Goal: Contribute content: Contribute content

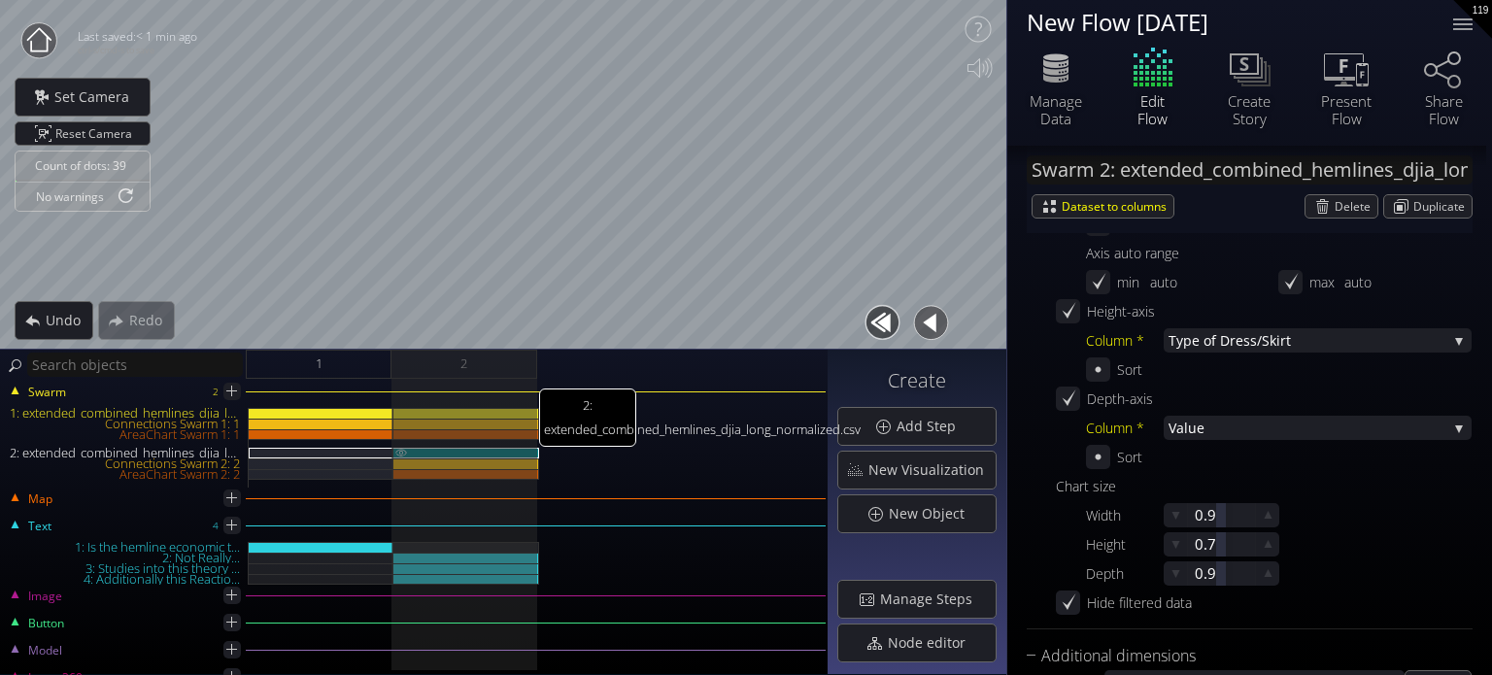
click at [406, 450] on img at bounding box center [401, 452] width 16 height 9
click at [398, 468] on button at bounding box center [401, 472] width 16 height 9
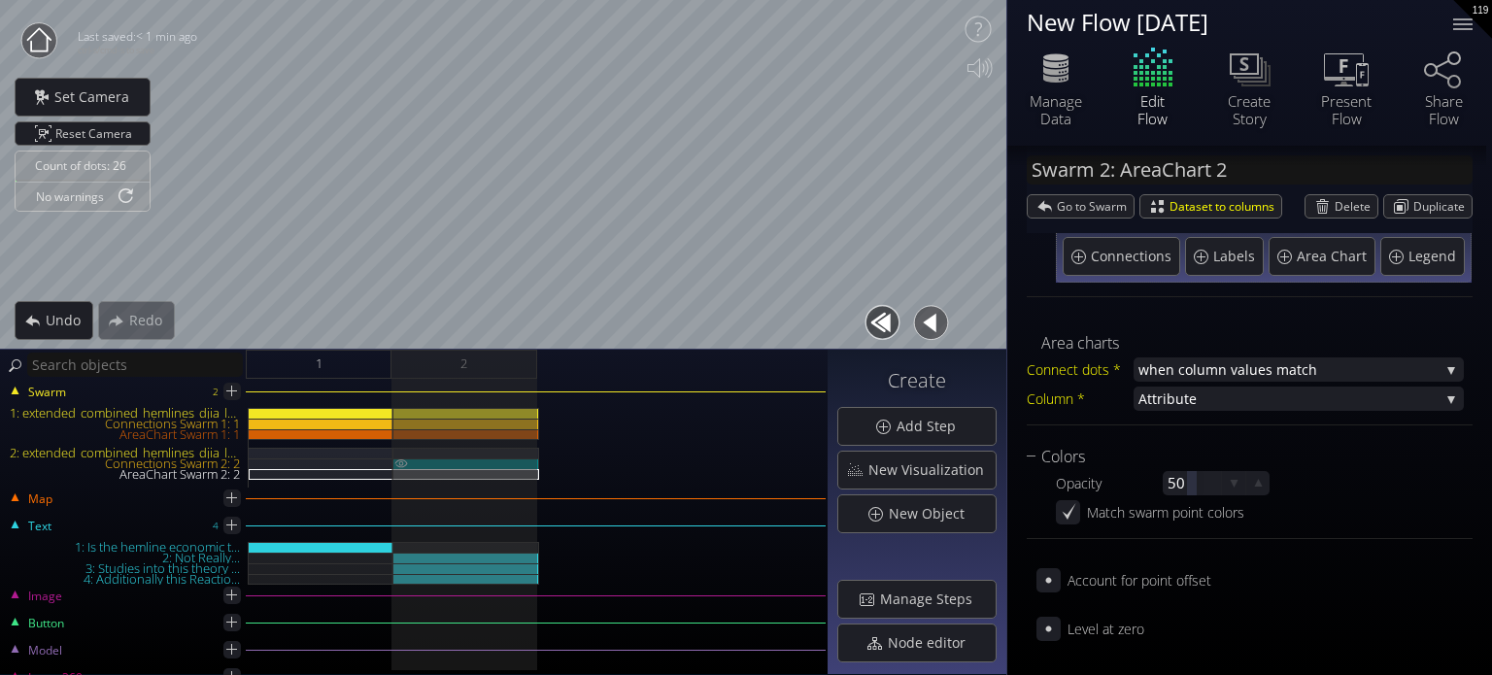
scroll to position [136, 0]
click at [398, 461] on img at bounding box center [401, 463] width 16 height 10
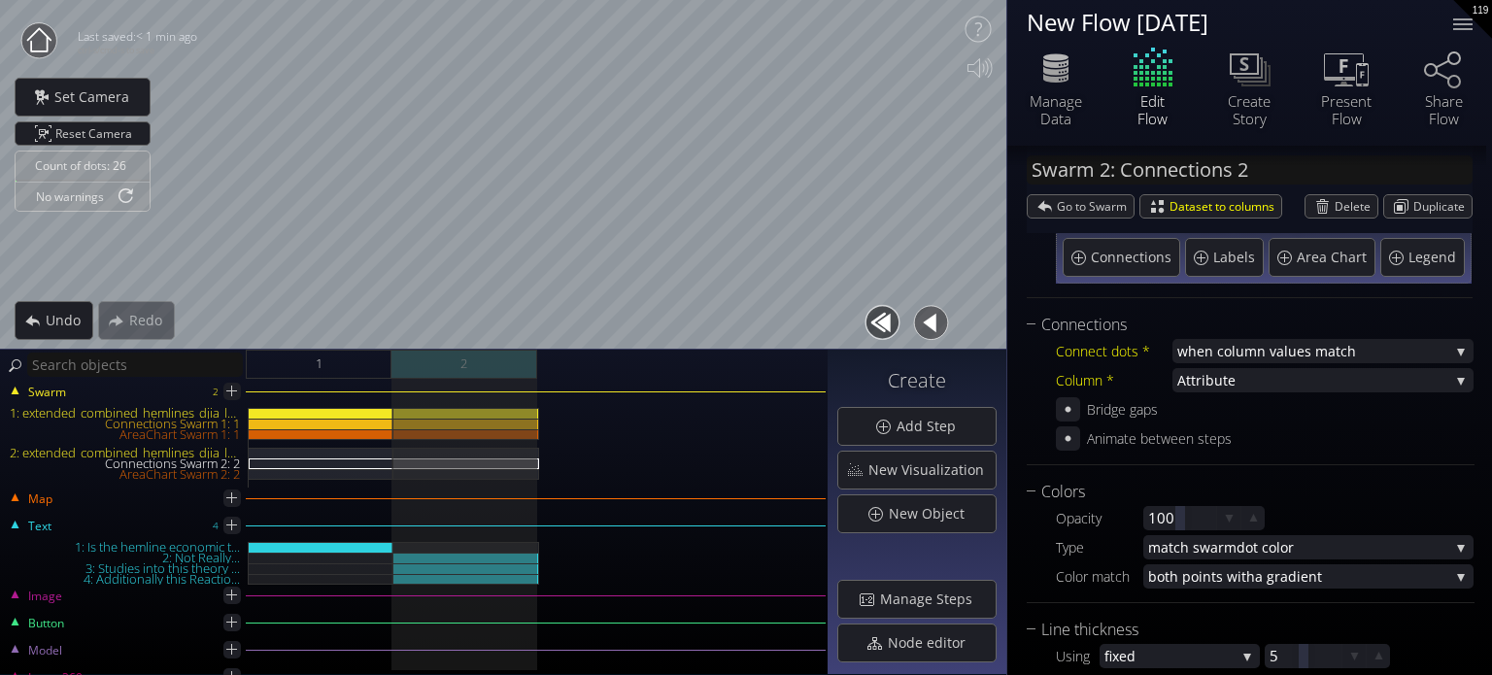
type input "Text 4: Additionally this Reactio..."
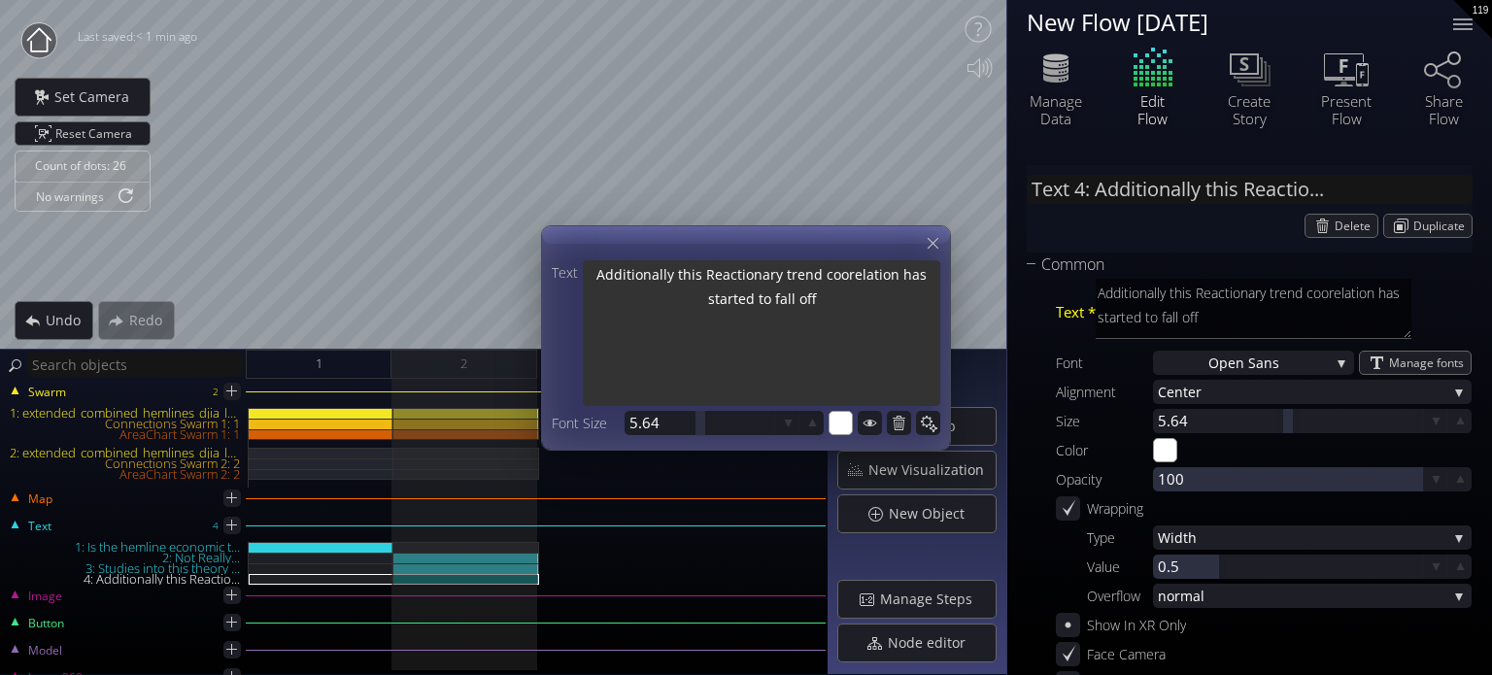
click at [826, 314] on textarea "Additionally this Reactionary trend coorelation has started to fall off" at bounding box center [761, 335] width 357 height 150
drag, startPoint x: 864, startPoint y: 297, endPoint x: 835, endPoint y: 309, distance: 31.4
click at [835, 309] on textarea "Additionally this Reactionary trend coorelation has started to fall off" at bounding box center [761, 335] width 357 height 150
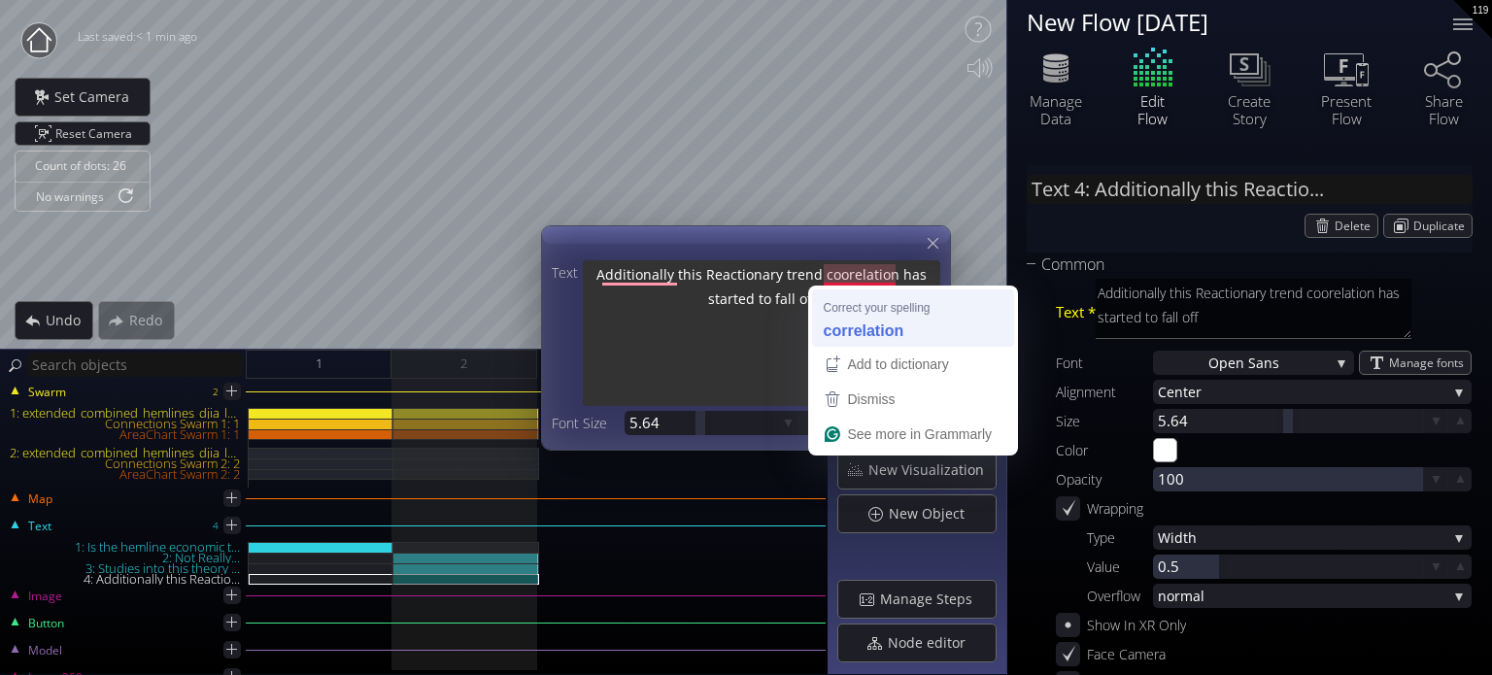
type textarea "Additionally this Reactionary trend correlation has started to fall off"
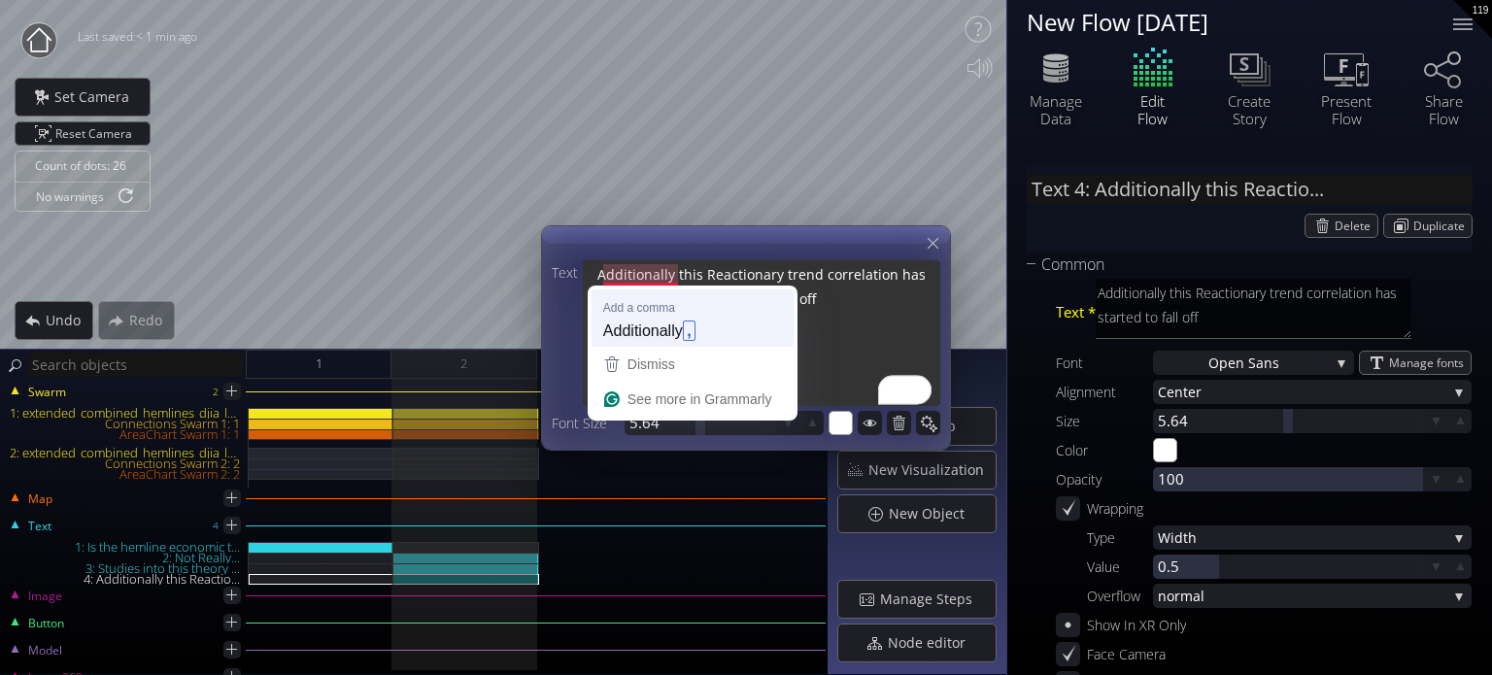
type textarea "Additionally this Reactionary trend correlation has started to fall off"
type input "Text 4: Additionally, this Reacti..."
type textarea "Additionally, this Reactionary trend correlation has started to fall off"
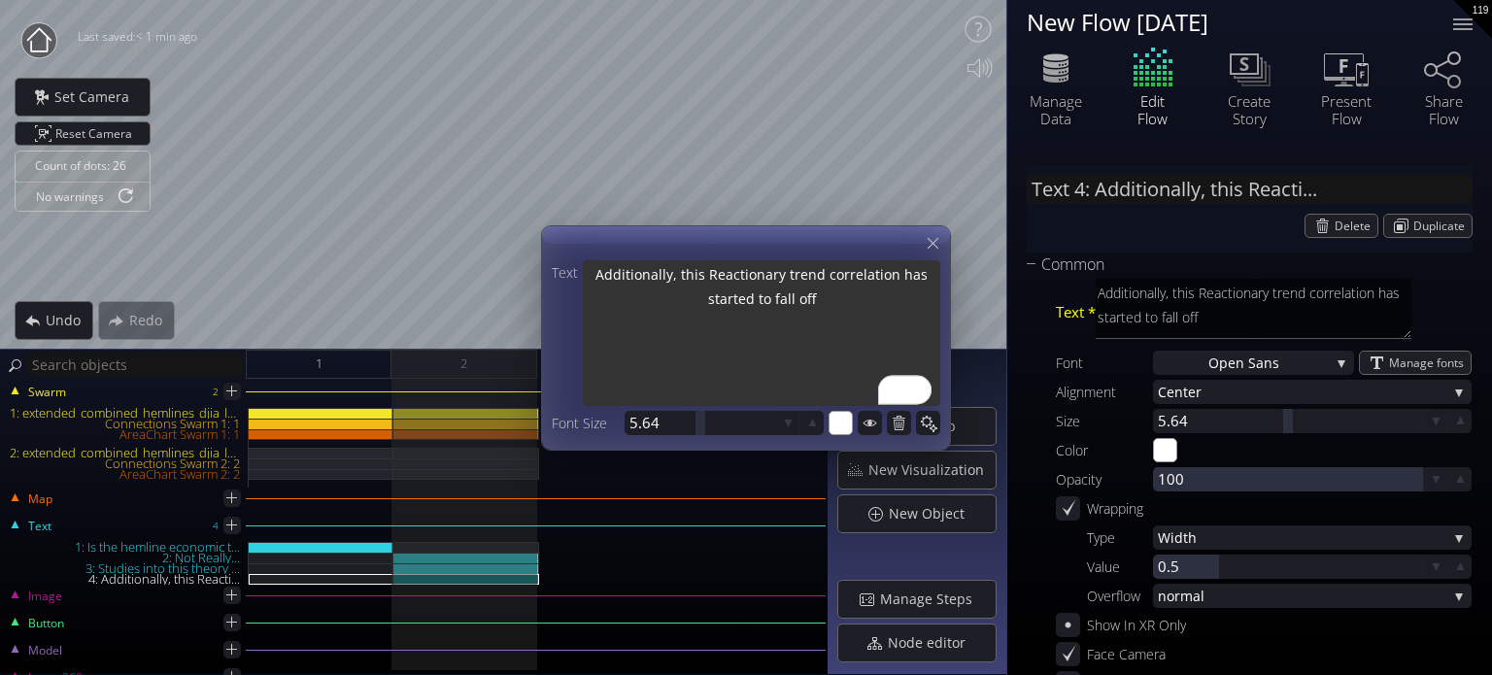
click at [852, 302] on textarea "Additionally, this Reactionary trend correlation has started to fall off" at bounding box center [761, 335] width 357 height 150
drag, startPoint x: 826, startPoint y: 278, endPoint x: 783, endPoint y: 270, distance: 43.4
click at [783, 270] on textarea "Additionally, this Reactionary trend correlation has started to fall off" at bounding box center [761, 335] width 357 height 150
type textarea "Additionally, this Reactionarycorrelation has started to fall off"
type textarea "Additionally, this Reactionary correlation has started to fall off"
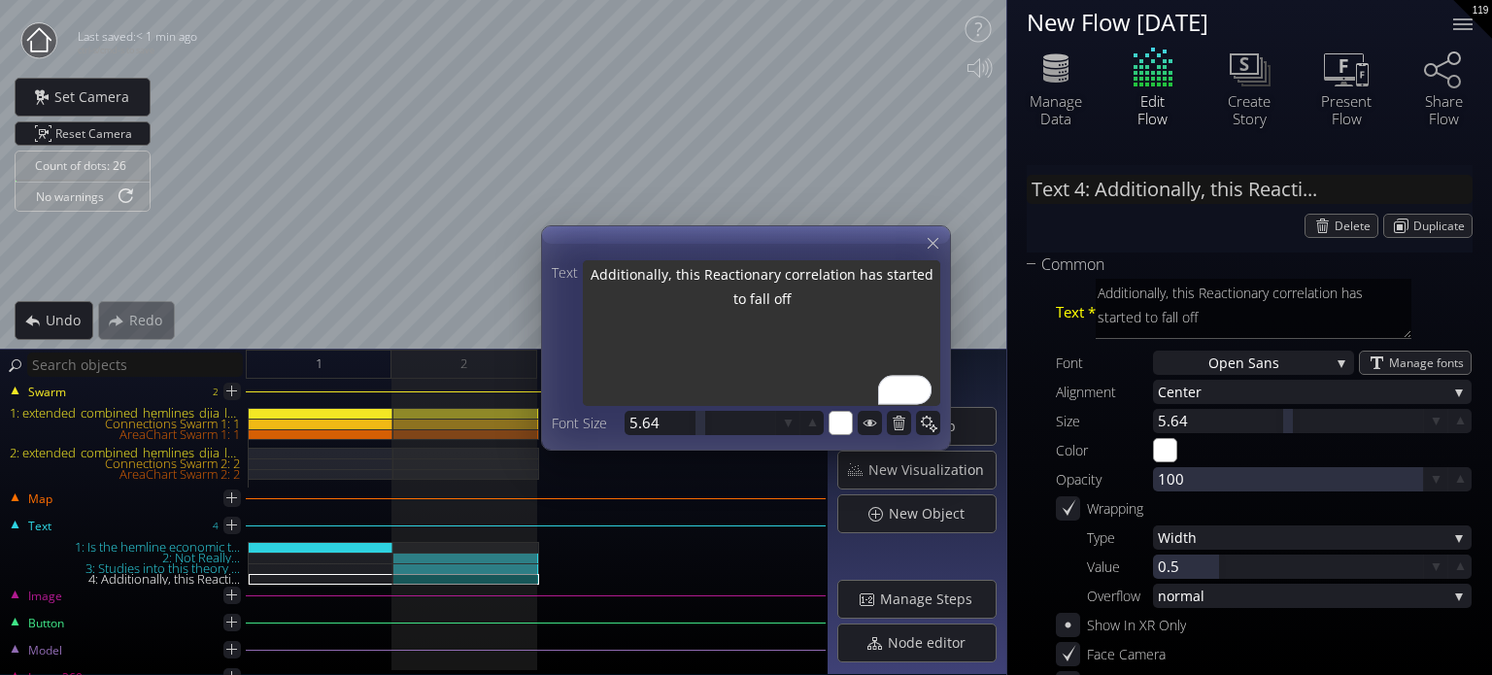
type textarea "Additionally, this Reactionary correlation has started to fall off."
type textarea "Additionally, this Reactionary correlation has started to fall off.."
drag, startPoint x: 854, startPoint y: 302, endPoint x: 889, endPoint y: 297, distance: 35.3
click at [889, 297] on textarea "Additionally, this Reactionary correlation has started to fall off.." at bounding box center [761, 335] width 357 height 150
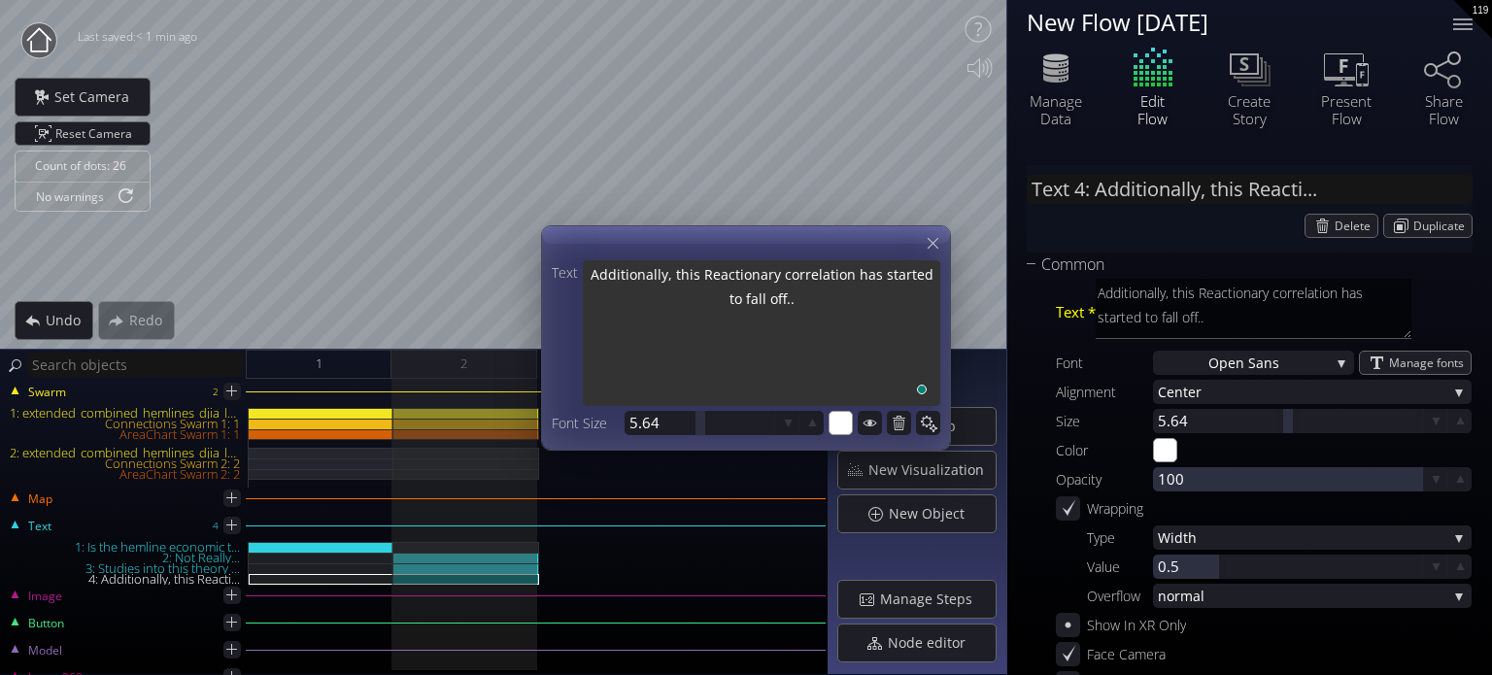
click at [825, 280] on textarea "Additionally, this Reactionary correlation has started to fall off.." at bounding box center [761, 335] width 357 height 150
click at [828, 296] on textarea "Additionally, this Reactionary correlation has started to fall off.." at bounding box center [761, 335] width 357 height 150
type textarea "Additionally, this Reactionary correlation has started to fall off."
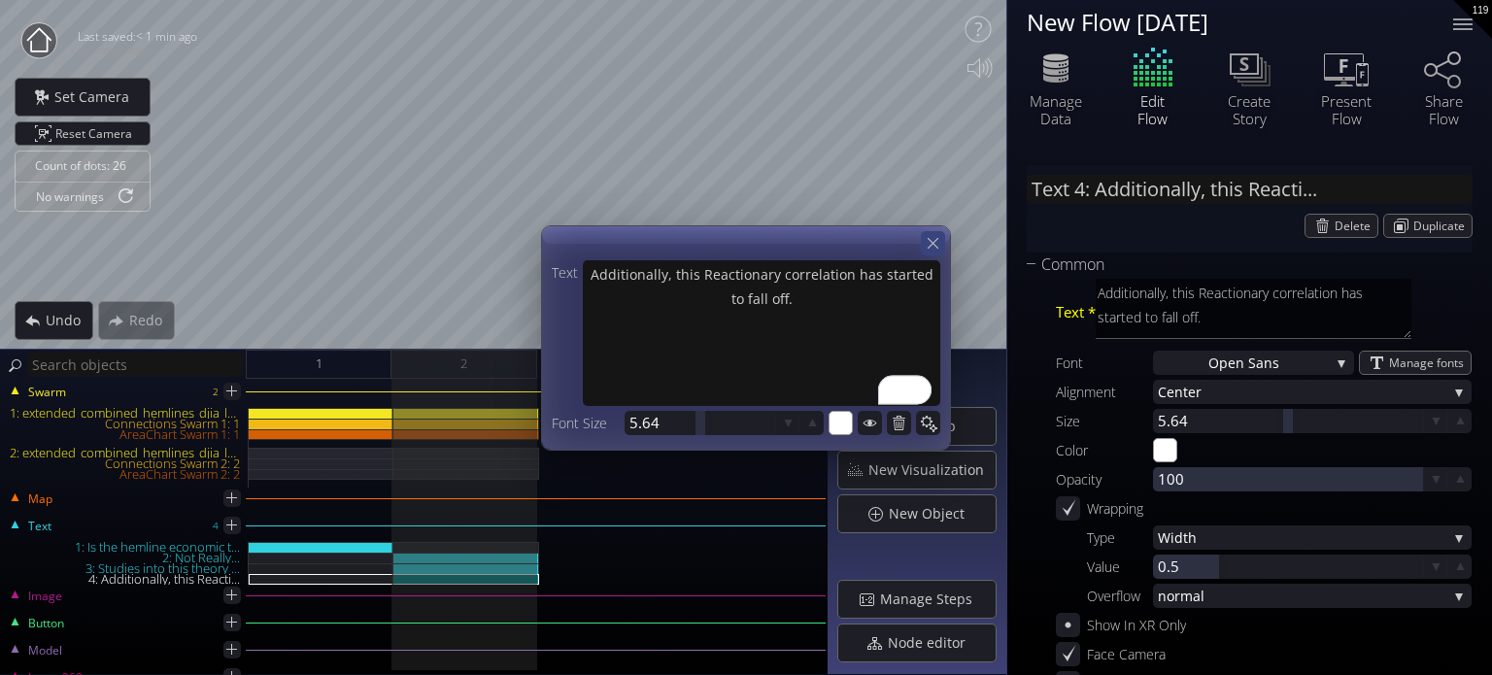
click at [930, 249] on icon at bounding box center [933, 243] width 18 height 18
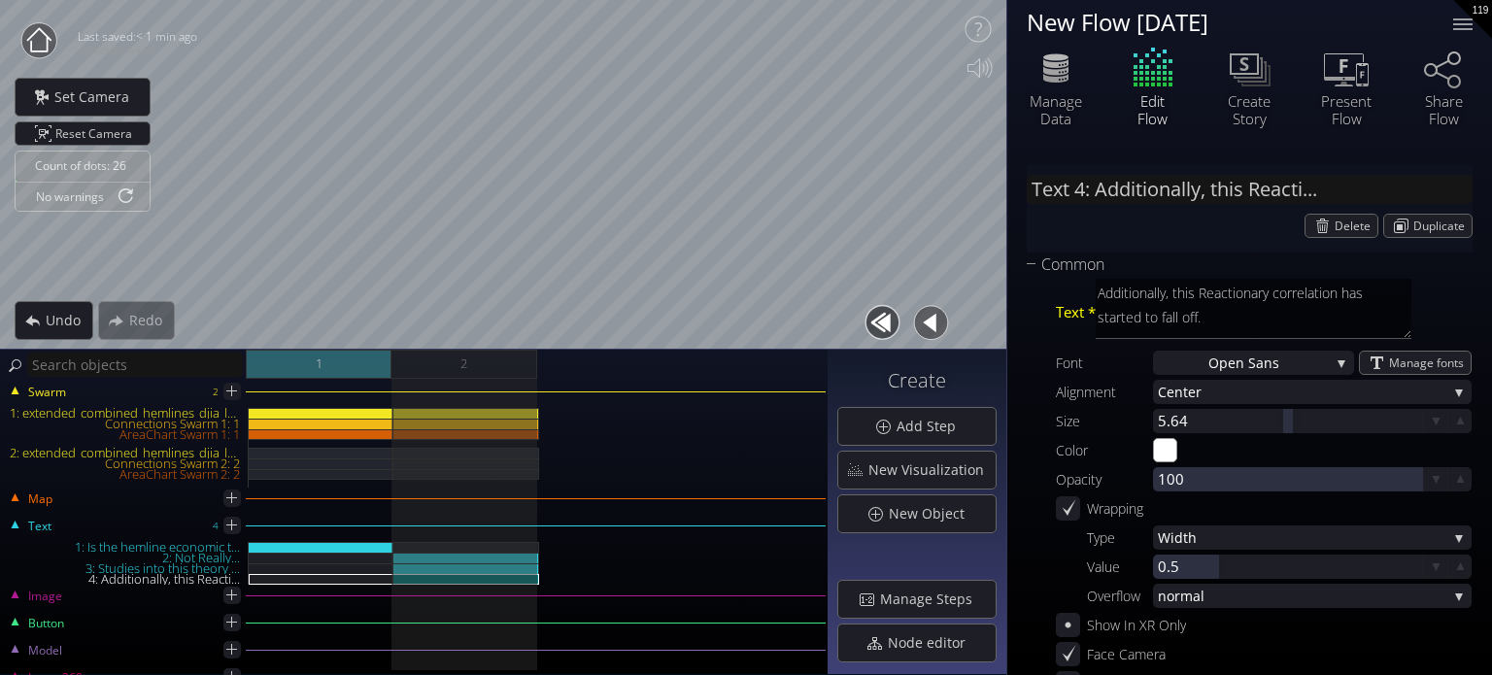
click at [375, 372] on div "1" at bounding box center [319, 364] width 146 height 29
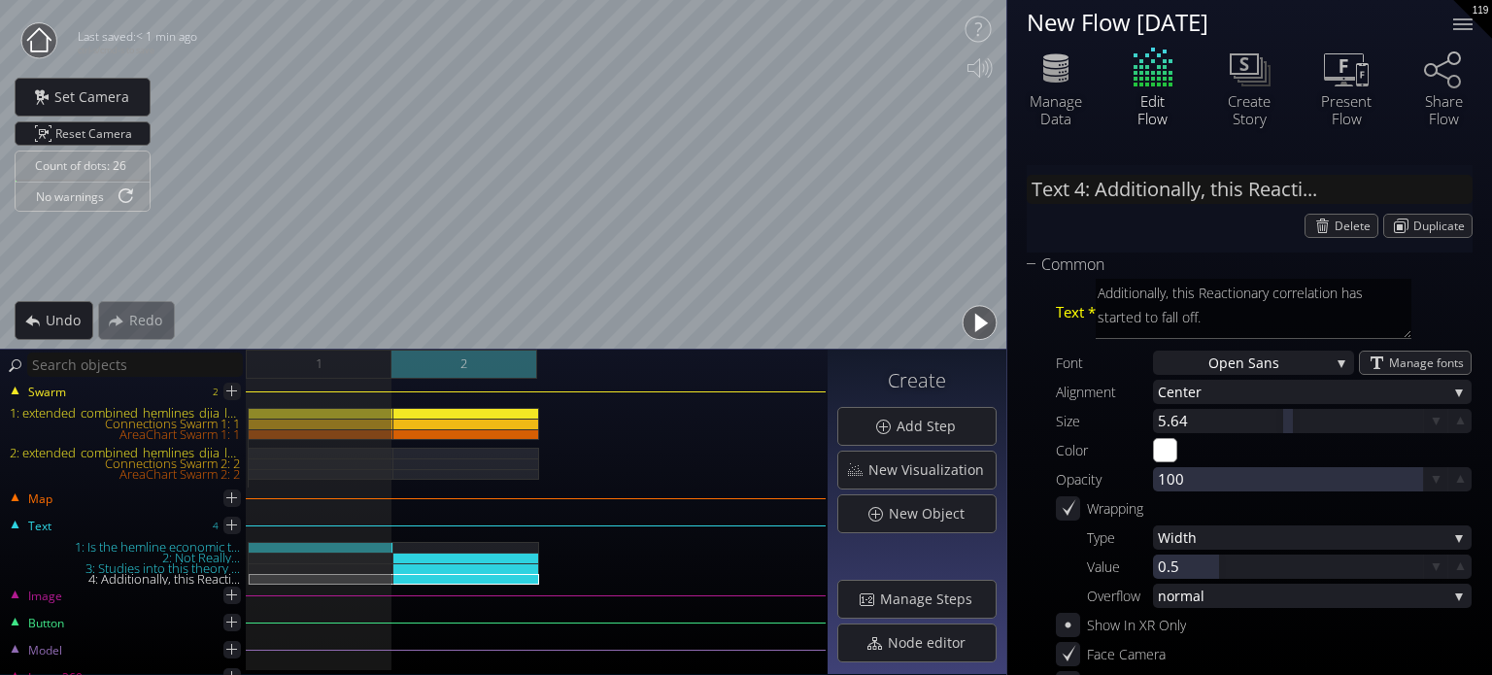
click at [464, 374] on span "2" at bounding box center [463, 364] width 7 height 24
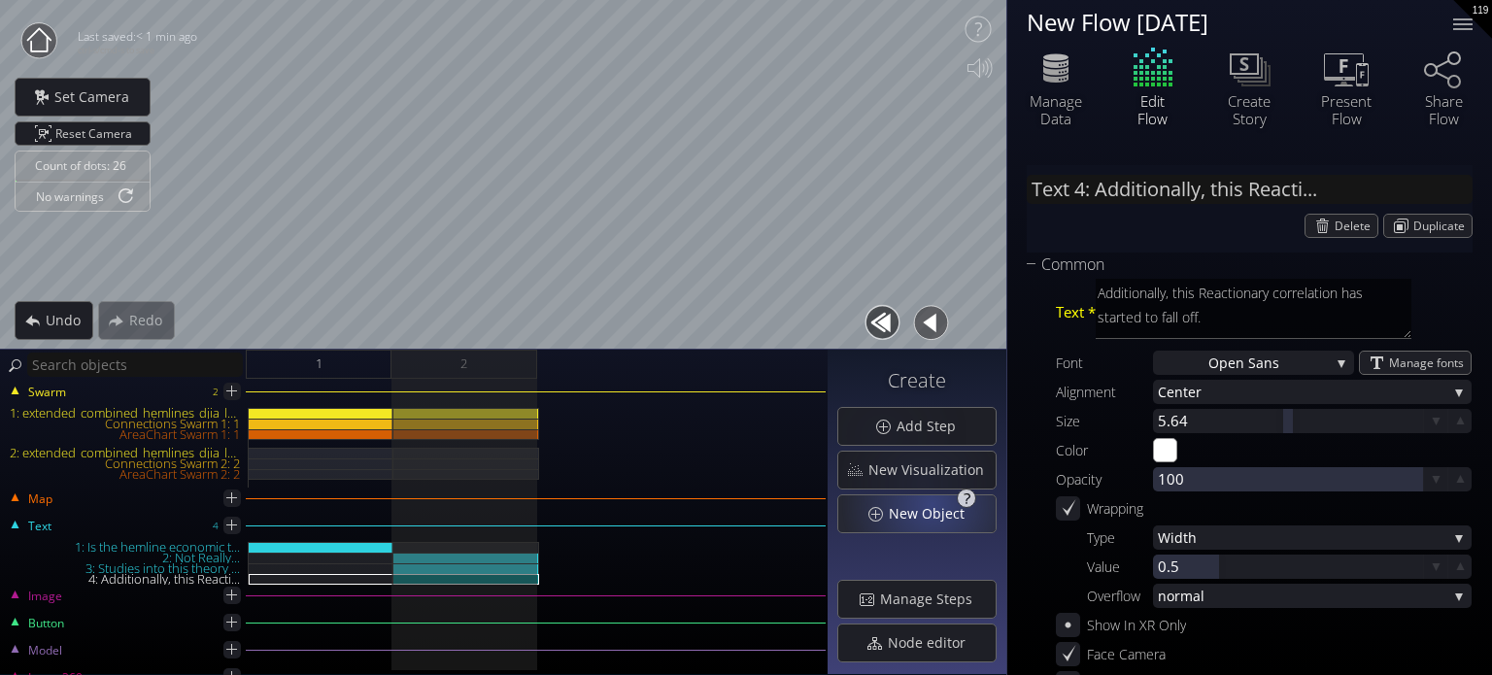
click at [933, 507] on span "New Object" at bounding box center [932, 513] width 88 height 19
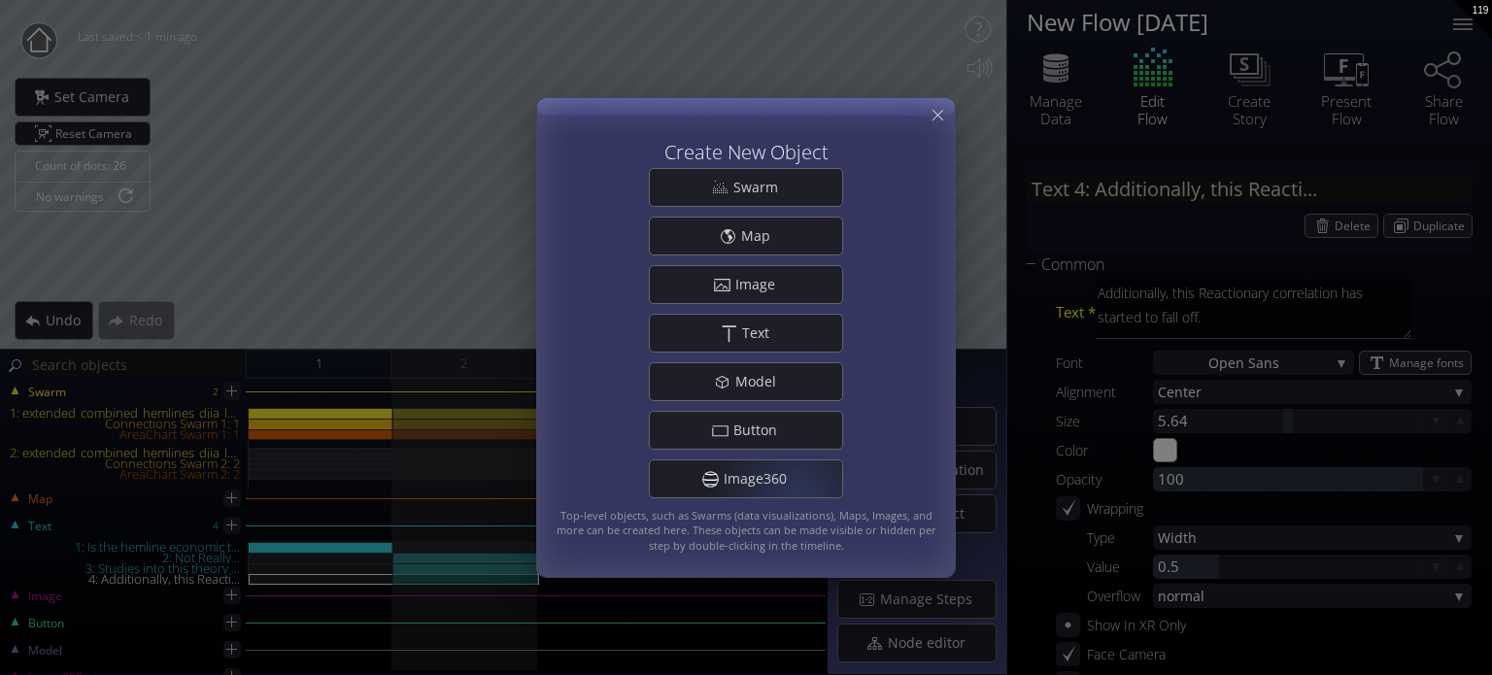
click at [695, 591] on div "Create New Object Swarm Map .st0{fill:#FFFFFF;} Image .st0{fill:#FFFFFF;} Text …" at bounding box center [746, 337] width 1492 height 675
click at [940, 117] on icon at bounding box center [938, 115] width 18 height 18
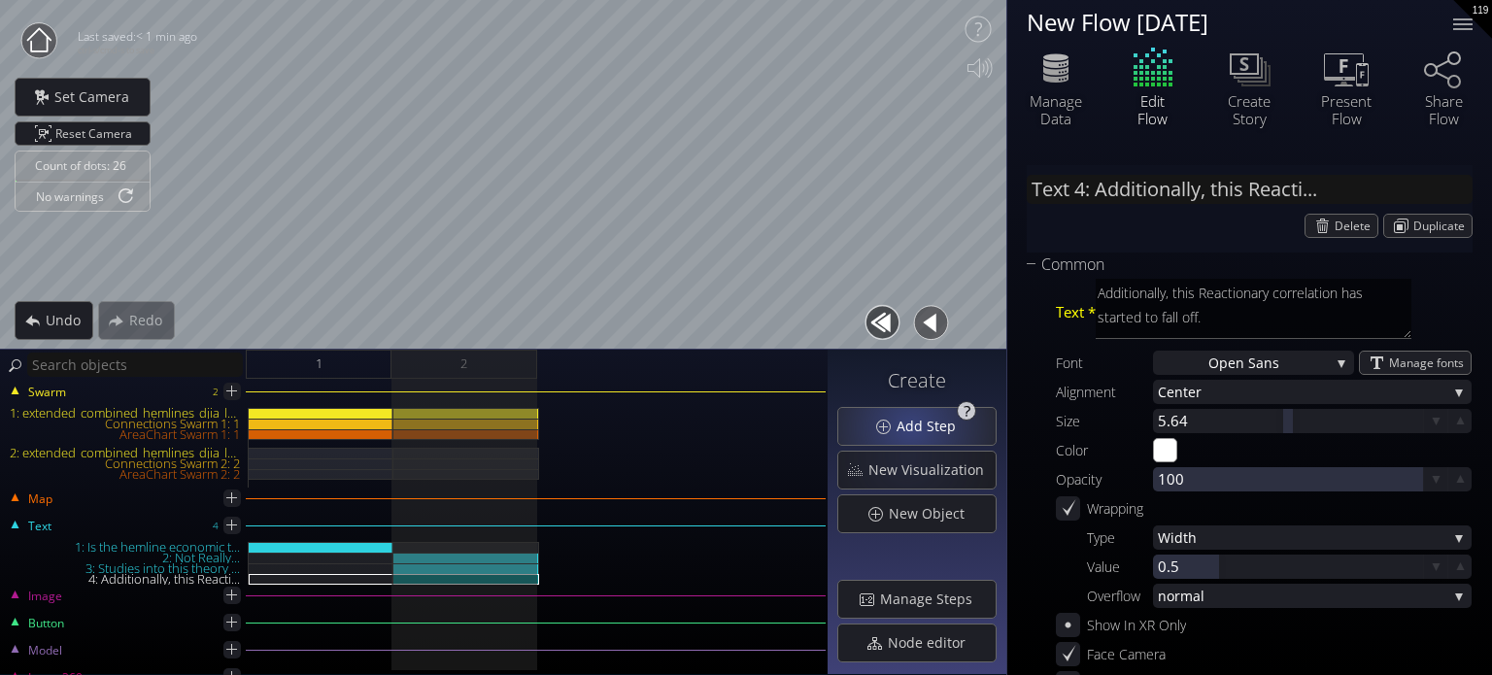
click at [914, 424] on span "Add Step" at bounding box center [931, 426] width 72 height 19
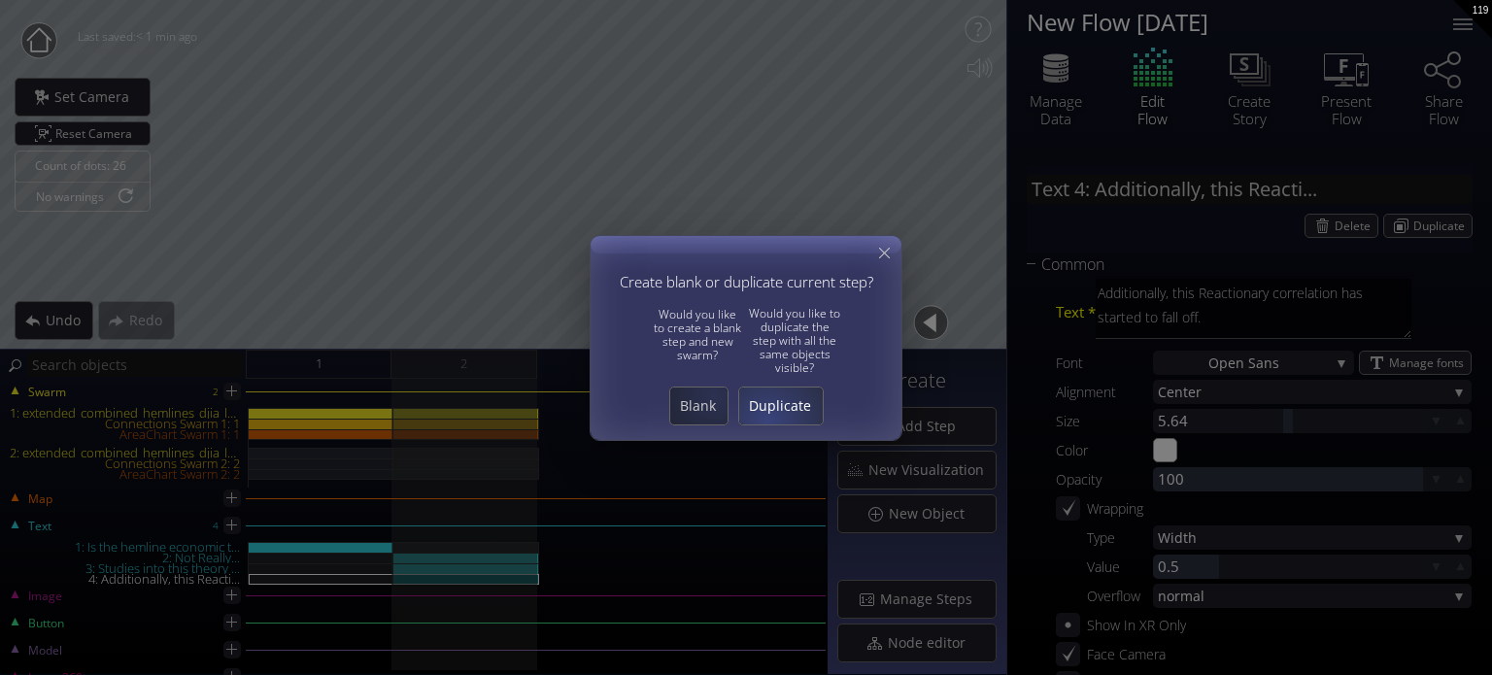
click at [789, 420] on div "Duplicate" at bounding box center [781, 406] width 84 height 37
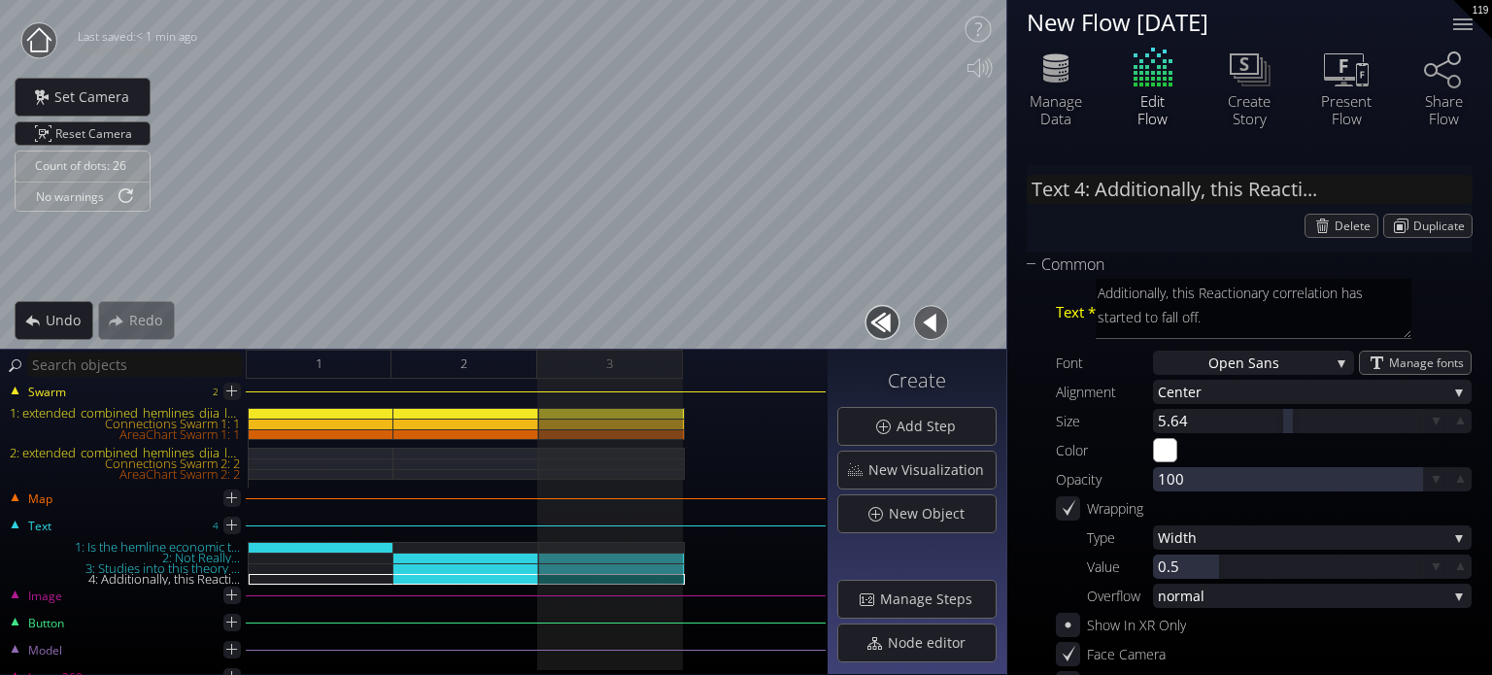
type input "Text 2: Not Really..."
type textarea "Not Really..."
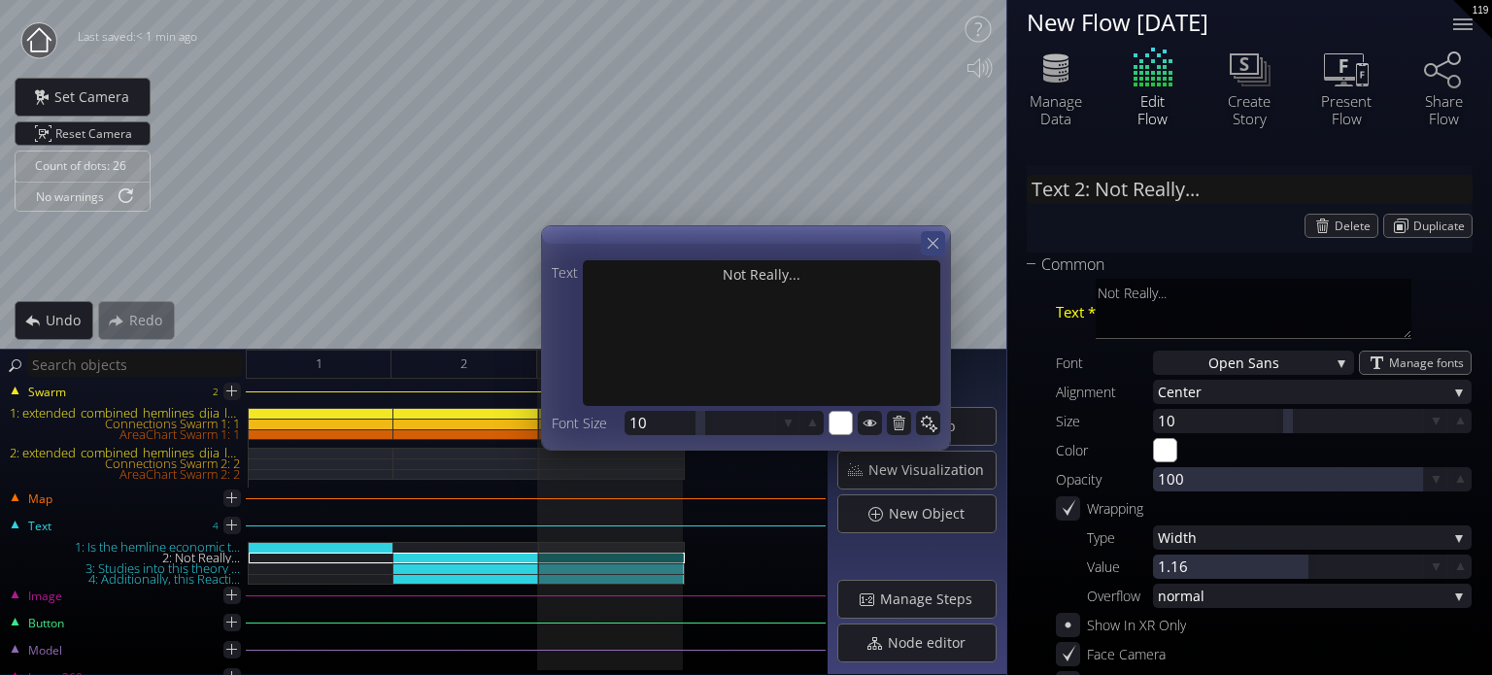
click at [931, 241] on icon at bounding box center [933, 243] width 18 height 18
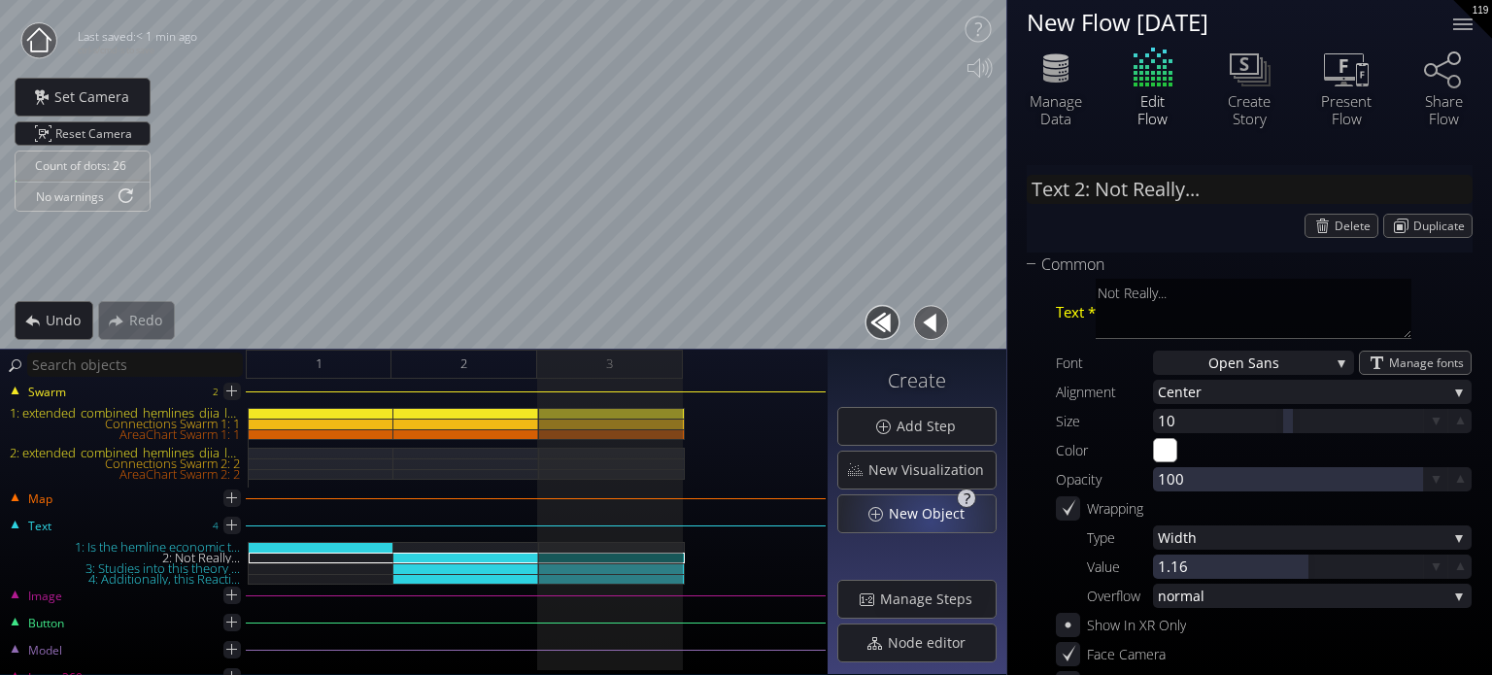
click at [930, 514] on span "New Object" at bounding box center [932, 513] width 88 height 19
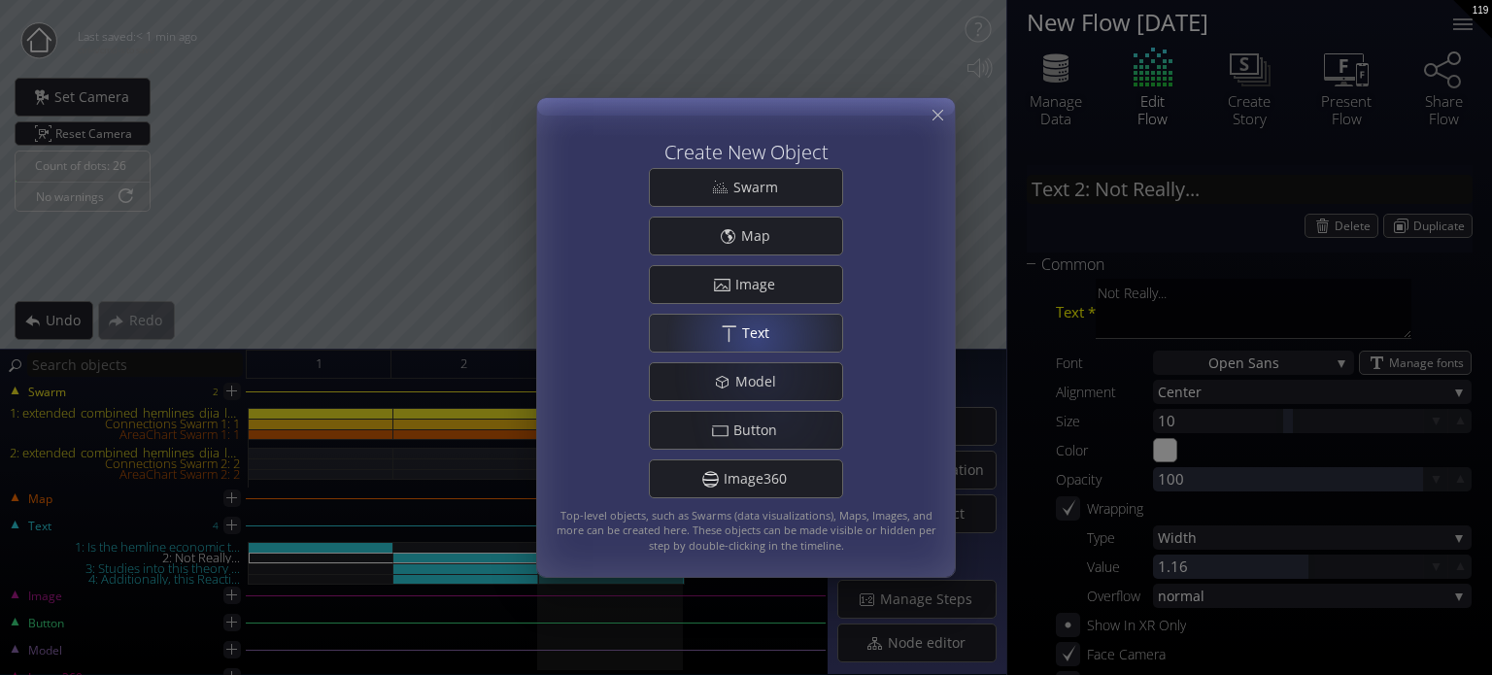
click at [758, 333] on span "Text" at bounding box center [761, 332] width 40 height 19
type input "Text 5: New Text 5"
type textarea "New Text 5"
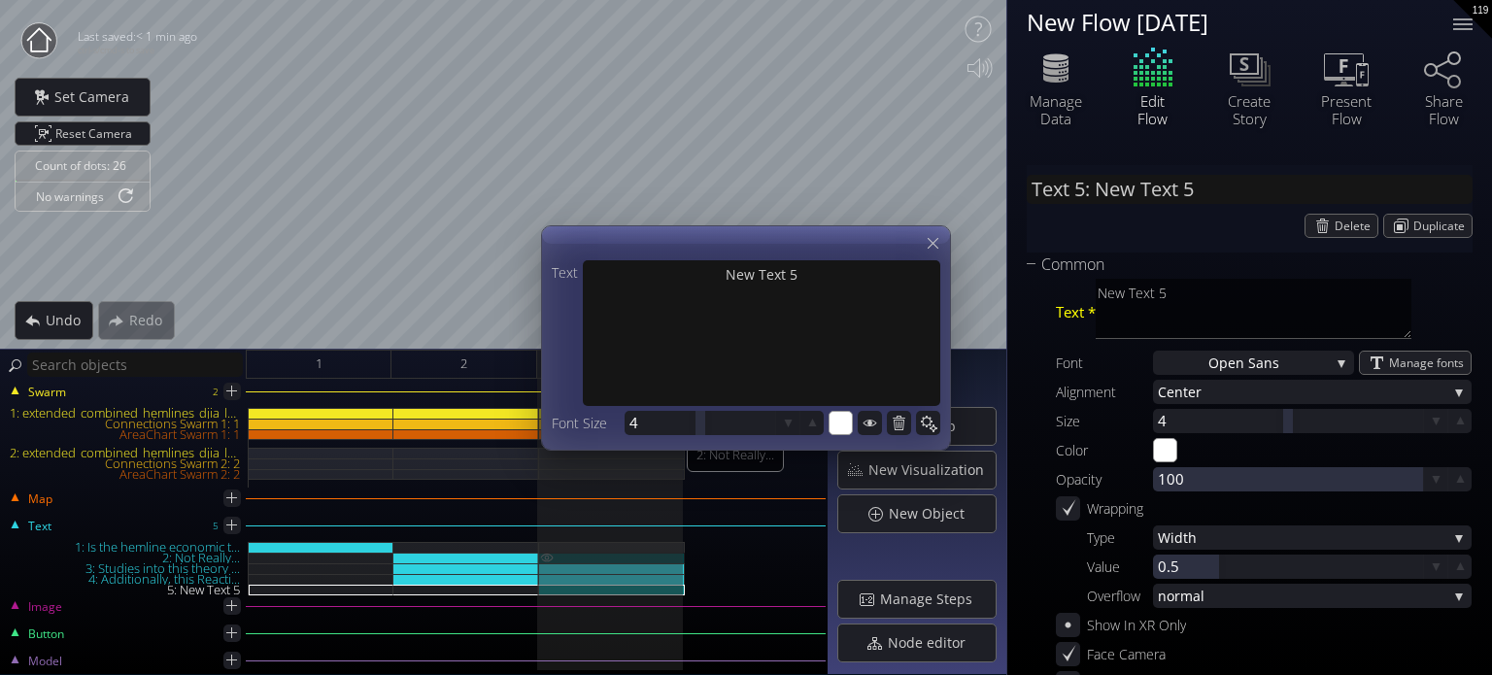
click at [545, 560] on img at bounding box center [547, 558] width 16 height 10
type input "Text 2: Not Really..."
type textarea "Not Really..."
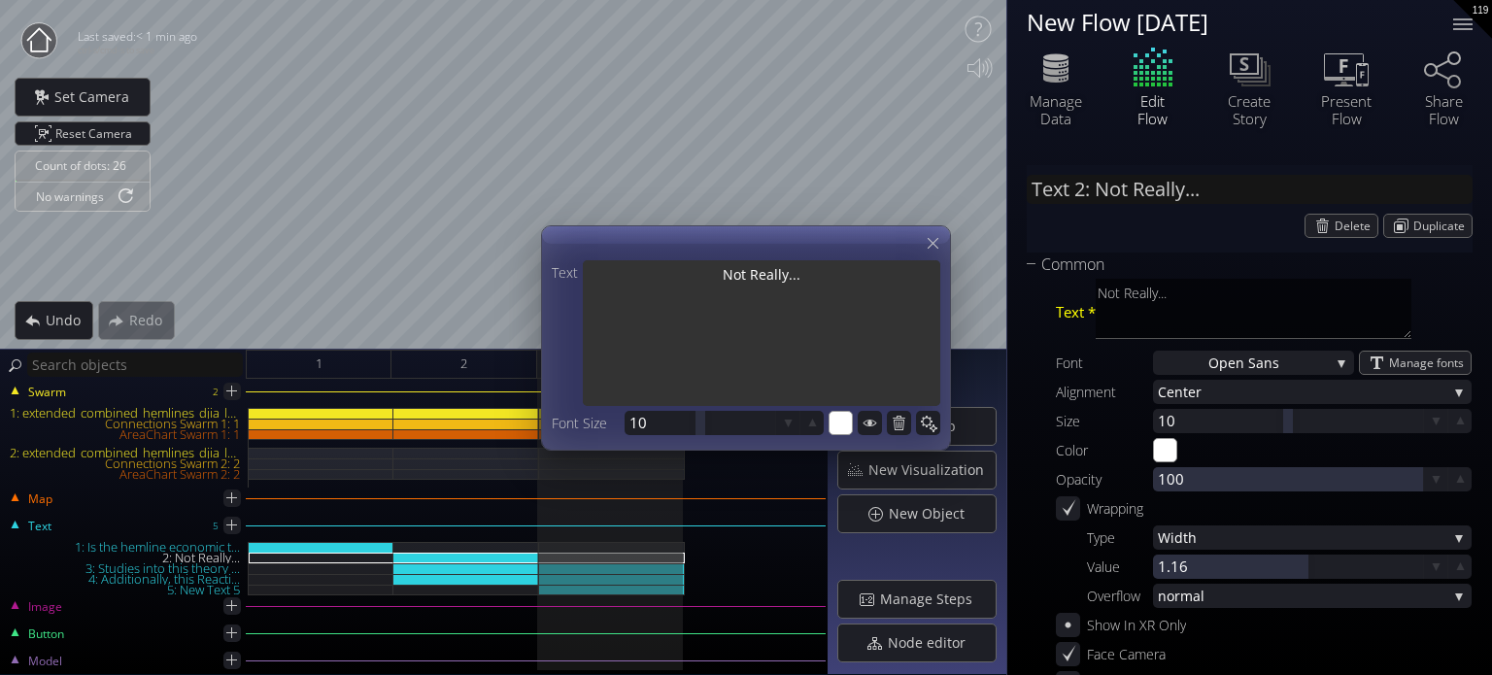
click at [750, 287] on textarea "Not Really..." at bounding box center [761, 335] width 357 height 150
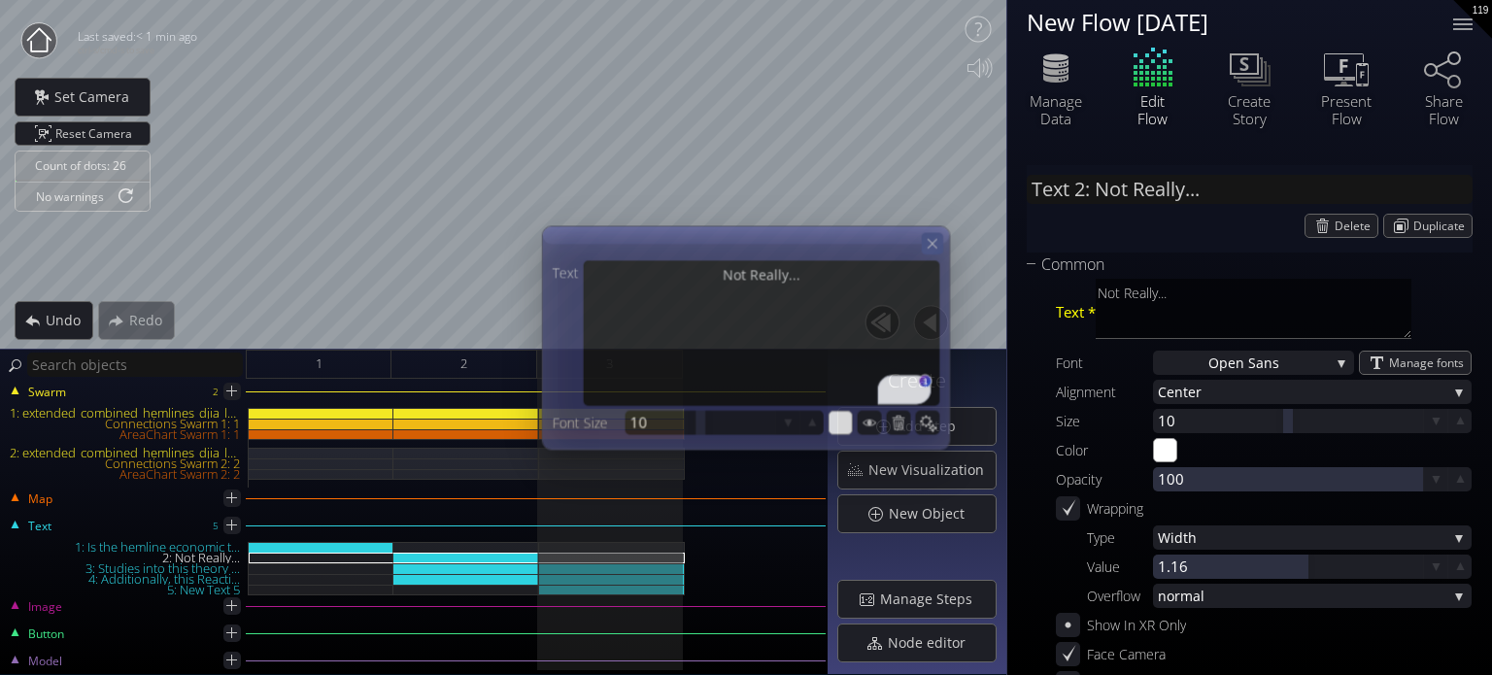
click at [930, 248] on icon at bounding box center [932, 243] width 17 height 17
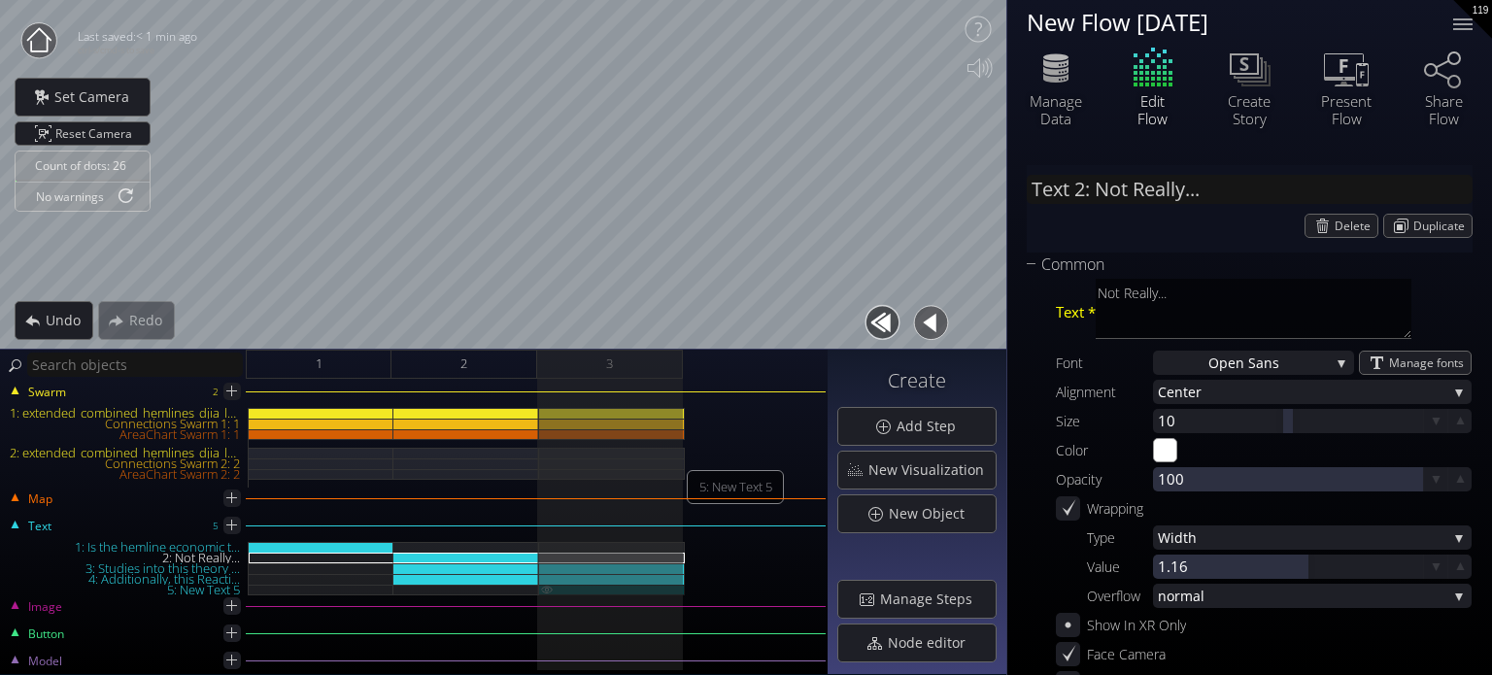
click at [612, 590] on div "5: New Text 5" at bounding box center [612, 590] width 146 height 11
type input "Text 5: New Text 5"
type textarea "New Text 5"
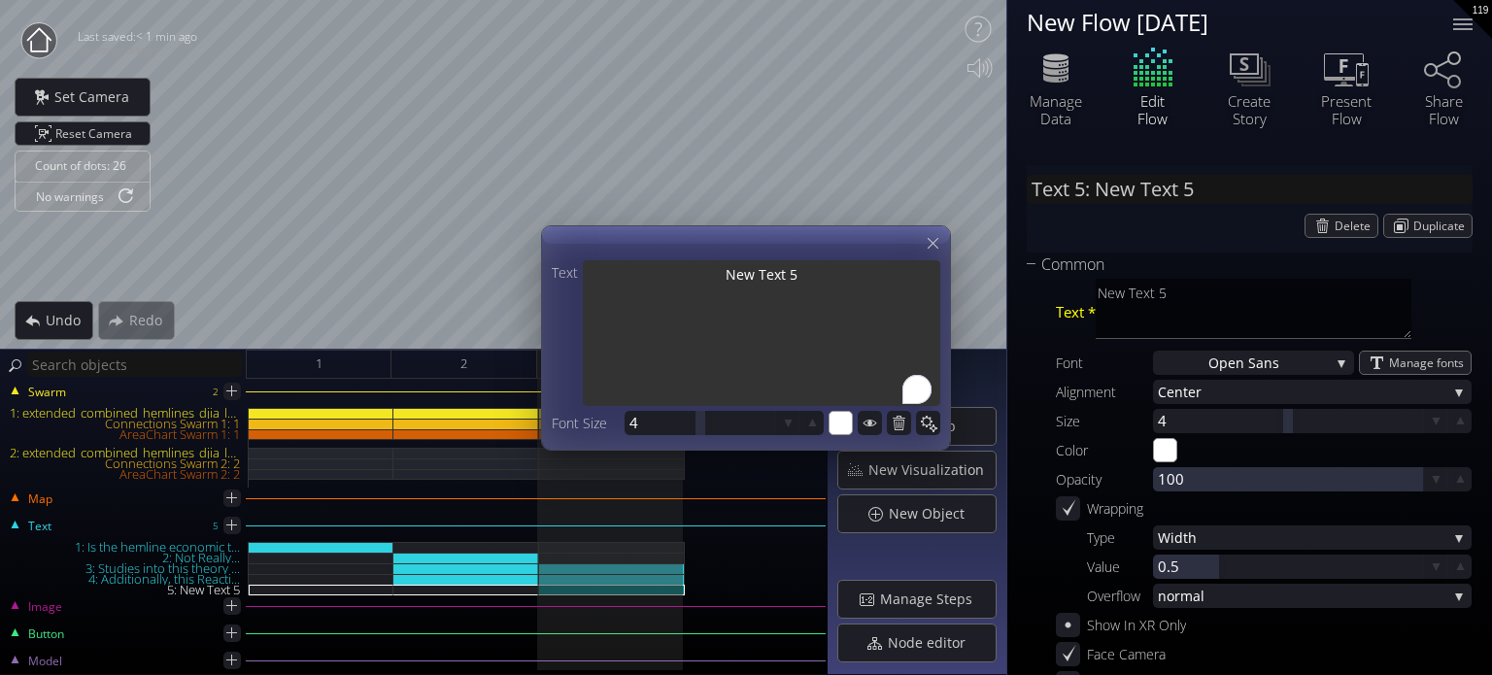
click at [760, 283] on textarea "New Text 5" at bounding box center [761, 335] width 357 height 150
click at [464, 252] on div "Count of dots: 26 No warnings Close Calibrate to floor or table Close Tap anywh…" at bounding box center [746, 337] width 1492 height 675
type input "Text 5: W"
type textarea "W"
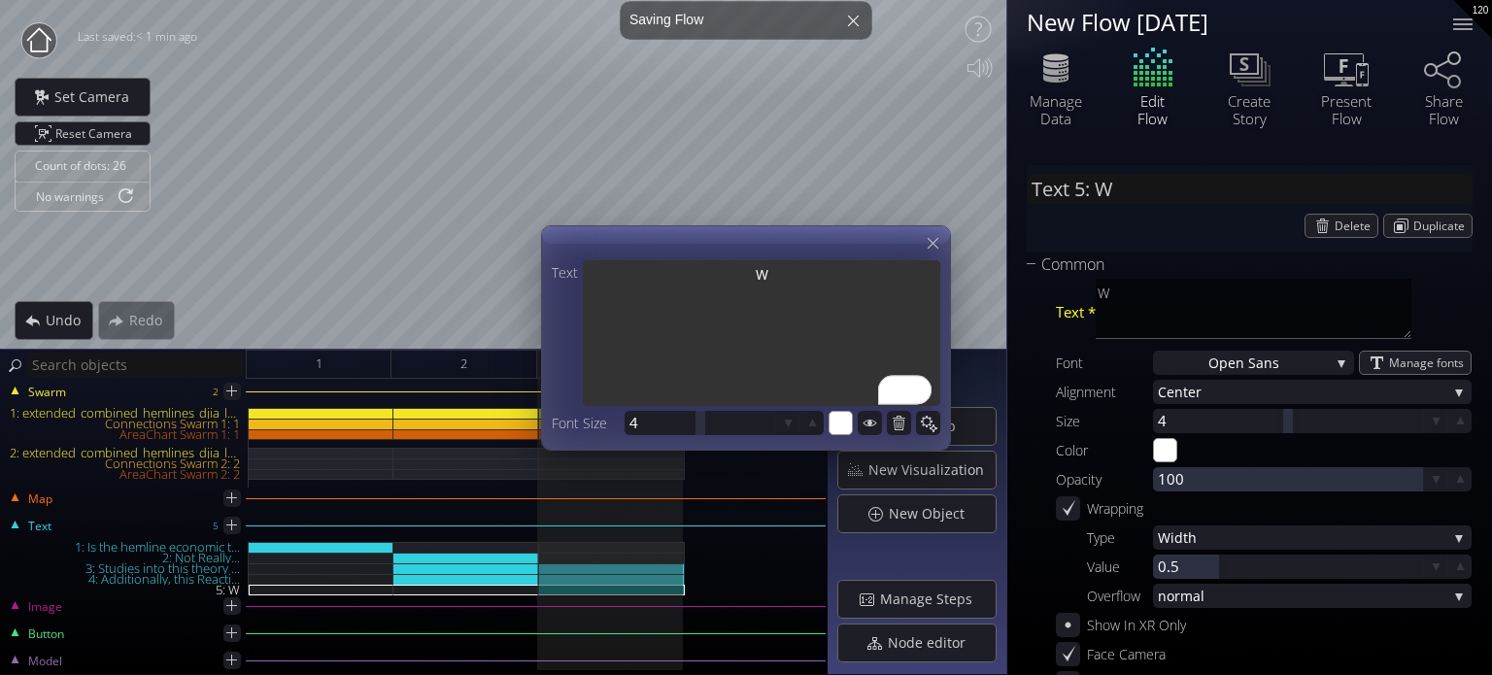
type textarea "Wh"
type input "Text 5: Wh"
type textarea "Wh"
type input "Text 5: Why"
type textarea "Why"
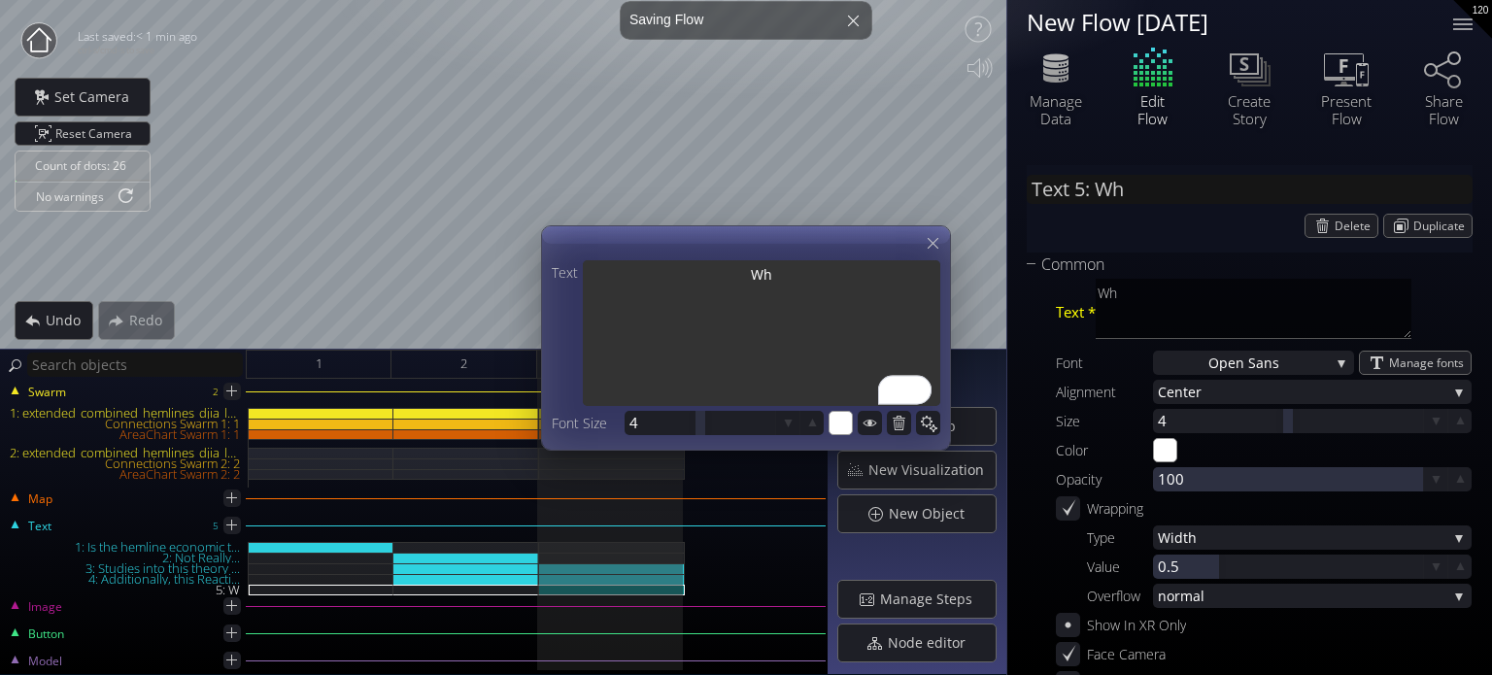
type textarea "Why"
type input "Text 5: Why?"
type textarea "Why?"
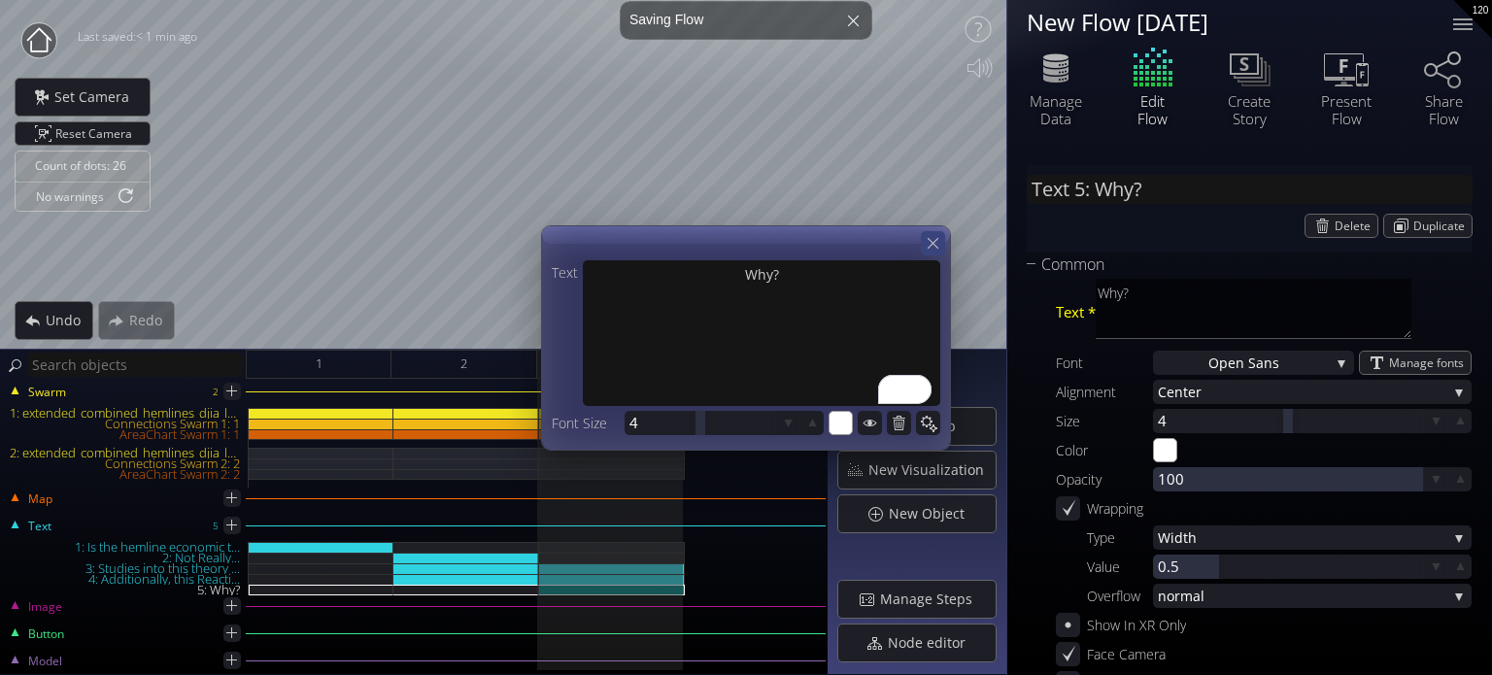
click at [940, 248] on icon at bounding box center [933, 243] width 18 height 18
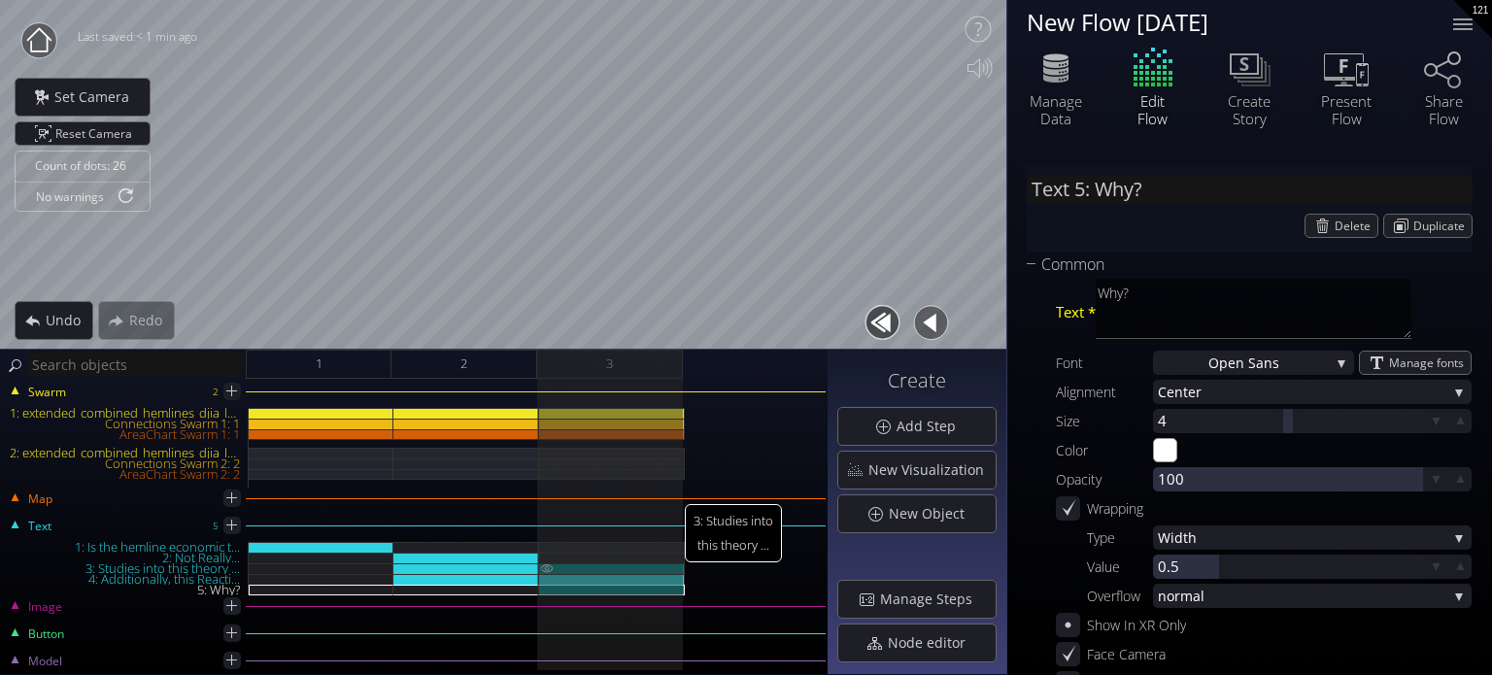
click at [544, 570] on img at bounding box center [547, 568] width 16 height 10
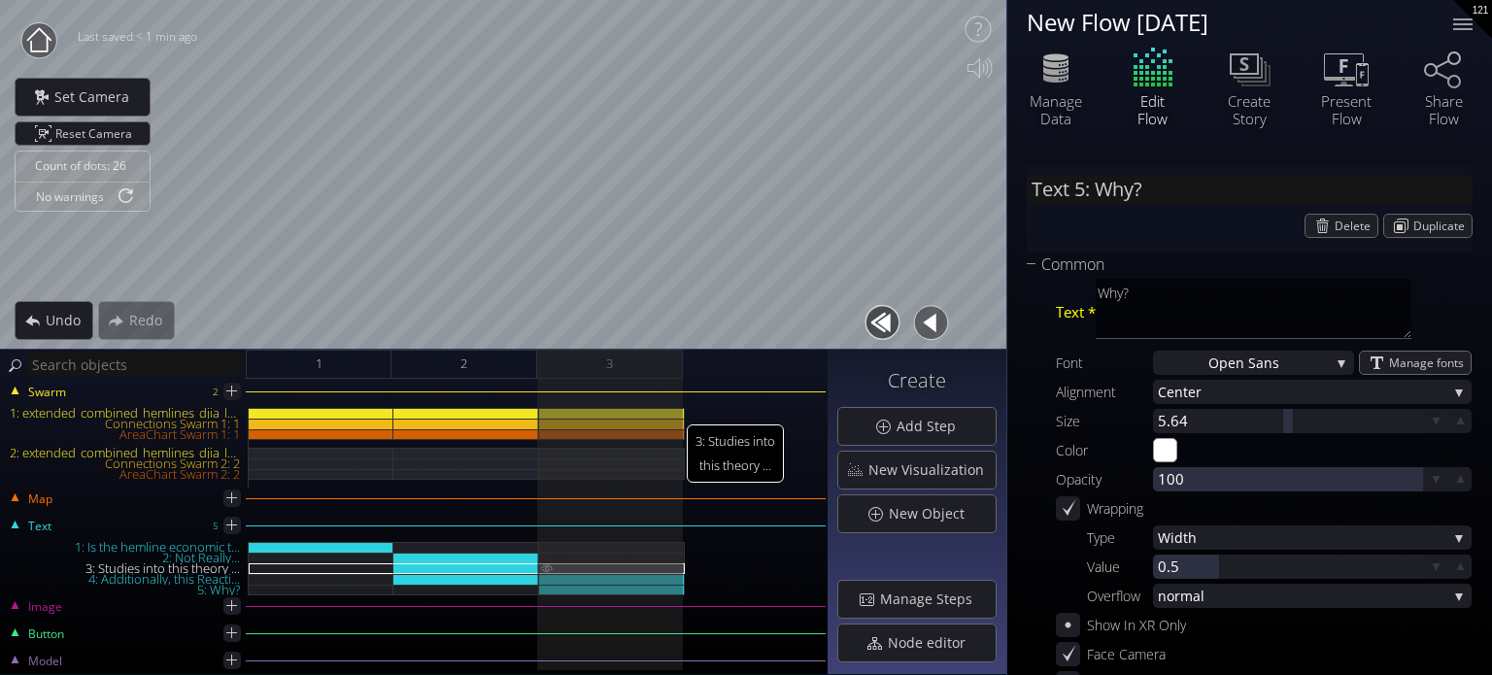
type input "Text 3: Studies into this theory ..."
type textarea "Studies into this theory have shown that hemlines may be at most a reaction to …"
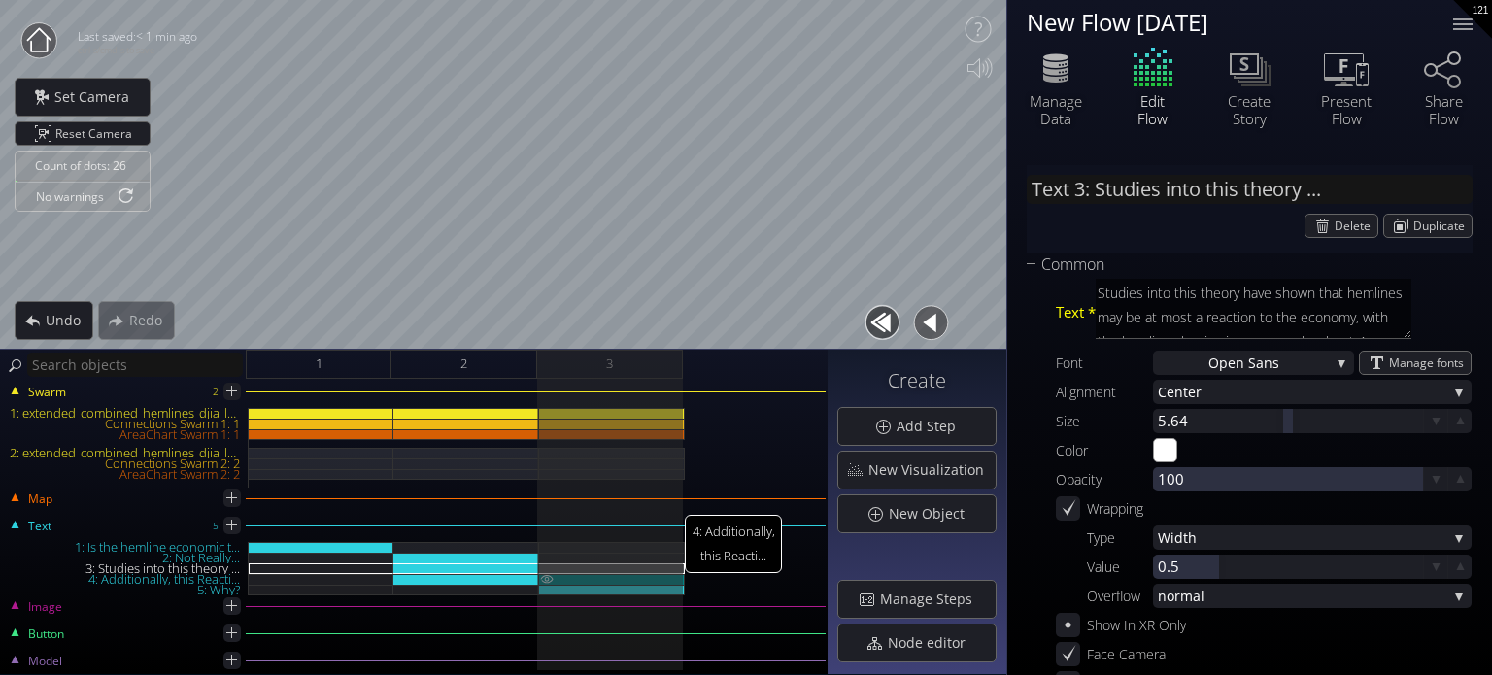
click at [548, 578] on img at bounding box center [547, 579] width 16 height 10
type input "Text 4: Additionally, this Reacti..."
type textarea "Additionally, this Reactionary correlation has started to fall off."
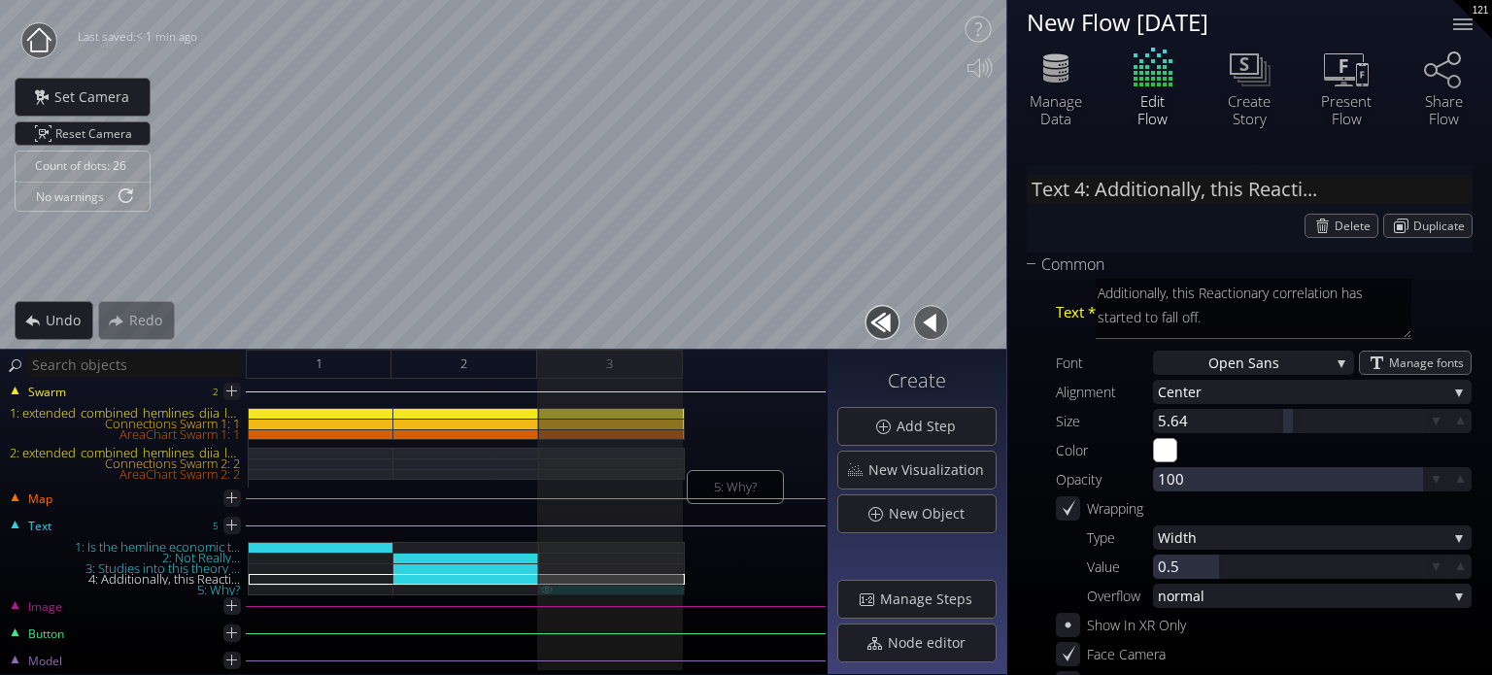
click at [573, 591] on div "5: Why?" at bounding box center [612, 590] width 146 height 11
type input "Text 5: Why?"
type textarea "Why?"
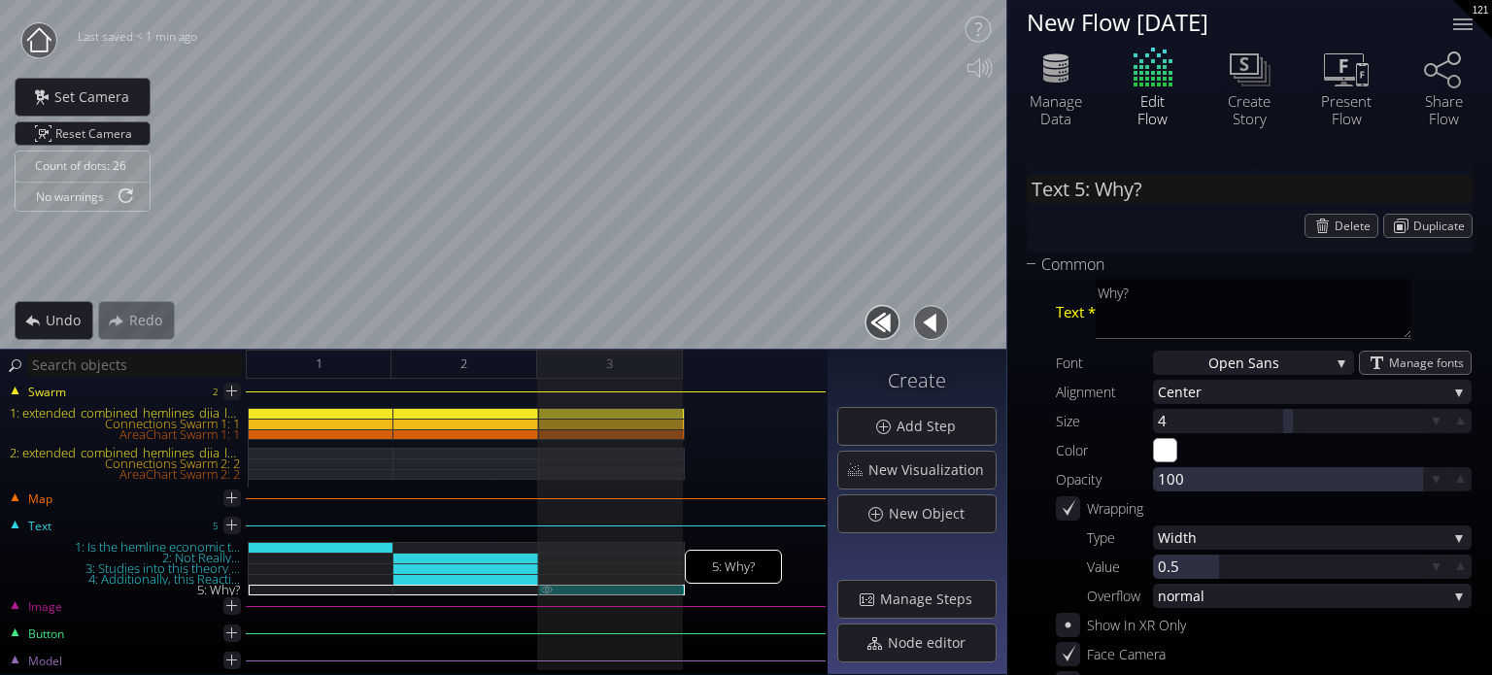
click at [591, 590] on div "5: Why?" at bounding box center [612, 590] width 146 height 11
click at [592, 590] on div "5: Why?" at bounding box center [612, 590] width 146 height 11
click at [544, 587] on img at bounding box center [547, 589] width 16 height 9
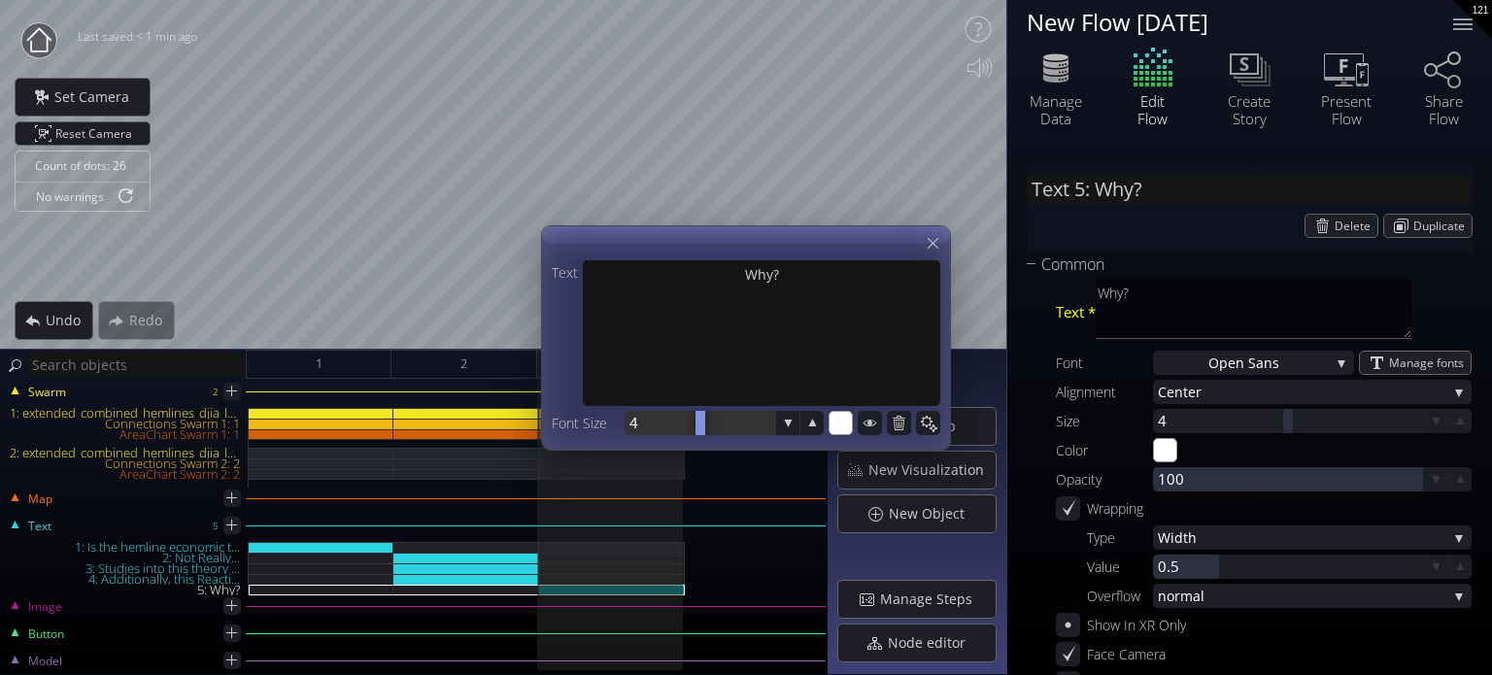
click at [674, 426] on div at bounding box center [700, 423] width 151 height 24
click at [665, 422] on div at bounding box center [700, 423] width 151 height 24
type input "12"
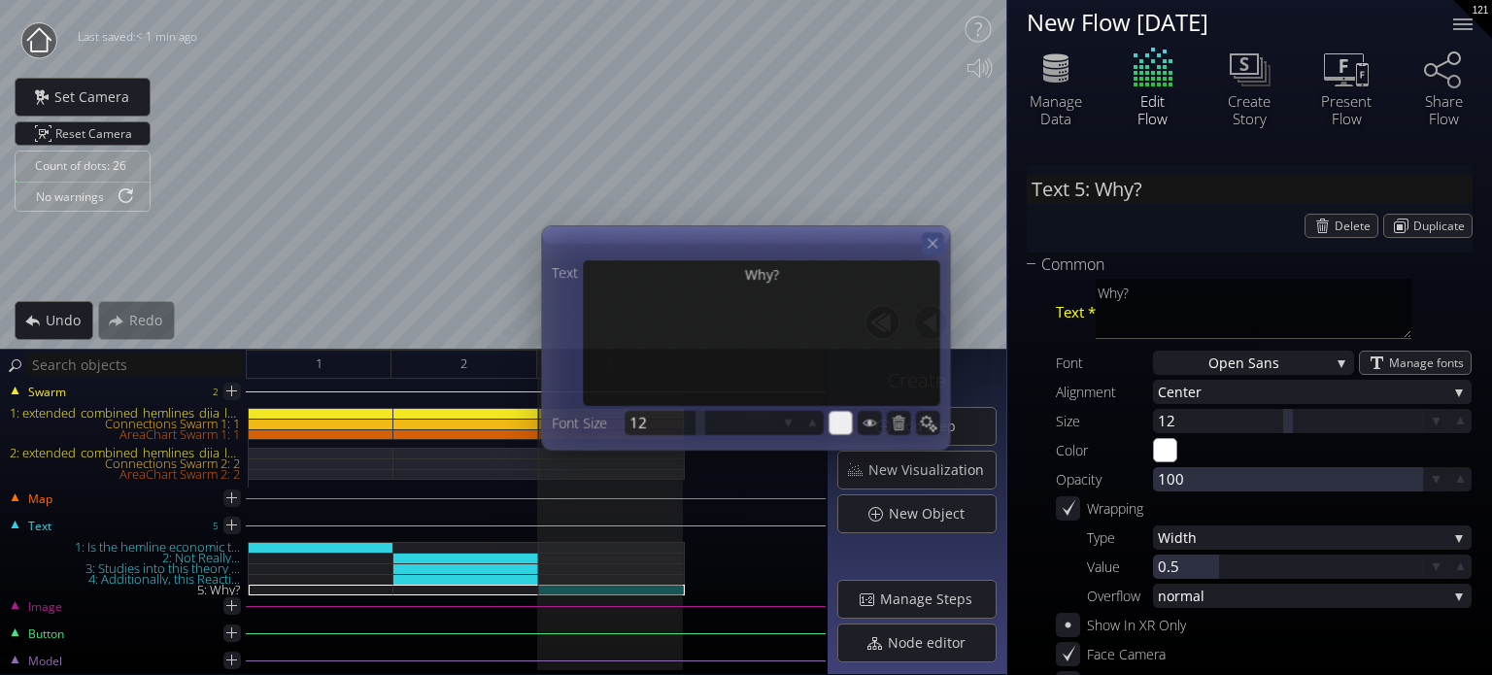
click at [936, 239] on icon at bounding box center [933, 243] width 17 height 17
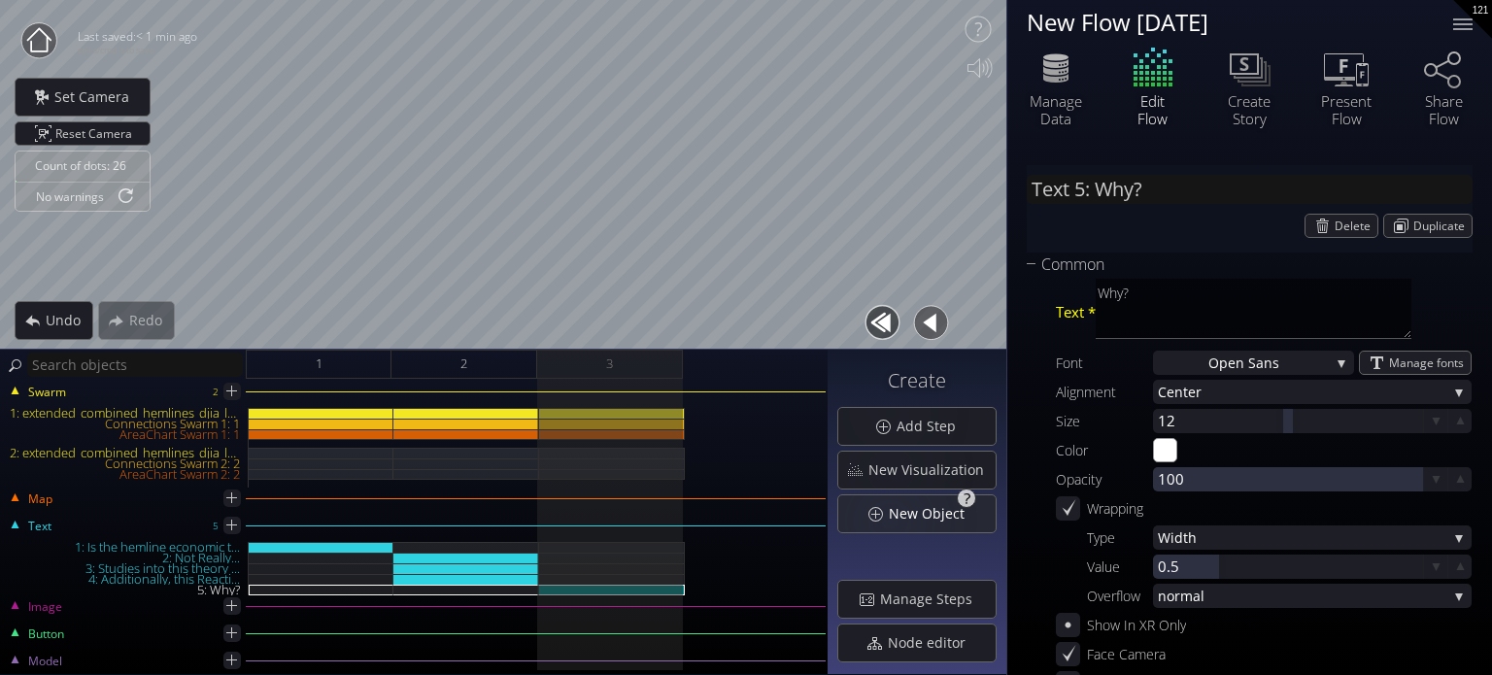
click at [929, 527] on div "New Object" at bounding box center [916, 513] width 157 height 37
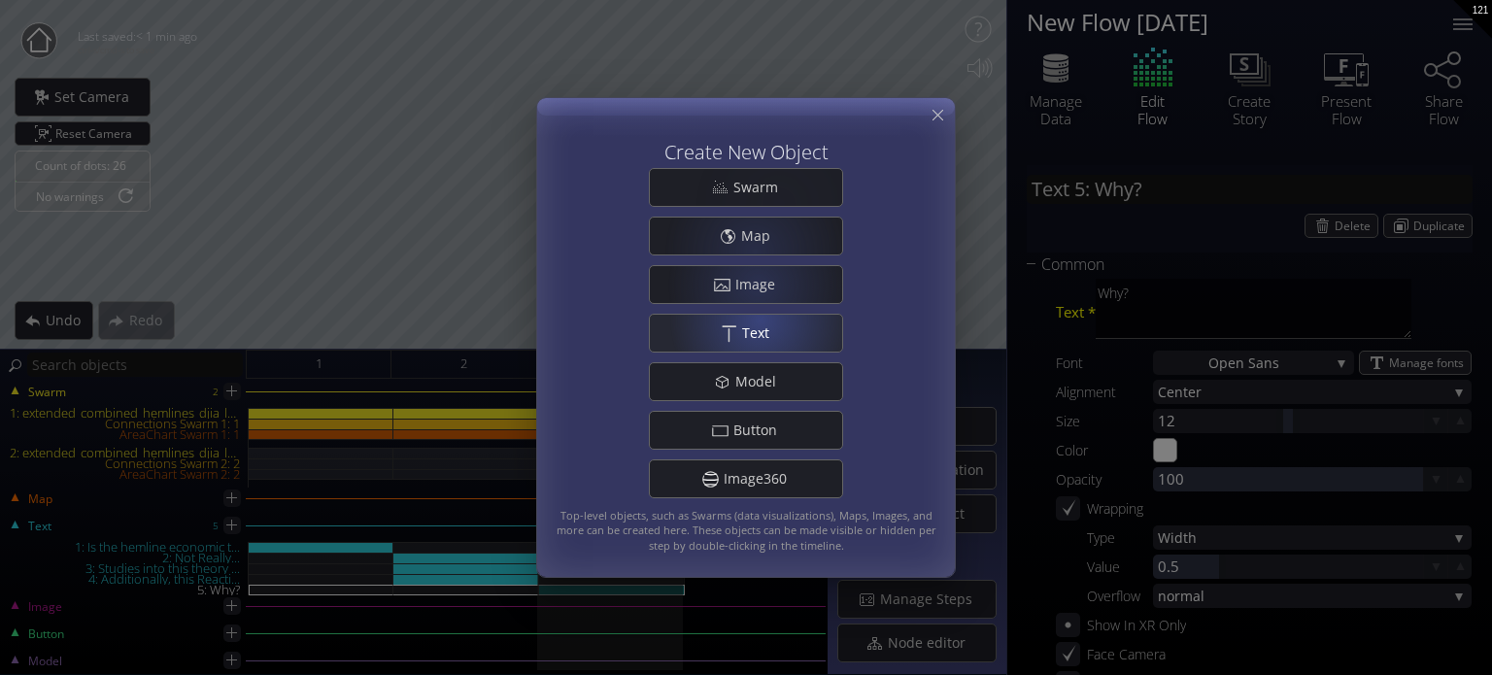
click at [758, 332] on span "Text" at bounding box center [761, 332] width 40 height 19
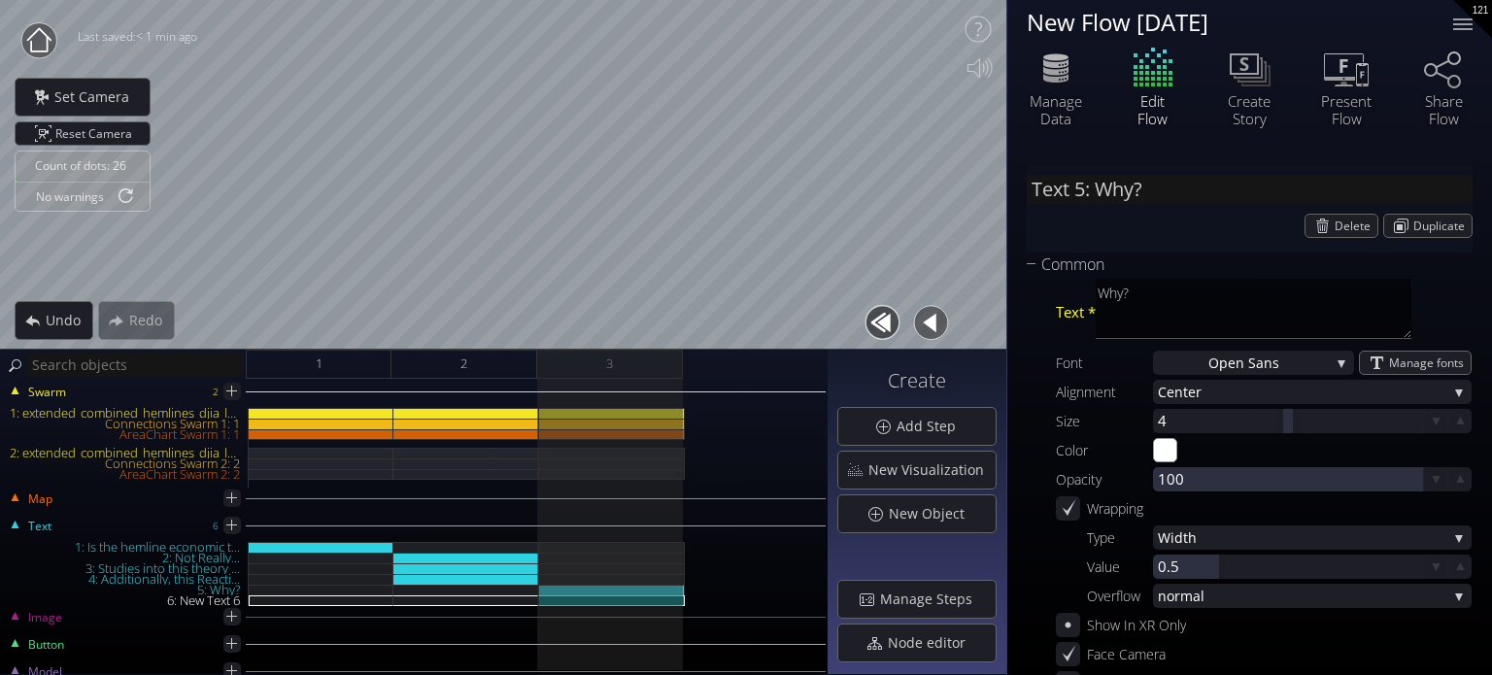
type input "Text 6: New Text 6"
type textarea "New Text 6"
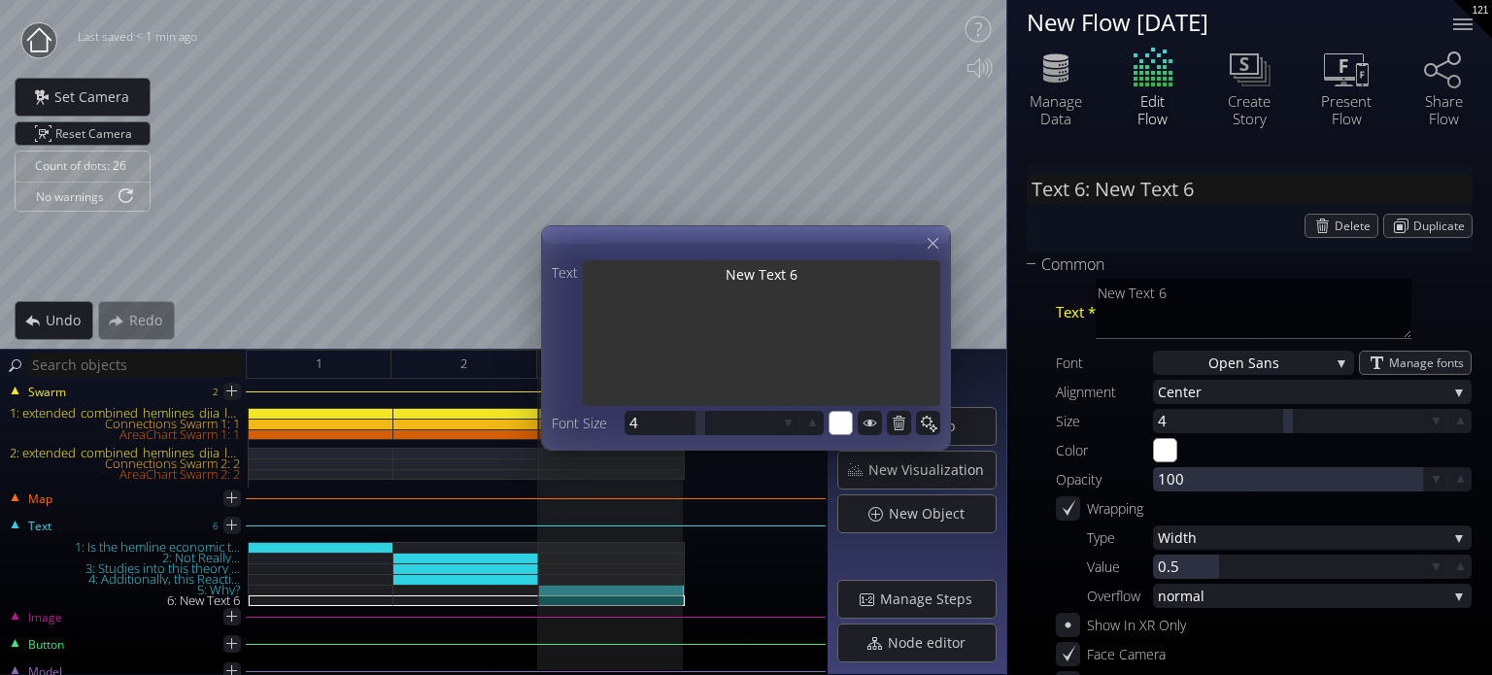
click at [675, 276] on textarea "New Text 6" at bounding box center [761, 335] width 357 height 150
click at [523, 275] on div "Count of dots: 26 No warnings Close Calibrate to floor or table Close Tap anywh…" at bounding box center [746, 337] width 1492 height 675
type input "Text 6: F"
type textarea "F"
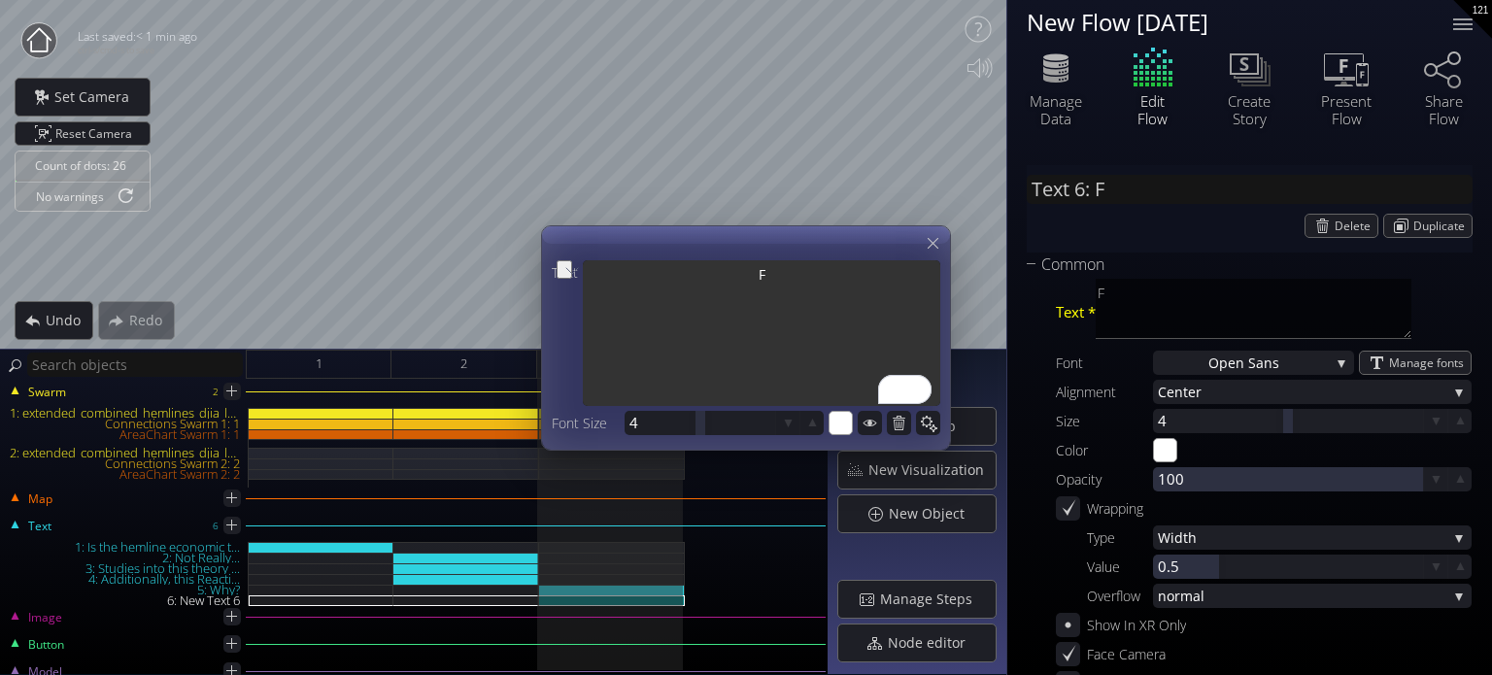
type input "Text 6: Fa"
type textarea "Fa"
type input "Text 6: Fas"
type textarea "Fas"
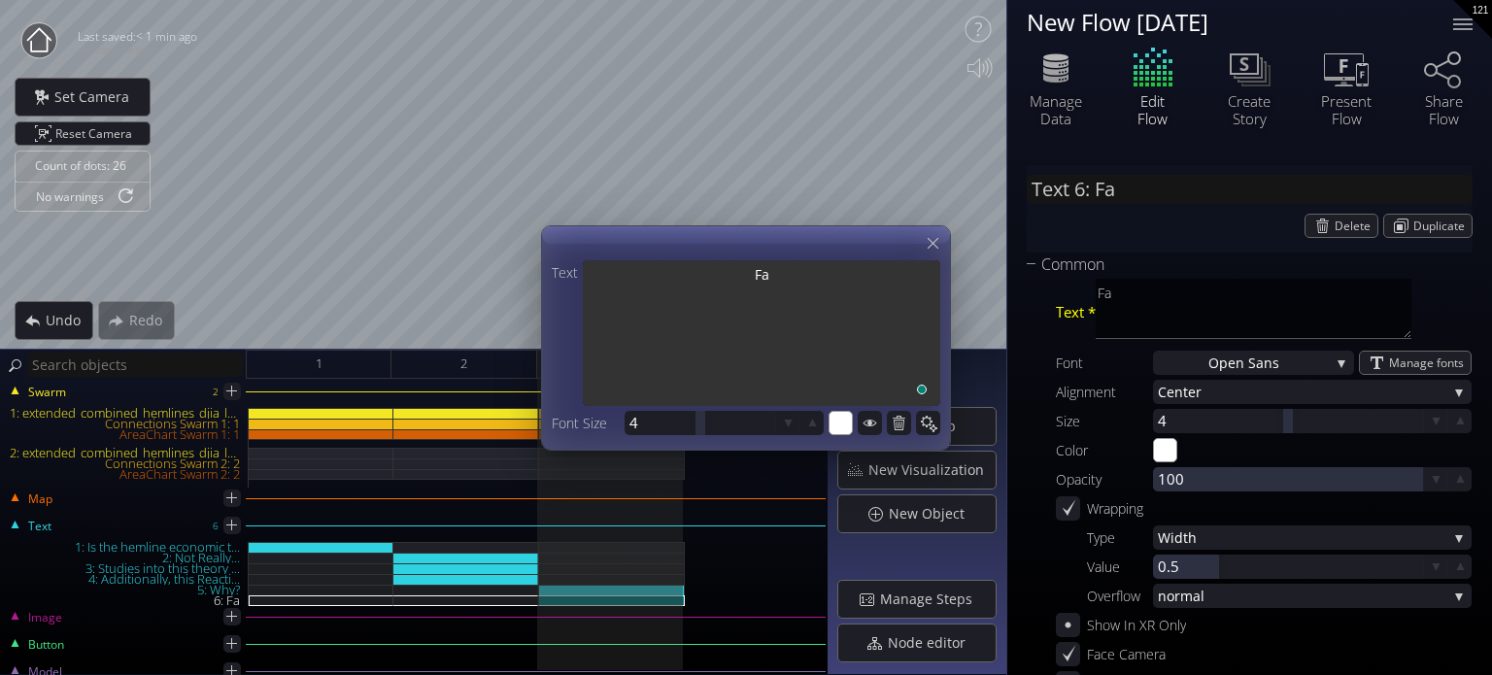
type textarea "Fas"
type input "Text 6: Fast"
type textarea "Fast"
type input "Text 6: Fast"
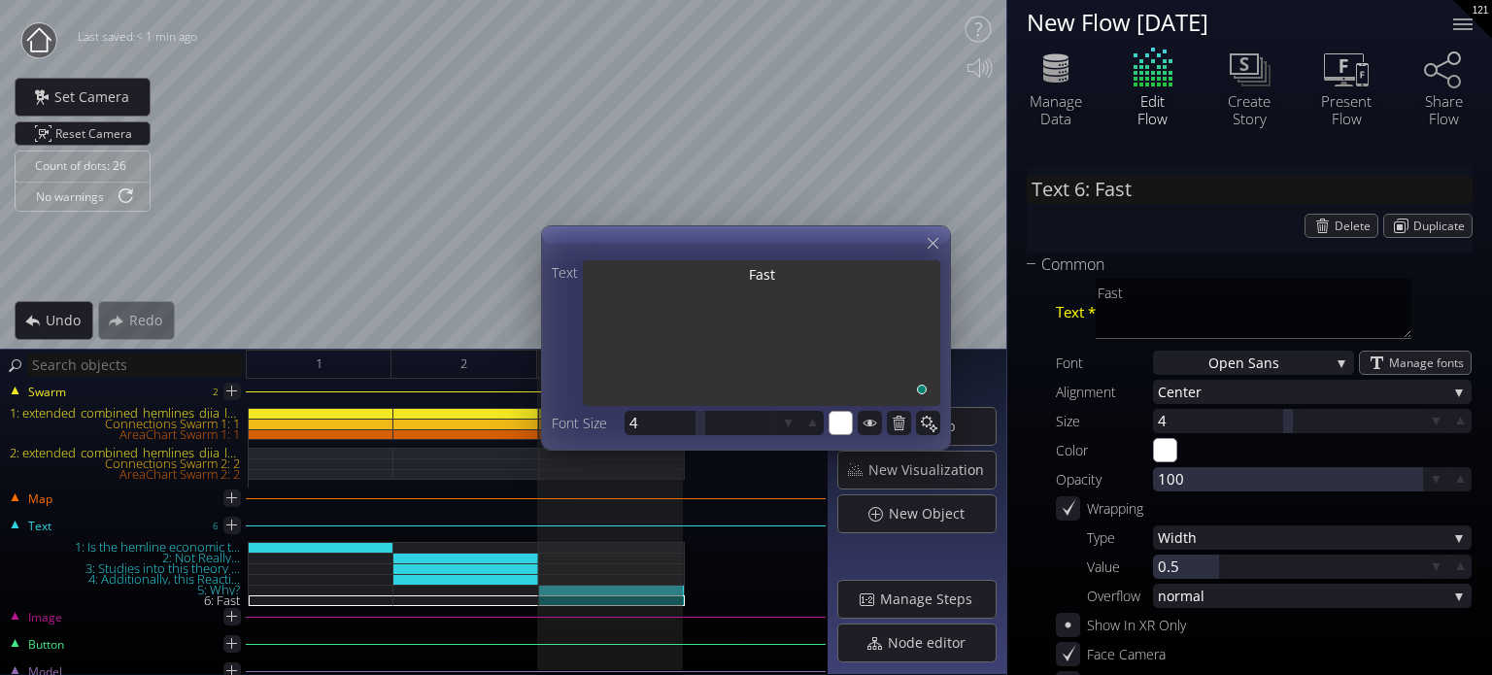
type textarea "Fast"
type input "Text 6: Fast F"
type textarea "Fast F"
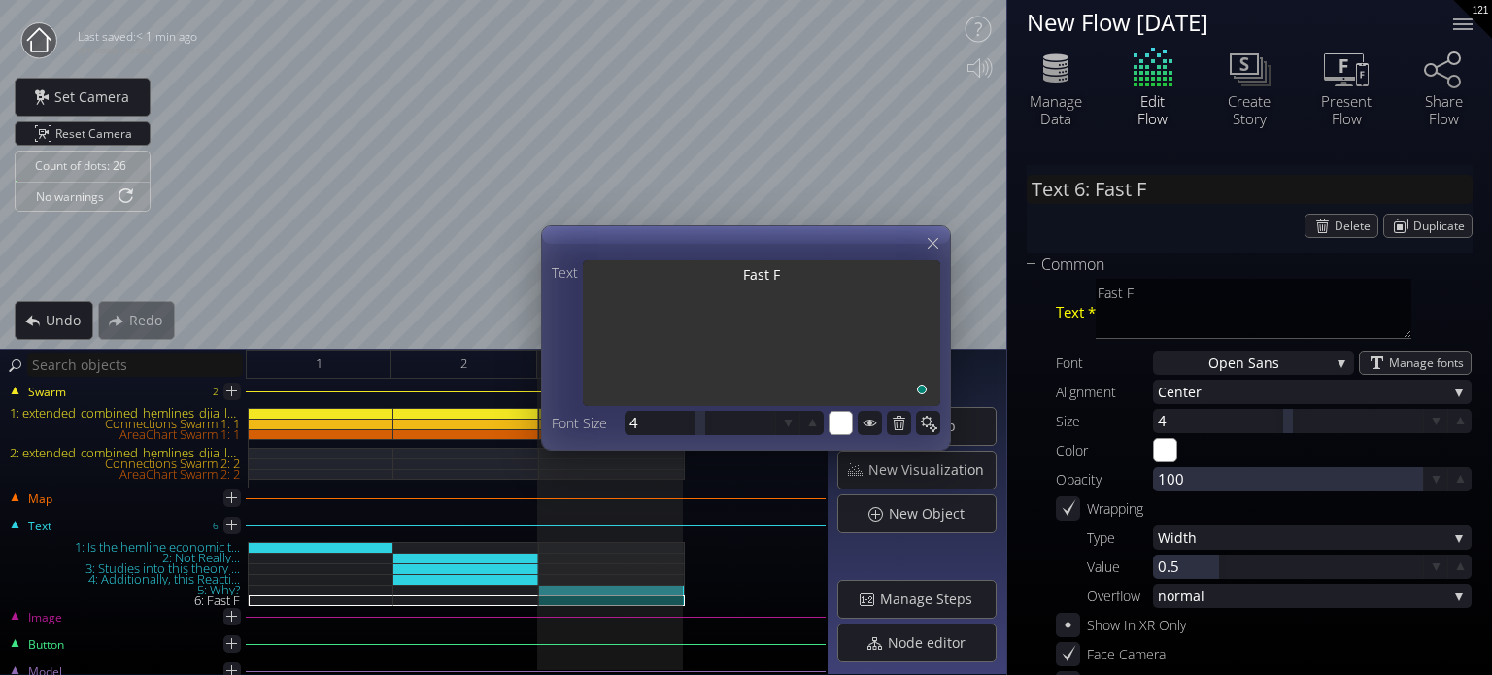
type input "Text 6: Fast Fa"
type textarea "Fast Fa"
type input "Text 6: Fast Fas"
type textarea "Fast Fas"
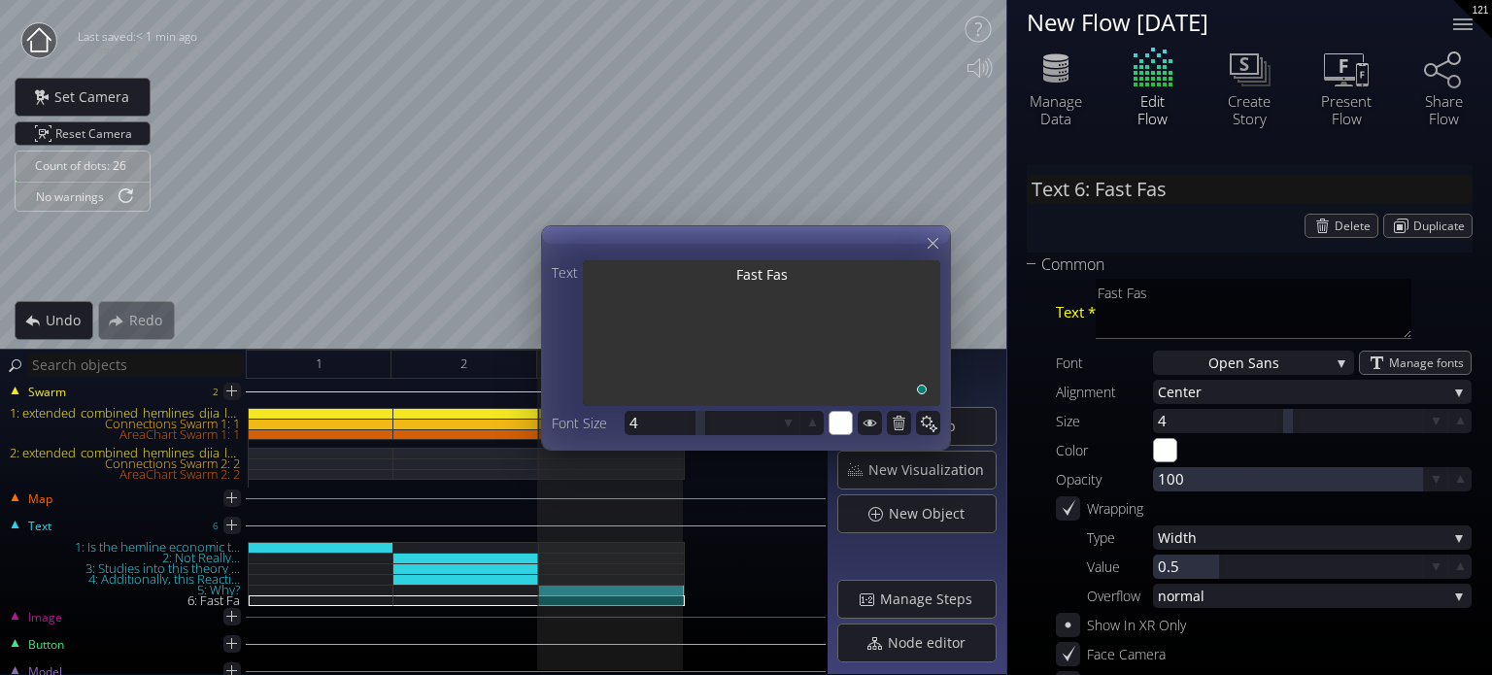
type textarea "Fast Fash"
type input "Text 6: Fast Fash"
type textarea "Fast Fash"
type input "Text 6: Fast Fashi"
type textarea "Fast Fashi"
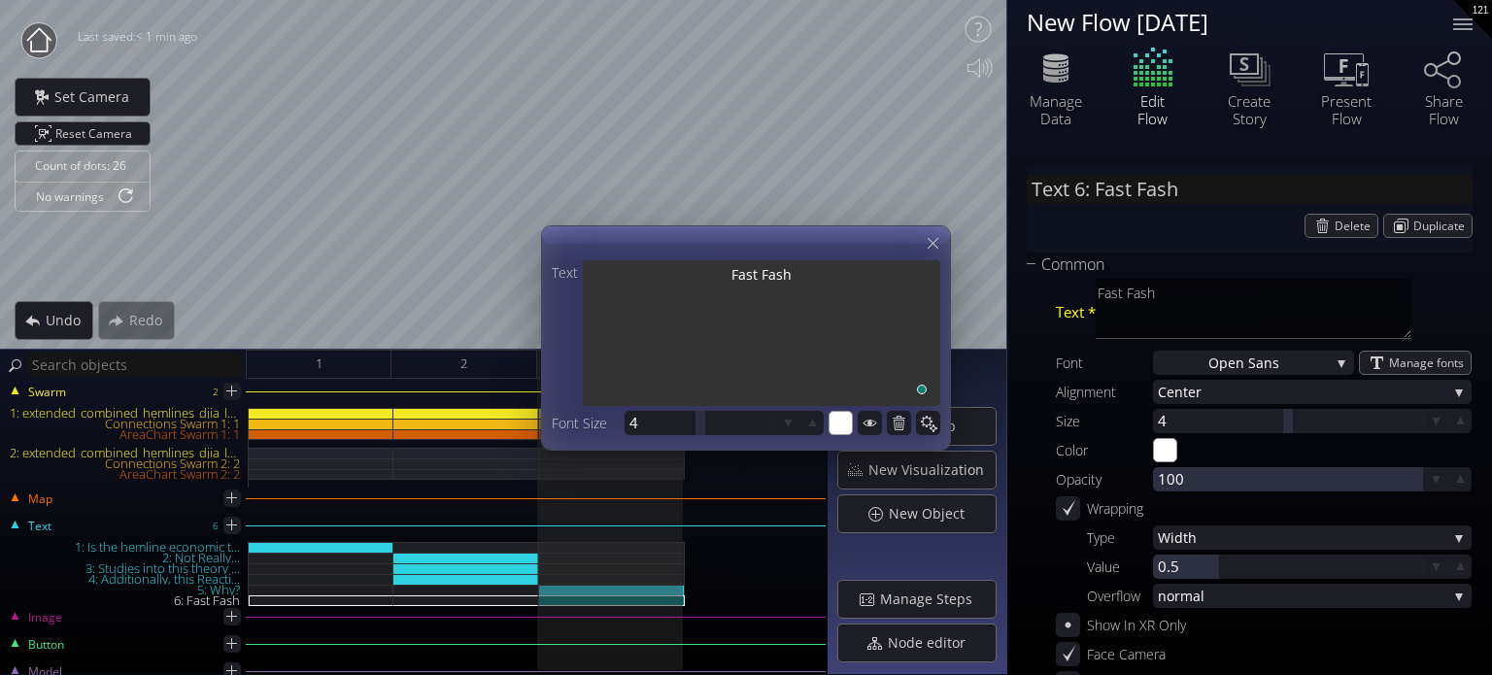
type textarea "Fast Fashi"
type input "Text 6: Fast Fashio"
type textarea "Fast Fashio"
type input "Text 6: Fast Fashion"
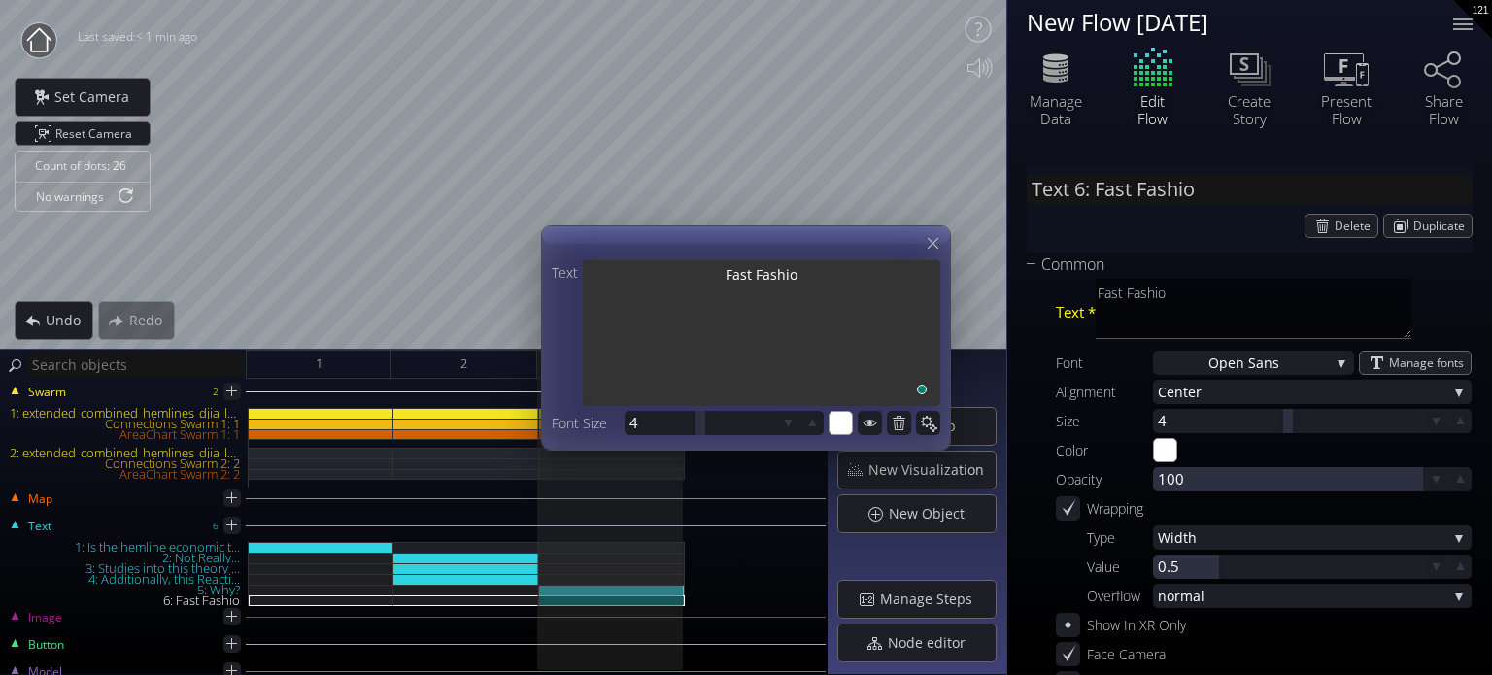
type textarea "Fast Fashion"
type input "Text 6: Fast Fashion"
type textarea "Fast Fashion"
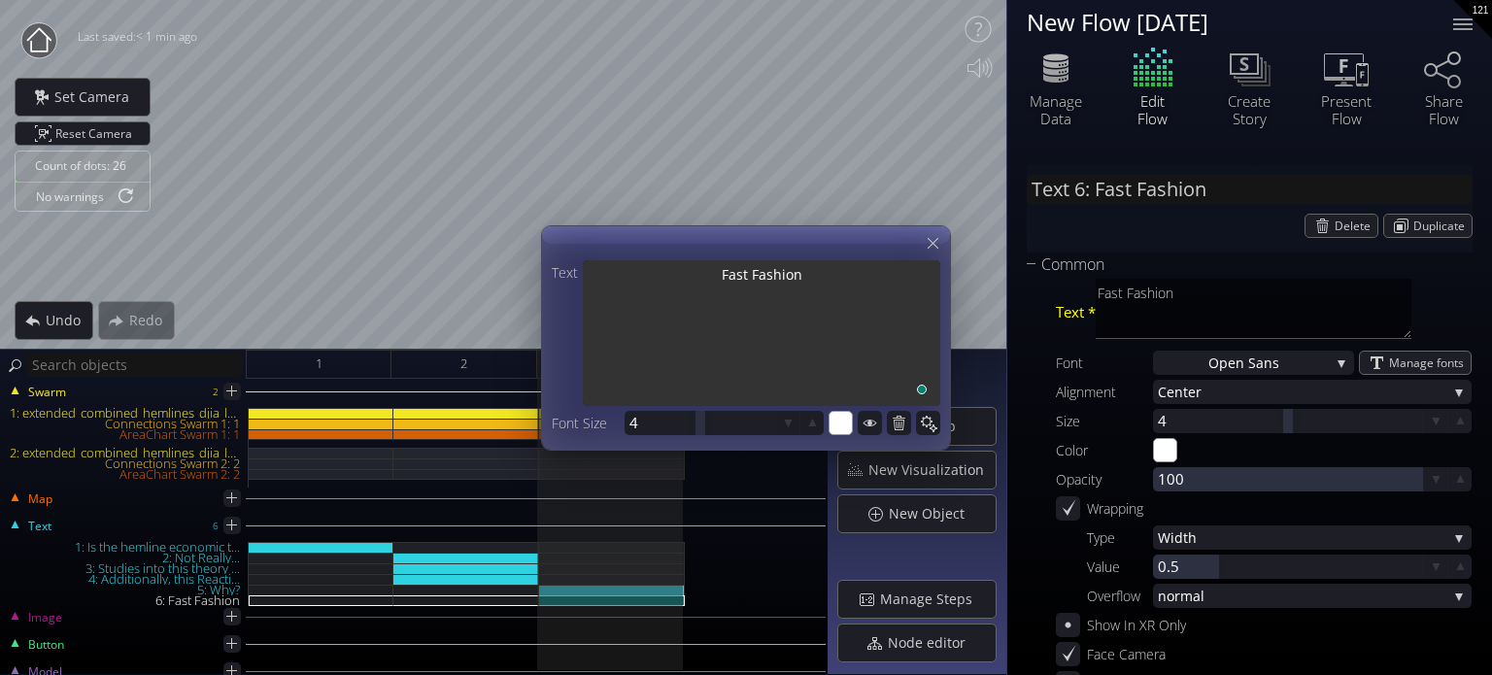
type input "Text 6: Fast Fashion o"
type textarea "Fast Fashion o"
type input "Text 6: Fast Fashion or"
type textarea "Fast Fashion or"
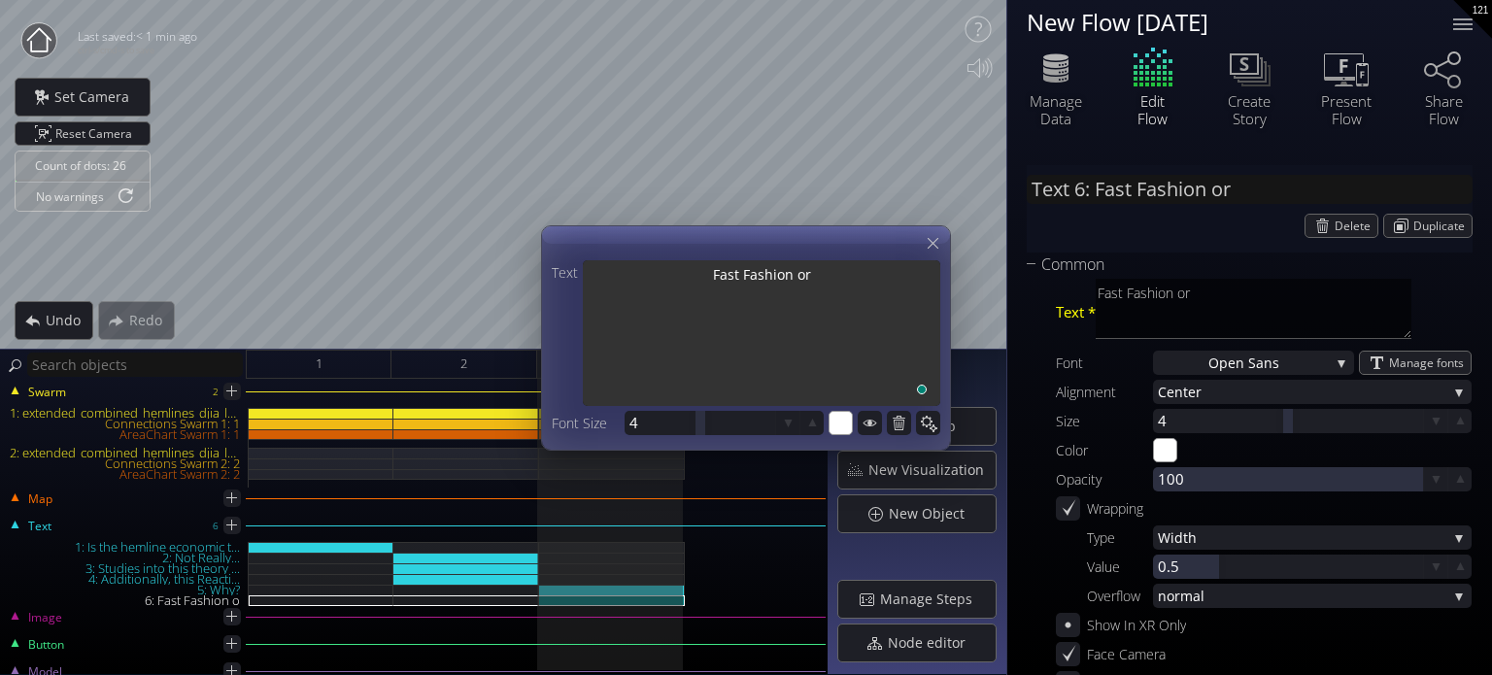
type textarea "Fast Fashion or"
type input "Text 6: Fast Fashion or"
type textarea "Fast Fashion or"
type input "Text 6: Fast Fashion or s"
type textarea "Fast Fashion or s"
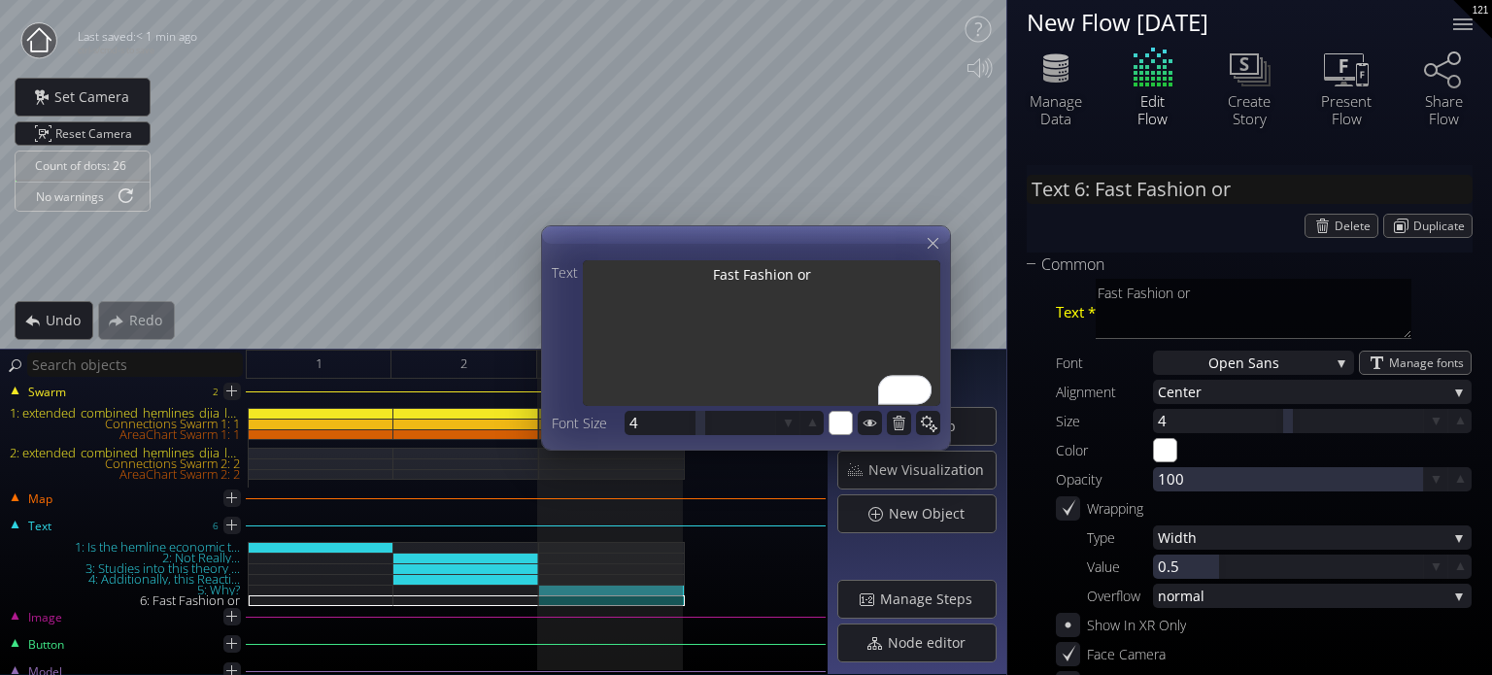
type textarea "Fast Fashion or s"
type input "Text 6: Fast Fashion or se"
type textarea "Fast Fashion or se"
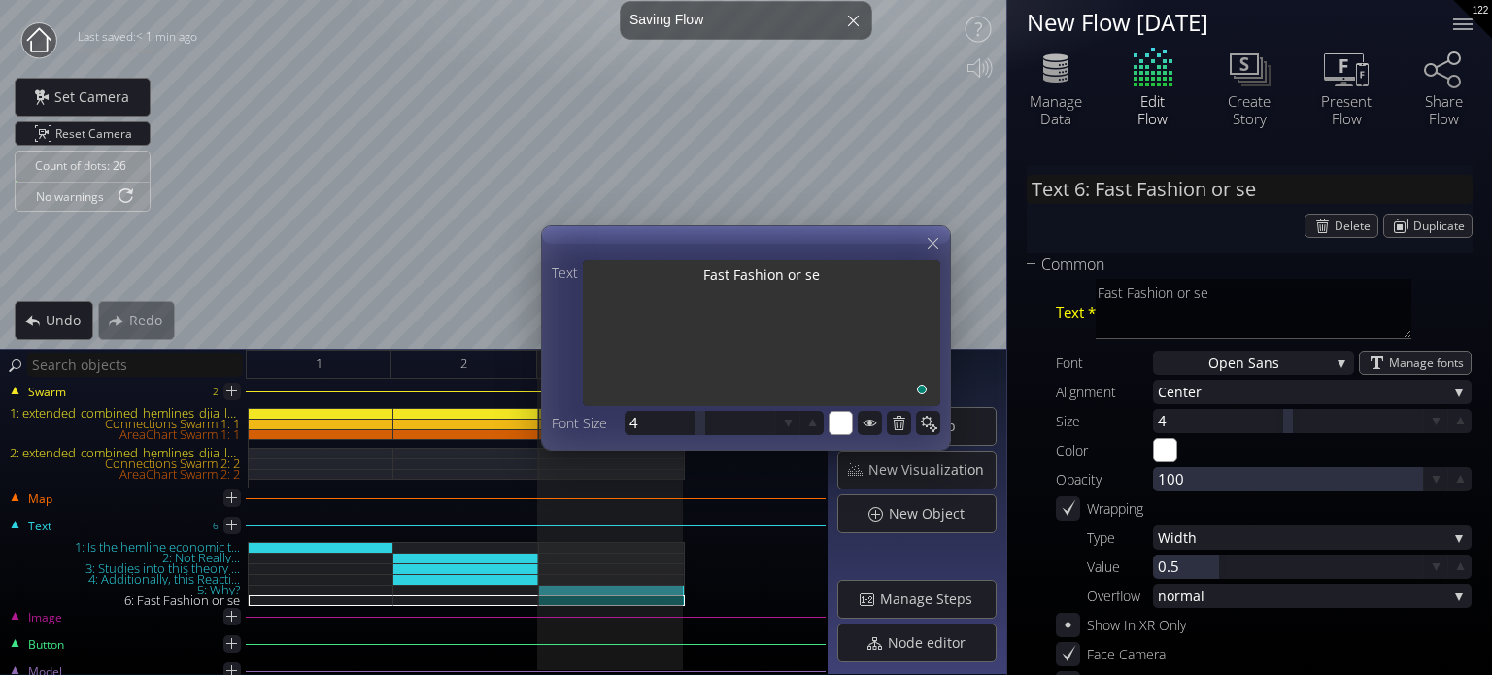
type input "Text 6: Fast Fashion or sex"
type textarea "Fast Fashion or sex"
type input "Text 6: Fast Fashion or sexi"
type textarea "Fast Fashion or sexi"
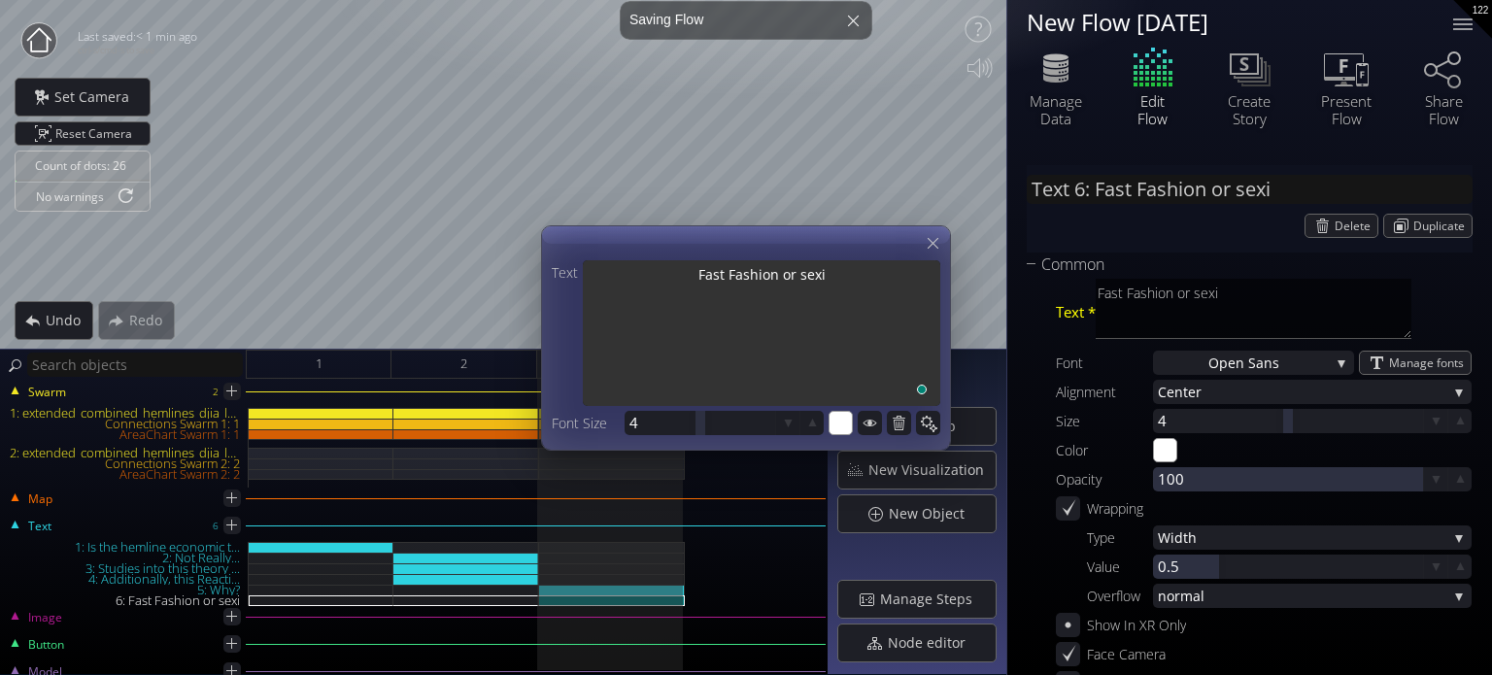
type textarea "Fast Fashion or sexis"
type input "Text 6: Fast Fashion or sexis"
type textarea "Fast Fashion or sexis"
type input "Text 6: Fast Fashion or sexism"
type textarea "Fast Fashion or sexism"
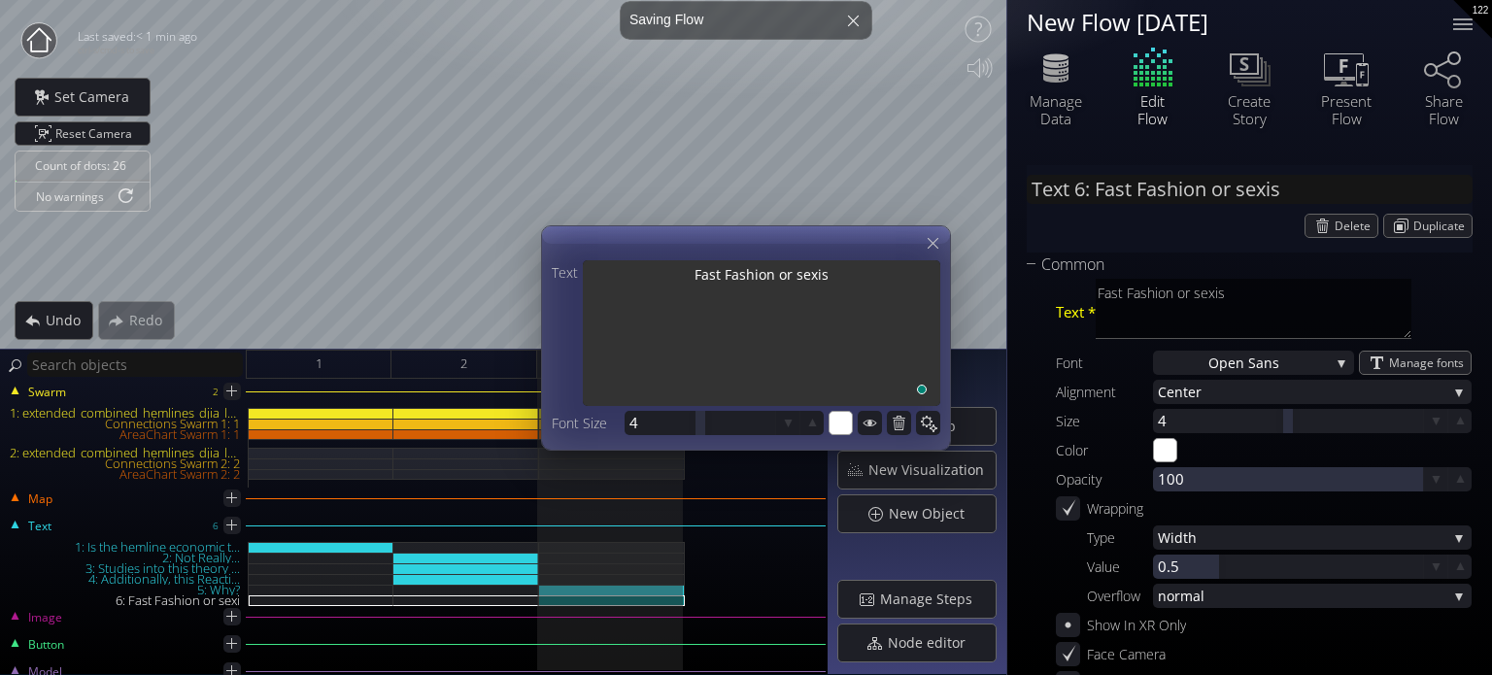
type textarea "Fast Fashion or sexism"
type input "Text 6: Fast Fashion or sexism?"
type textarea "Fast Fashion or sexism?"
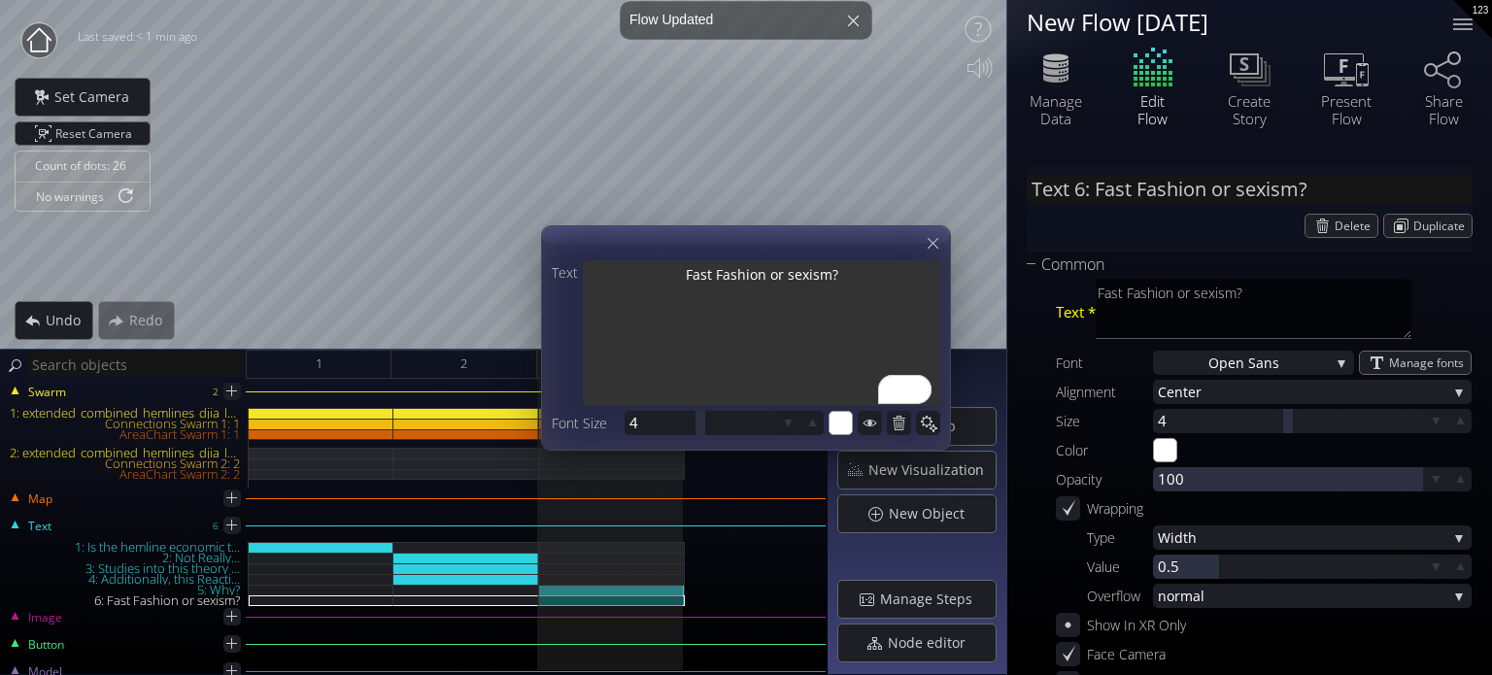
type textarea "Fast Fashion or sexism?"
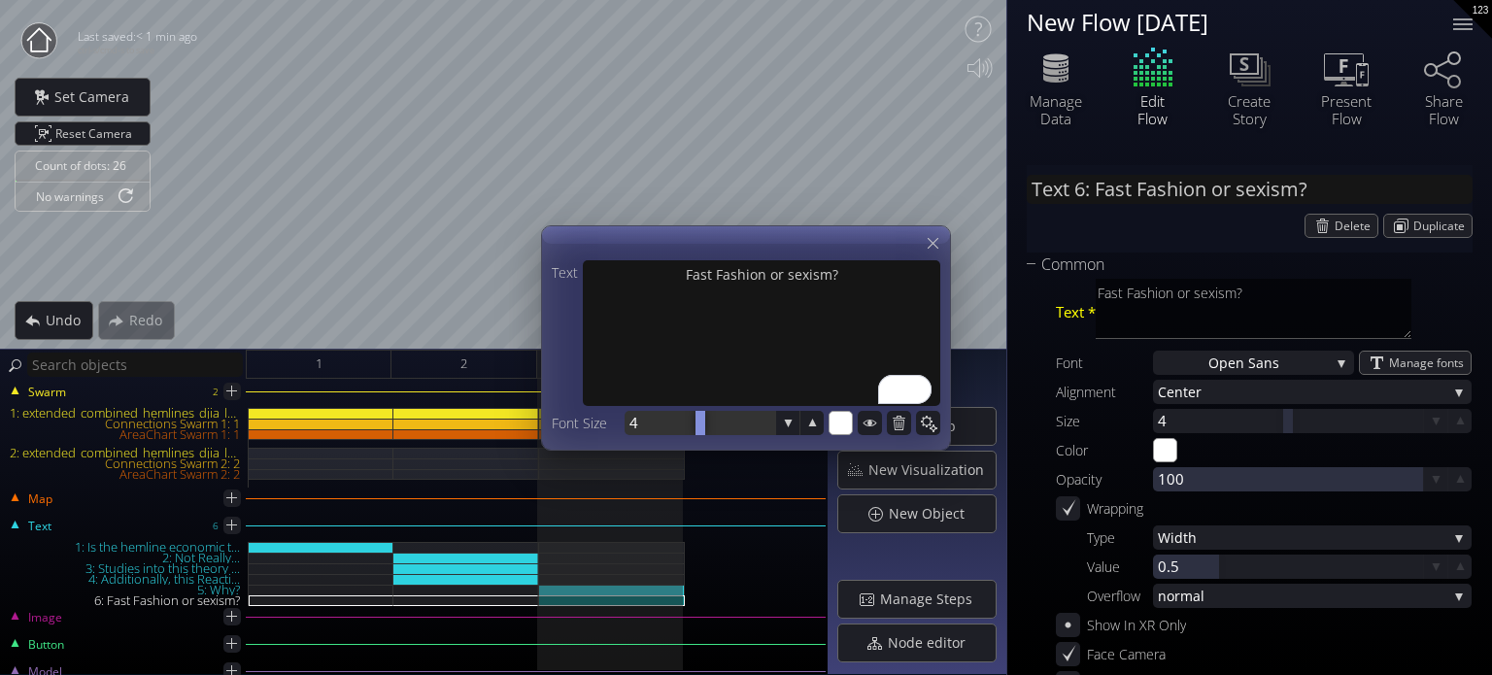
click at [719, 418] on div at bounding box center [700, 423] width 151 height 24
drag, startPoint x: 1266, startPoint y: 417, endPoint x: 1319, endPoint y: 412, distance: 53.6
click at [1319, 412] on div at bounding box center [1288, 421] width 270 height 24
click at [1321, 416] on div at bounding box center [1288, 421] width 270 height 24
drag, startPoint x: 1329, startPoint y: 422, endPoint x: 1356, endPoint y: 424, distance: 27.3
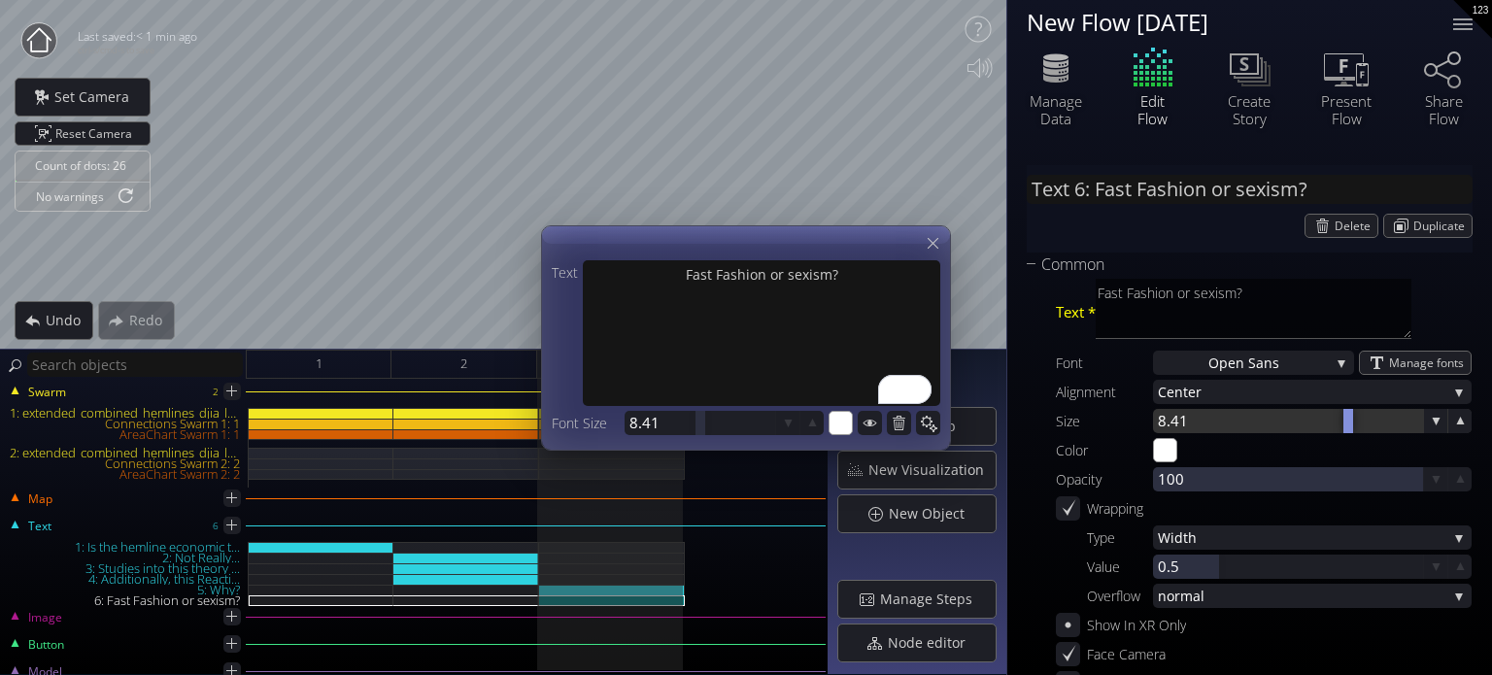
click at [1356, 424] on div at bounding box center [1288, 421] width 270 height 24
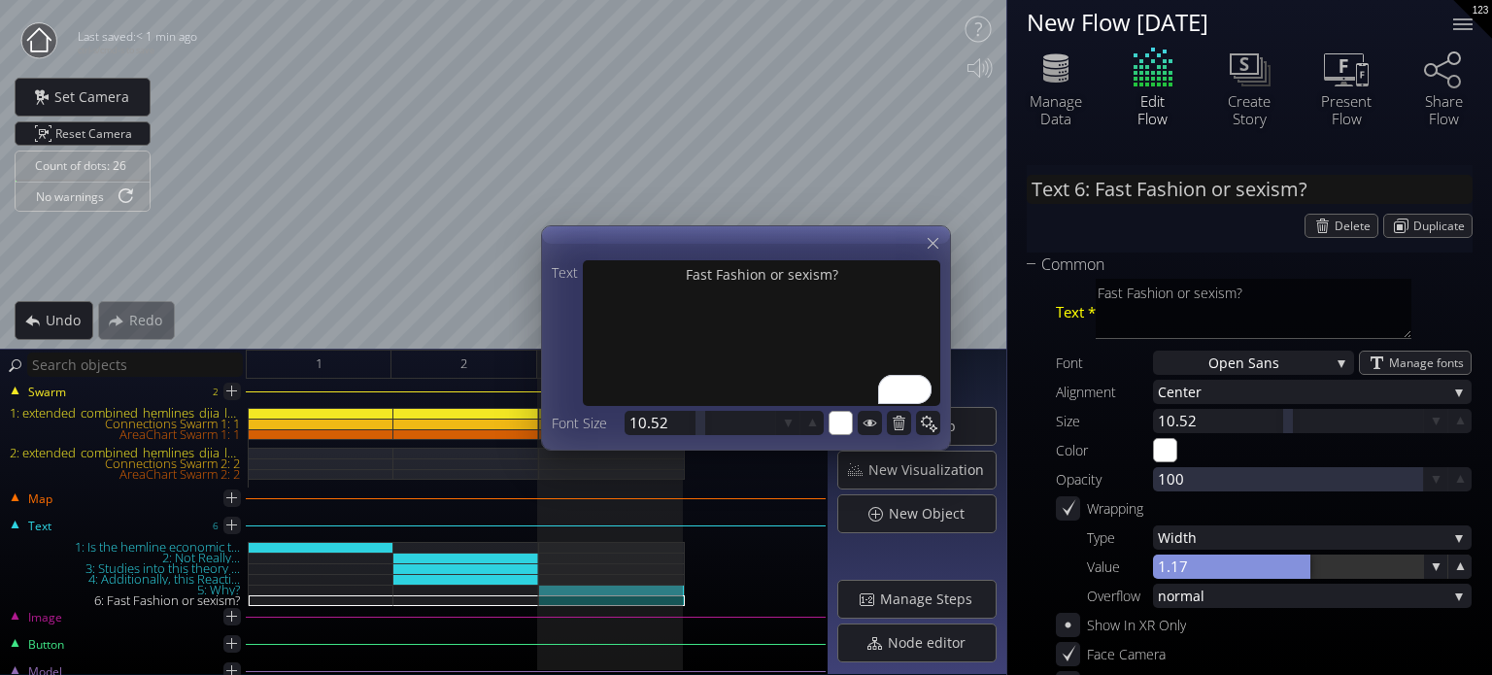
drag, startPoint x: 1270, startPoint y: 564, endPoint x: 1307, endPoint y: 566, distance: 37.0
click at [1307, 566] on div at bounding box center [1288, 567] width 270 height 24
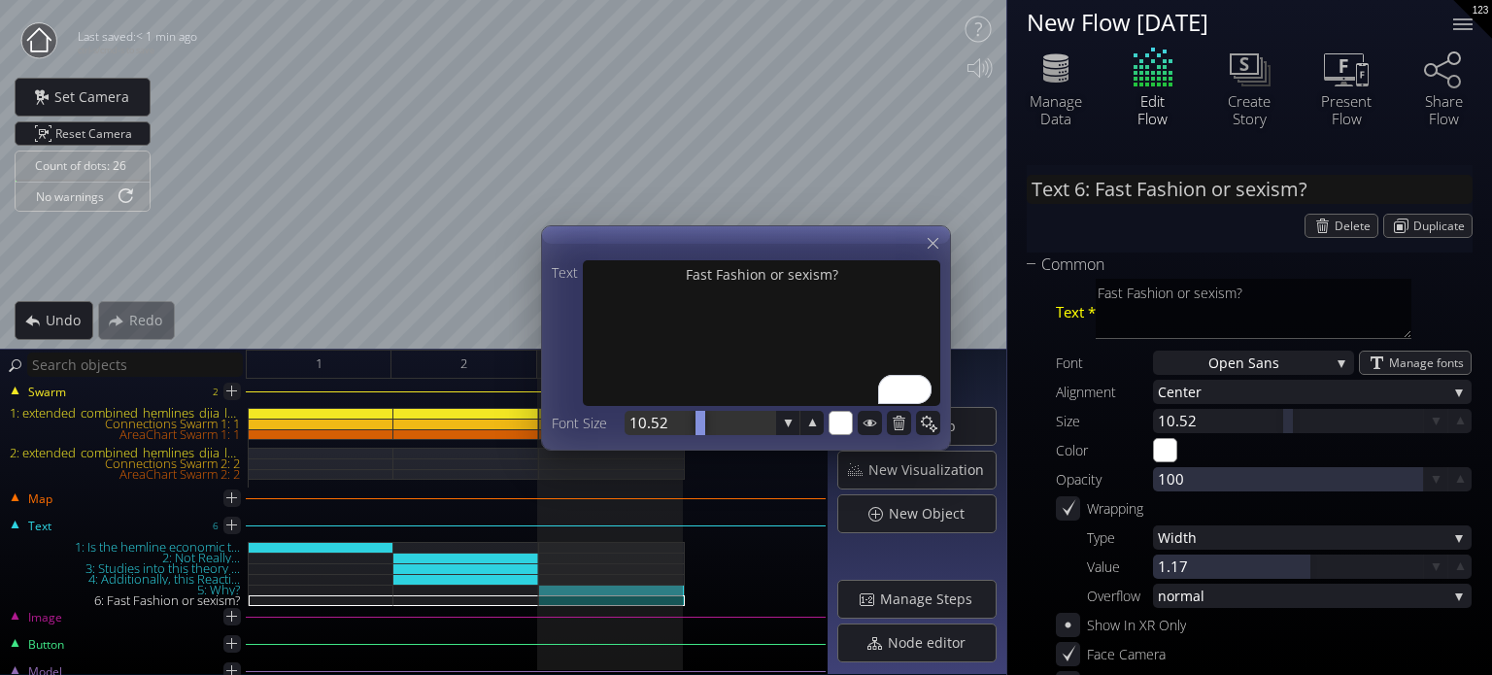
click at [672, 422] on div at bounding box center [700, 423] width 151 height 24
type input "8"
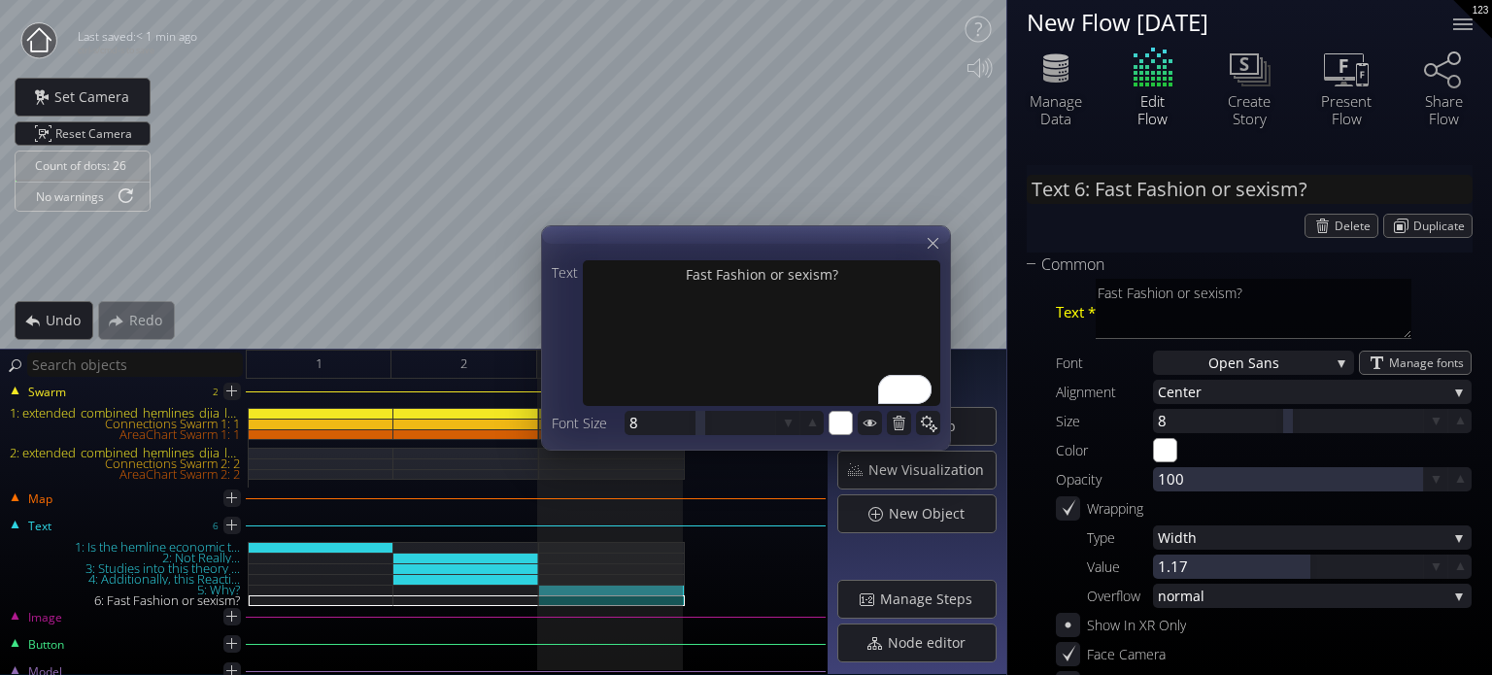
click at [902, 236] on div at bounding box center [746, 337] width 408 height 223
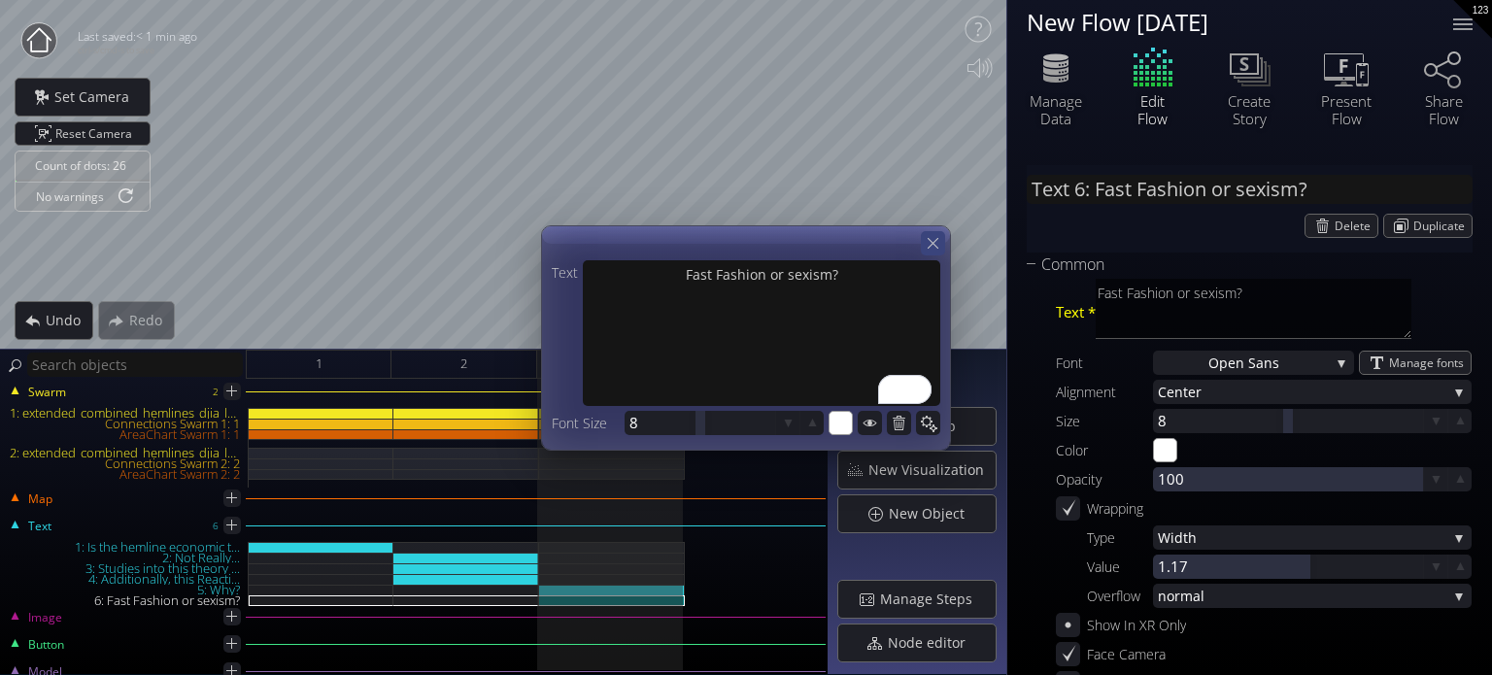
click at [927, 242] on icon at bounding box center [933, 243] width 18 height 18
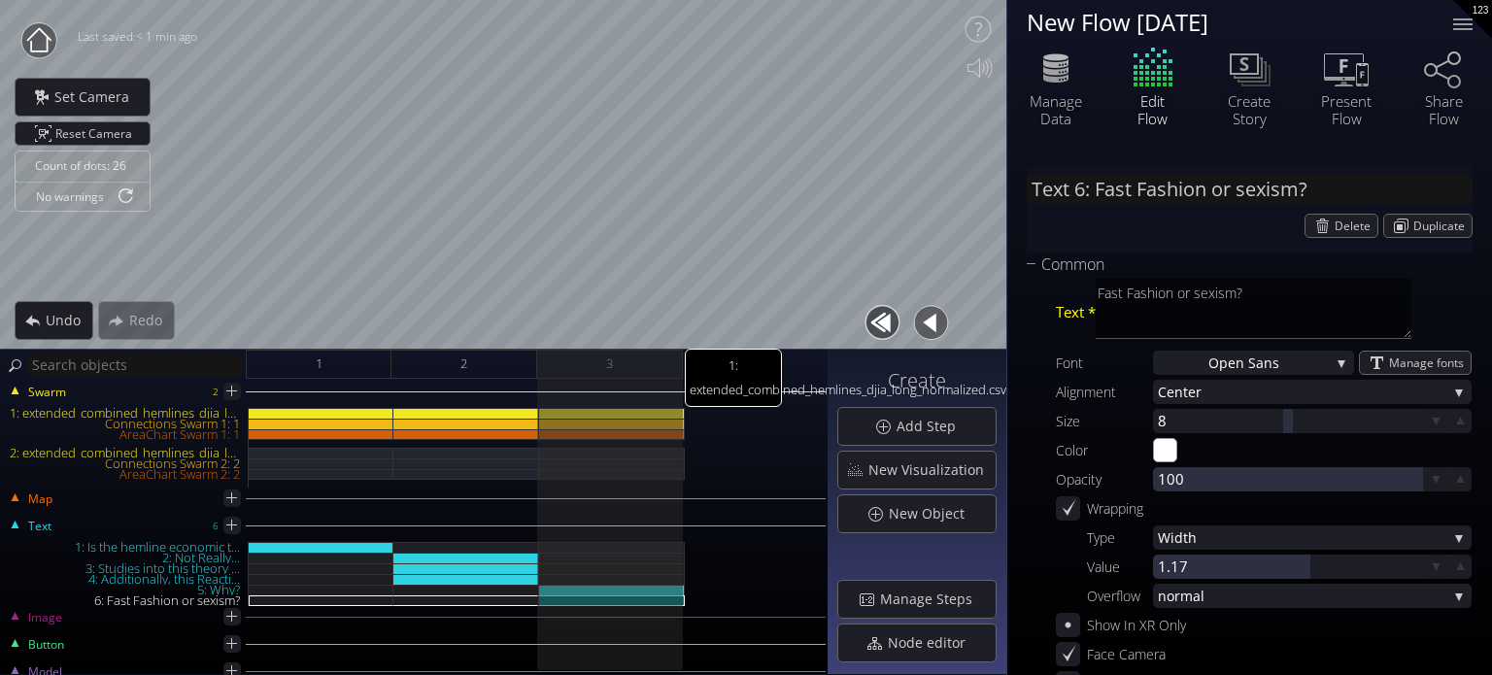
drag, startPoint x: 644, startPoint y: 411, endPoint x: 1005, endPoint y: 417, distance: 361.4
click at [645, 411] on div "1: extended_combined_hemlines_djia_long_normalized.csv" at bounding box center [612, 413] width 146 height 11
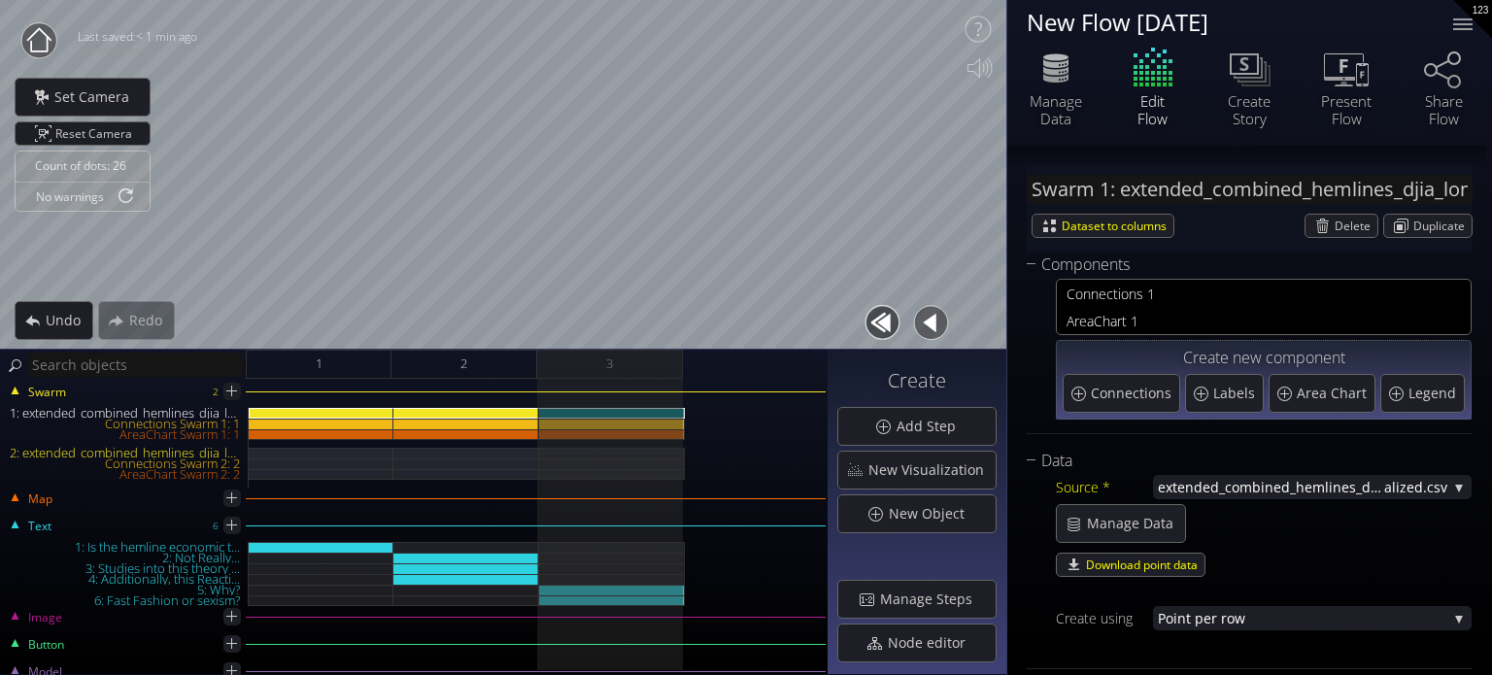
scroll to position [388, 0]
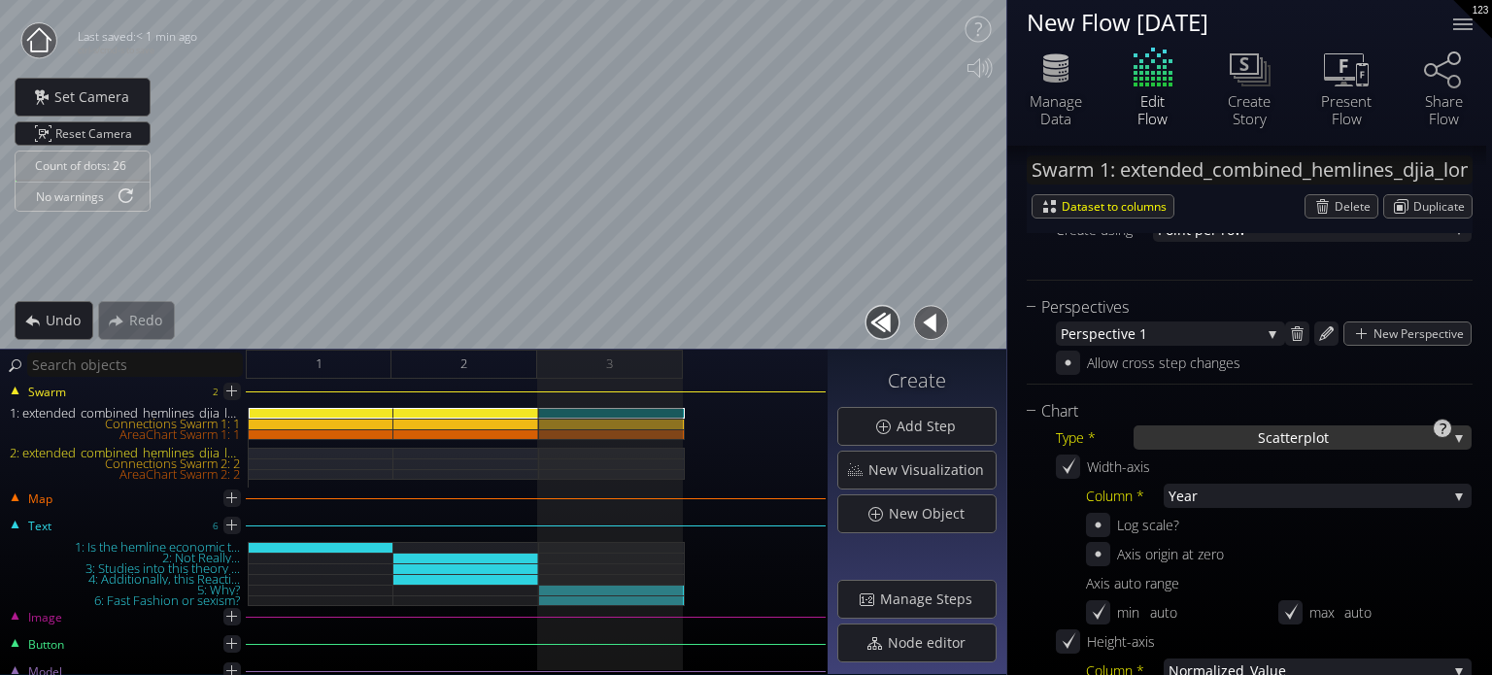
click at [1197, 429] on div "S catterplot" at bounding box center [1302, 437] width 338 height 24
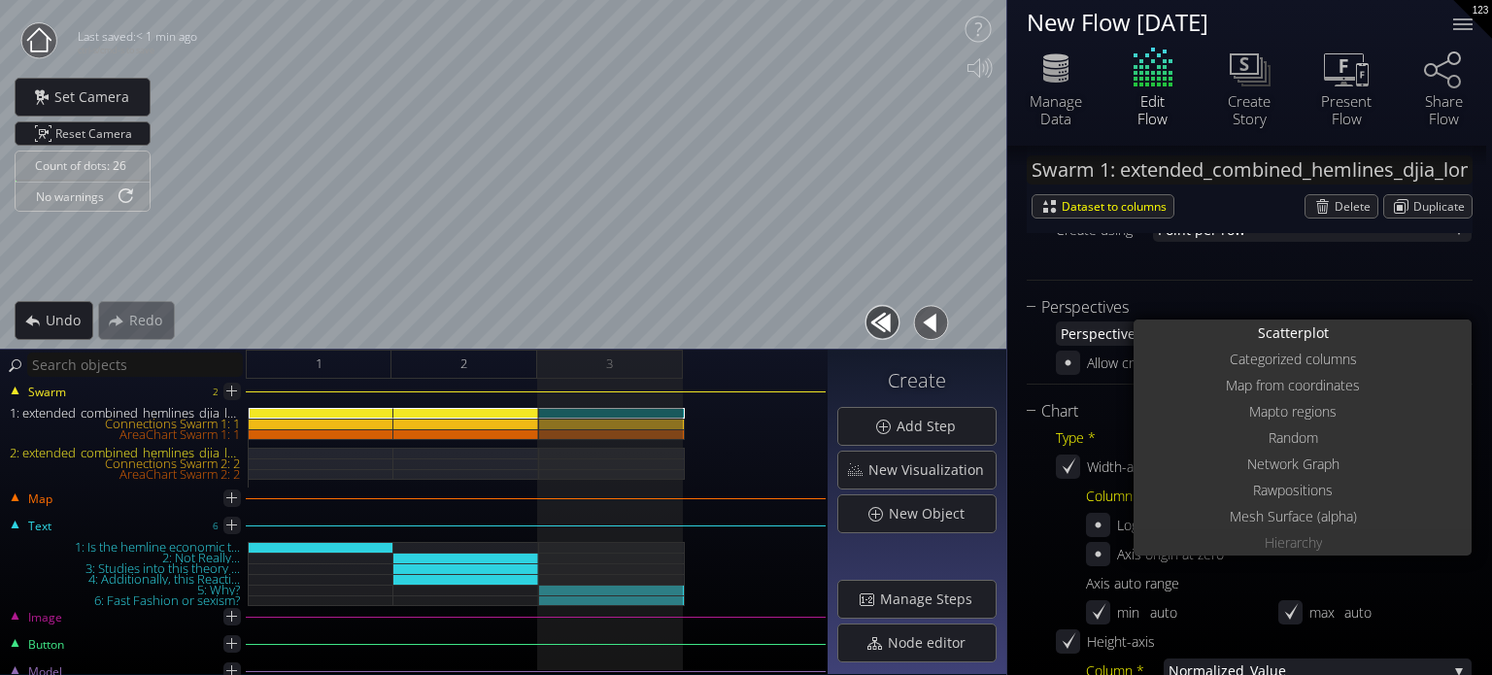
click at [1275, 549] on span "Hierarch" at bounding box center [1290, 542] width 51 height 26
click at [1227, 547] on div "Hierarch y" at bounding box center [1304, 542] width 333 height 26
click at [1182, 276] on div "Data Source * extended_combined_hemlines_djia_long_norm alized.csv None Combine…" at bounding box center [1250, 170] width 446 height 220
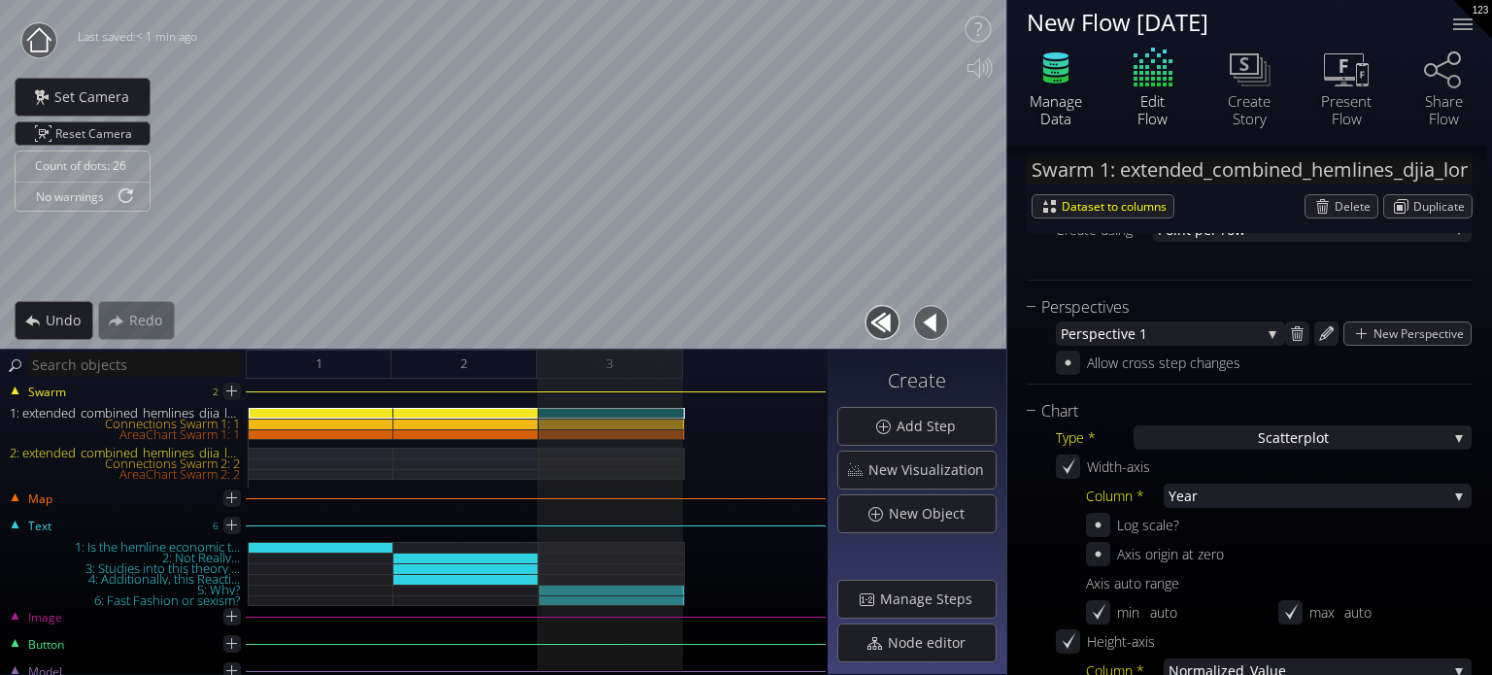
click at [1045, 80] on icon at bounding box center [1056, 68] width 58 height 49
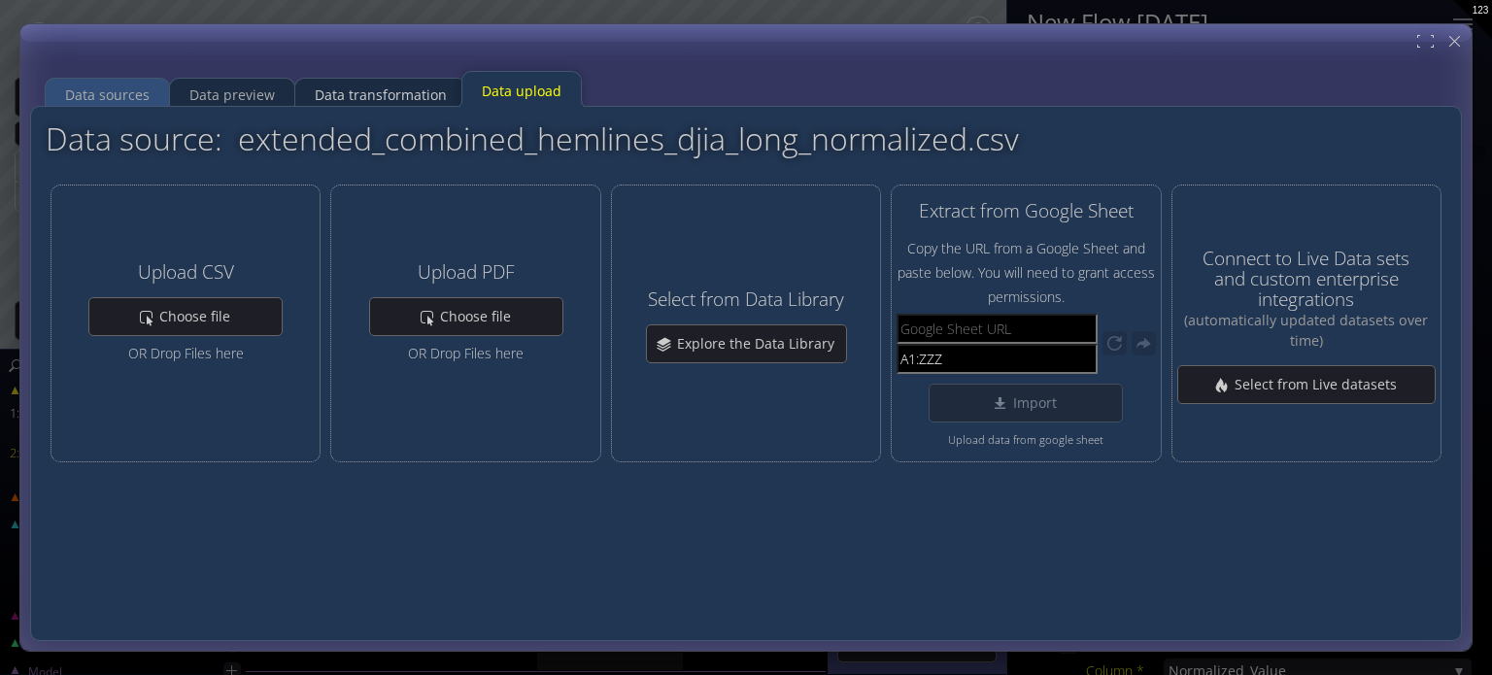
click at [316, 97] on div "Data transformation" at bounding box center [381, 95] width 132 height 37
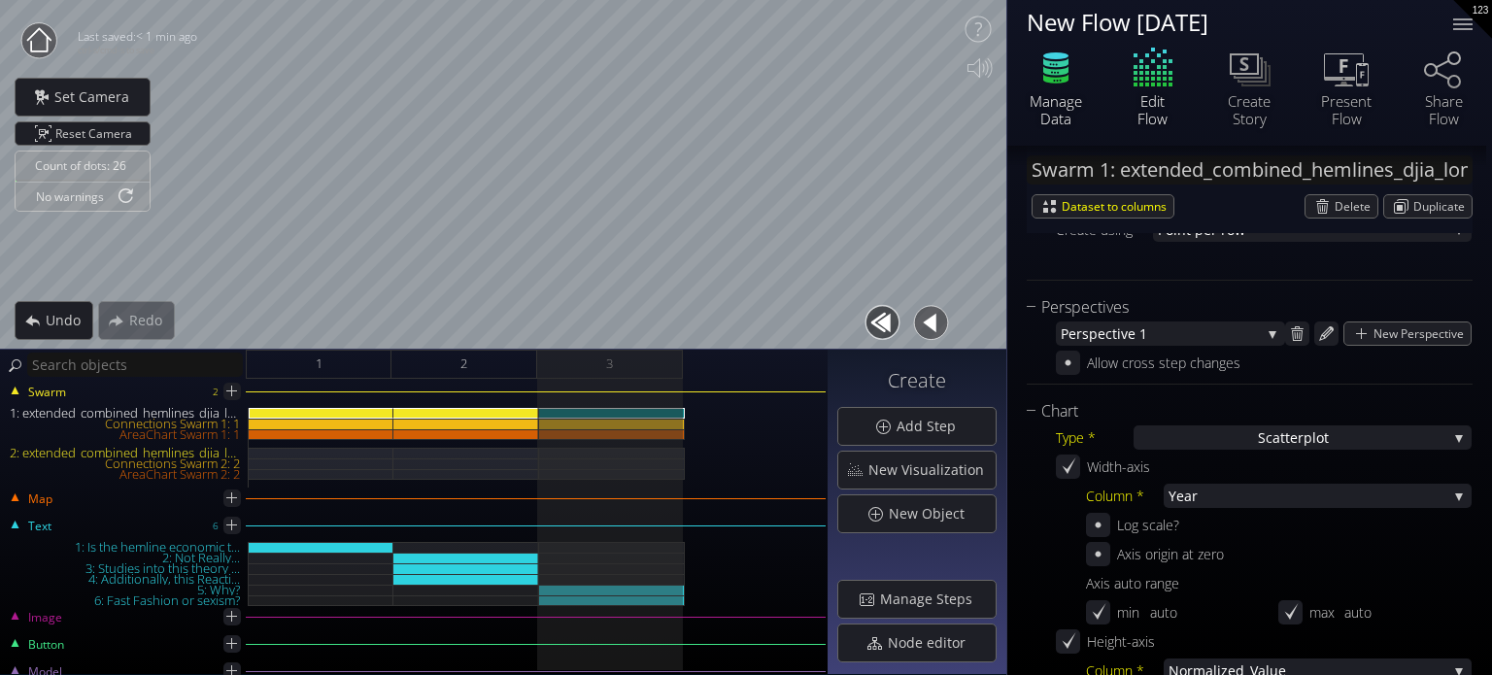
click at [1043, 92] on div "Manage Data" at bounding box center [1056, 109] width 68 height 35
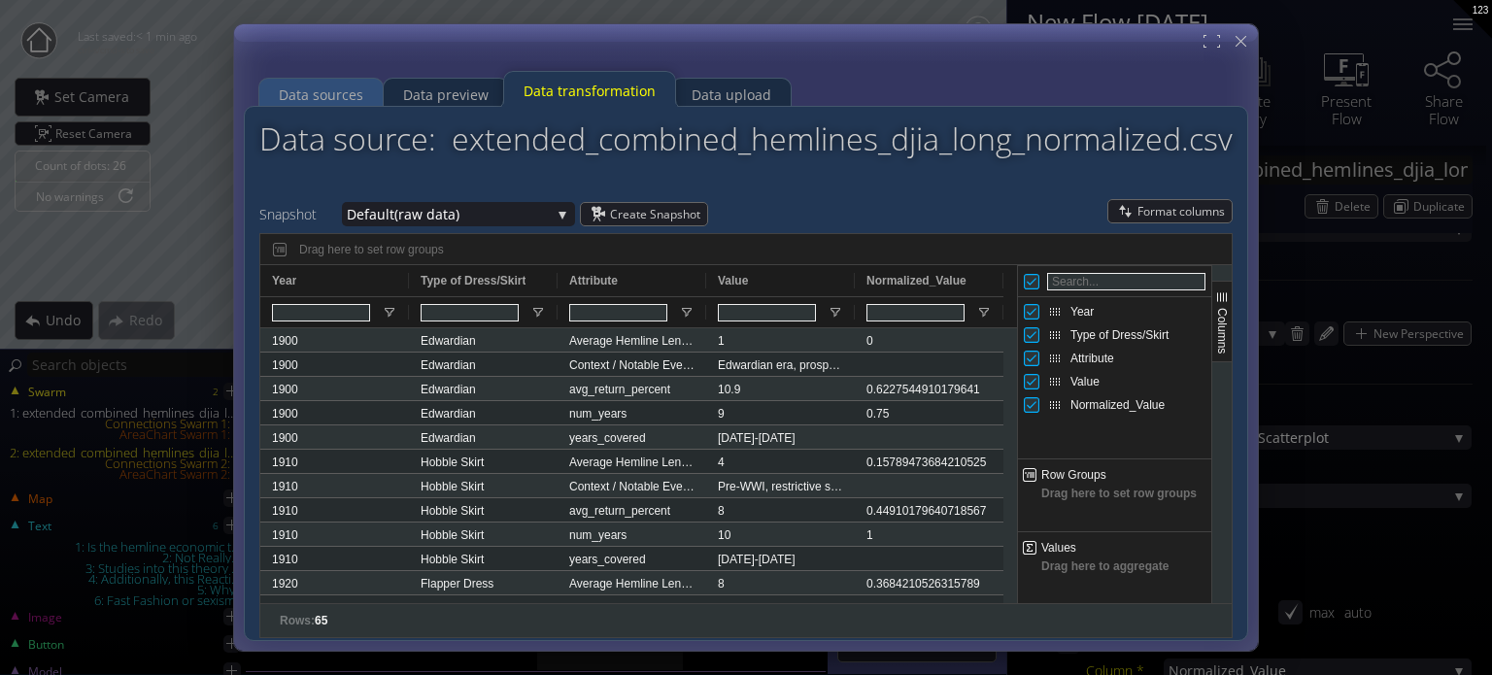
click at [304, 103] on div "Data sources" at bounding box center [321, 95] width 84 height 37
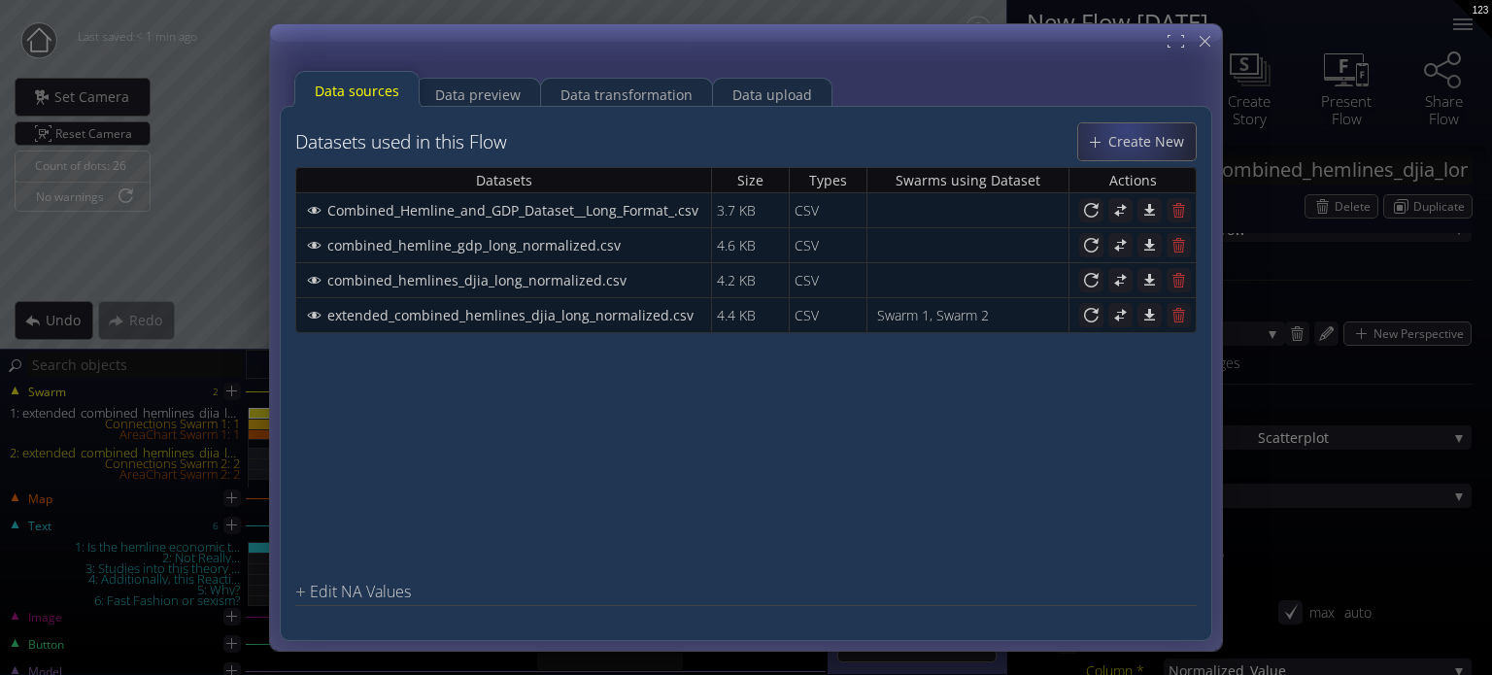
click at [1146, 144] on span "Create New" at bounding box center [1151, 141] width 88 height 19
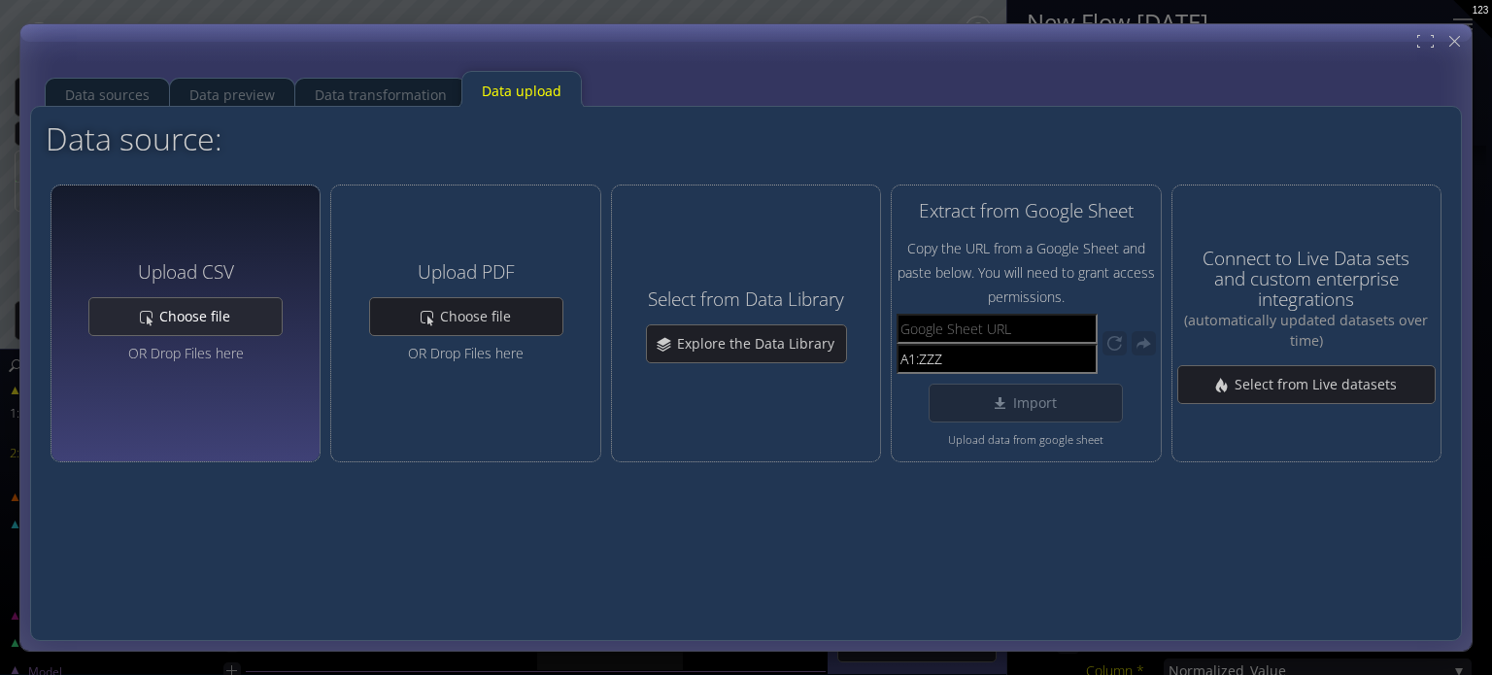
click at [230, 330] on div "Choose file" at bounding box center [185, 316] width 192 height 37
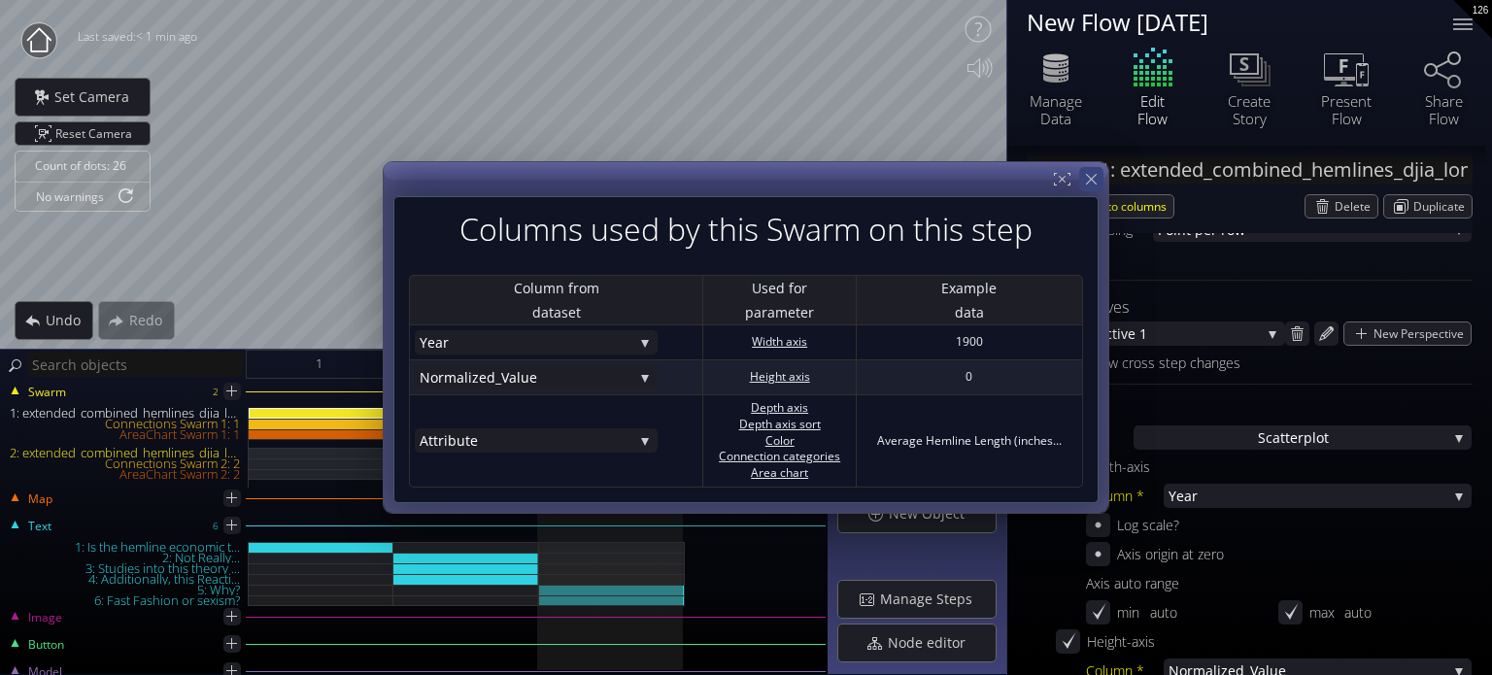
click at [1085, 170] on div at bounding box center [1091, 179] width 24 height 24
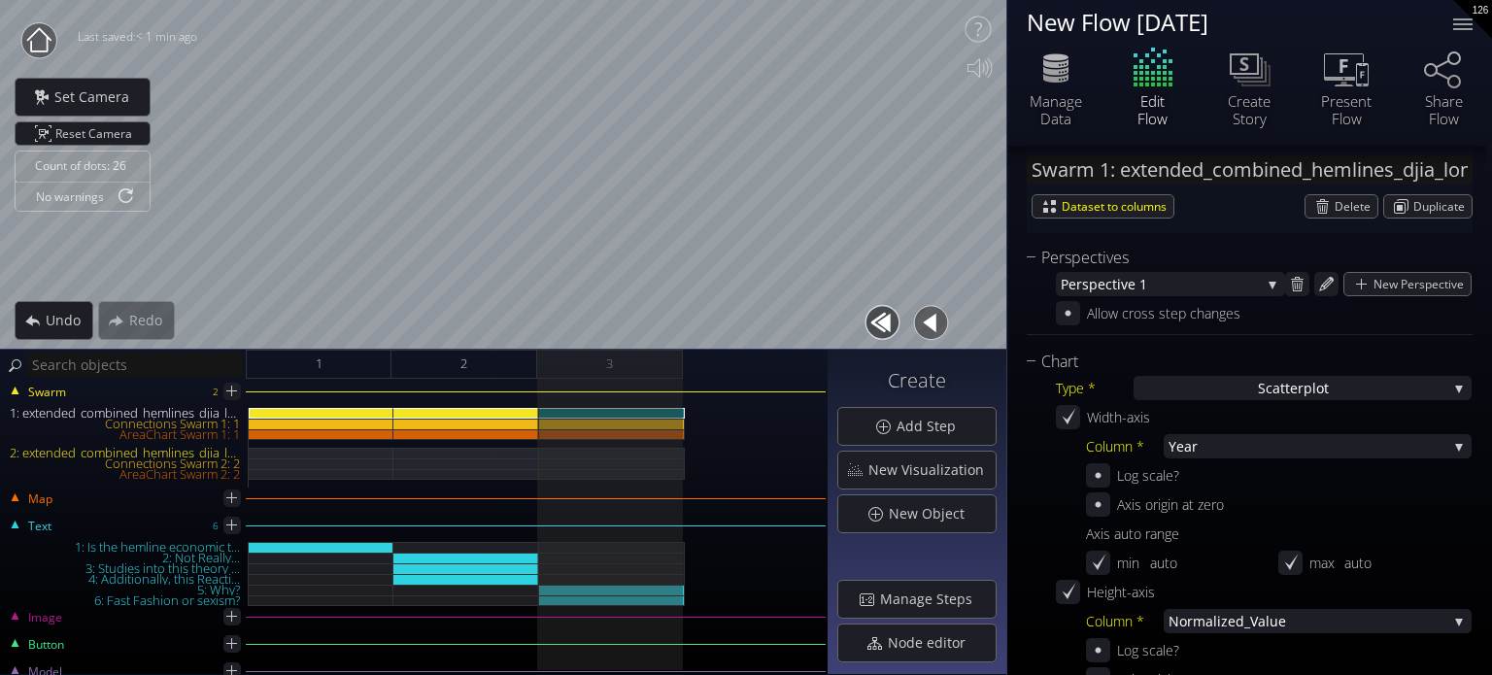
scroll to position [486, 0]
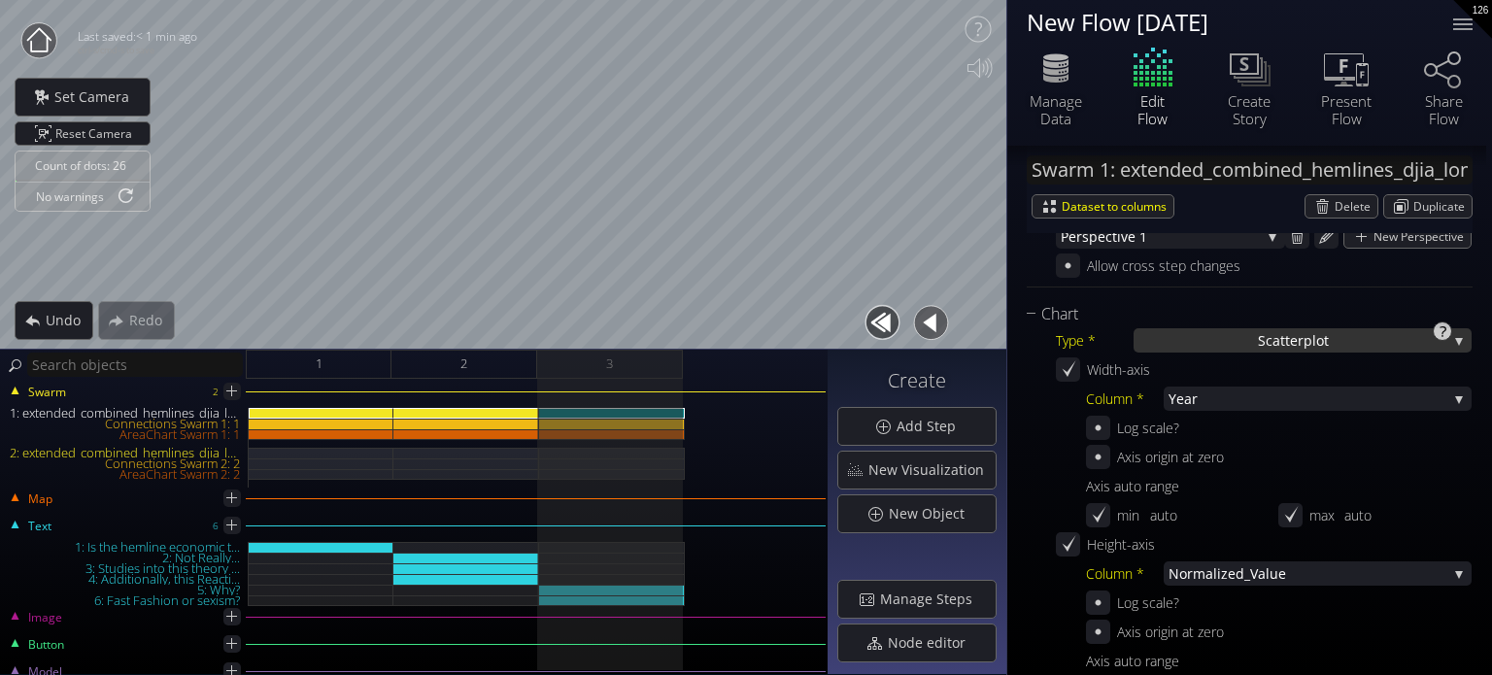
click at [1293, 338] on span "catterplot" at bounding box center [1297, 340] width 63 height 24
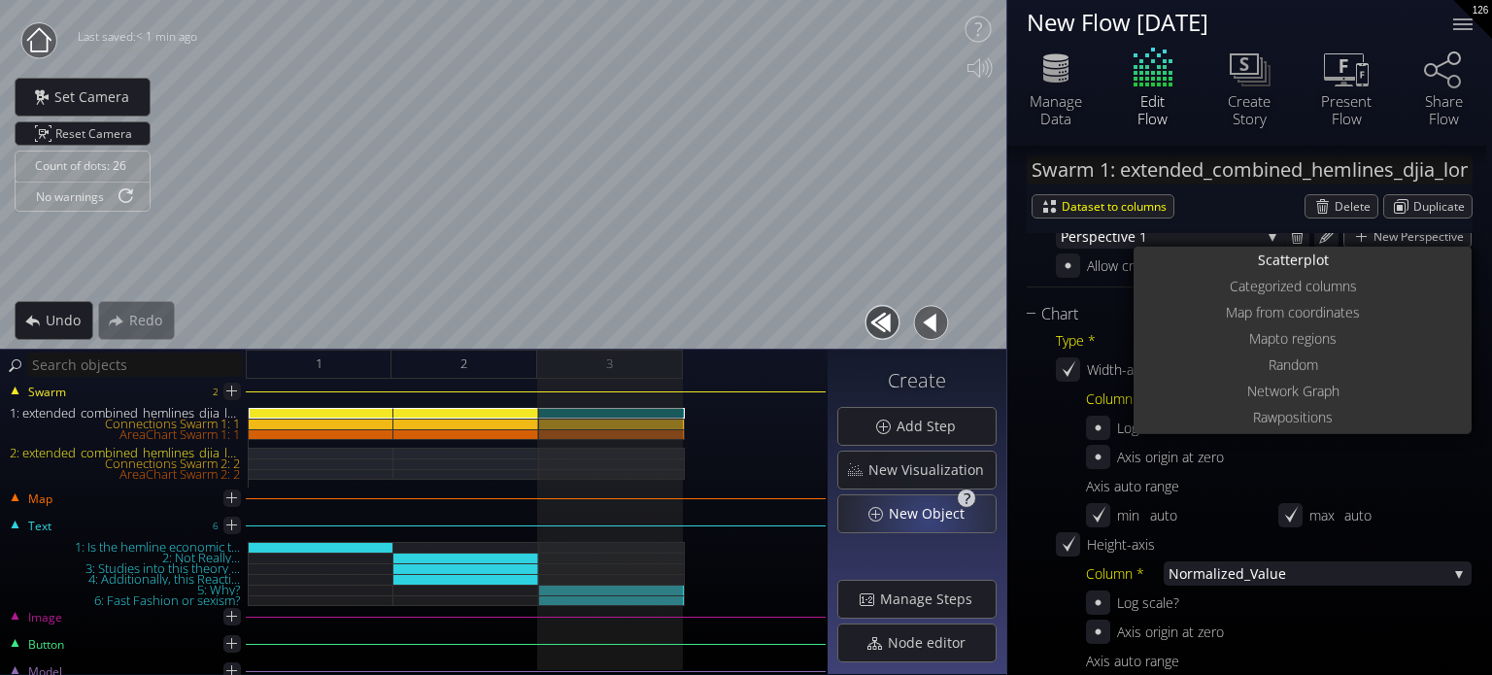
click at [930, 520] on span "New Object" at bounding box center [932, 513] width 88 height 19
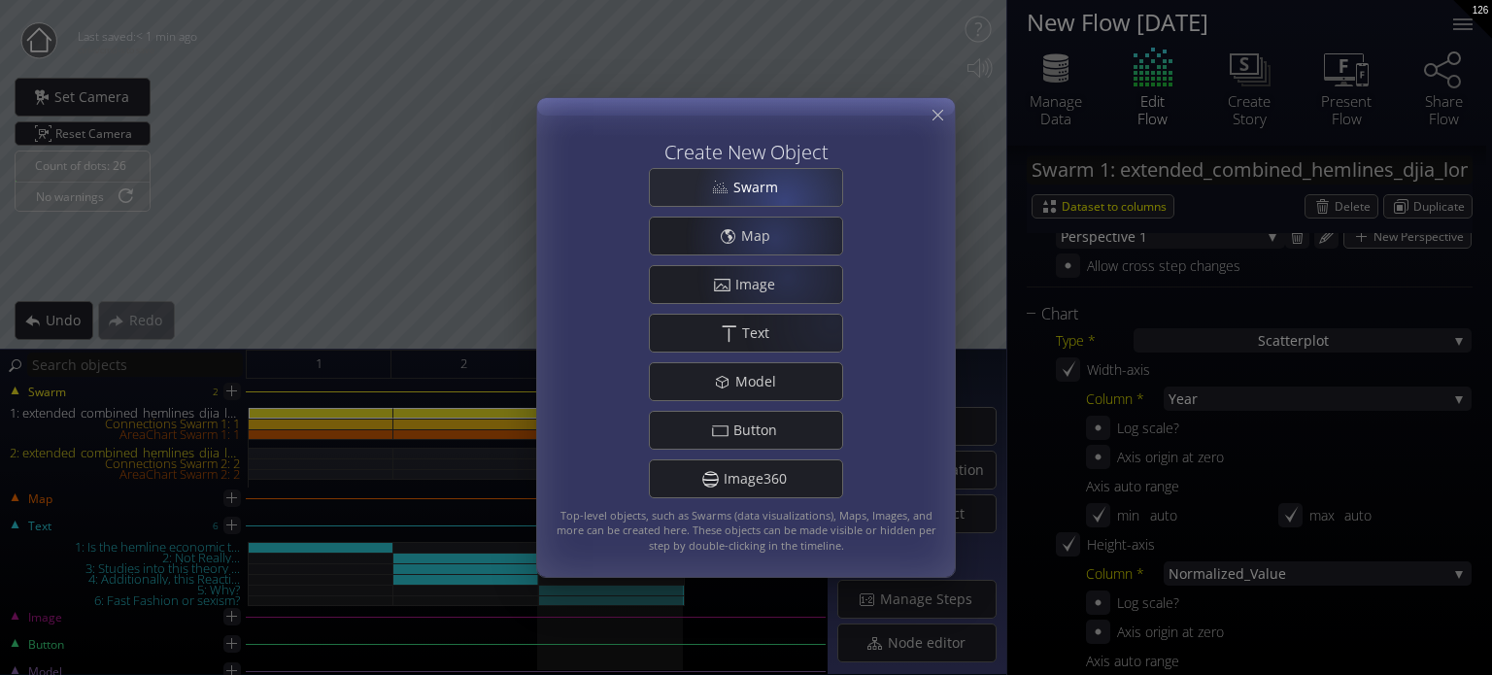
click at [789, 193] on div "Swarm" at bounding box center [746, 187] width 192 height 37
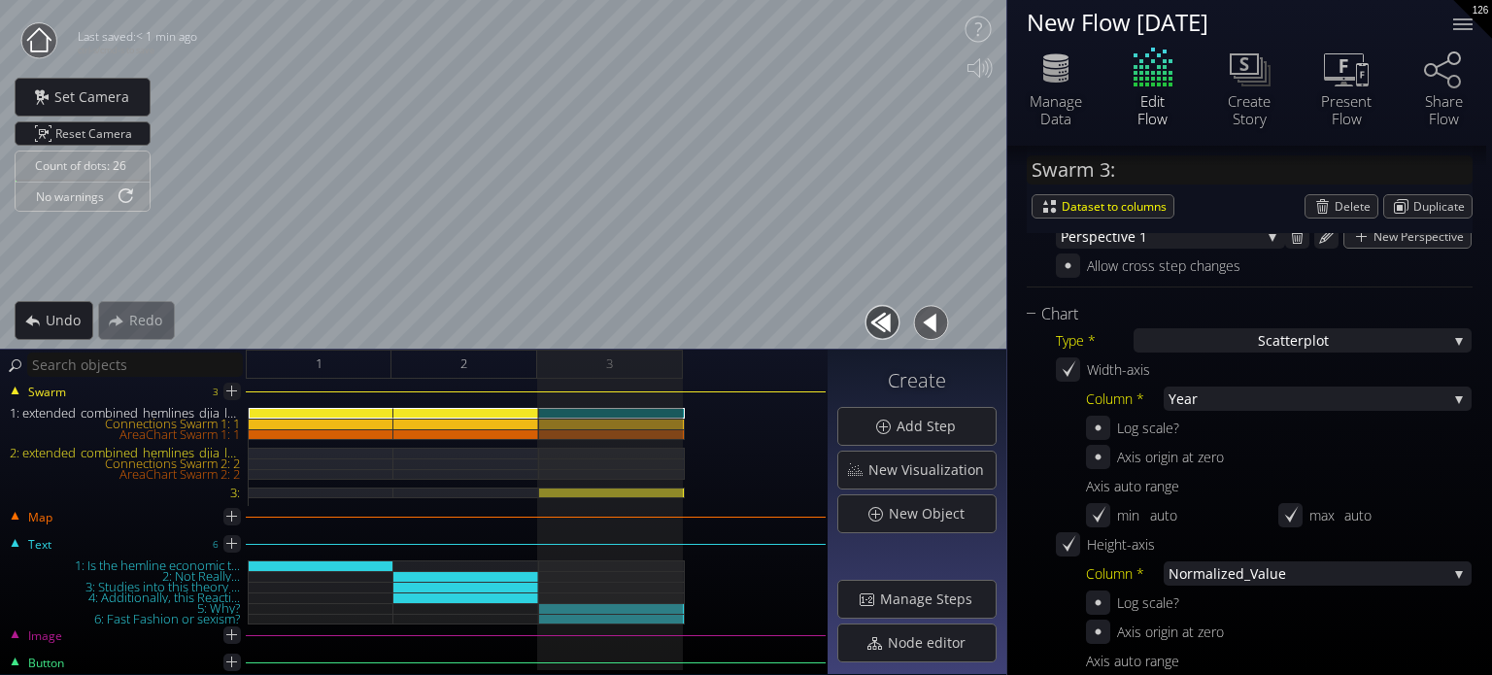
scroll to position [0, 0]
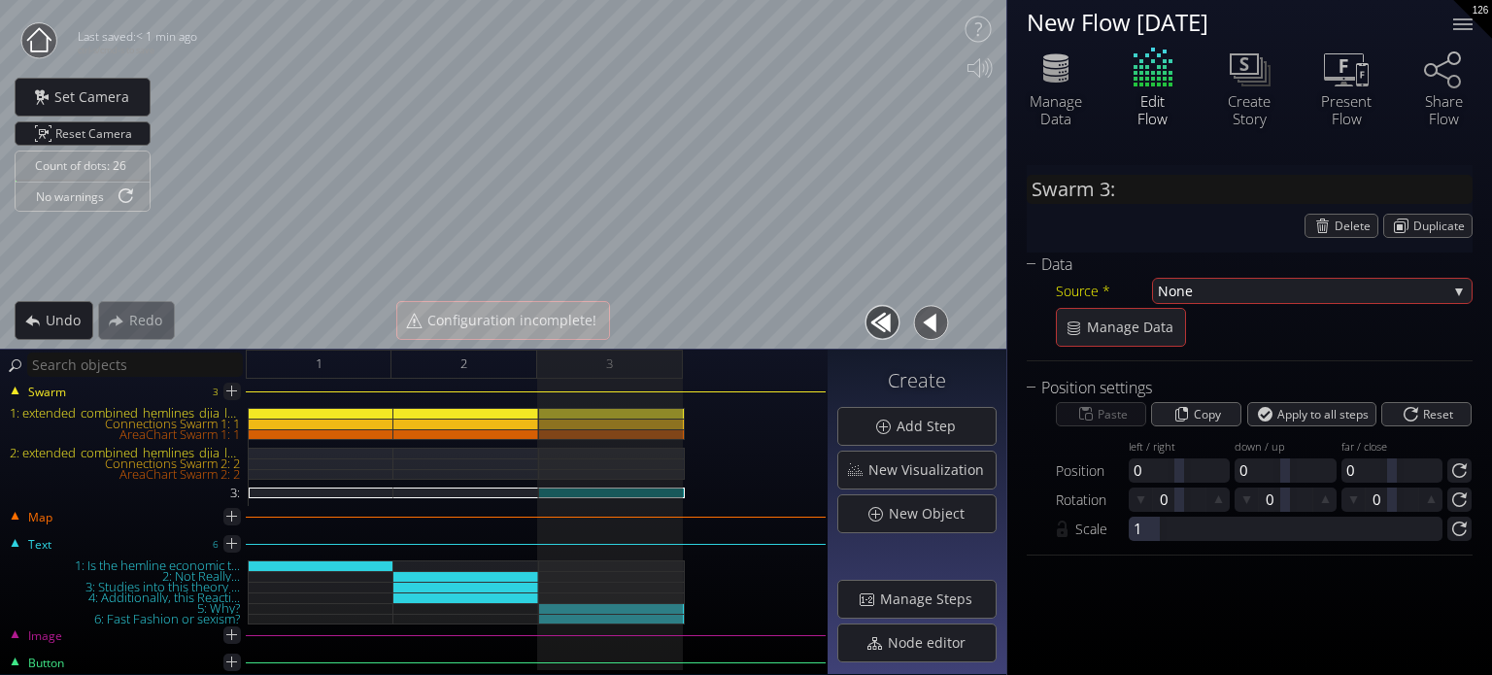
click at [1194, 292] on span "None" at bounding box center [1302, 291] width 289 height 24
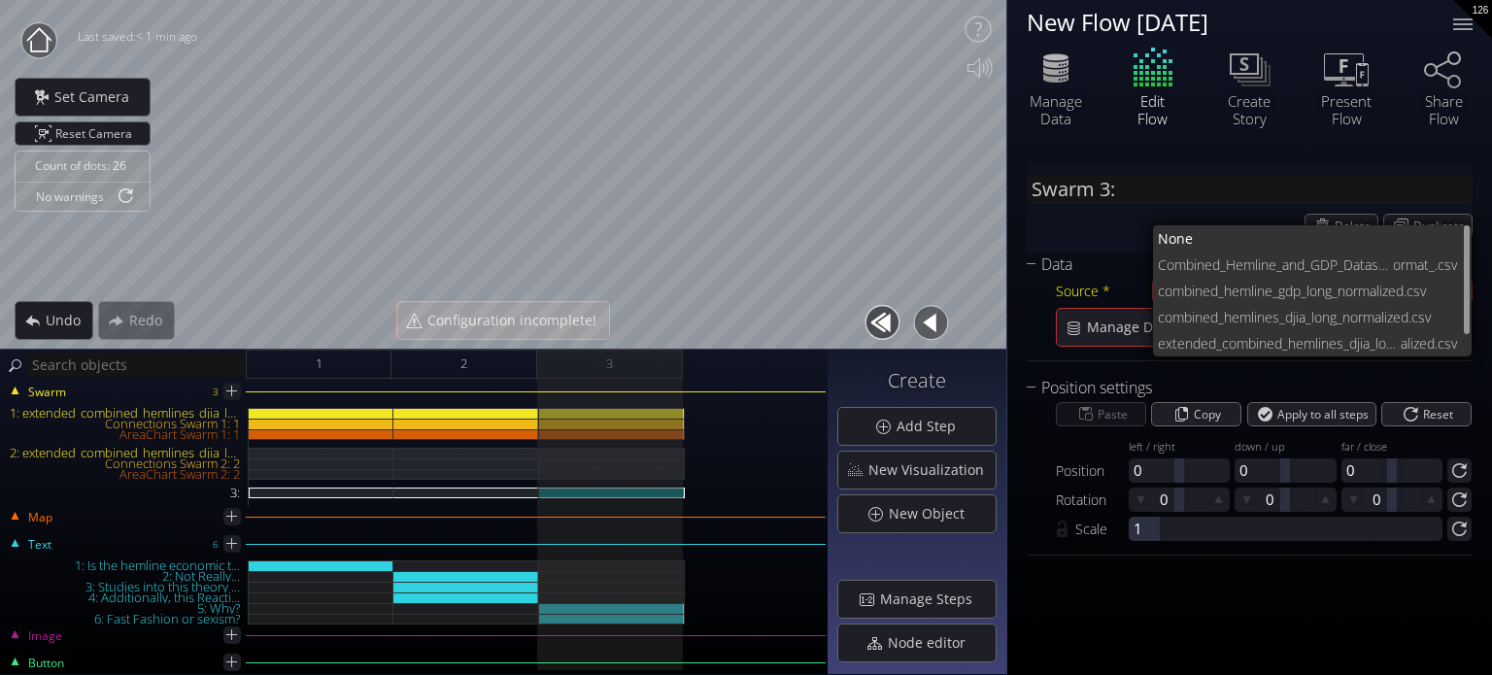
scroll to position [26, 0]
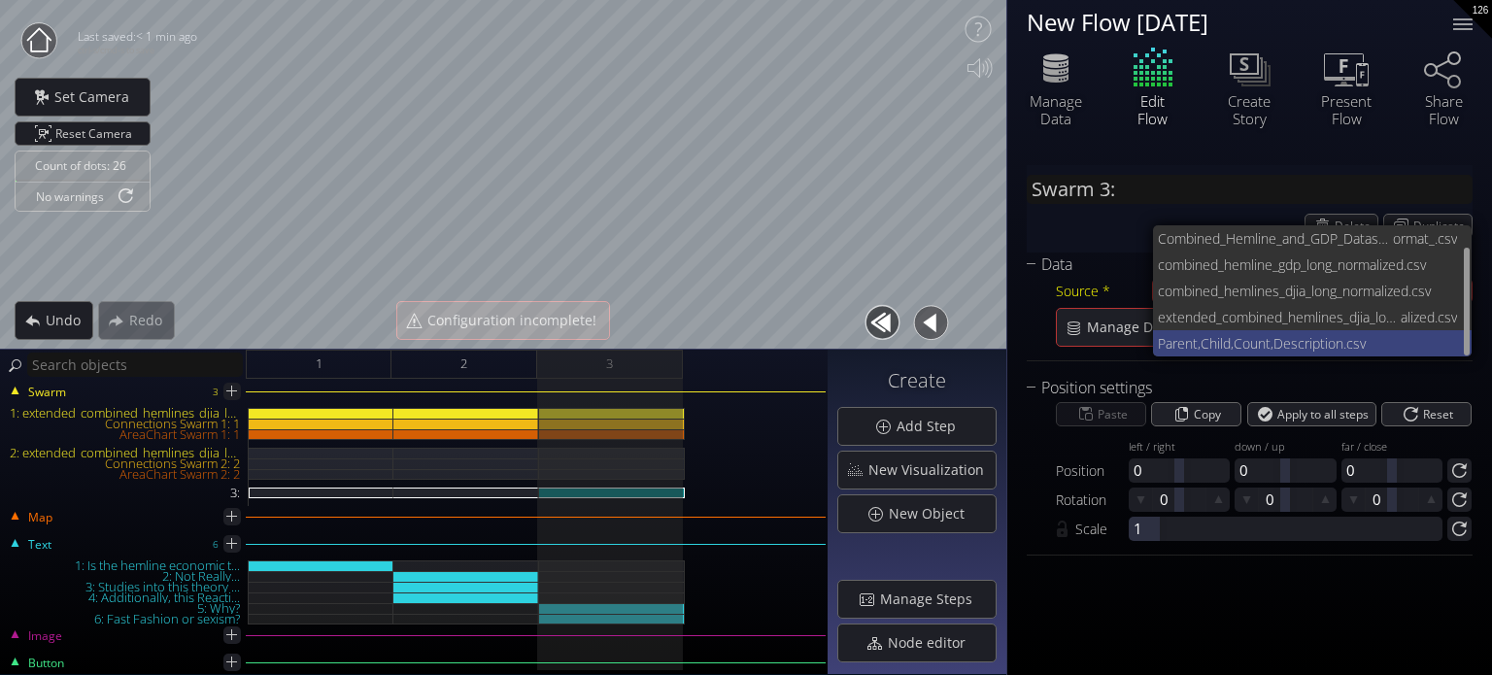
click at [1245, 344] on span "Parent,Child,Count,Descr" at bounding box center [1234, 343] width 152 height 26
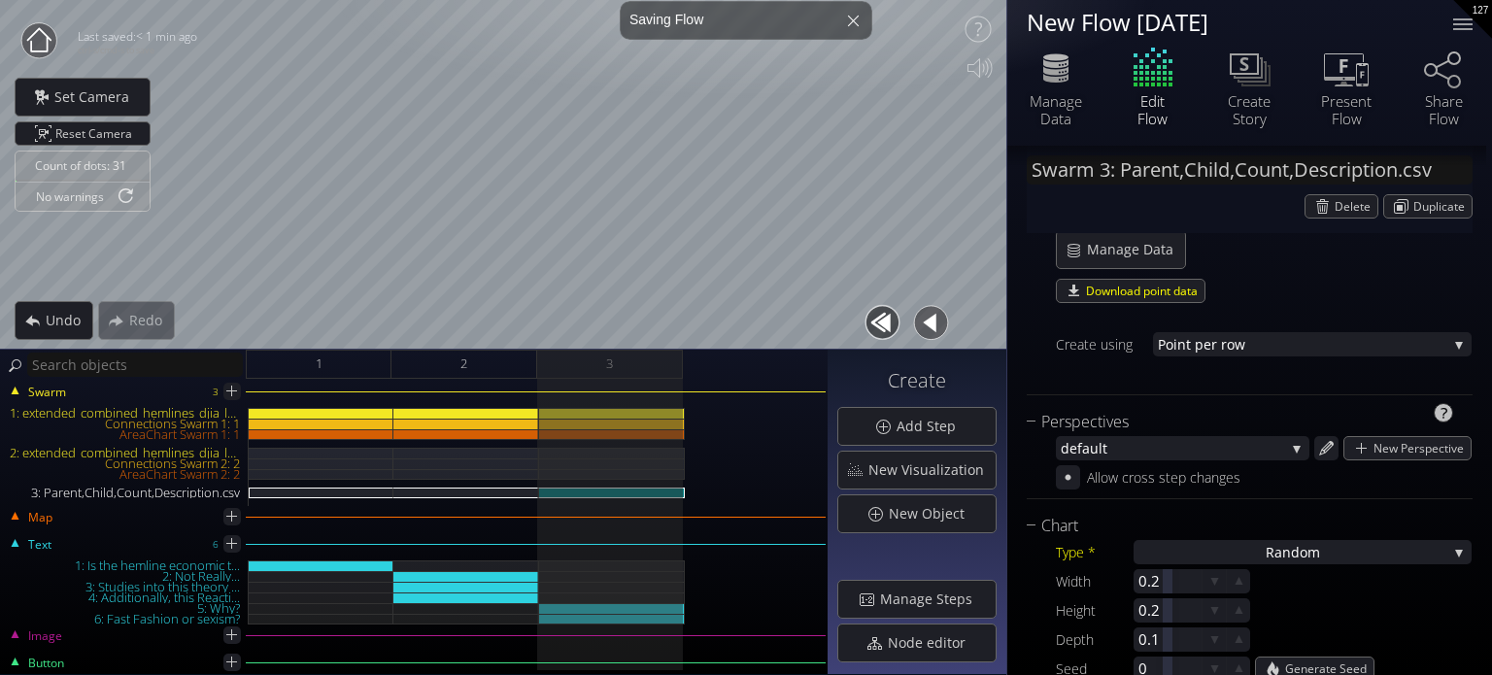
scroll to position [291, 0]
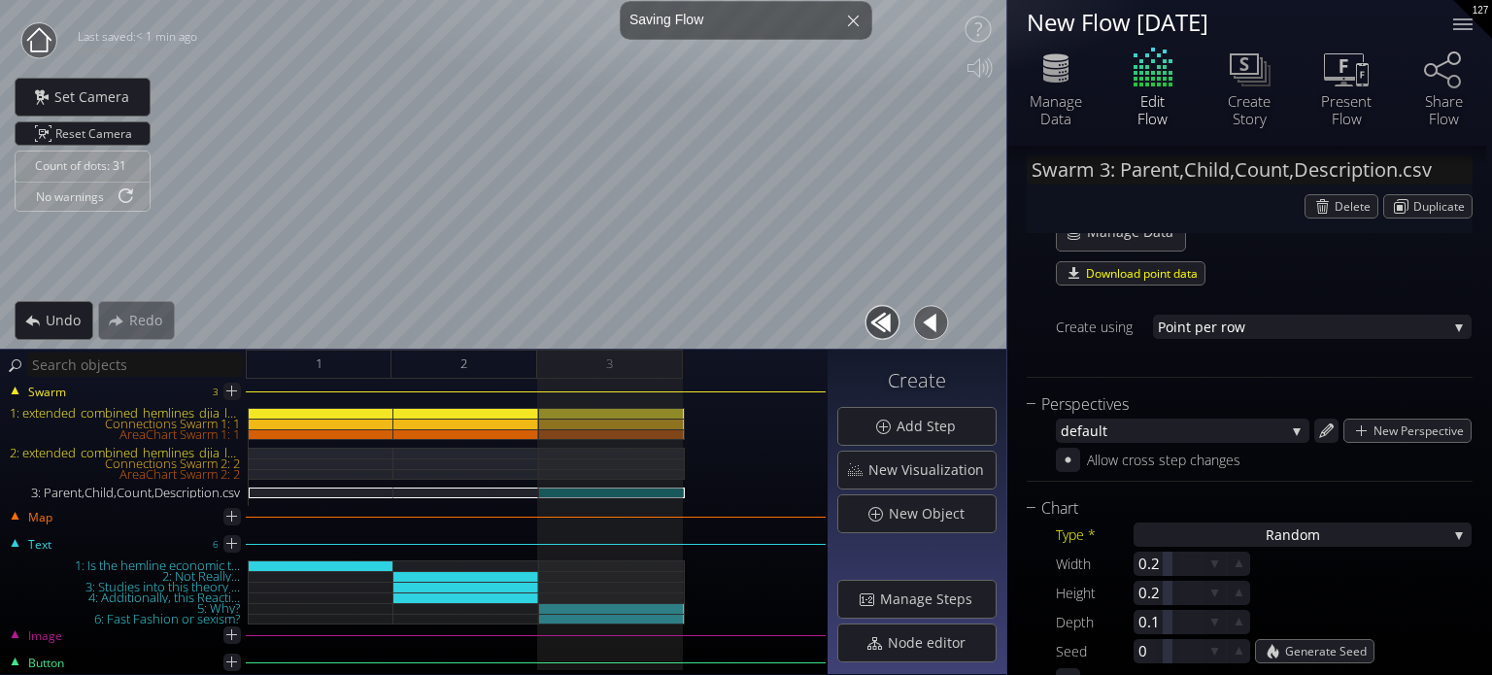
click at [1226, 521] on div "Type * Ra ndom S catterplot Categoriz ed columns Map from c oordinates Map to r…" at bounding box center [1250, 607] width 446 height 172
click at [1226, 532] on div "Ra ndom" at bounding box center [1302, 535] width 338 height 24
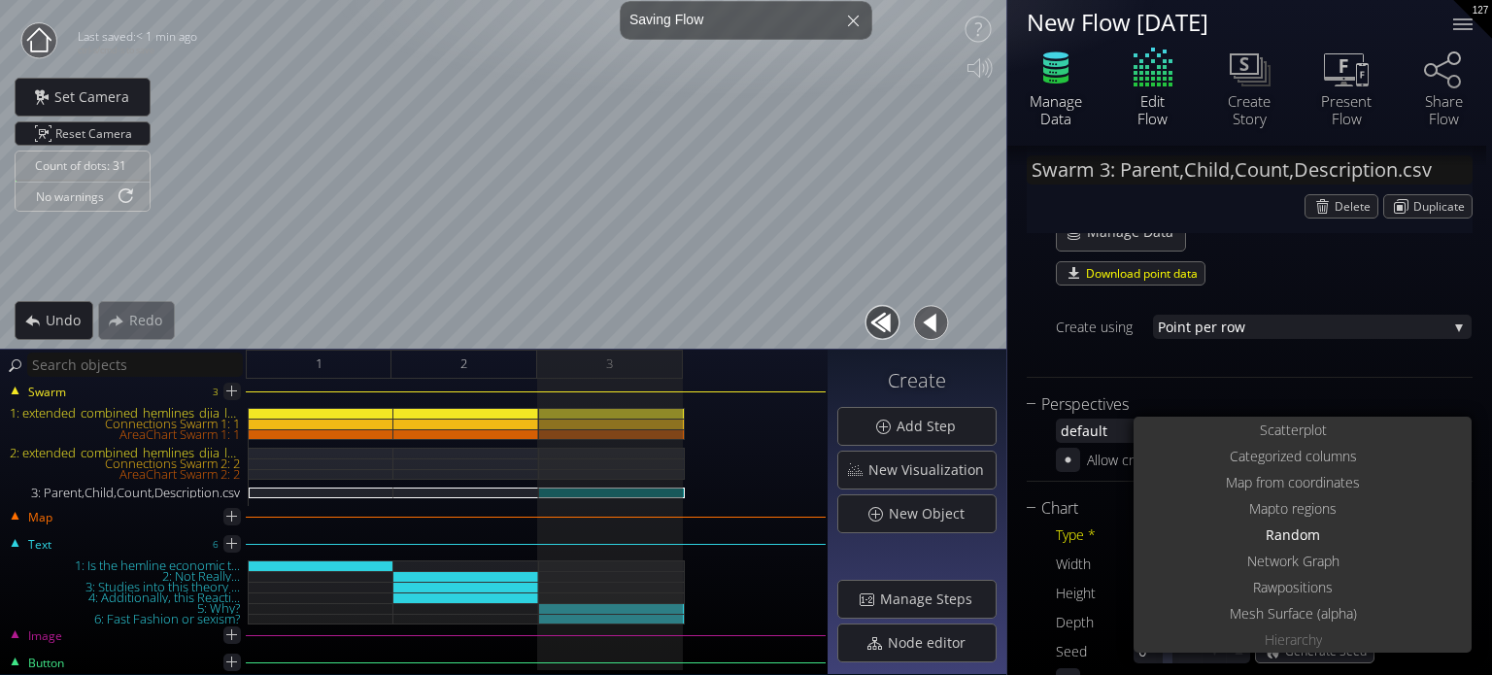
click at [1065, 78] on icon at bounding box center [1055, 79] width 25 height 9
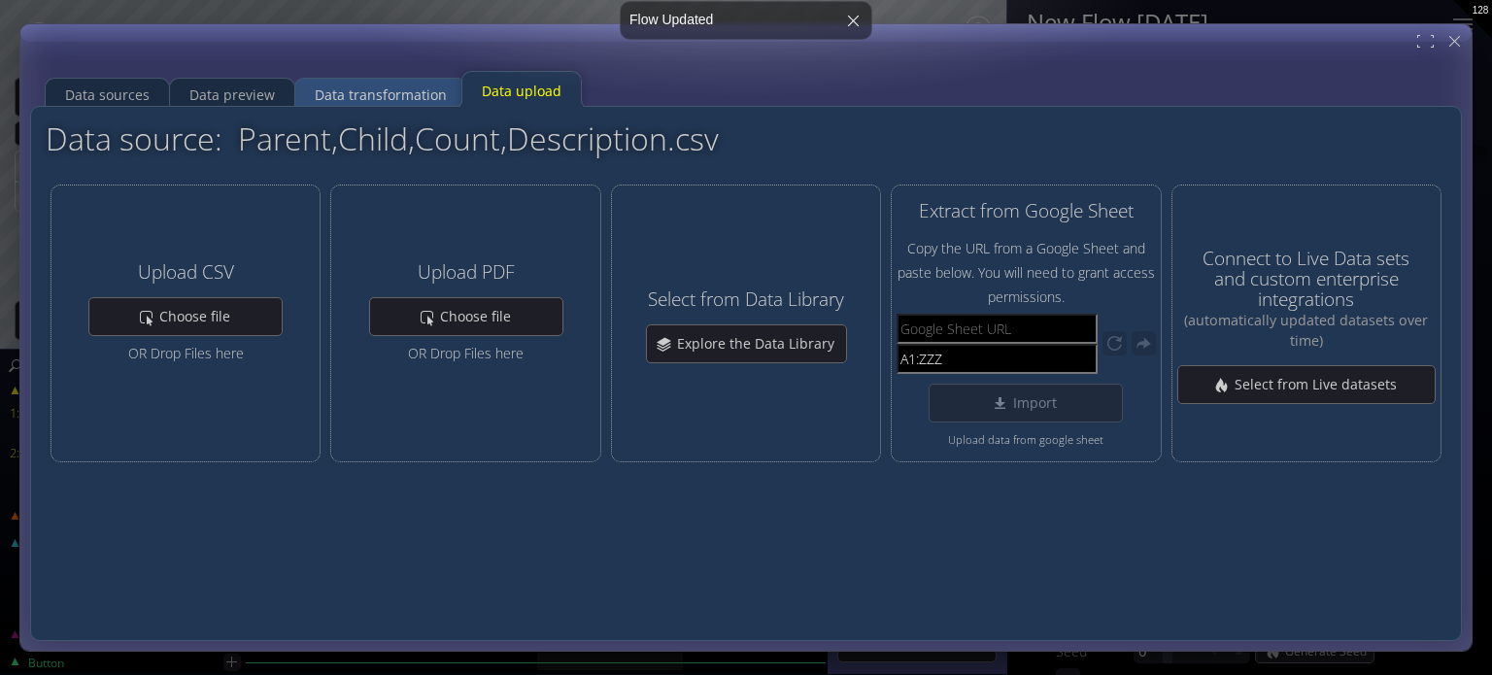
click at [338, 100] on div "Data transformation" at bounding box center [381, 95] width 132 height 37
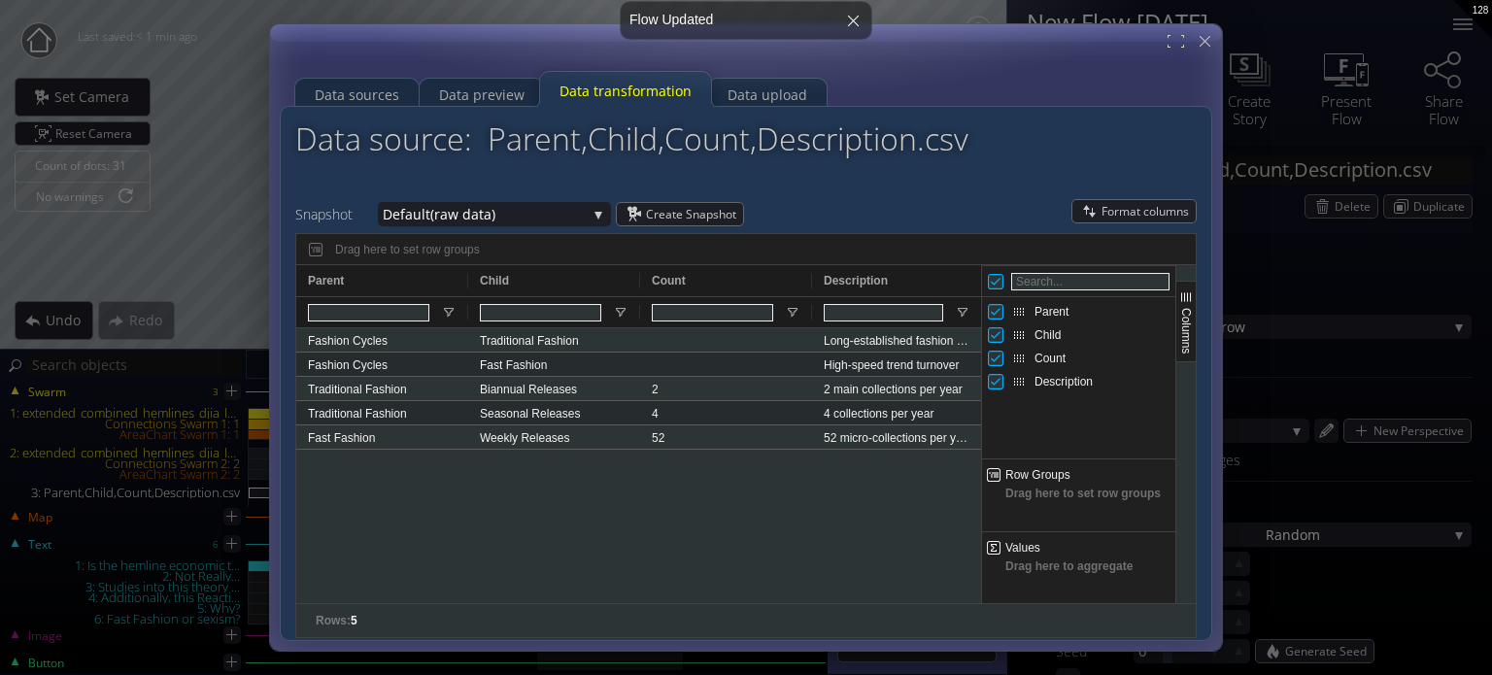
click at [857, 224] on div "Snapshot Default (raw data) Default (raw data) Create Snapshot To First To Prev…" at bounding box center [745, 213] width 901 height 29
click at [707, 213] on span "Create Snapshot" at bounding box center [694, 214] width 97 height 22
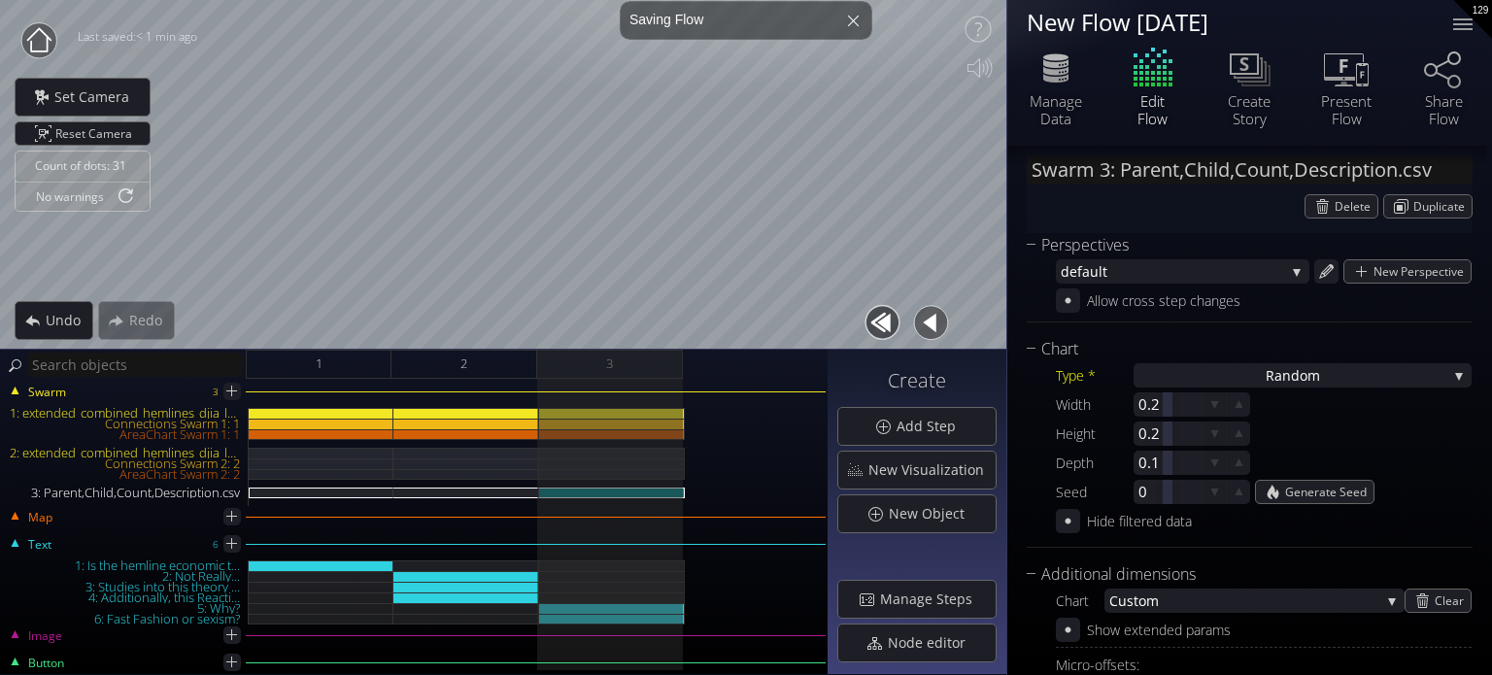
scroll to position [486, 0]
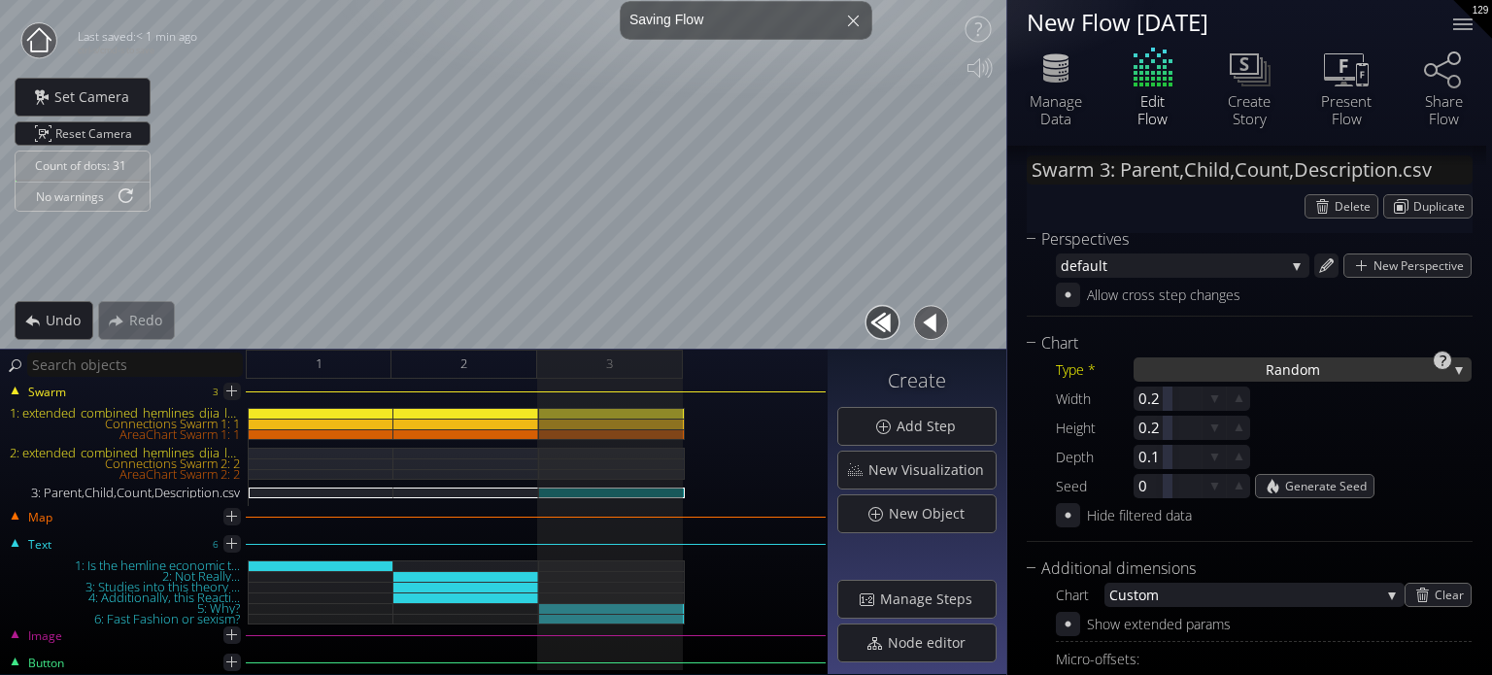
click at [1292, 368] on span "ndom" at bounding box center [1301, 369] width 38 height 24
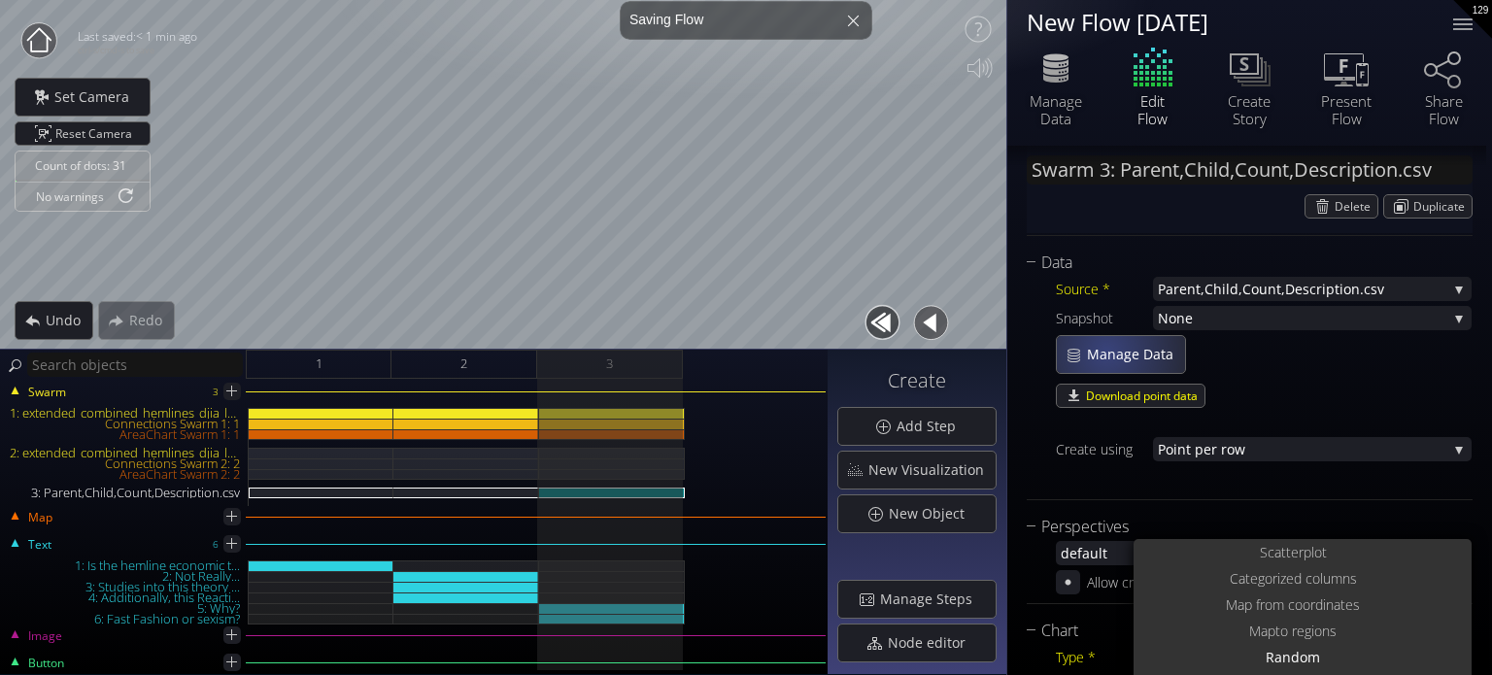
scroll to position [194, 0]
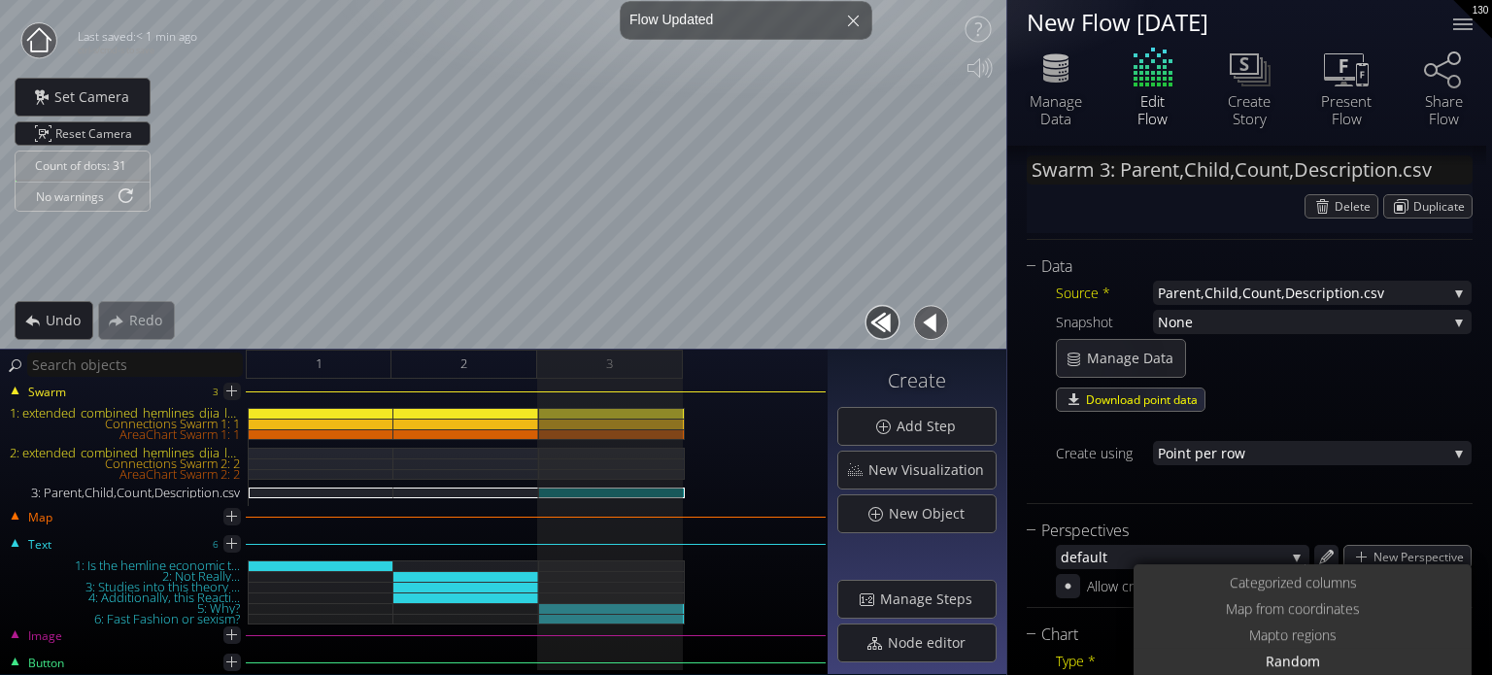
click at [1249, 438] on div at bounding box center [1264, 429] width 416 height 24
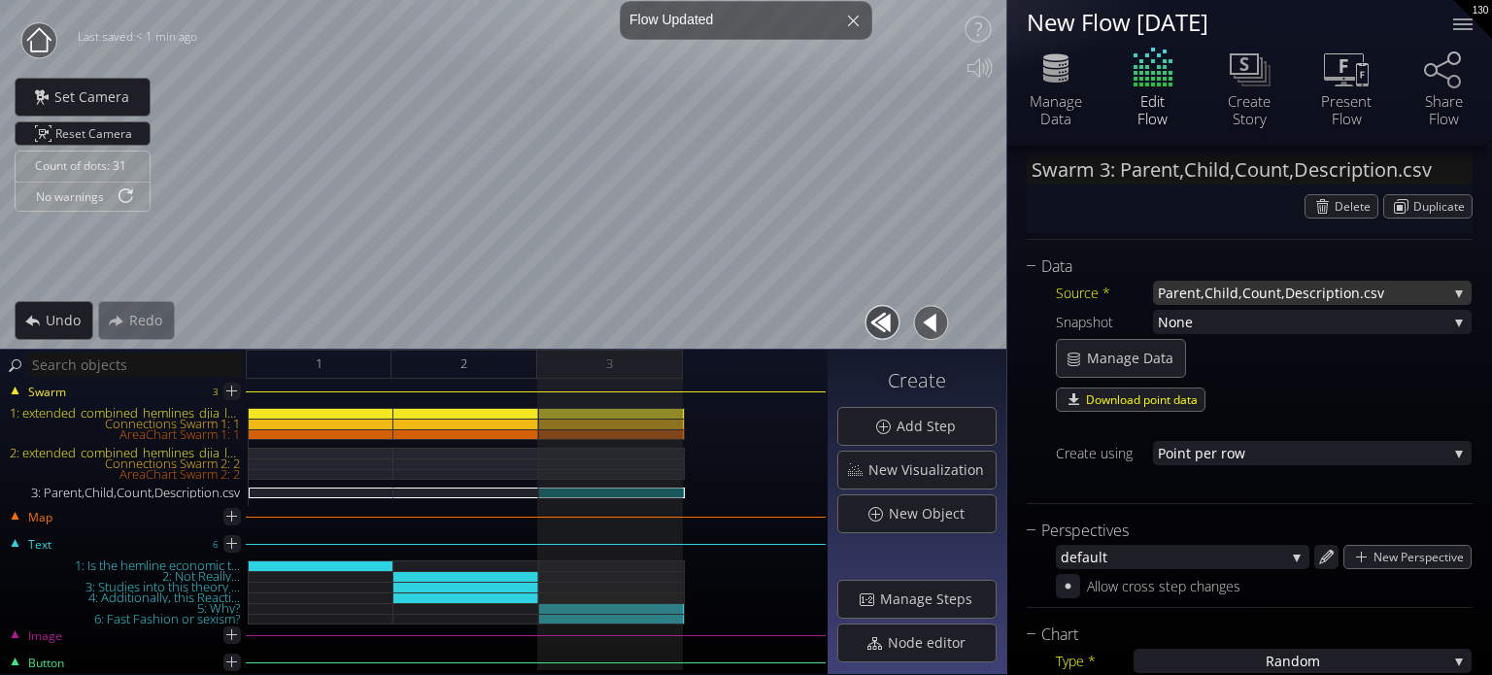
click at [1257, 287] on span "Parent,Child,Count,Descr" at bounding box center [1240, 293] width 164 height 24
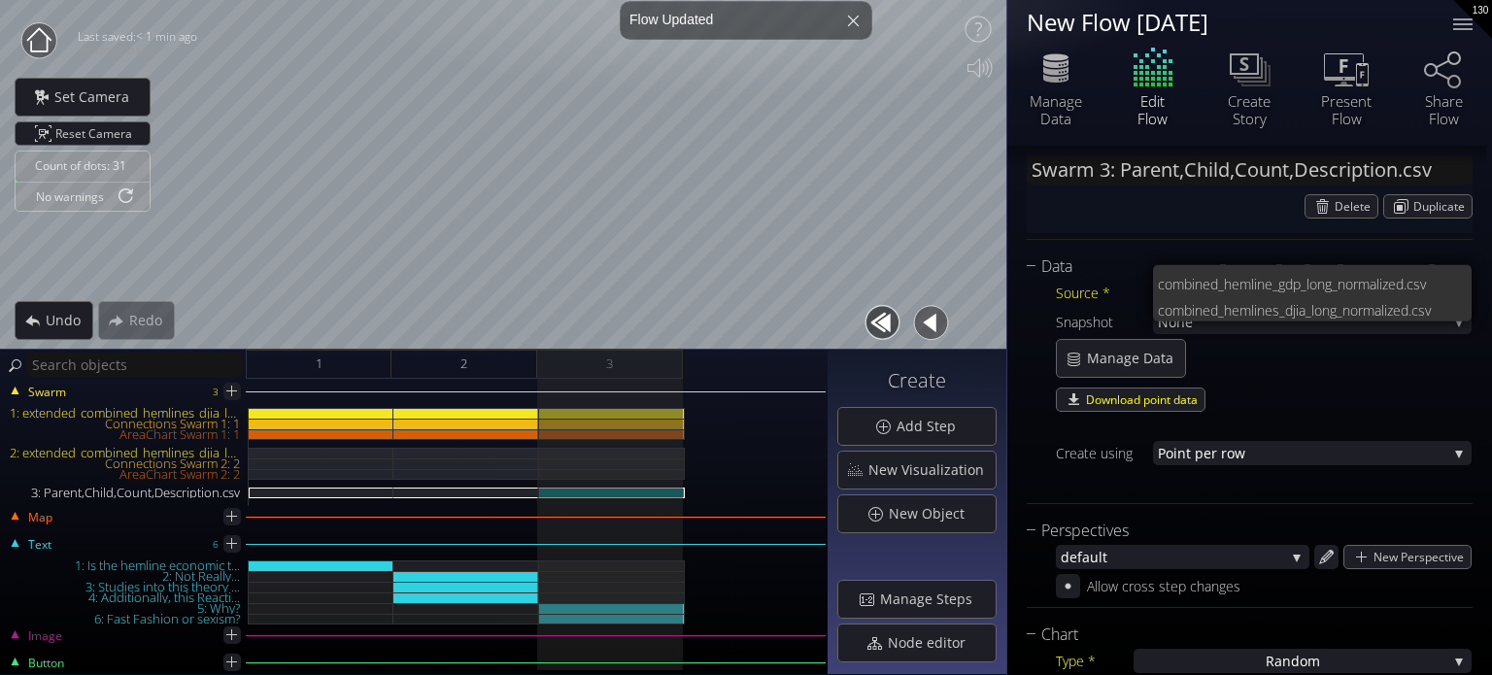
scroll to position [26, 0]
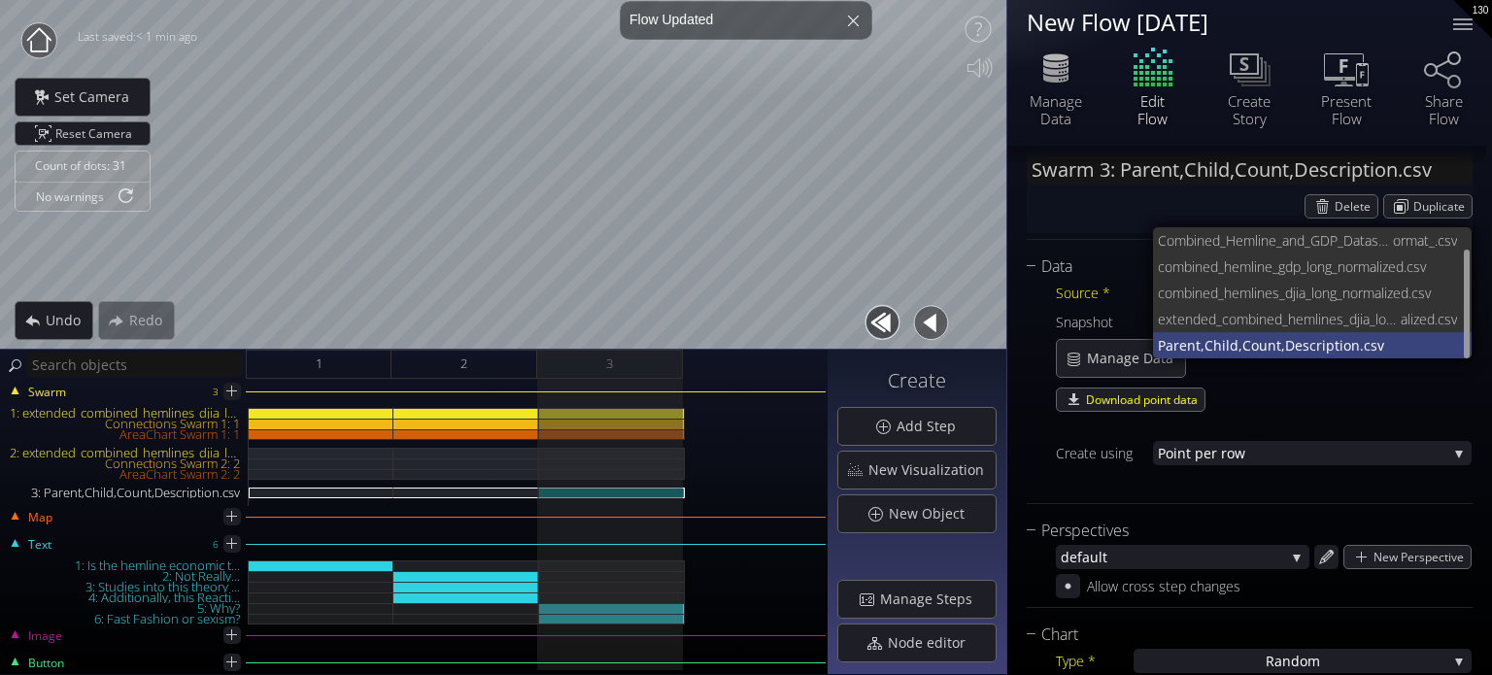
click at [1284, 334] on span "Parent,Child,Count,Descr" at bounding box center [1240, 345] width 164 height 26
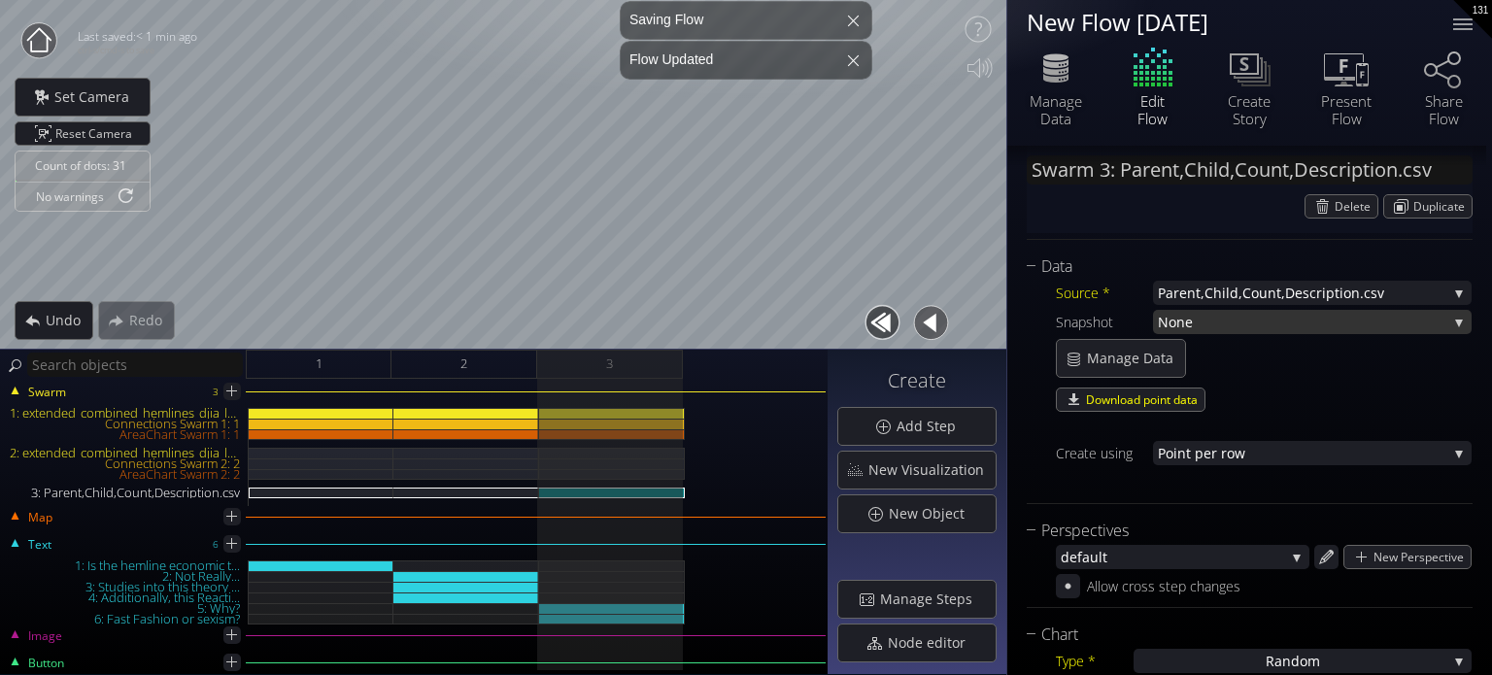
click at [1265, 325] on span "None" at bounding box center [1302, 322] width 289 height 24
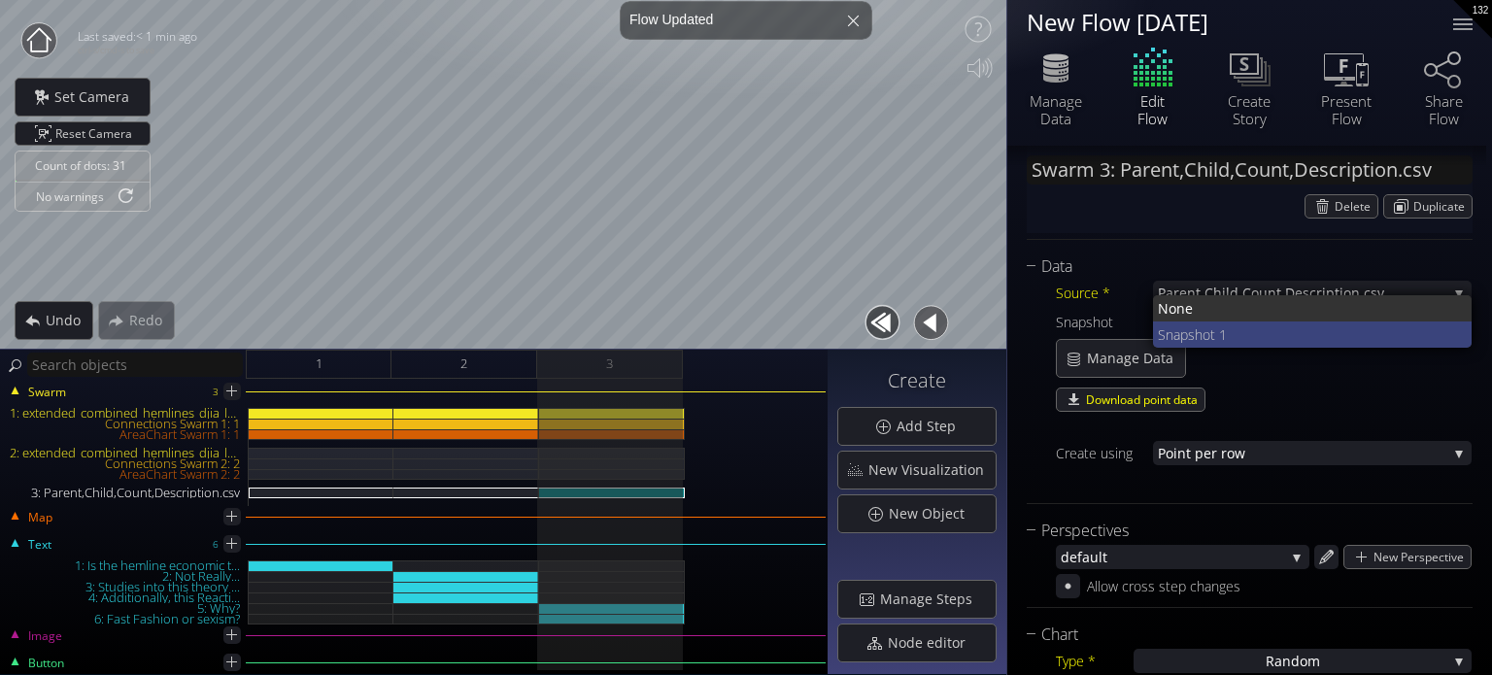
click at [1259, 335] on span "Snapshot 1" at bounding box center [1307, 334] width 299 height 26
type input "Swarm 3: Snapshot 1"
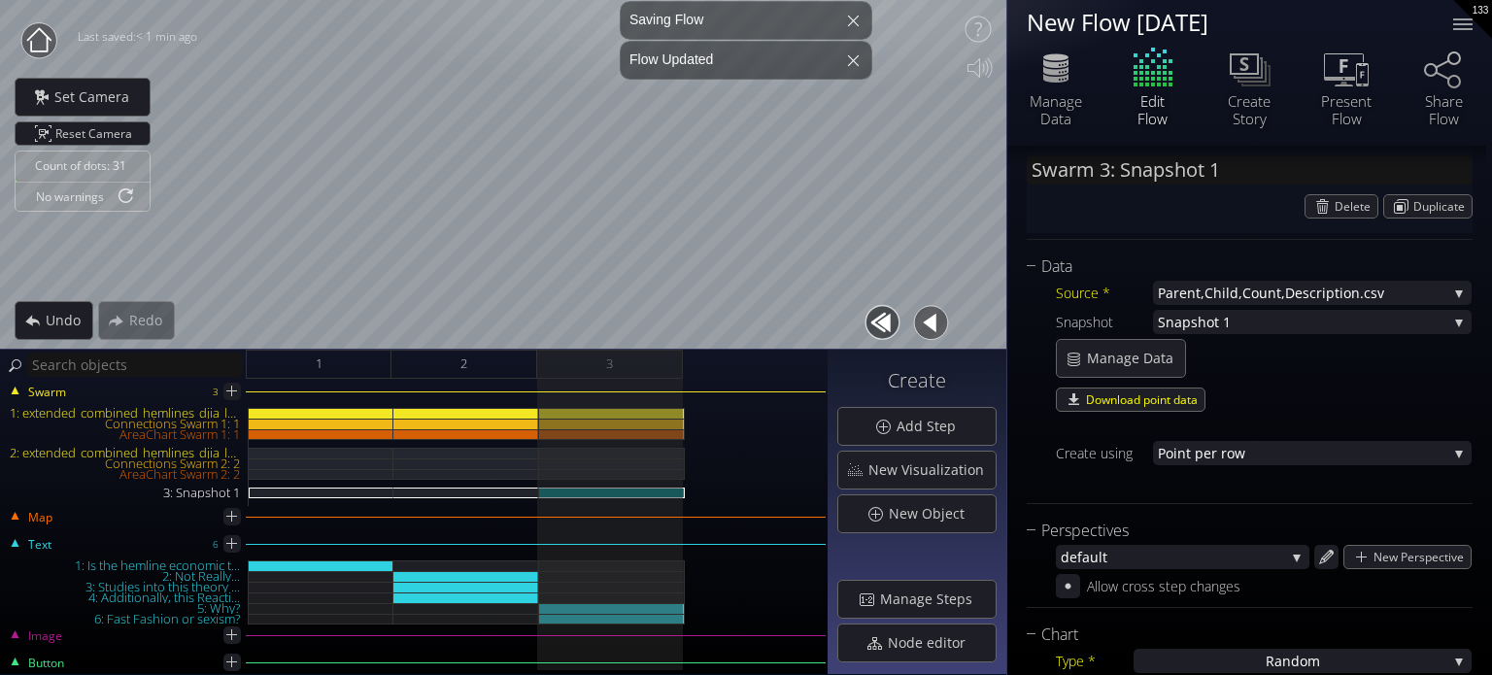
scroll to position [388, 0]
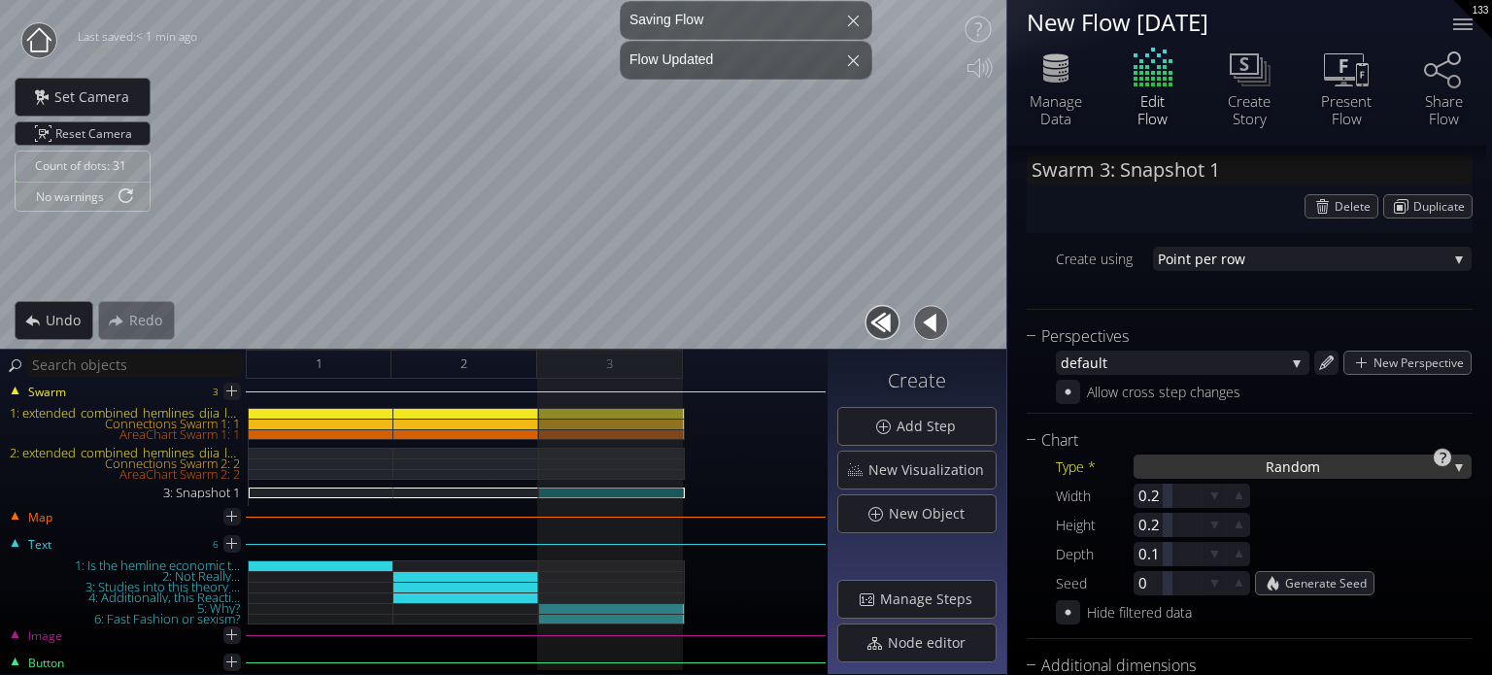
click at [1238, 455] on div "Ra ndom" at bounding box center [1302, 467] width 338 height 24
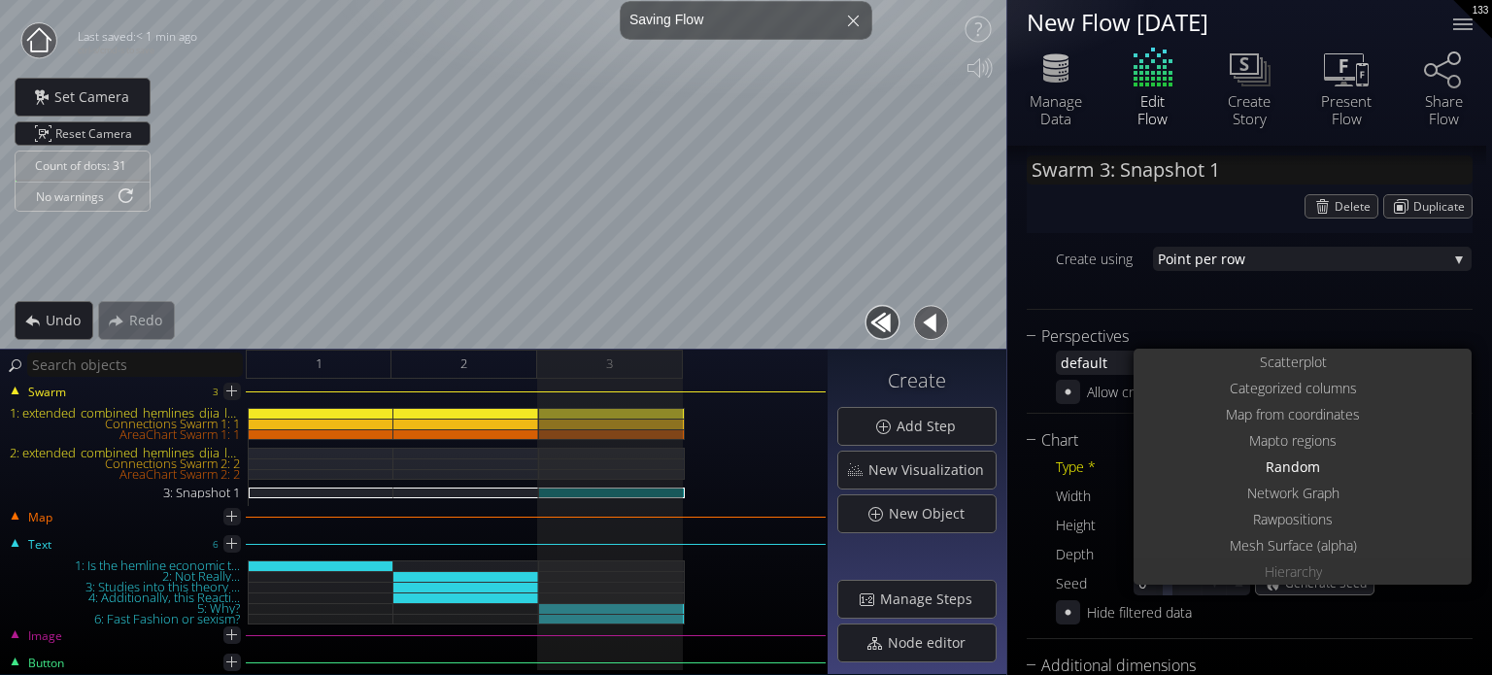
click at [1301, 573] on span "Hierarch" at bounding box center [1290, 571] width 51 height 26
click at [1047, 80] on icon at bounding box center [1056, 68] width 58 height 49
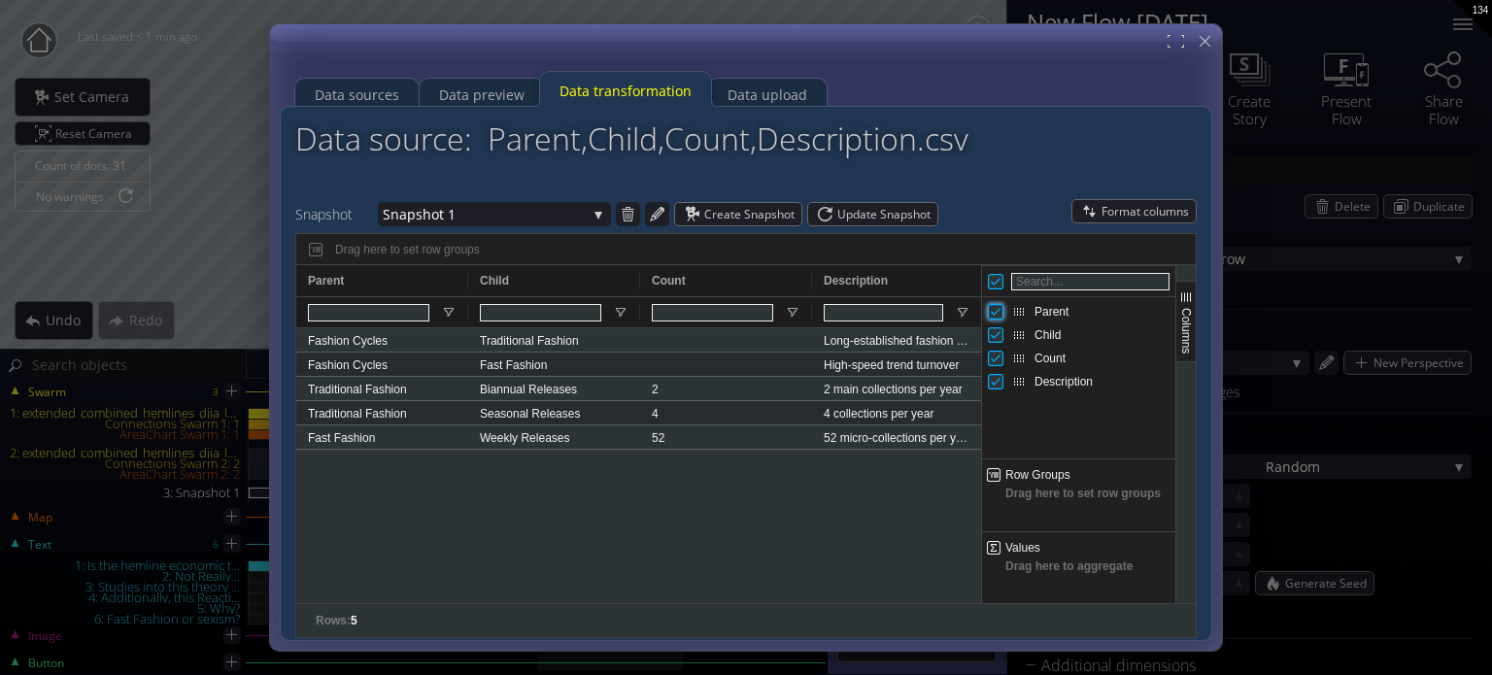
click at [996, 313] on input "Press SPACE to toggle visibility (visible)" at bounding box center [996, 312] width 16 height 16
checkbox input "false"
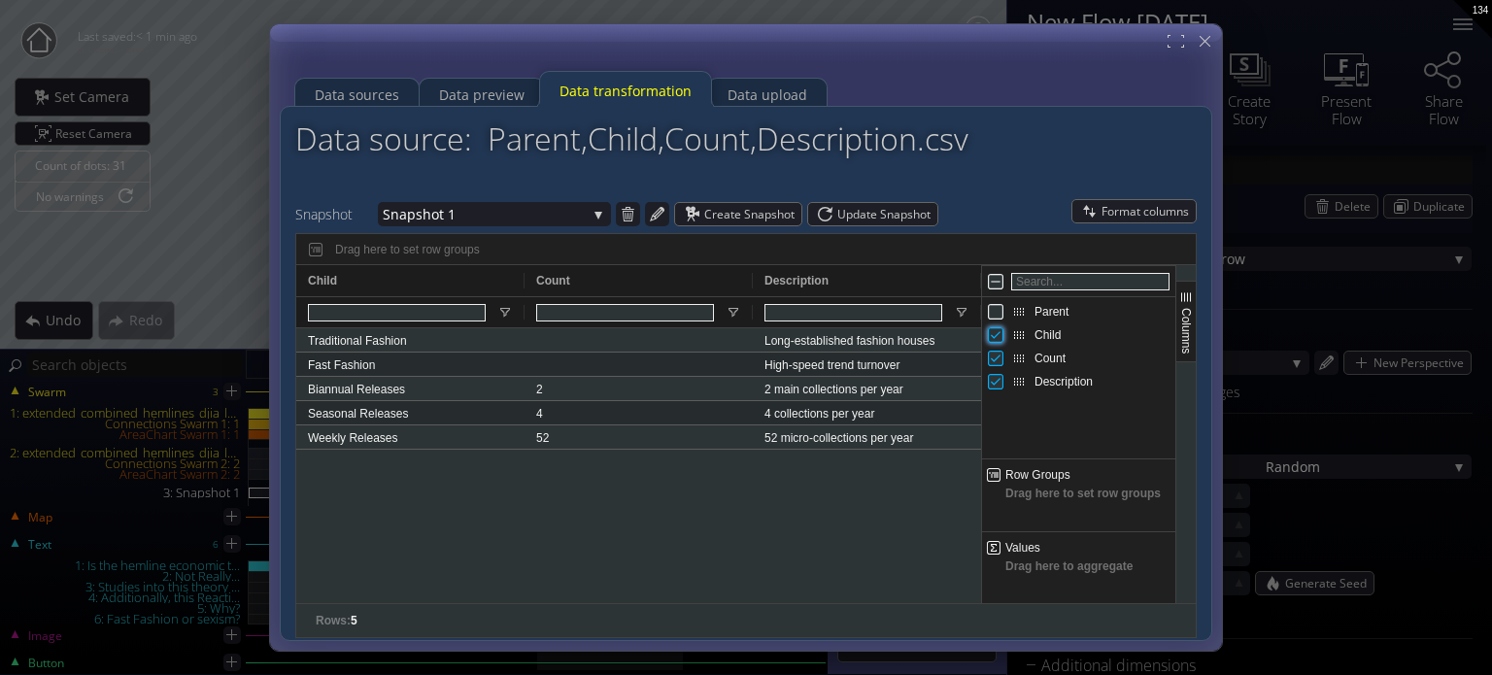
click at [992, 331] on input "Press SPACE to toggle visibility (visible)" at bounding box center [996, 335] width 16 height 16
checkbox input "false"
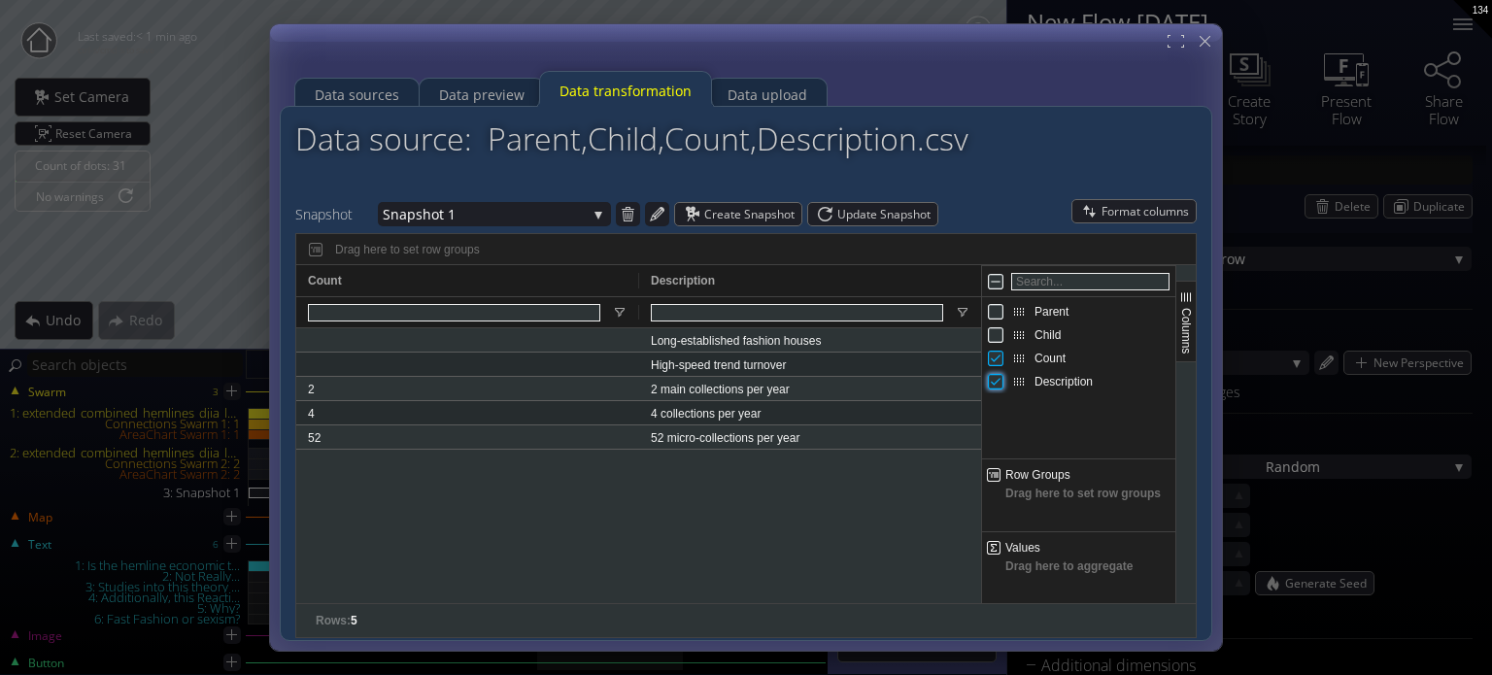
click at [993, 386] on input "Press SPACE to toggle visibility (visible)" at bounding box center [996, 382] width 16 height 16
checkbox input "false"
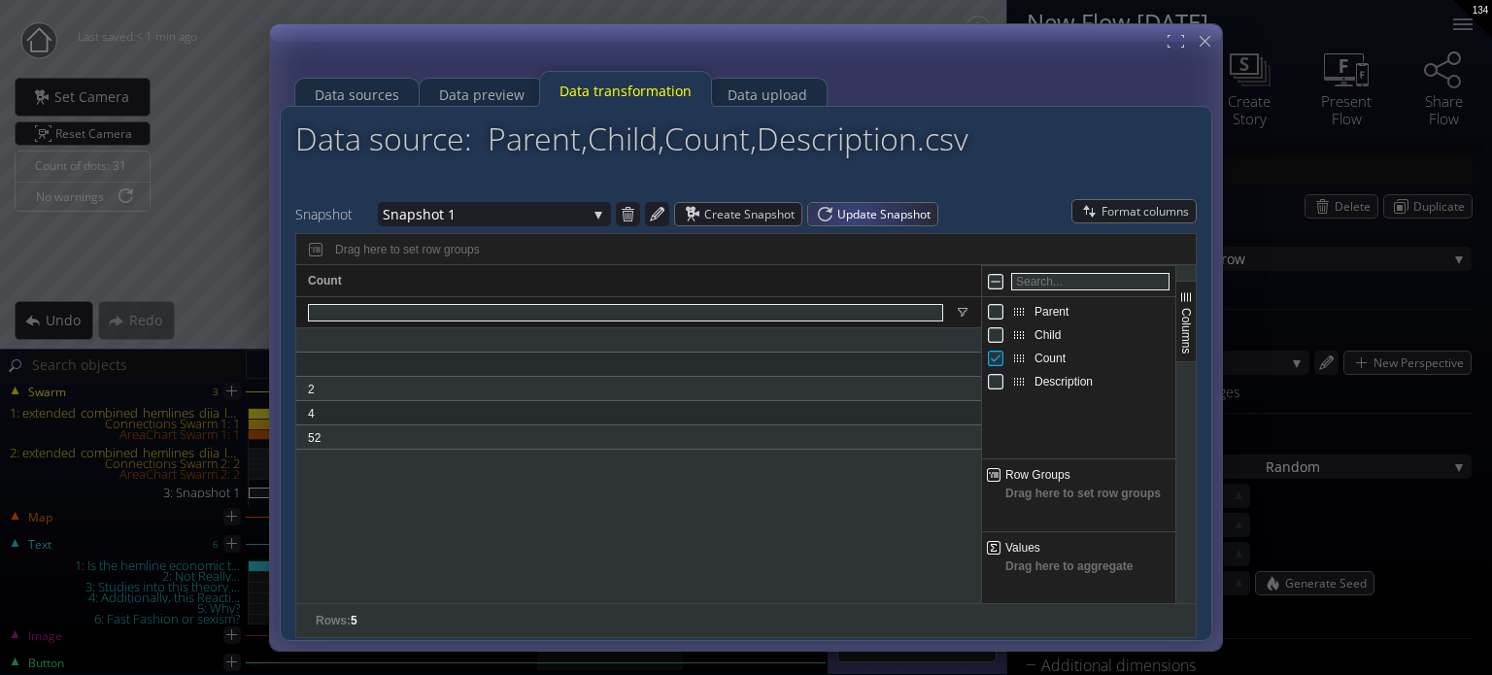
click at [845, 220] on span "Update Snapshot" at bounding box center [887, 214] width 100 height 22
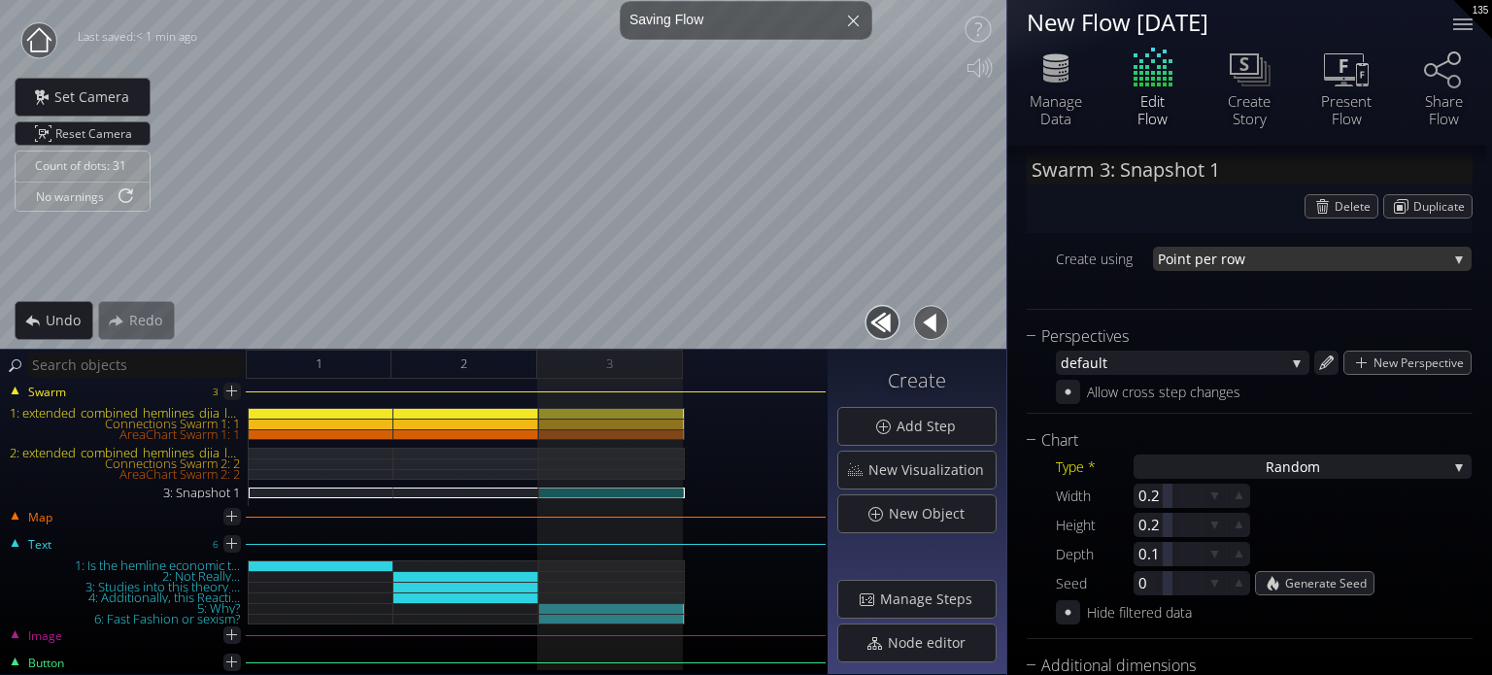
click at [1283, 262] on span "nt per row" at bounding box center [1312, 259] width 270 height 24
click at [1236, 453] on div "Type * Ra ndom S catterplot Categoriz ed columns Map from c oordinates Map to r…" at bounding box center [1250, 539] width 446 height 172
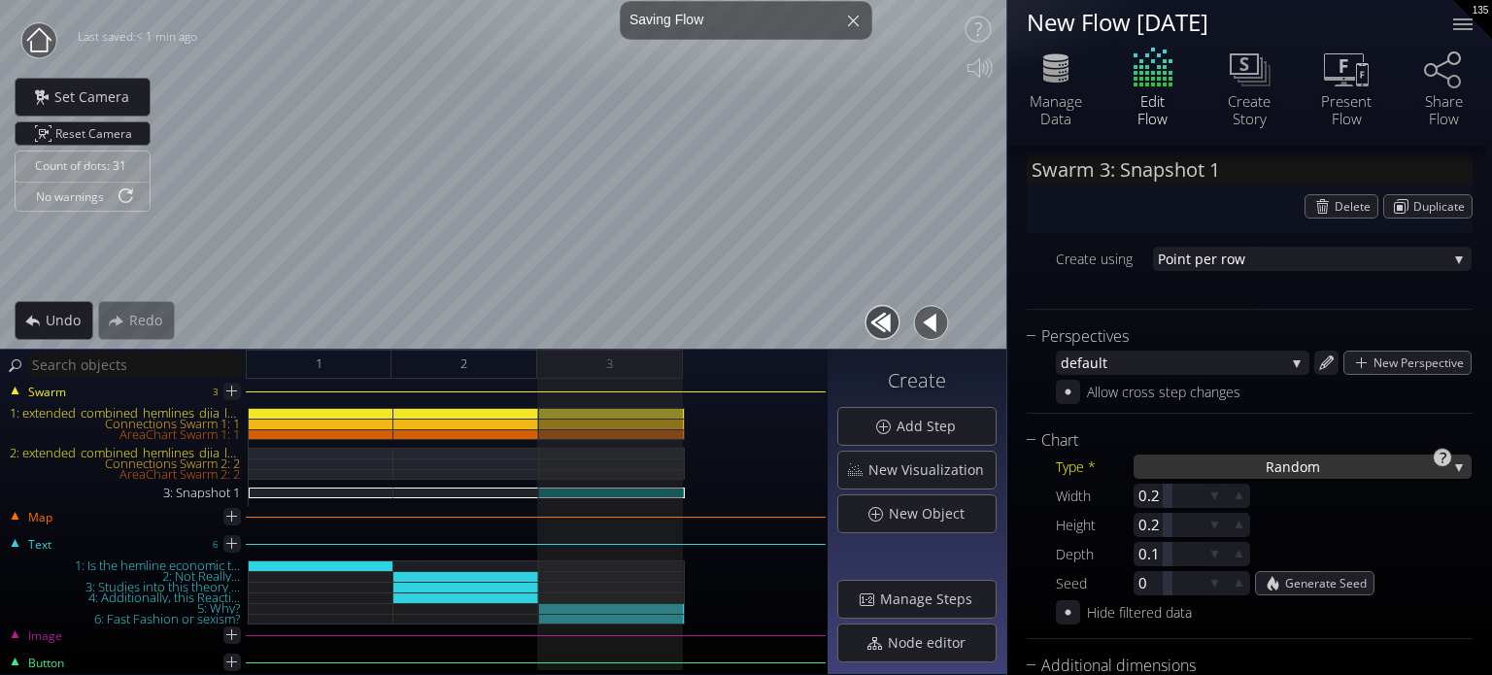
click at [1244, 464] on div "Ra ndom" at bounding box center [1302, 467] width 338 height 24
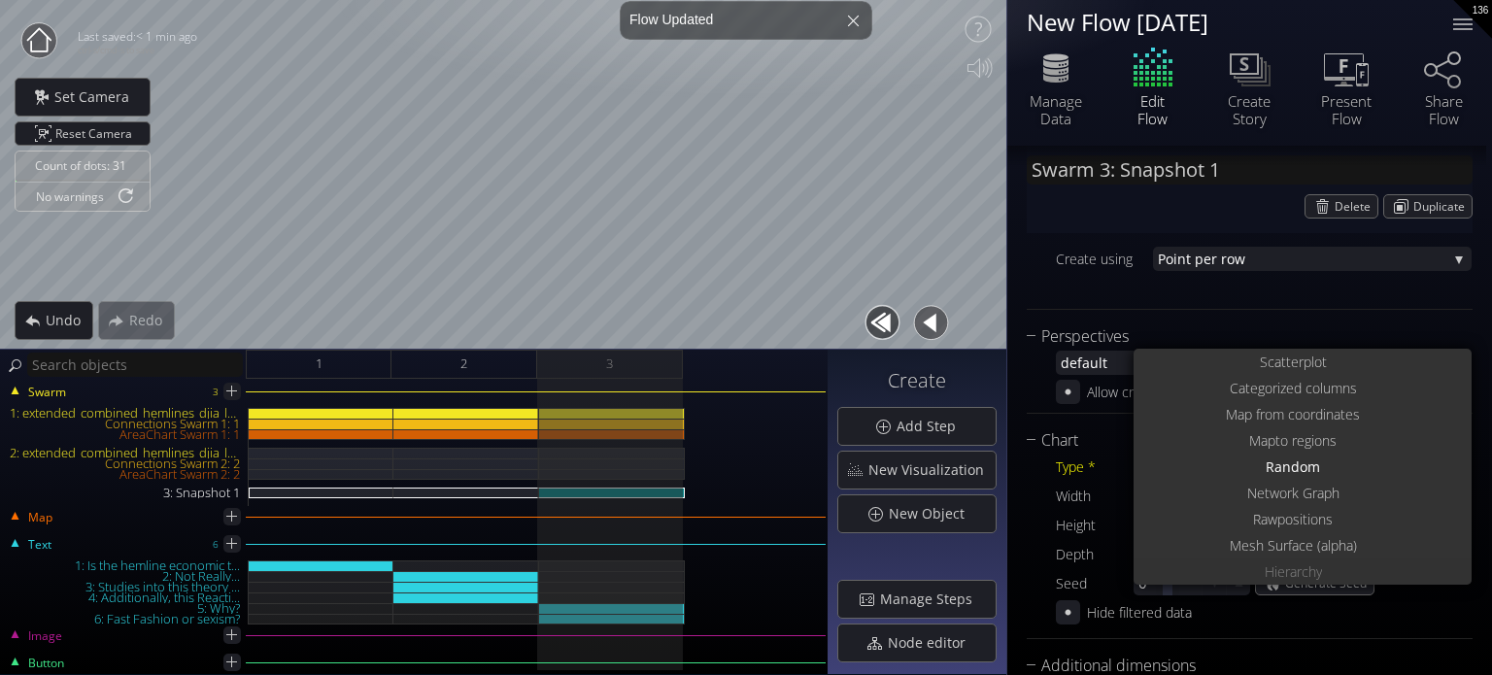
click at [1251, 574] on div "Hierarch y" at bounding box center [1304, 571] width 333 height 26
click at [1281, 574] on span "Hierarch" at bounding box center [1290, 571] width 51 height 26
click at [1221, 329] on div "Perspectives" at bounding box center [1238, 336] width 422 height 24
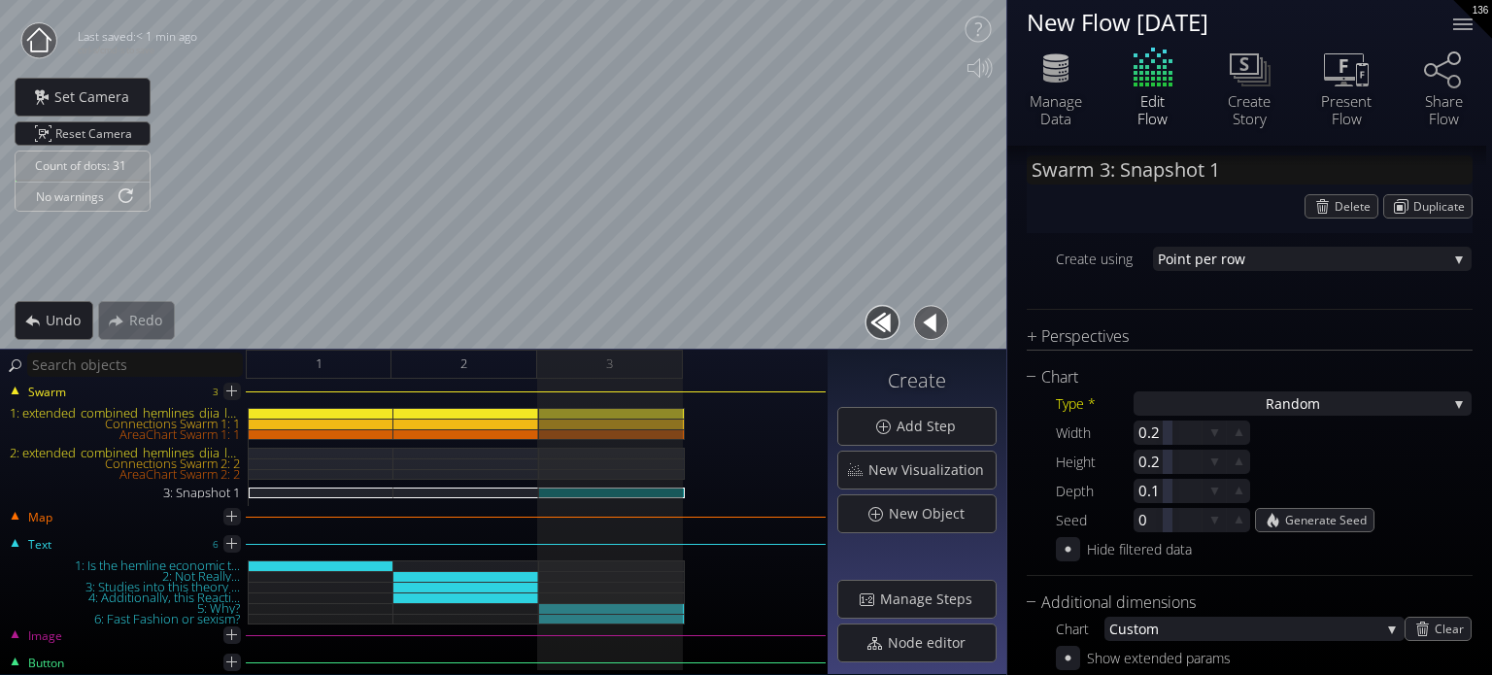
click at [1212, 332] on div "Perspectives" at bounding box center [1238, 336] width 422 height 24
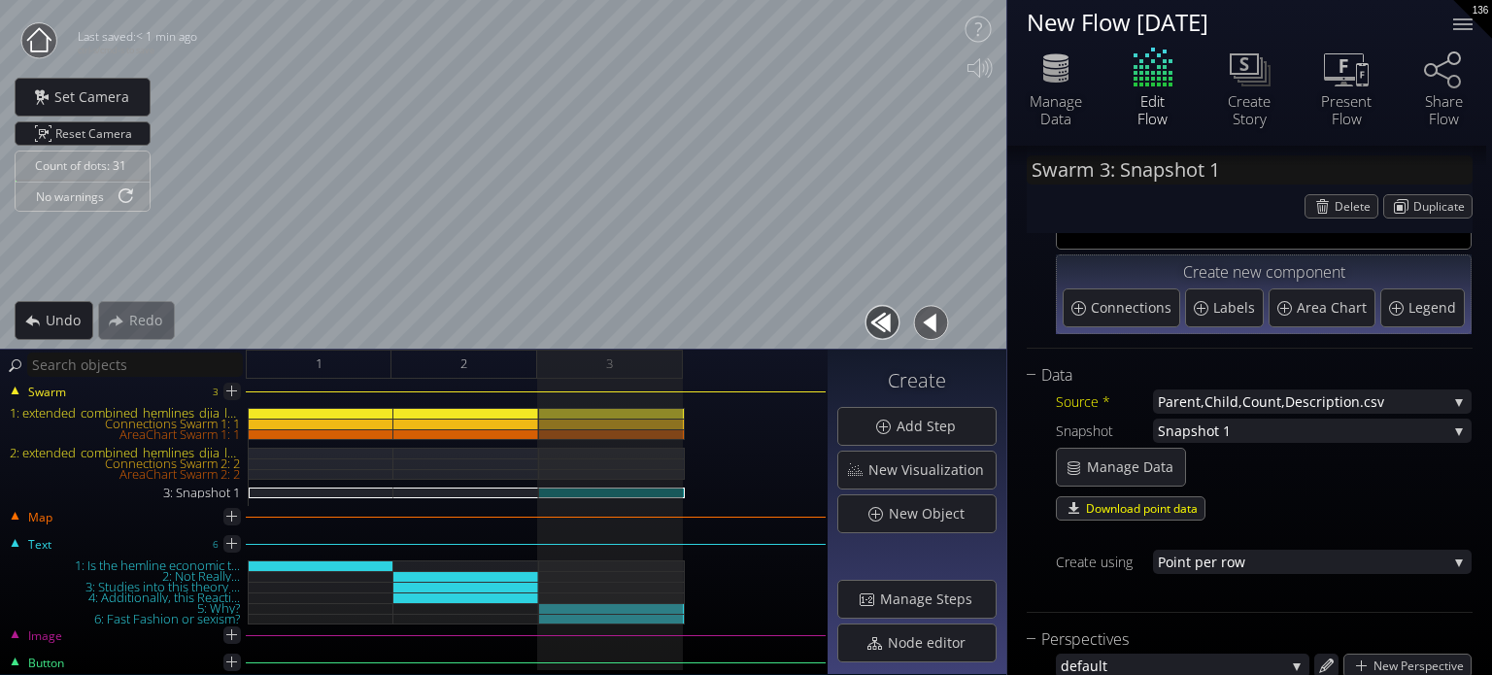
scroll to position [97, 0]
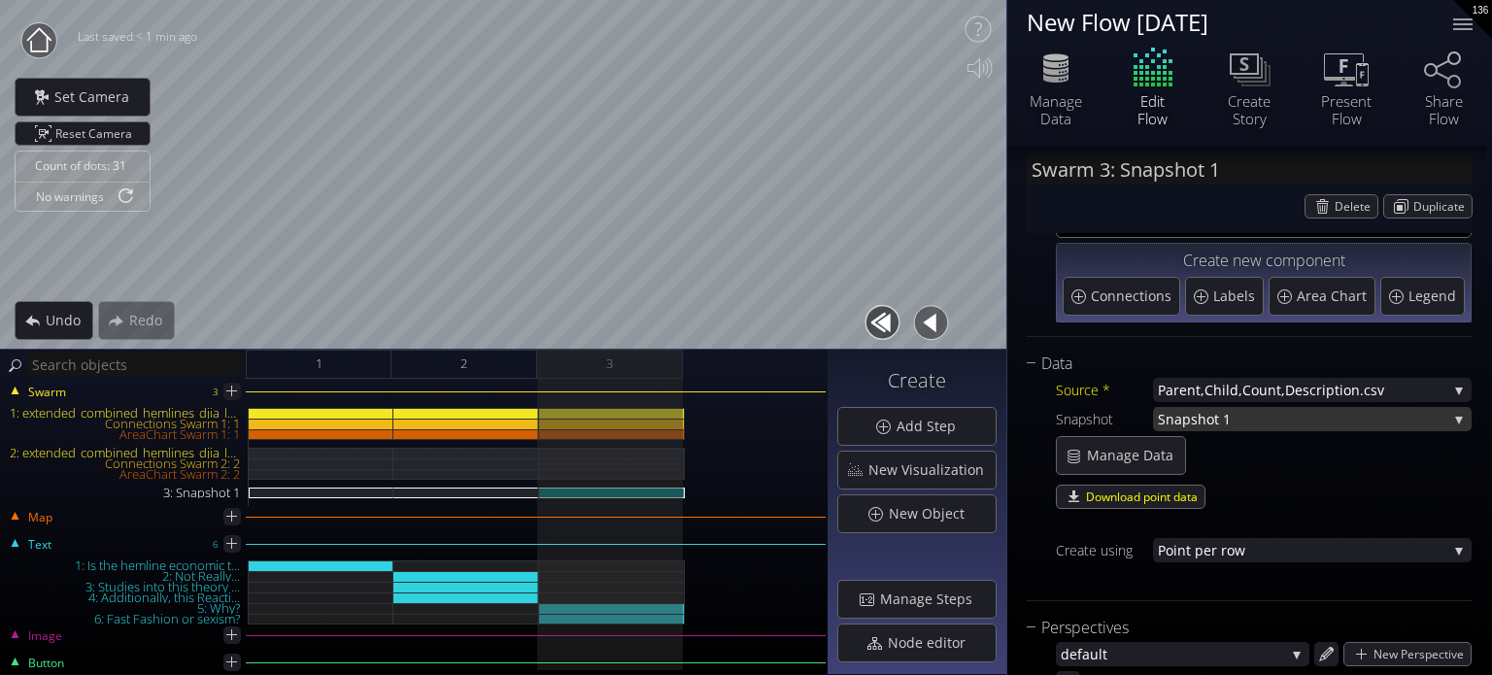
click at [1248, 425] on span "Snapshot 1" at bounding box center [1302, 419] width 289 height 24
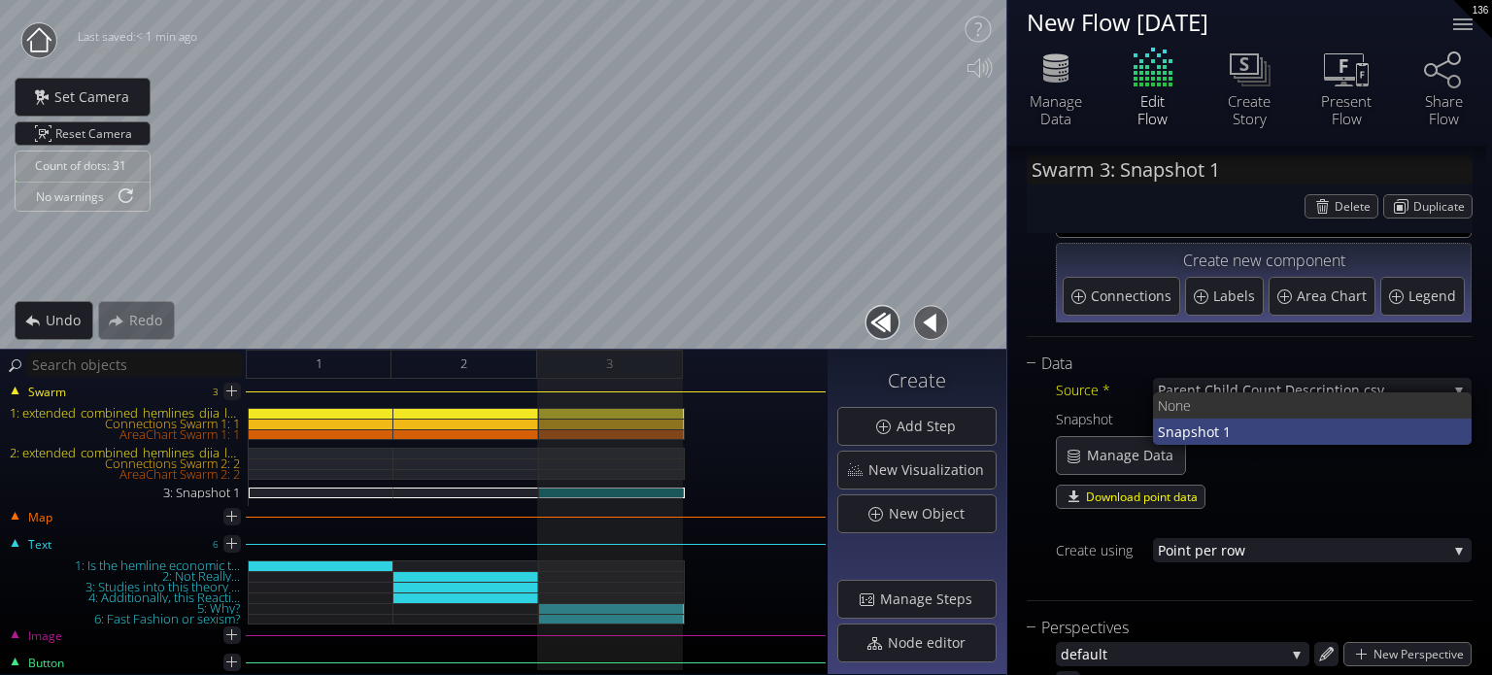
click at [1237, 430] on span "Snapshot 1" at bounding box center [1307, 432] width 299 height 26
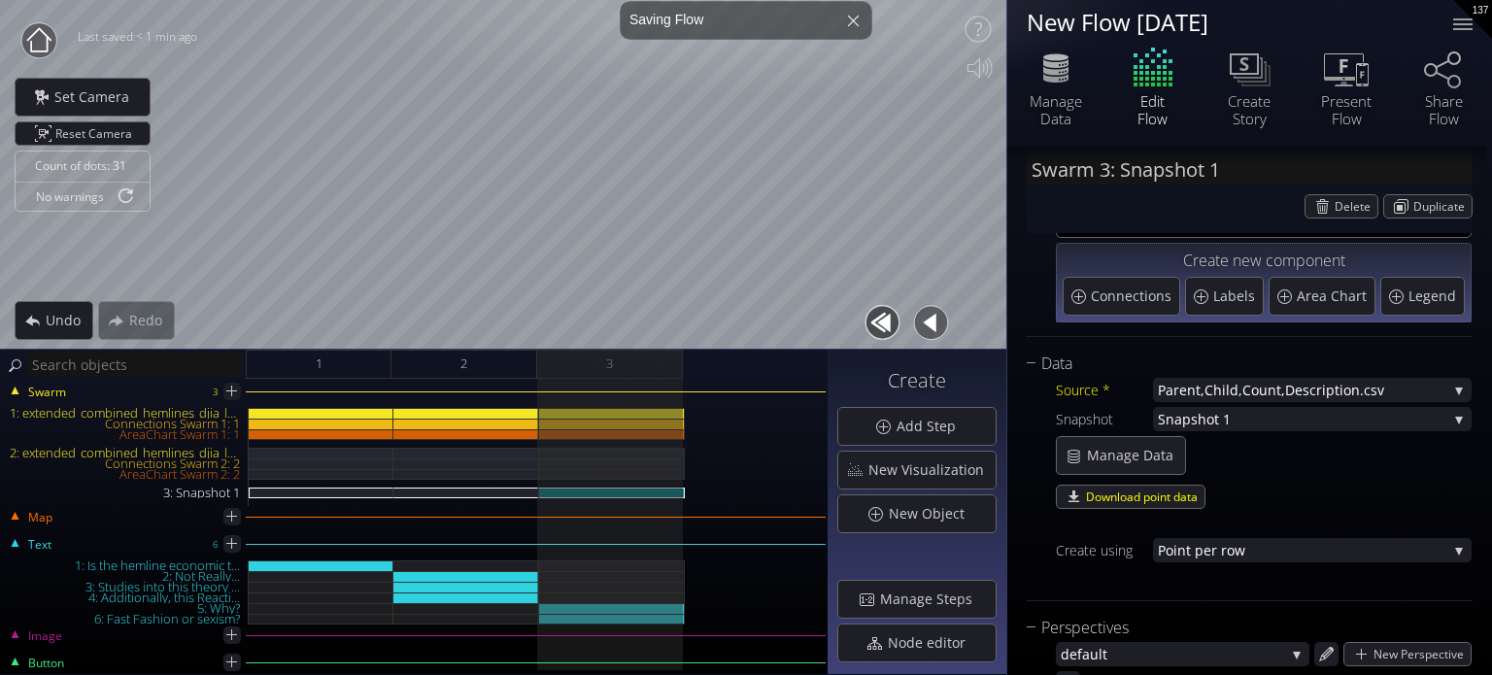
scroll to position [486, 0]
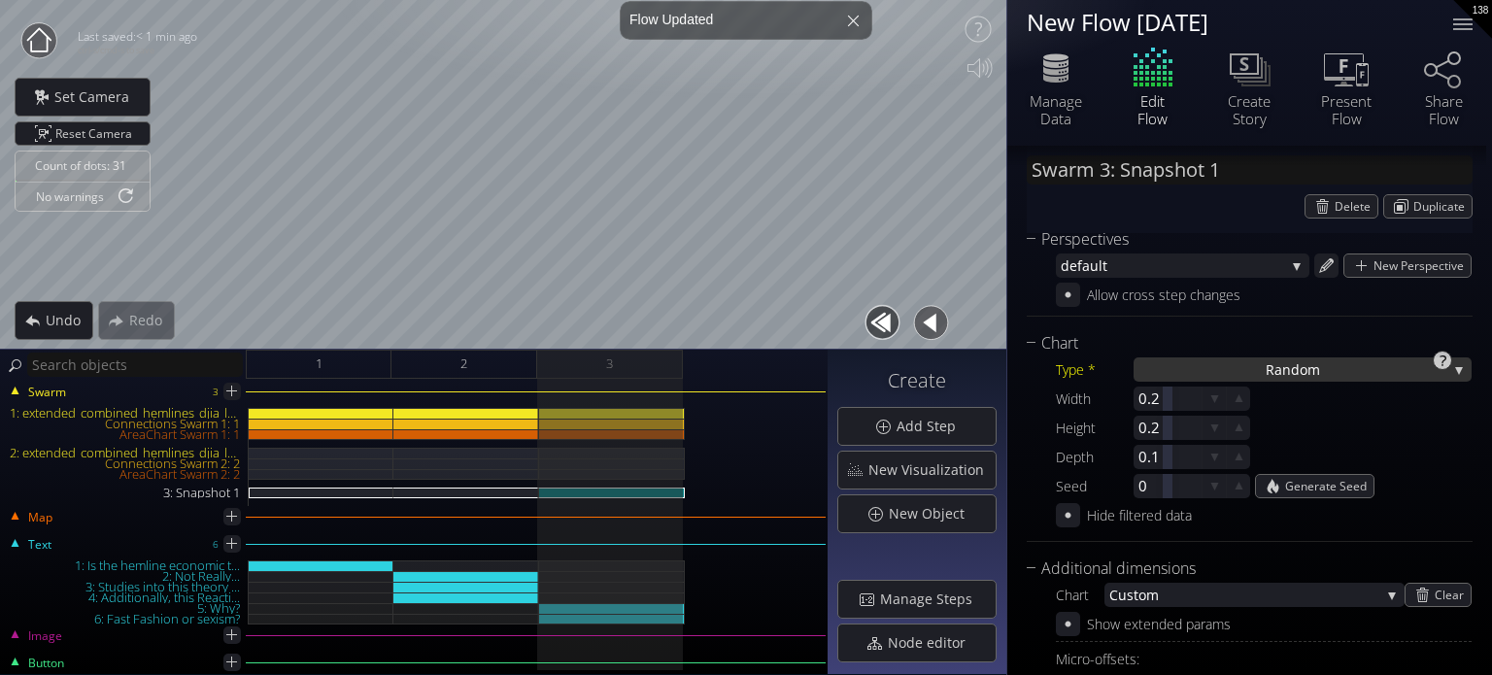
click at [1201, 367] on div "Ra ndom" at bounding box center [1302, 369] width 338 height 24
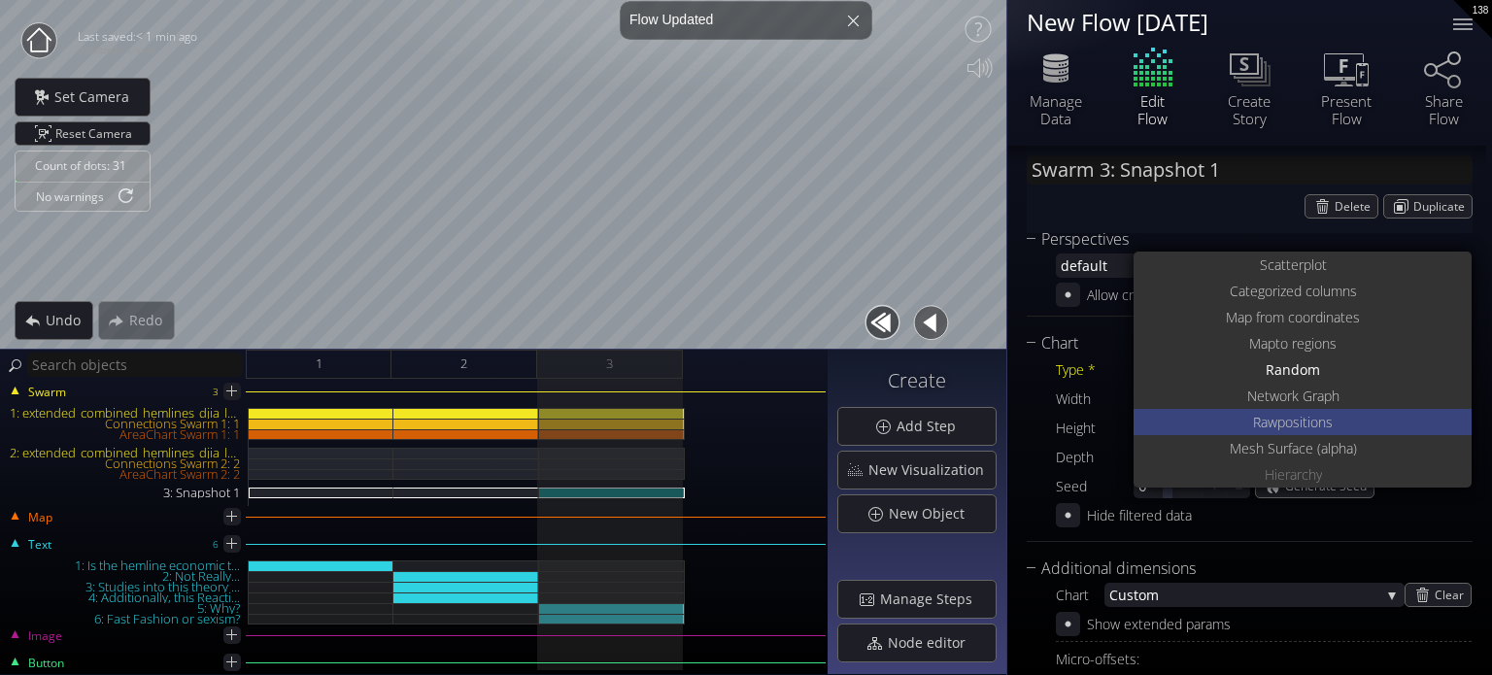
click at [1263, 431] on span "Raw" at bounding box center [1265, 422] width 24 height 26
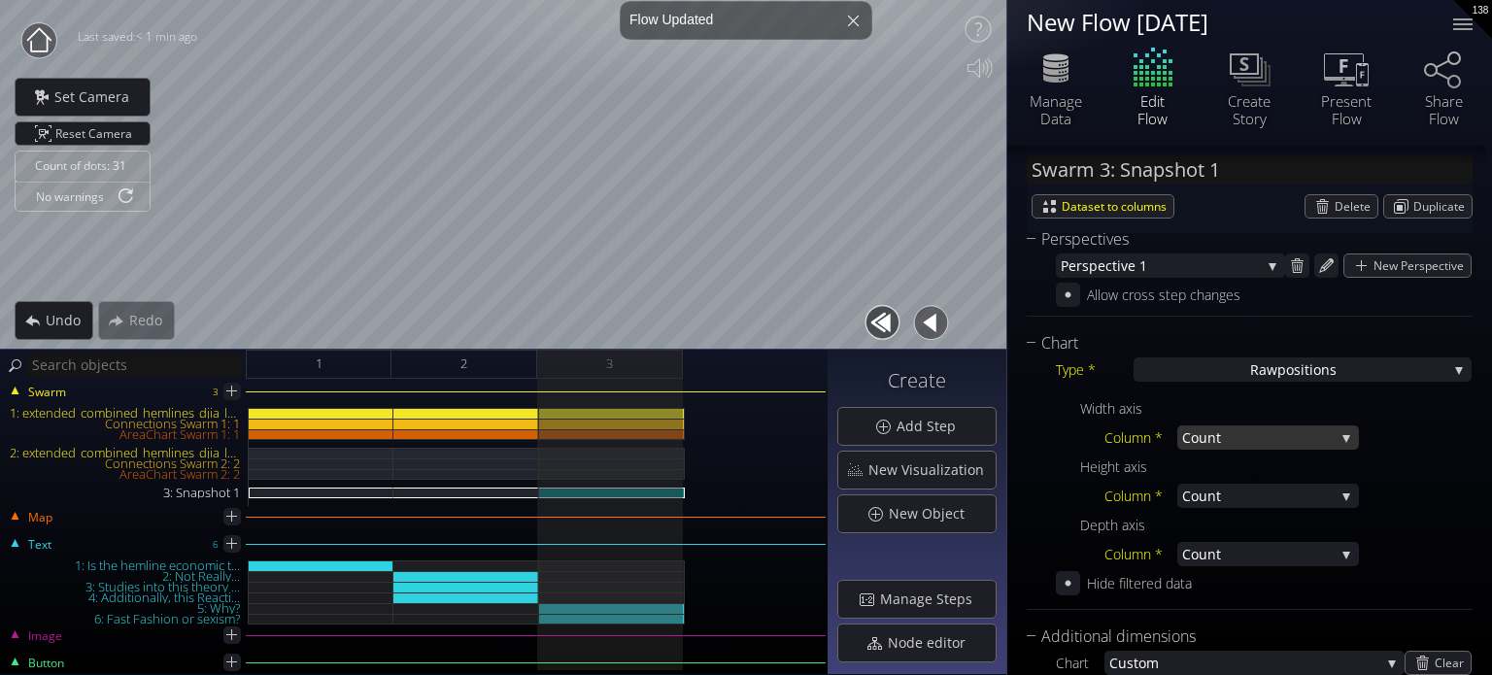
scroll to position [583, 0]
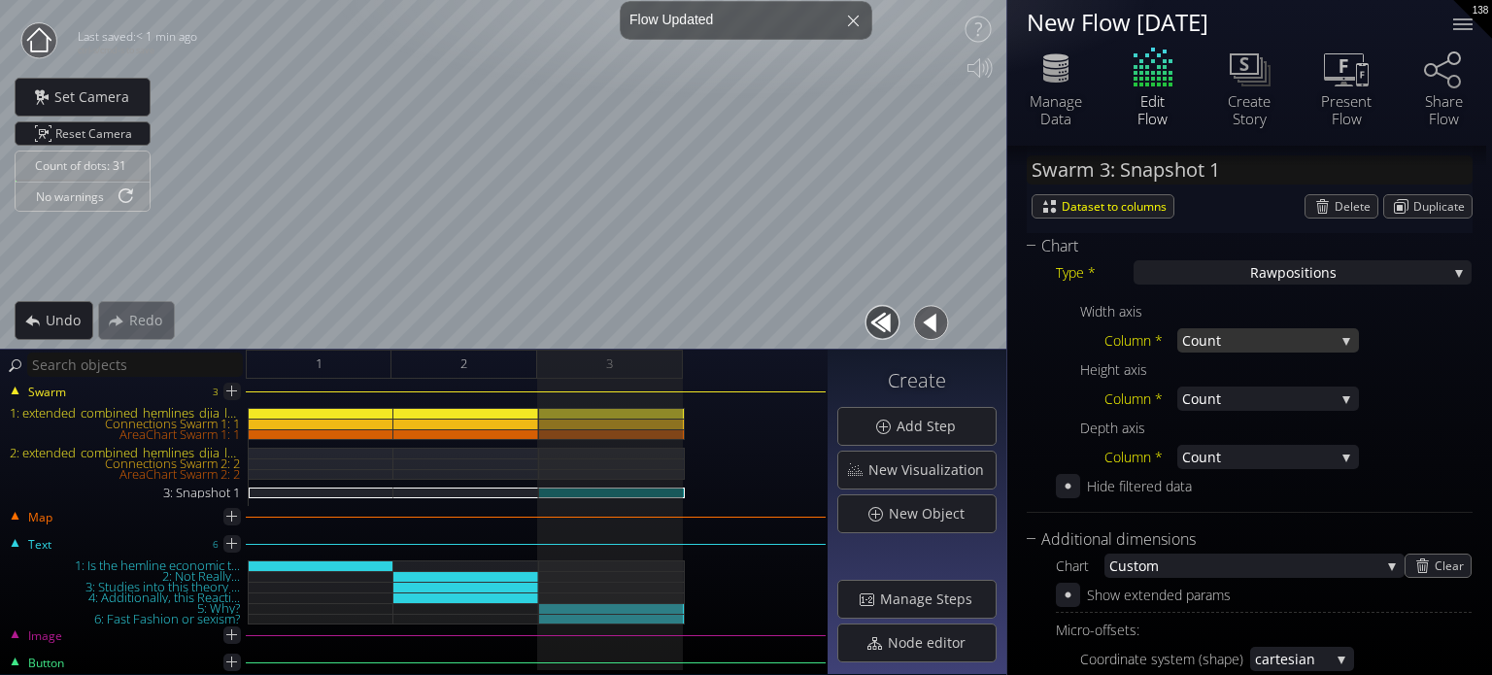
click at [1234, 372] on div "Width axis Column * Count Count Height axis Column * Count Count Depth axis Col…" at bounding box center [1264, 379] width 416 height 180
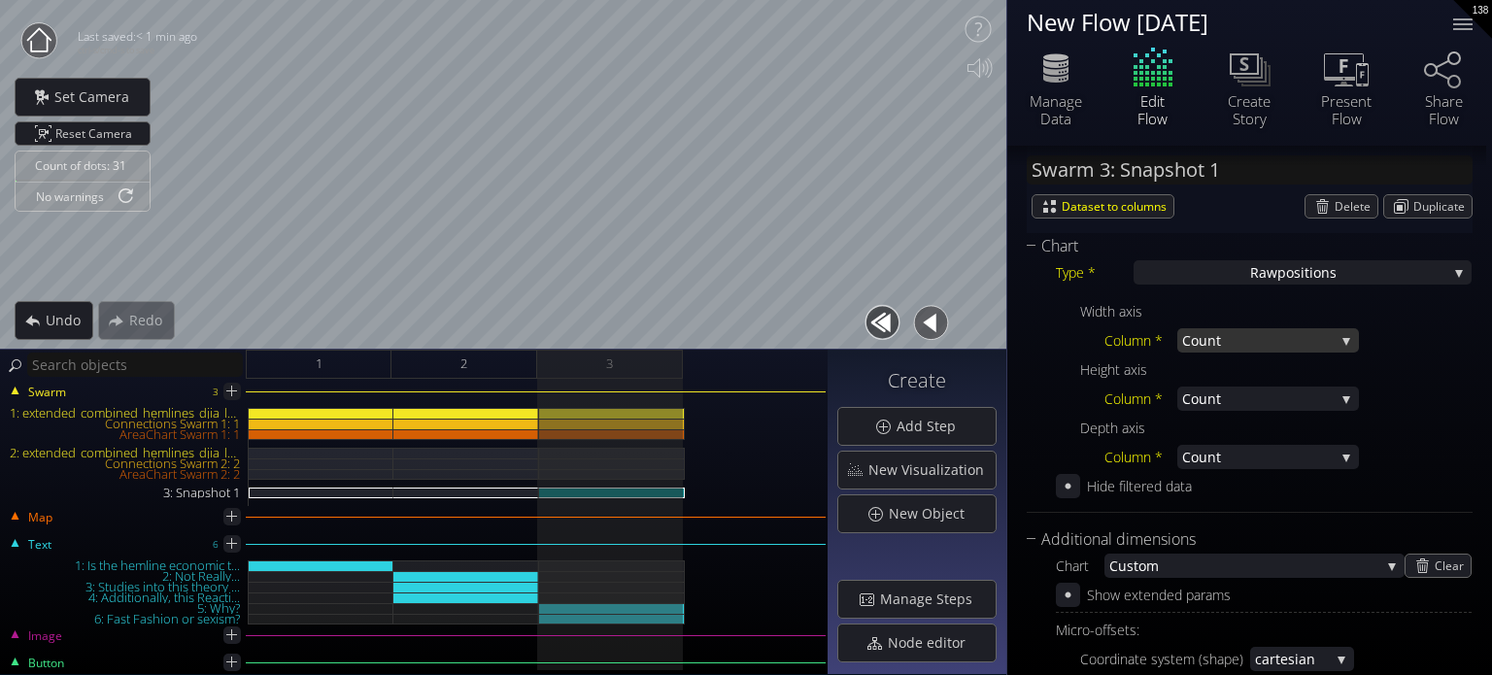
scroll to position [486, 0]
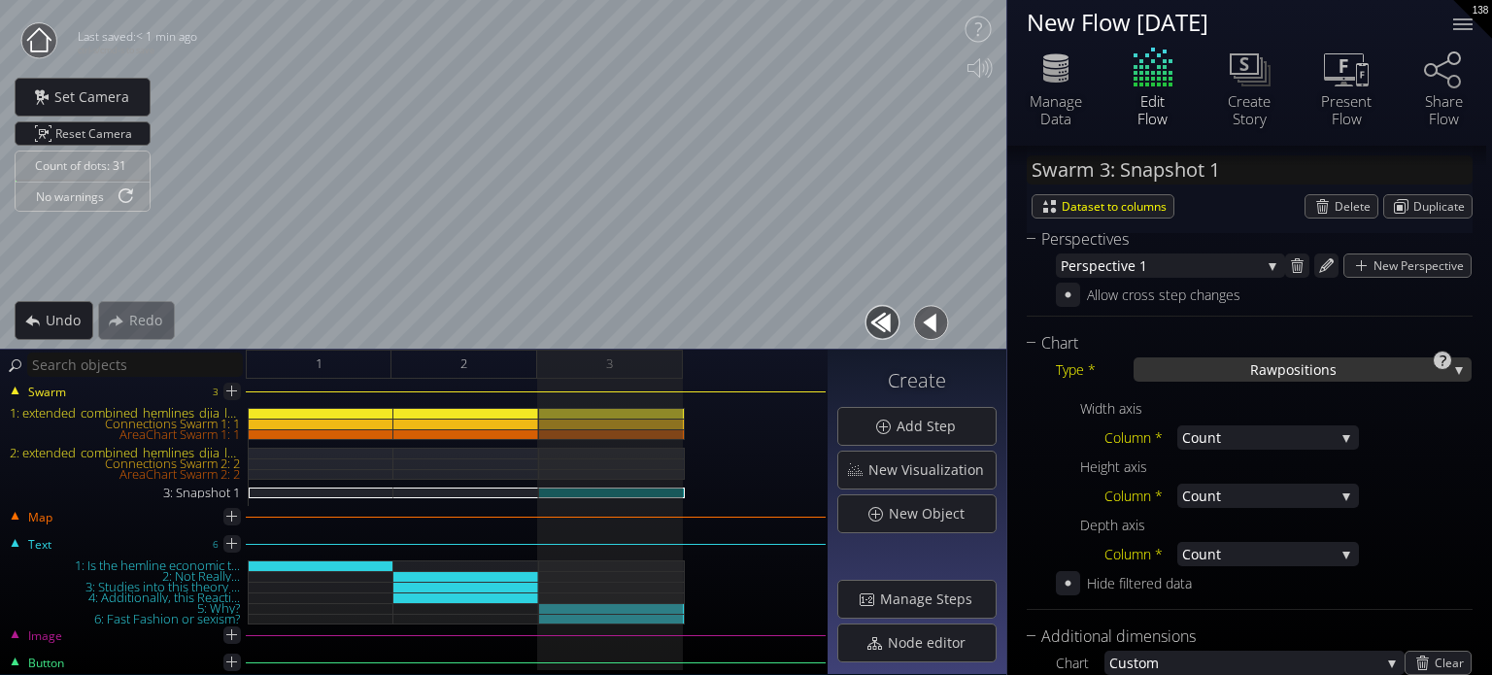
click at [1215, 375] on div "Raw positions" at bounding box center [1302, 369] width 338 height 24
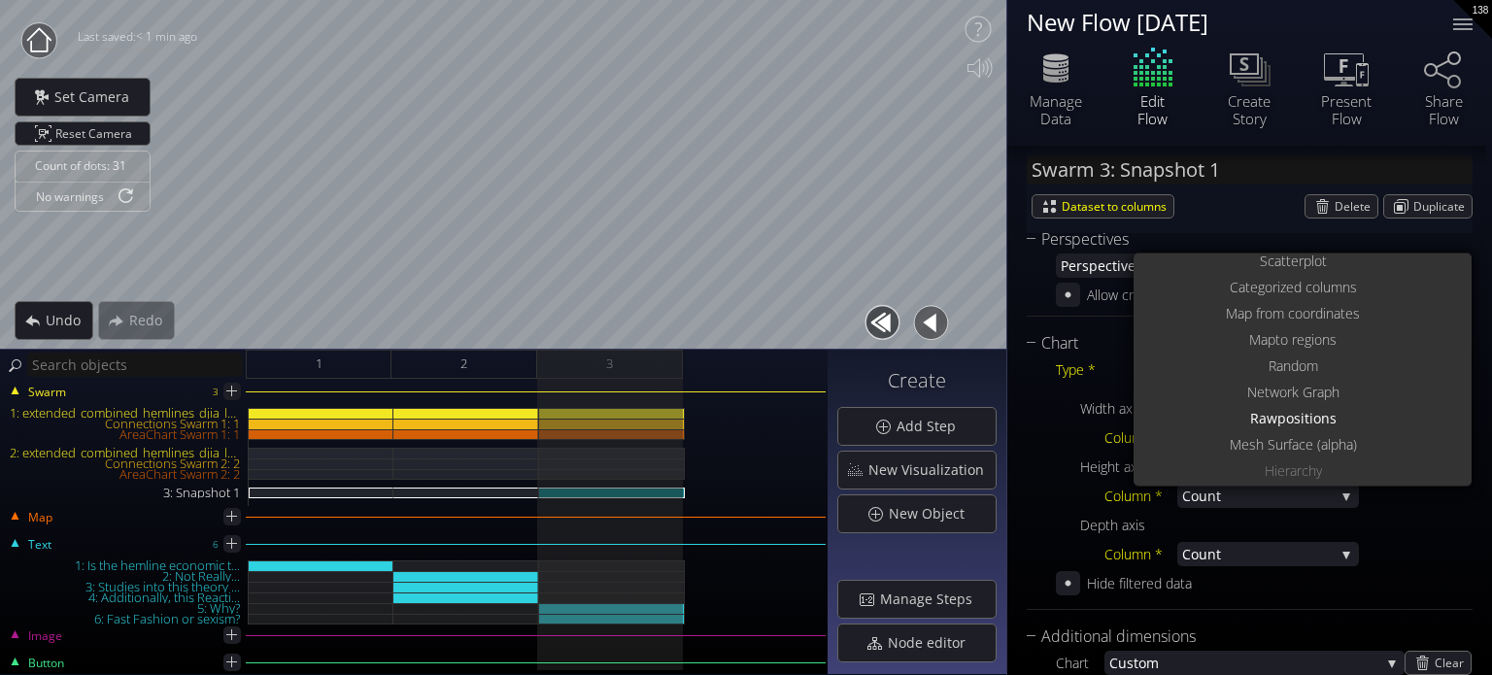
scroll to position [0, 0]
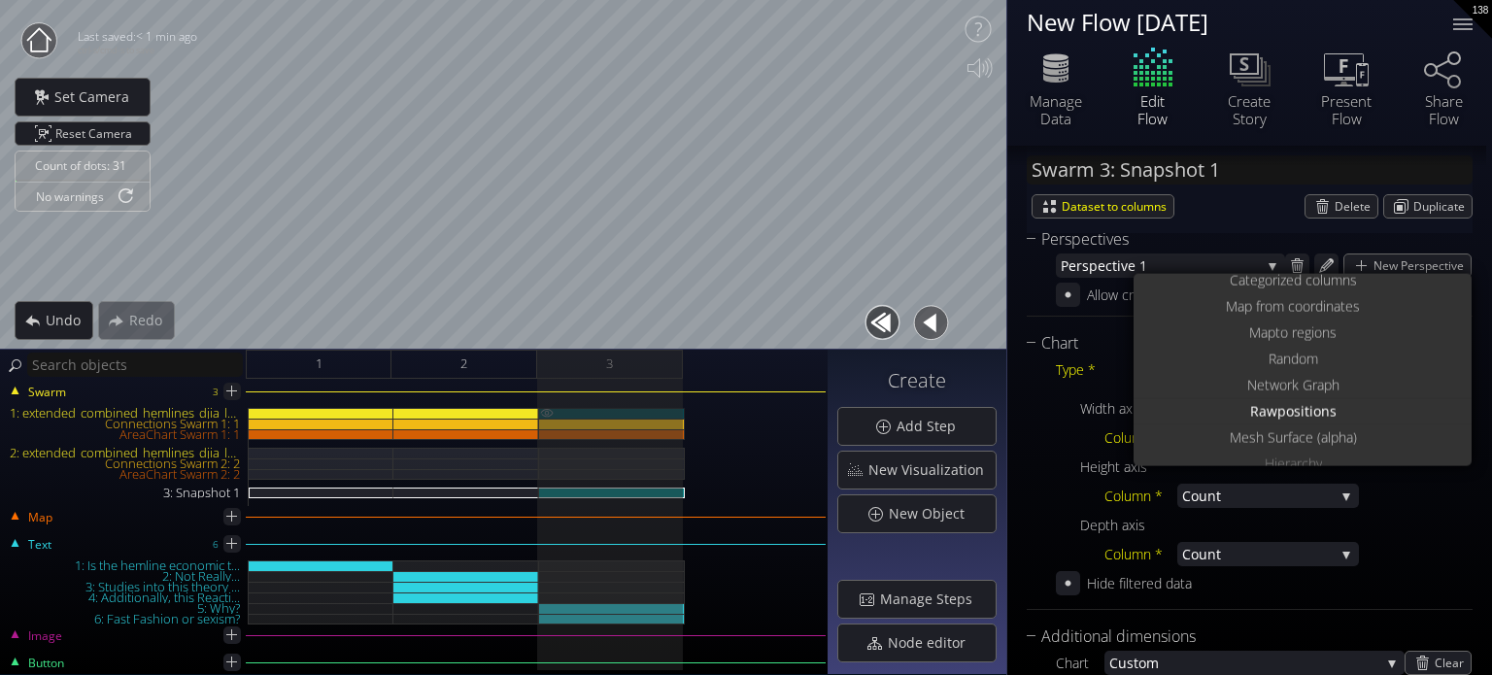
click at [546, 411] on img at bounding box center [547, 413] width 16 height 10
click at [546, 424] on img at bounding box center [547, 424] width 16 height 10
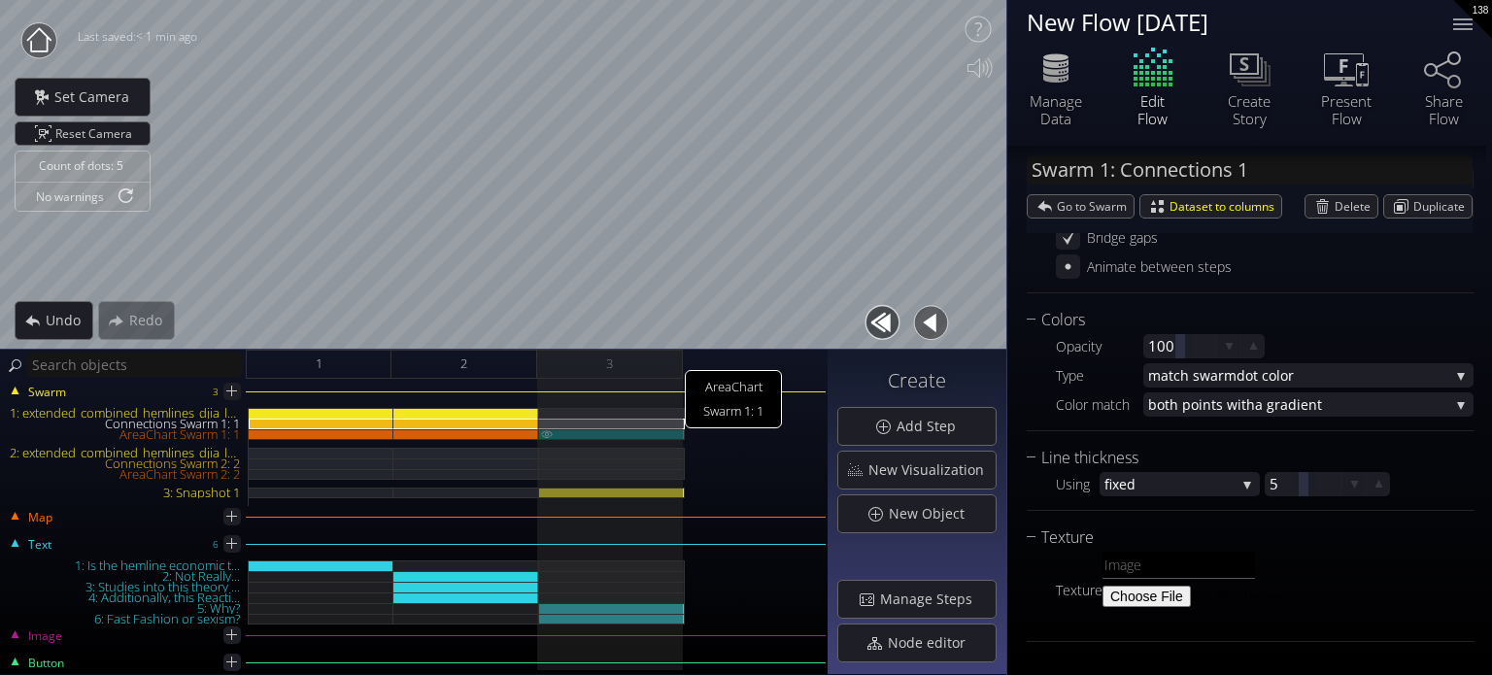
click at [543, 432] on img at bounding box center [547, 433] width 16 height 9
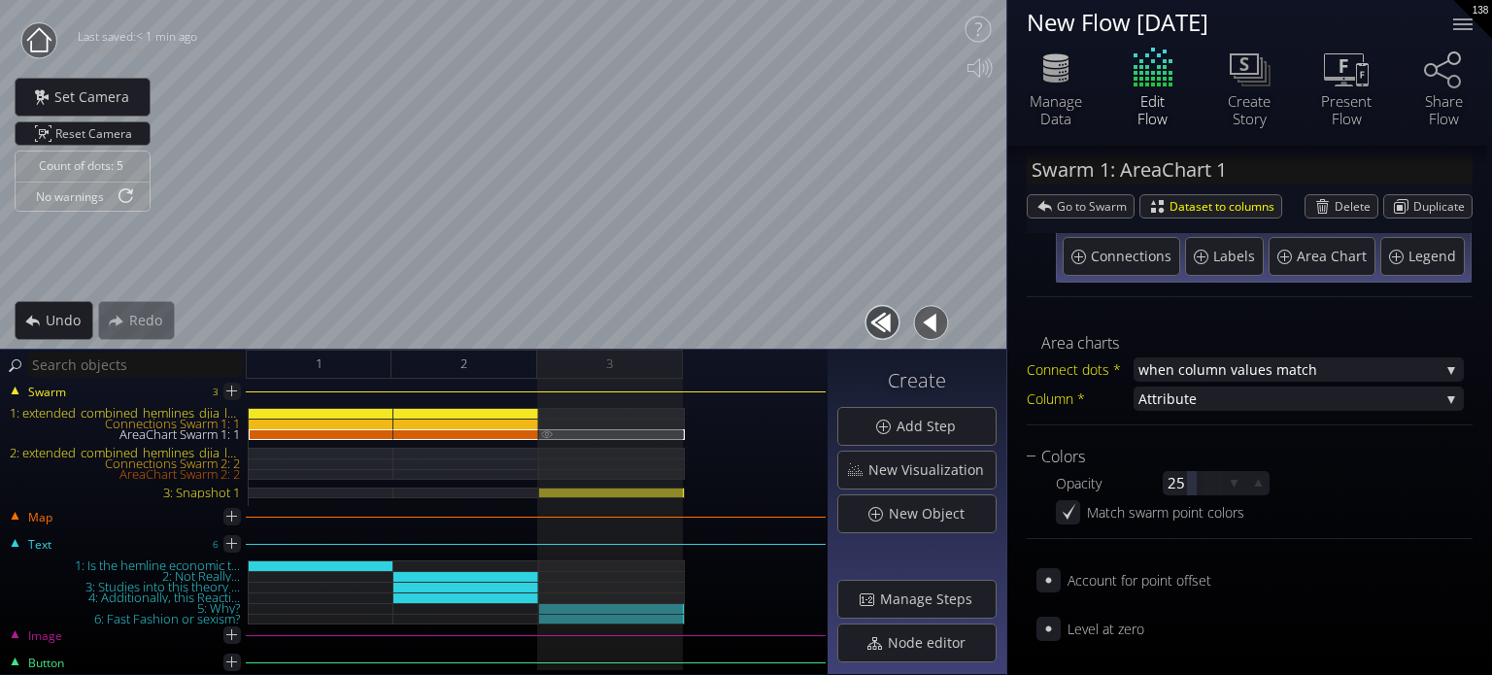
scroll to position [136, 0]
click at [638, 490] on div "3: Snapshot 1" at bounding box center [612, 493] width 146 height 11
type input "Swarm 3: Snapshot 1"
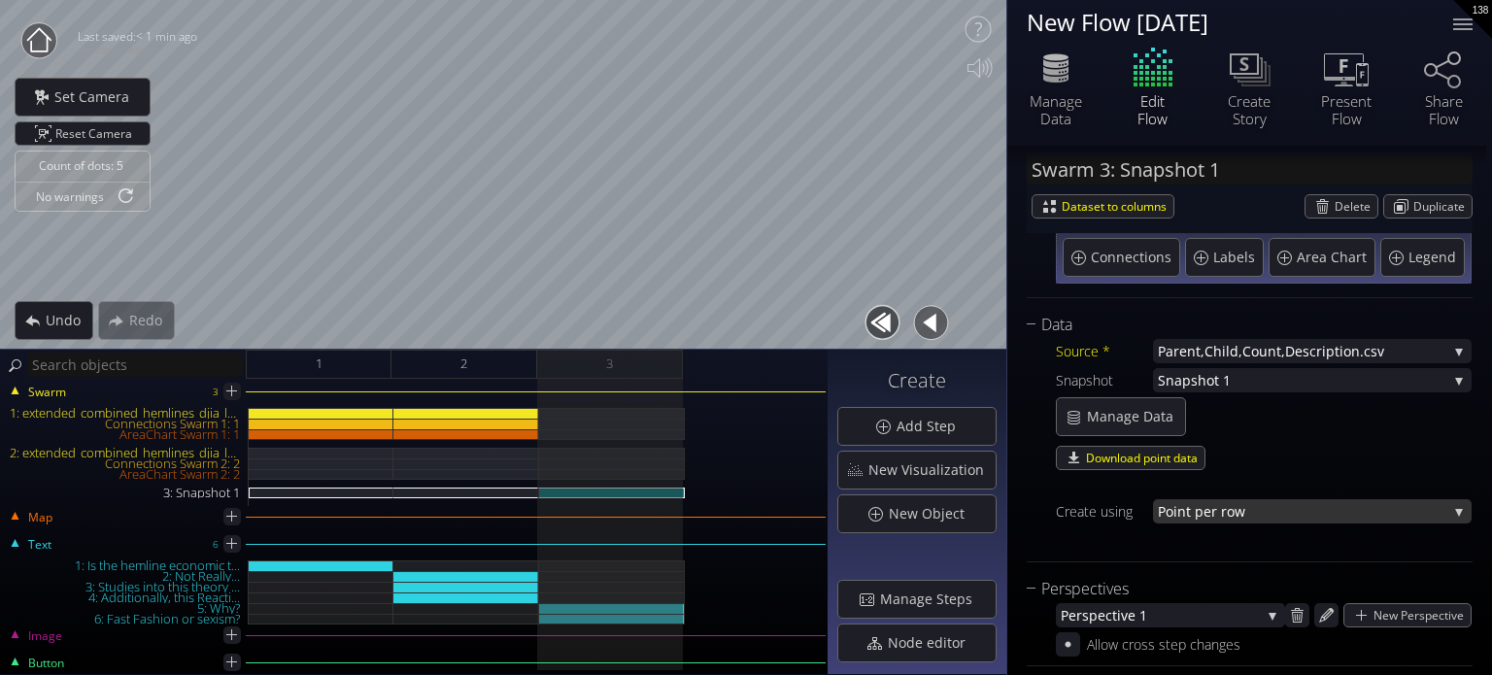
click at [1260, 504] on span "nt per row" at bounding box center [1312, 511] width 270 height 24
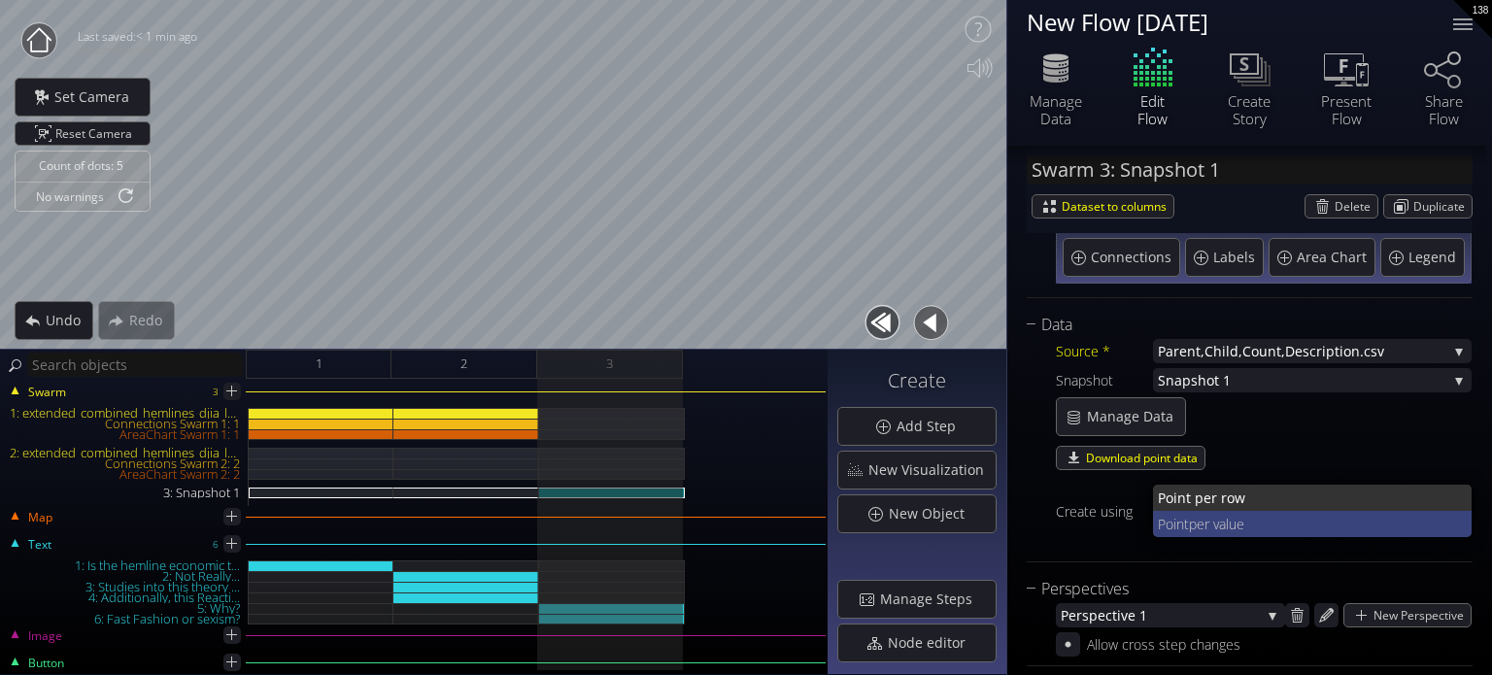
click at [1247, 520] on span "per value" at bounding box center [1323, 524] width 268 height 26
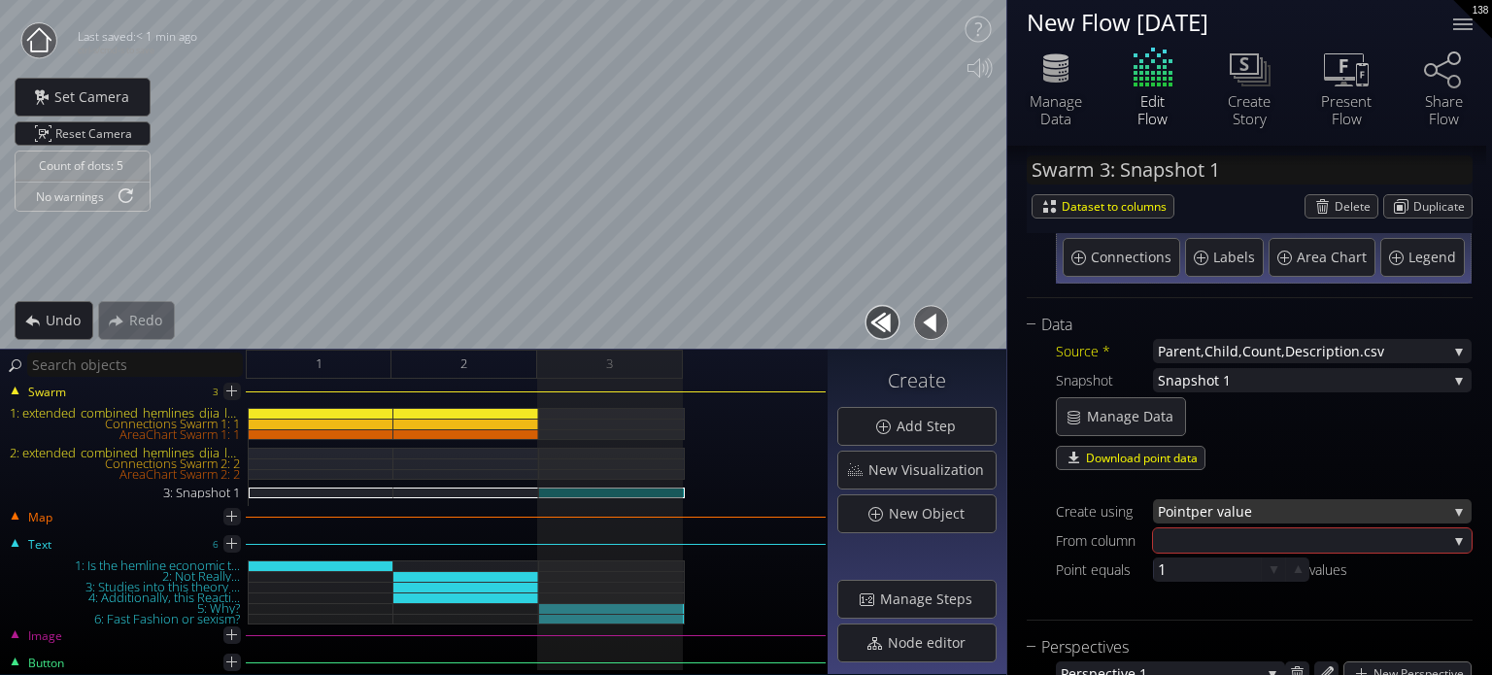
click at [1243, 511] on span "per value" at bounding box center [1319, 511] width 256 height 24
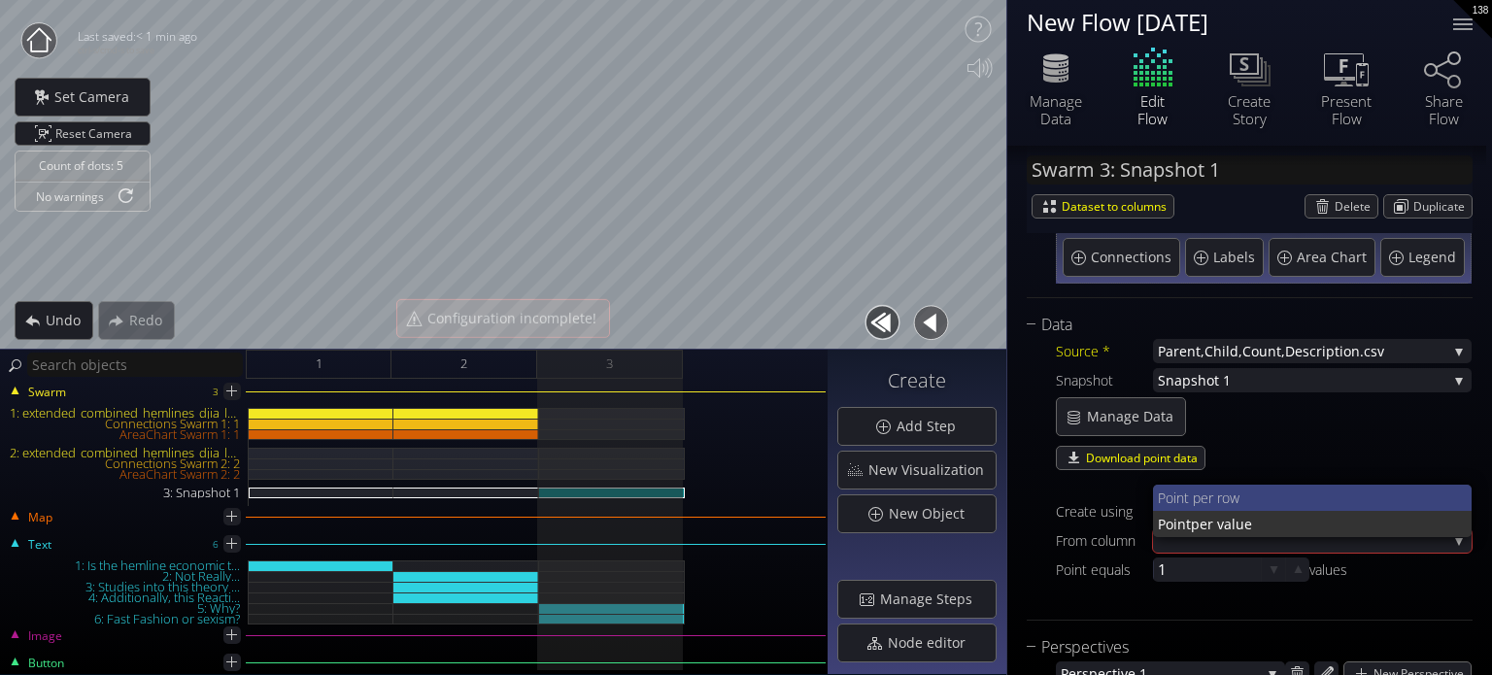
click at [1240, 489] on span "nt per row" at bounding box center [1316, 498] width 281 height 26
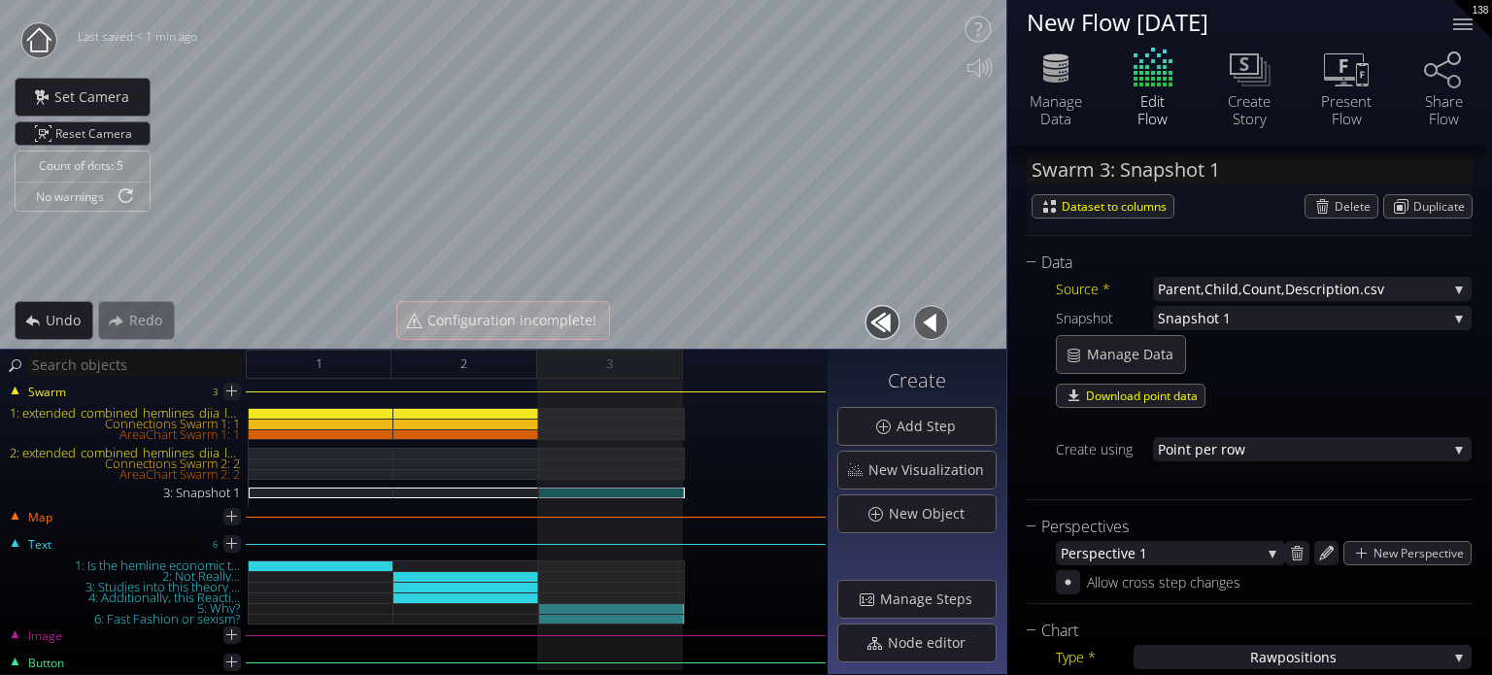
scroll to position [330, 0]
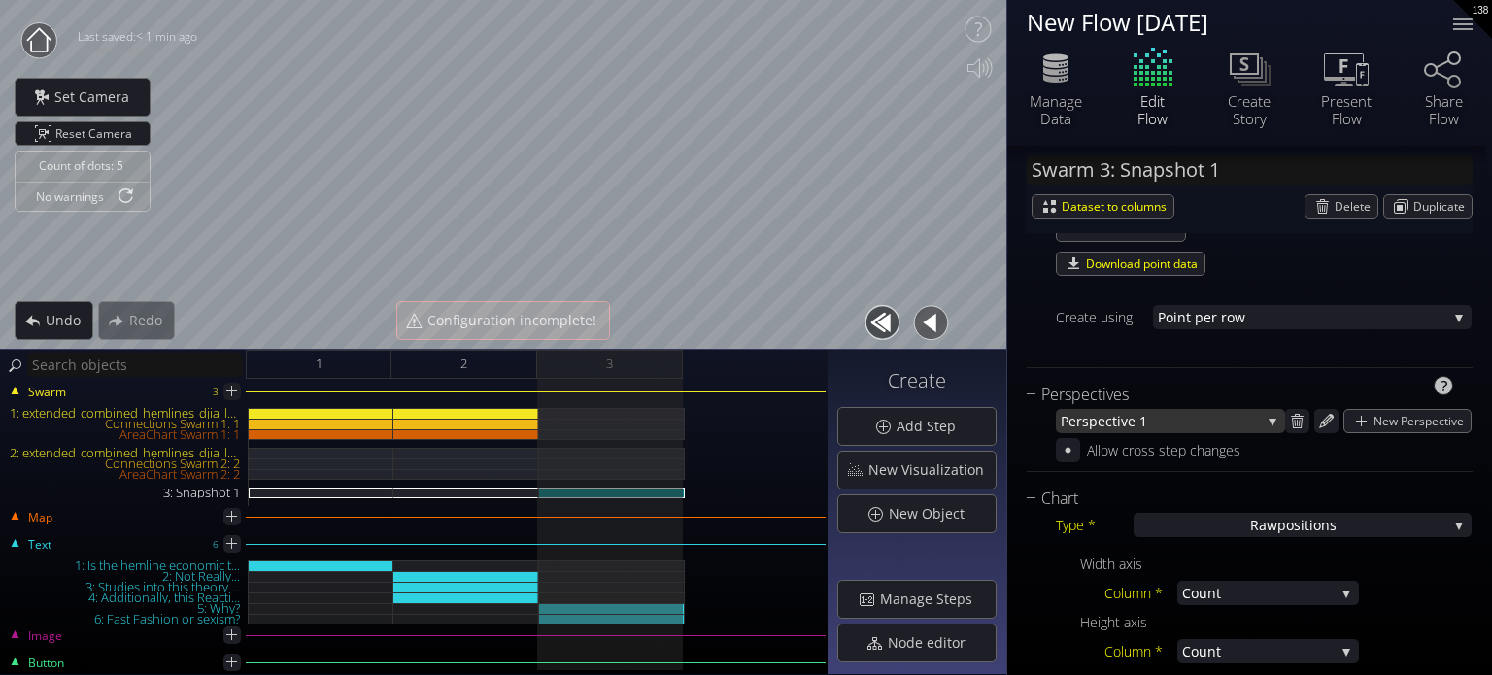
click at [1178, 423] on span "spective 1" at bounding box center [1171, 421] width 179 height 24
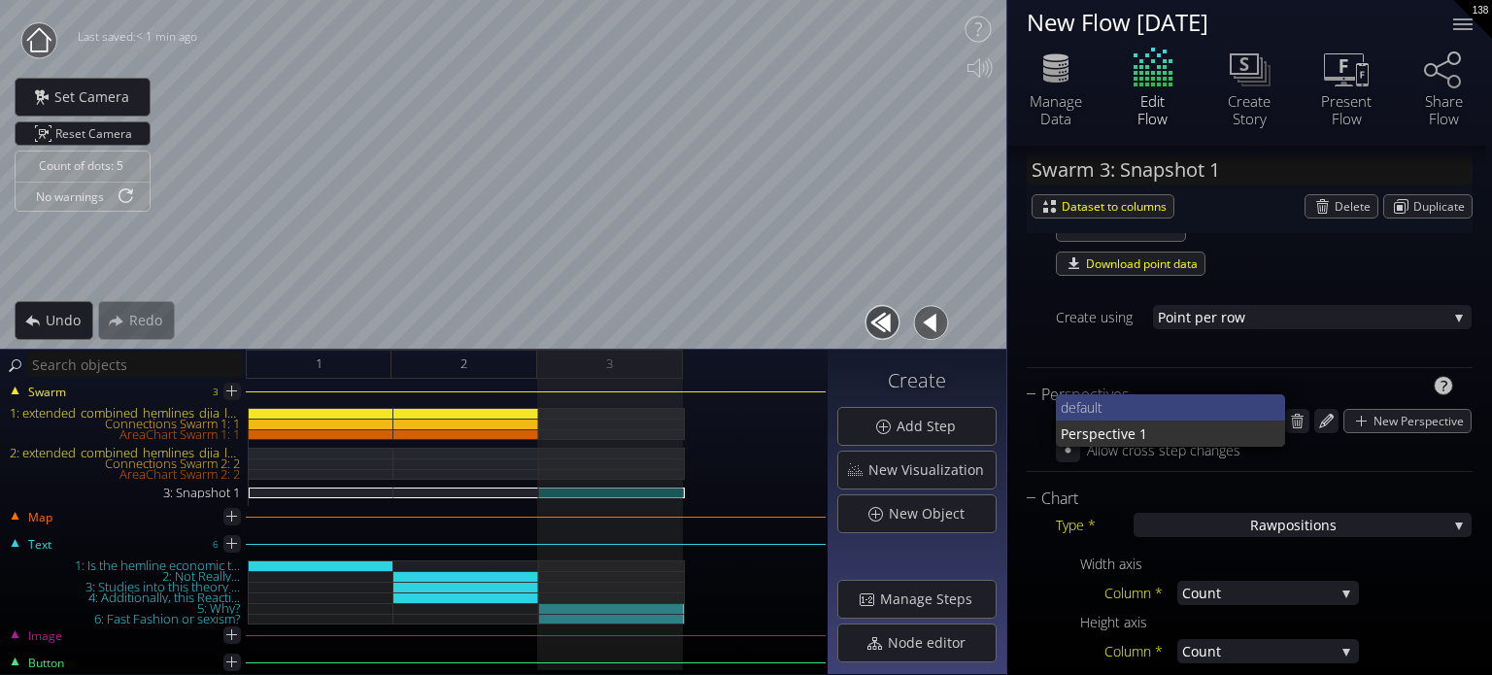
click at [1181, 411] on span "ult" at bounding box center [1179, 407] width 184 height 26
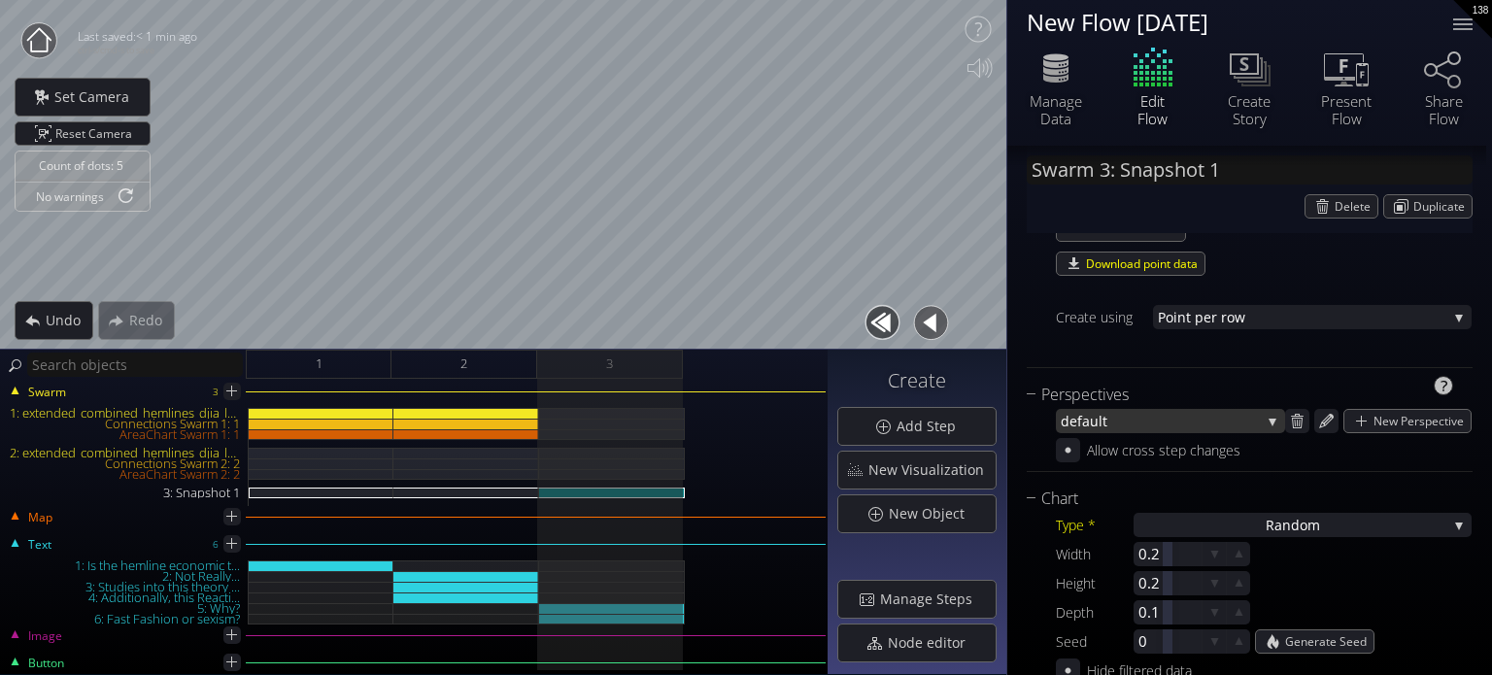
click at [1172, 417] on span "ult" at bounding box center [1175, 421] width 171 height 24
click at [1172, 411] on span "ult" at bounding box center [1180, 407] width 181 height 26
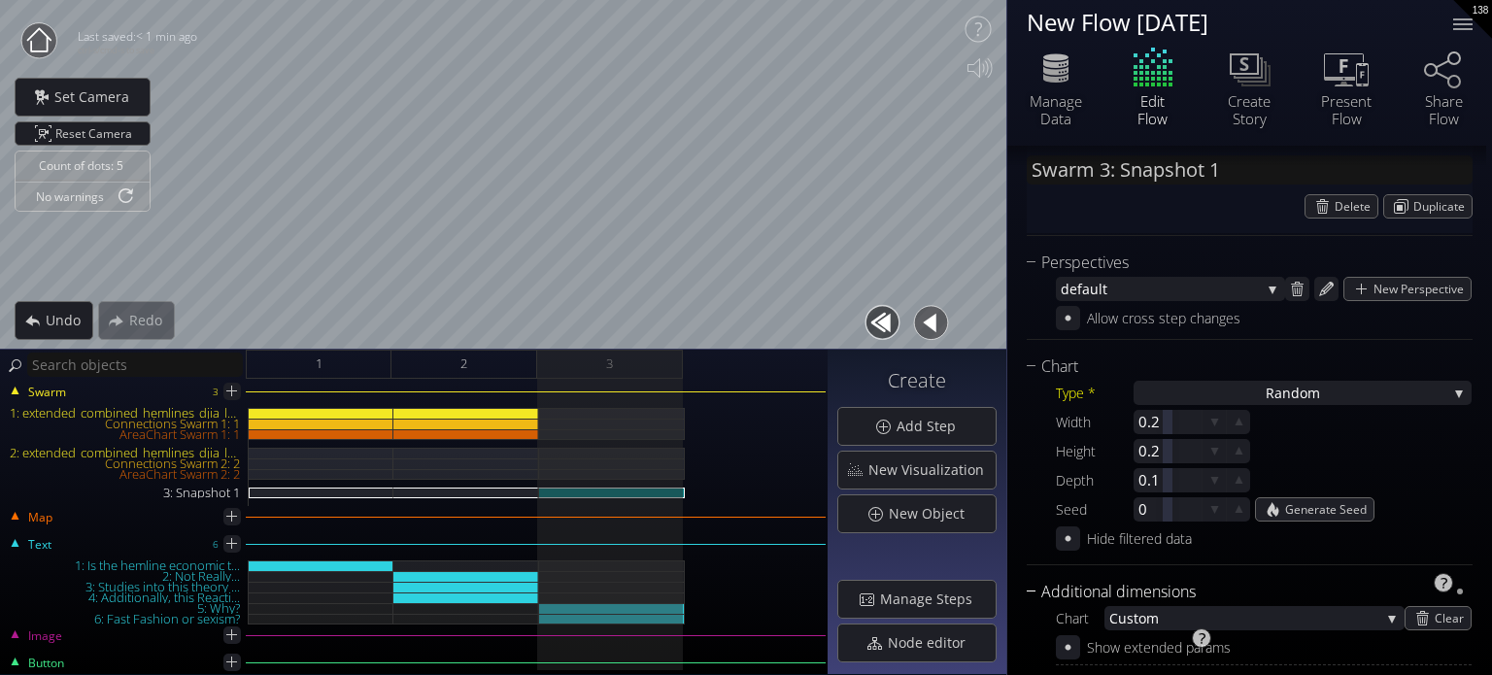
scroll to position [427, 0]
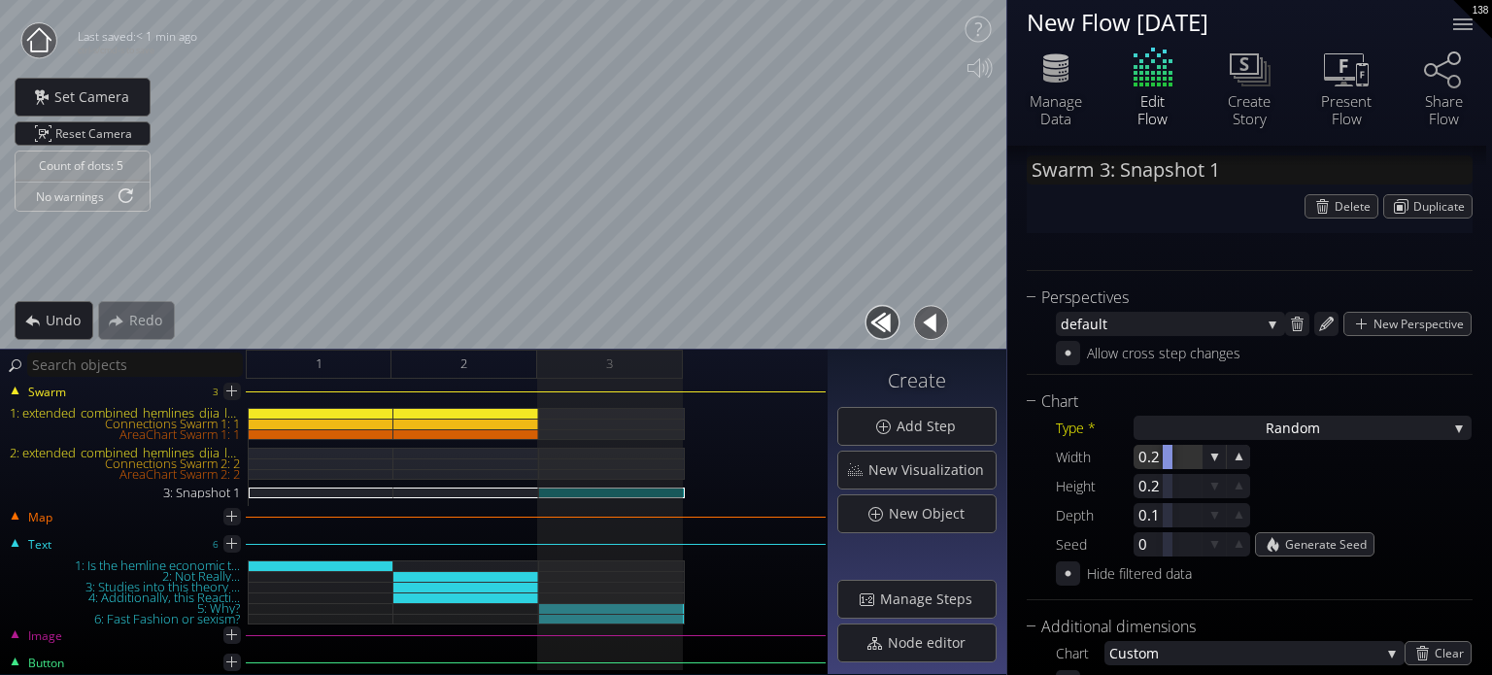
click at [1190, 447] on div at bounding box center [1167, 457] width 68 height 24
type input "0.2"
click at [1198, 439] on div "Type * Ra ndom S catterplot Categoriz ed columns Map from c oordinates Map to r…" at bounding box center [1250, 500] width 446 height 172
click at [1208, 425] on div "Ra ndom" at bounding box center [1302, 428] width 338 height 24
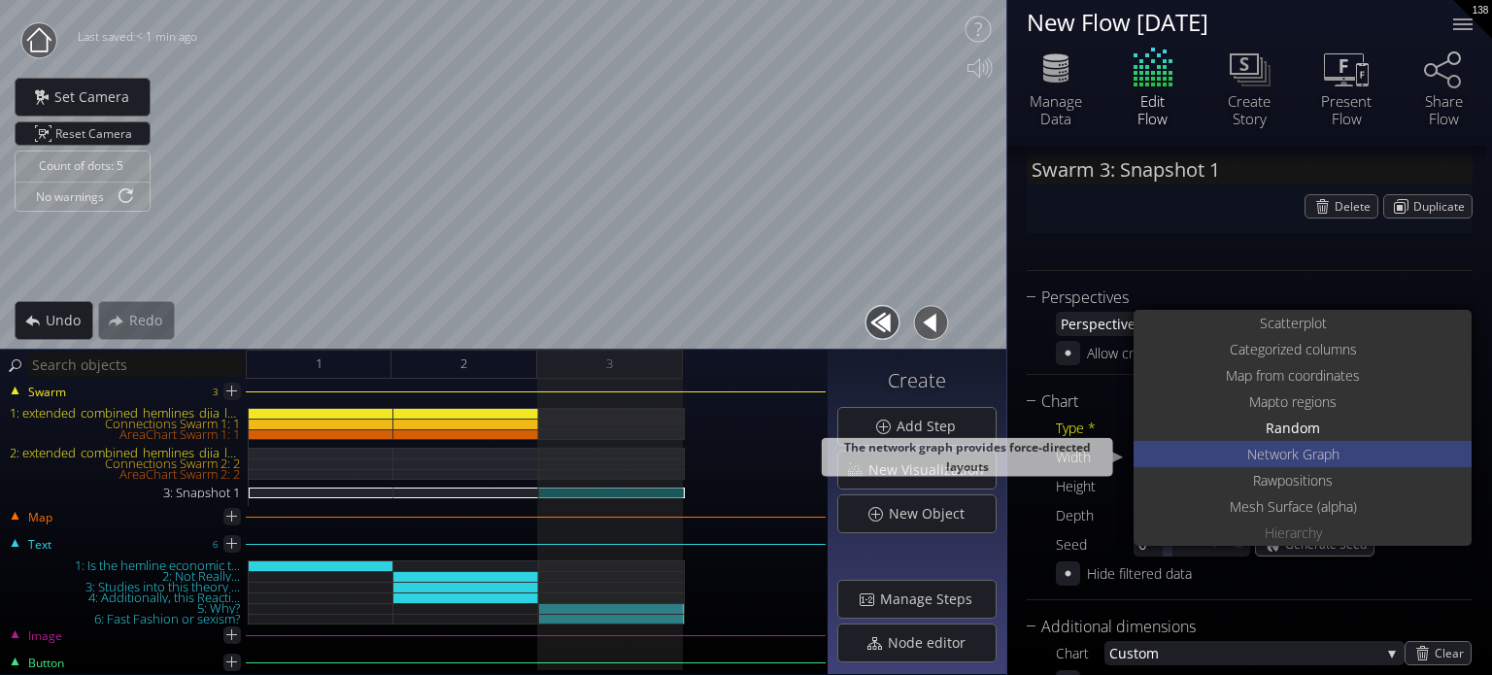
click at [1260, 455] on span "Net" at bounding box center [1258, 454] width 22 height 26
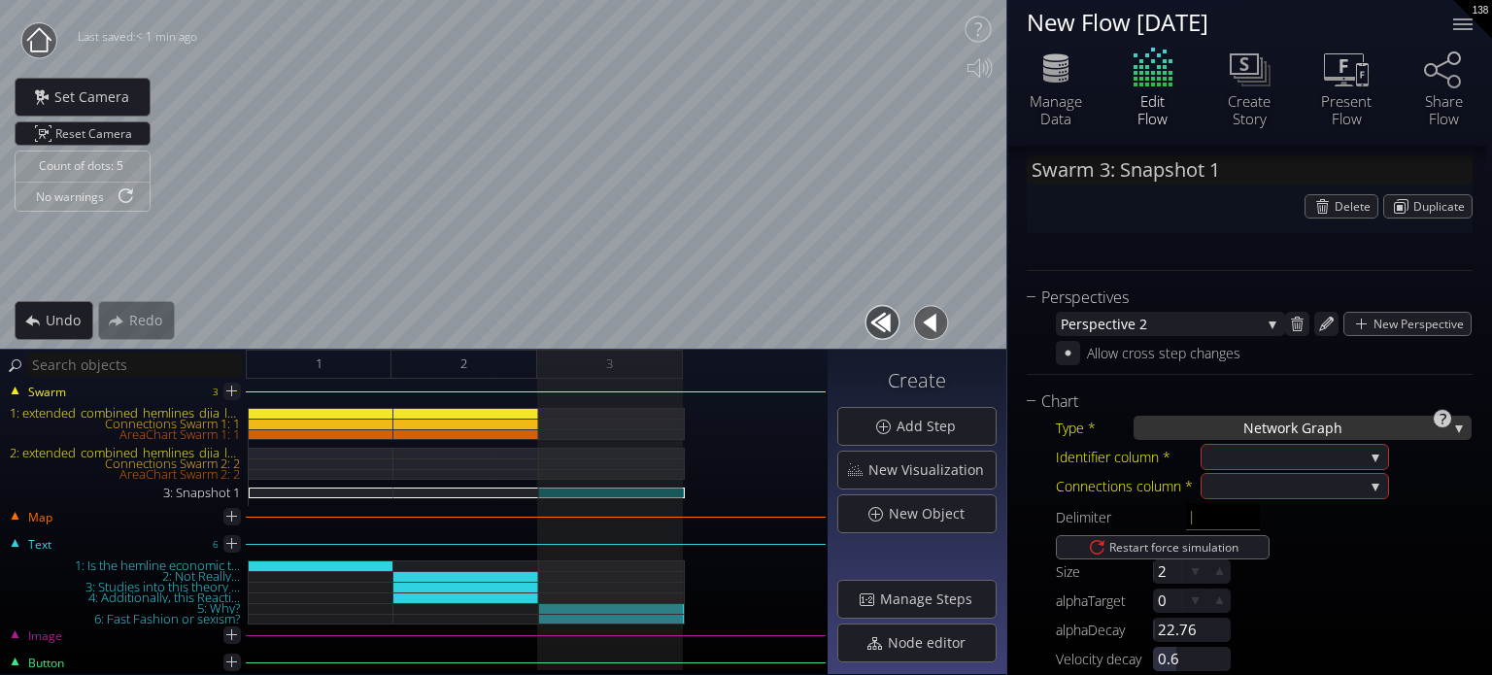
click at [1243, 426] on span "Net" at bounding box center [1254, 428] width 23 height 24
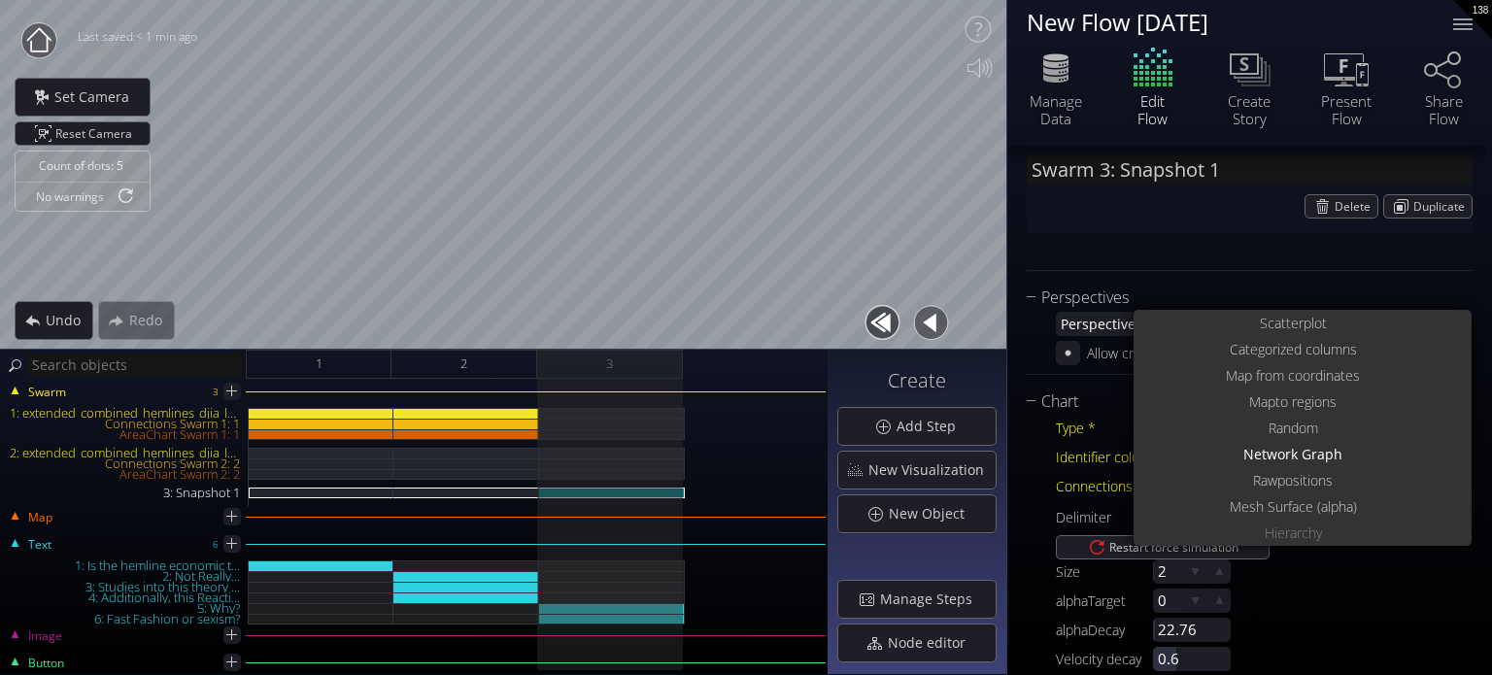
scroll to position [0, 0]
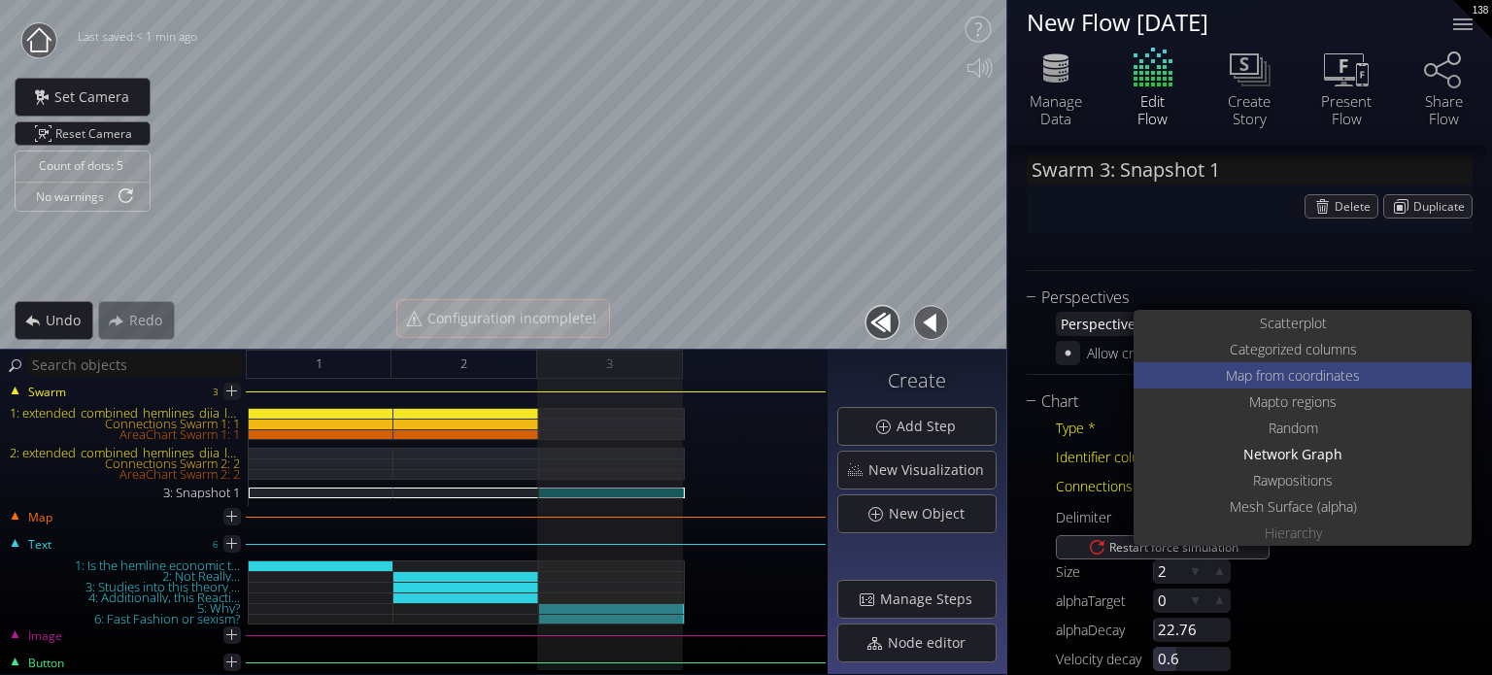
click at [1233, 373] on span "Map from c" at bounding box center [1260, 375] width 69 height 26
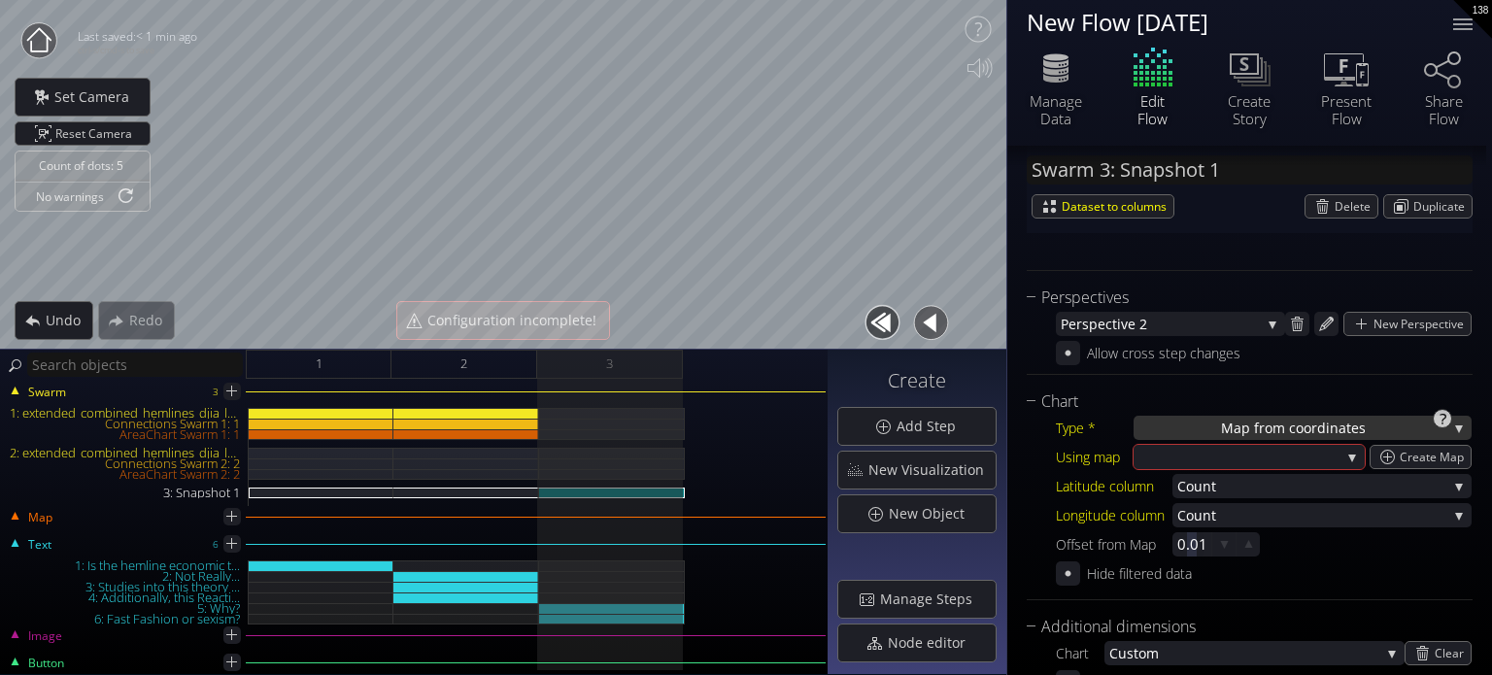
click at [1231, 426] on span "Map from c" at bounding box center [1258, 428] width 75 height 24
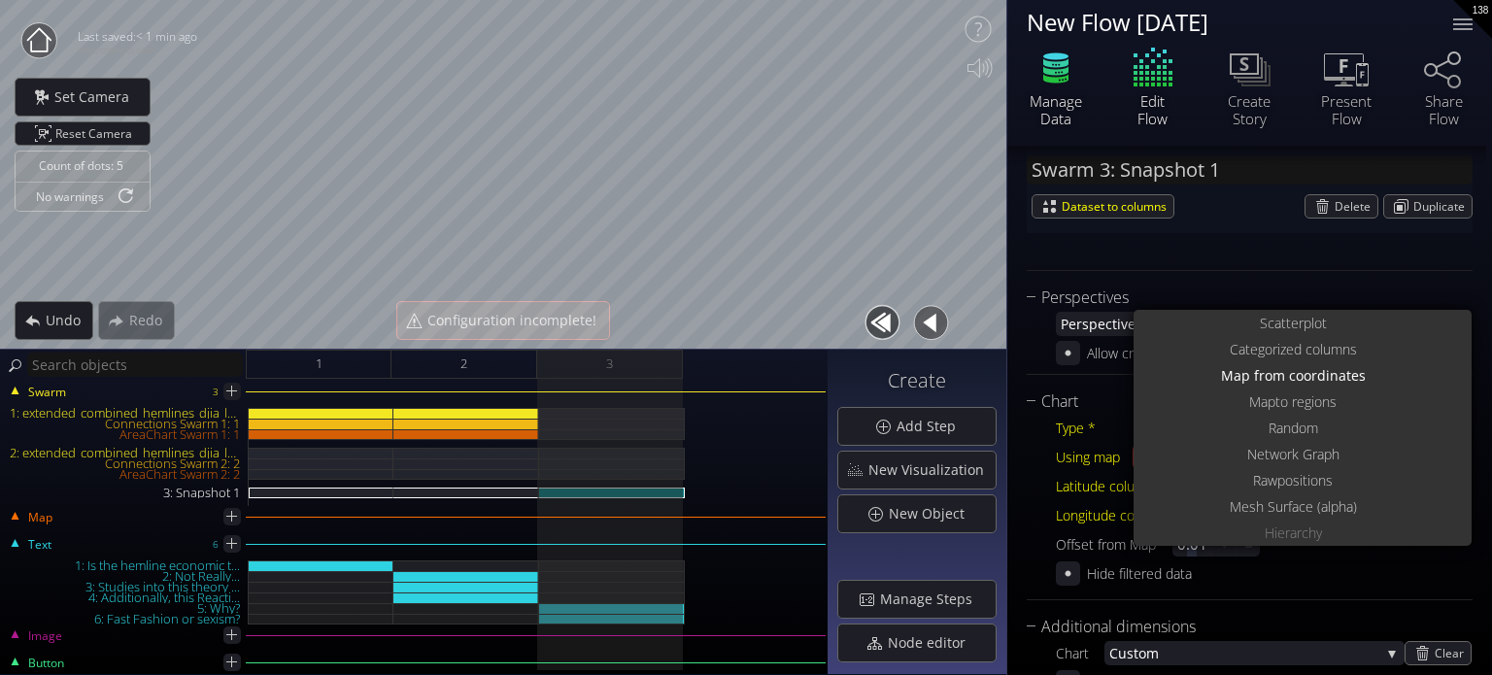
click at [1082, 119] on div "Manage Data" at bounding box center [1056, 109] width 68 height 35
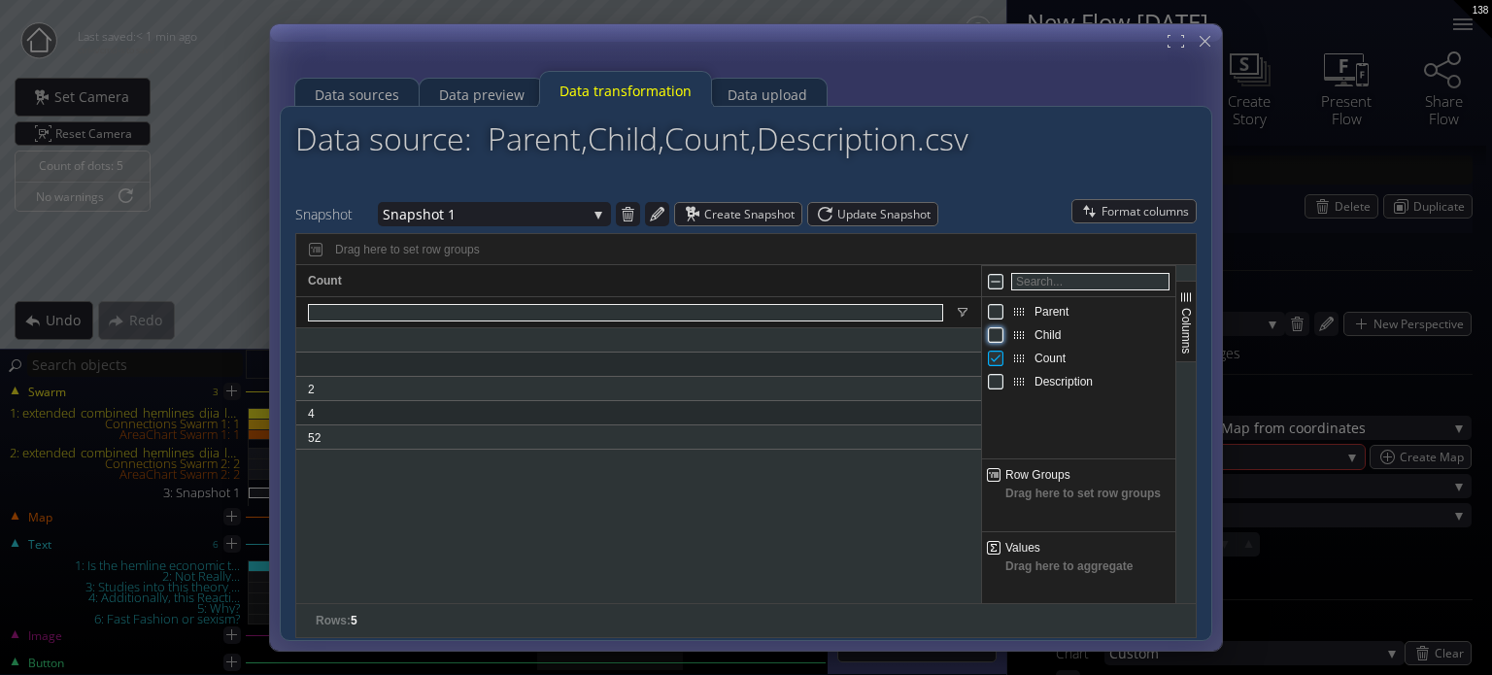
click at [989, 341] on input "Press SPACE to toggle visibility (hidden)" at bounding box center [996, 335] width 16 height 16
click at [989, 341] on input "Press SPACE to toggle visibility (visible)" at bounding box center [996, 335] width 16 height 16
checkbox input "false"
click at [985, 383] on div "Description" at bounding box center [1078, 381] width 193 height 23
click at [992, 383] on input "Press SPACE to toggle visibility (hidden)" at bounding box center [996, 382] width 16 height 16
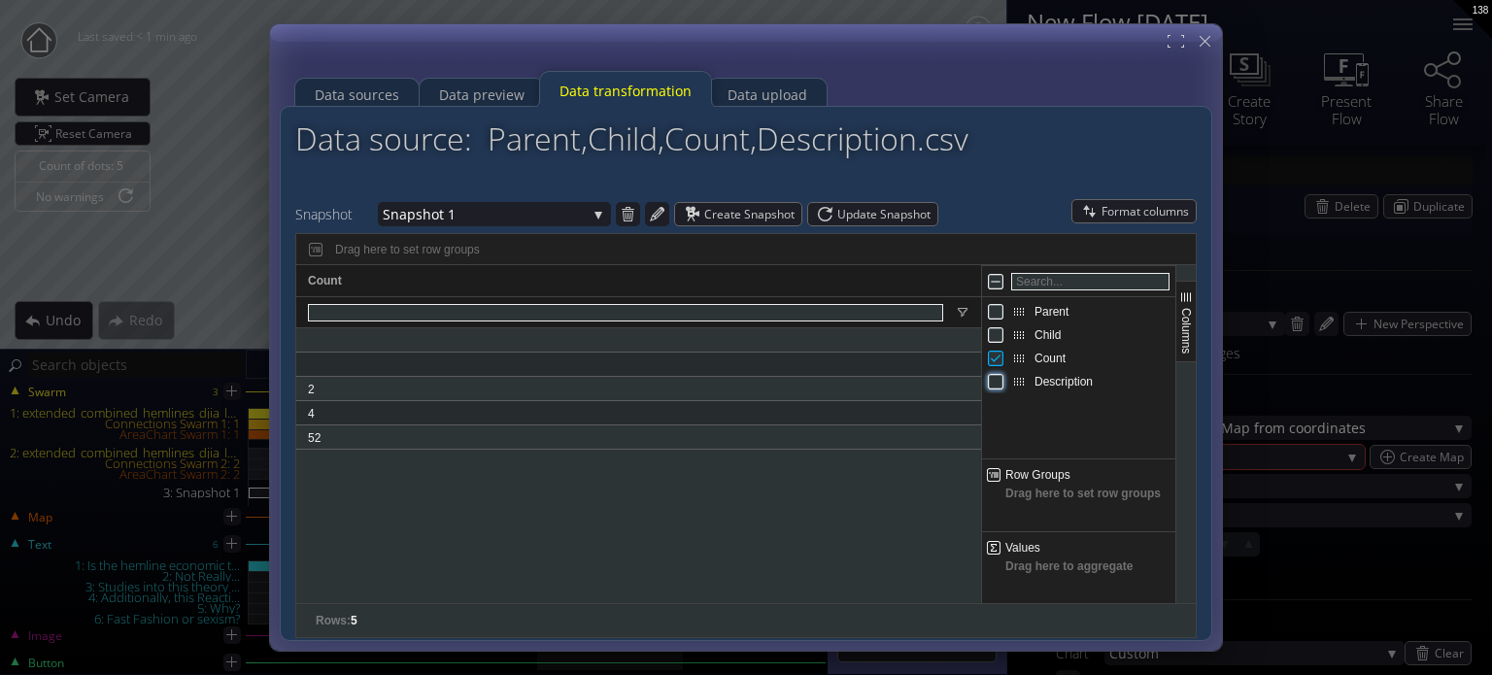
checkbox input "true"
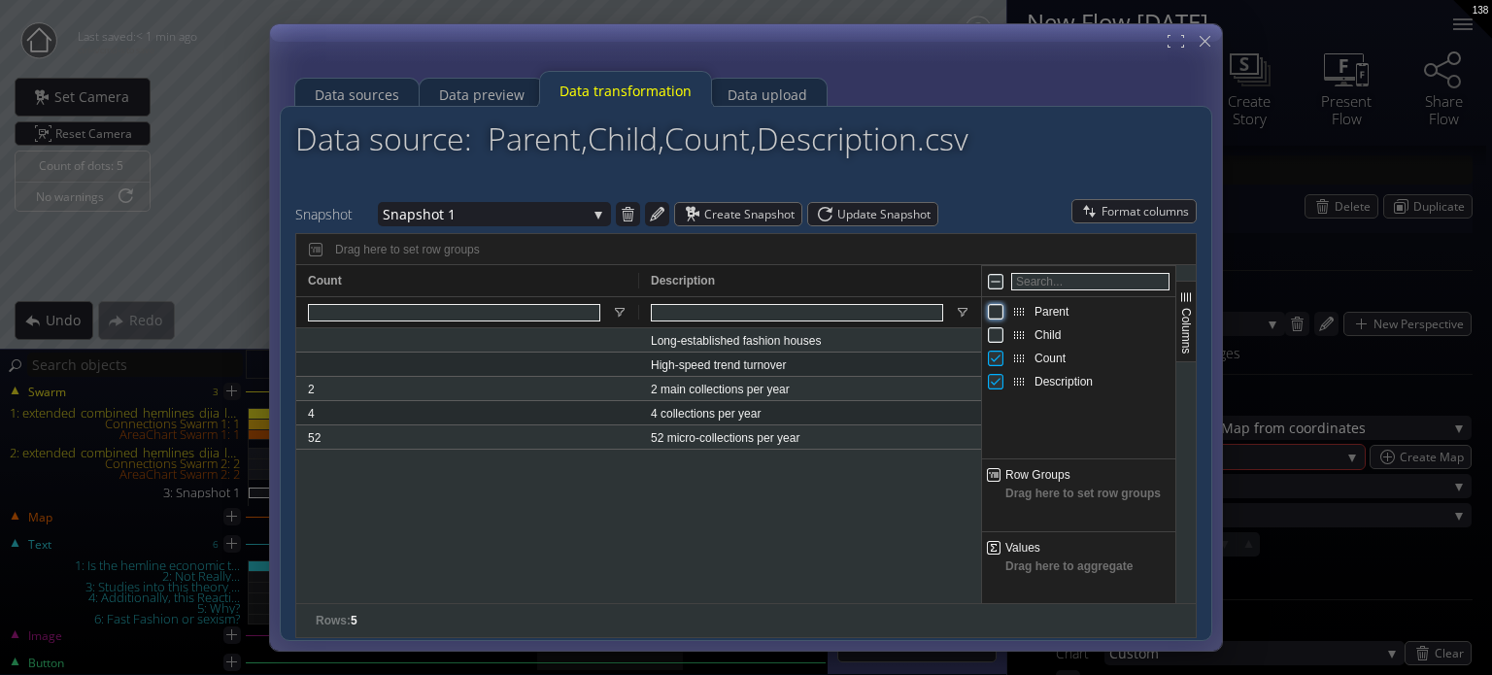
click at [992, 307] on input "Press SPACE to toggle visibility (hidden)" at bounding box center [996, 312] width 16 height 16
checkbox input "true"
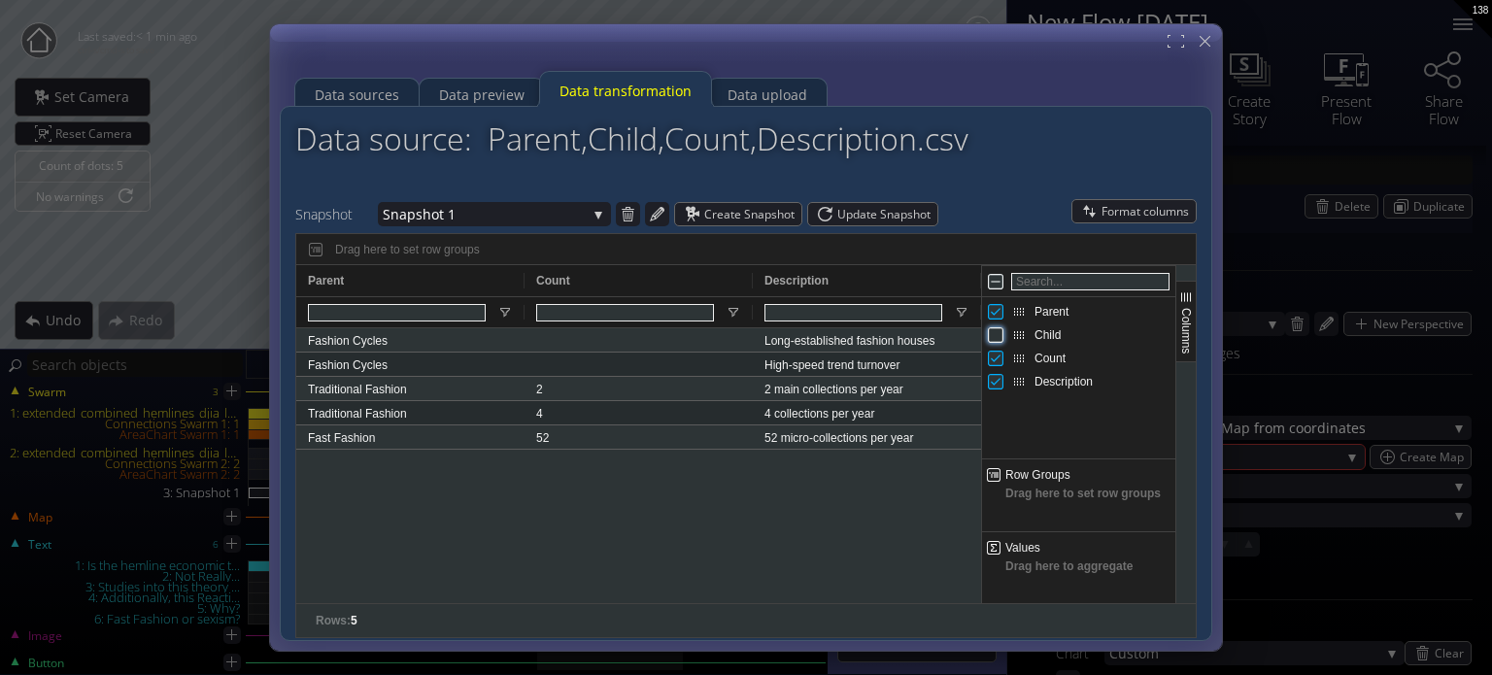
click at [998, 332] on input "Press SPACE to toggle visibility (hidden)" at bounding box center [996, 335] width 16 height 16
checkbox input "true"
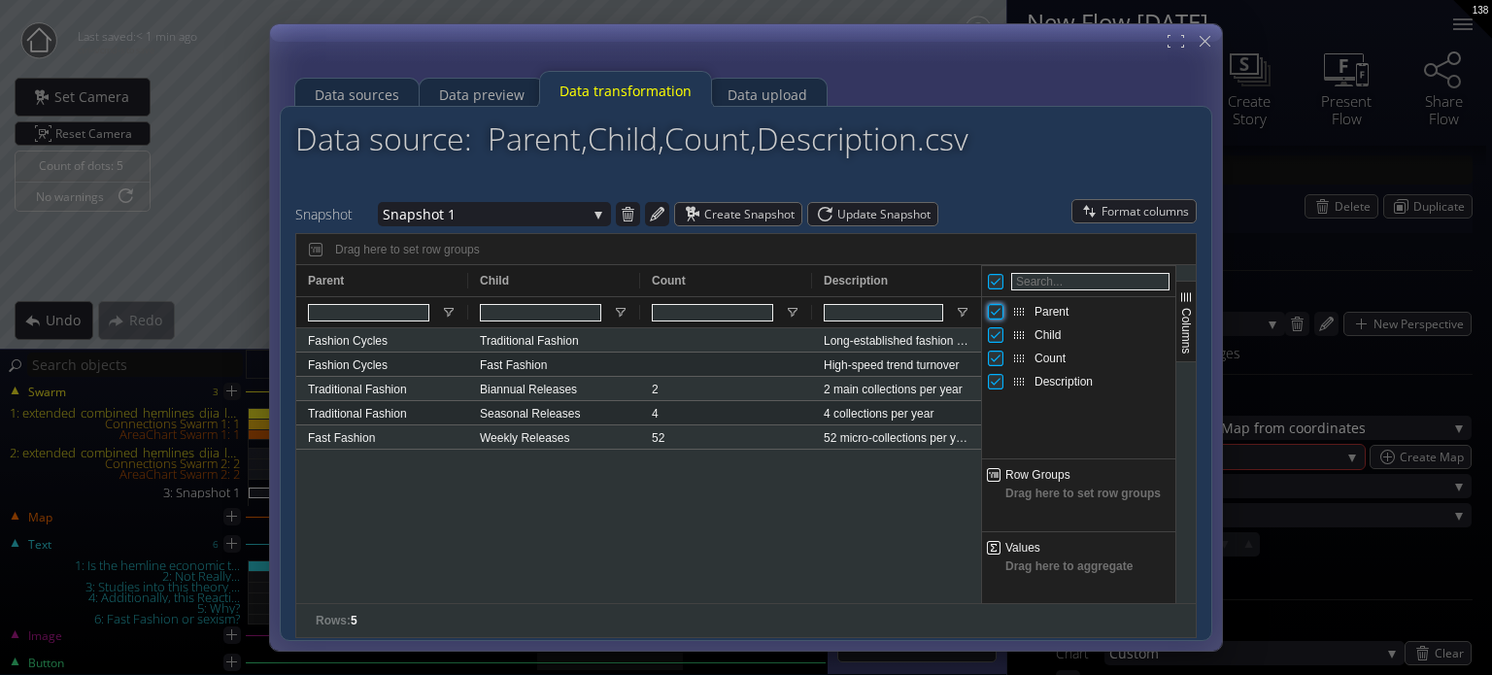
click at [994, 314] on input "Press SPACE to toggle visibility (visible)" at bounding box center [996, 312] width 16 height 16
checkbox input "false"
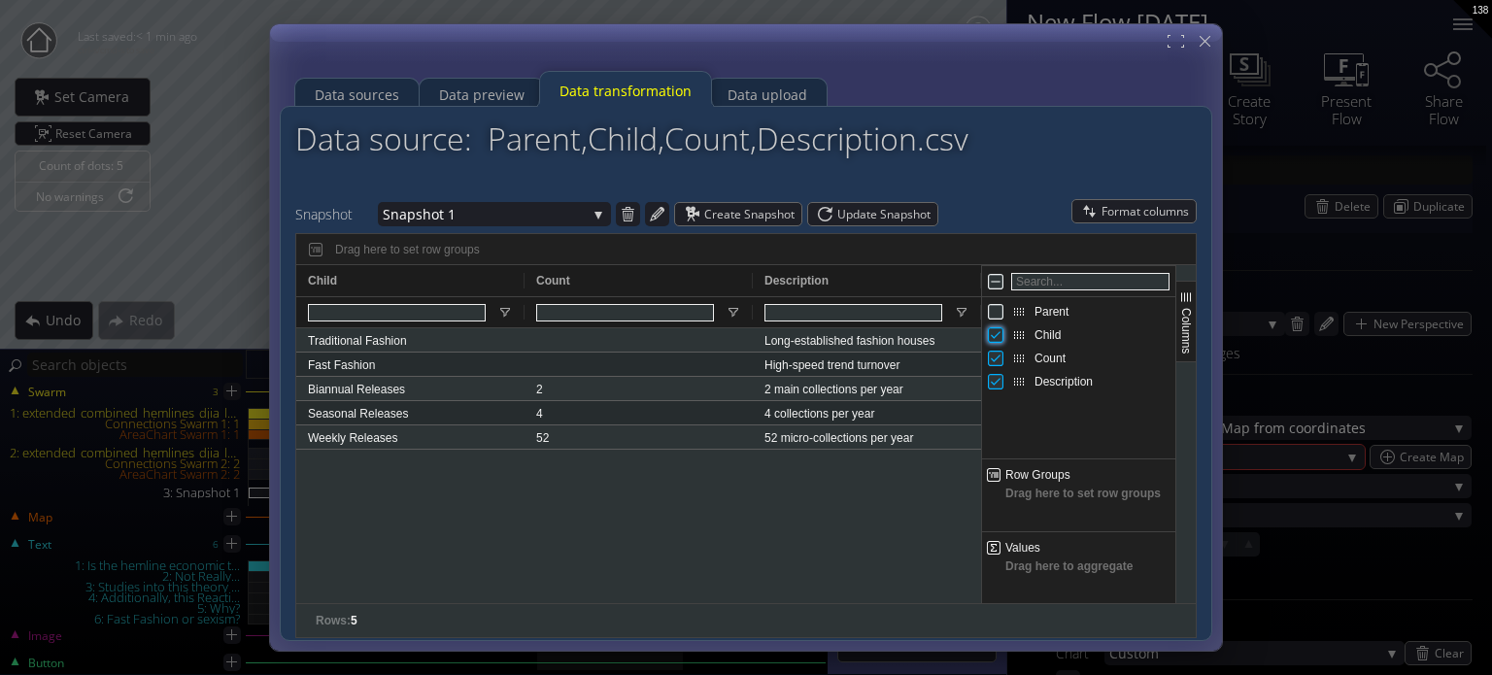
click at [997, 330] on input "Press SPACE to toggle visibility (visible)" at bounding box center [996, 335] width 16 height 16
checkbox input "false"
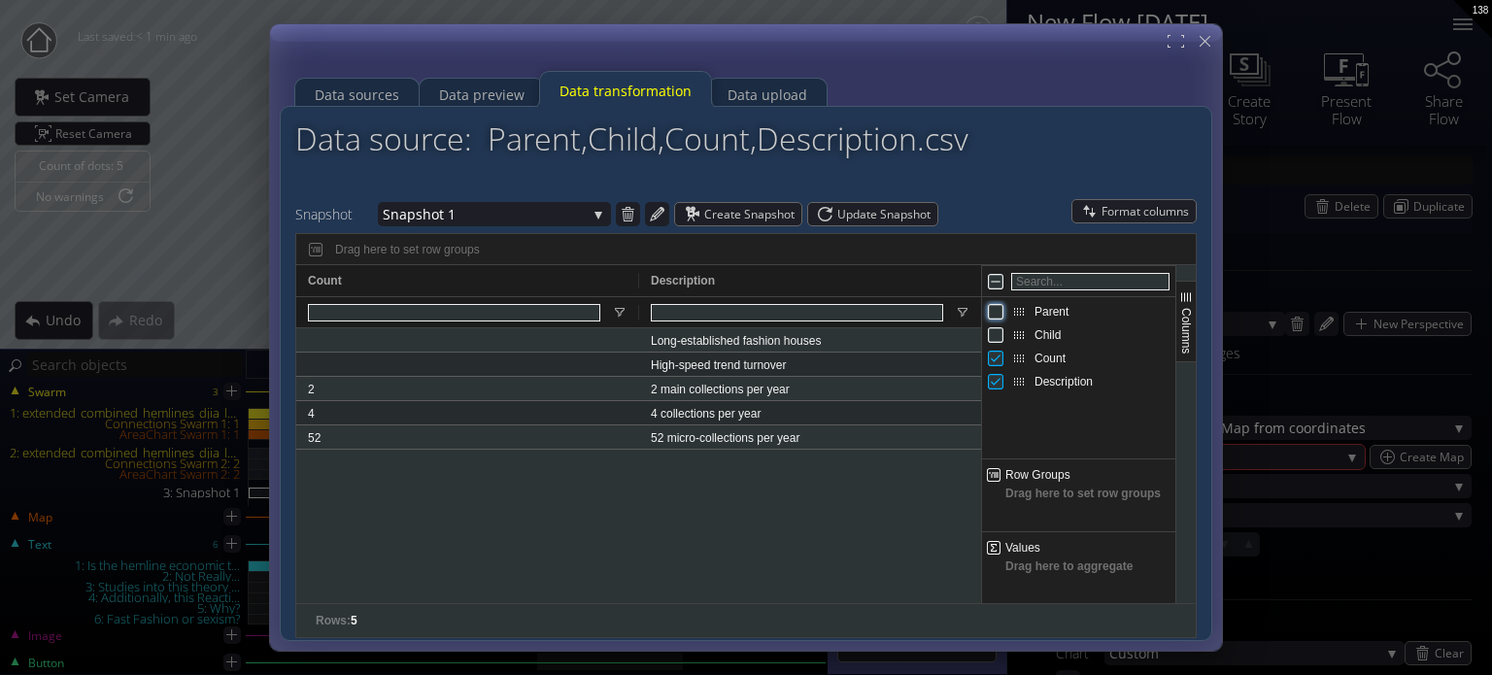
click at [996, 318] on input "Press SPACE to toggle visibility (hidden)" at bounding box center [996, 312] width 16 height 16
checkbox input "true"
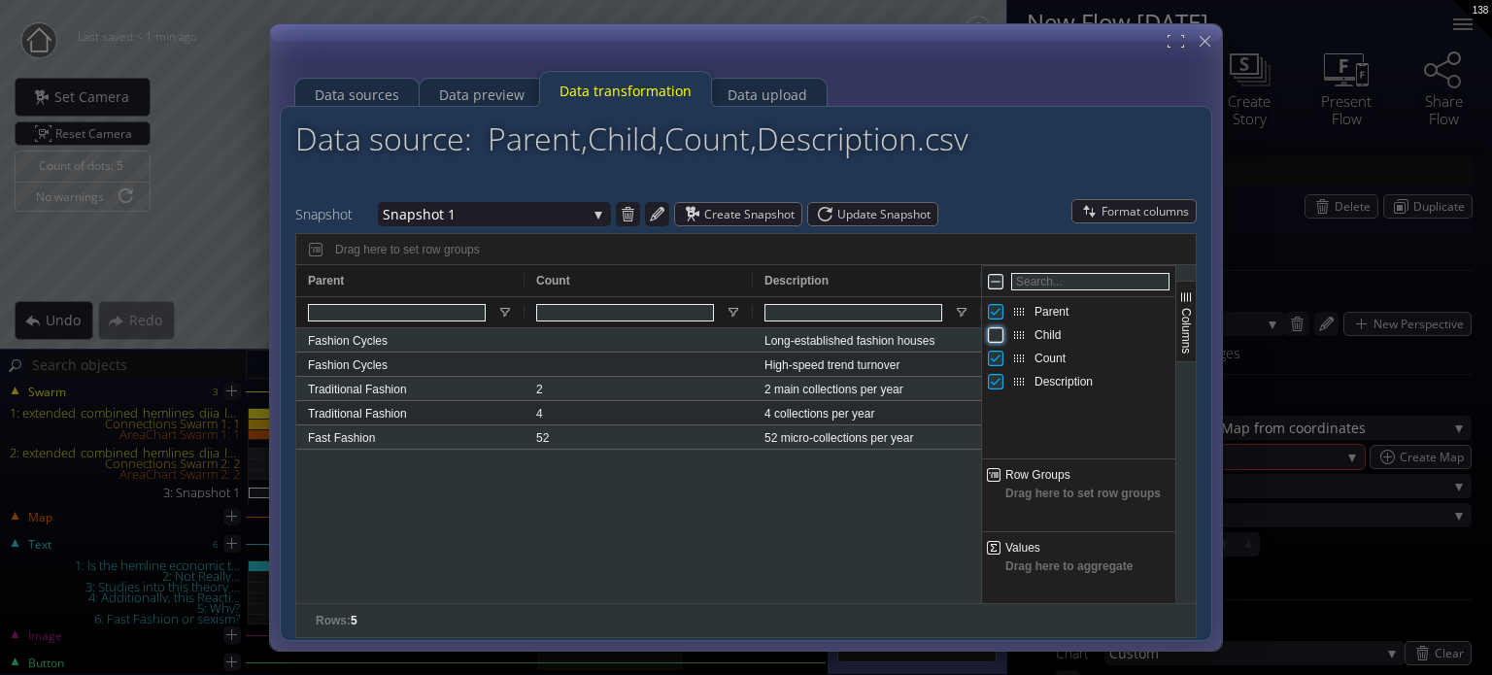
click at [998, 332] on input "Press SPACE to toggle visibility (hidden)" at bounding box center [996, 335] width 16 height 16
checkbox input "true"
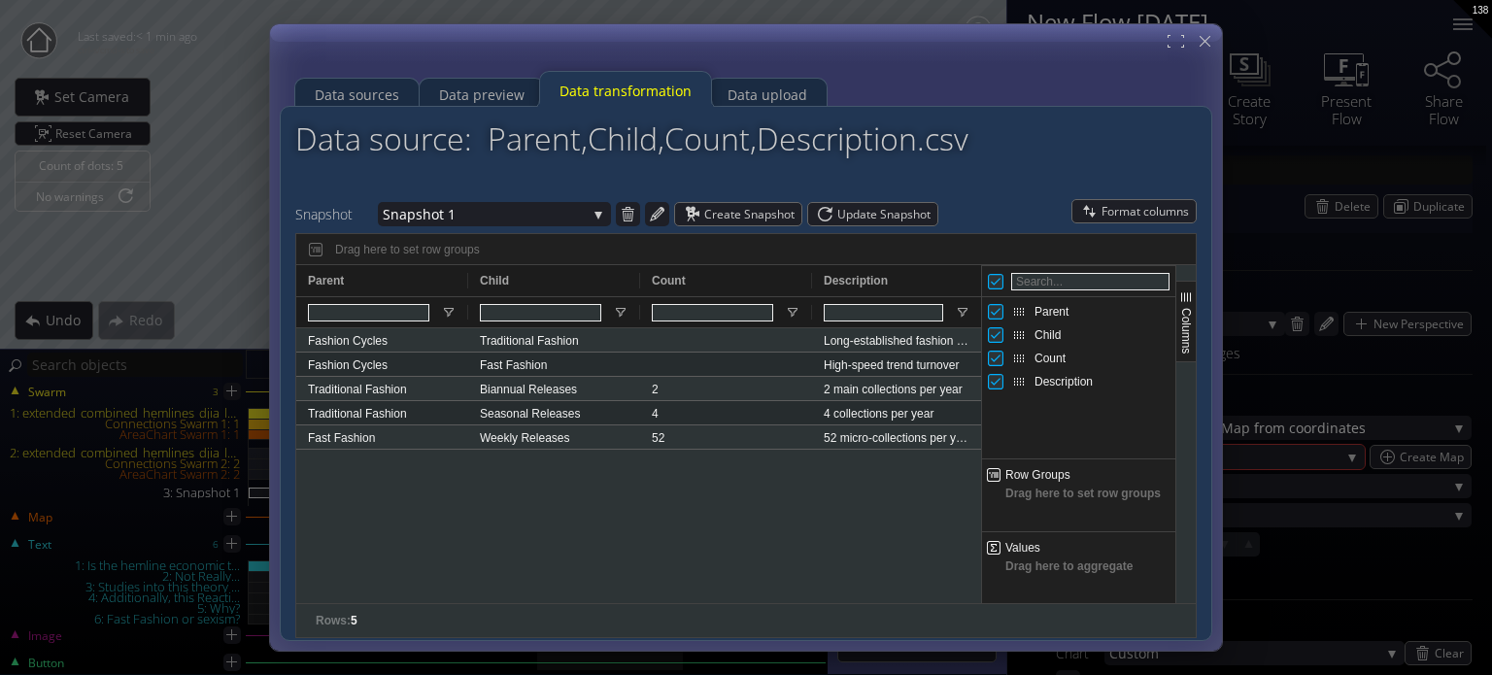
click at [1014, 489] on span "Drag here to set row groups" at bounding box center [1078, 509] width 193 height 45
click at [991, 475] on span at bounding box center [994, 475] width 16 height 16
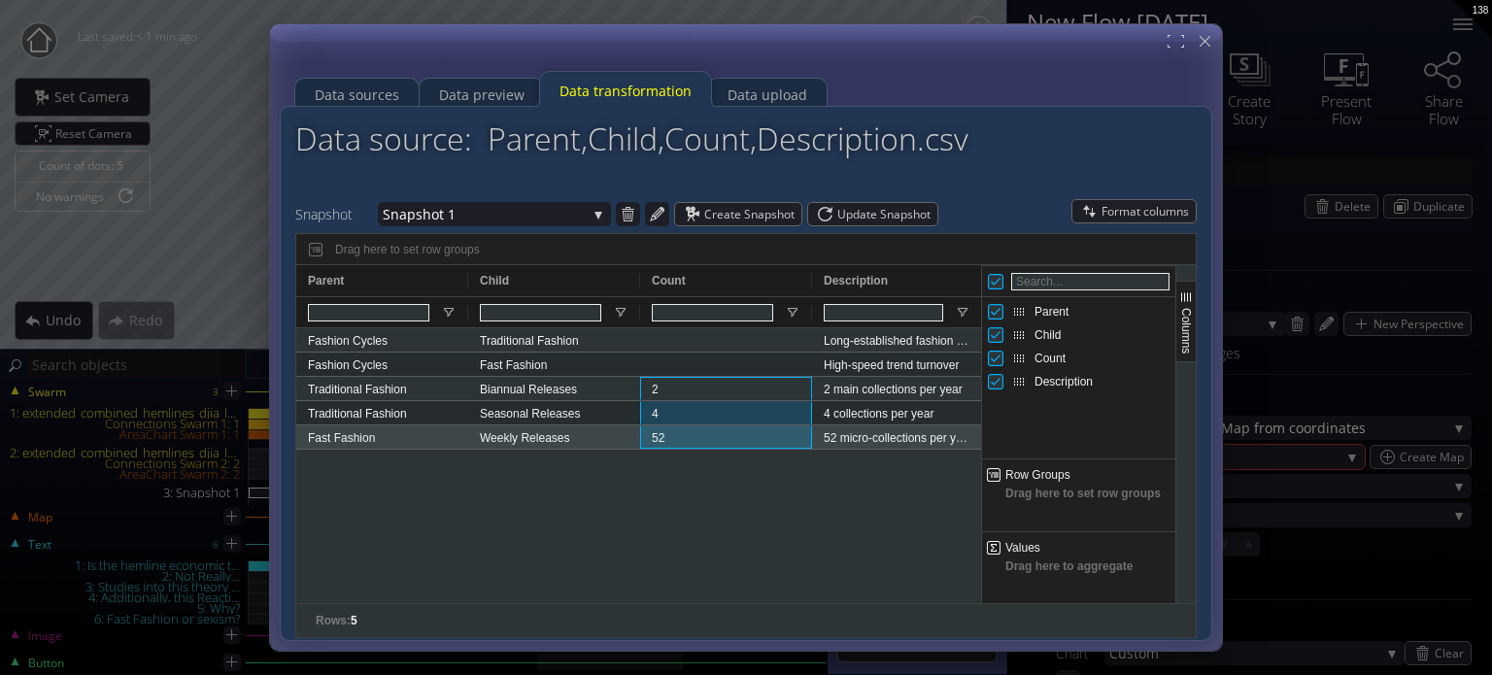
drag, startPoint x: 691, startPoint y: 391, endPoint x: 748, endPoint y: 437, distance: 73.3
click at [748, 437] on div "Long-established fashion houses Fashion Cycles Traditional Fashion High-speed t…" at bounding box center [639, 388] width 686 height 121
drag, startPoint x: 718, startPoint y: 411, endPoint x: 746, endPoint y: 434, distance: 36.6
click at [746, 434] on div "Long-established fashion houses Fashion Cycles Traditional Fashion High-speed t…" at bounding box center [639, 388] width 686 height 121
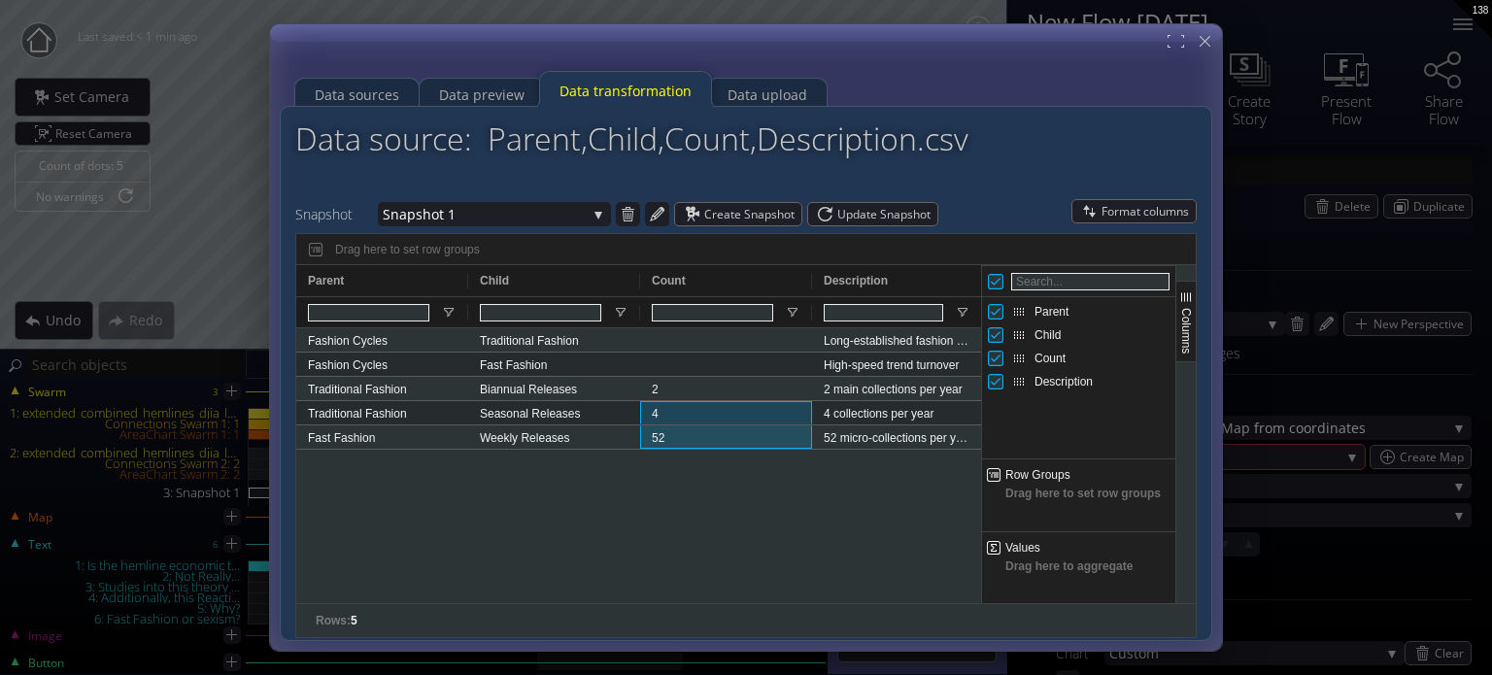
click at [1014, 481] on span "Row Groups" at bounding box center [1037, 475] width 65 height 14
click at [996, 477] on span at bounding box center [994, 475] width 16 height 16
drag, startPoint x: 1000, startPoint y: 489, endPoint x: 900, endPoint y: 466, distance: 102.5
click at [978, 485] on div "Count Description Parent 2 4" at bounding box center [745, 434] width 899 height 338
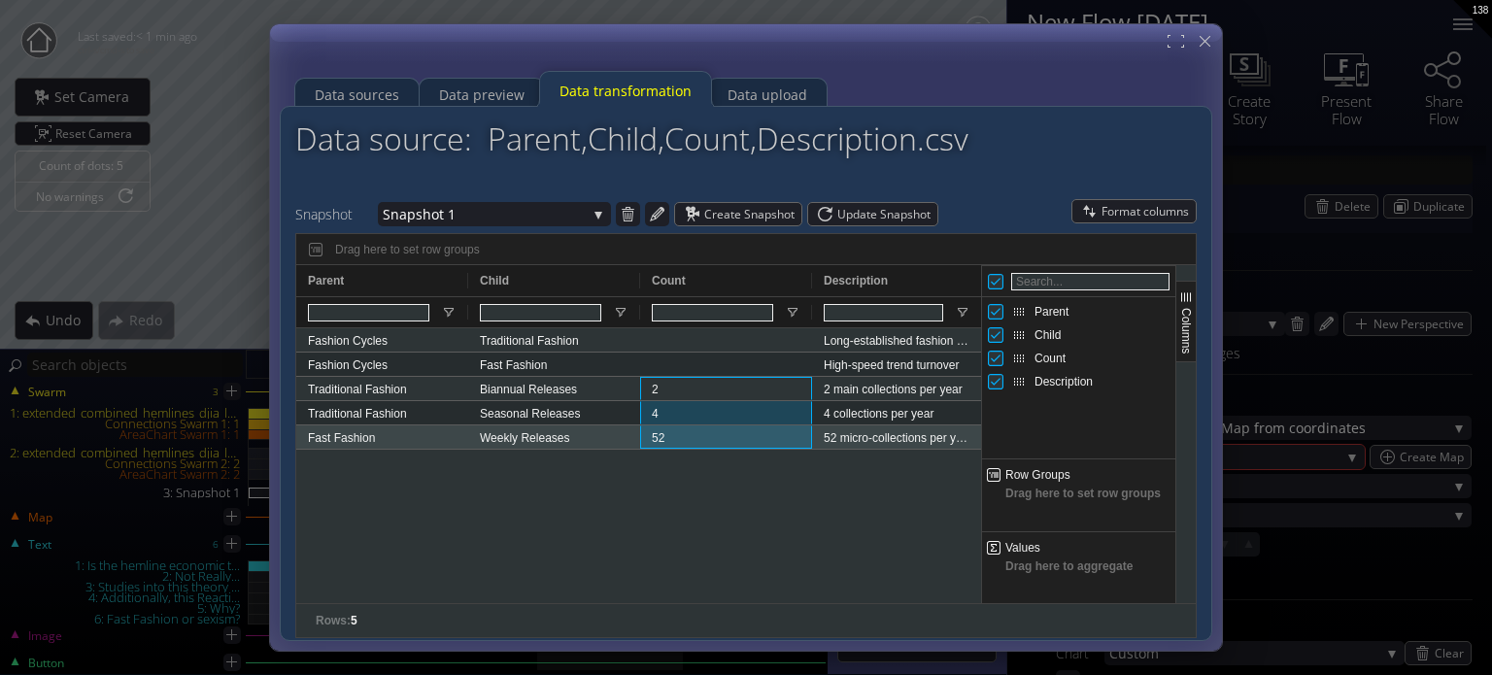
drag, startPoint x: 707, startPoint y: 388, endPoint x: 715, endPoint y: 433, distance: 46.3
click at [715, 435] on div "Long-established fashion houses Fashion Cycles Traditional Fashion High-speed t…" at bounding box center [639, 388] width 686 height 121
drag, startPoint x: 701, startPoint y: 419, endPoint x: 746, endPoint y: 444, distance: 51.3
click at [746, 444] on div "Long-established fashion houses Fashion Cycles Traditional Fashion High-speed t…" at bounding box center [639, 388] width 686 height 121
drag, startPoint x: 745, startPoint y: 469, endPoint x: 735, endPoint y: 450, distance: 21.7
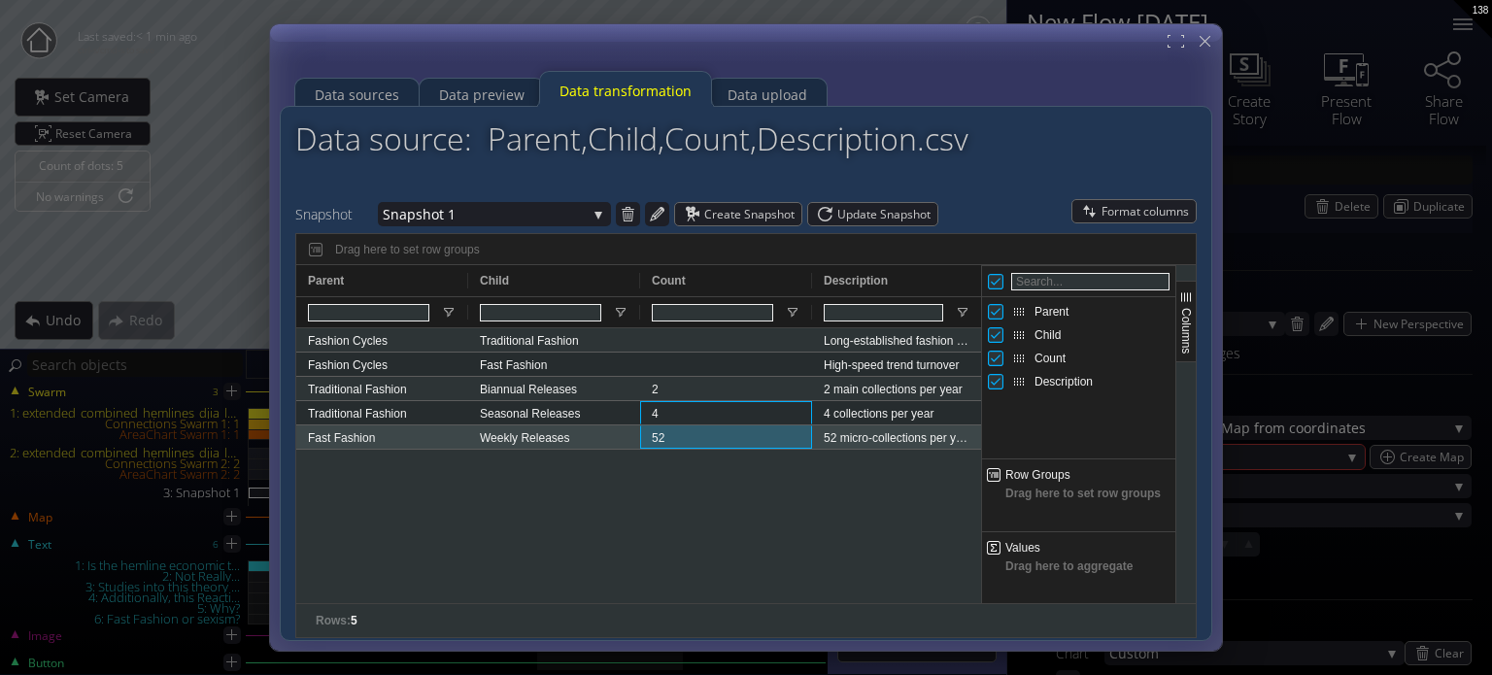
click at [745, 468] on div "Long-established fashion houses Fashion Cycles Traditional Fashion High-speed t…" at bounding box center [638, 465] width 685 height 275
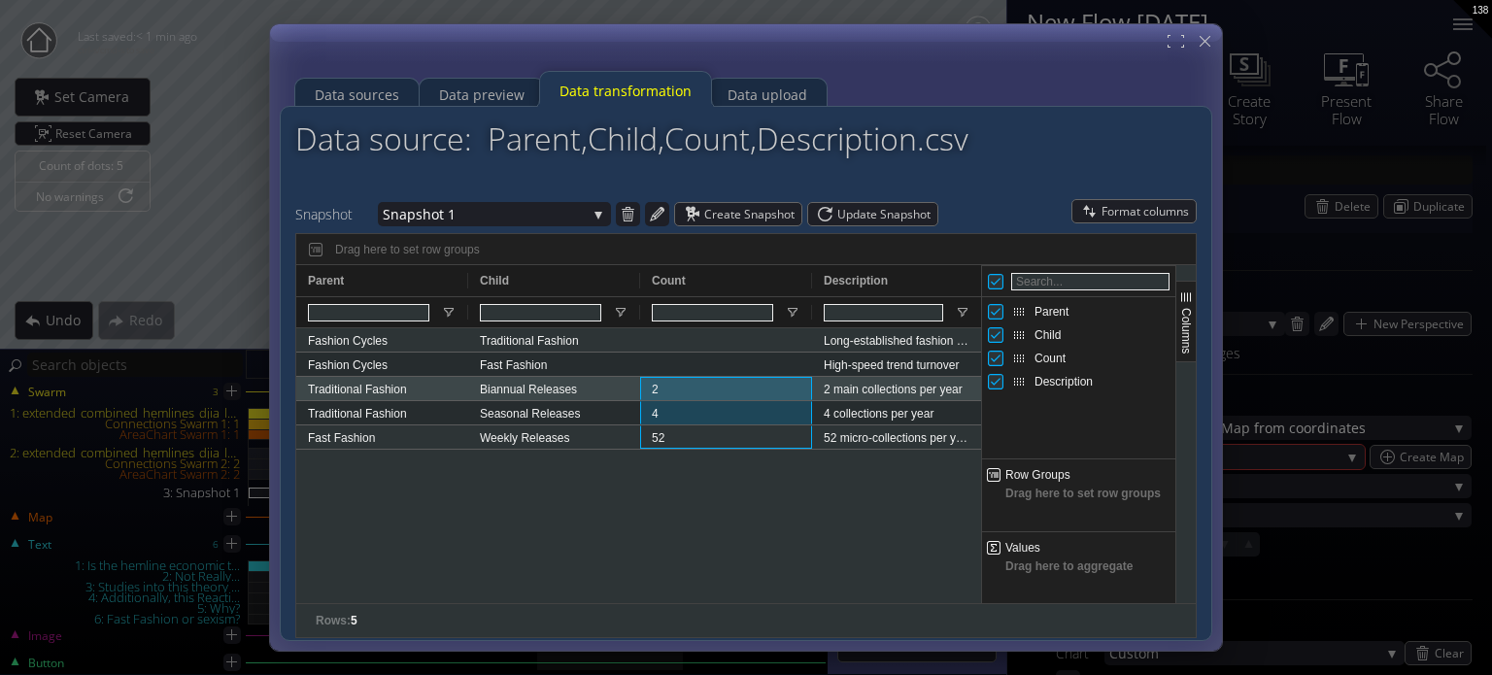
drag, startPoint x: 733, startPoint y: 442, endPoint x: 727, endPoint y: 386, distance: 56.6
click at [727, 386] on div "Long-established fashion houses Fashion Cycles Traditional Fashion High-speed t…" at bounding box center [639, 388] width 686 height 121
drag, startPoint x: 747, startPoint y: 448, endPoint x: 758, endPoint y: 420, distance: 30.1
click at [732, 382] on div "Long-established fashion houses Fashion Cycles Traditional Fashion High-speed t…" at bounding box center [639, 388] width 686 height 121
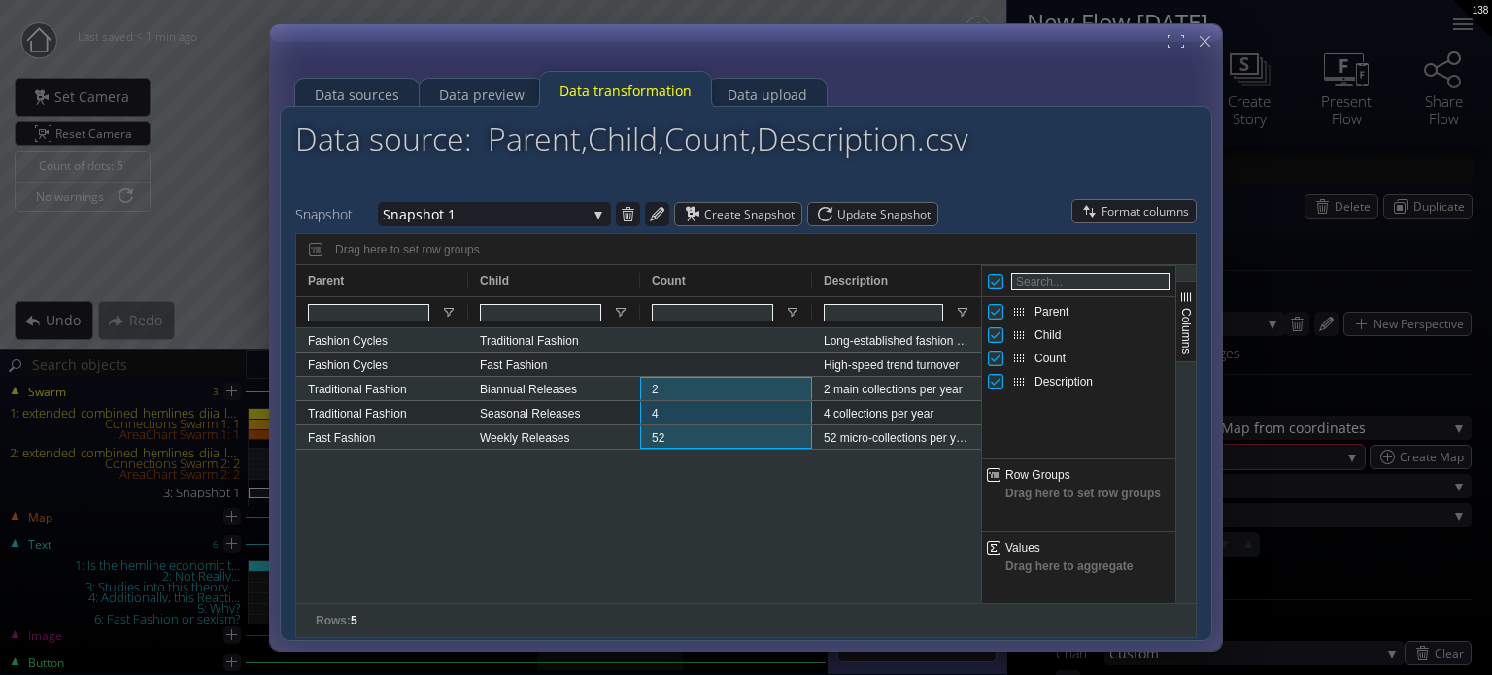
drag, startPoint x: 943, startPoint y: 495, endPoint x: 1047, endPoint y: 485, distance: 104.5
click at [1046, 485] on div "Count Description Parent 2 4" at bounding box center [745, 434] width 899 height 338
click at [1047, 485] on div "Drag here to set row groups" at bounding box center [1078, 507] width 193 height 49
click at [1031, 483] on div "Drag here to set row groups" at bounding box center [1078, 507] width 193 height 49
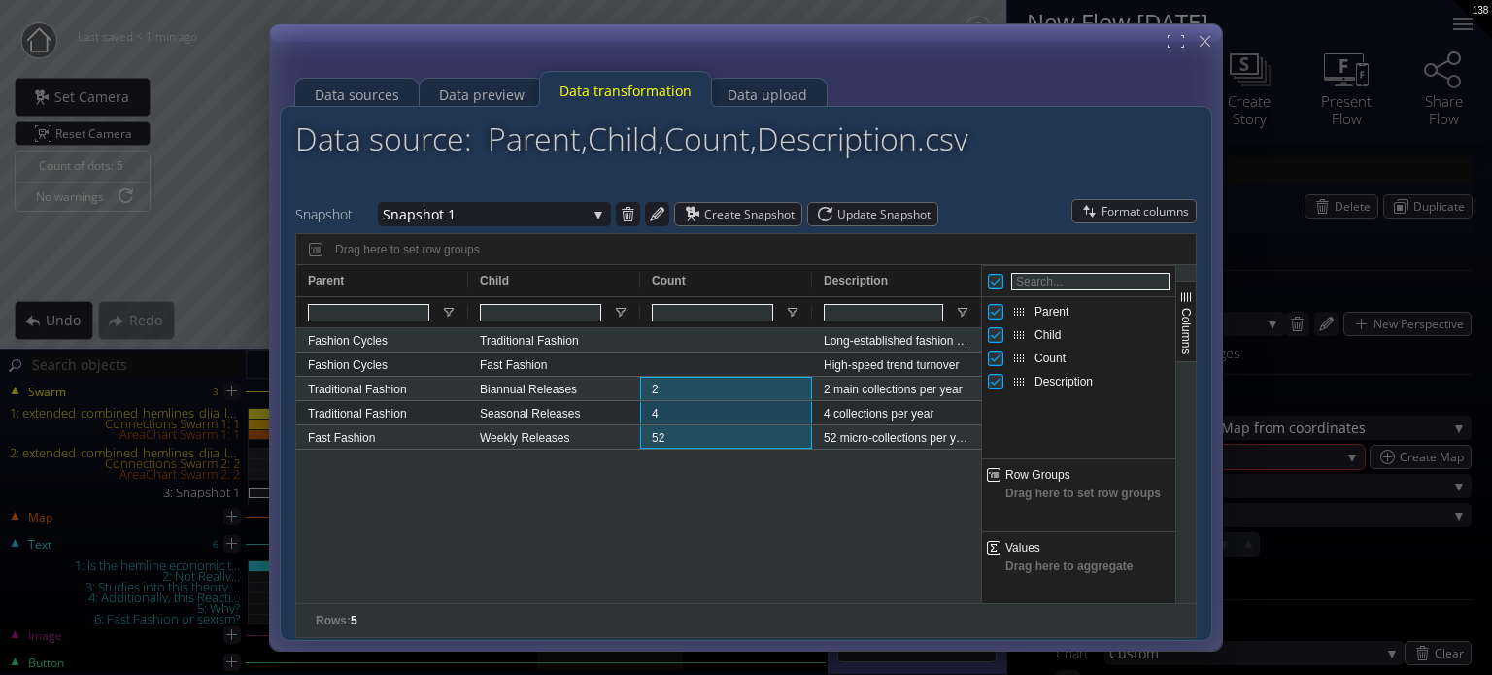
drag, startPoint x: 1022, startPoint y: 481, endPoint x: 1012, endPoint y: 465, distance: 18.3
click at [1022, 481] on span "Row Groups" at bounding box center [1037, 475] width 65 height 14
drag, startPoint x: 1071, startPoint y: 360, endPoint x: 992, endPoint y: 369, distance: 80.1
click at [1076, 454] on div "Parent Child Count Description" at bounding box center [1078, 362] width 193 height 194
drag, startPoint x: 1012, startPoint y: 354, endPoint x: 1034, endPoint y: 486, distance: 134.0
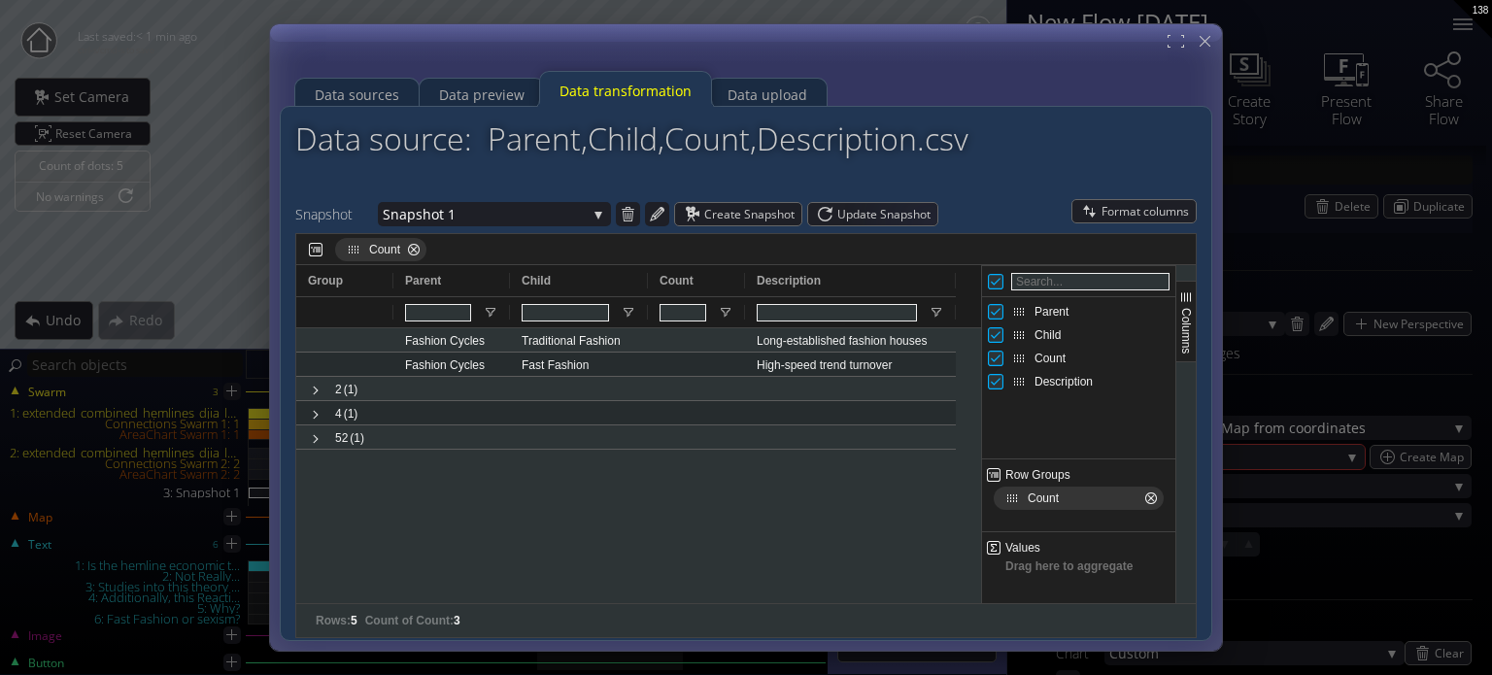
click at [860, 226] on div "Snapshot Snapshot 1 Default (raw data) Snapshot 1 Create Snapshot Update Snapsh…" at bounding box center [745, 213] width 901 height 29
click at [866, 220] on span "Update Snapshot" at bounding box center [887, 214] width 100 height 22
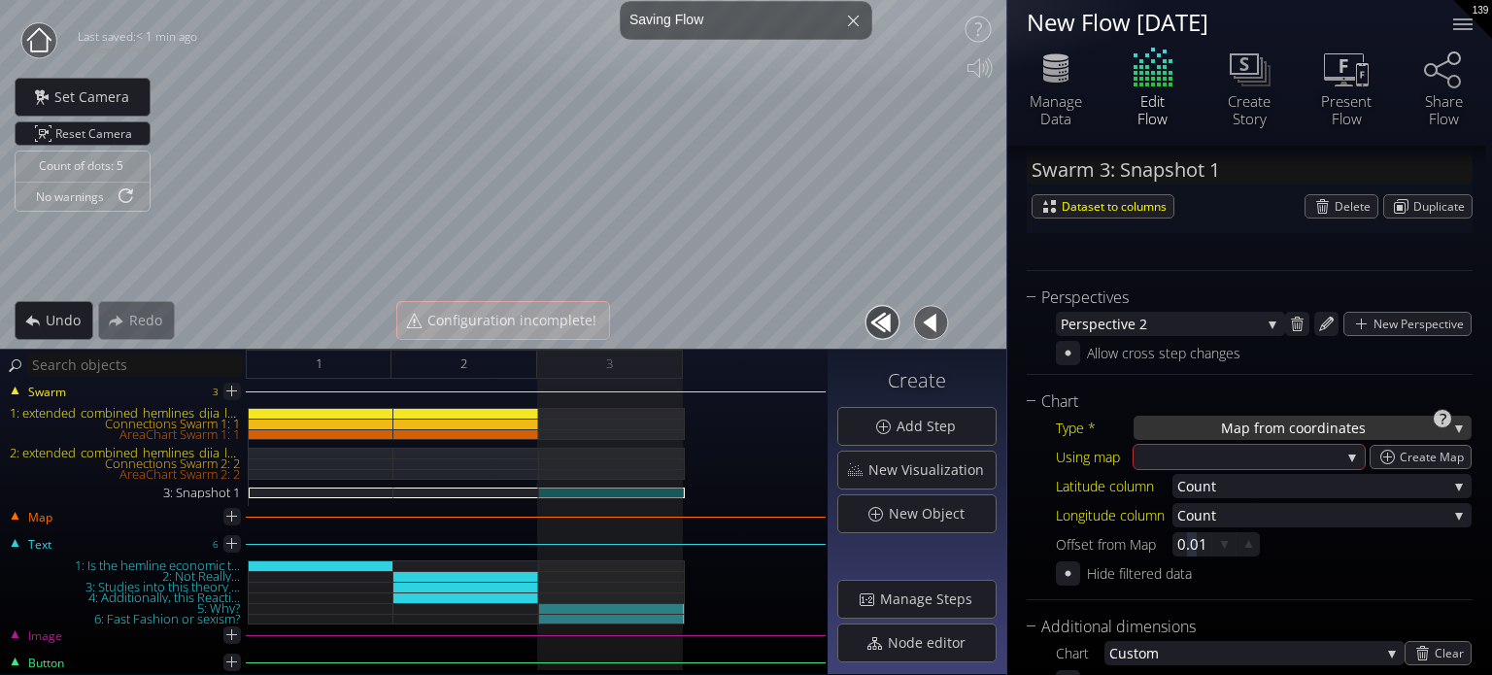
click at [1232, 416] on span "Map from c" at bounding box center [1258, 428] width 75 height 24
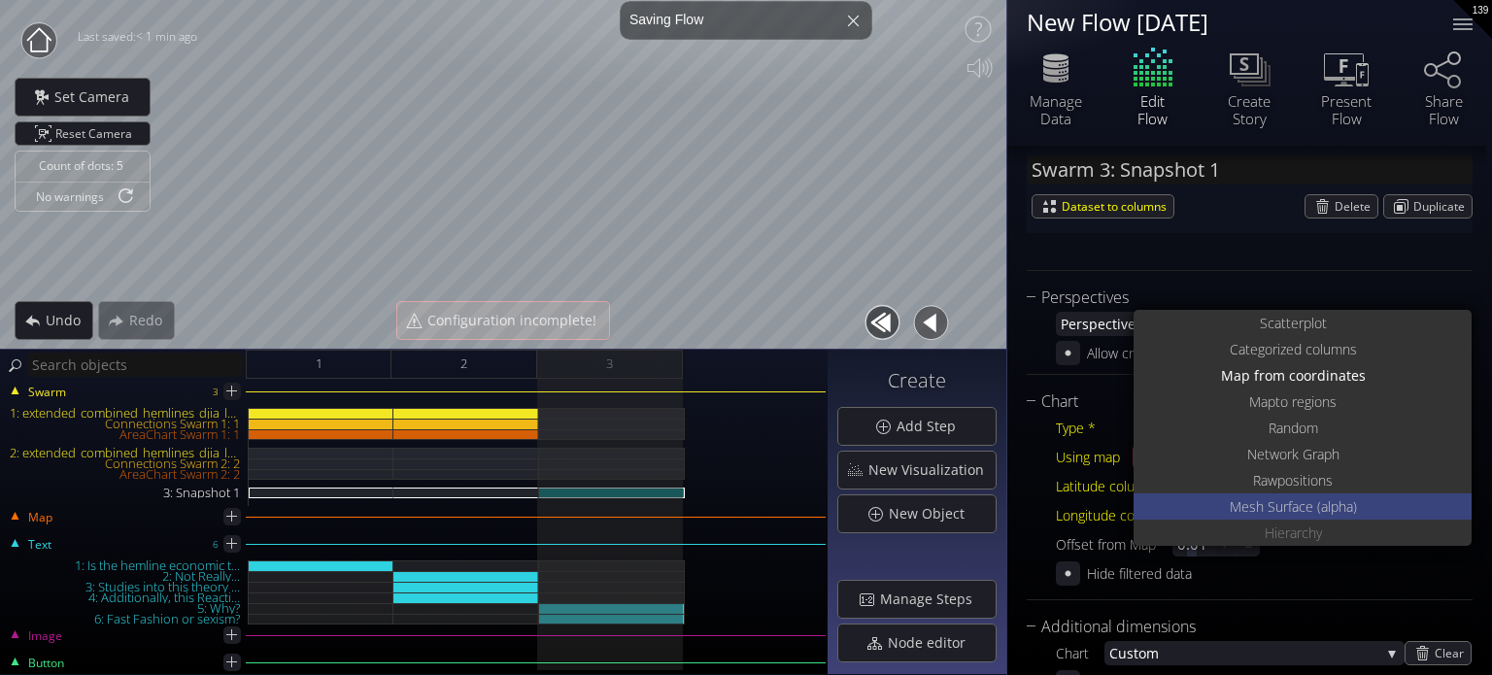
click at [1247, 527] on div "Hierarch y" at bounding box center [1304, 533] width 333 height 26
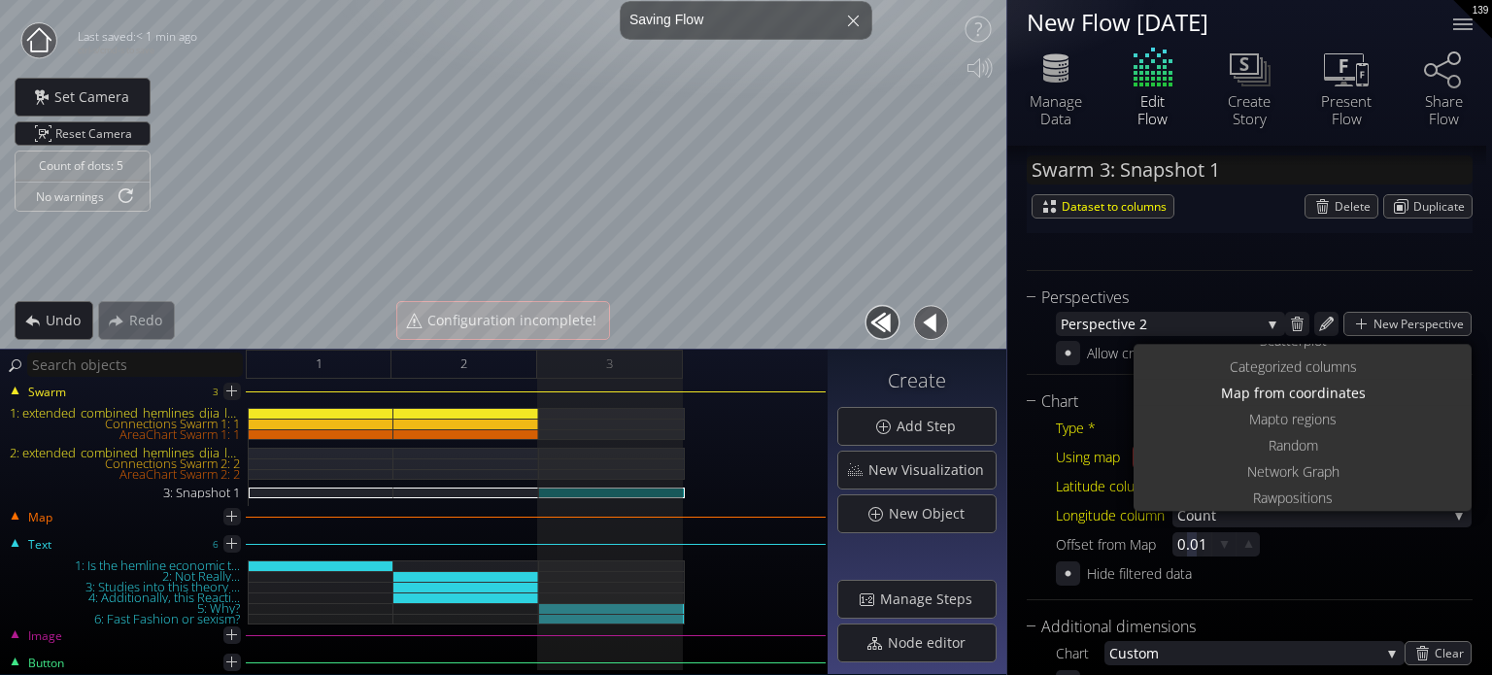
click at [1220, 259] on div "Data Source * Parent,Child,Count,Descr iption.csv None Combined_Hemline_and_GDP…" at bounding box center [1250, 146] width 446 height 250
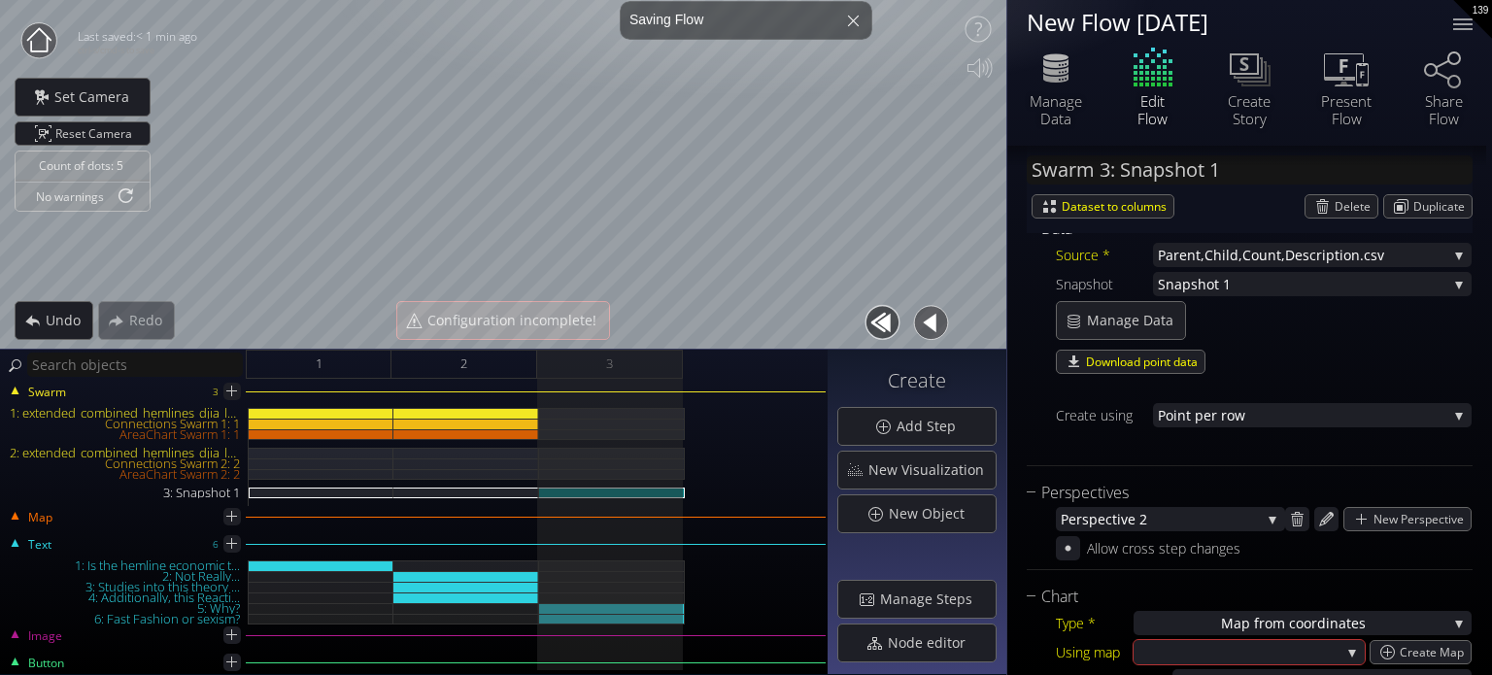
scroll to position [136, 0]
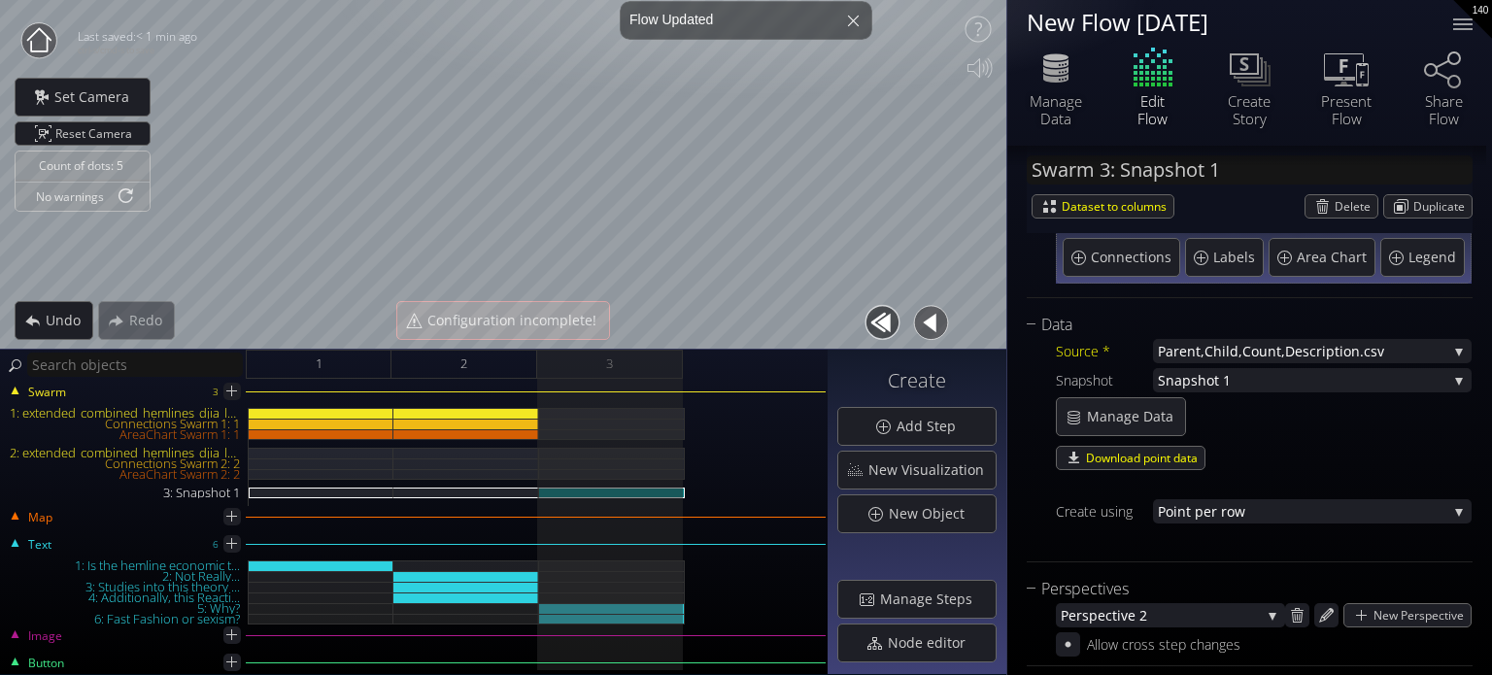
click at [1235, 391] on div "Source * Parent,Child,Count,Descr iption.csv None Combined_Hemline_and_GDP_Data…" at bounding box center [1250, 445] width 446 height 216
click at [1239, 384] on span "Snapshot 1" at bounding box center [1302, 380] width 289 height 24
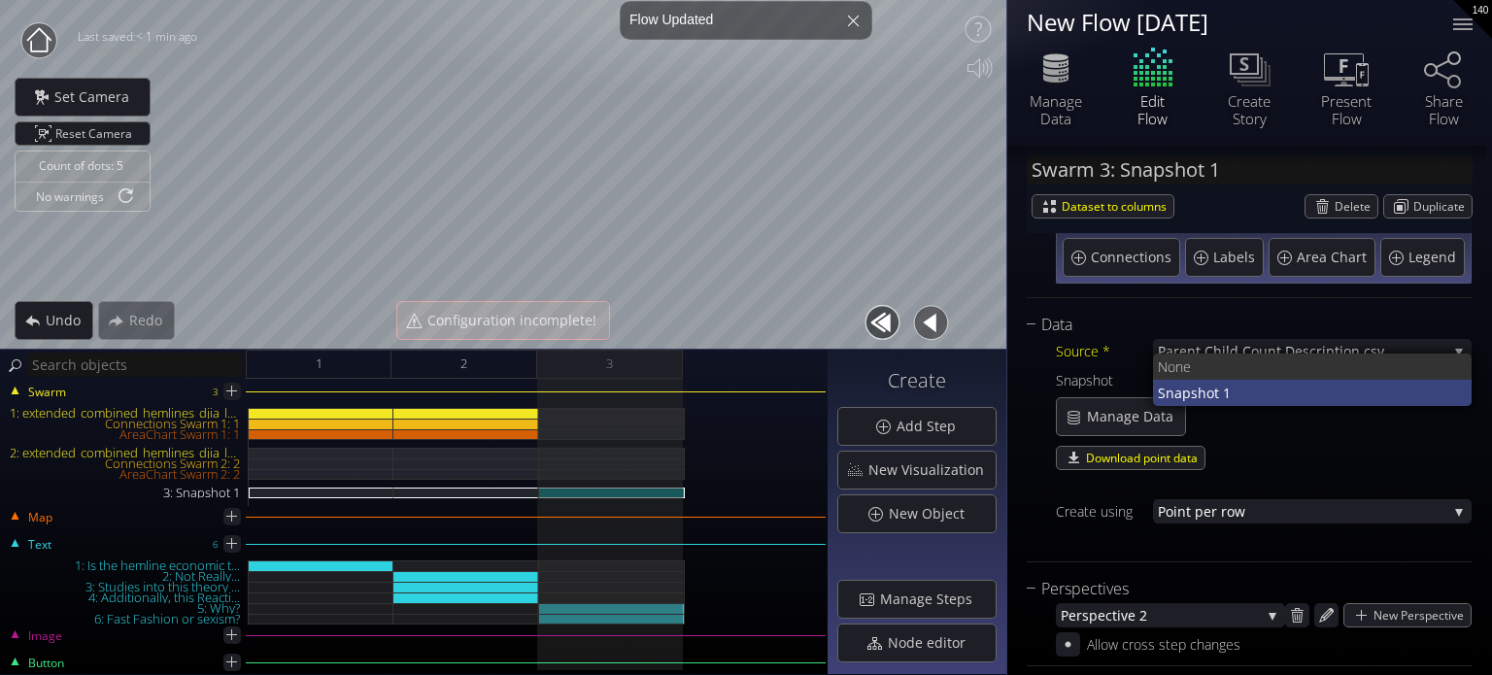
click at [1239, 392] on span "Snapshot 1" at bounding box center [1307, 393] width 299 height 26
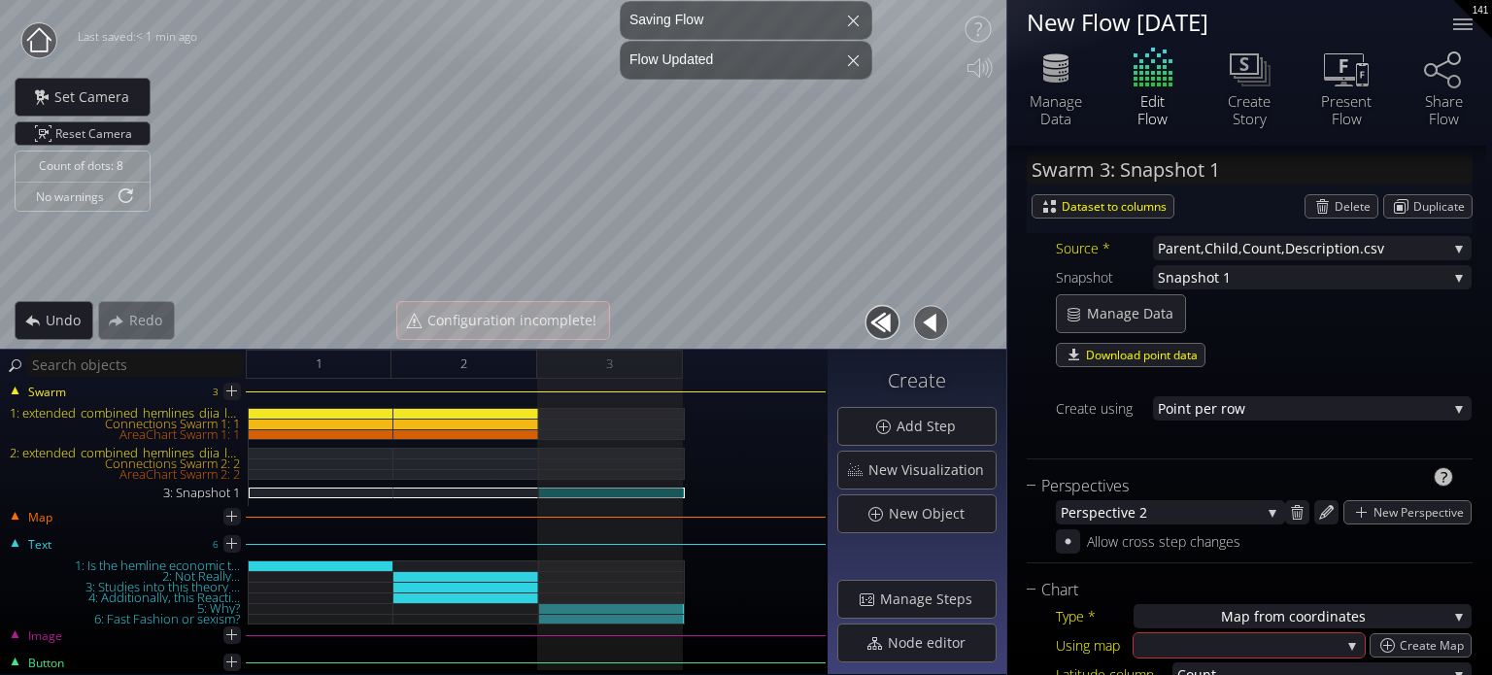
scroll to position [330, 0]
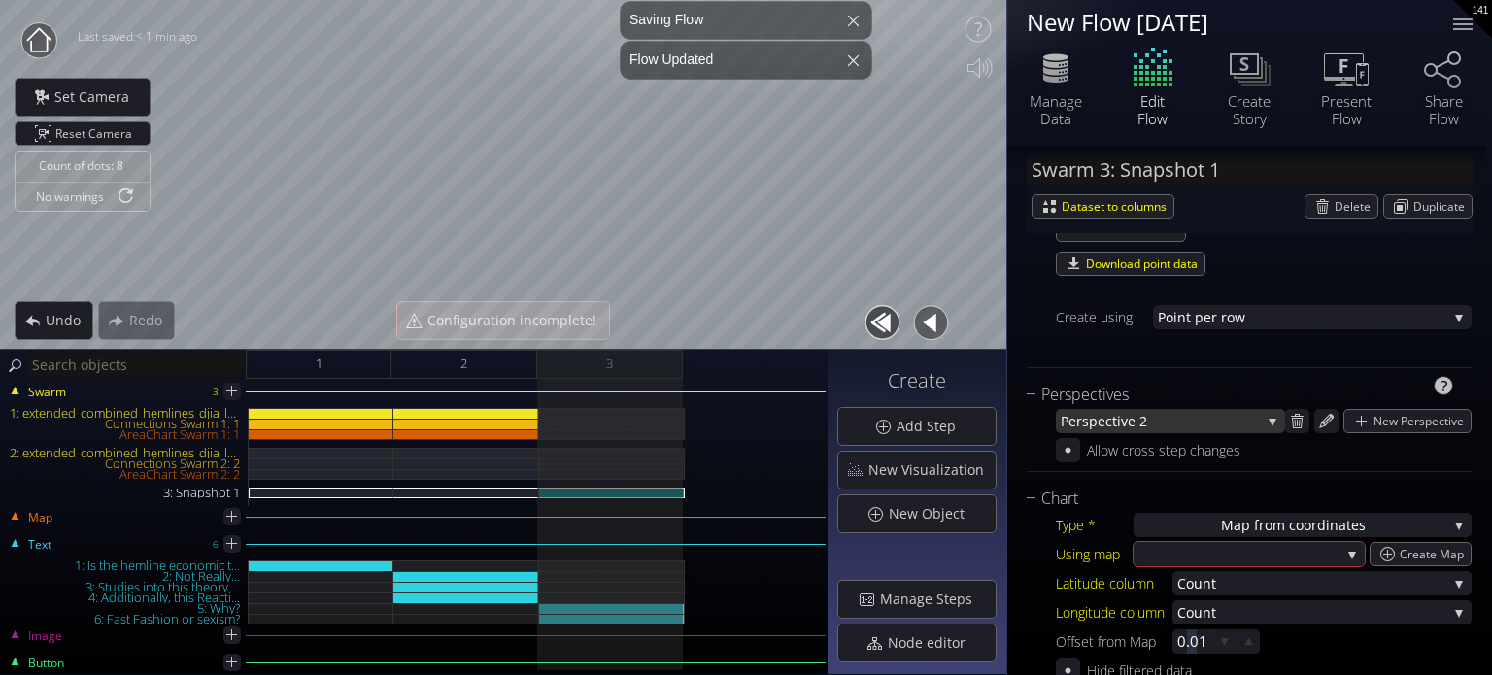
click at [1193, 423] on span "spective 2" at bounding box center [1171, 421] width 179 height 24
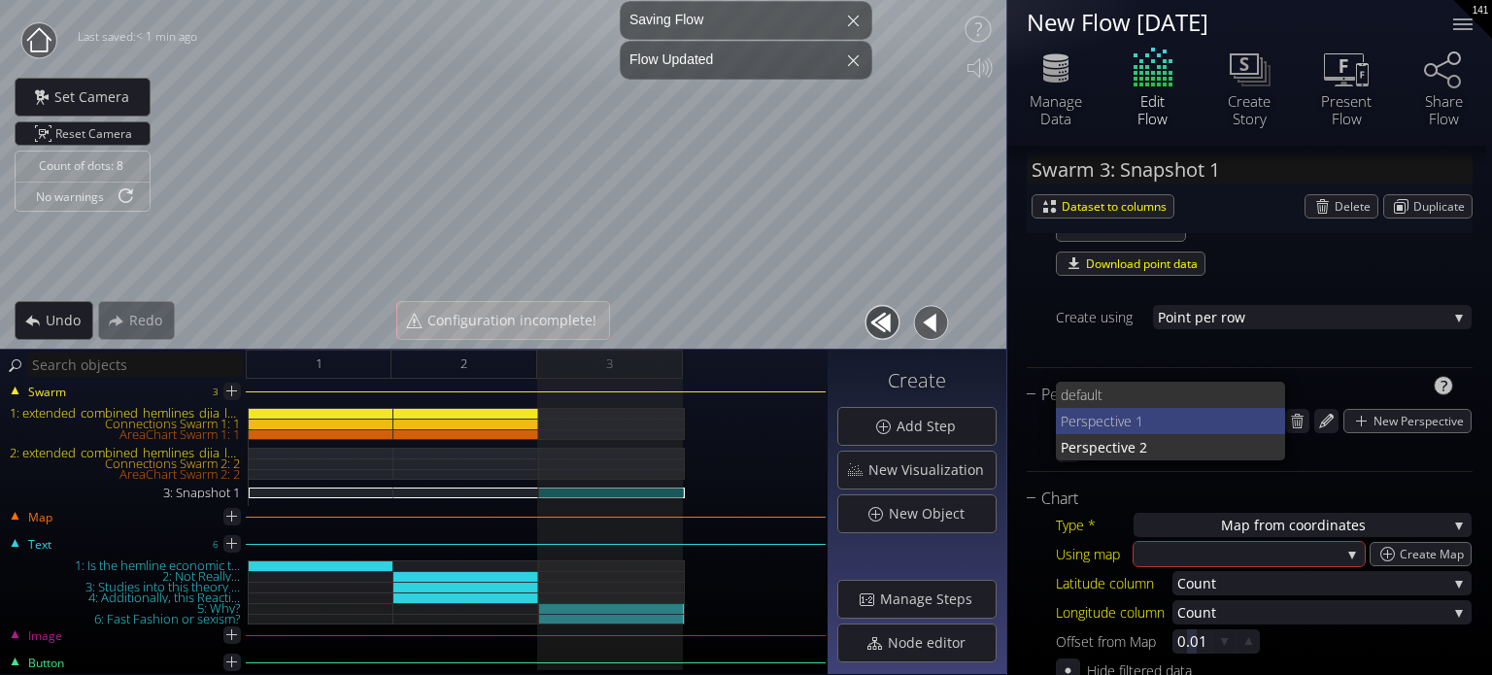
scroll to position [0, 0]
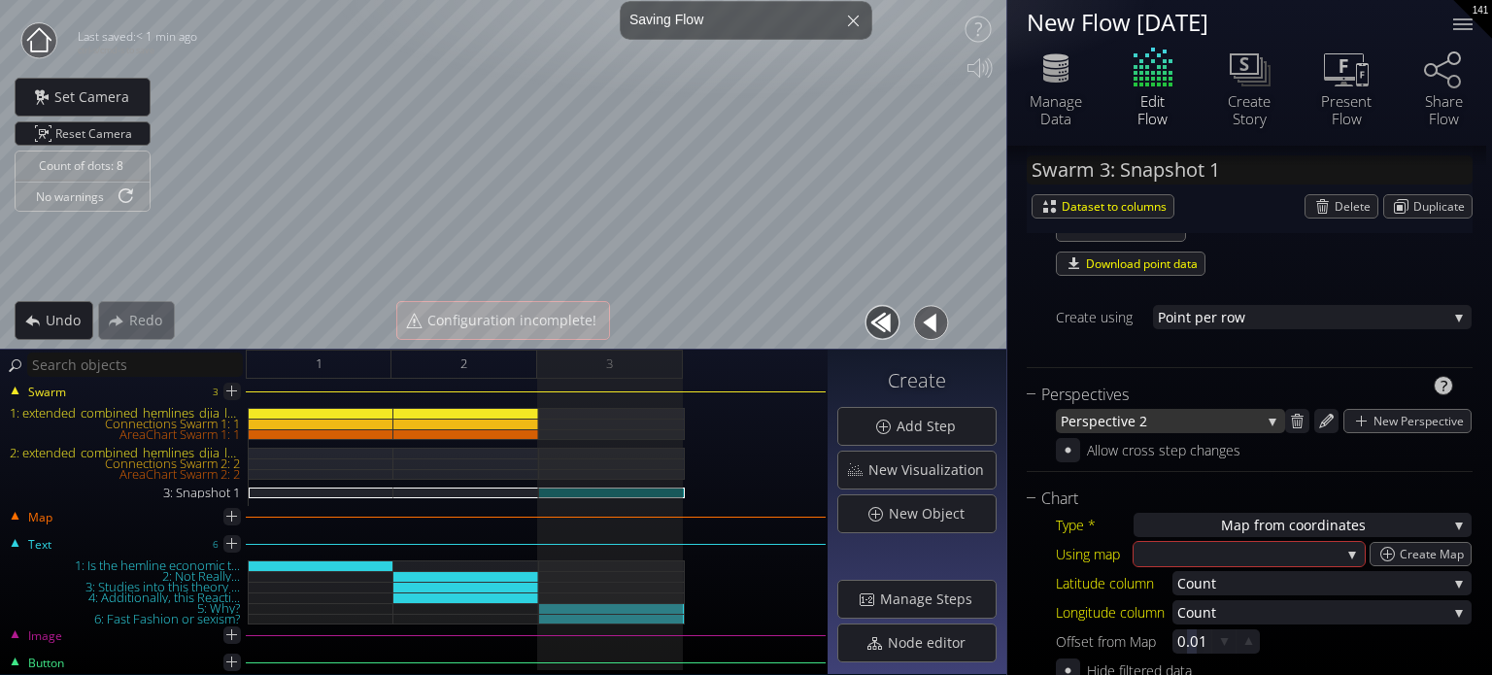
click at [1167, 415] on span "spective 2" at bounding box center [1171, 421] width 179 height 24
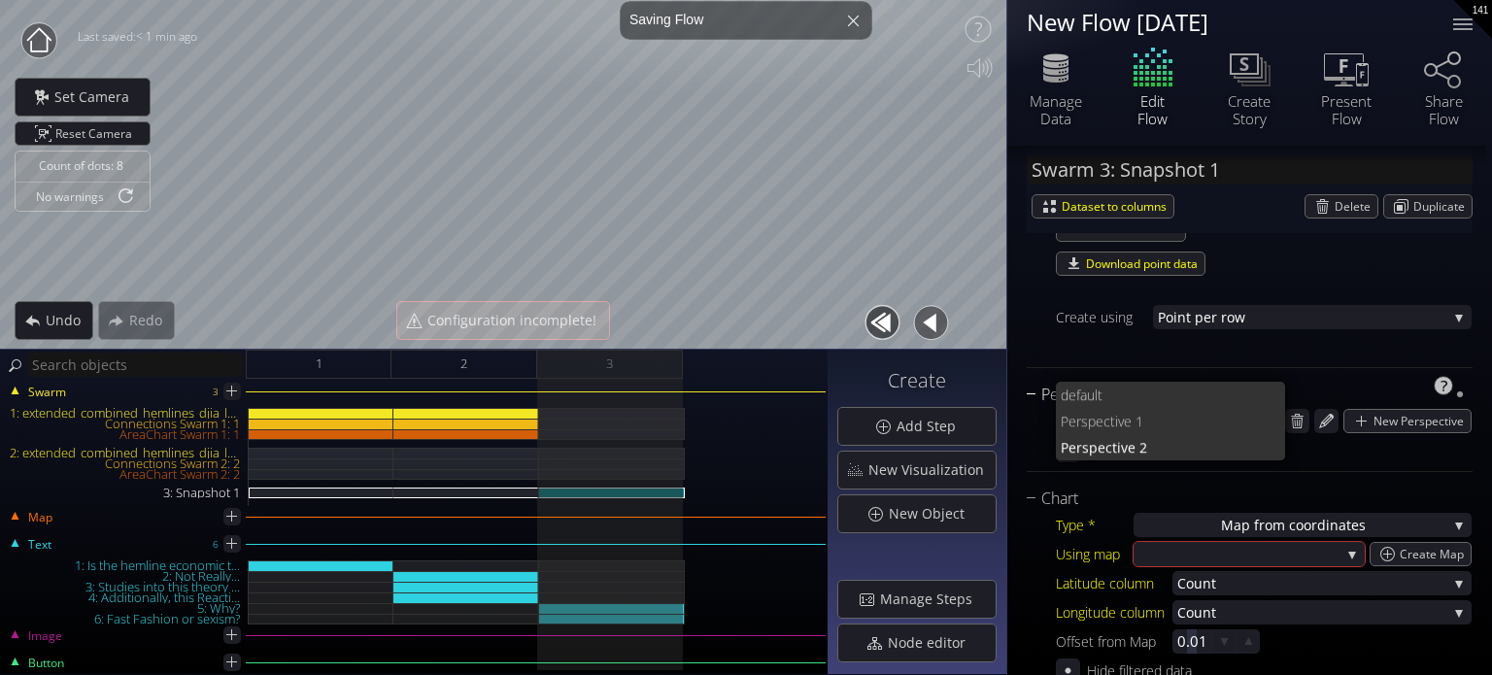
click at [1160, 392] on span "ult" at bounding box center [1179, 395] width 184 height 26
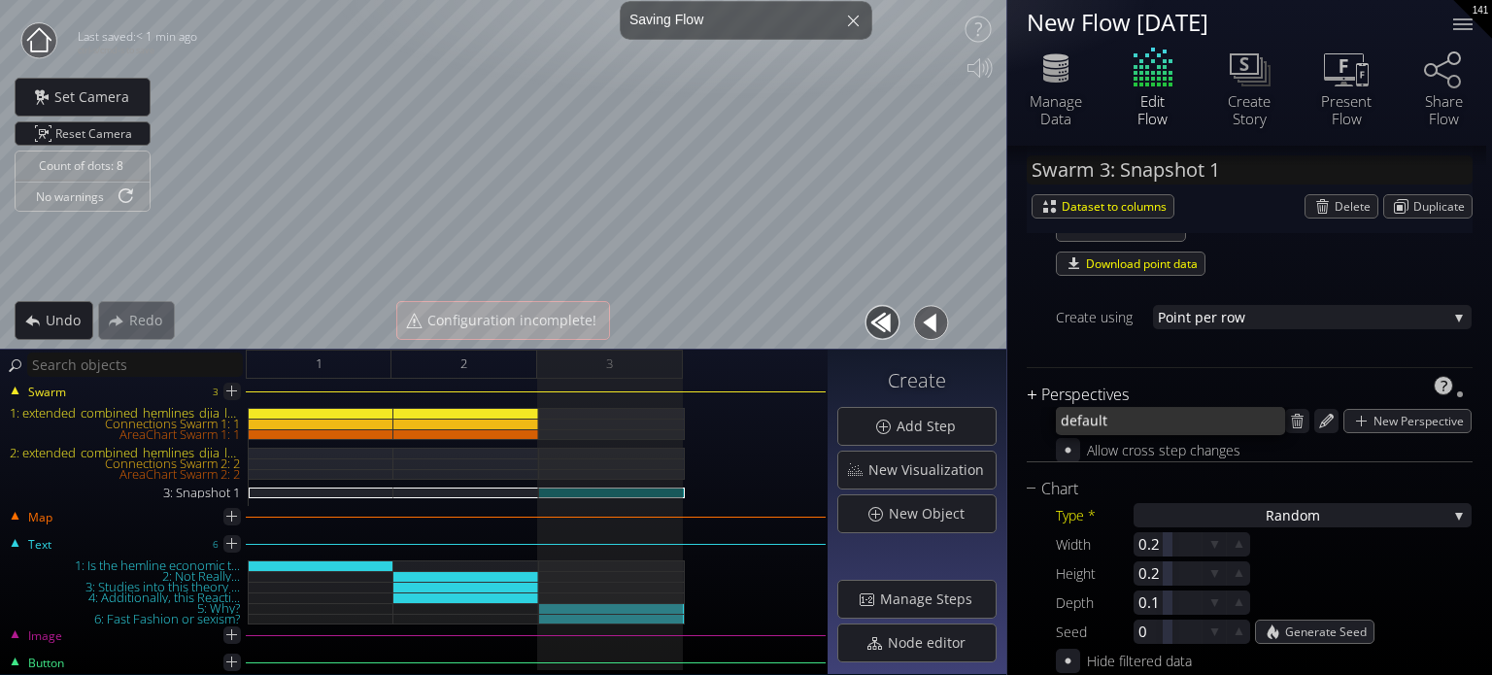
click at [1203, 391] on div "Perspectives" at bounding box center [1238, 395] width 422 height 24
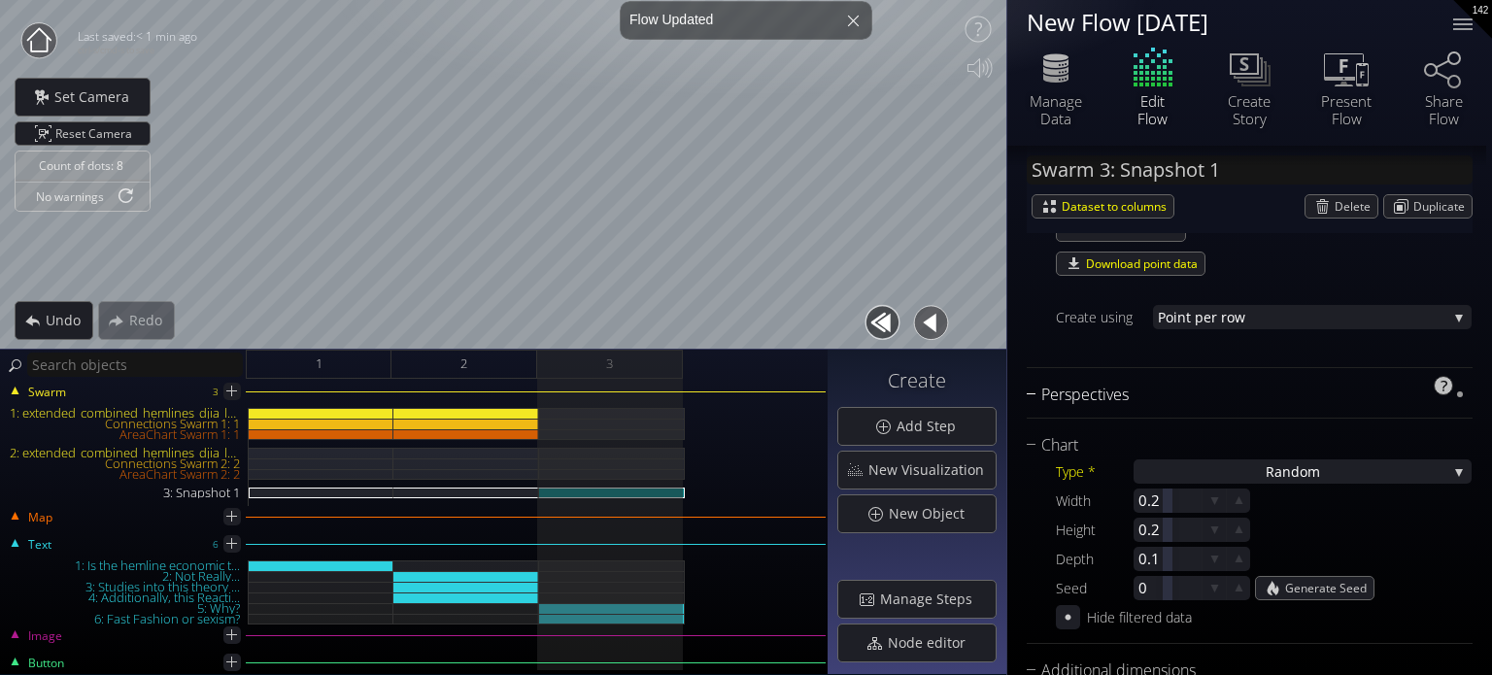
click at [1209, 396] on div "Perspectives" at bounding box center [1238, 395] width 422 height 24
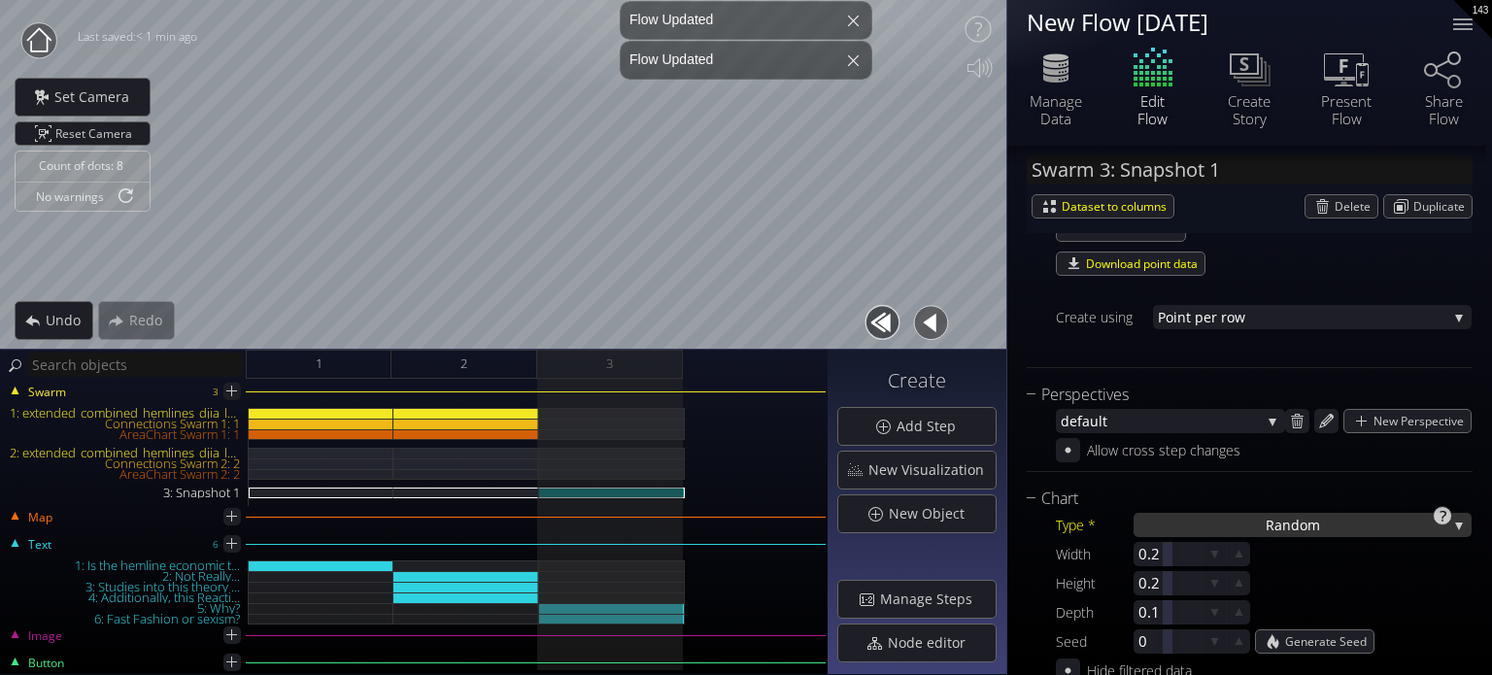
click at [1298, 515] on span "ndom" at bounding box center [1301, 525] width 38 height 24
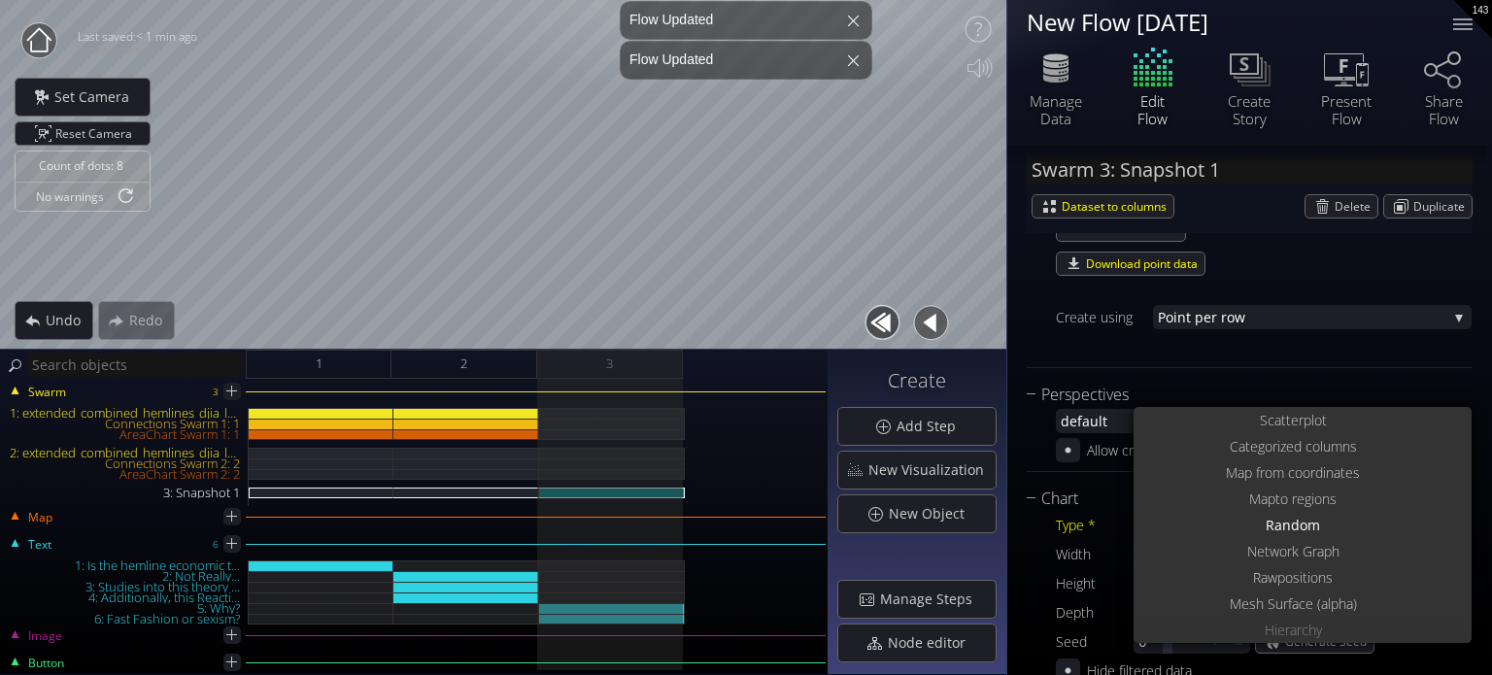
click at [1301, 633] on span "Hierarch" at bounding box center [1290, 630] width 51 height 26
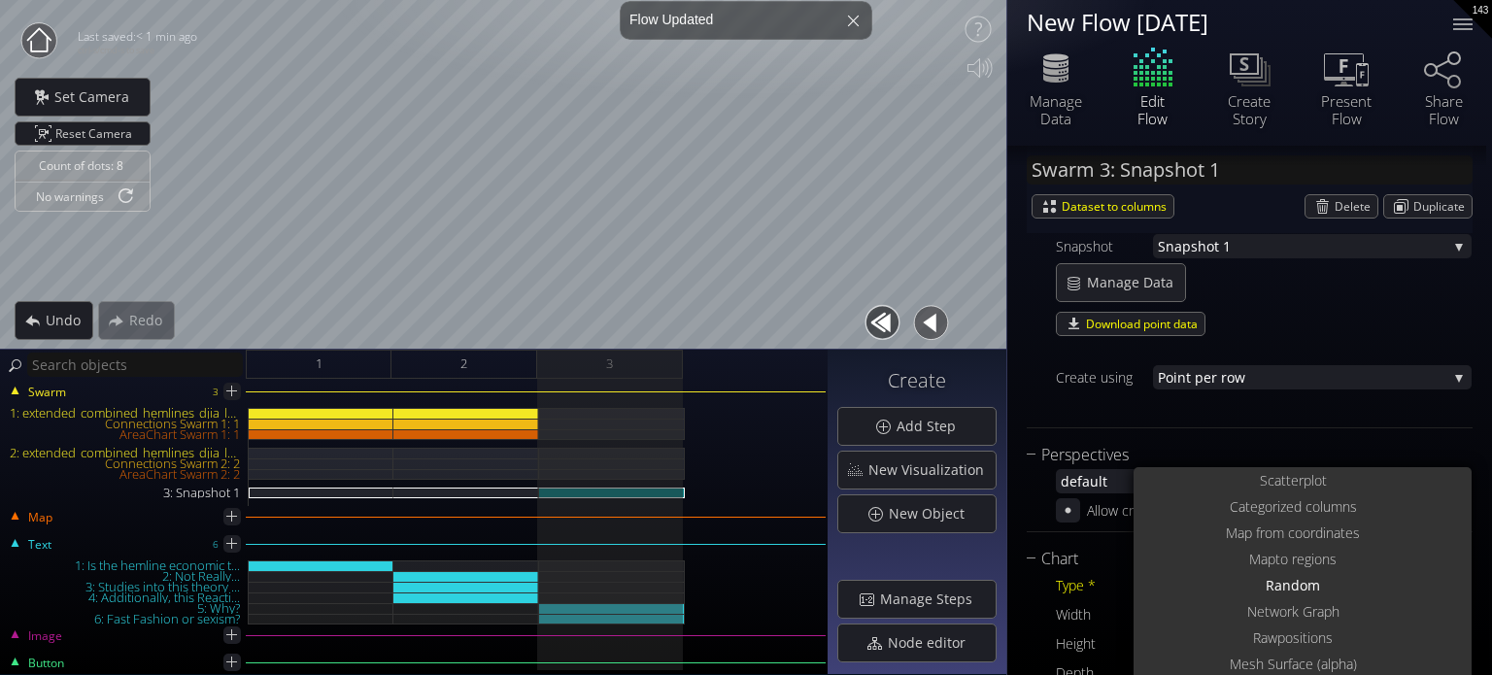
scroll to position [136, 0]
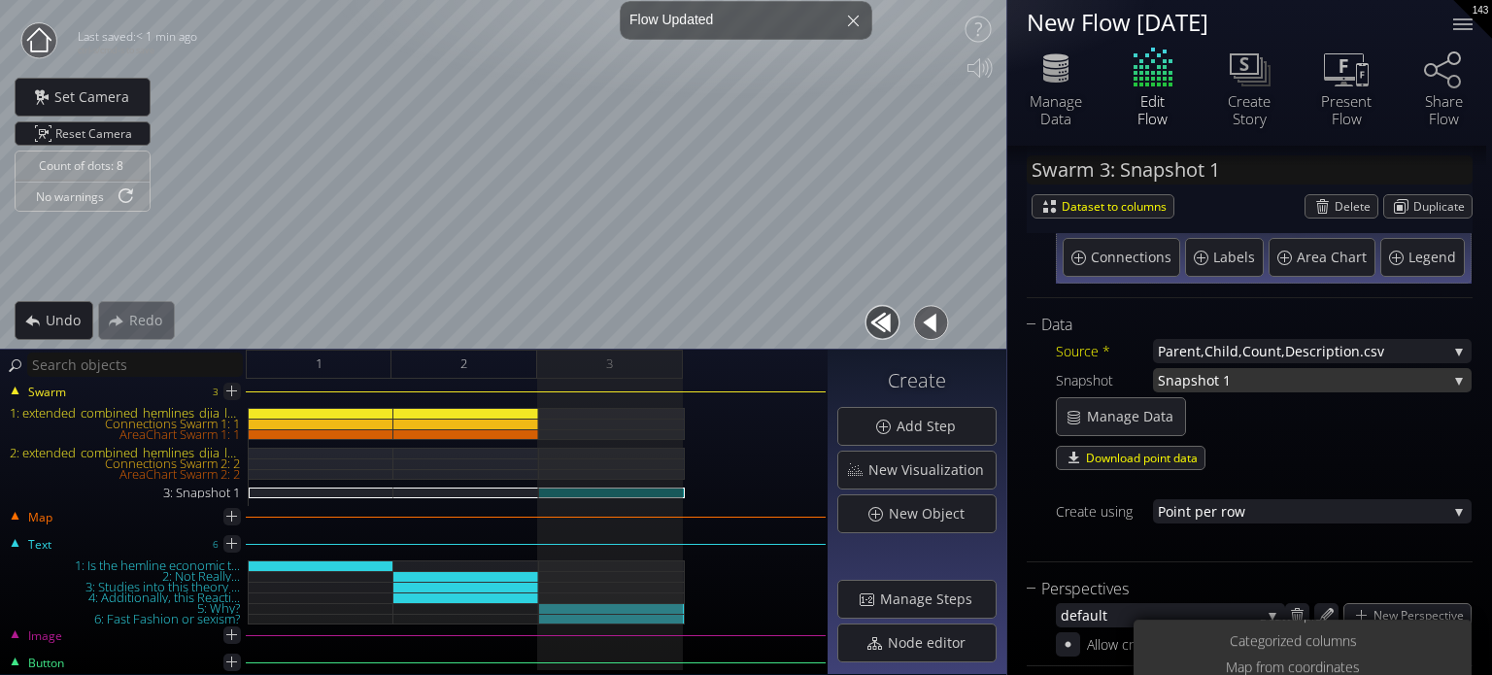
click at [1260, 387] on span "Snapshot 1" at bounding box center [1302, 380] width 289 height 24
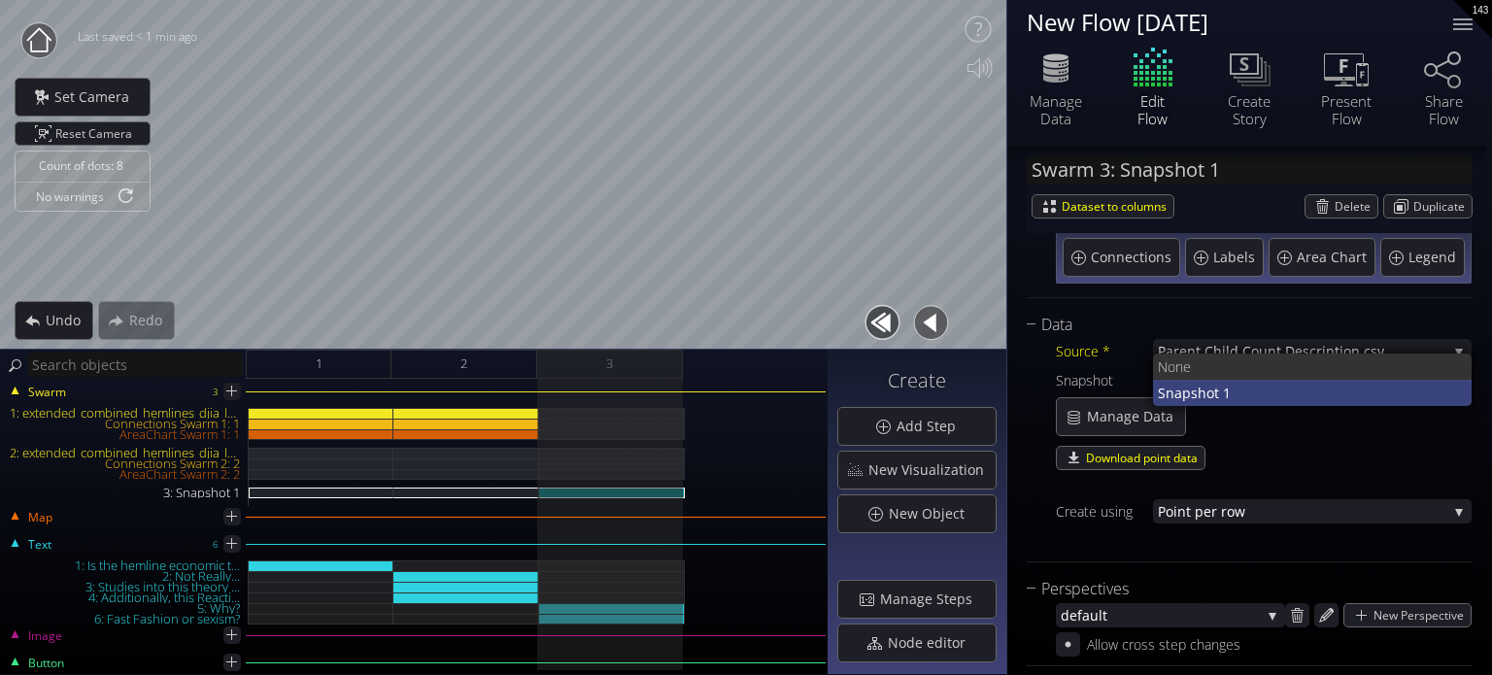
click at [1252, 391] on span "Snapshot 1" at bounding box center [1307, 393] width 299 height 26
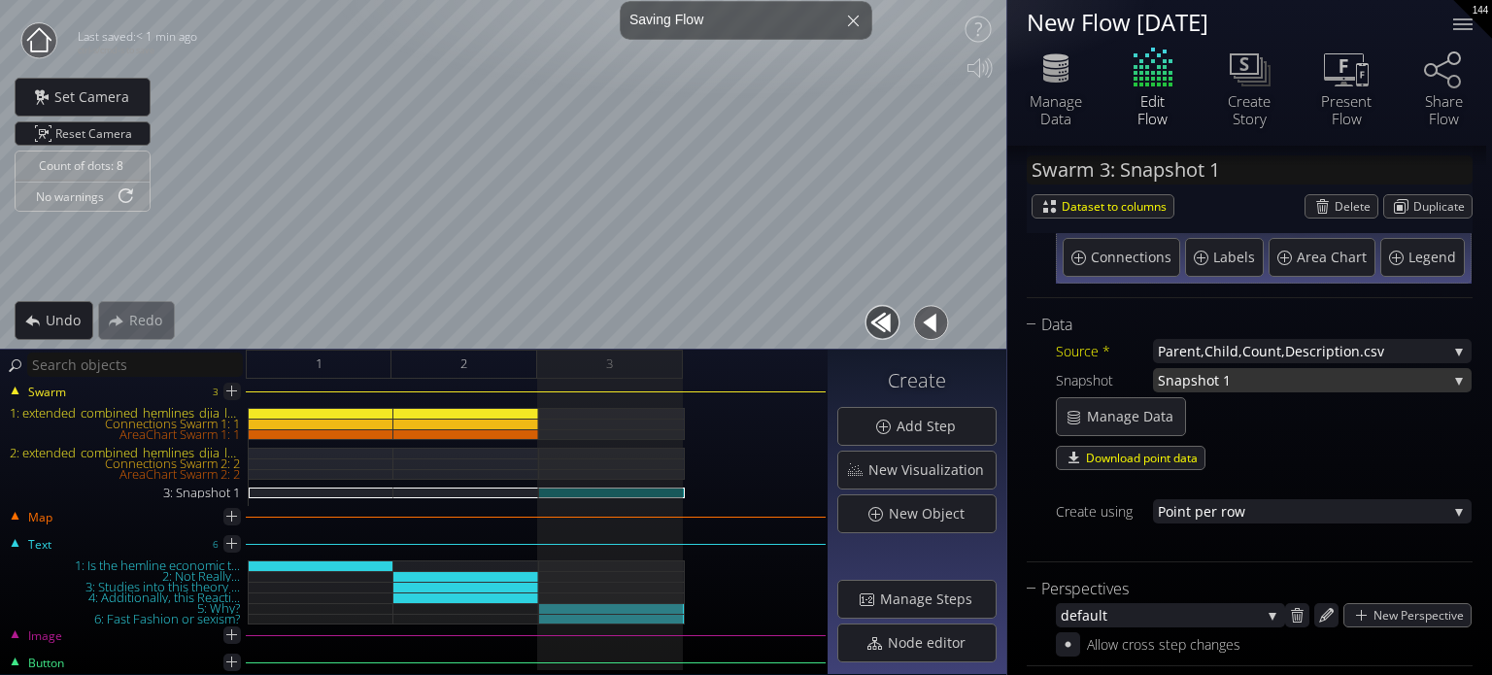
click at [1250, 379] on span "Snapshot 1" at bounding box center [1302, 380] width 289 height 24
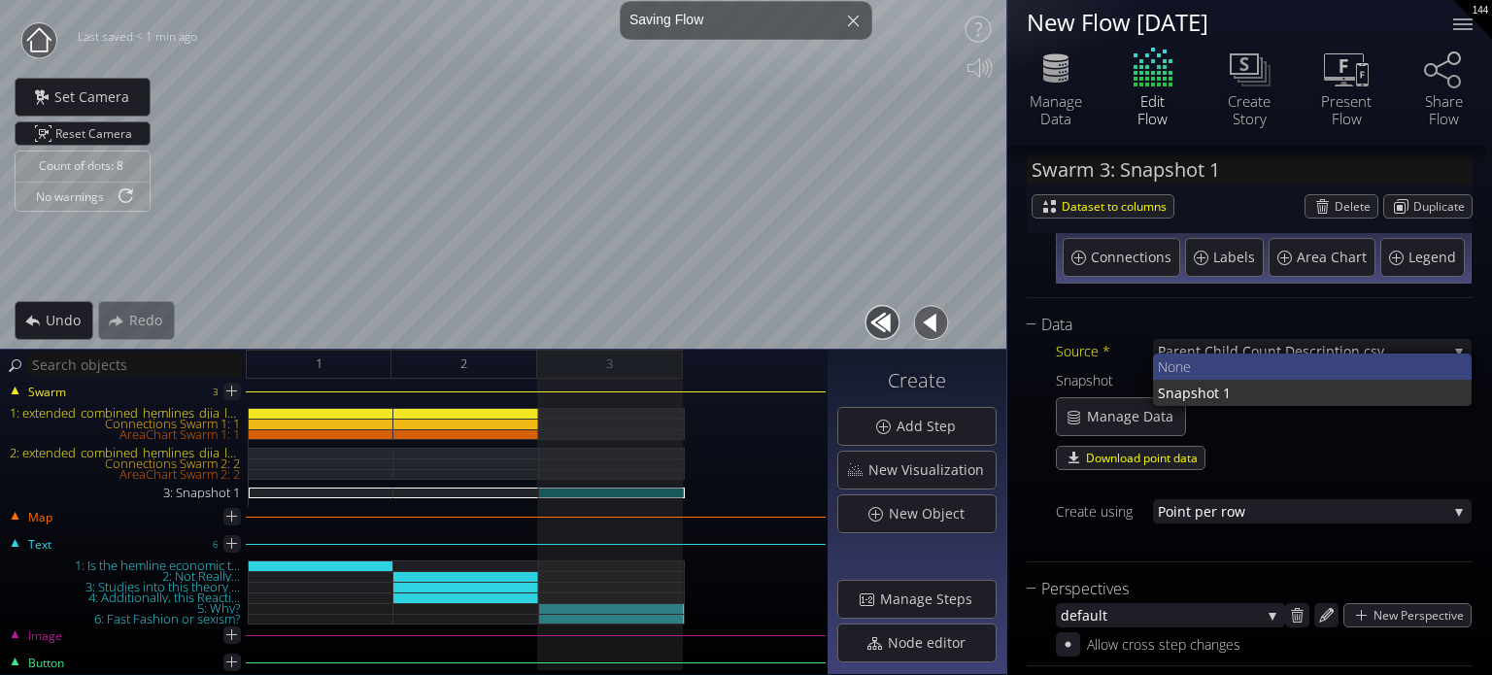
click at [1243, 359] on span "None" at bounding box center [1307, 367] width 299 height 26
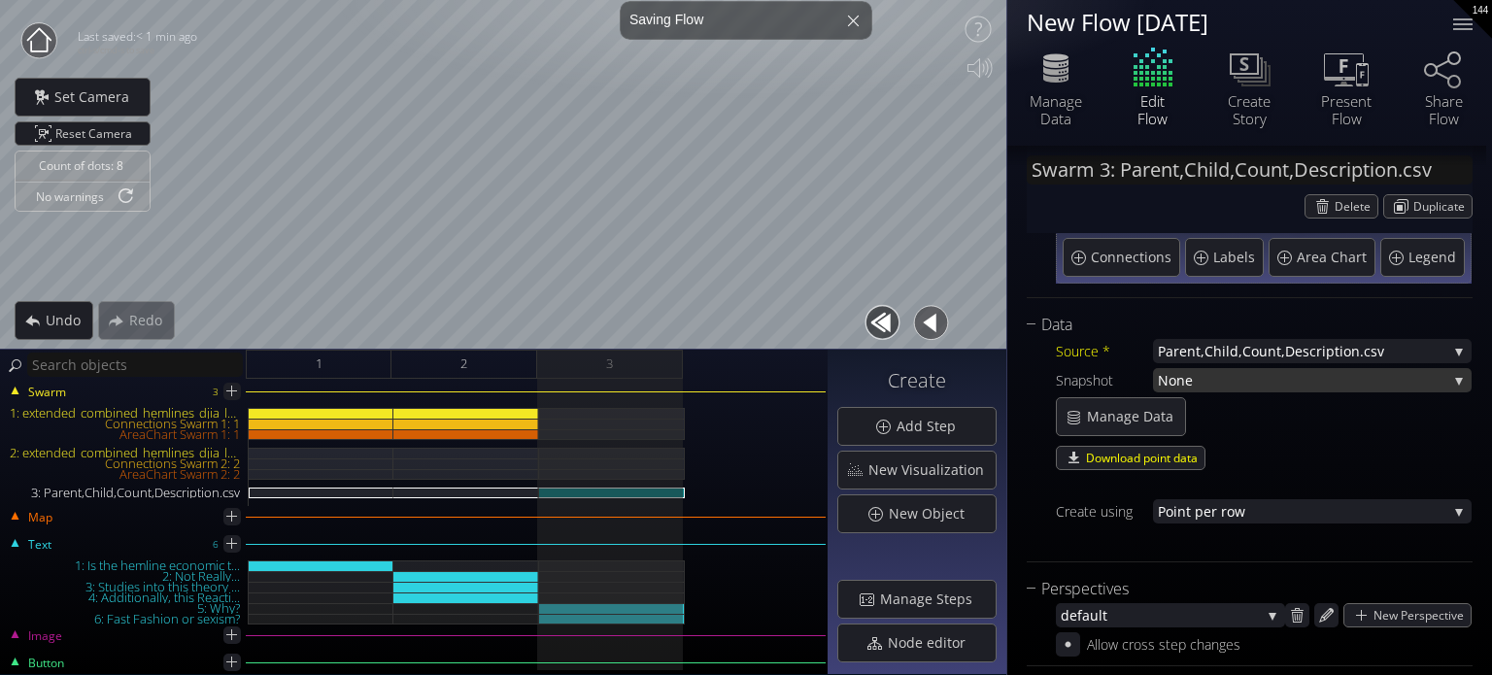
click at [1243, 384] on span "None" at bounding box center [1302, 380] width 289 height 24
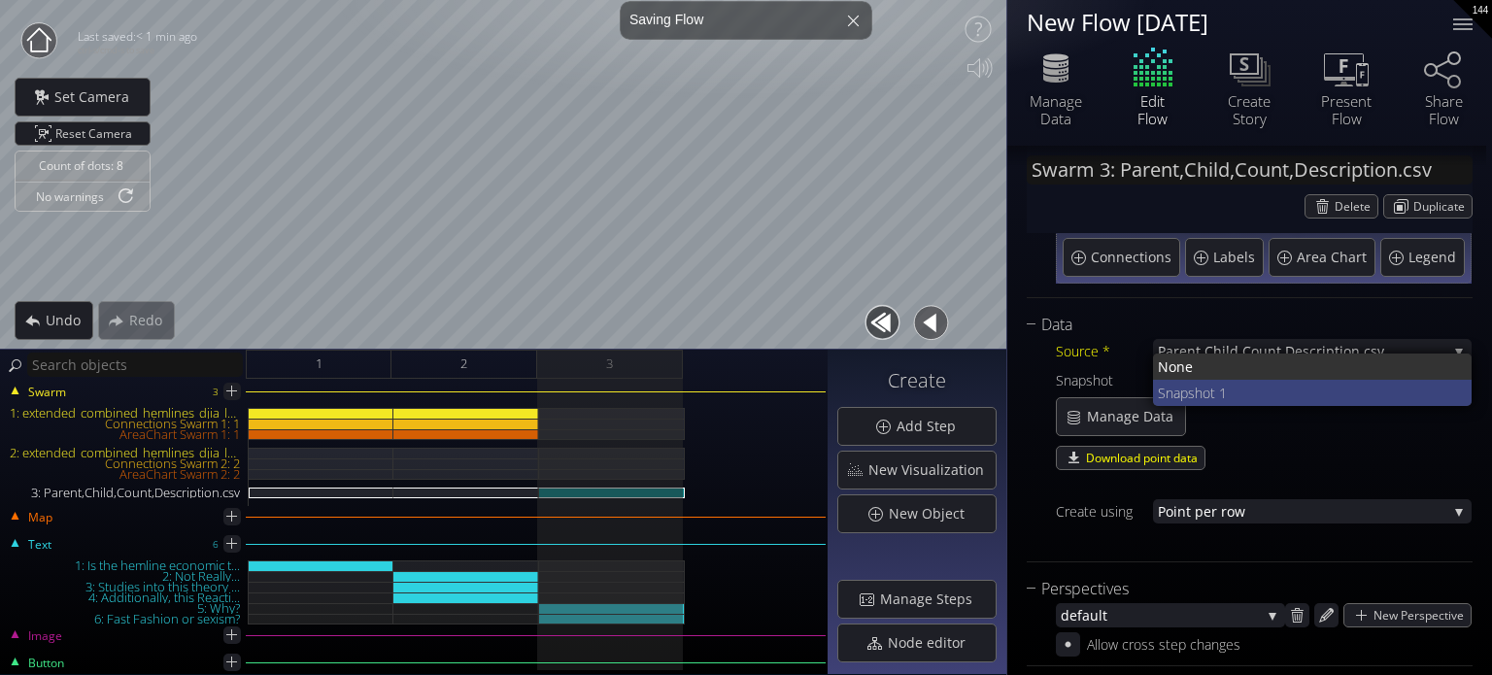
click at [1235, 399] on span "Snapshot 1" at bounding box center [1307, 393] width 299 height 26
type input "Swarm 3: Snapshot 1"
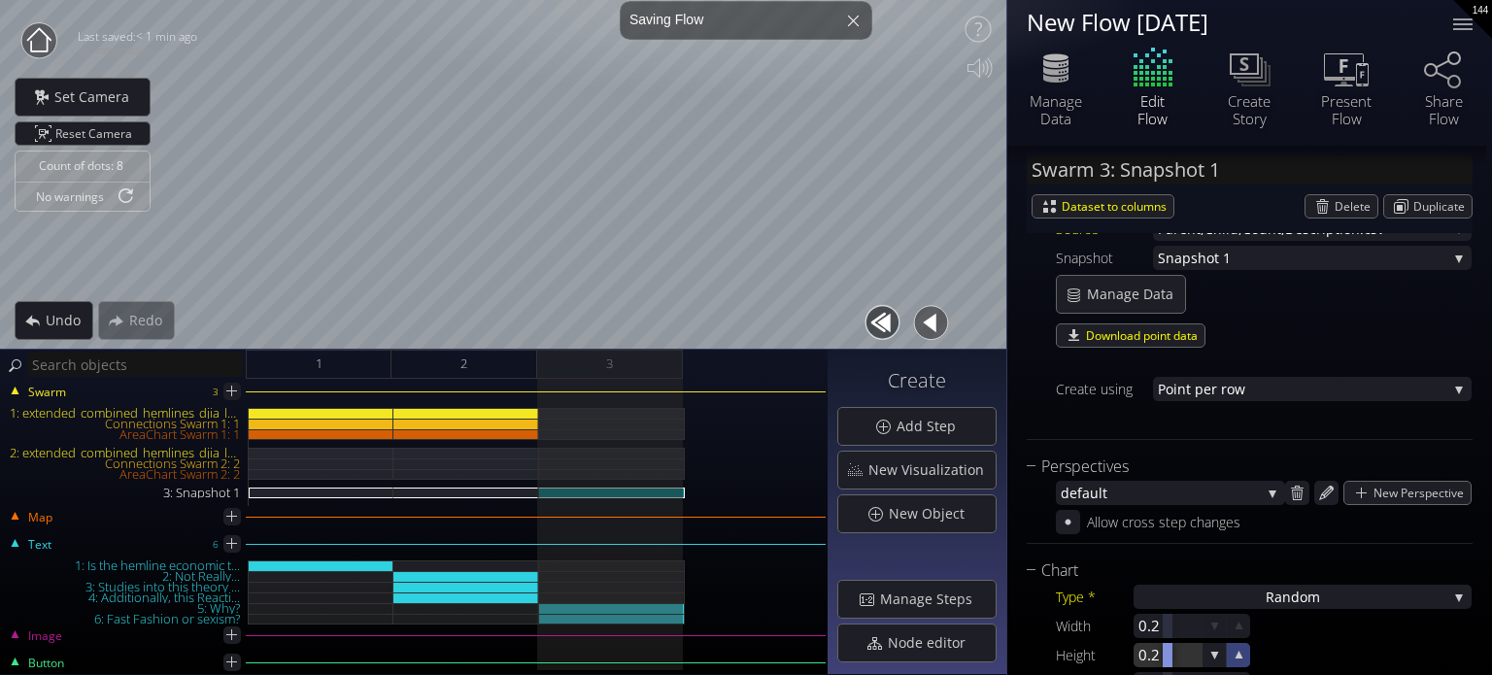
scroll to position [524, 0]
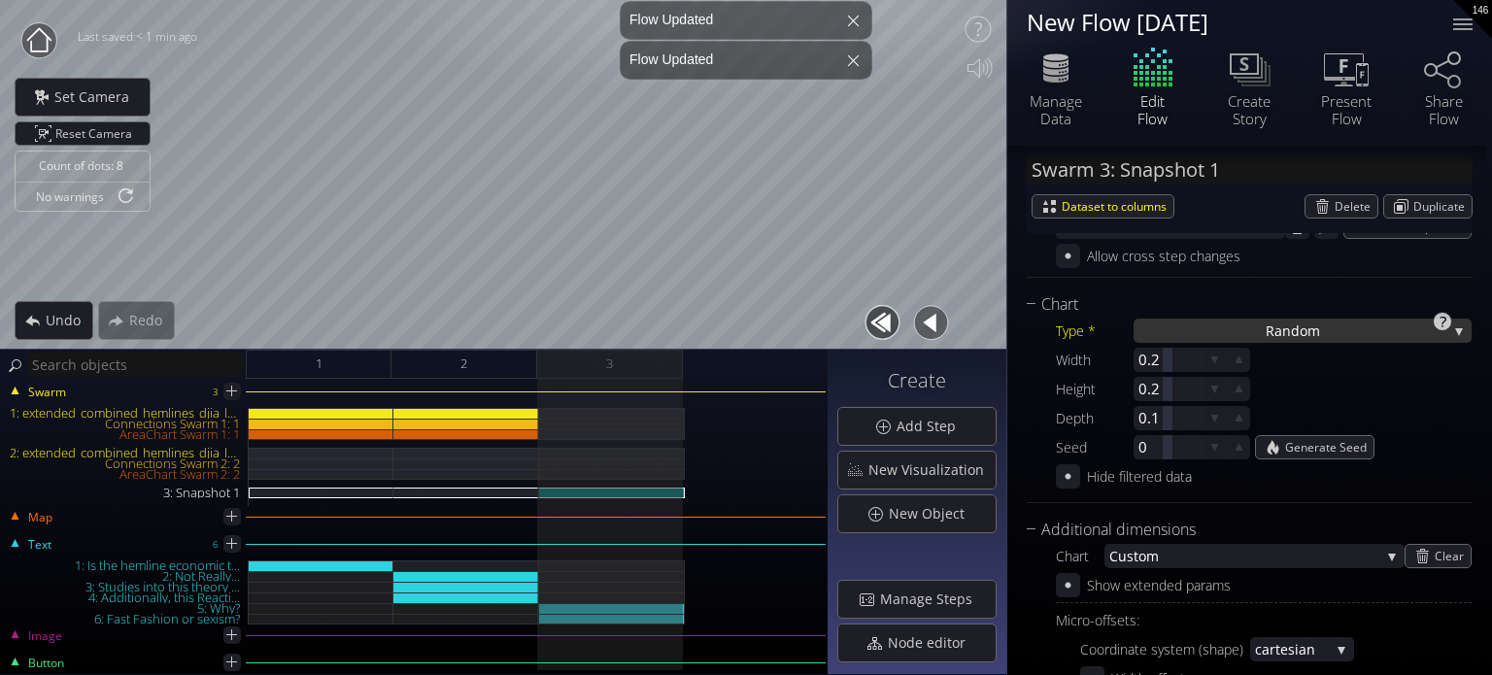
click at [1267, 328] on span "Ra" at bounding box center [1274, 331] width 17 height 24
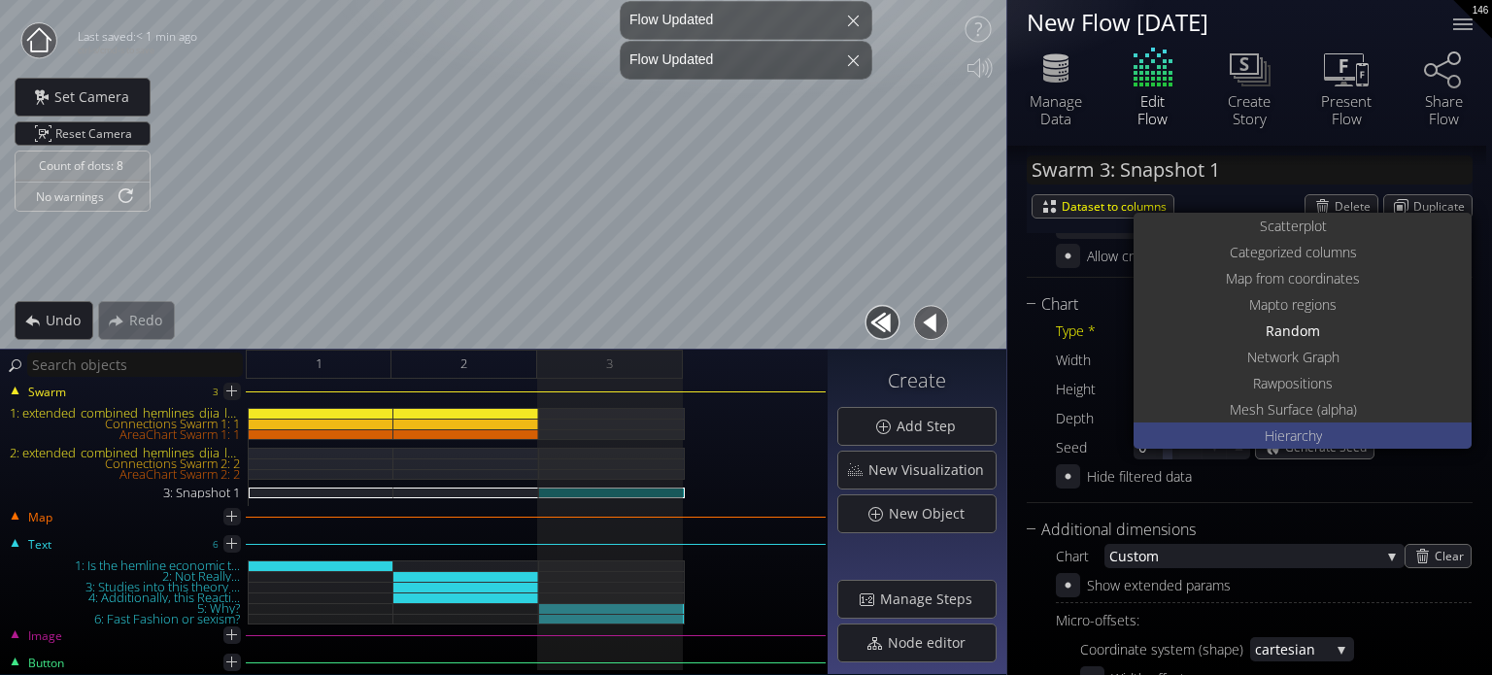
click at [1291, 430] on span "Hierarch" at bounding box center [1290, 435] width 51 height 26
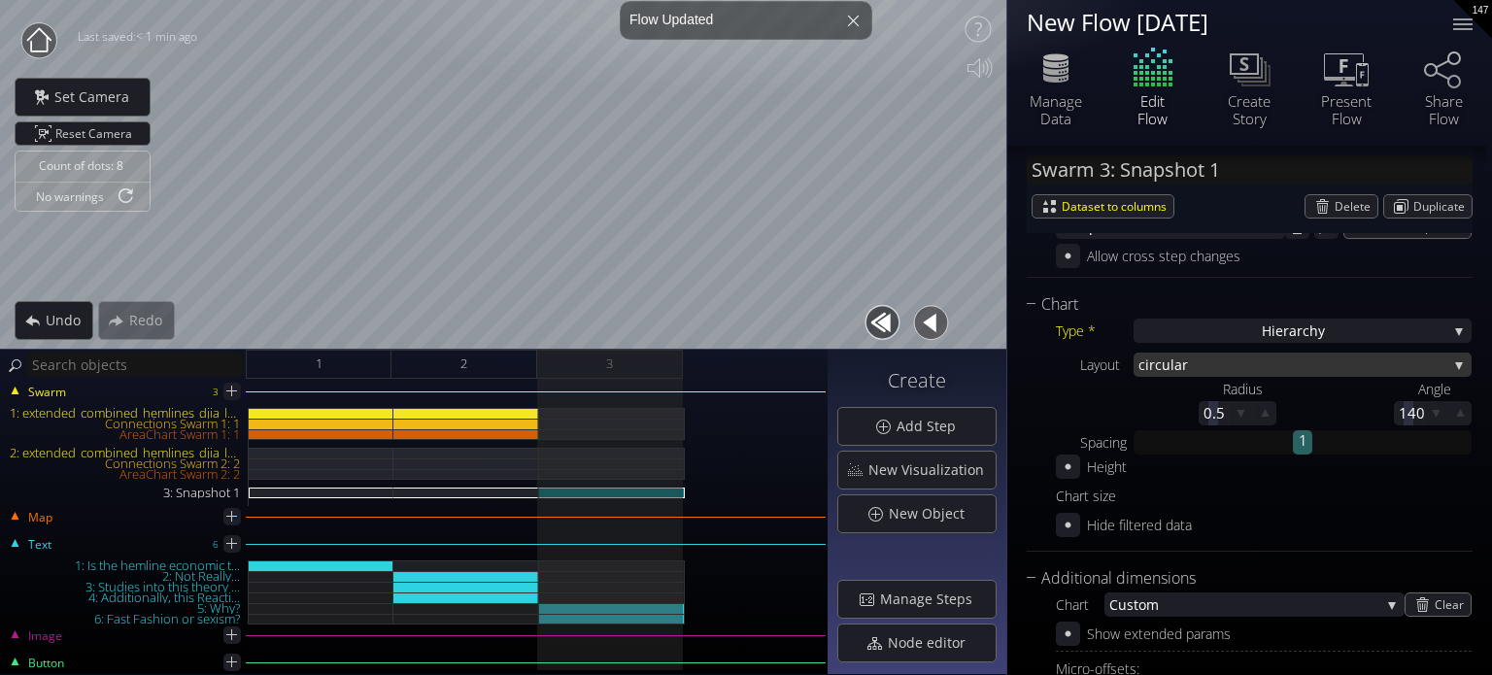
click at [1183, 358] on span "ar" at bounding box center [1310, 365] width 273 height 24
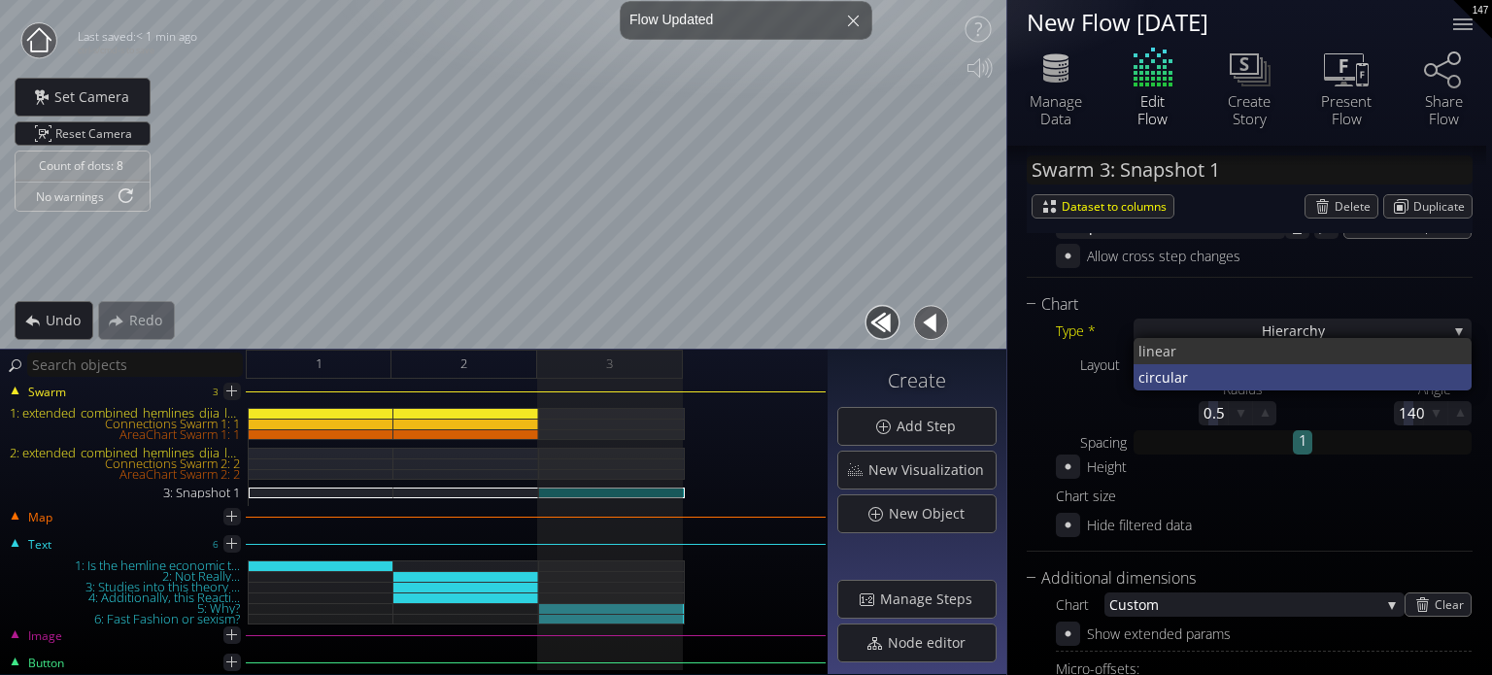
click at [1200, 380] on span "ar" at bounding box center [1315, 377] width 283 height 26
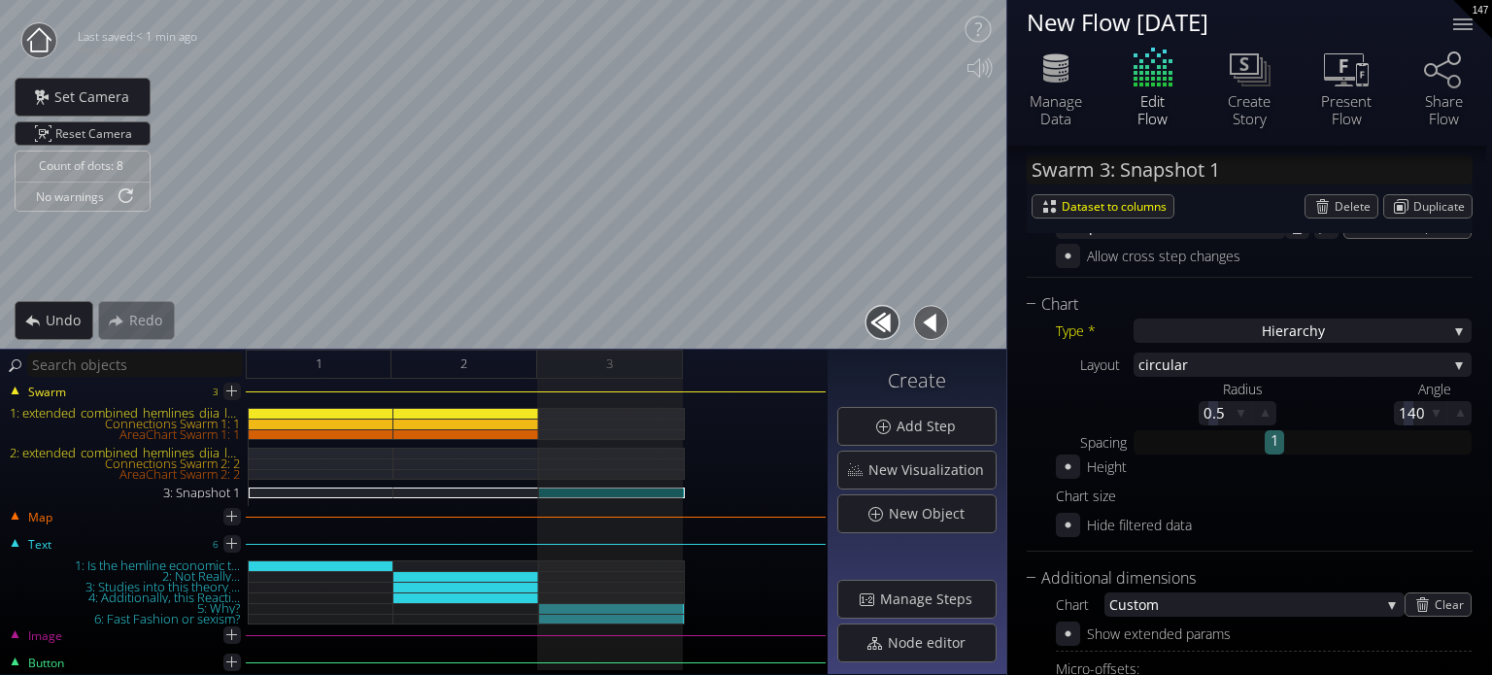
drag, startPoint x: 1294, startPoint y: 442, endPoint x: 1208, endPoint y: 467, distance: 89.1
click at [1265, 448] on div "1" at bounding box center [1274, 440] width 19 height 20
click at [1064, 465] on icon at bounding box center [1068, 466] width 18 height 18
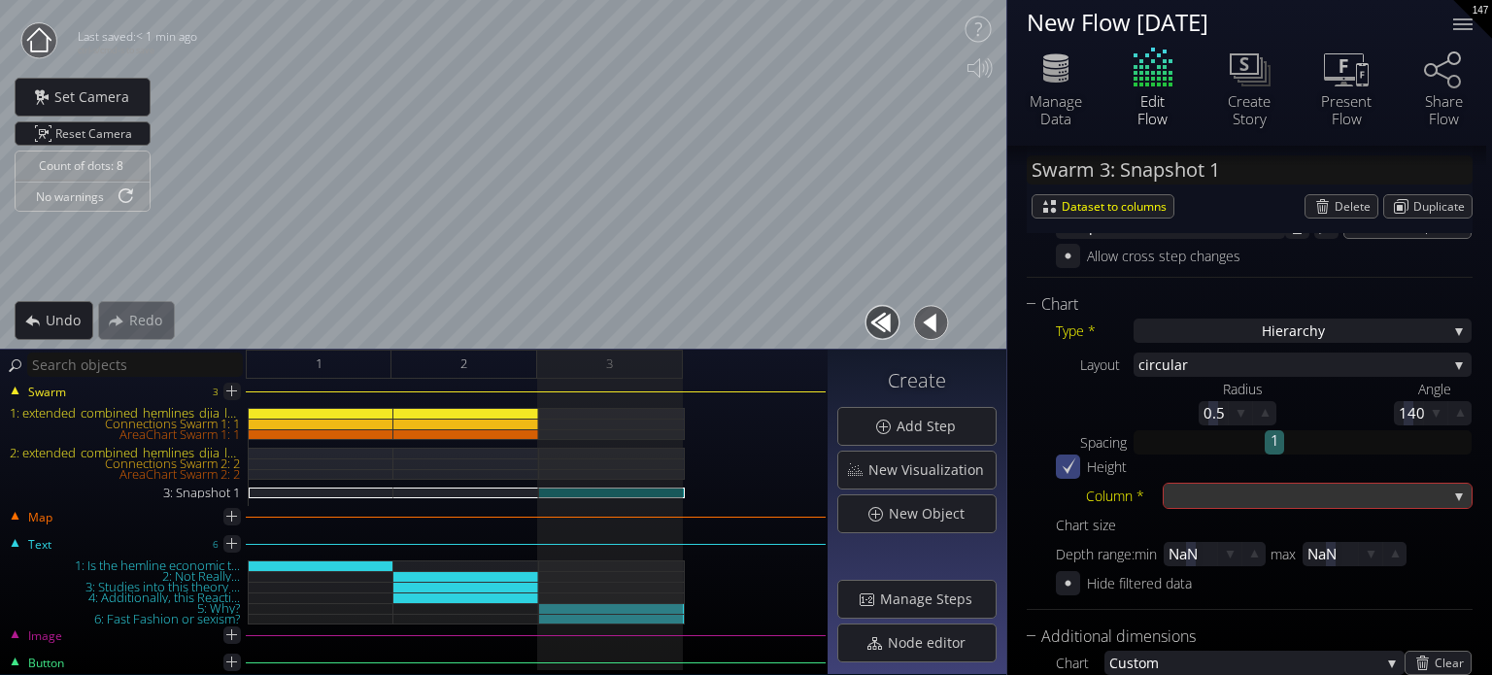
click at [1226, 496] on div at bounding box center [1307, 496] width 279 height 24
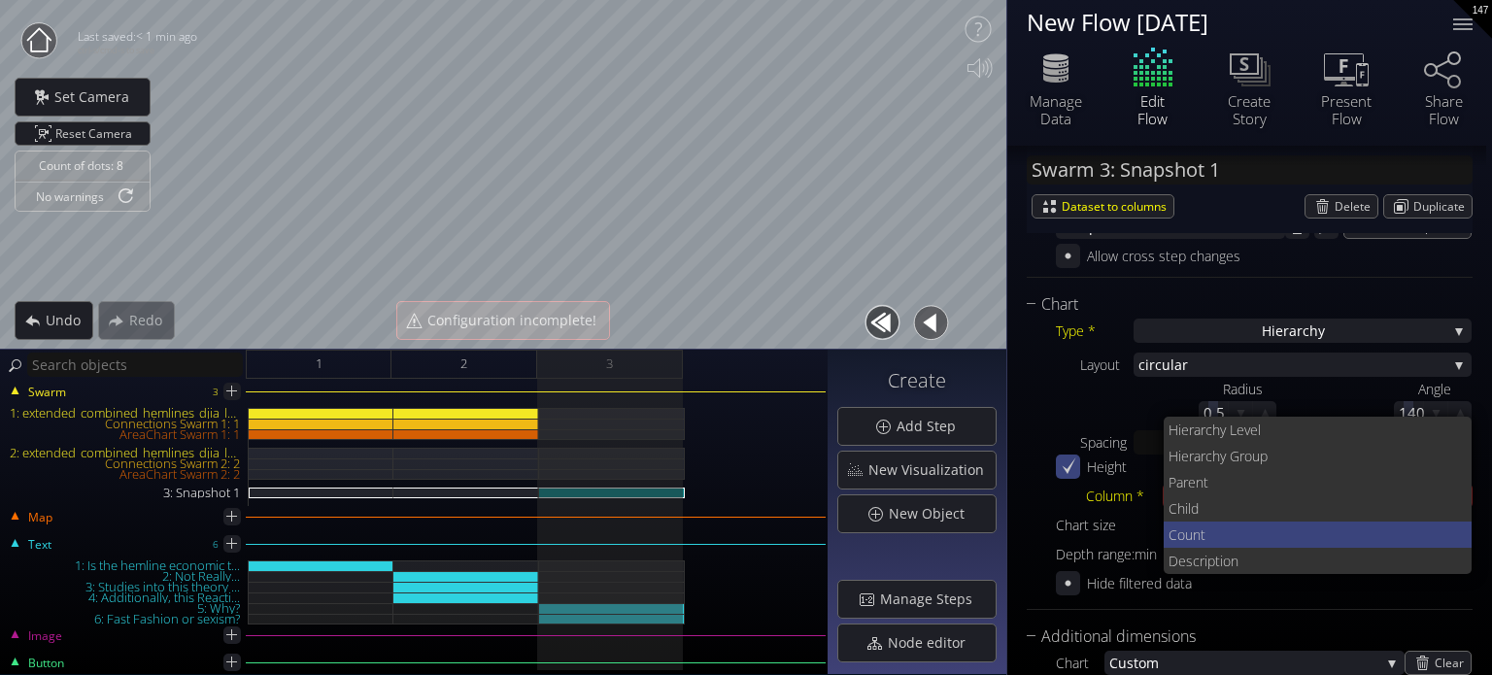
click at [1237, 531] on span "Count" at bounding box center [1312, 535] width 288 height 26
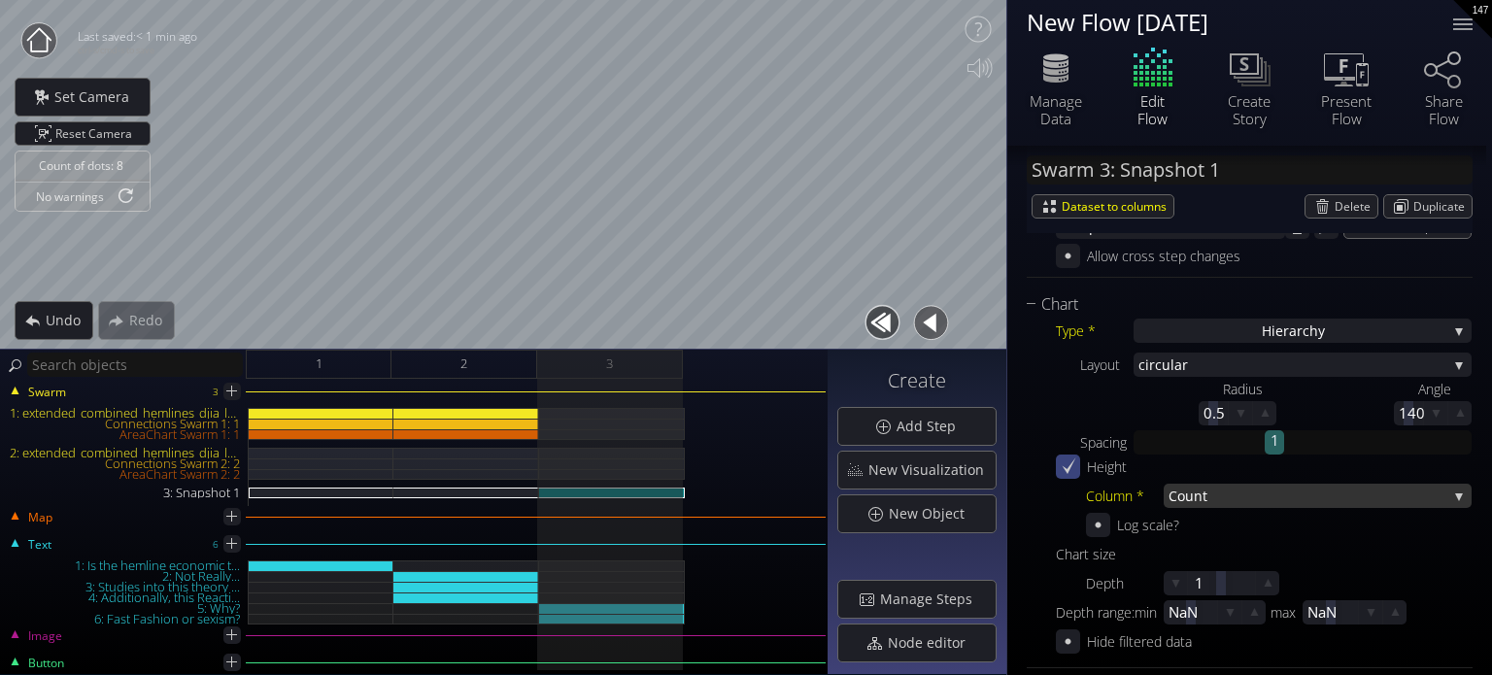
click at [1230, 494] on span "Count" at bounding box center [1307, 496] width 279 height 24
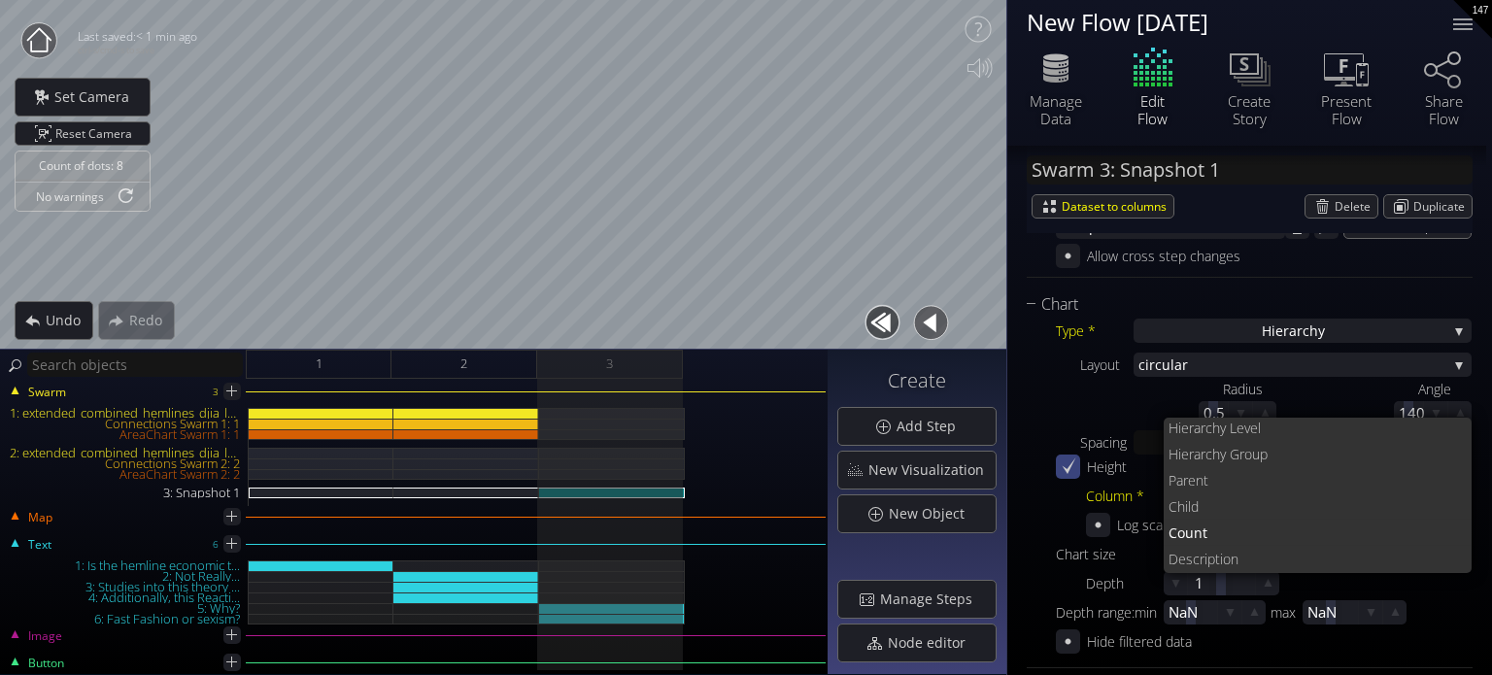
scroll to position [0, 0]
click at [1224, 534] on span "Count" at bounding box center [1312, 535] width 288 height 26
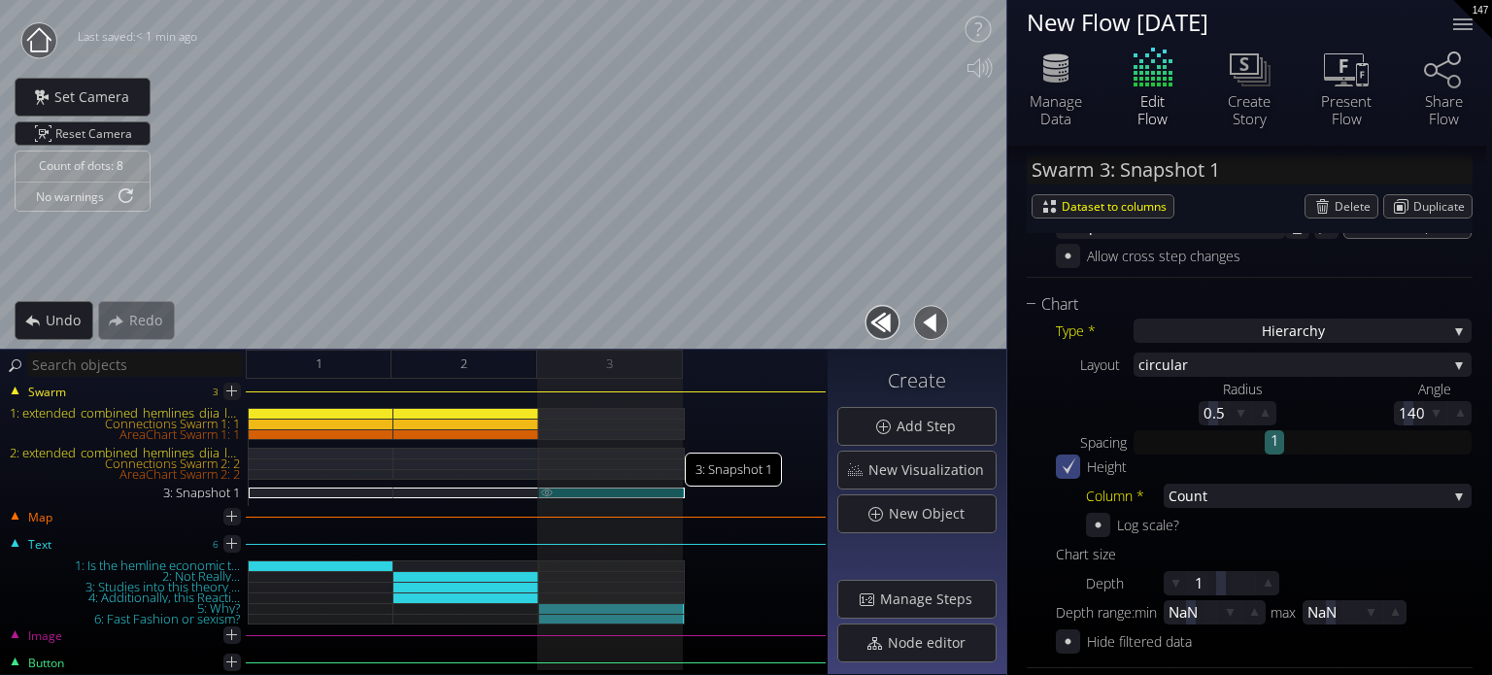
click at [541, 495] on img at bounding box center [547, 492] width 16 height 9
click at [543, 495] on img at bounding box center [547, 492] width 16 height 9
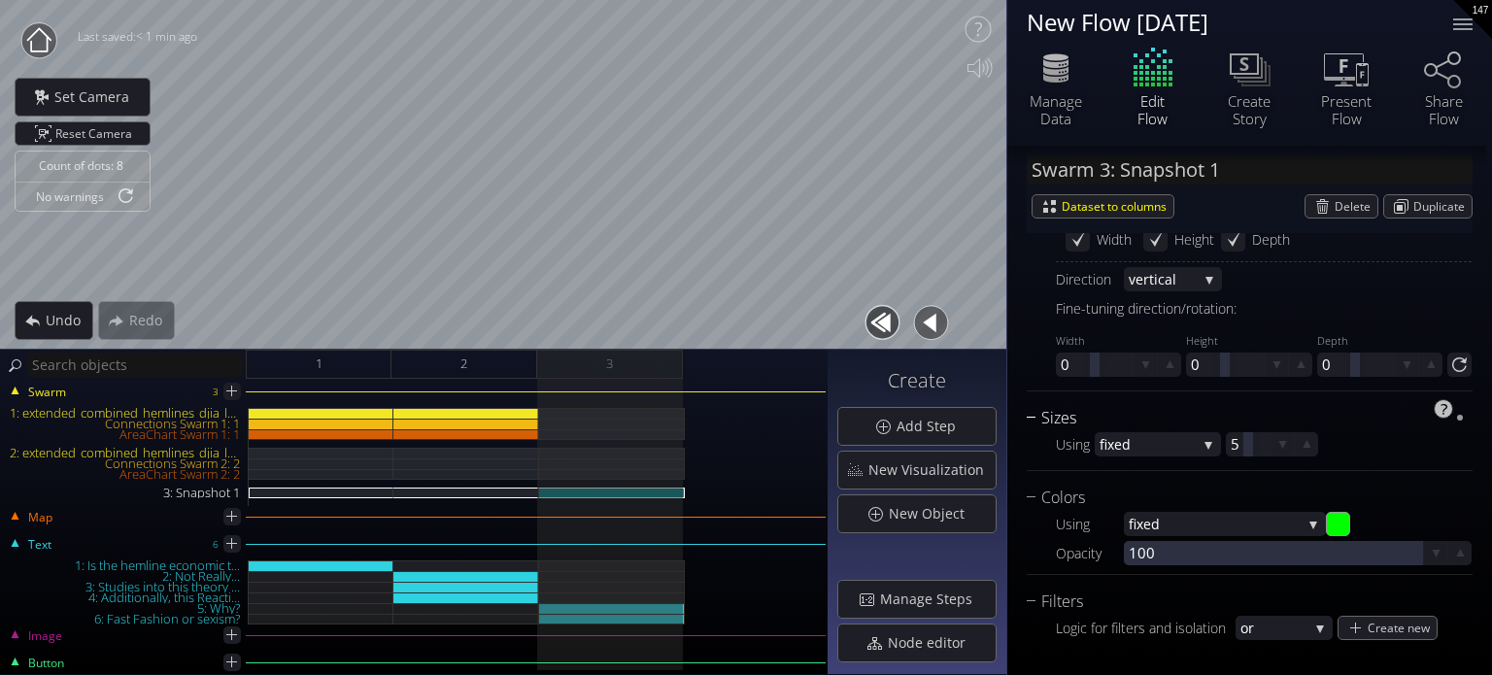
scroll to position [1301, 0]
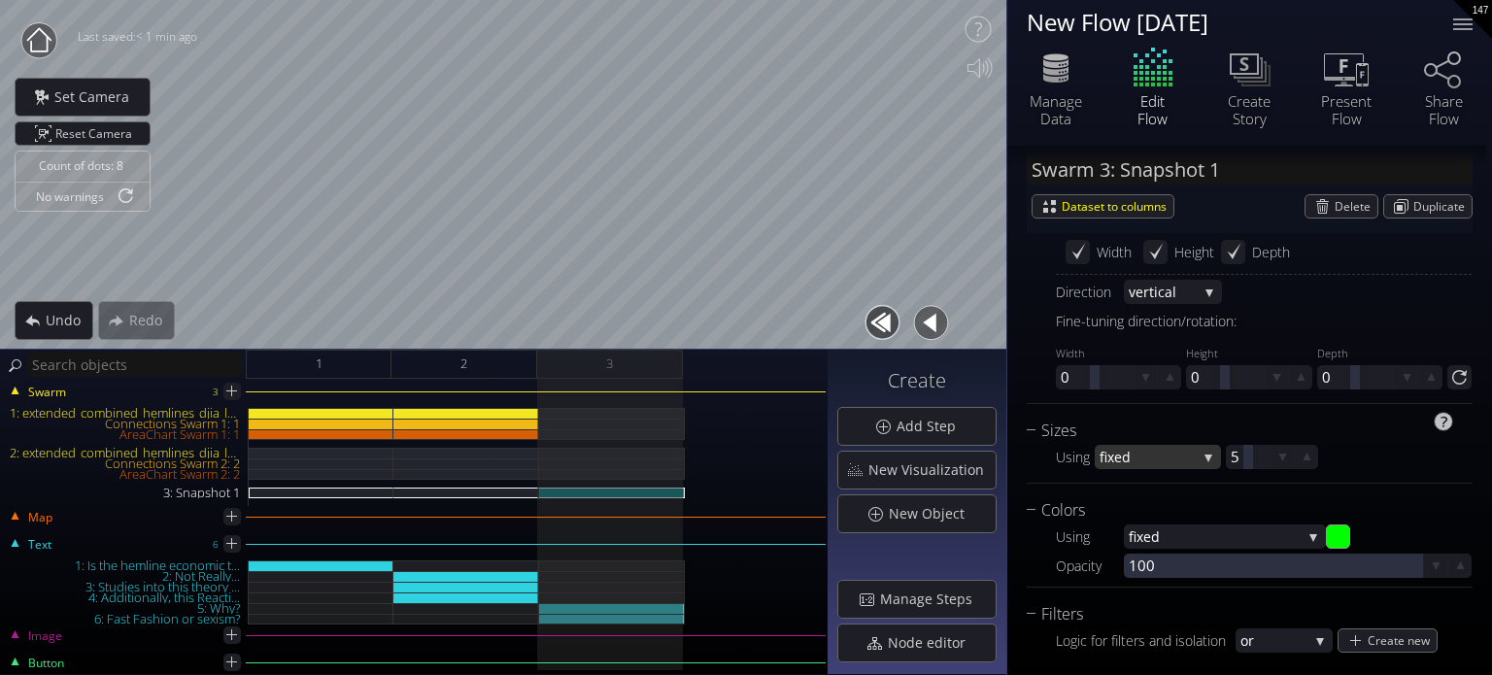
click at [1204, 453] on div "fixed" at bounding box center [1158, 457] width 126 height 24
click at [1235, 459] on div at bounding box center [1248, 457] width 44 height 24
type input "10"
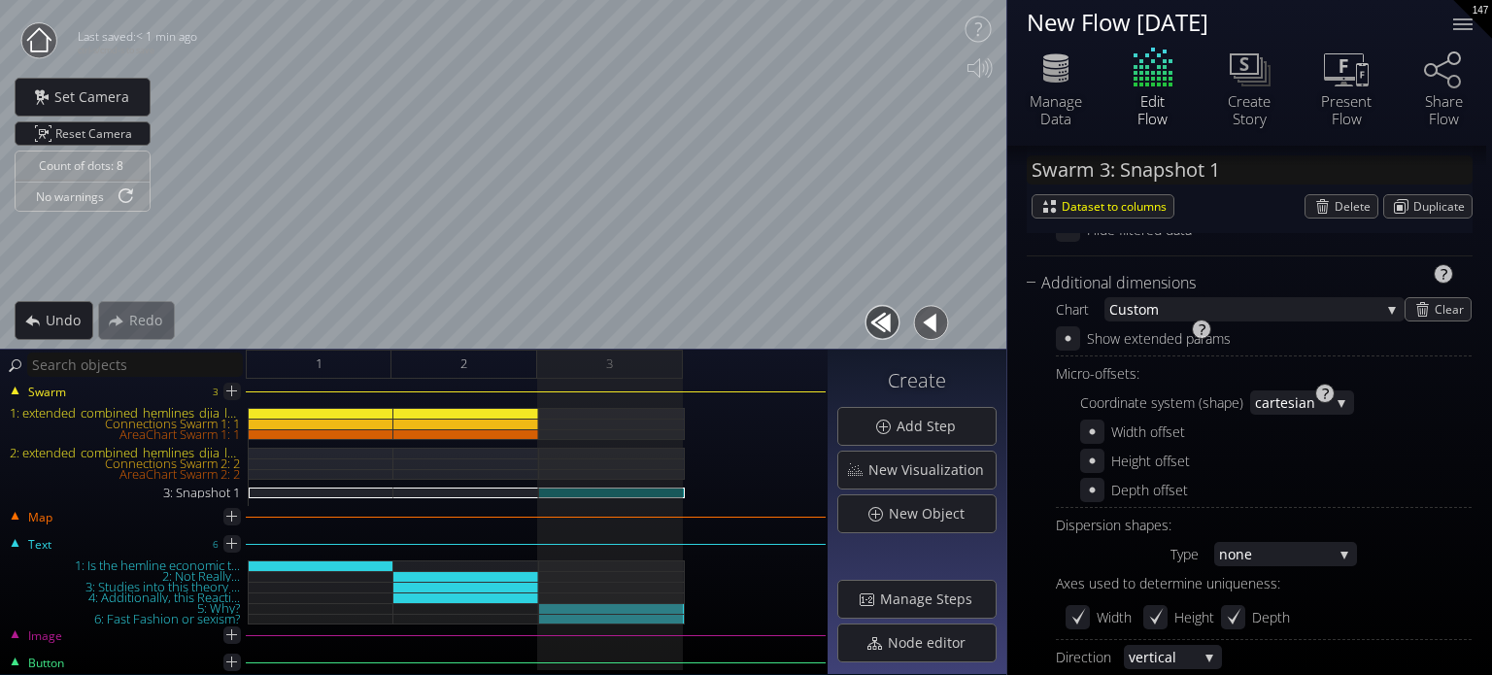
scroll to position [1010, 0]
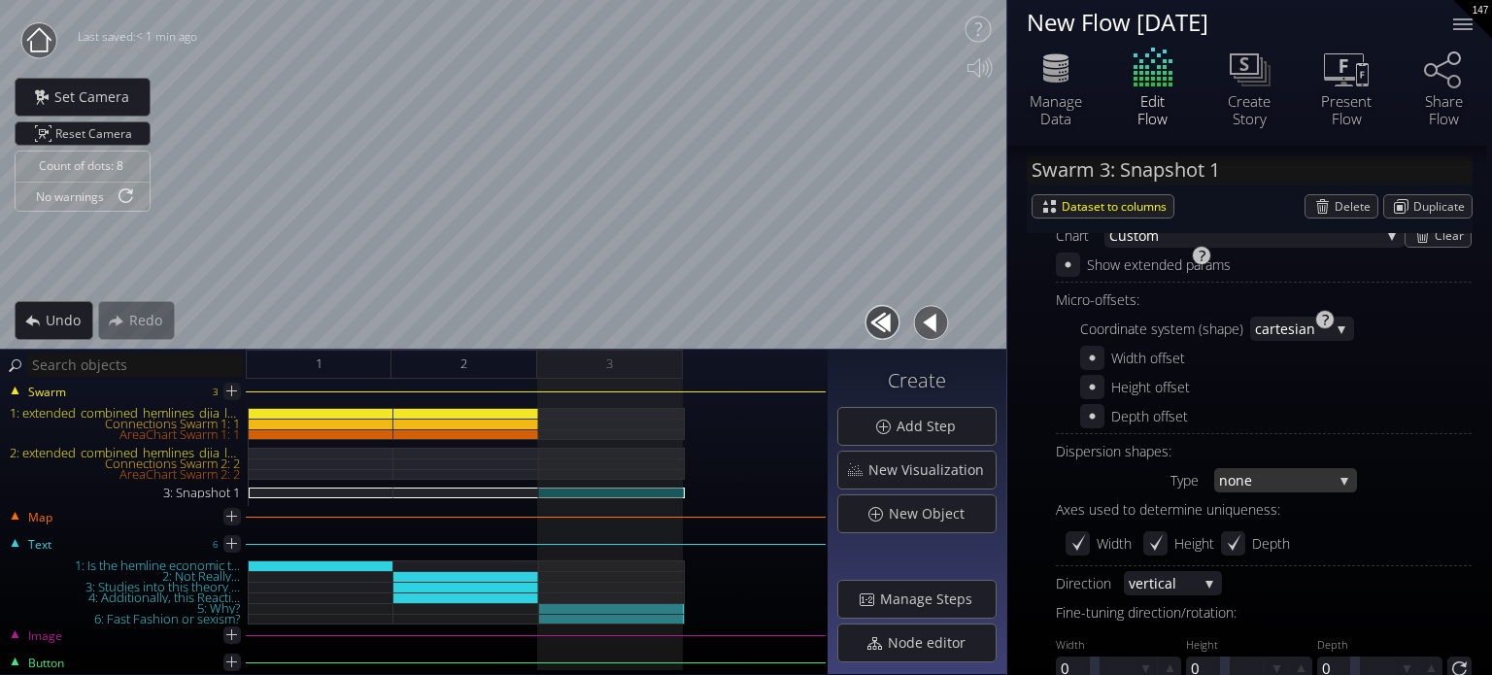
click at [1274, 469] on span "none" at bounding box center [1276, 480] width 115 height 24
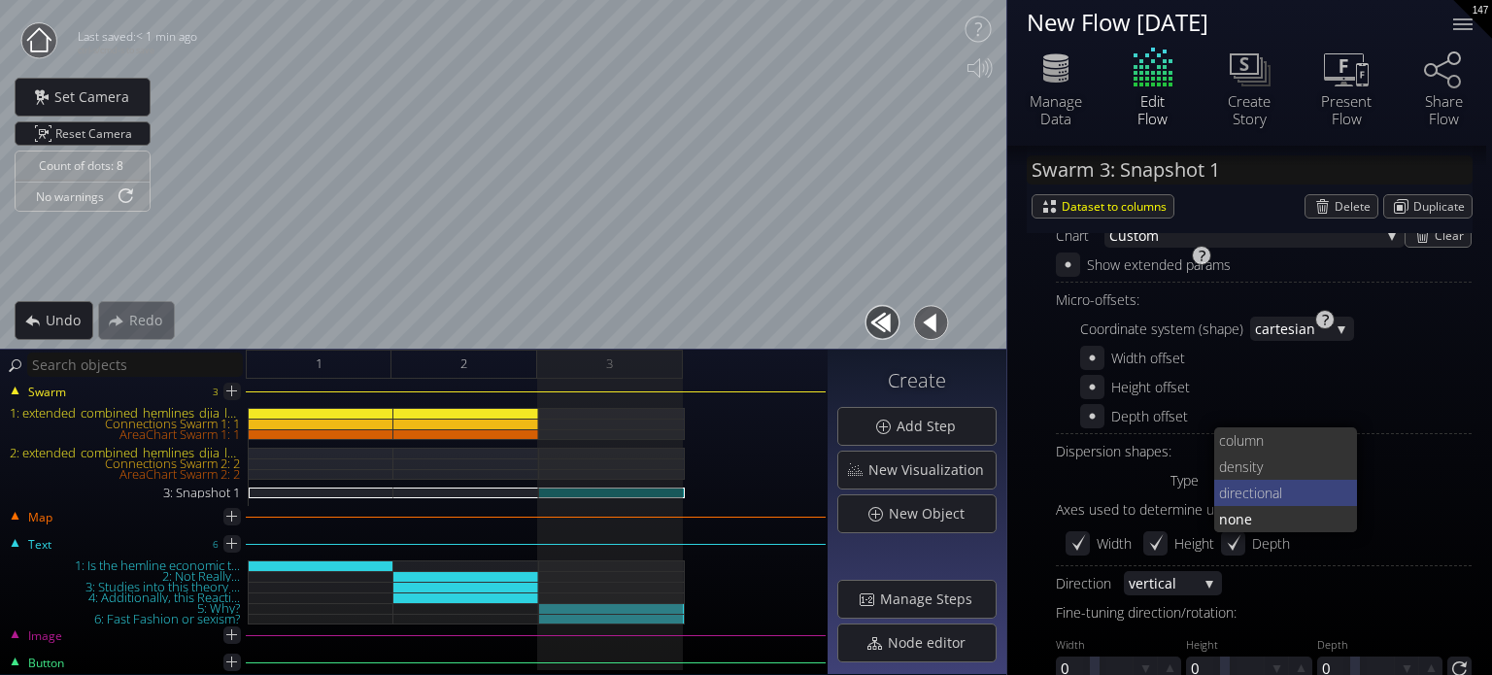
scroll to position [0, 0]
click at [1273, 442] on span "lumn" at bounding box center [1288, 440] width 110 height 26
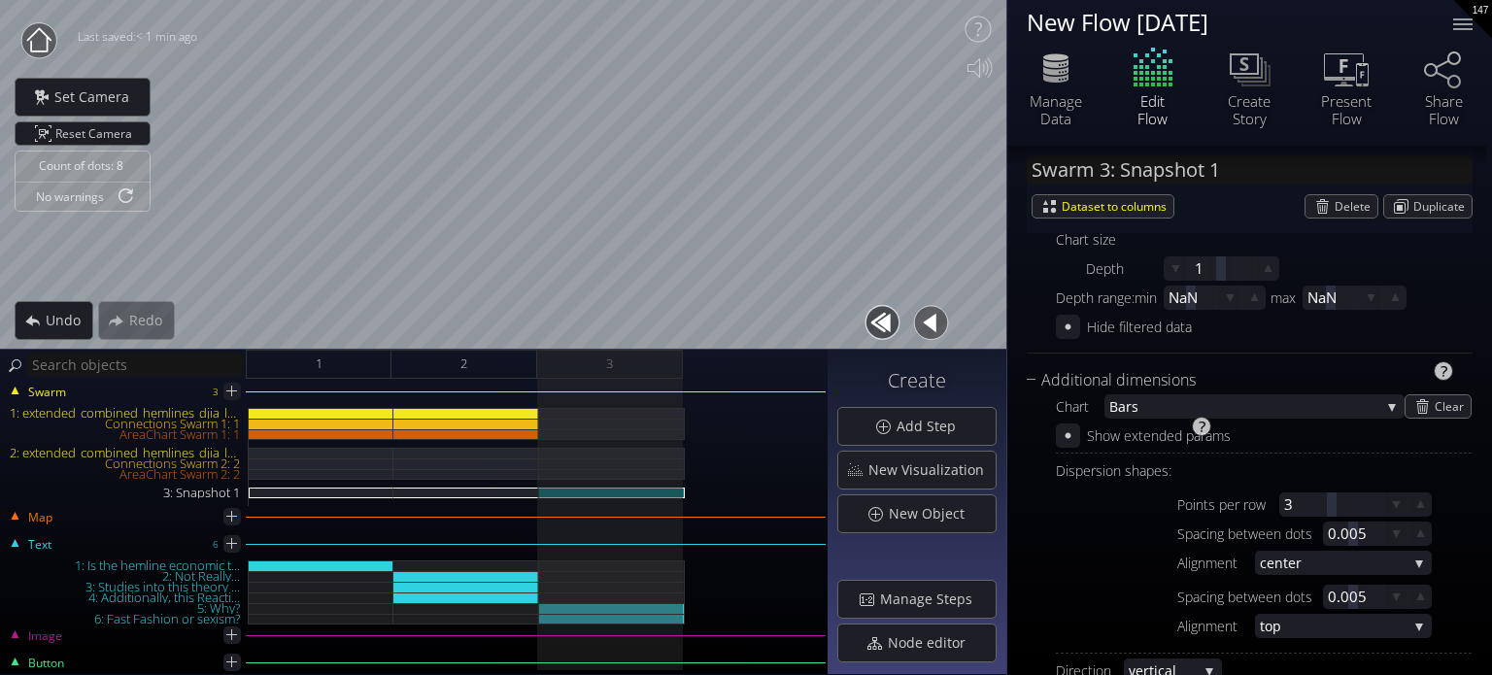
scroll to position [816, 0]
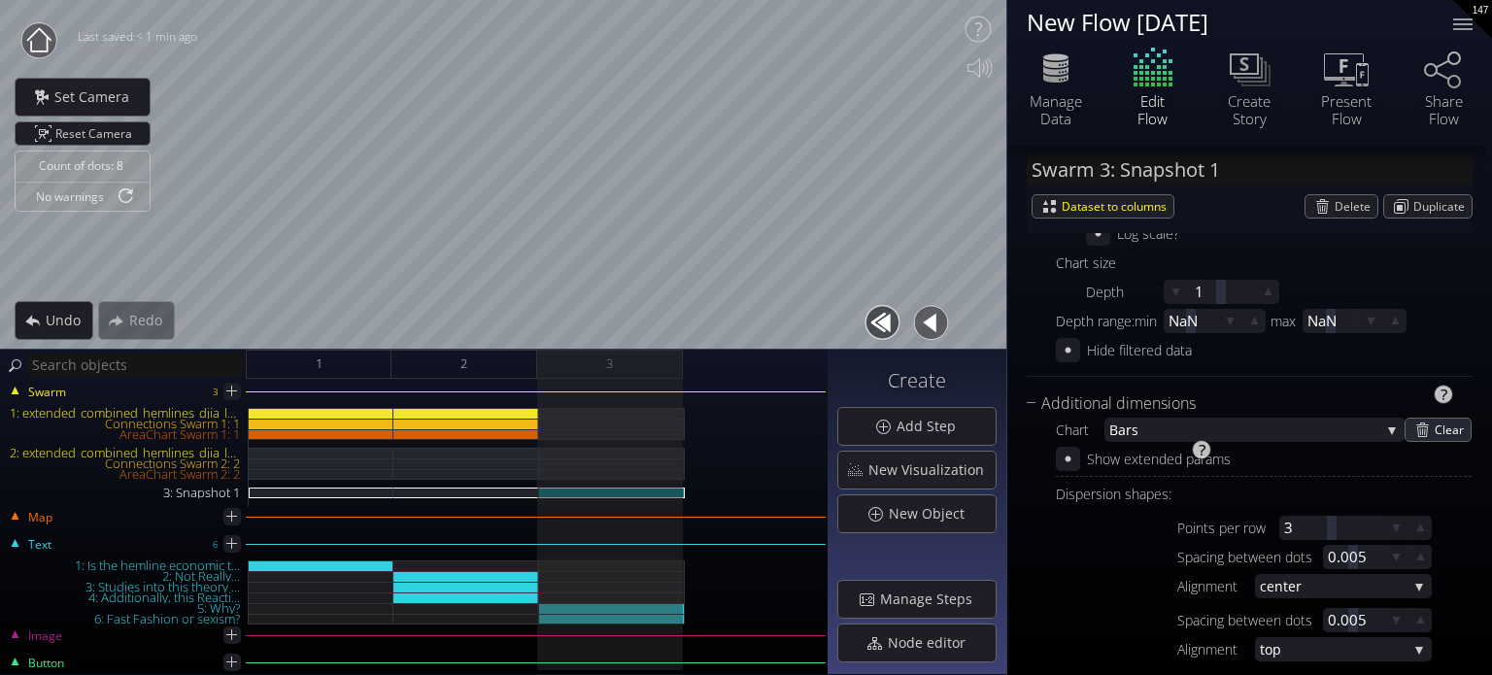
click at [1441, 423] on span "Clear" at bounding box center [1453, 430] width 36 height 22
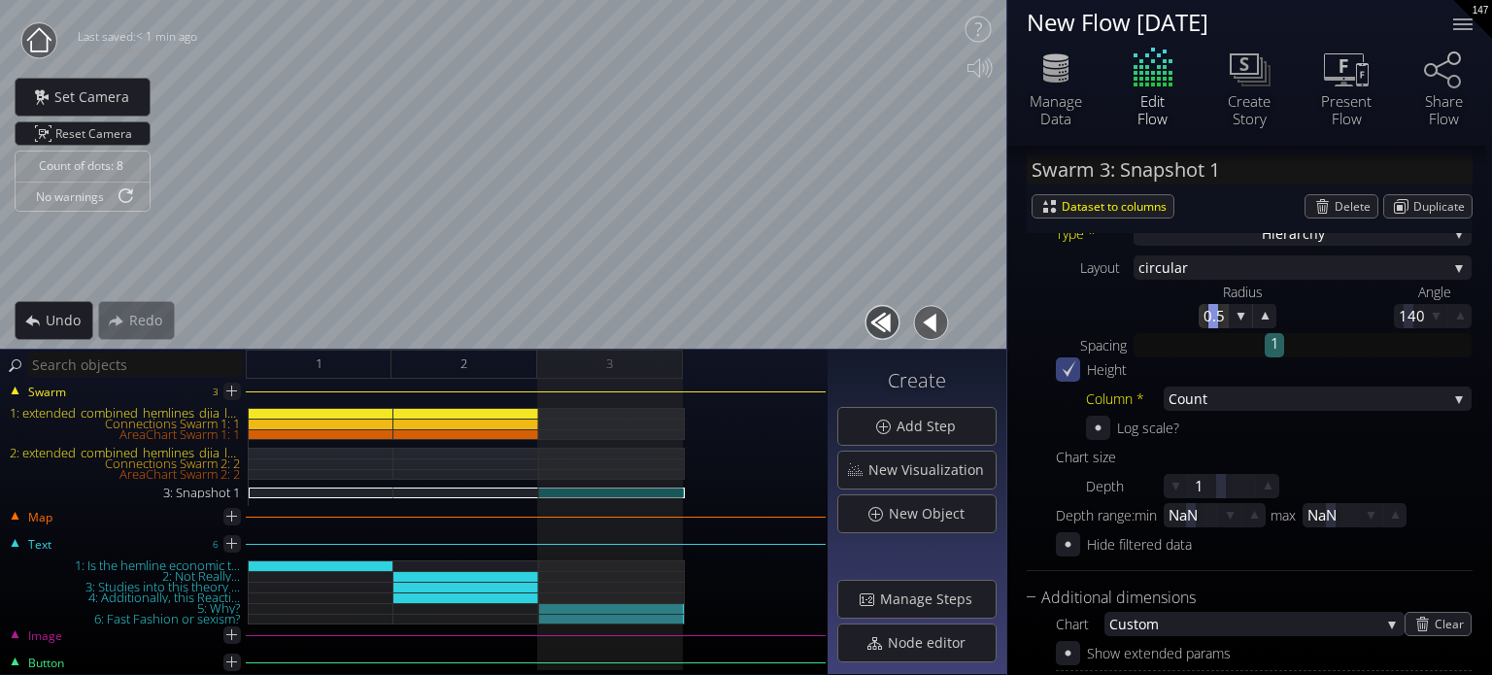
scroll to position [427, 0]
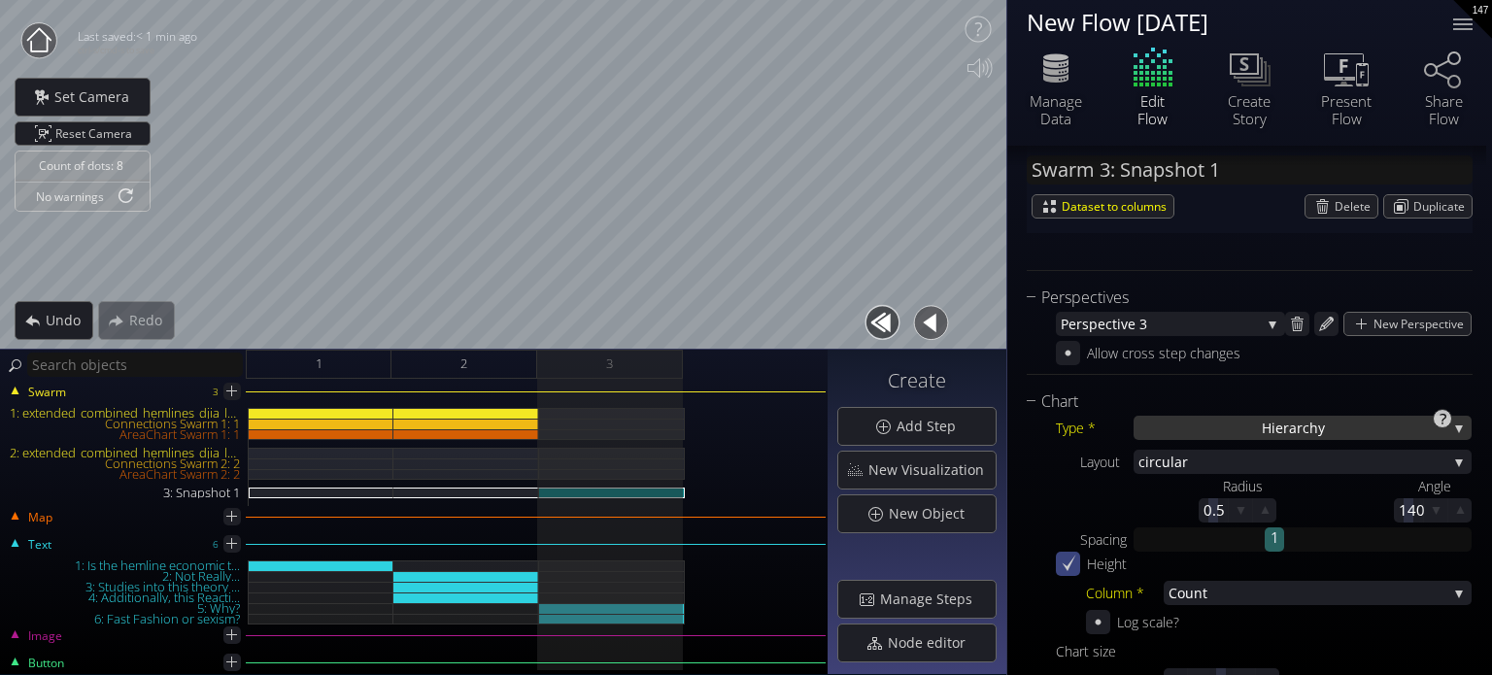
click at [1172, 430] on div "Hierarch y" at bounding box center [1302, 428] width 338 height 24
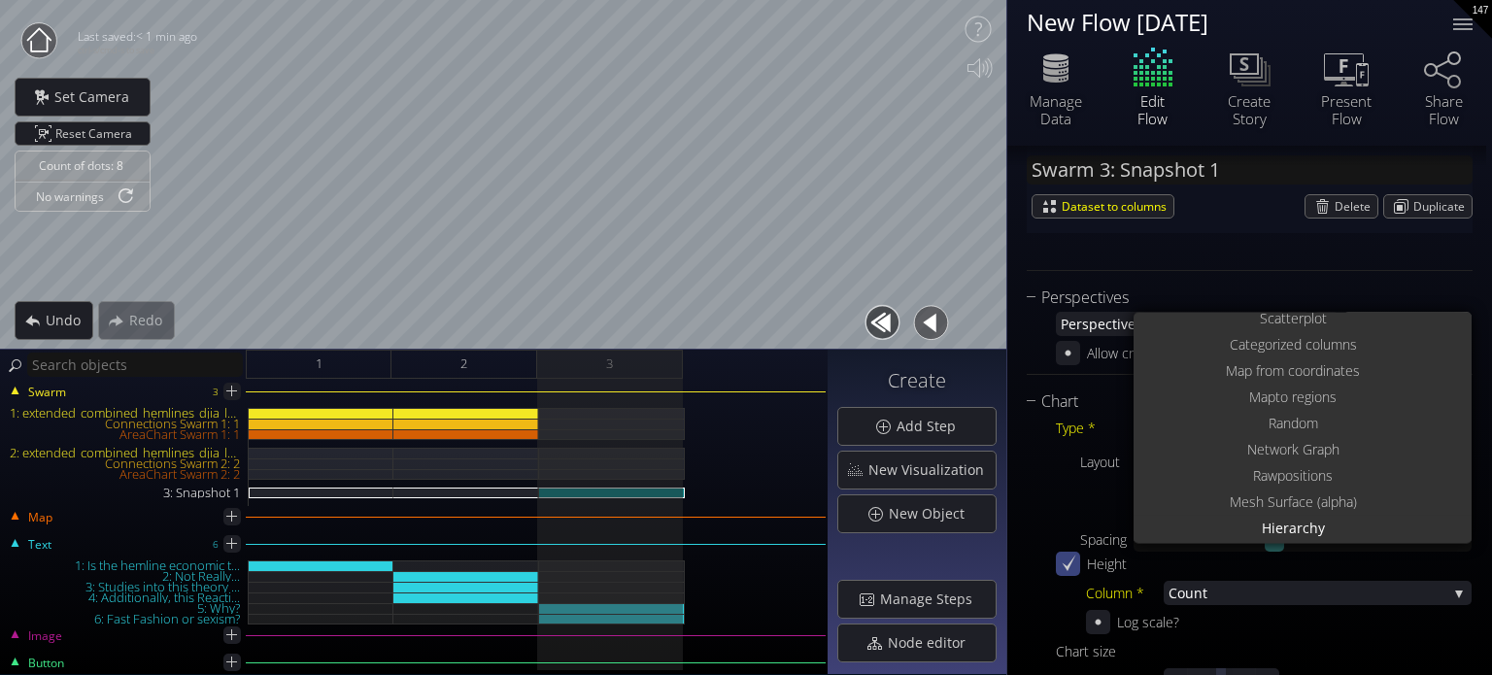
scroll to position [0, 0]
click at [1063, 483] on div "Type * Hierarch y S catterplot Categoriz ed columns Map from c oordinates Map t…" at bounding box center [1250, 582] width 446 height 337
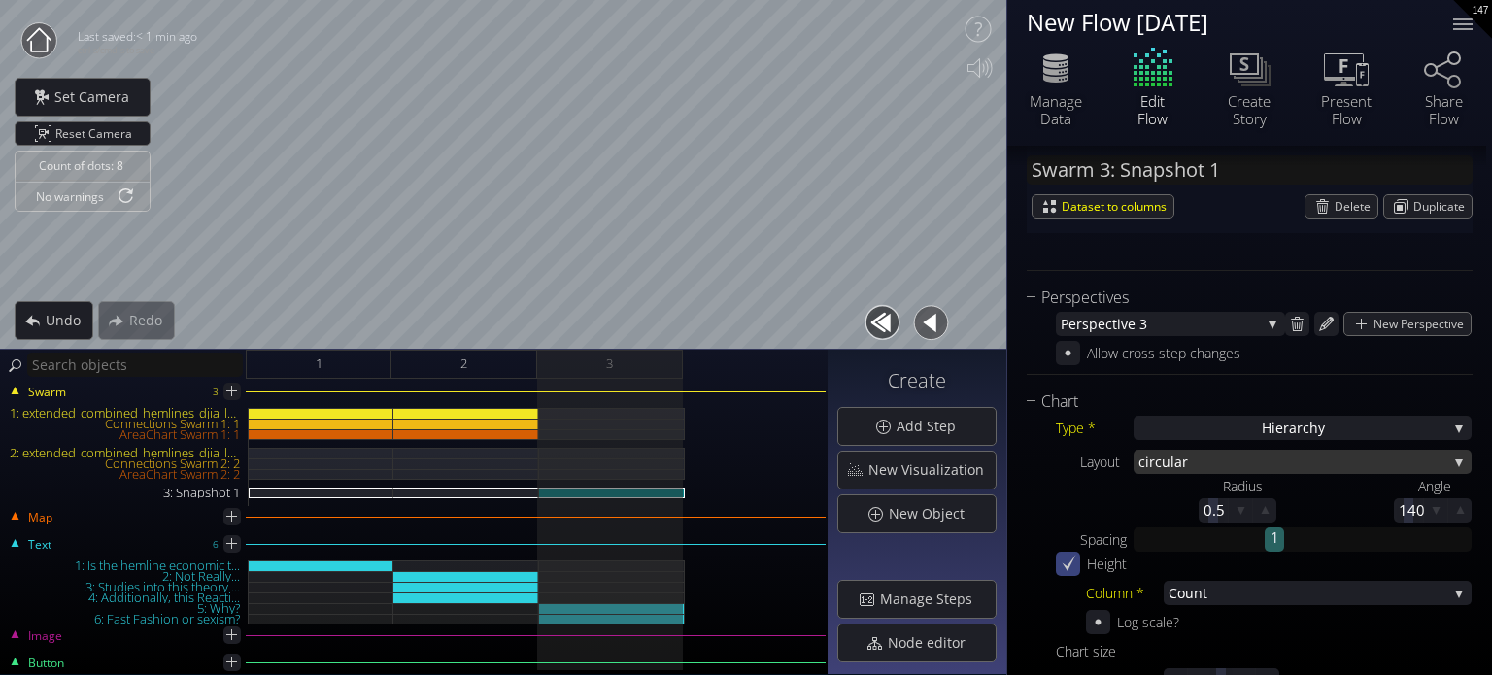
click at [1195, 450] on span "ar" at bounding box center [1310, 462] width 273 height 24
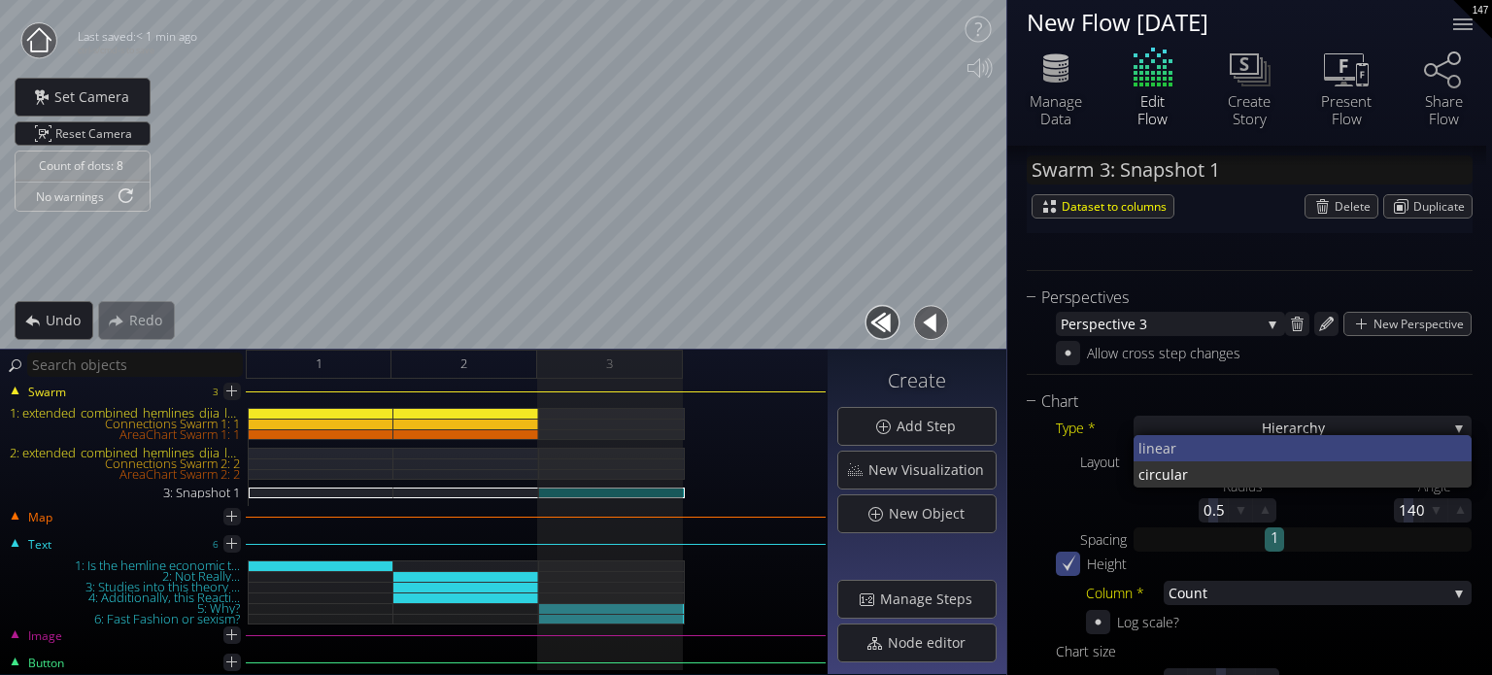
click at [1191, 450] on span "near" at bounding box center [1301, 448] width 311 height 26
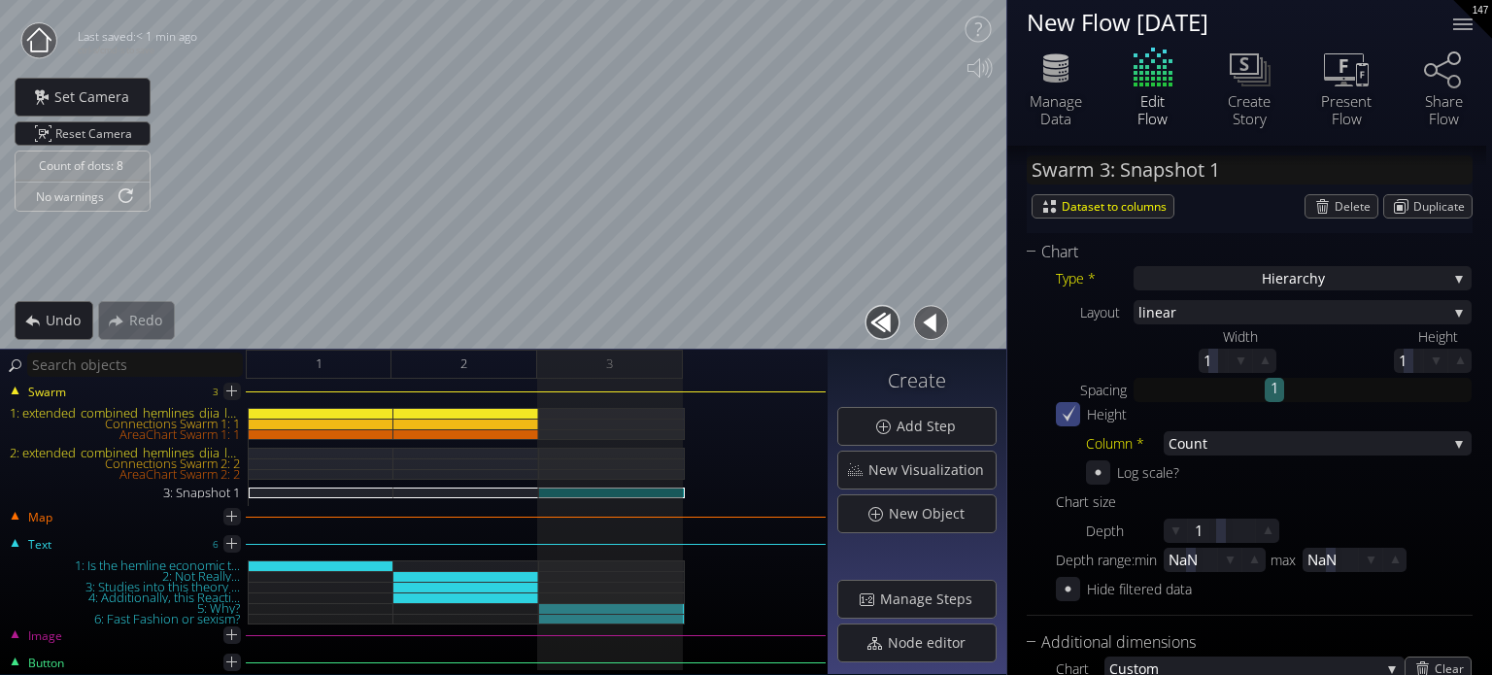
scroll to position [622, 0]
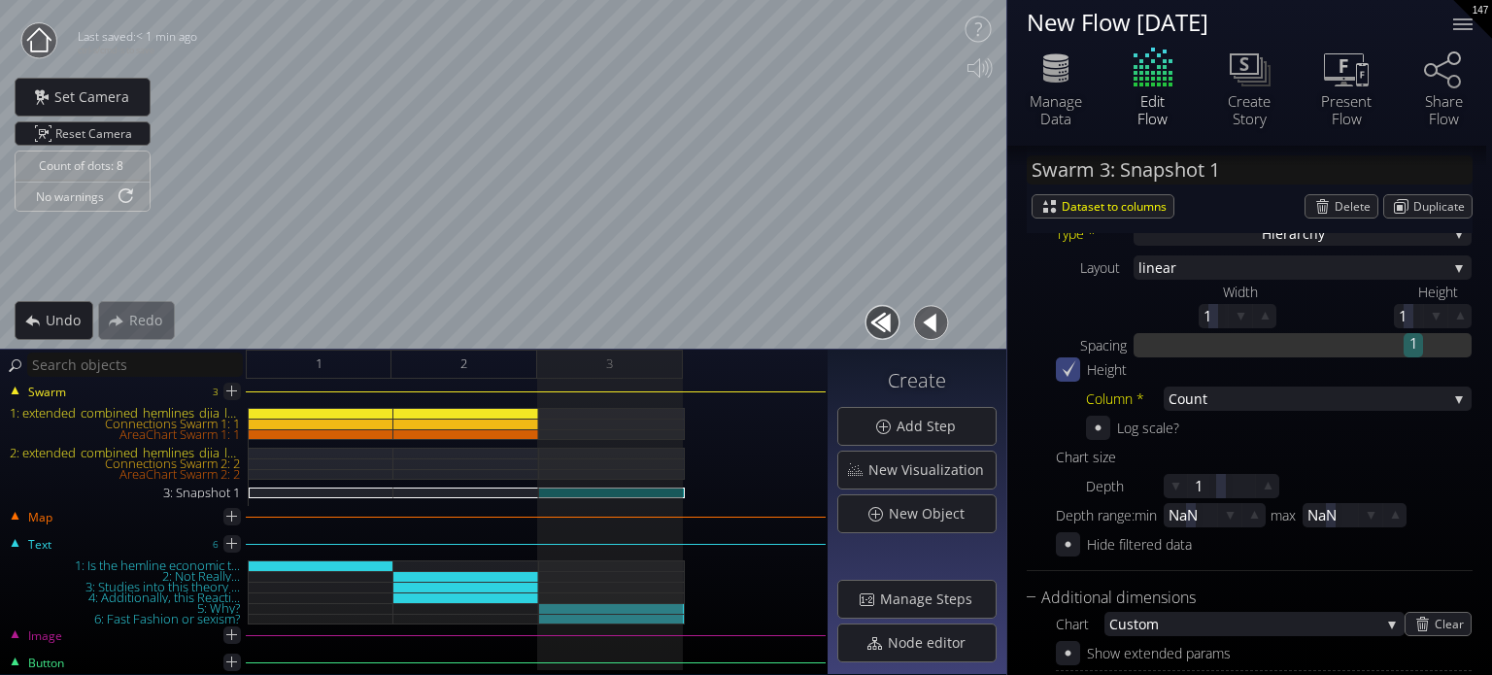
drag, startPoint x: 1274, startPoint y: 345, endPoint x: 1409, endPoint y: 331, distance: 135.7
click at [1409, 333] on div "1" at bounding box center [1412, 343] width 19 height 20
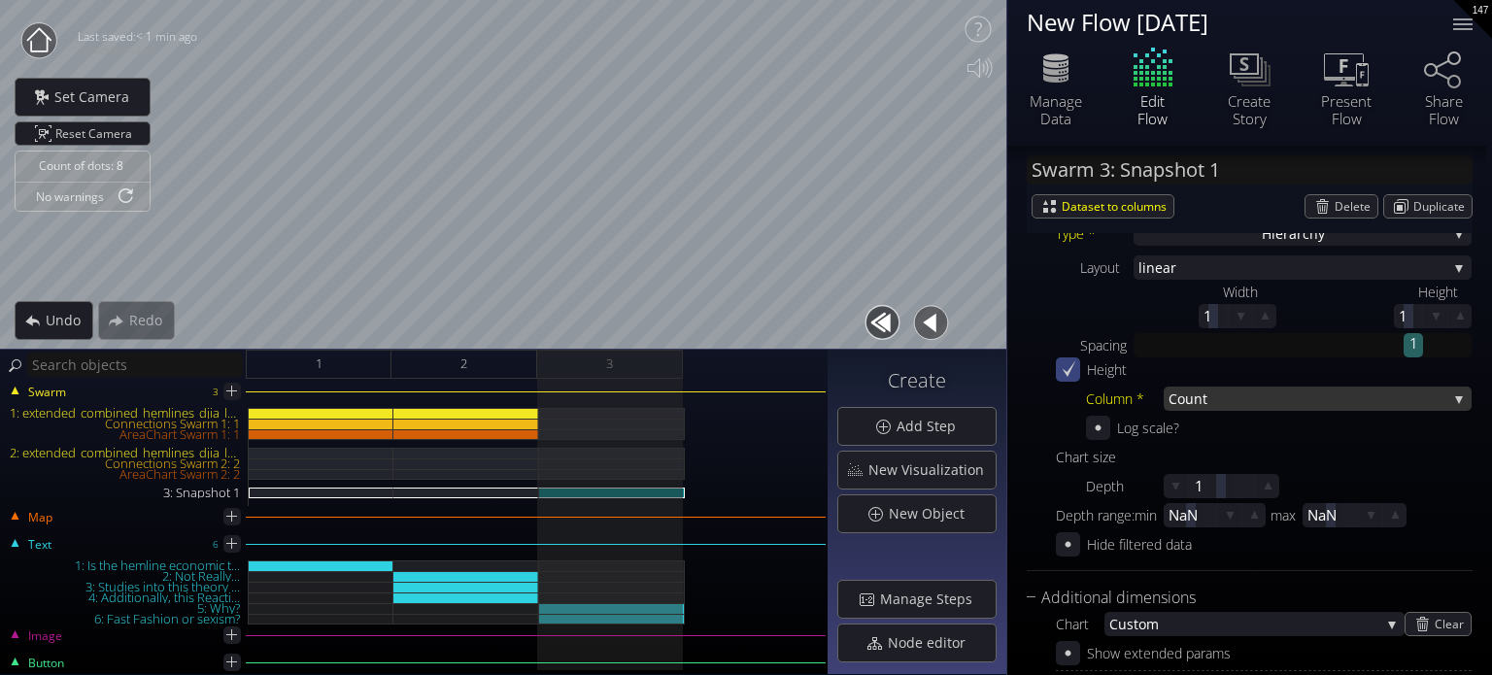
click at [1206, 403] on span "Count" at bounding box center [1307, 399] width 279 height 24
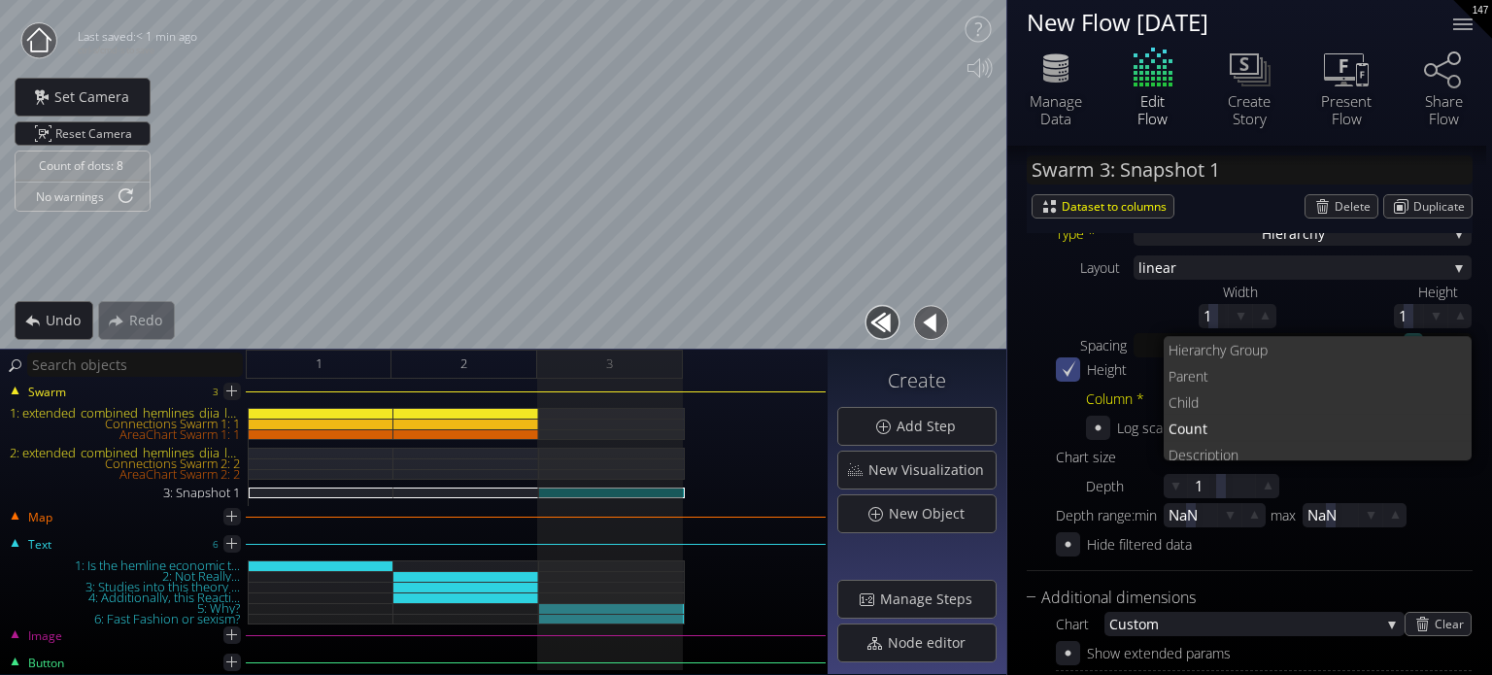
click at [1069, 396] on div "Height Column * Count Hiera rchy Level Hiera rchy Group Pa rent Child Count D e…" at bounding box center [1264, 398] width 416 height 83
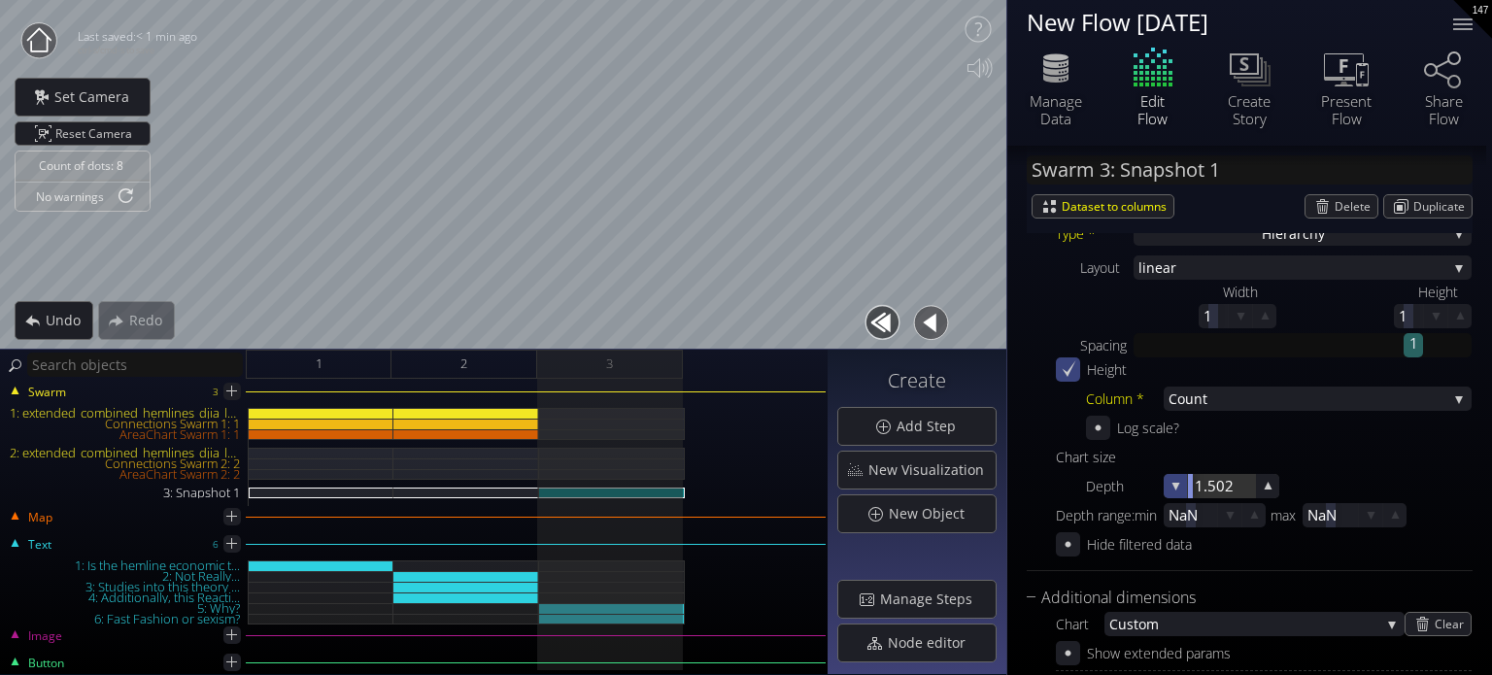
drag, startPoint x: 1235, startPoint y: 480, endPoint x: 1173, endPoint y: 478, distance: 62.2
click at [1173, 478] on div "1.502" at bounding box center [1222, 486] width 116 height 24
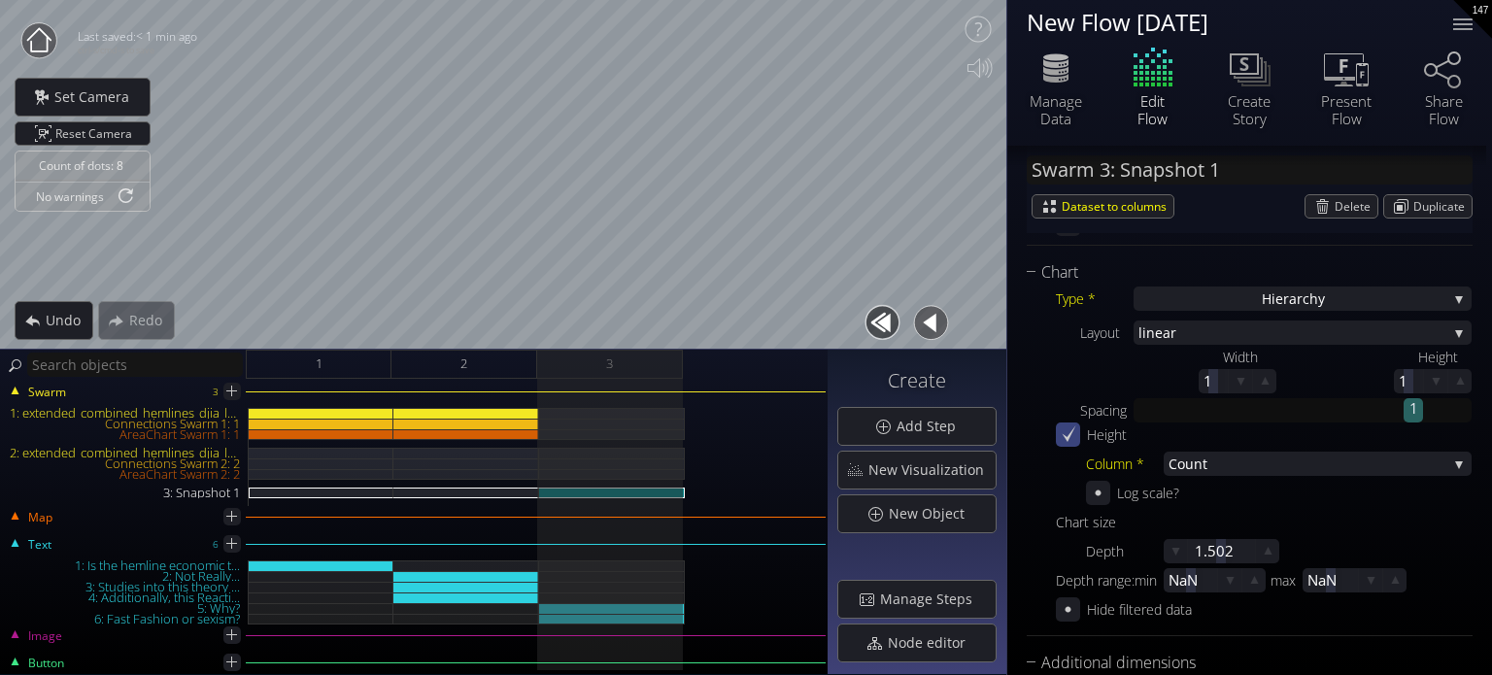
scroll to position [524, 0]
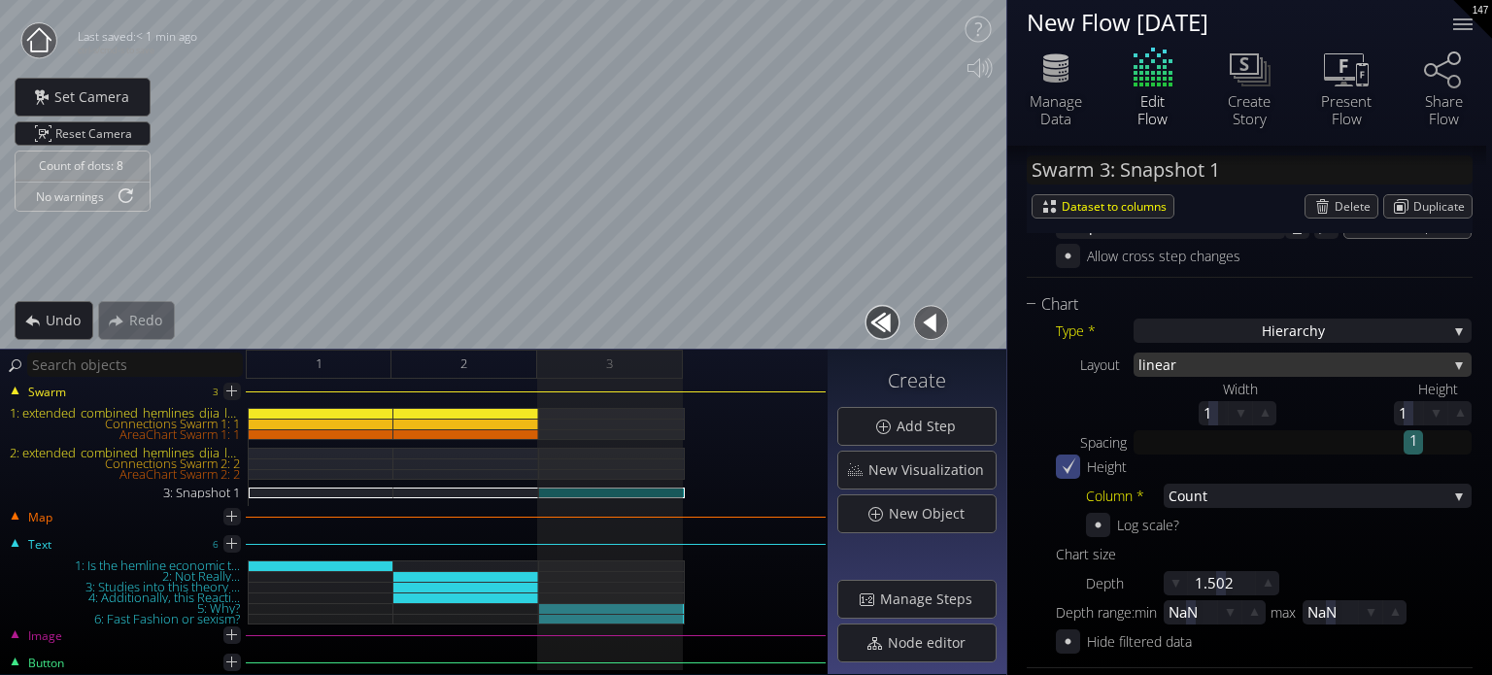
click at [1160, 369] on span "near" at bounding box center [1296, 365] width 301 height 24
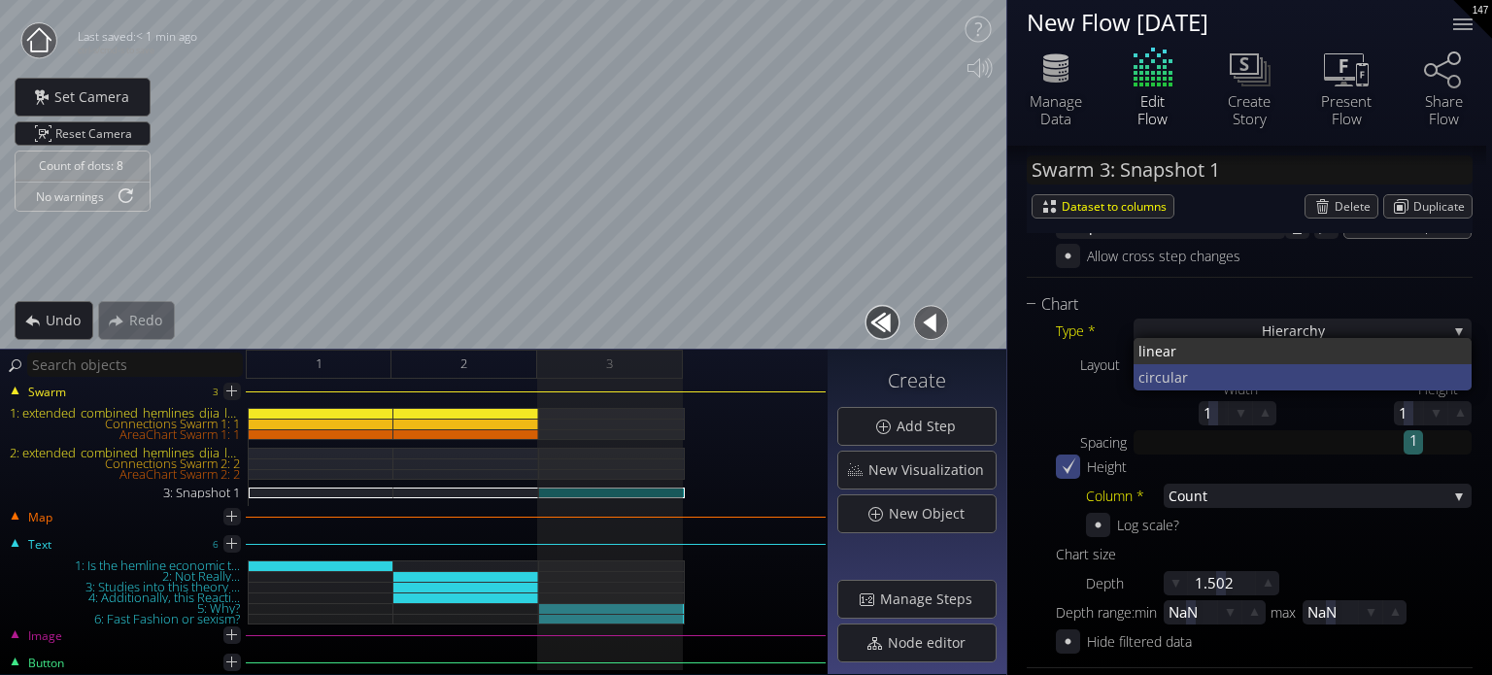
click at [1185, 382] on span "ar" at bounding box center [1315, 377] width 283 height 26
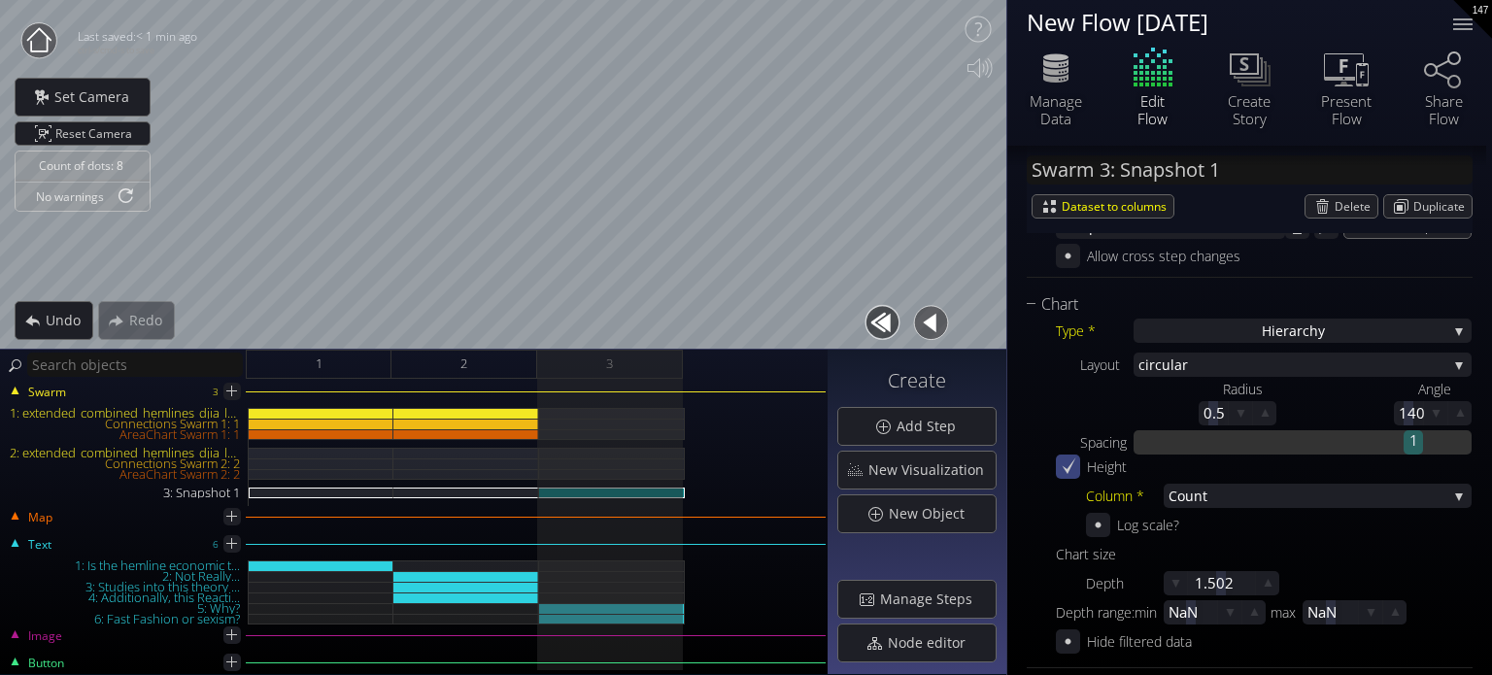
drag, startPoint x: 1232, startPoint y: 432, endPoint x: 1152, endPoint y: 446, distance: 80.8
click at [1123, 440] on div "Spacing 1" at bounding box center [1275, 442] width 391 height 24
drag, startPoint x: 1390, startPoint y: 427, endPoint x: 1261, endPoint y: 457, distance: 132.6
click at [1261, 457] on div "Type * Hierarch y S catterplot Categoriz ed columns Map from c oordinates Map t…" at bounding box center [1250, 485] width 446 height 337
drag, startPoint x: 1412, startPoint y: 445, endPoint x: 1273, endPoint y: 459, distance: 139.7
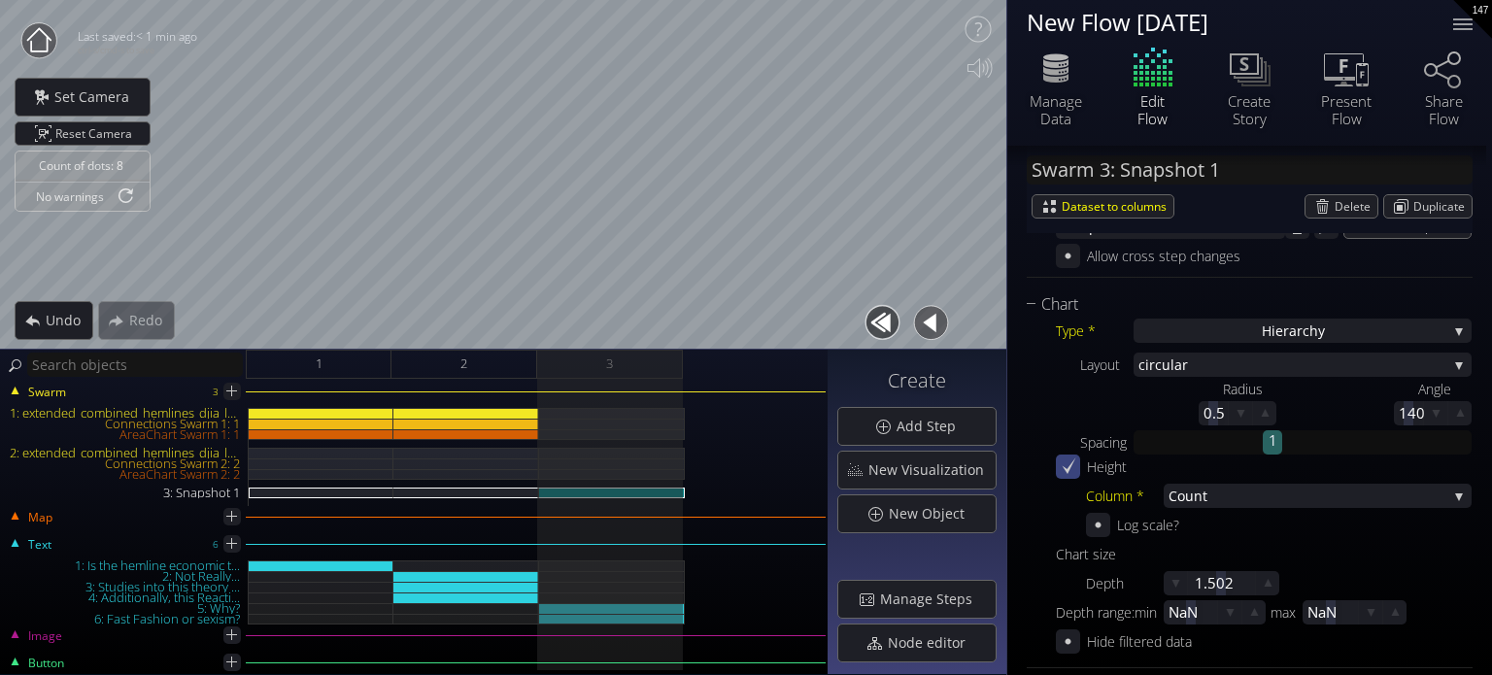
click at [1273, 459] on div "Type * Hierarch y S catterplot Categoriz ed columns Map from c oordinates Map t…" at bounding box center [1250, 485] width 446 height 337
click at [1263, 509] on div "Column * Count Hiera rchy Level Hiera rchy Group Pa rent Child Count D escripti…" at bounding box center [1279, 510] width 386 height 53
click at [1263, 500] on span "Count" at bounding box center [1307, 496] width 279 height 24
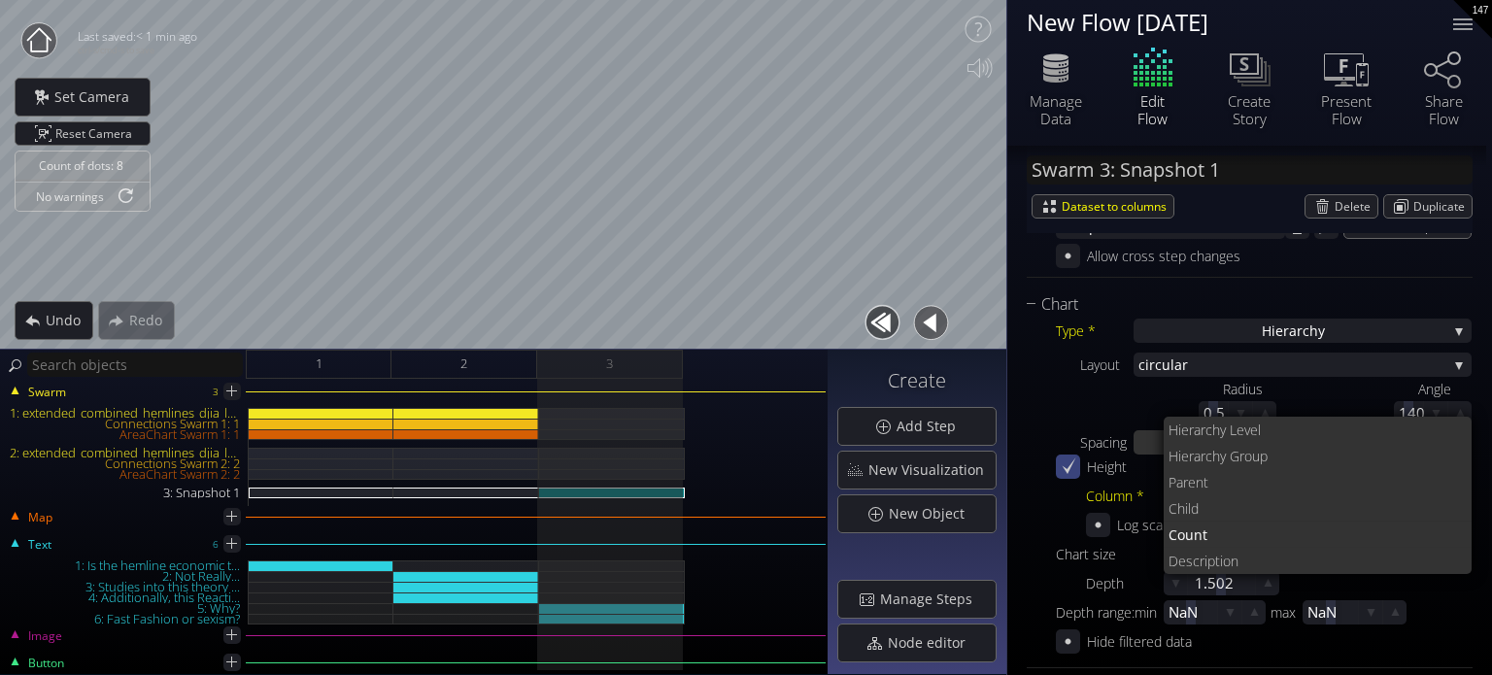
drag, startPoint x: 1263, startPoint y: 433, endPoint x: 1255, endPoint y: 445, distance: 14.0
click at [1263, 433] on span "rchy Level" at bounding box center [1328, 430] width 256 height 26
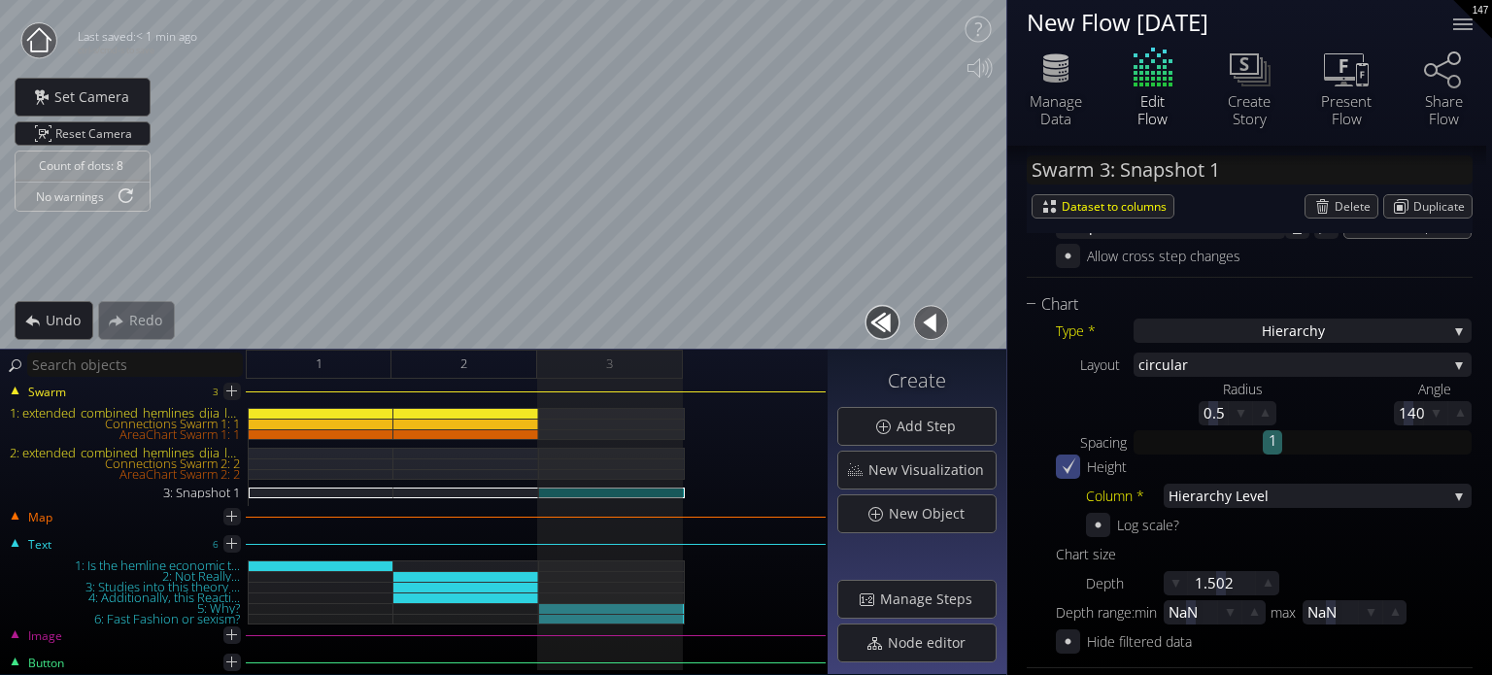
click at [1243, 481] on div "Height Column * Hiera rchy Level Hiera rchy Level Hiera rchy Group Pa rent Chil…" at bounding box center [1264, 496] width 416 height 83
click at [1239, 490] on span "rchy Level" at bounding box center [1325, 496] width 244 height 24
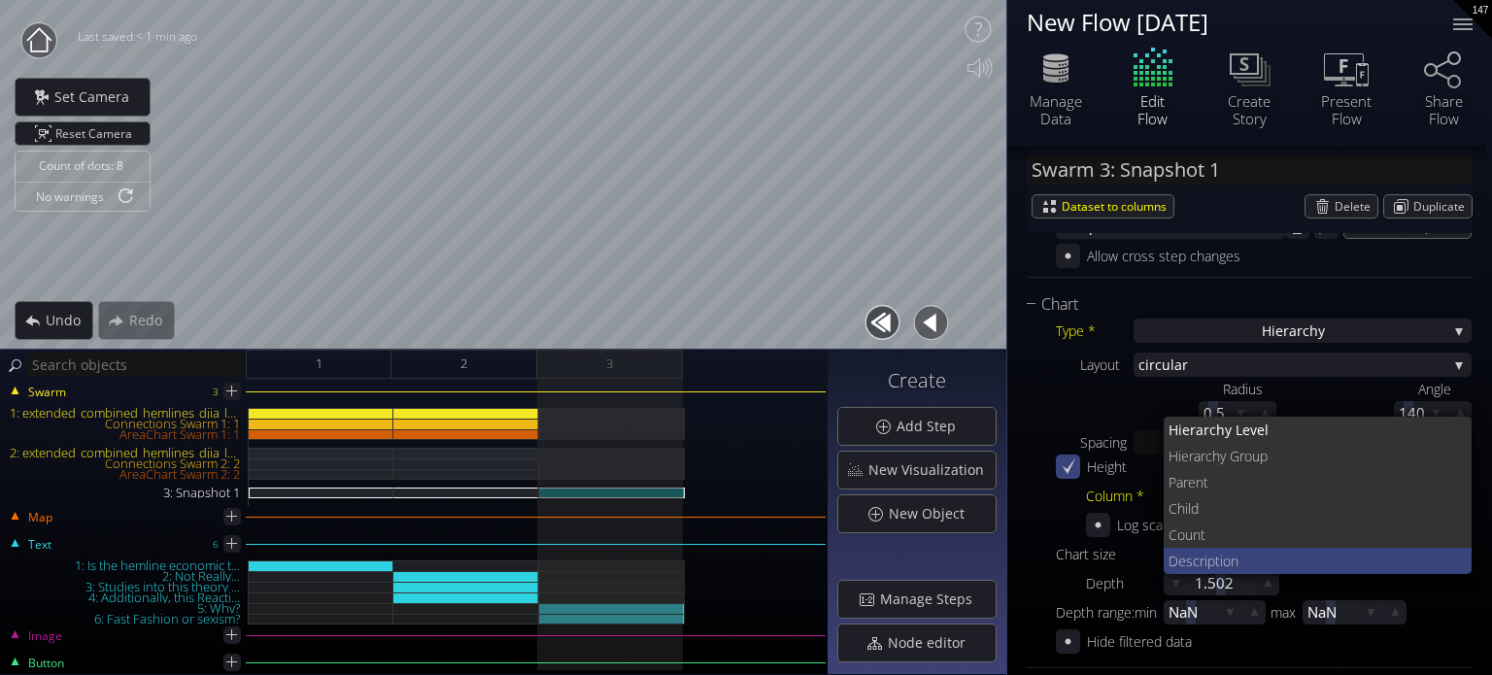
click at [1255, 548] on span "escription" at bounding box center [1317, 561] width 279 height 26
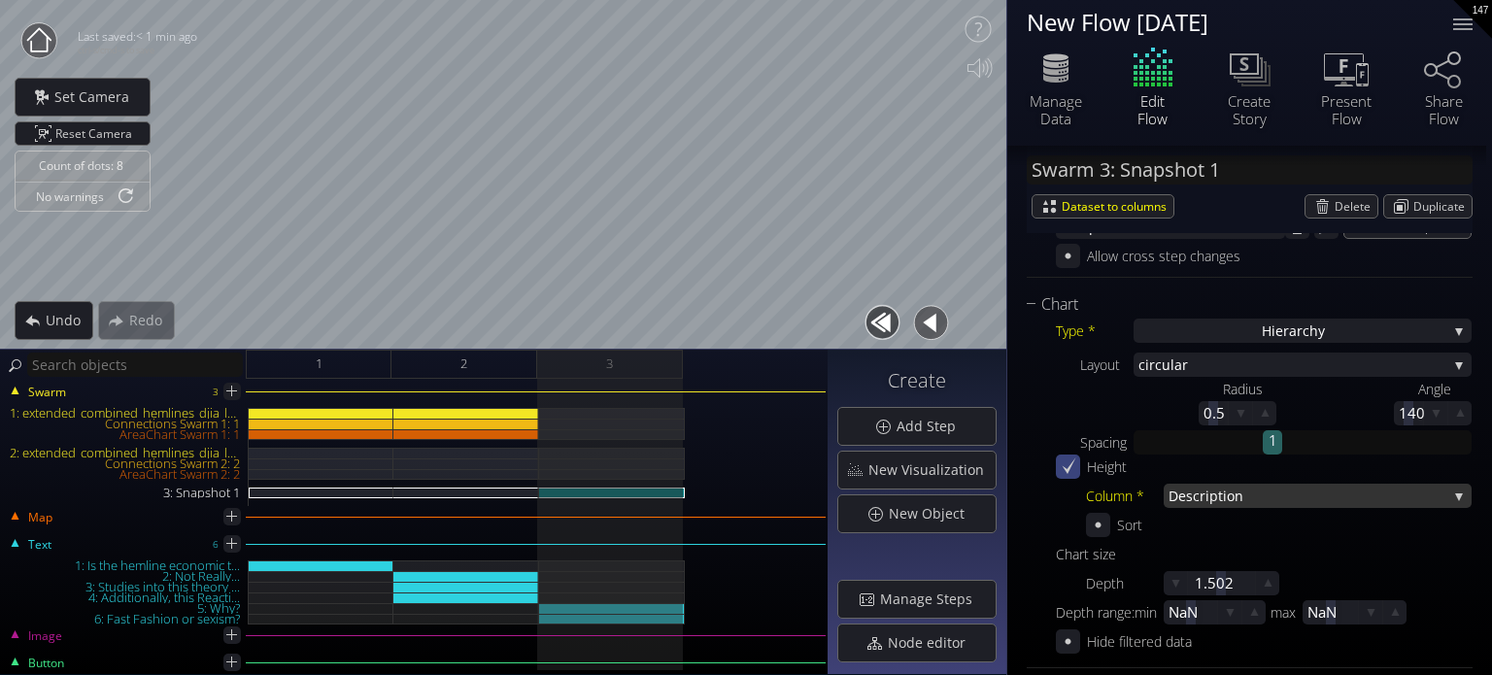
click at [1232, 491] on span "escription" at bounding box center [1312, 496] width 269 height 24
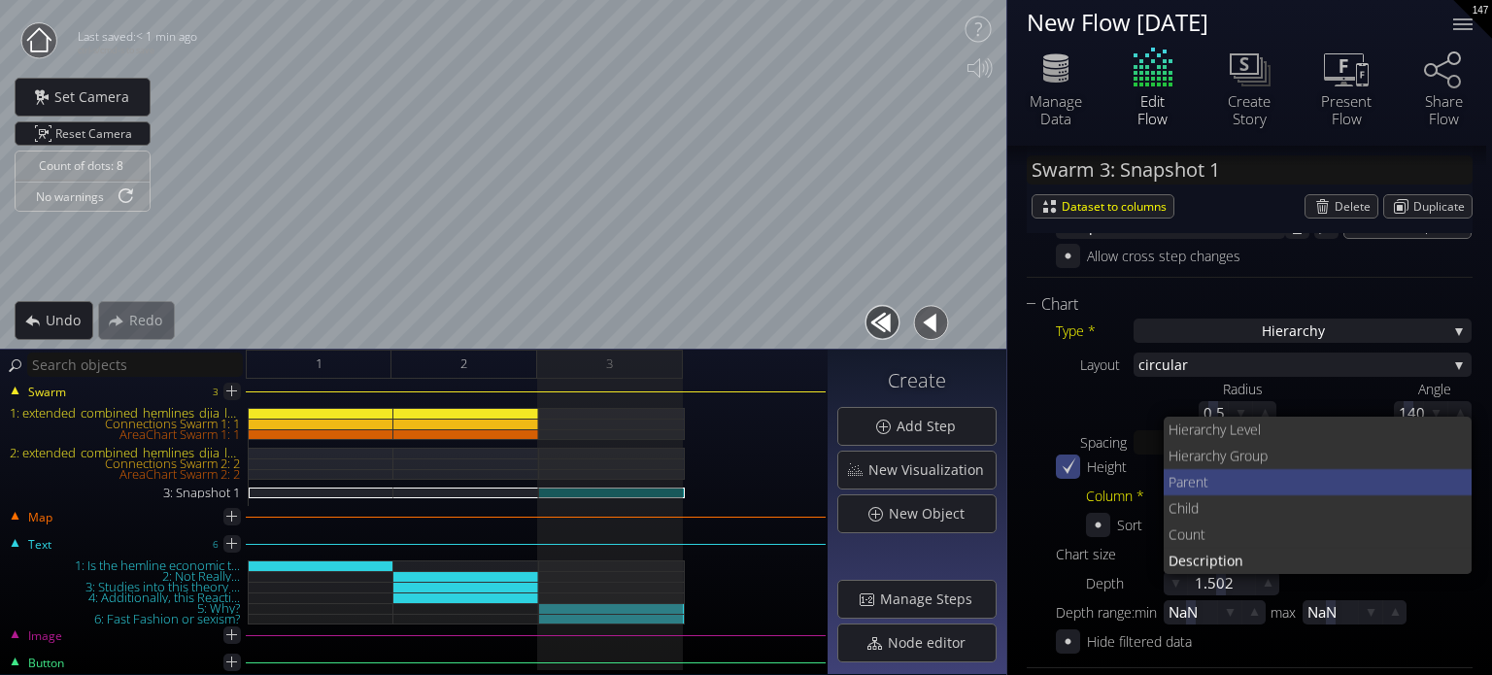
click at [1232, 480] on span "rent" at bounding box center [1320, 482] width 274 height 26
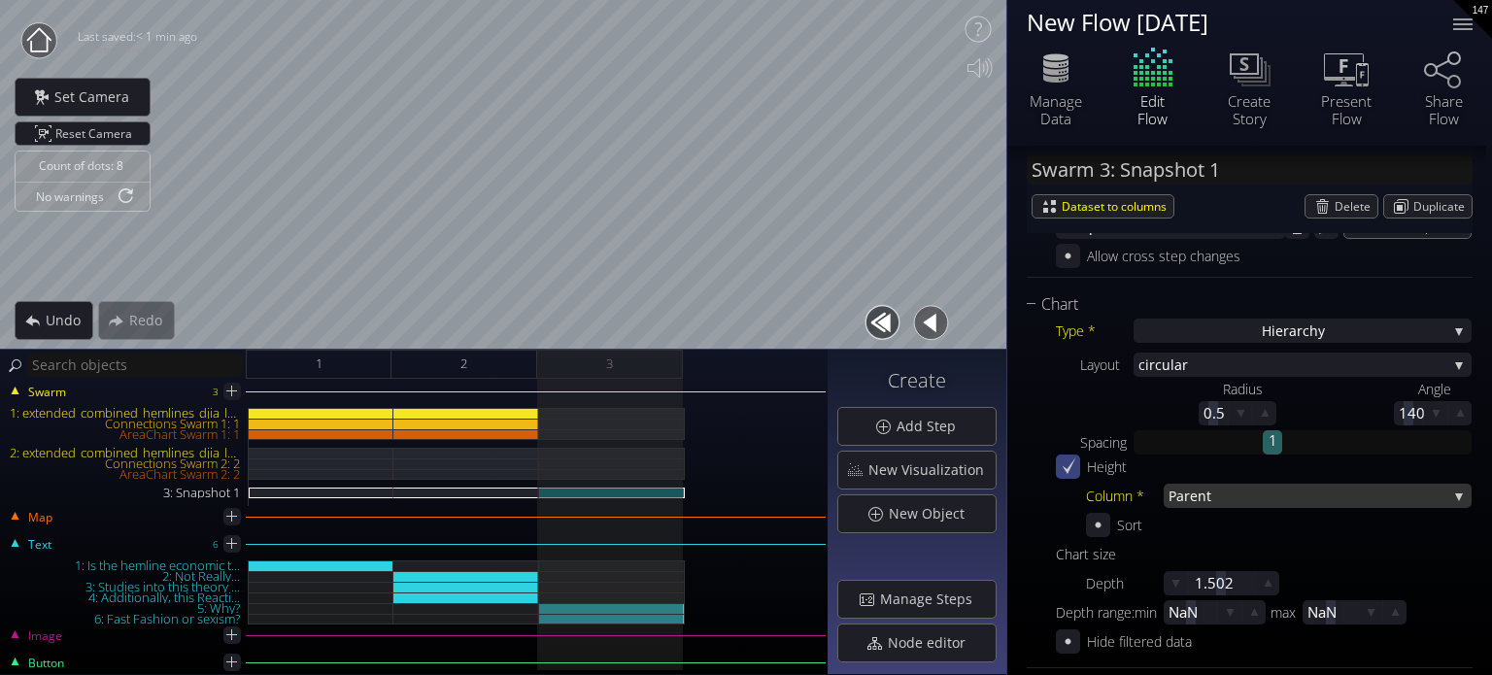
click at [1242, 484] on span "rent" at bounding box center [1315, 496] width 263 height 24
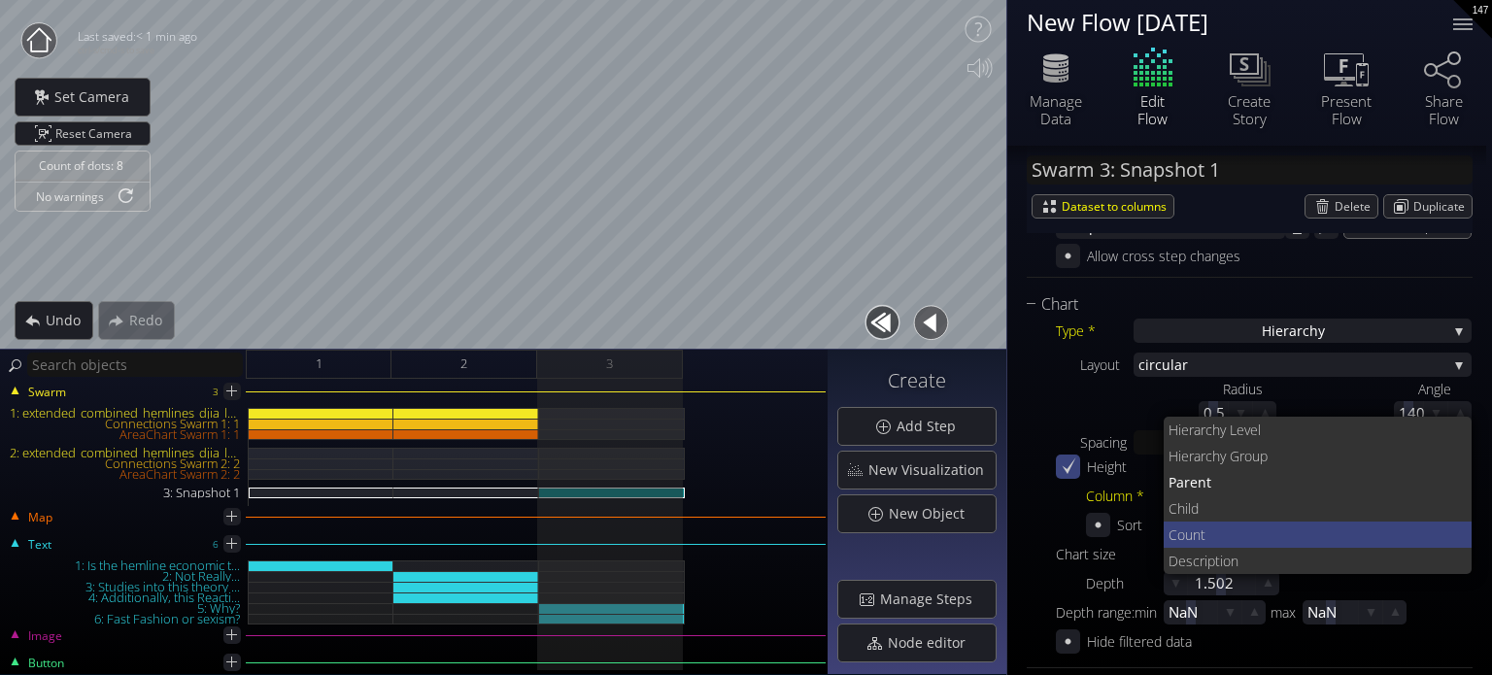
click at [1247, 527] on span "Count" at bounding box center [1312, 535] width 288 height 26
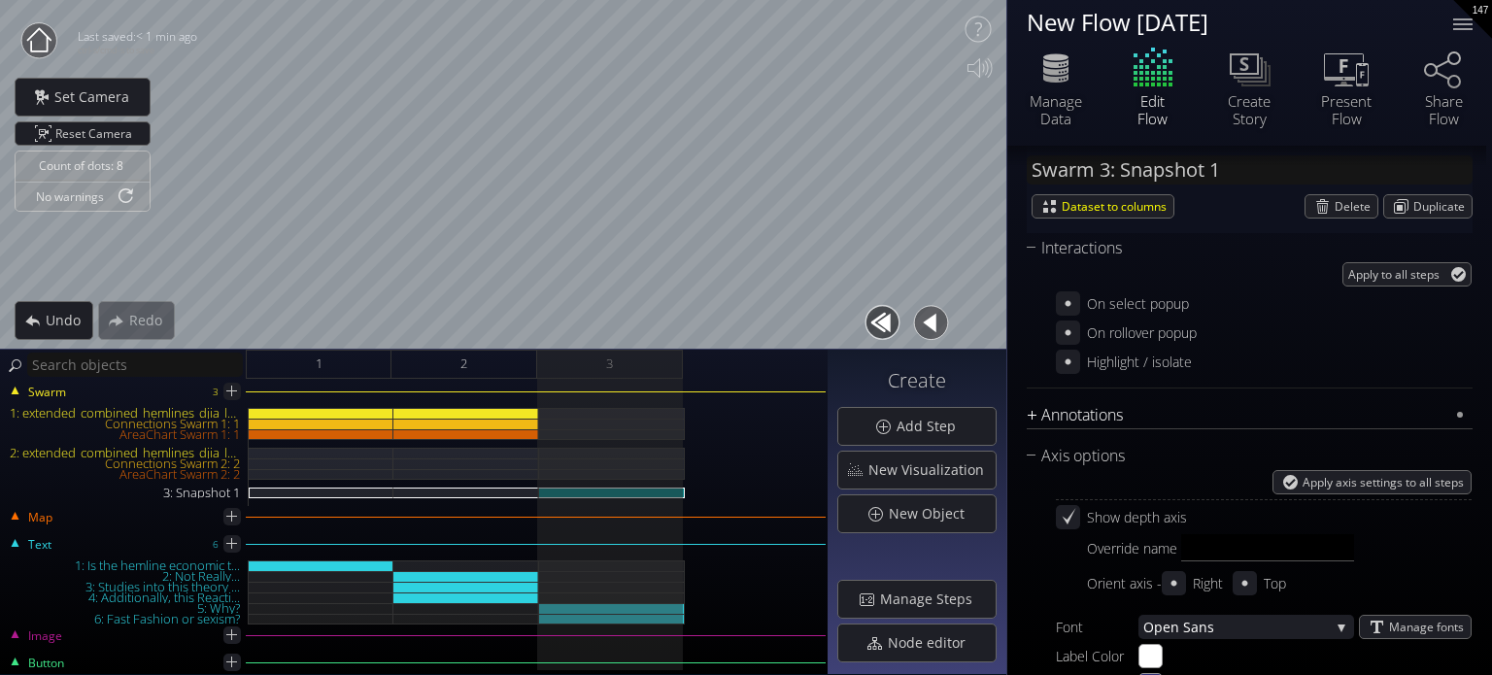
scroll to position [1787, 0]
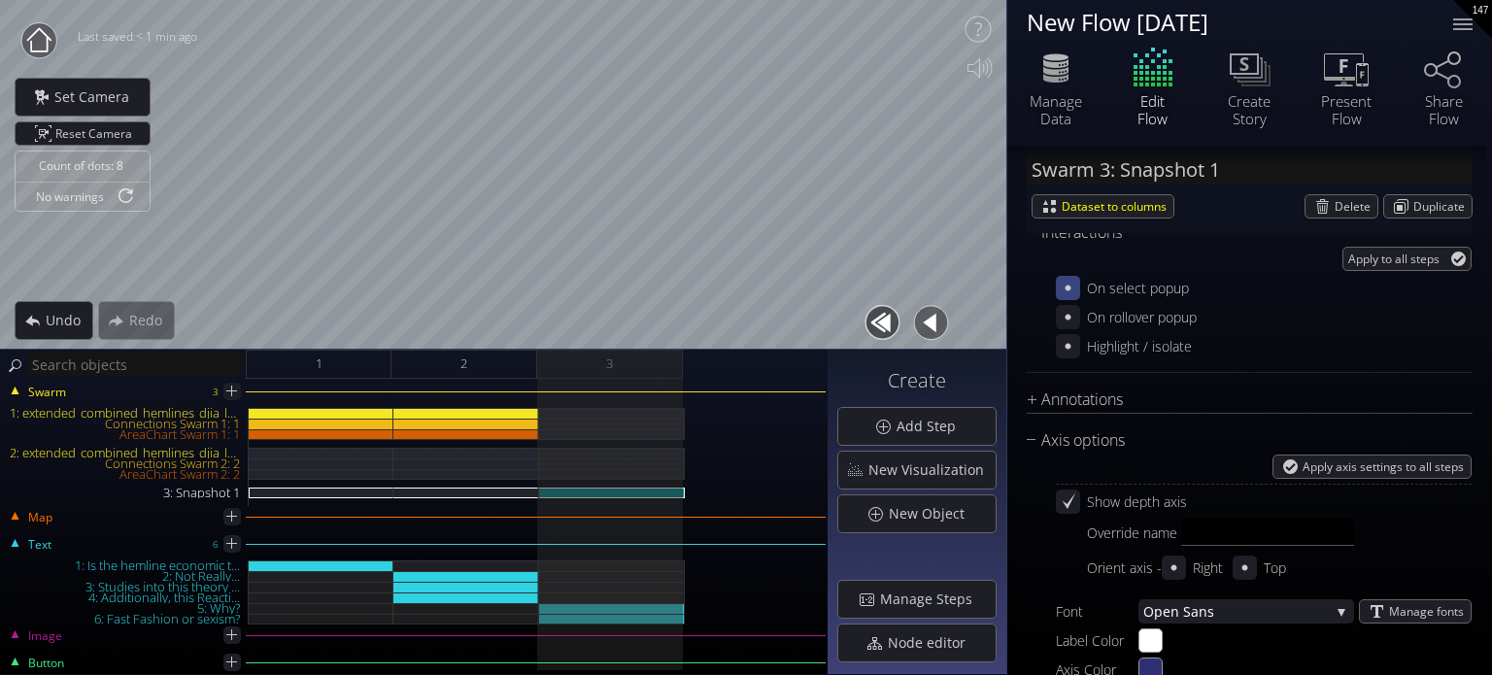
click at [1066, 284] on icon at bounding box center [1068, 288] width 18 height 18
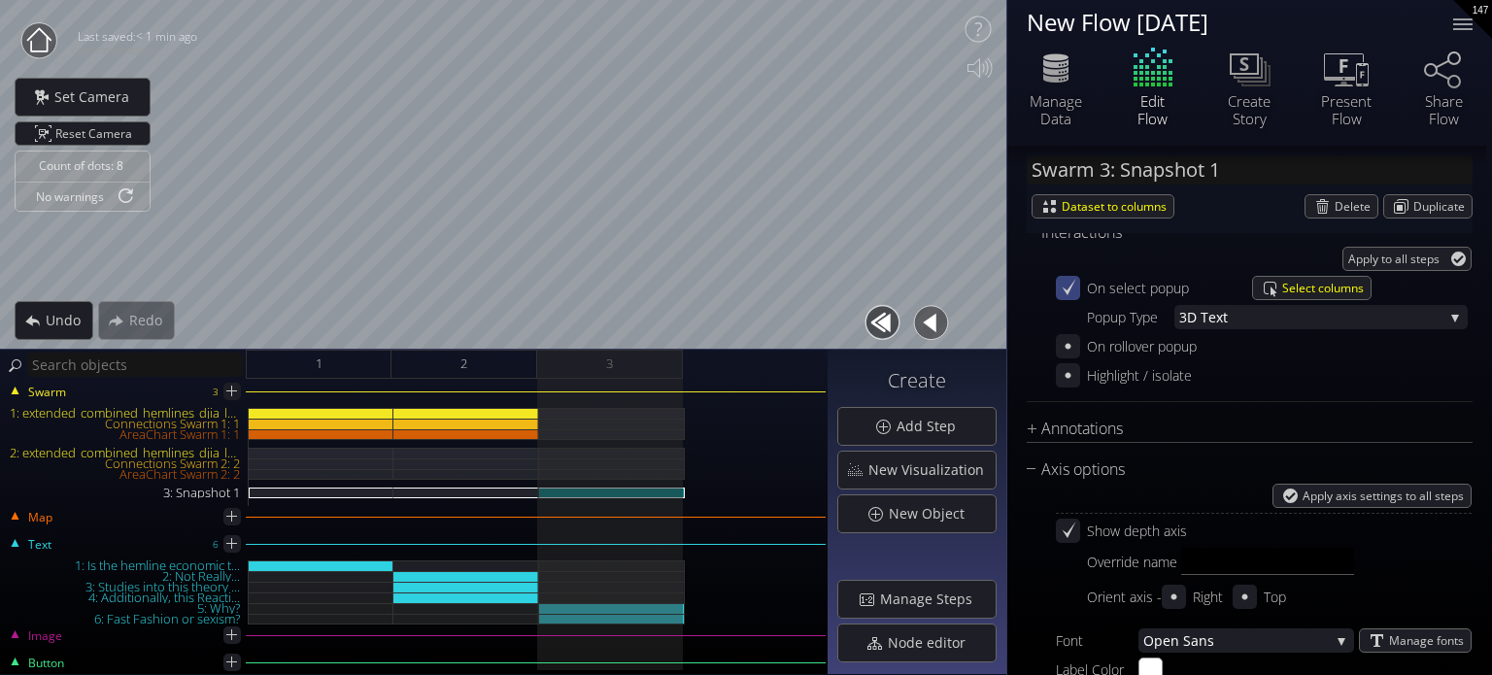
click at [1064, 290] on icon at bounding box center [1068, 288] width 18 height 18
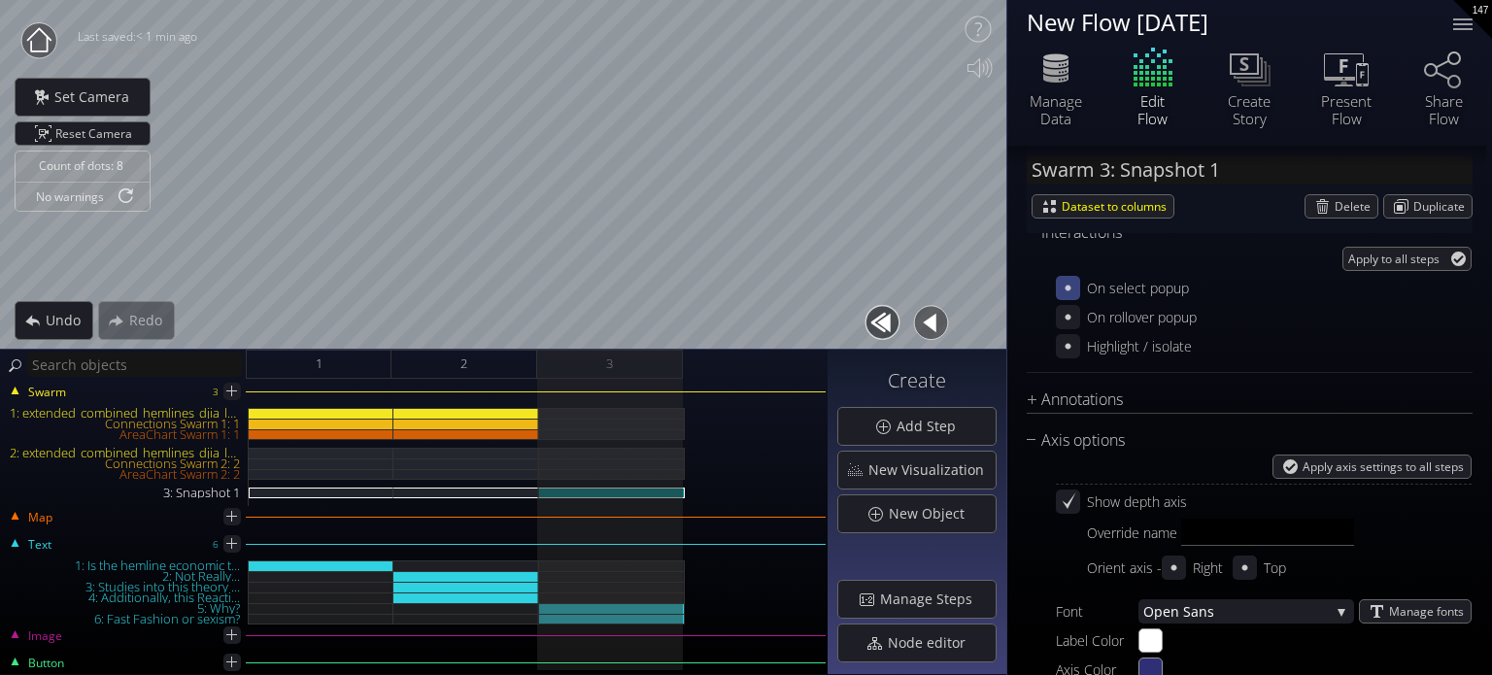
click at [1064, 287] on icon at bounding box center [1068, 288] width 18 height 18
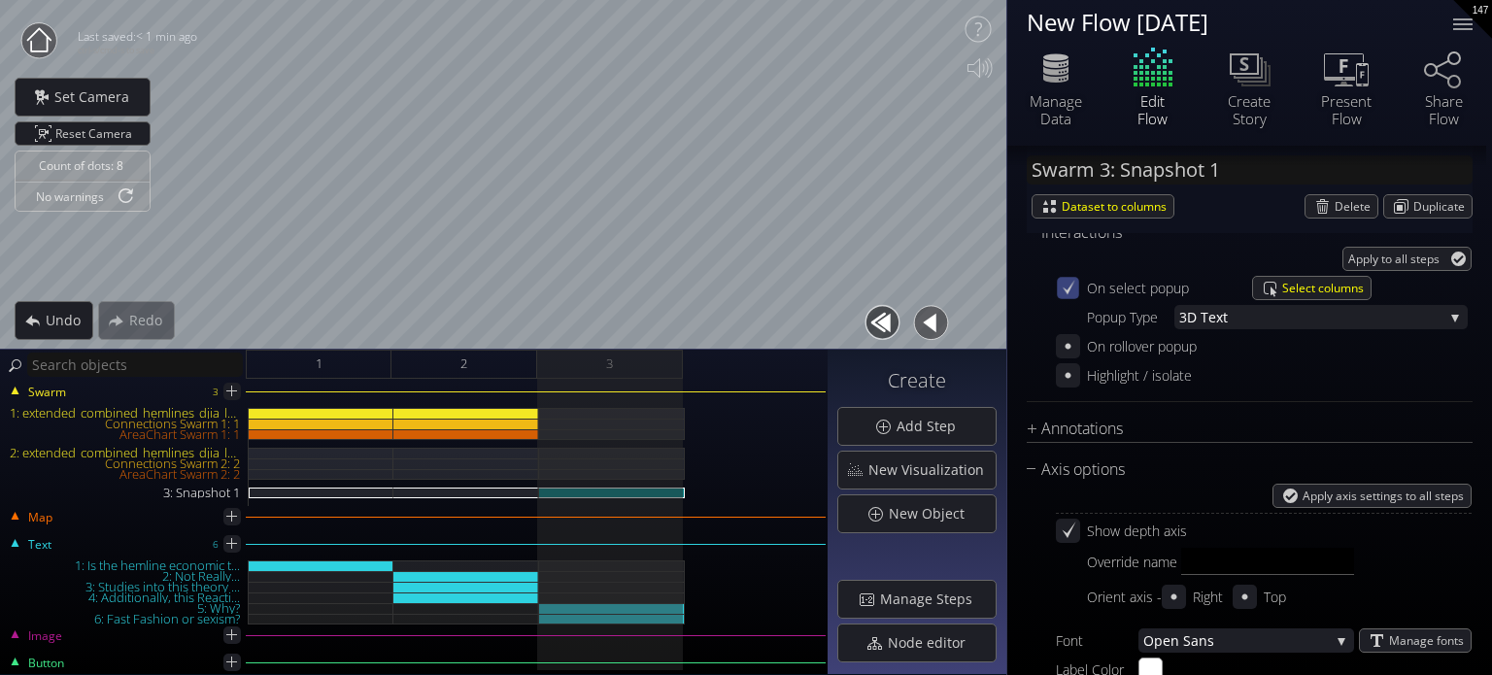
click at [1067, 291] on icon at bounding box center [1069, 287] width 13 height 15
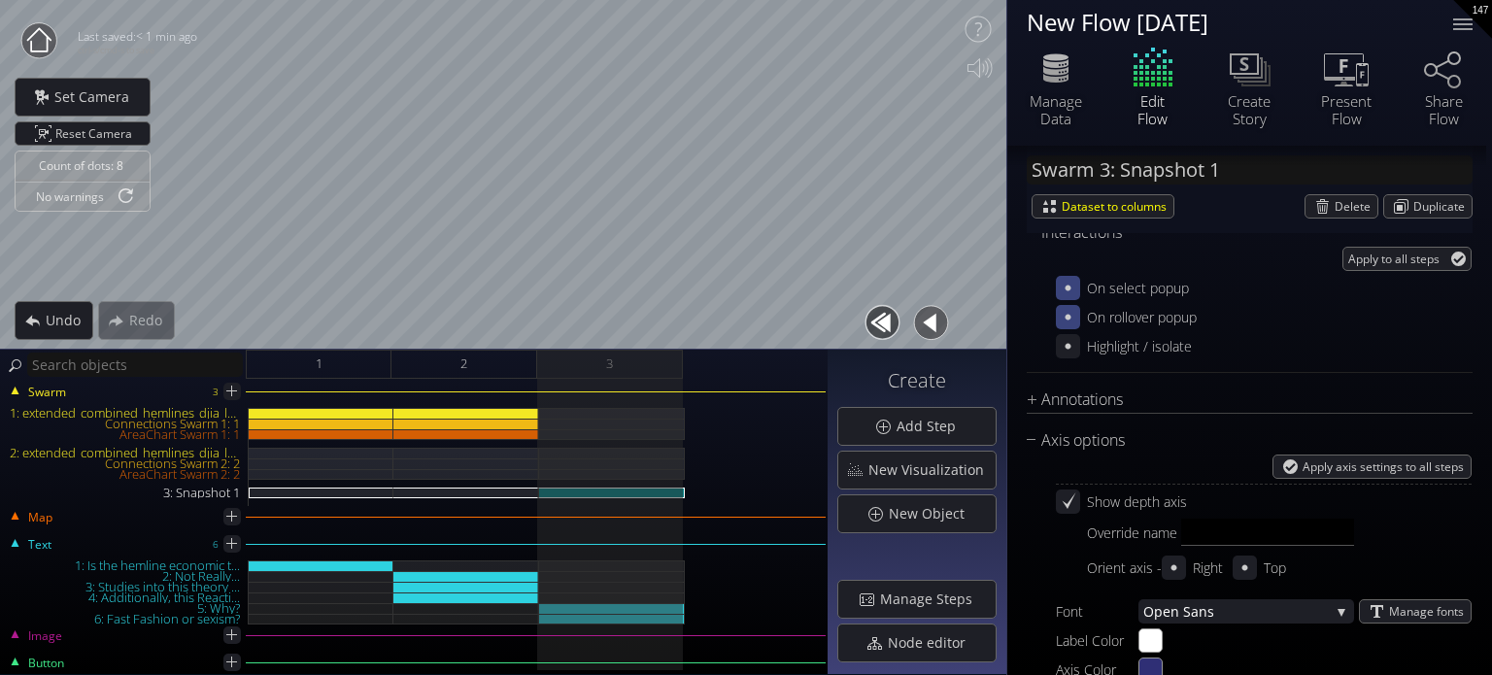
click at [1069, 310] on icon at bounding box center [1068, 317] width 18 height 18
click at [1282, 319] on div "Select columns" at bounding box center [1312, 317] width 118 height 22
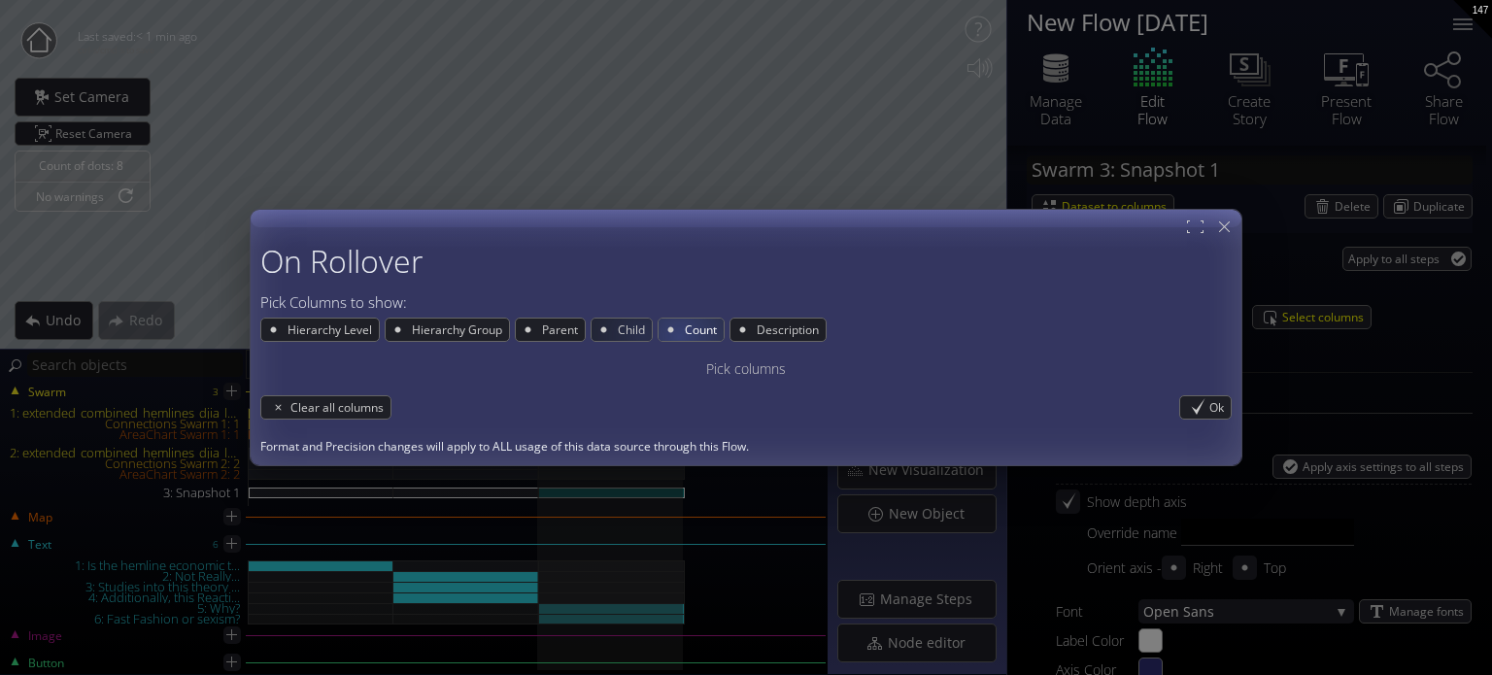
click at [683, 333] on span "Count" at bounding box center [703, 330] width 41 height 22
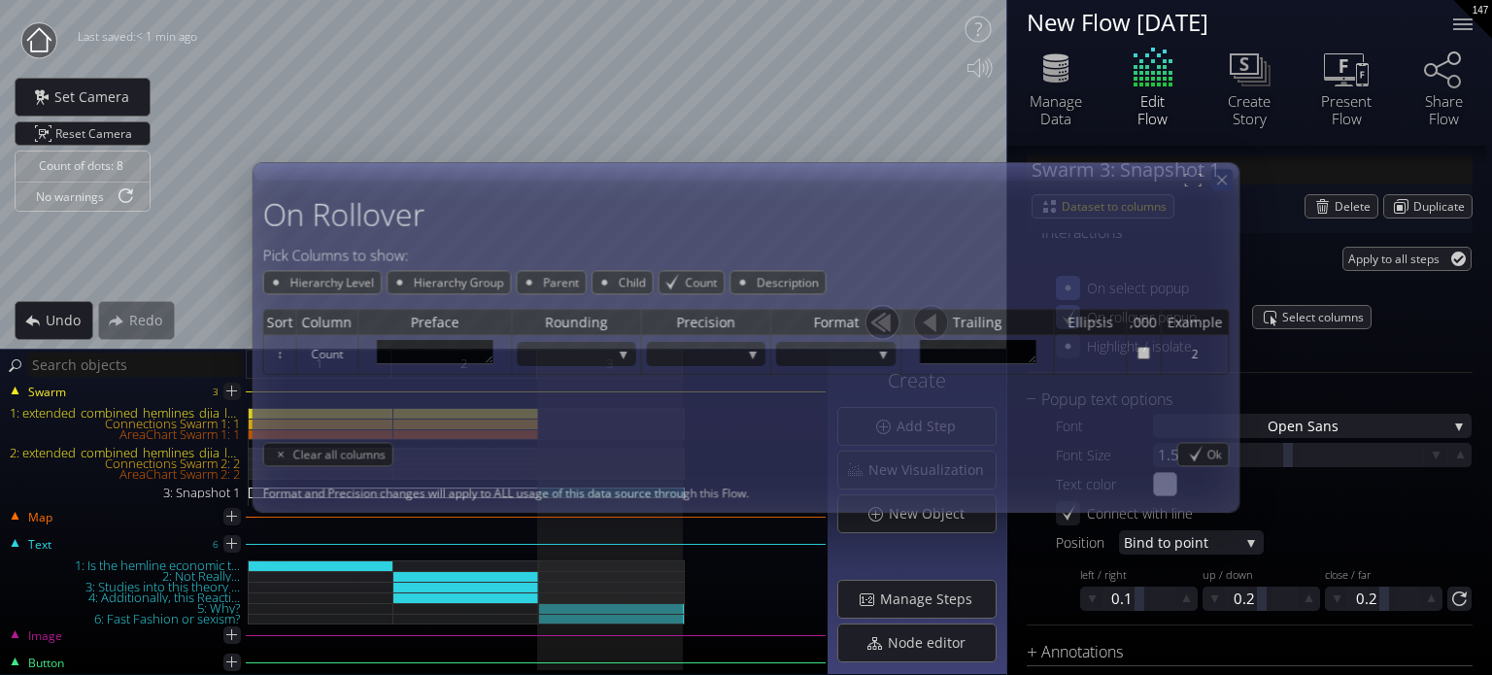
click at [1230, 174] on icon at bounding box center [1221, 180] width 17 height 17
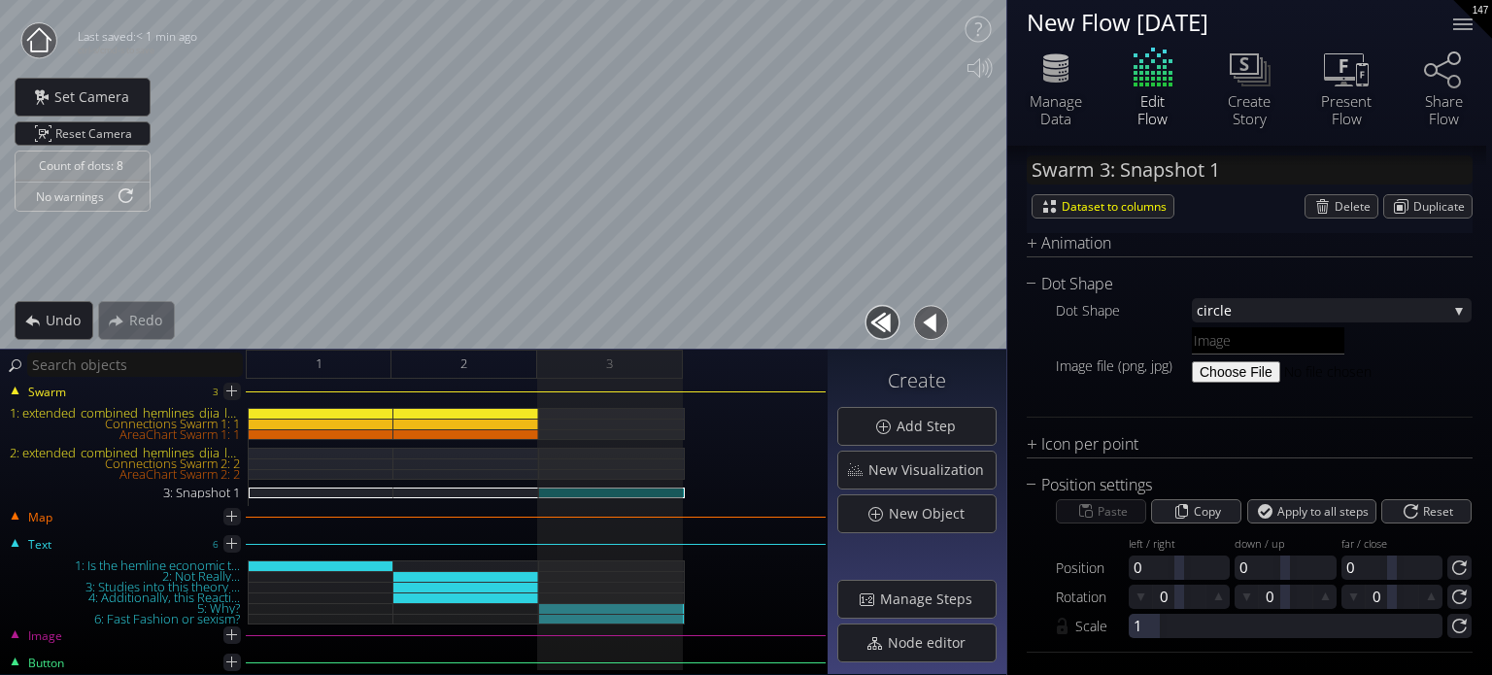
scroll to position [2832, 0]
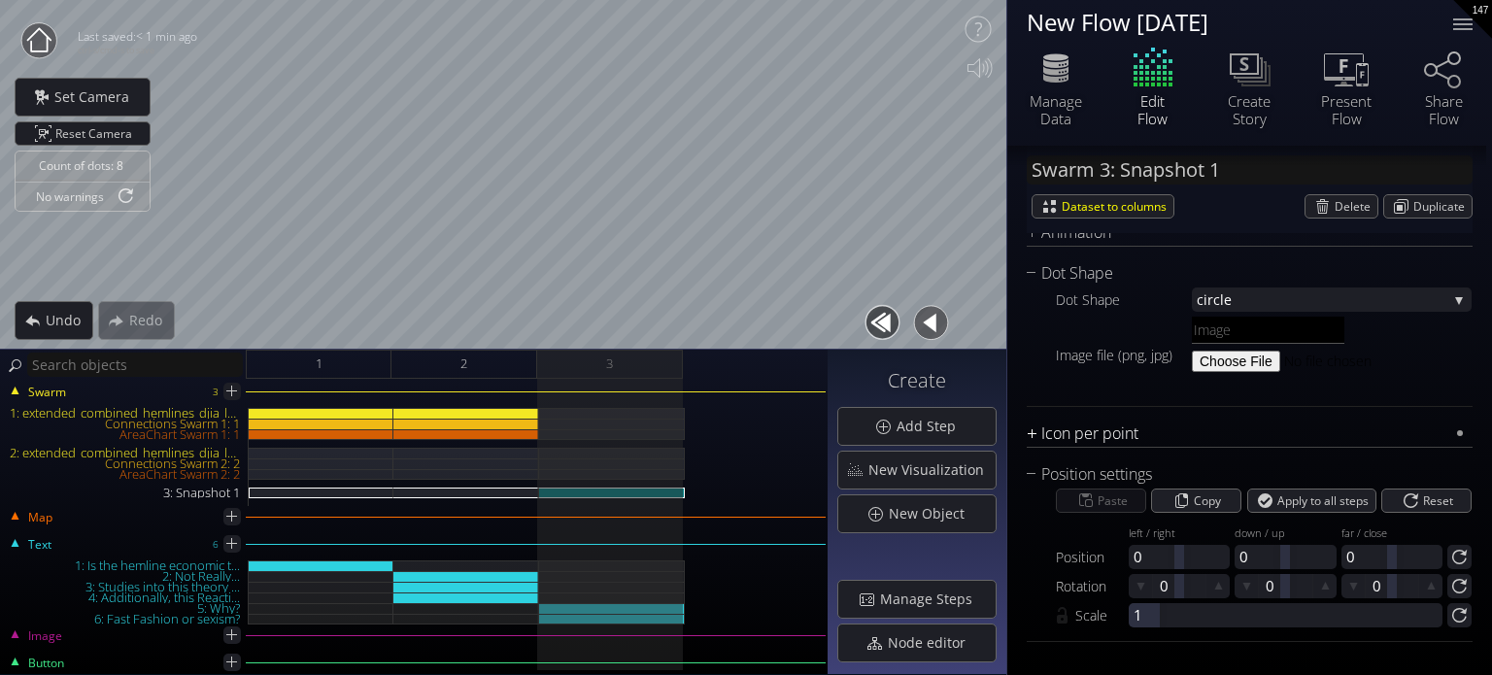
click at [1090, 439] on div "Icon per point" at bounding box center [1238, 434] width 422 height 24
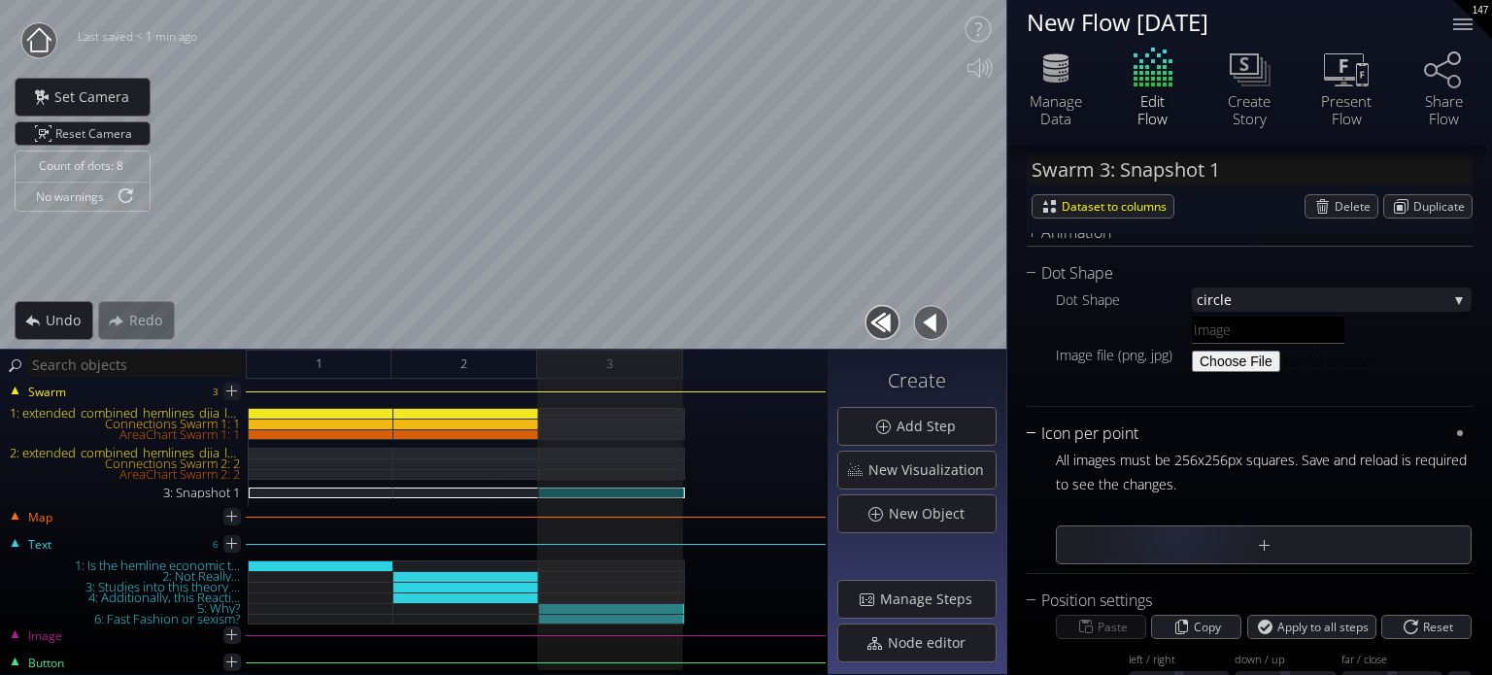
click at [1037, 430] on div "Icon per point" at bounding box center [1238, 434] width 422 height 24
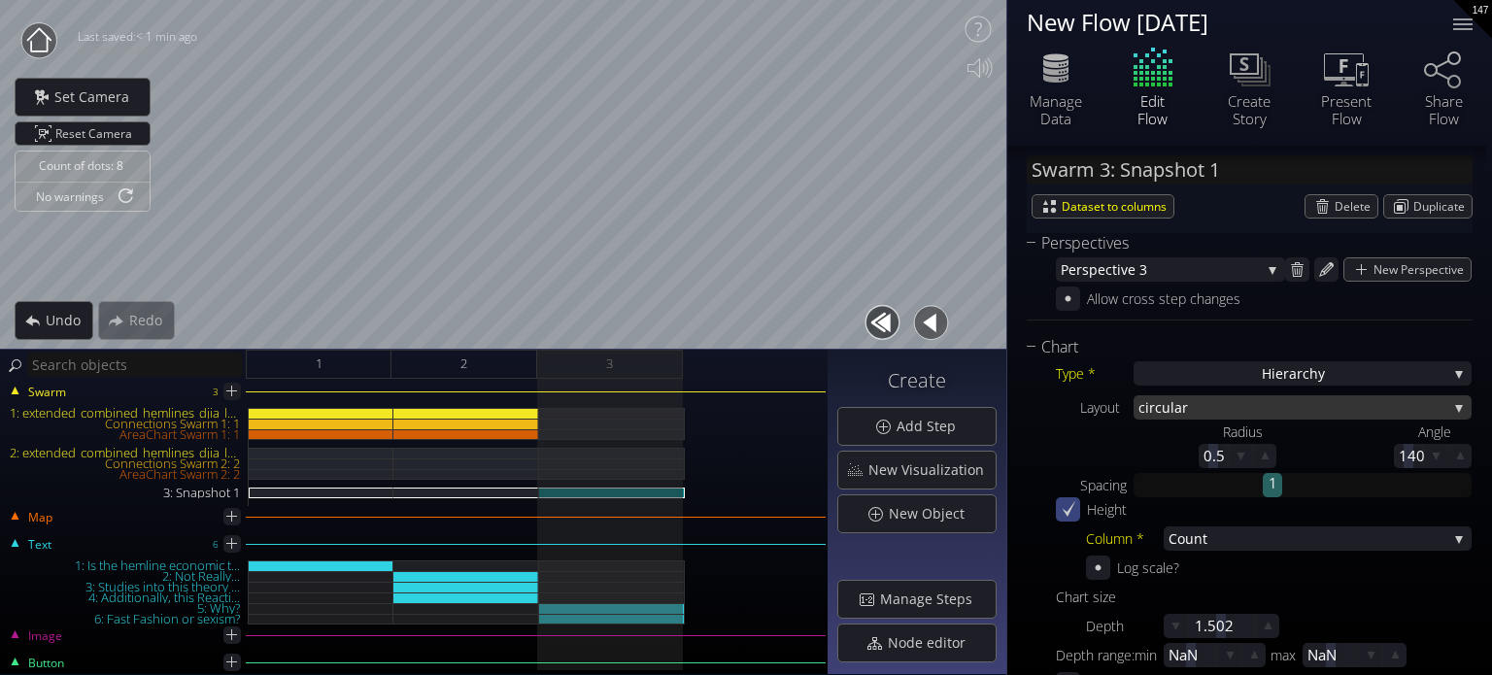
scroll to position [598, 0]
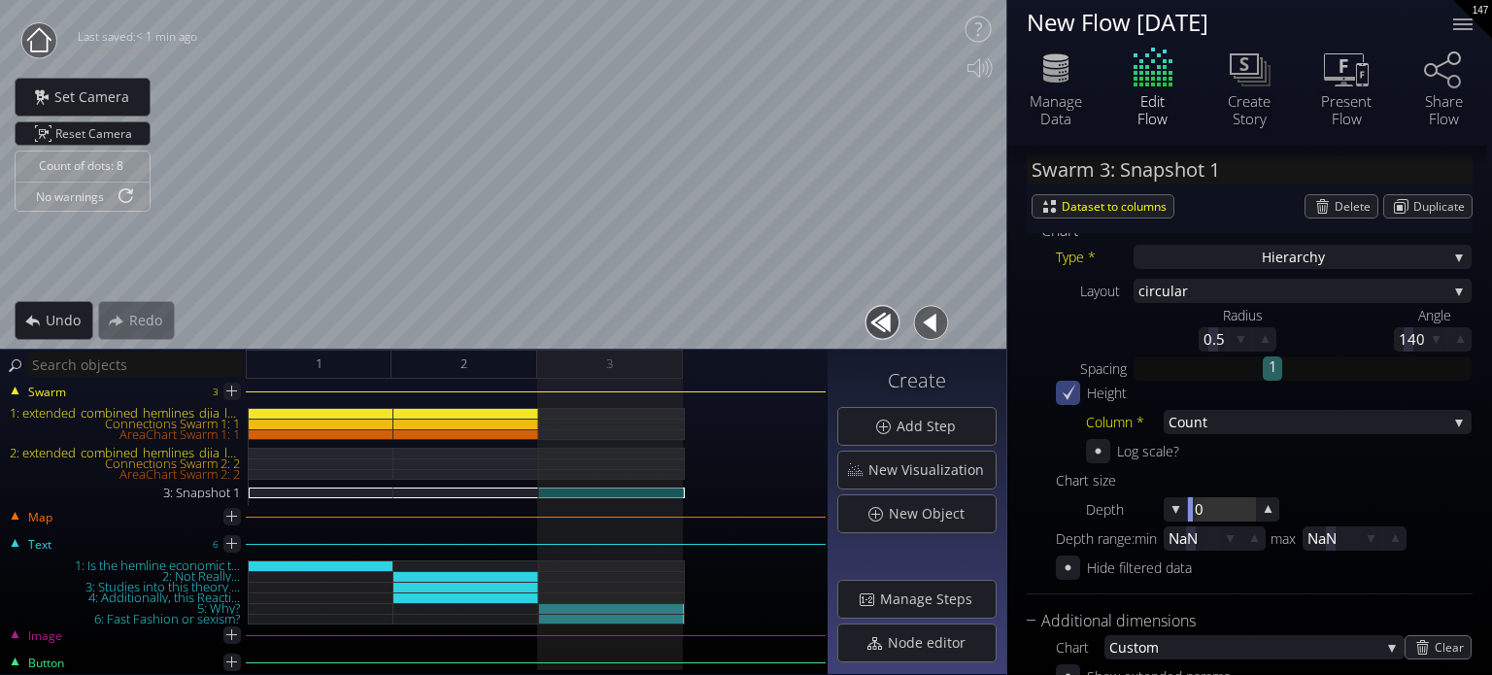
drag, startPoint x: 1221, startPoint y: 509, endPoint x: 1028, endPoint y: 505, distance: 193.3
click at [1028, 505] on div "Type * Hierarch y S catterplot Categoriz ed columns Map from c oordinates Map t…" at bounding box center [1250, 411] width 446 height 337
click at [1201, 288] on span "ar" at bounding box center [1310, 291] width 273 height 24
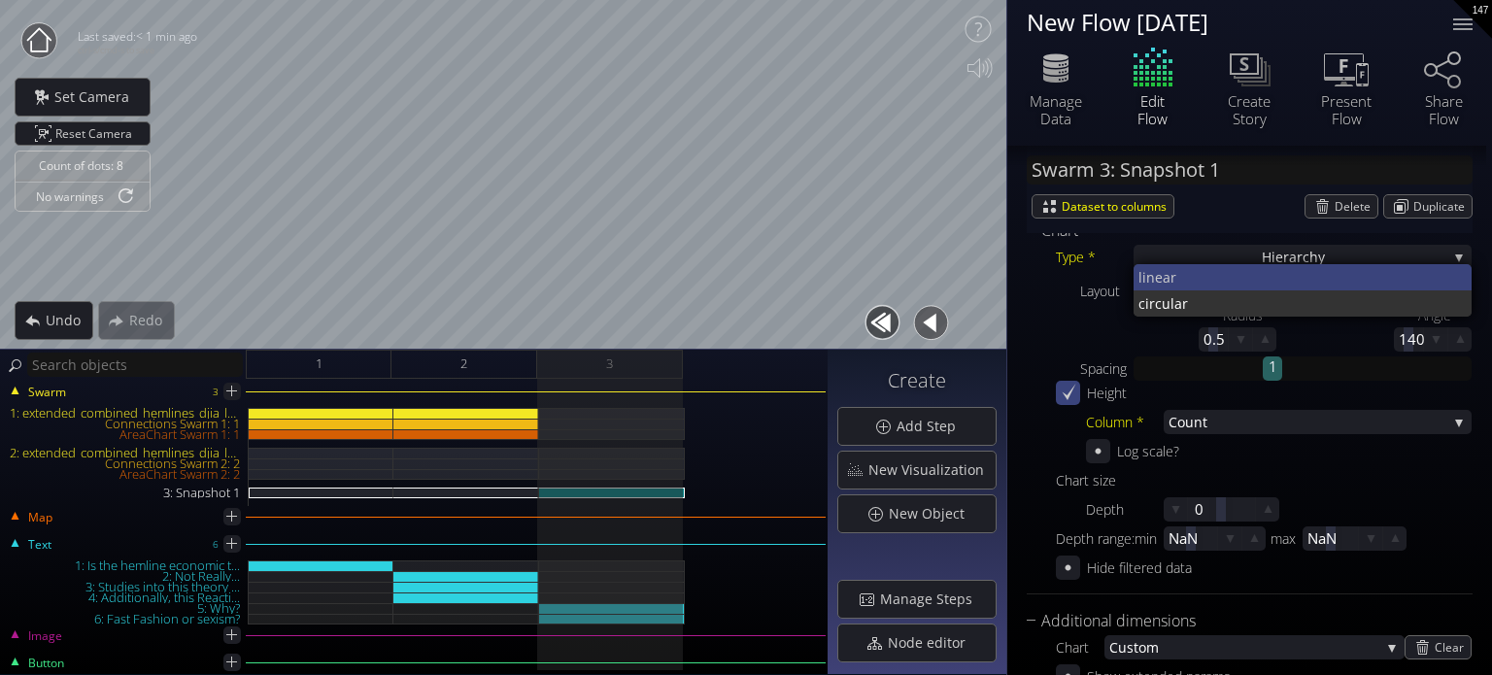
click at [1193, 274] on span "near" at bounding box center [1301, 277] width 311 height 26
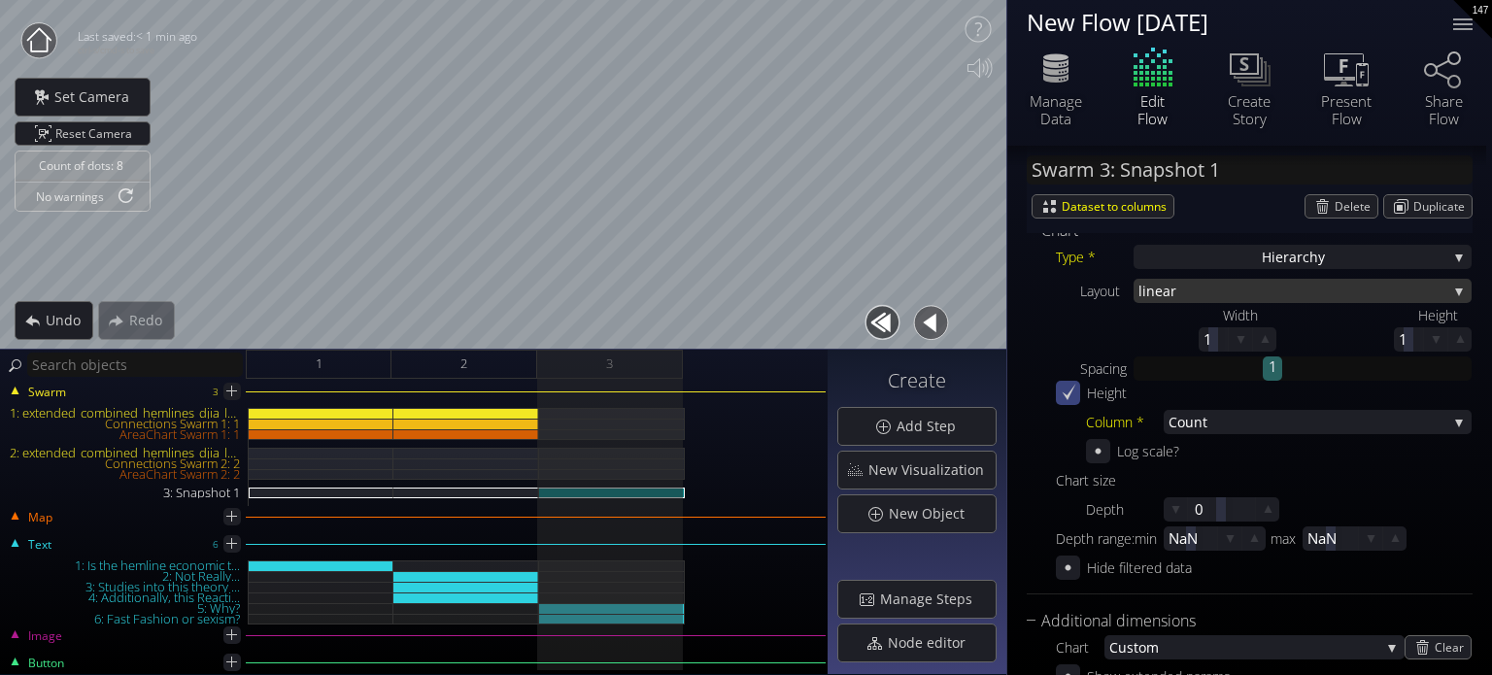
click at [1191, 287] on span "near" at bounding box center [1296, 291] width 301 height 24
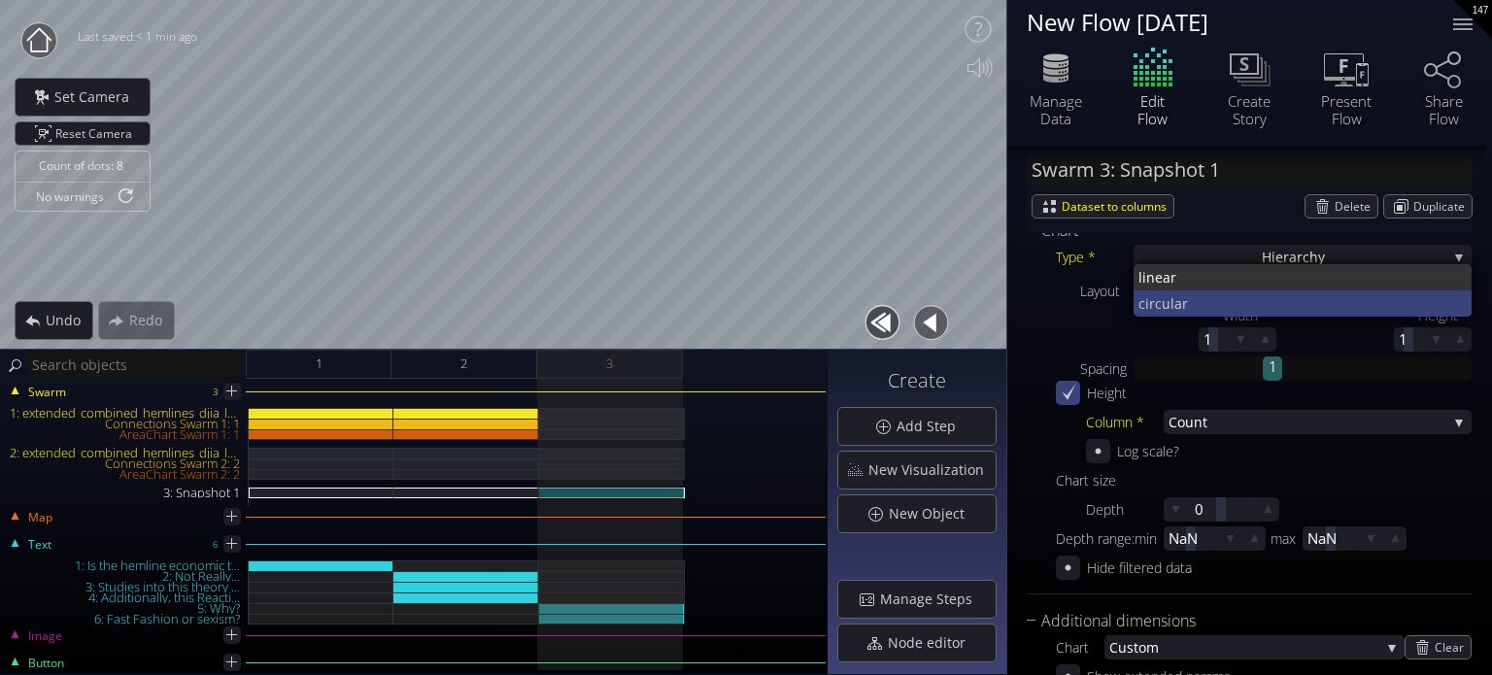
click at [1187, 306] on span "ar" at bounding box center [1315, 303] width 283 height 26
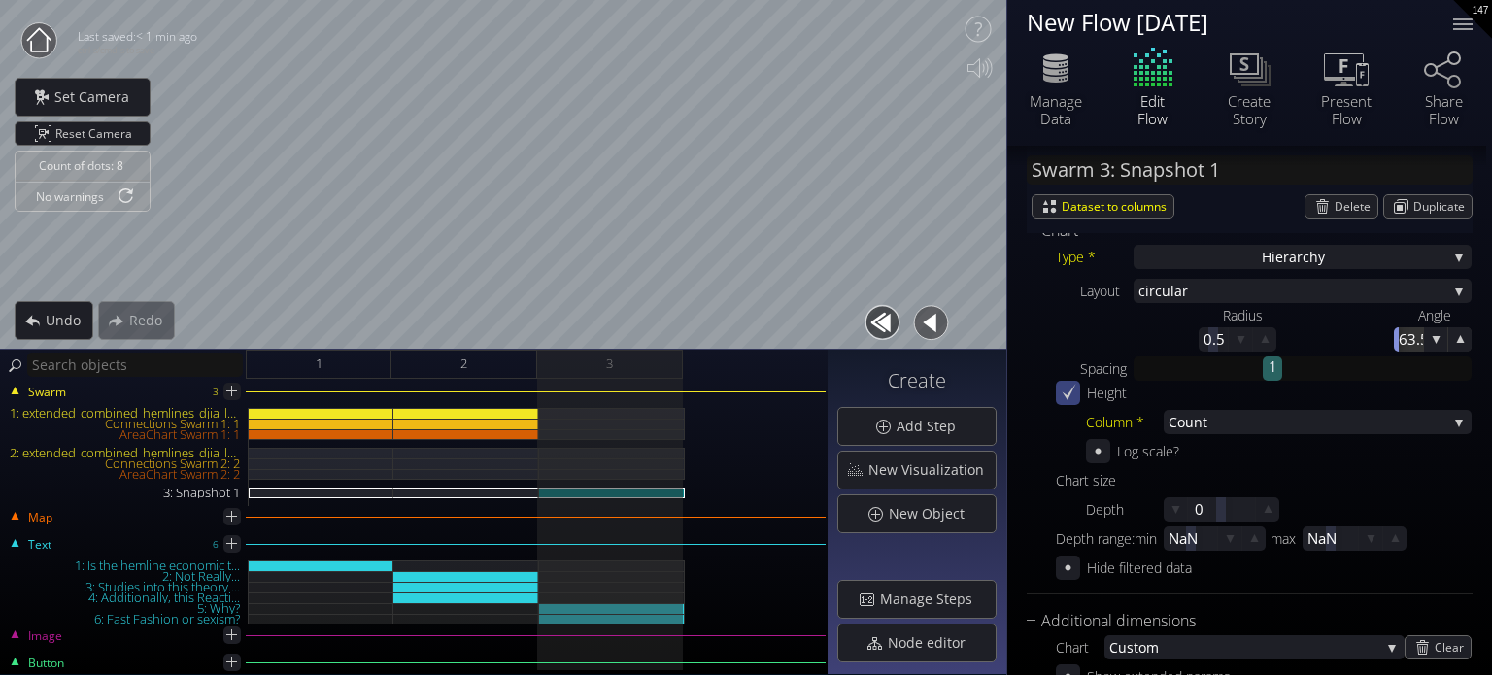
drag, startPoint x: 1386, startPoint y: 345, endPoint x: 1288, endPoint y: 336, distance: 98.5
click at [1288, 336] on div "Angle 63.5" at bounding box center [1374, 327] width 196 height 49
drag, startPoint x: 1419, startPoint y: 341, endPoint x: 1493, endPoint y: 220, distance: 141.3
click at [1491, 220] on html "Loading may take a while. Please wait Give us a bit more time. Maybe this Flow …" at bounding box center [746, 337] width 1492 height 675
click at [1458, 340] on icon at bounding box center [1460, 339] width 17 height 17
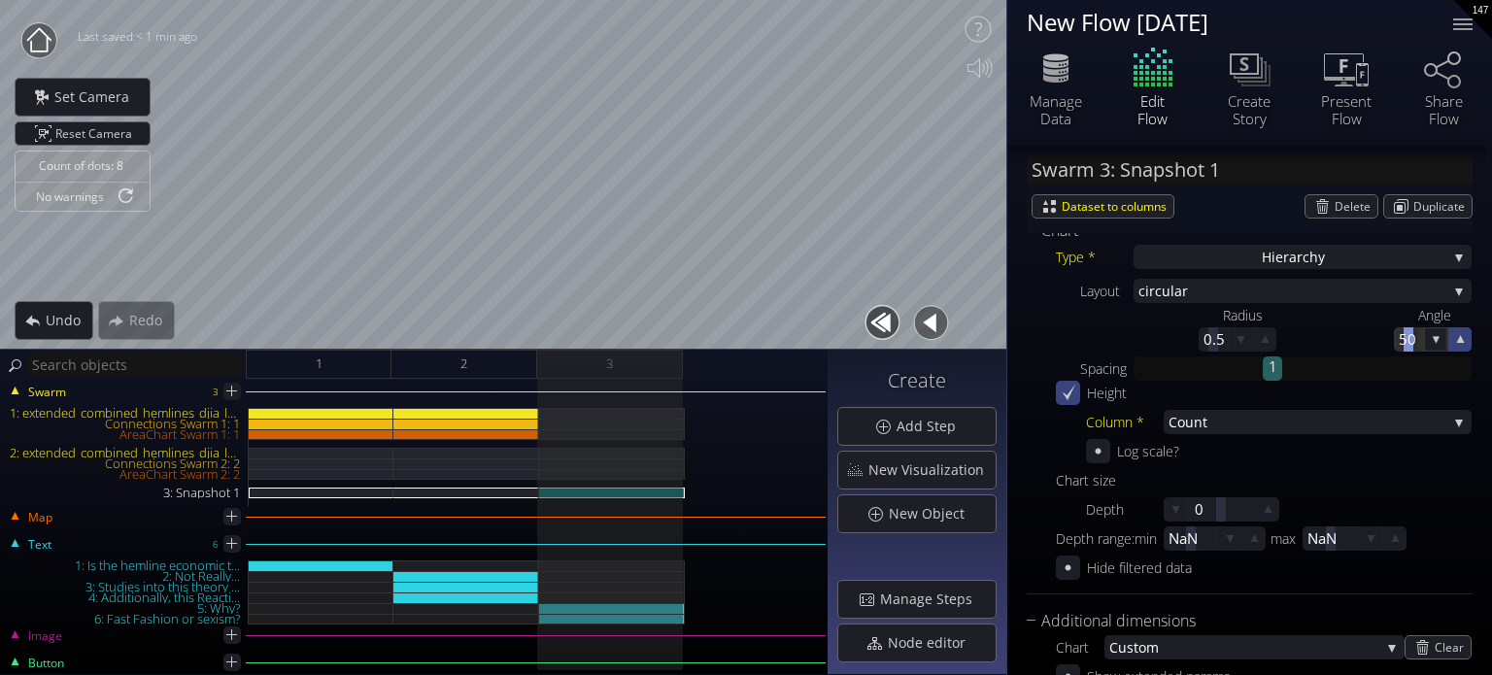
click at [1459, 340] on icon at bounding box center [1460, 339] width 18 height 18
click at [1459, 341] on icon at bounding box center [1460, 339] width 18 height 18
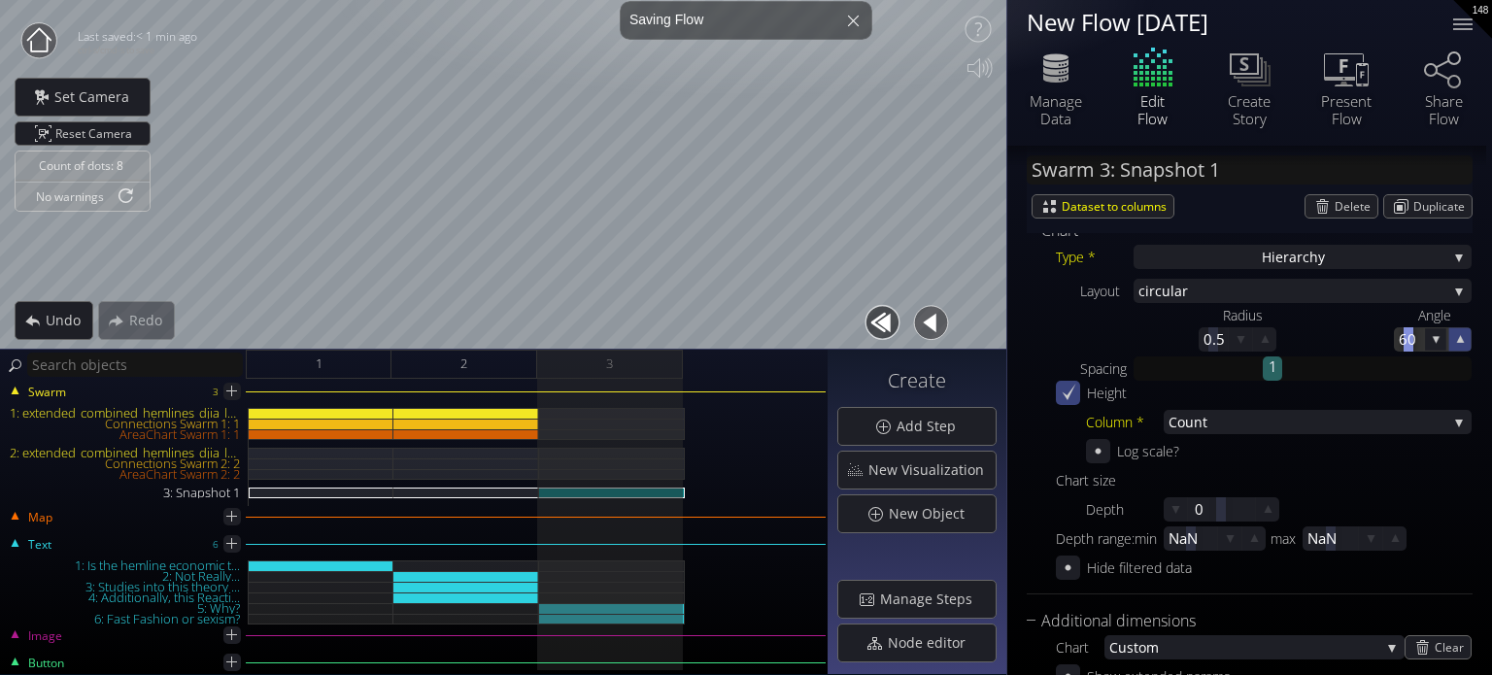
click at [1458, 341] on icon at bounding box center [1459, 338] width 17 height 17
click at [1458, 341] on icon at bounding box center [1460, 339] width 17 height 17
click at [1458, 340] on icon at bounding box center [1460, 339] width 18 height 18
click at [1457, 339] on icon at bounding box center [1460, 339] width 17 height 17
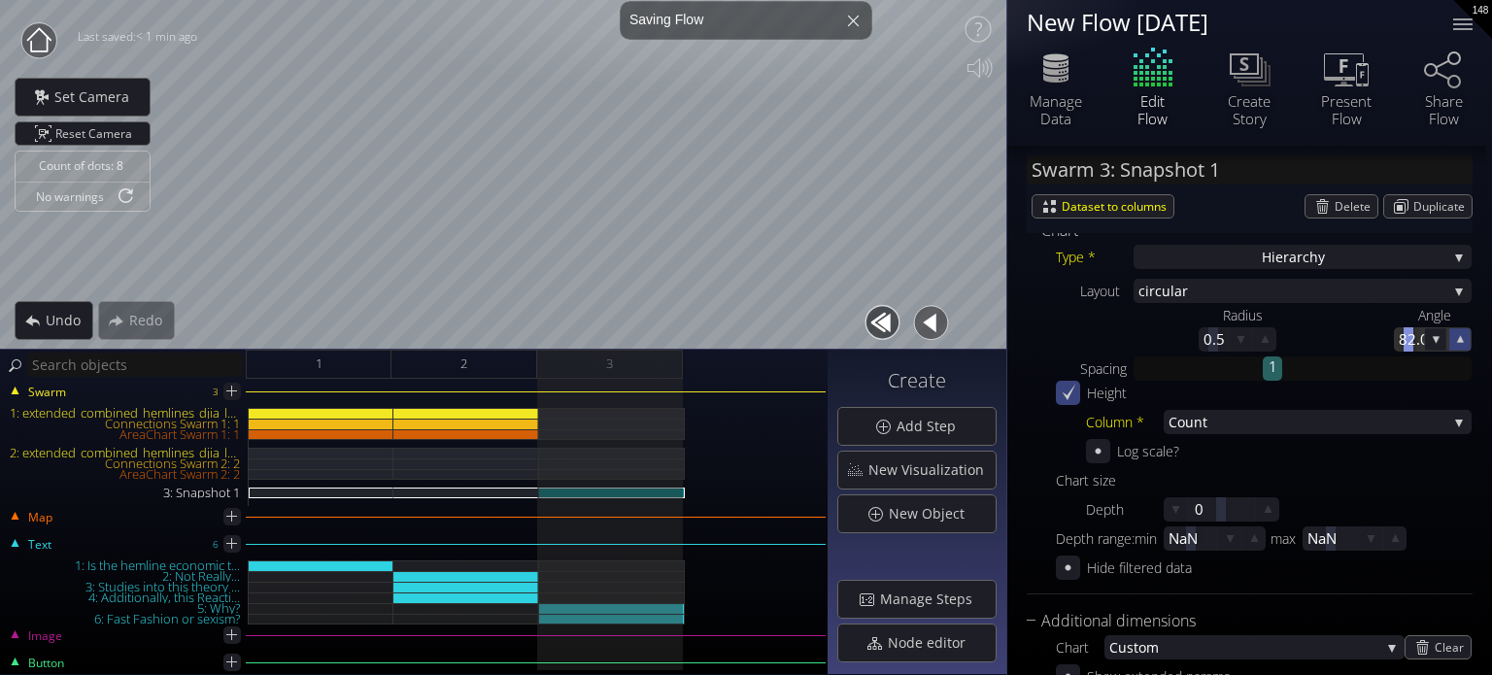
click at [1457, 339] on icon at bounding box center [1460, 339] width 17 height 17
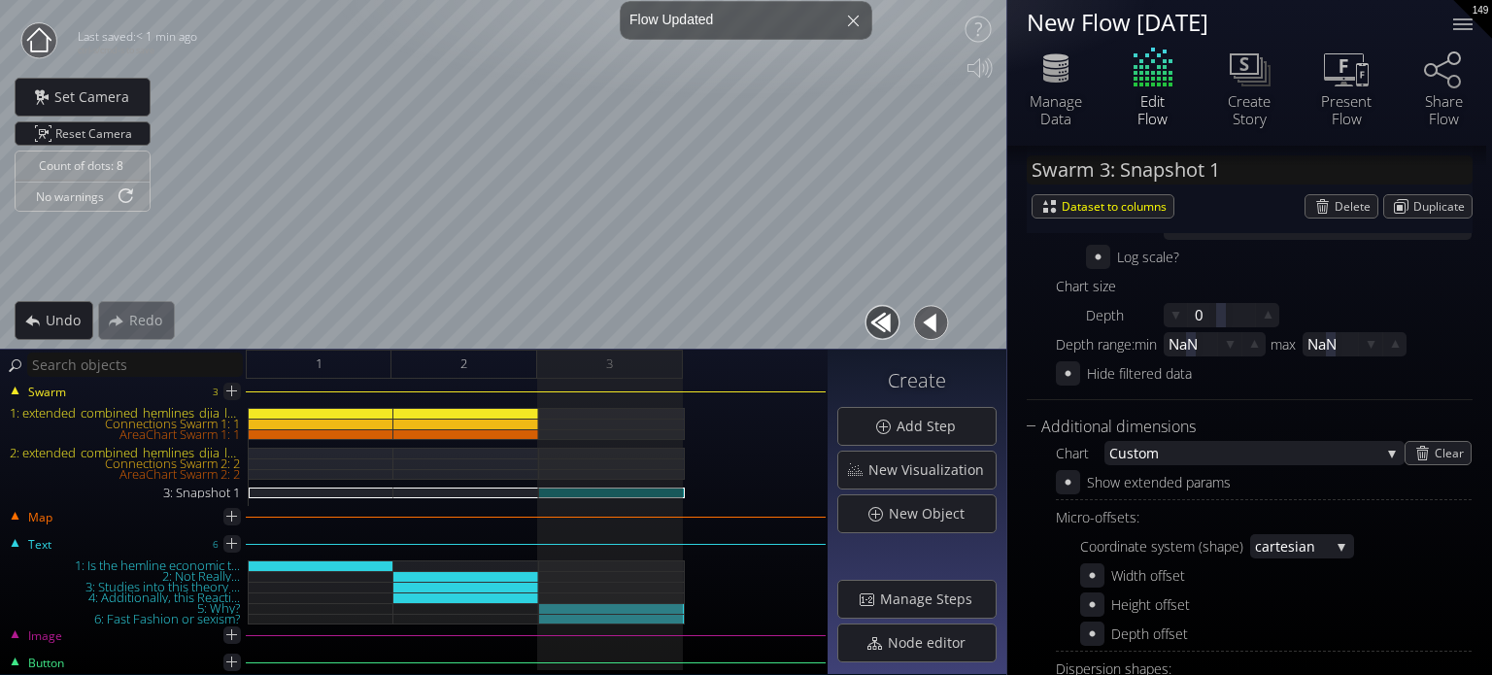
scroll to position [307, 0]
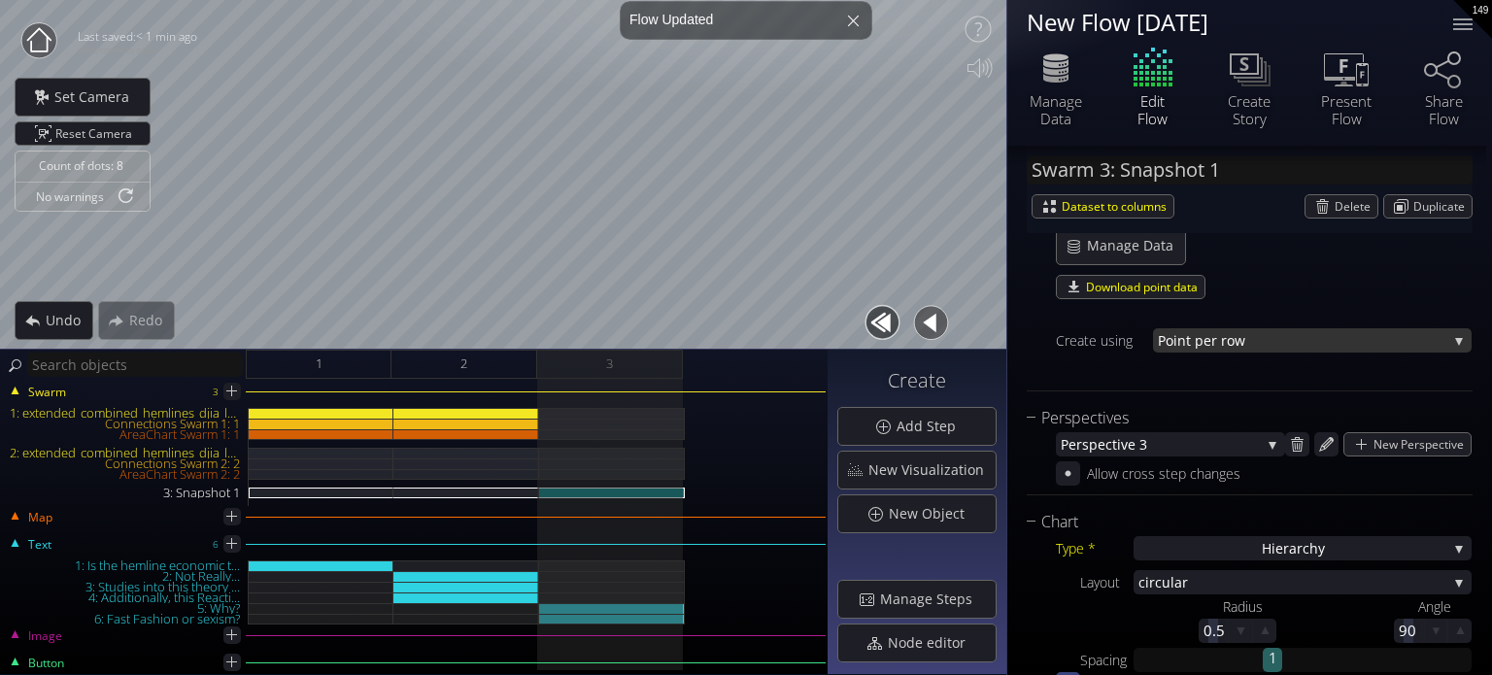
click at [1277, 346] on span "nt per row" at bounding box center [1312, 340] width 270 height 24
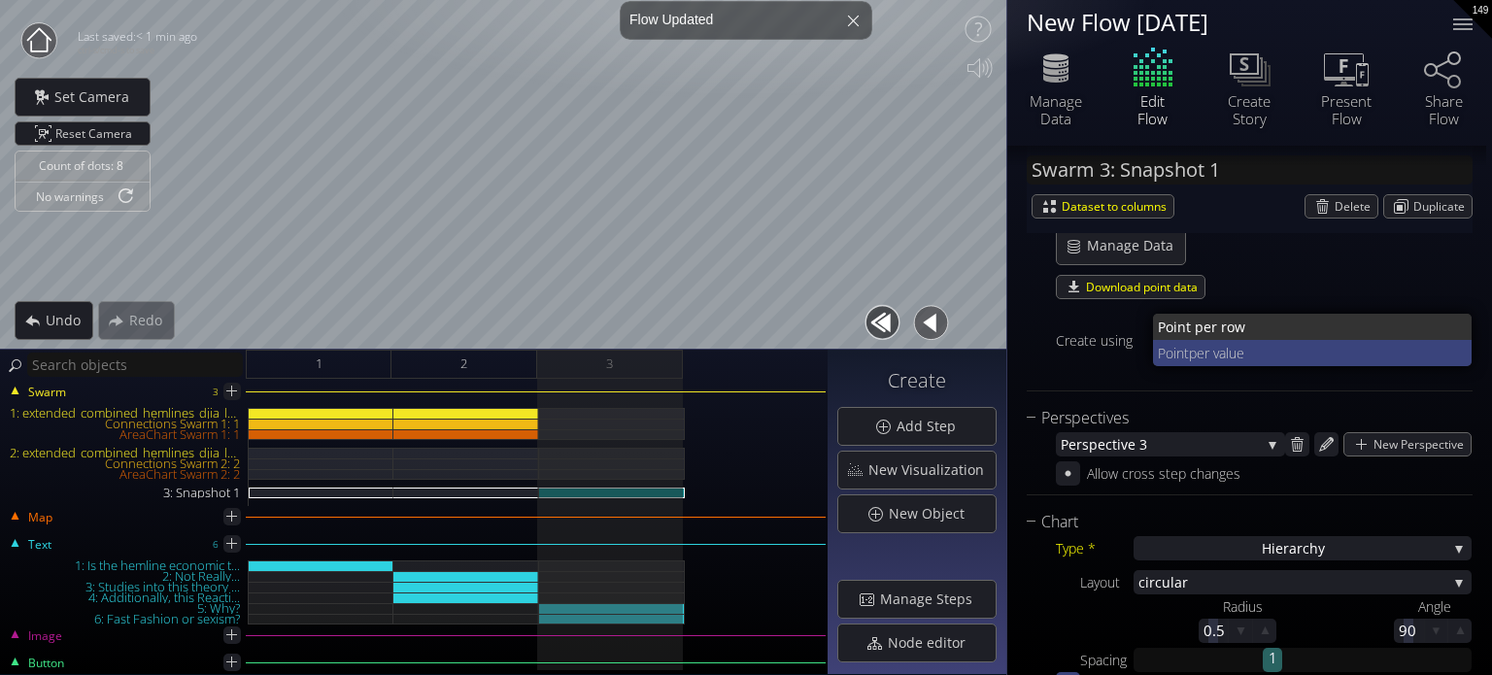
click at [1267, 345] on span "per value" at bounding box center [1323, 353] width 268 height 26
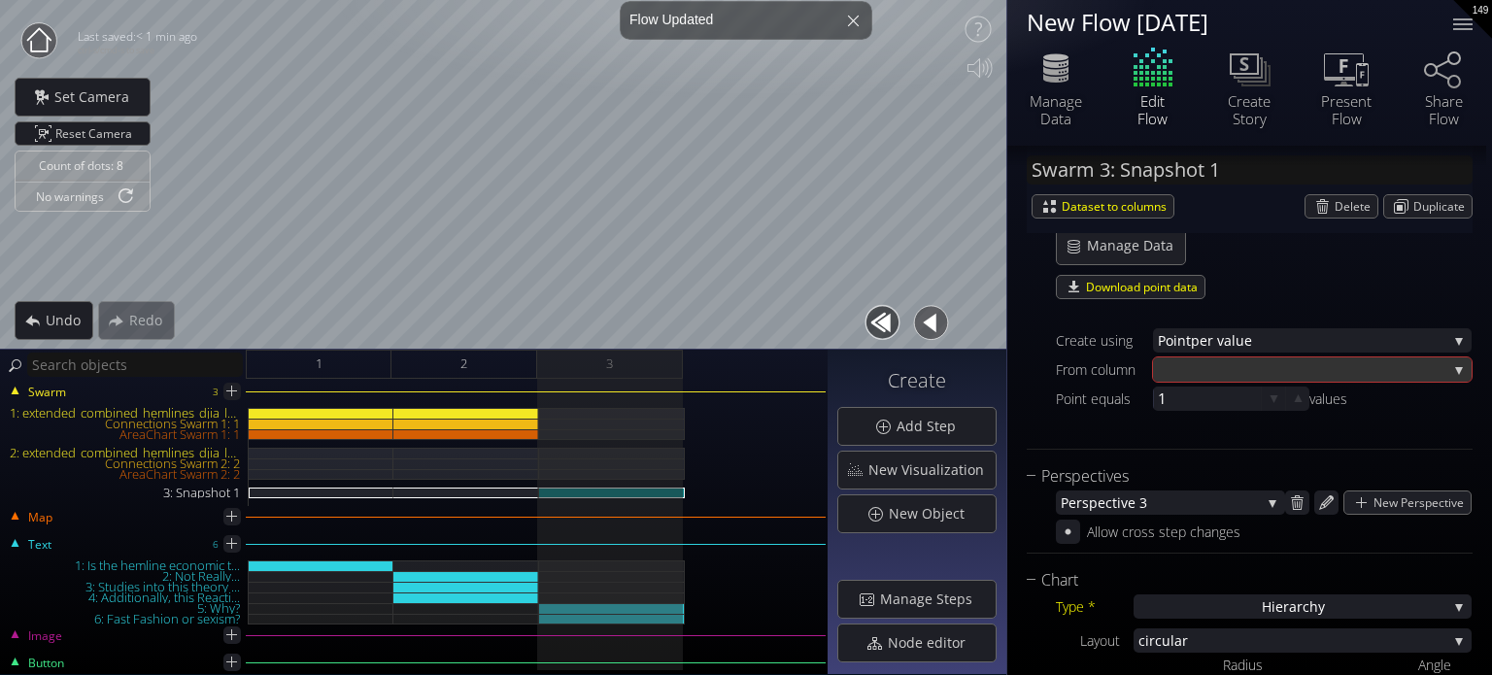
click at [1267, 367] on div at bounding box center [1302, 369] width 289 height 24
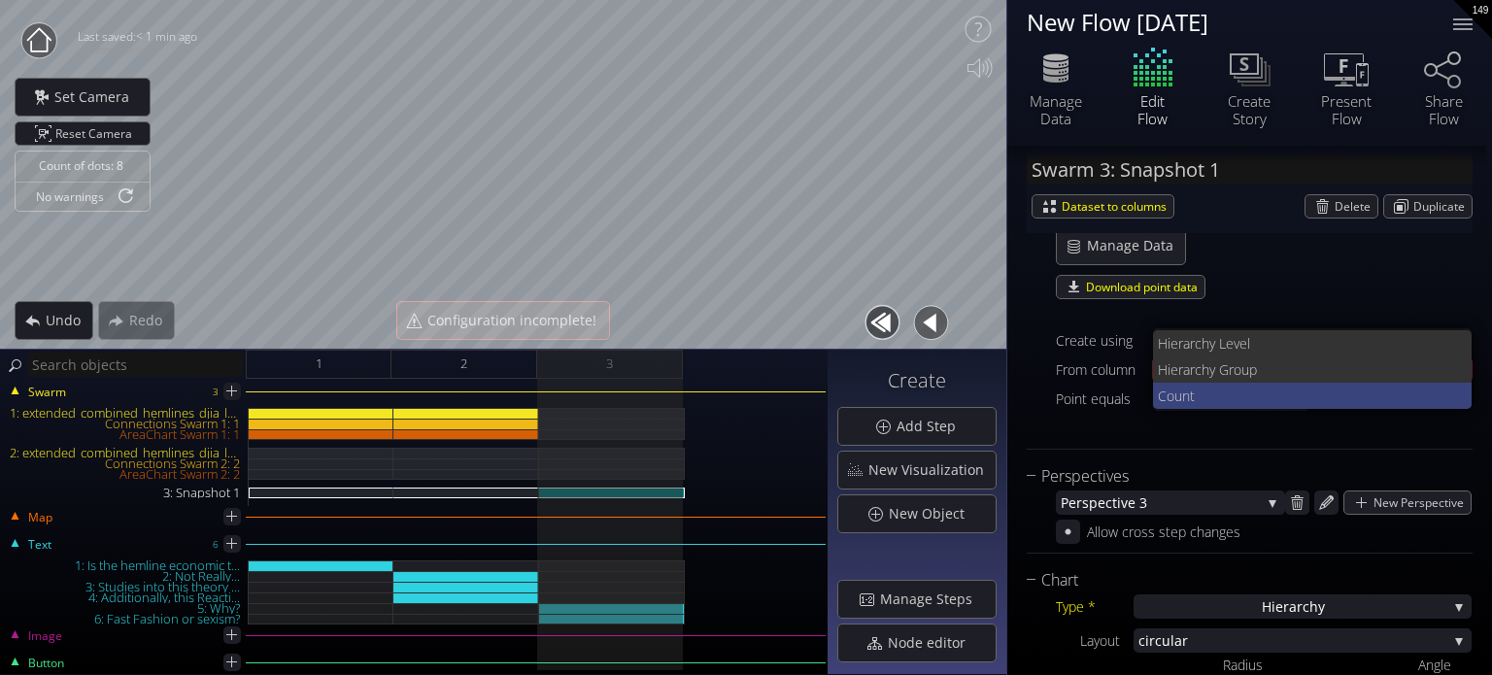
click at [1247, 388] on span "Count" at bounding box center [1307, 396] width 299 height 26
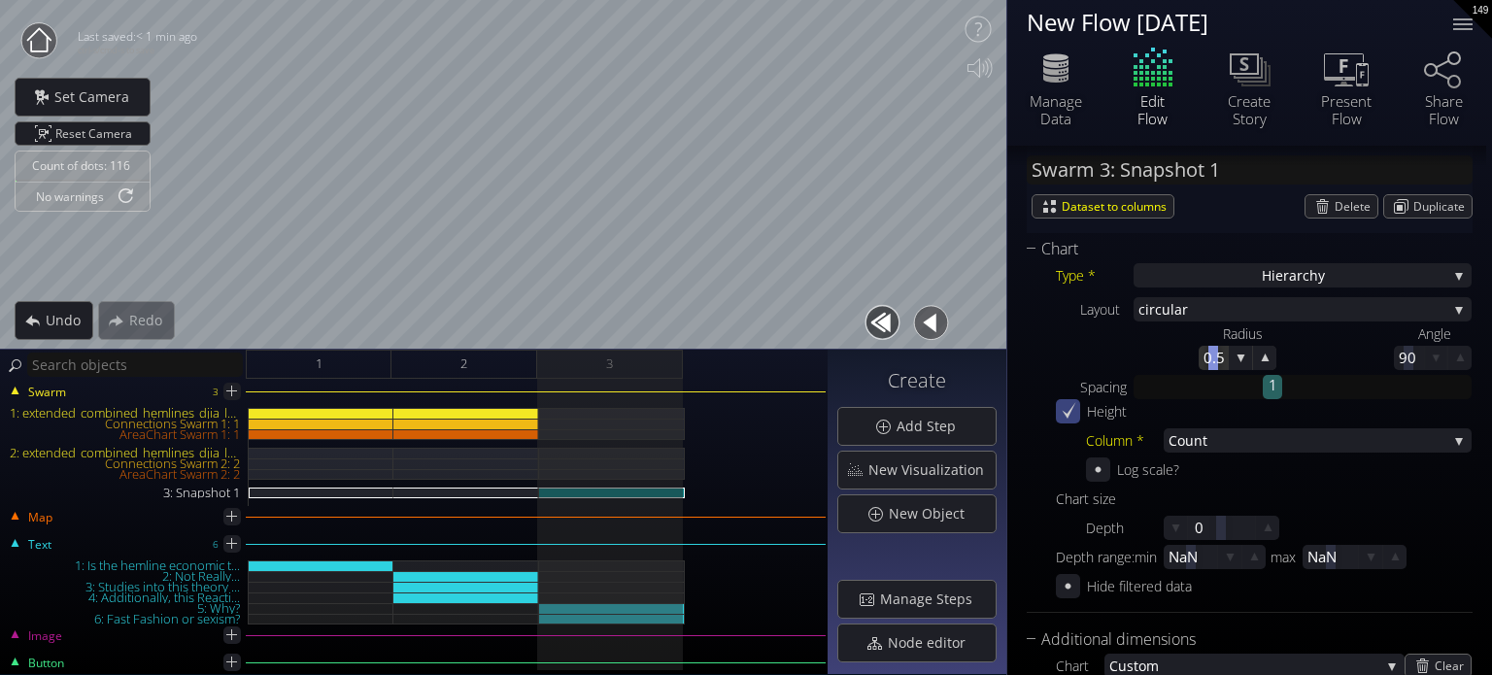
scroll to position [598, 0]
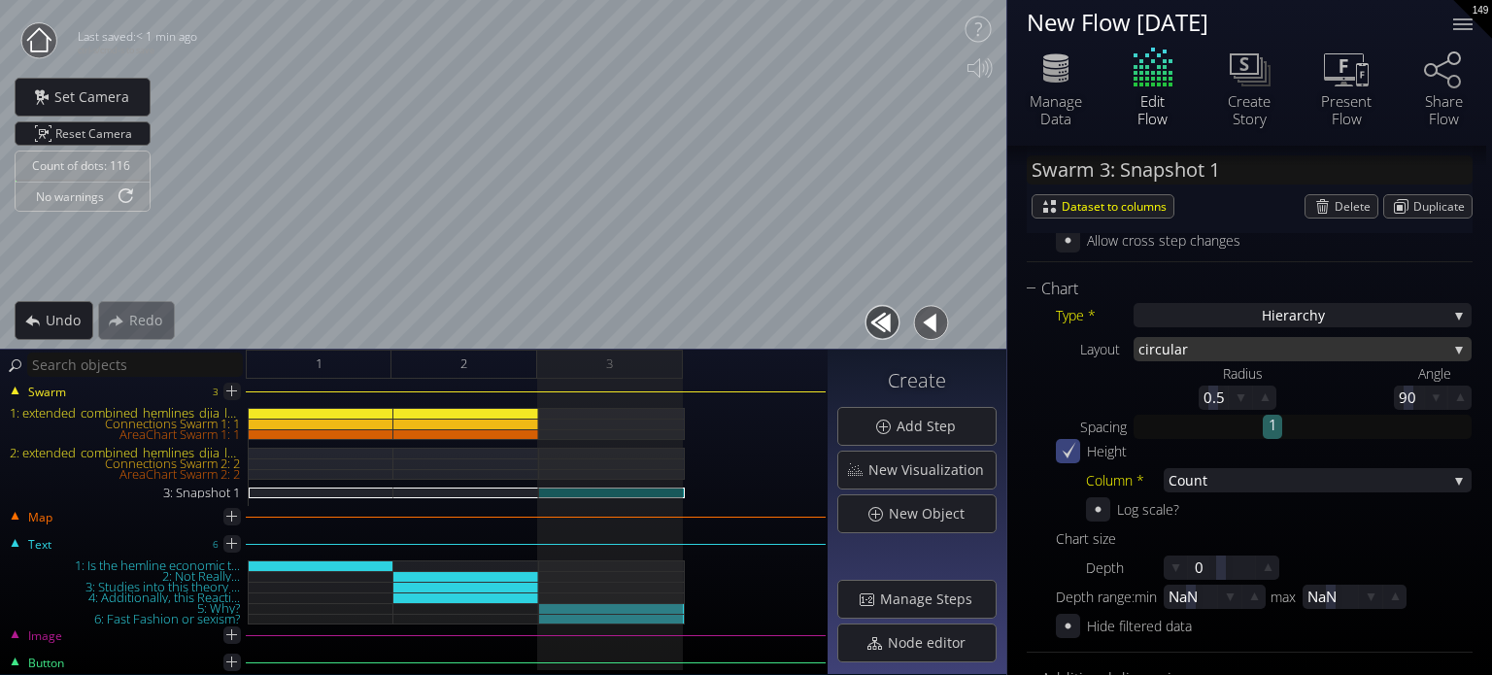
click at [1228, 349] on span "ar" at bounding box center [1310, 349] width 273 height 24
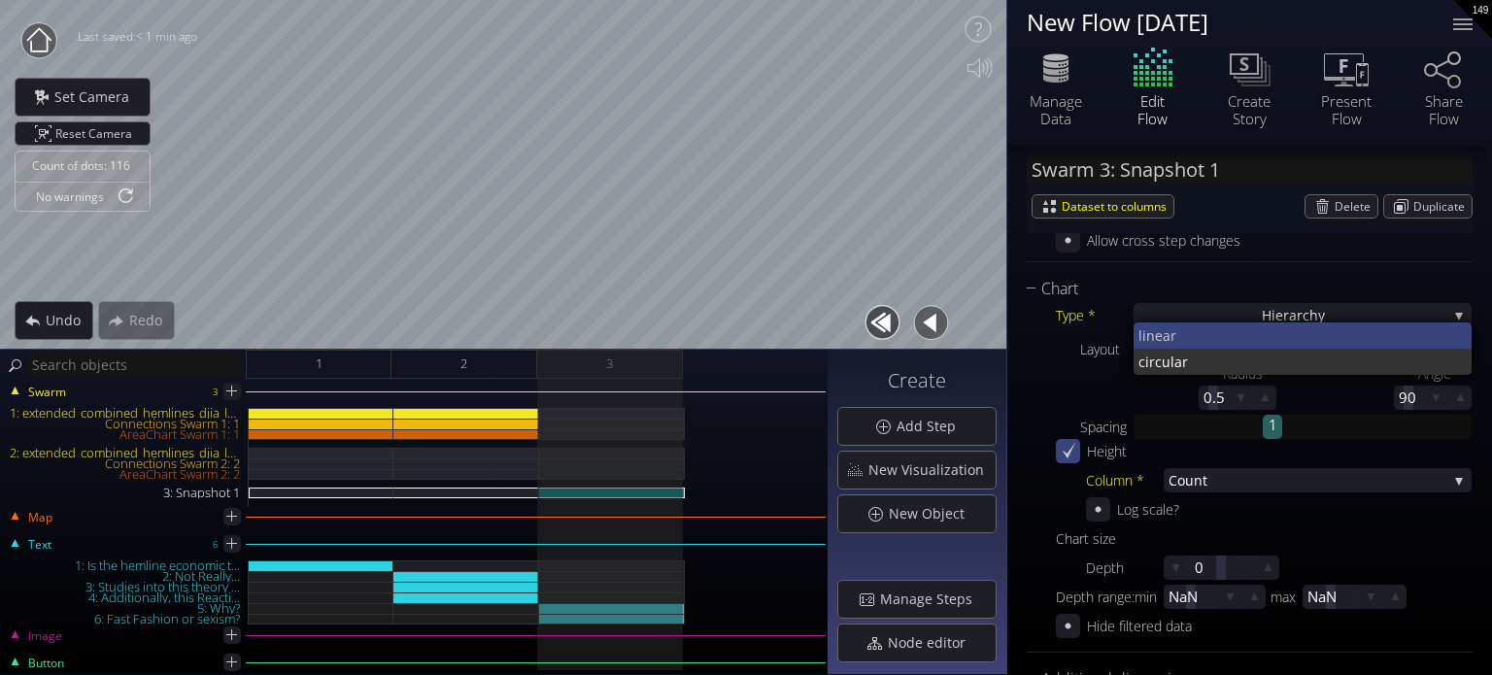
click at [1207, 342] on span "near" at bounding box center [1301, 335] width 311 height 26
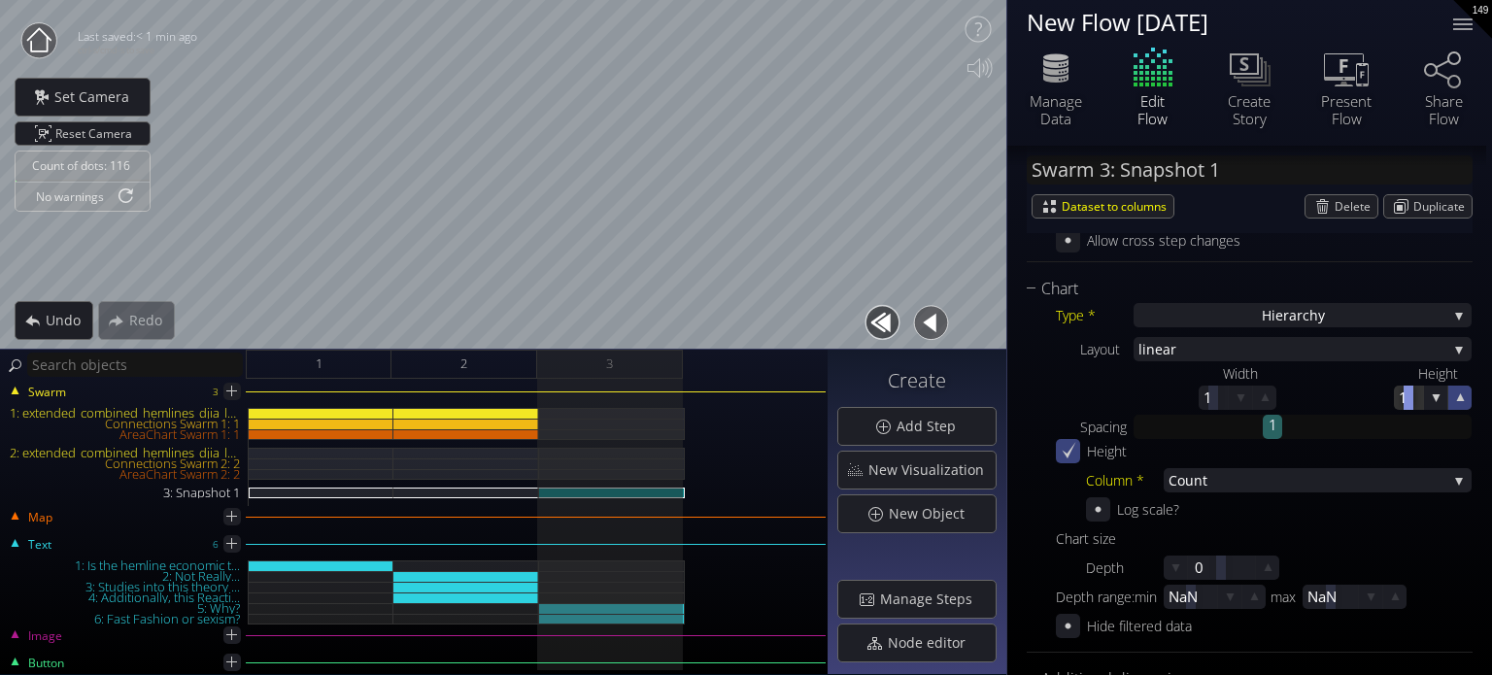
click at [1457, 399] on icon at bounding box center [1461, 397] width 8 height 8
click at [1437, 399] on icon at bounding box center [1436, 397] width 18 height 18
click at [1437, 399] on icon at bounding box center [1436, 397] width 17 height 17
click at [1437, 399] on icon at bounding box center [1436, 397] width 18 height 18
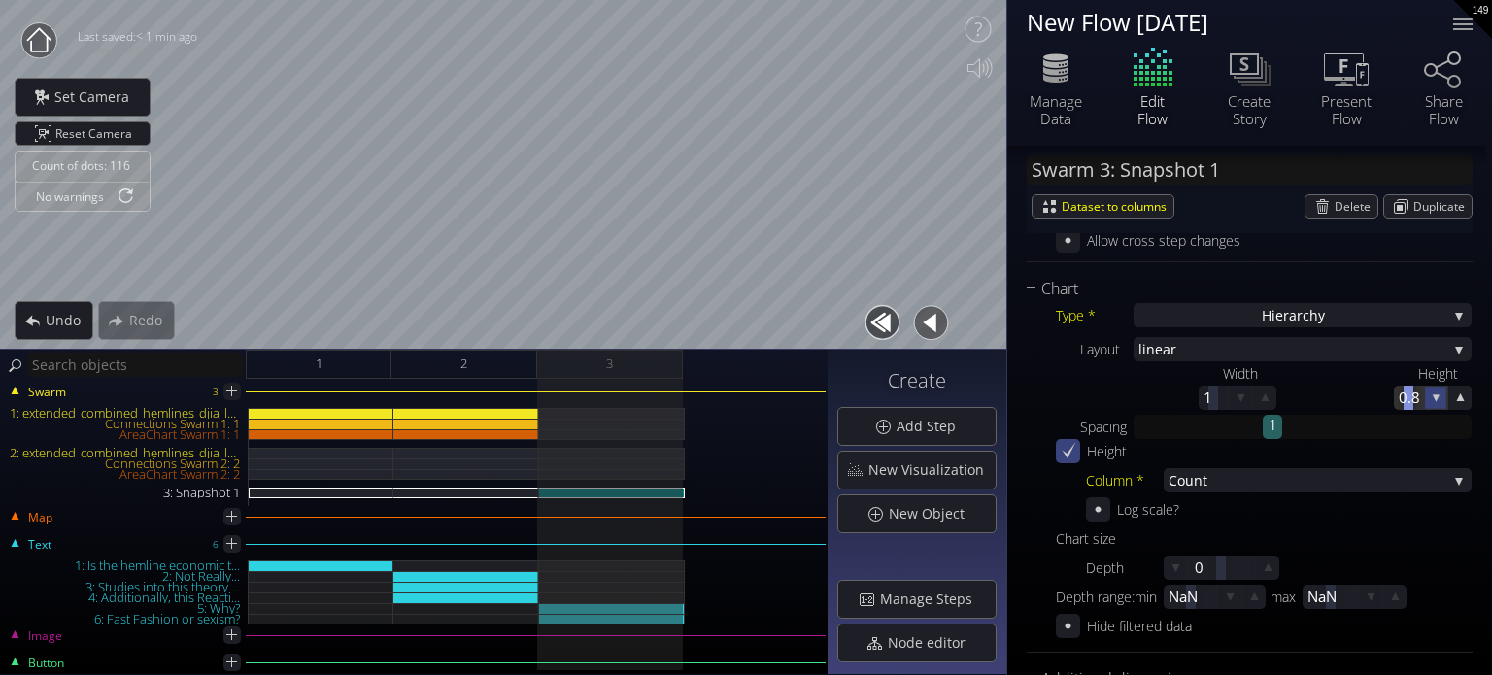
click at [1437, 399] on icon at bounding box center [1436, 397] width 17 height 17
click at [1437, 399] on icon at bounding box center [1435, 396] width 17 height 17
click at [1457, 401] on icon at bounding box center [1460, 397] width 18 height 18
click at [1459, 401] on icon at bounding box center [1459, 396] width 17 height 17
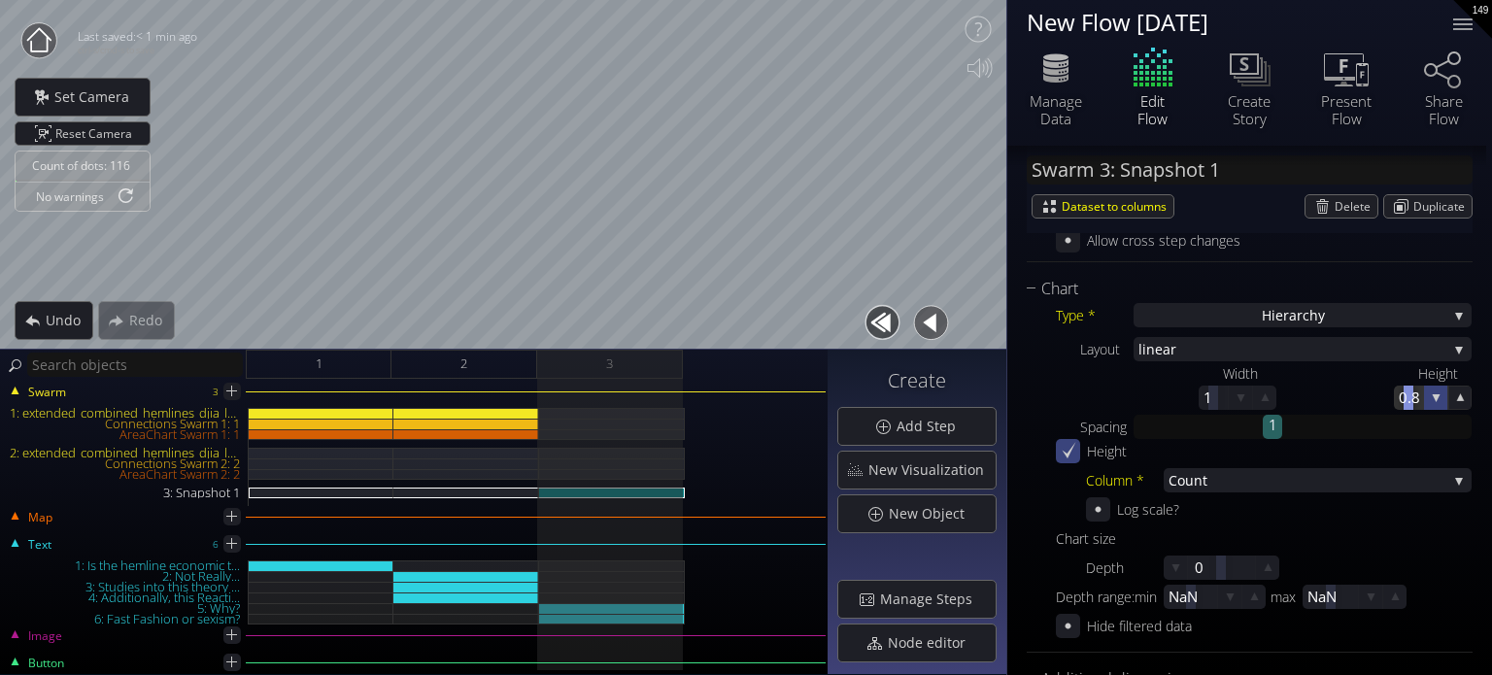
click at [1460, 401] on icon at bounding box center [1459, 397] width 17 height 17
click at [1267, 566] on icon at bounding box center [1268, 567] width 18 height 18
click at [1267, 566] on icon at bounding box center [1267, 567] width 17 height 17
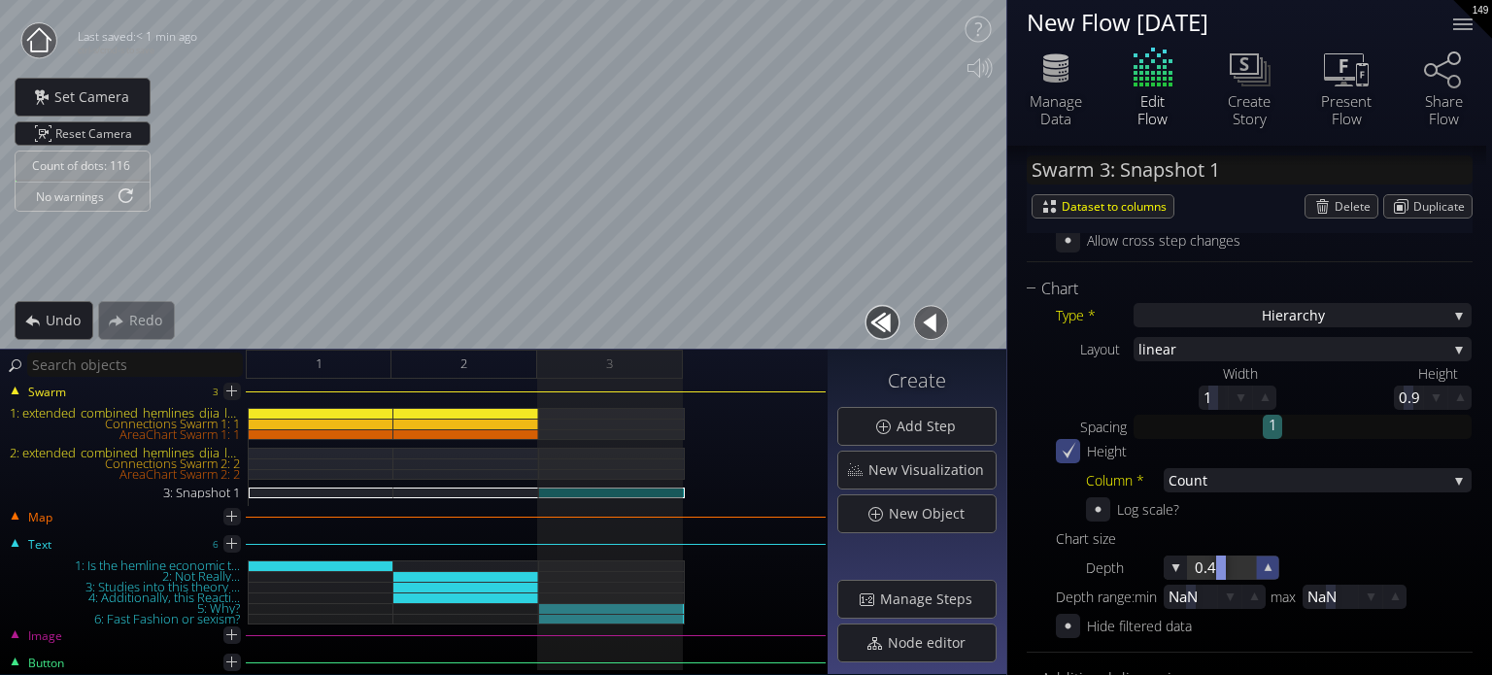
click at [1267, 566] on icon at bounding box center [1267, 566] width 17 height 17
click at [1267, 566] on icon at bounding box center [1267, 567] width 17 height 17
click at [1219, 349] on span "near" at bounding box center [1296, 349] width 301 height 24
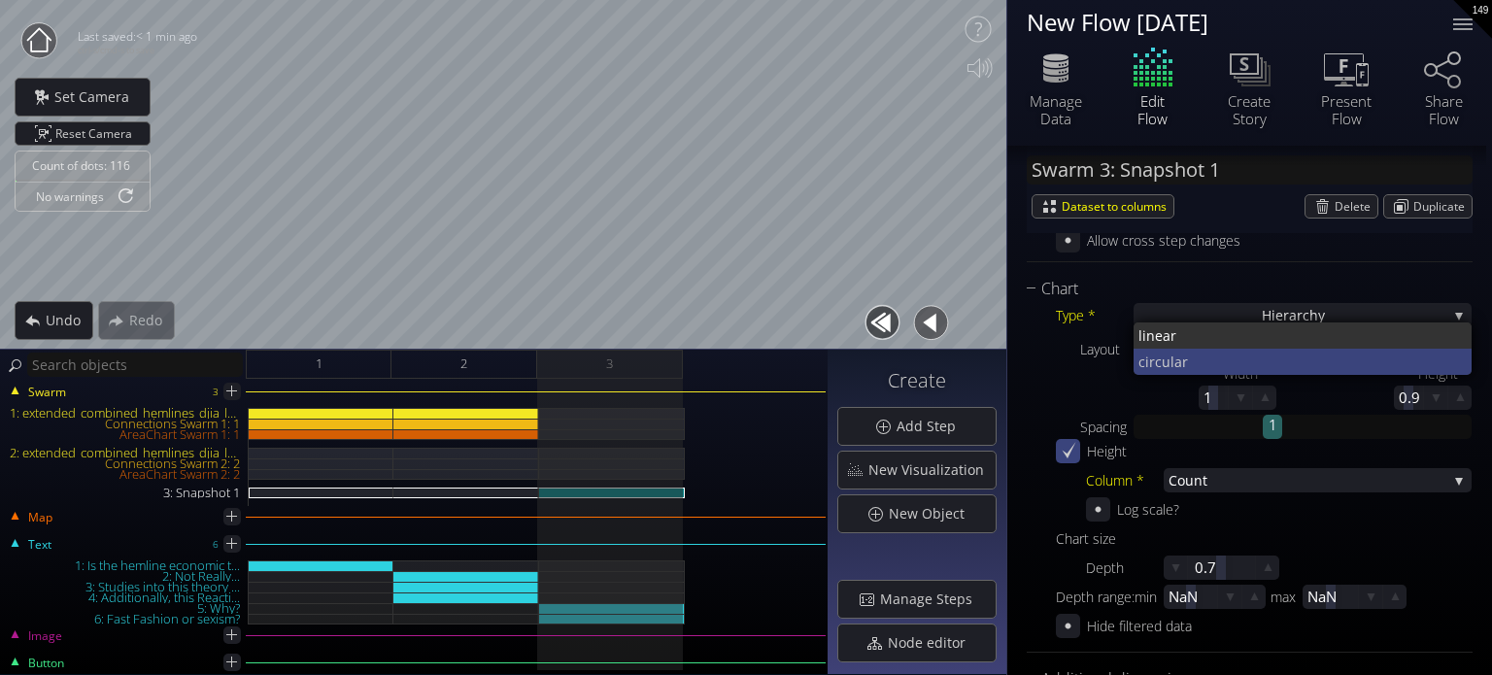
click at [1161, 359] on span "circul" at bounding box center [1156, 362] width 36 height 26
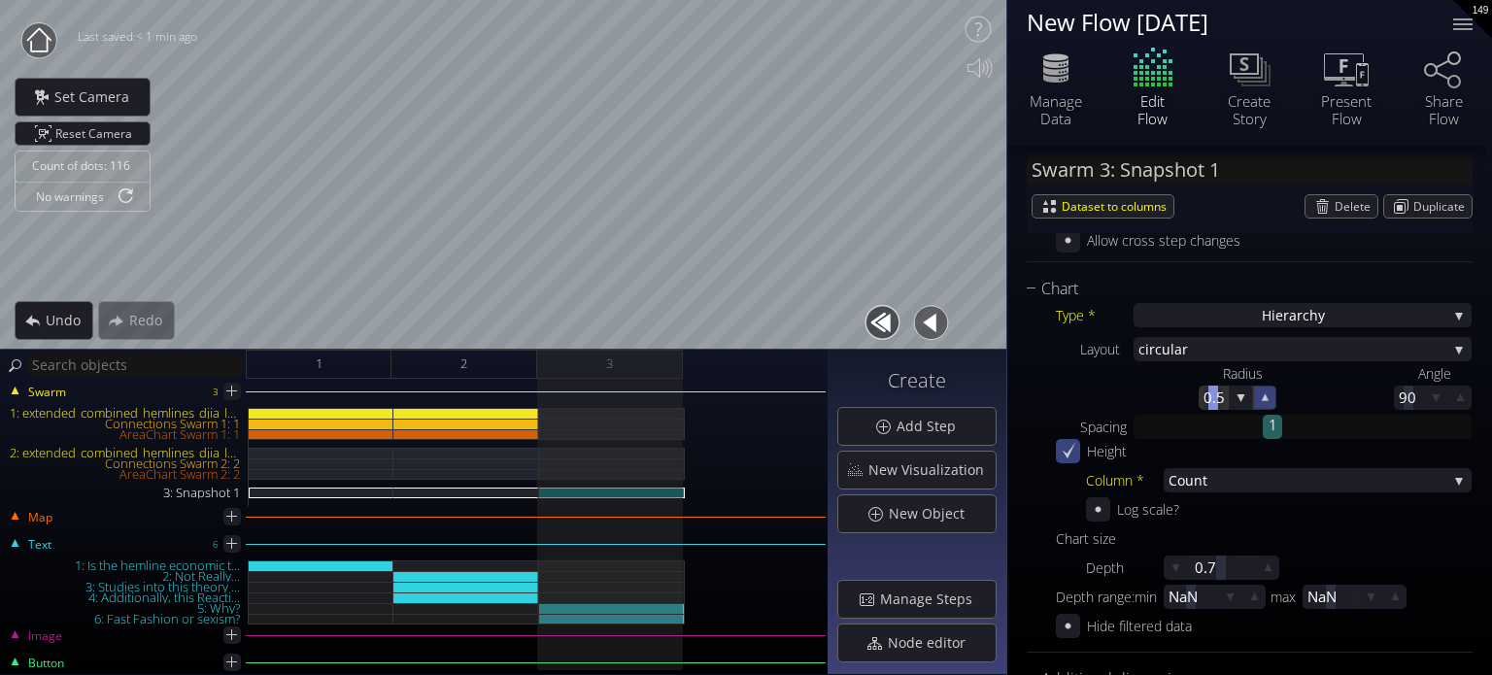
click at [1263, 391] on icon at bounding box center [1264, 397] width 17 height 17
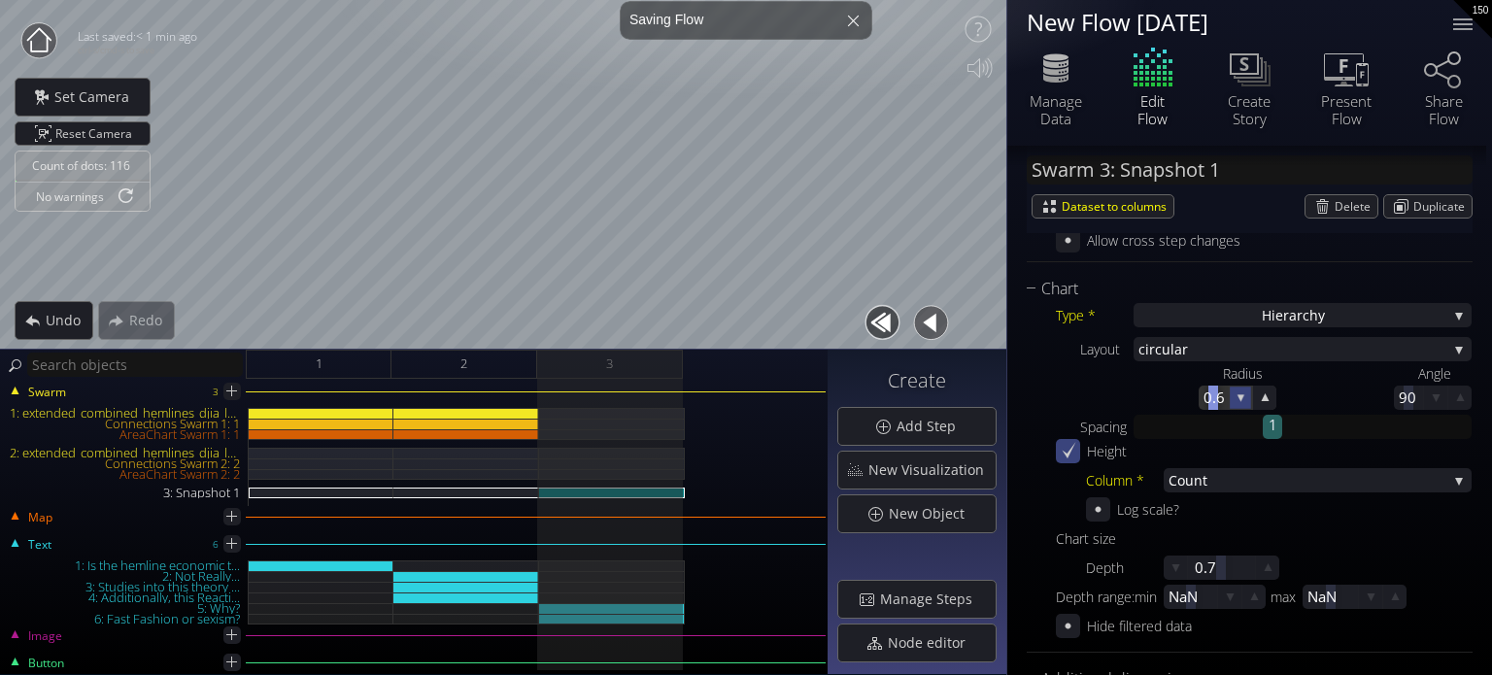
click at [1241, 391] on icon at bounding box center [1240, 397] width 17 height 17
click at [1241, 391] on icon at bounding box center [1240, 396] width 17 height 17
click at [1241, 391] on icon at bounding box center [1240, 397] width 17 height 17
click at [1169, 565] on icon at bounding box center [1175, 567] width 18 height 18
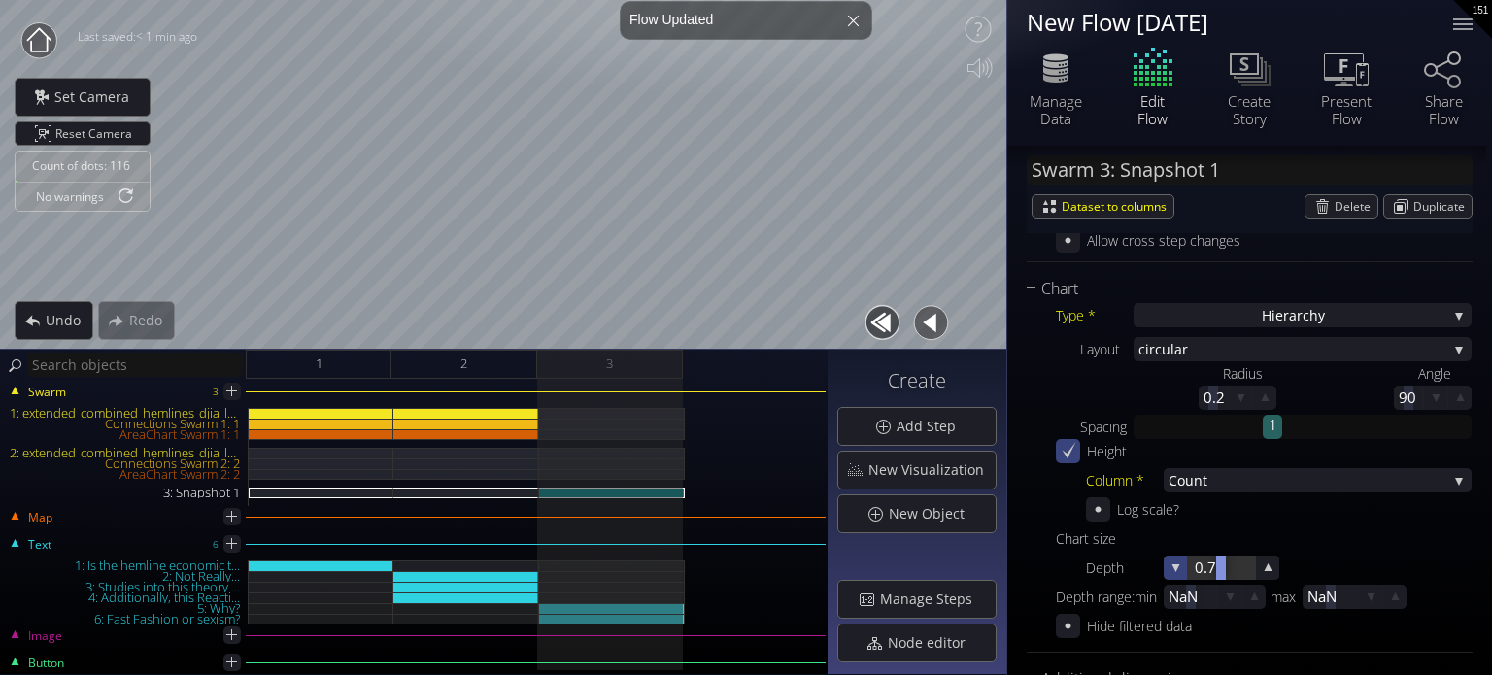
click at [1169, 565] on icon at bounding box center [1175, 567] width 18 height 18
click at [1169, 565] on icon at bounding box center [1175, 567] width 17 height 17
drag, startPoint x: 1169, startPoint y: 565, endPoint x: 980, endPoint y: 430, distance: 232.6
click at [1169, 564] on icon at bounding box center [1174, 566] width 17 height 17
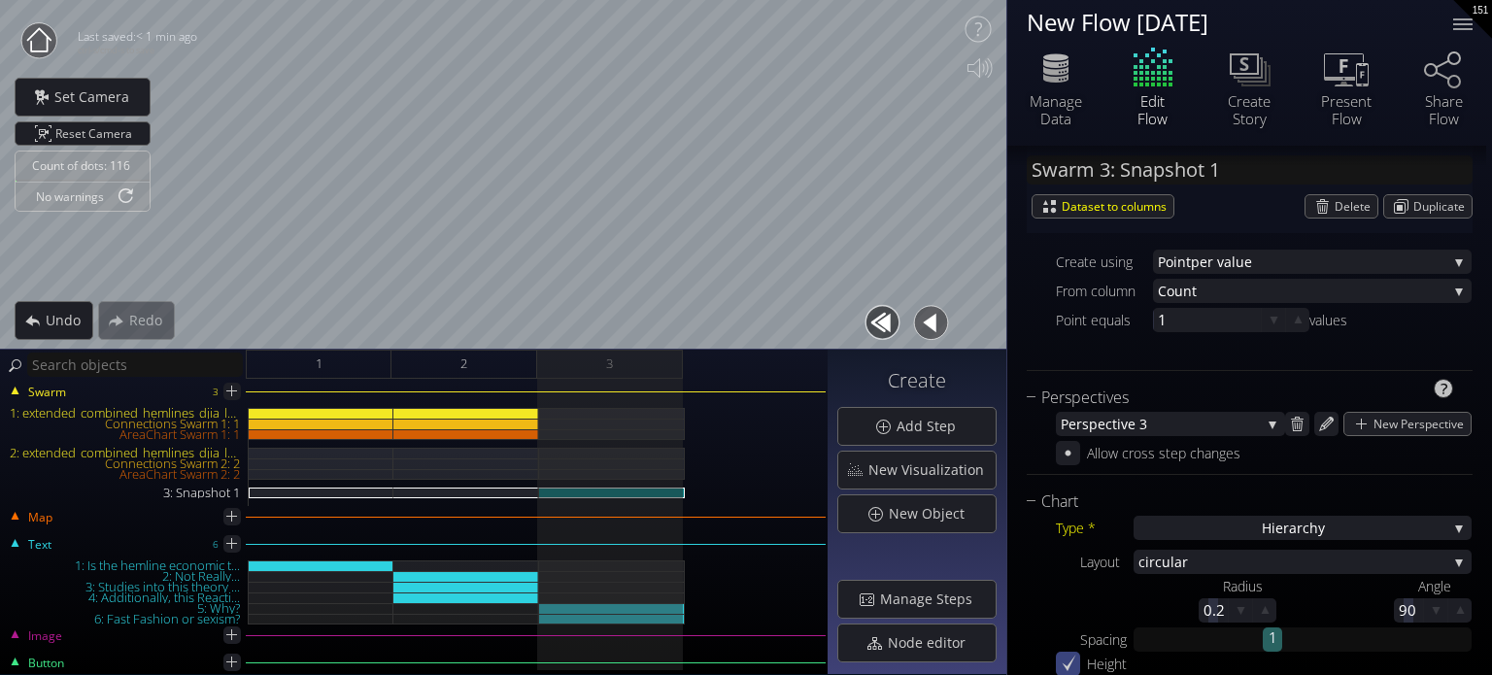
scroll to position [307, 0]
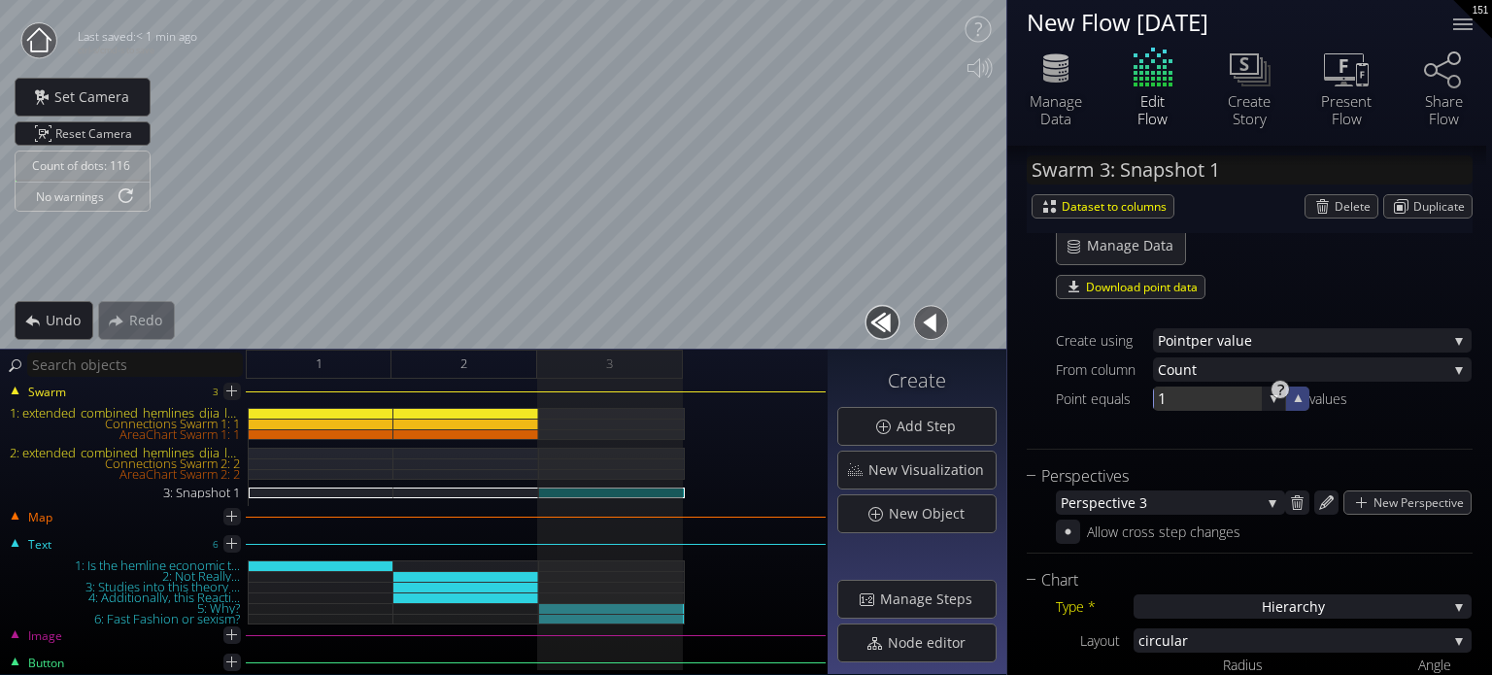
click at [1294, 397] on icon at bounding box center [1298, 398] width 18 height 18
click at [1294, 396] on icon at bounding box center [1298, 398] width 17 height 17
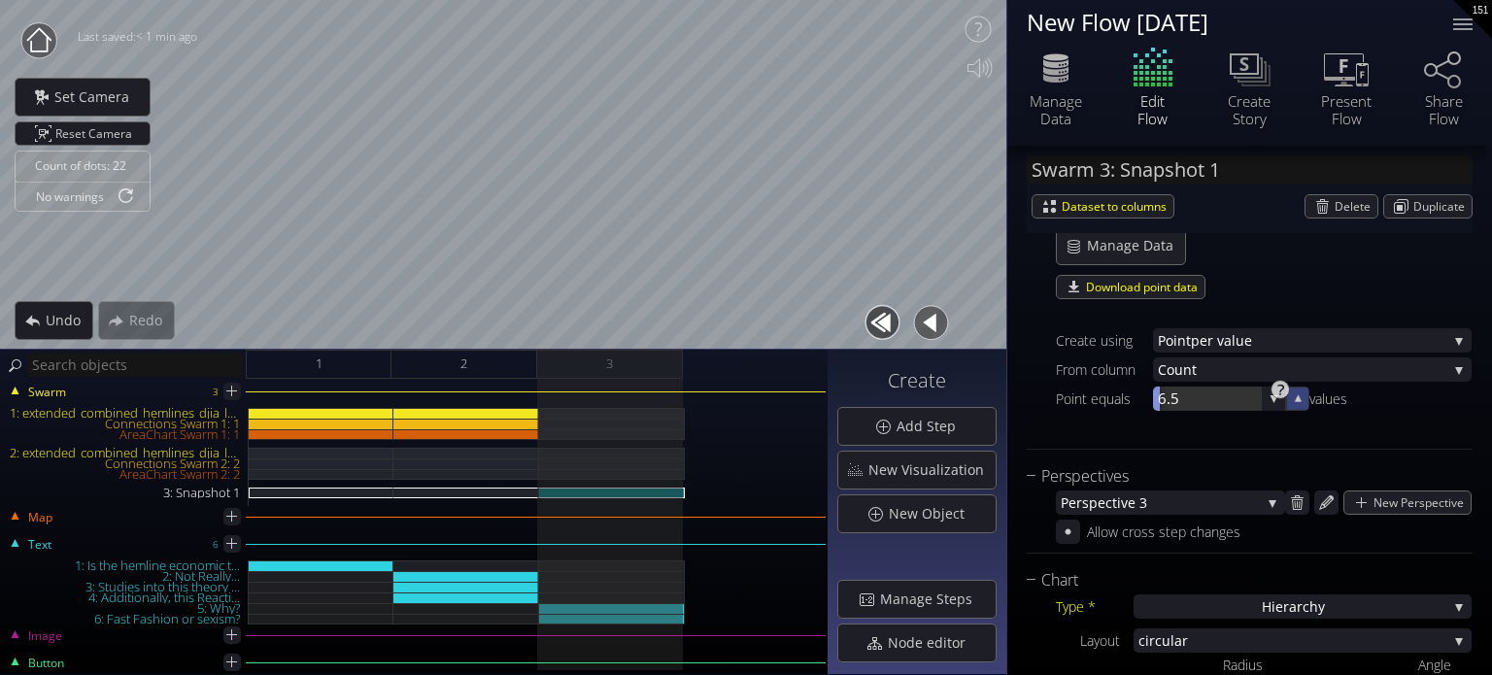
click at [1294, 396] on icon at bounding box center [1298, 398] width 17 height 17
click at [1276, 402] on icon at bounding box center [1274, 398] width 17 height 17
click at [1277, 402] on icon at bounding box center [1273, 397] width 17 height 17
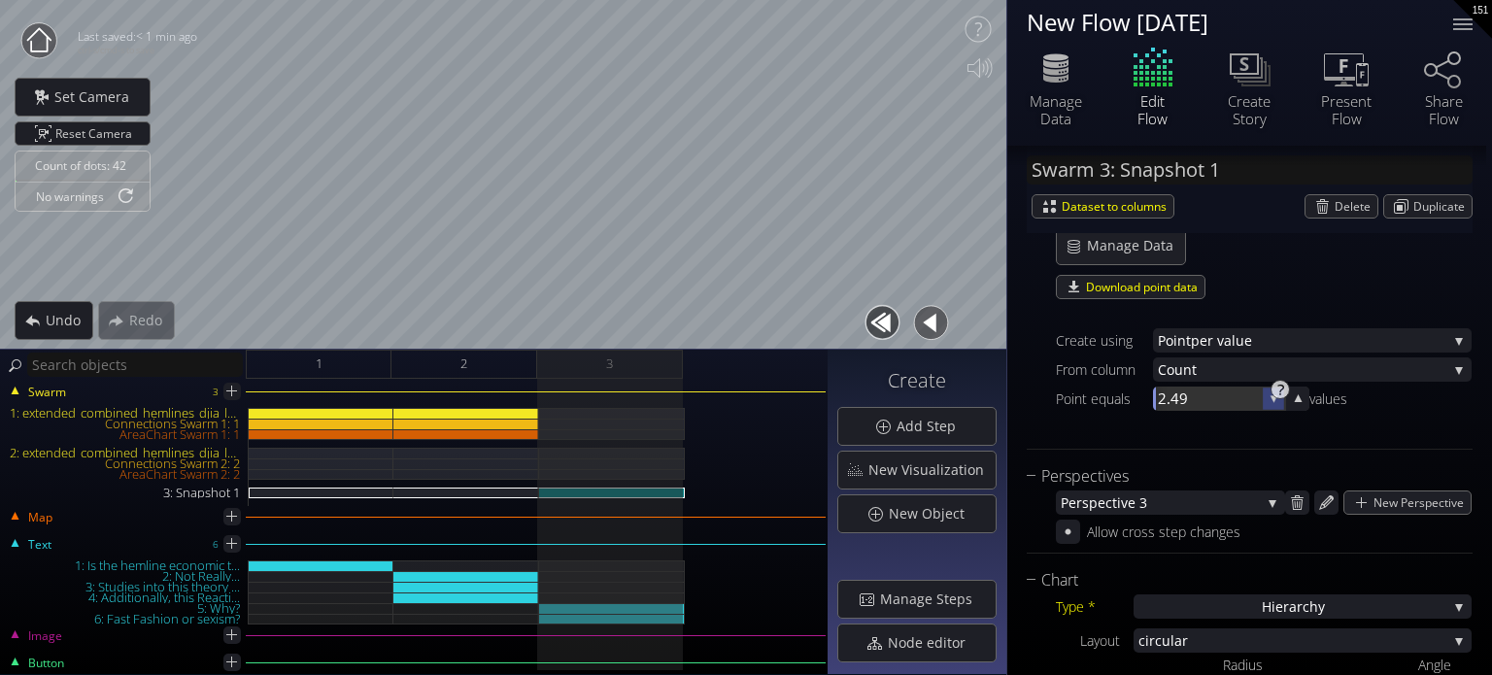
click at [1278, 402] on icon at bounding box center [1274, 398] width 17 height 17
click at [1278, 402] on icon at bounding box center [1274, 398] width 18 height 18
click at [1275, 402] on icon at bounding box center [1274, 398] width 18 height 18
click at [1293, 403] on icon at bounding box center [1298, 398] width 18 height 18
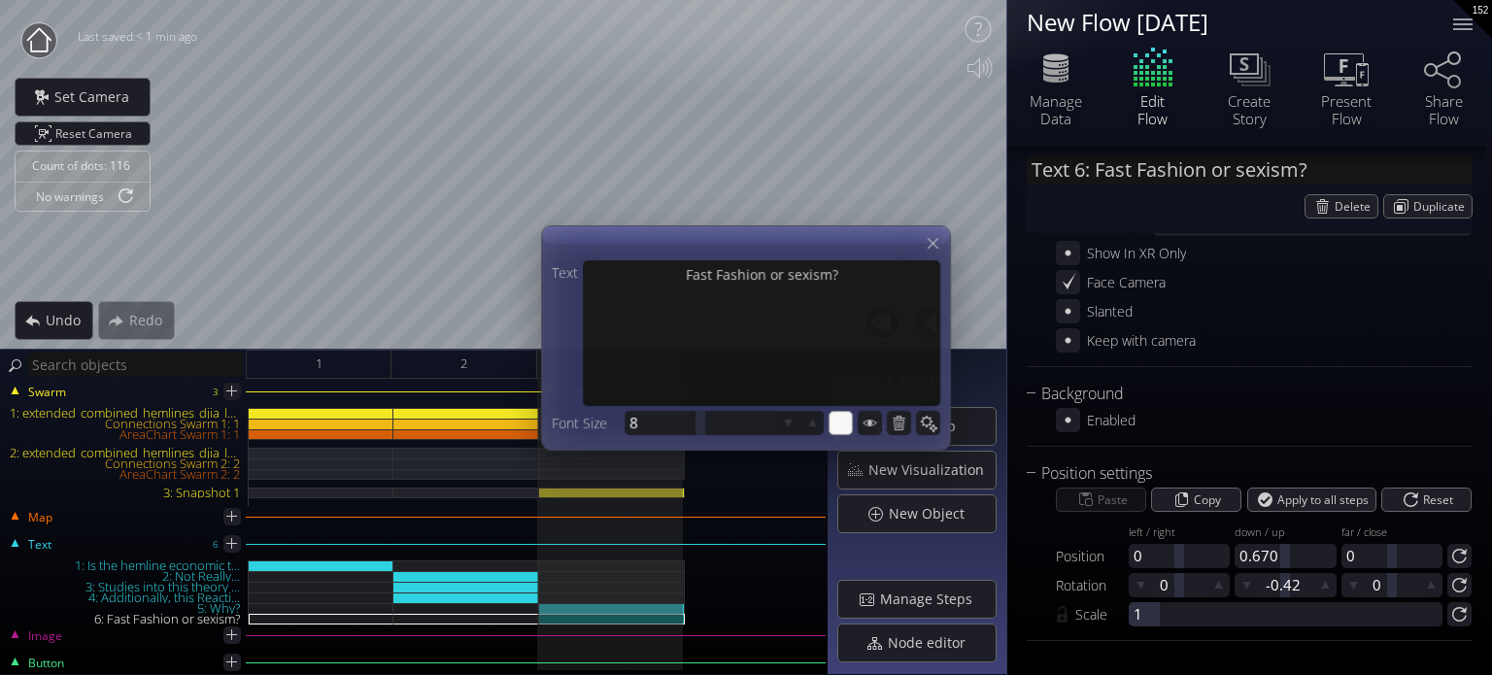
scroll to position [373, 0]
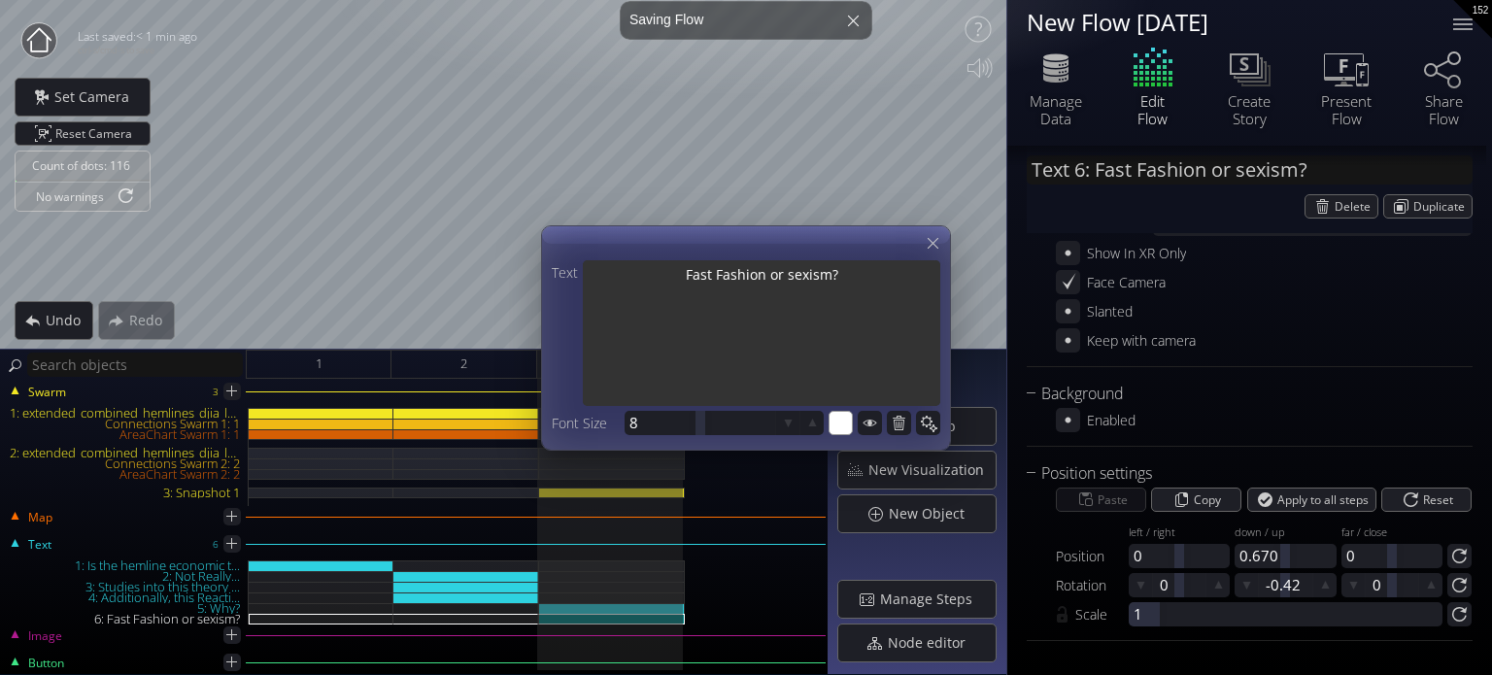
click at [804, 269] on textarea "Fast Fashion or sexism?" at bounding box center [761, 335] width 357 height 150
click at [827, 275] on textarea "Fast Fashion or sexism?" at bounding box center [761, 335] width 357 height 150
click at [828, 275] on textarea "Fast Fashion or sexism?" at bounding box center [761, 335] width 357 height 150
click at [828, 286] on textarea "Fast Fashion or sexism?" at bounding box center [761, 335] width 357 height 150
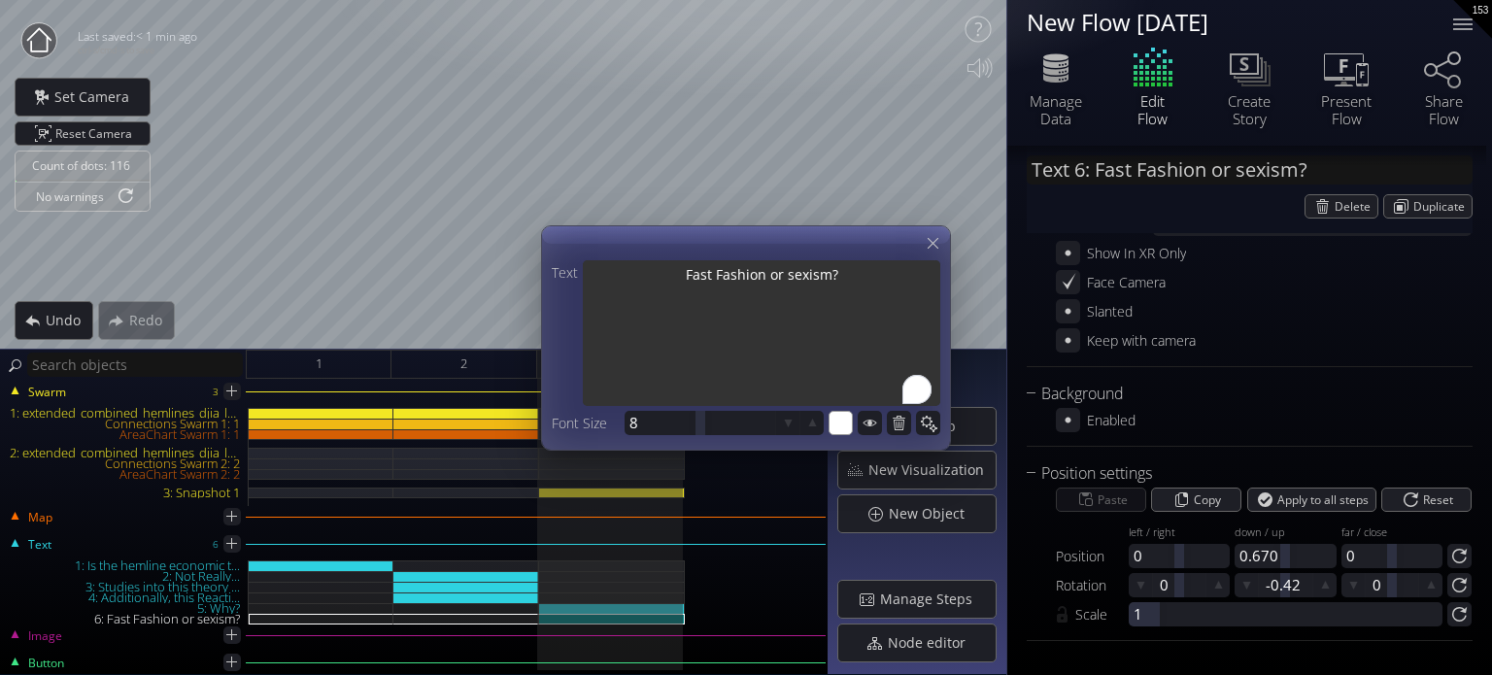
click at [780, 275] on textarea "Fast Fashion or sexism?" at bounding box center [761, 335] width 357 height 150
click at [894, 290] on textarea "Fast Fashion or sexism?" at bounding box center [761, 335] width 357 height 150
drag, startPoint x: 831, startPoint y: 276, endPoint x: 769, endPoint y: 279, distance: 62.2
click at [769, 279] on textarea "Fast Fashion or sexism?" at bounding box center [761, 335] width 357 height 150
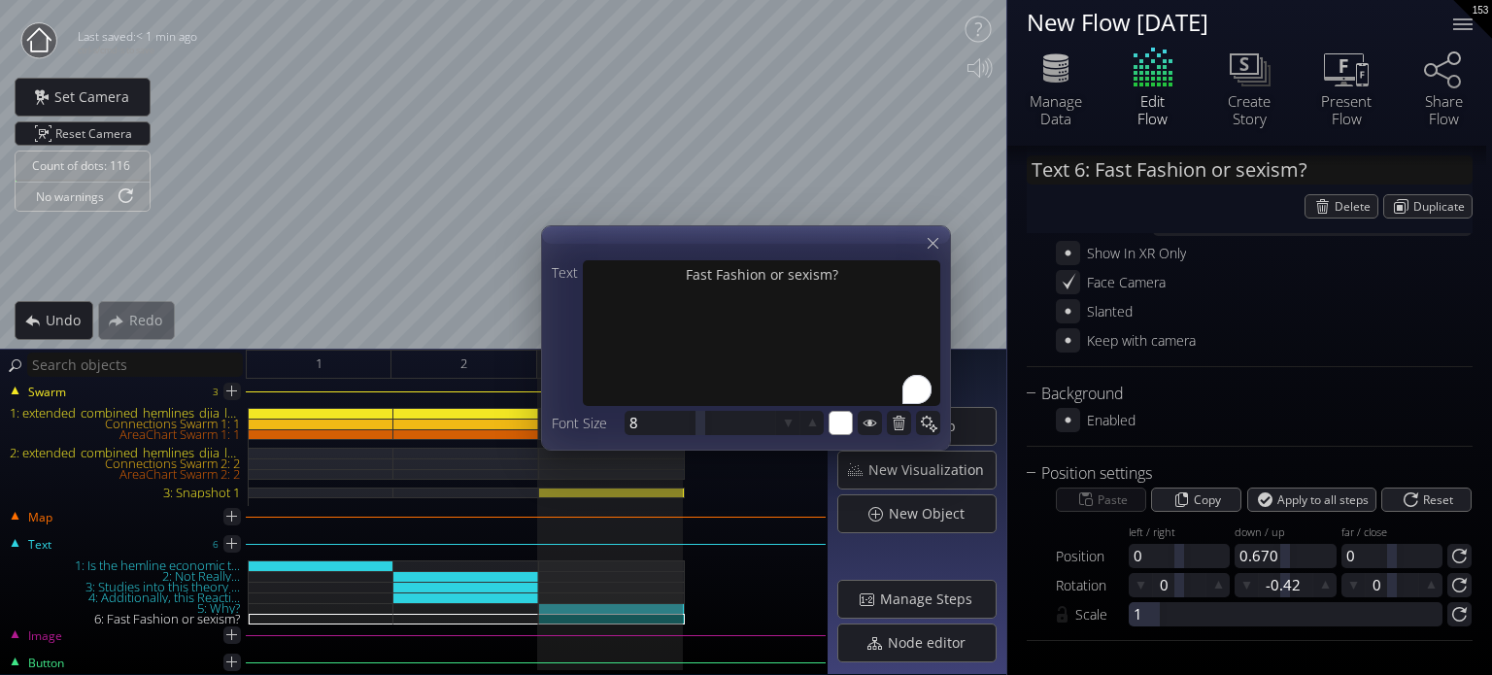
type input "Text 5: Why?"
type textarea "Why?"
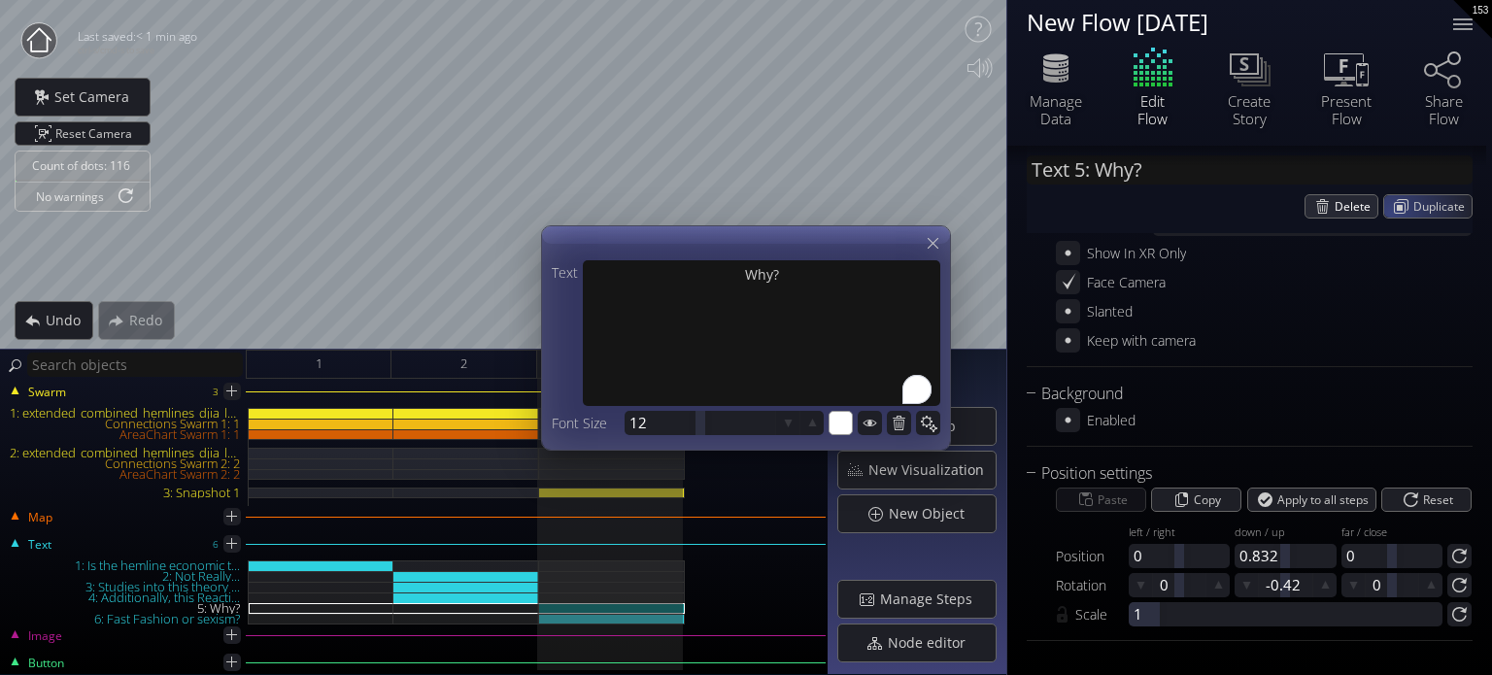
click at [1355, 201] on span "Delete" at bounding box center [1355, 206] width 43 height 22
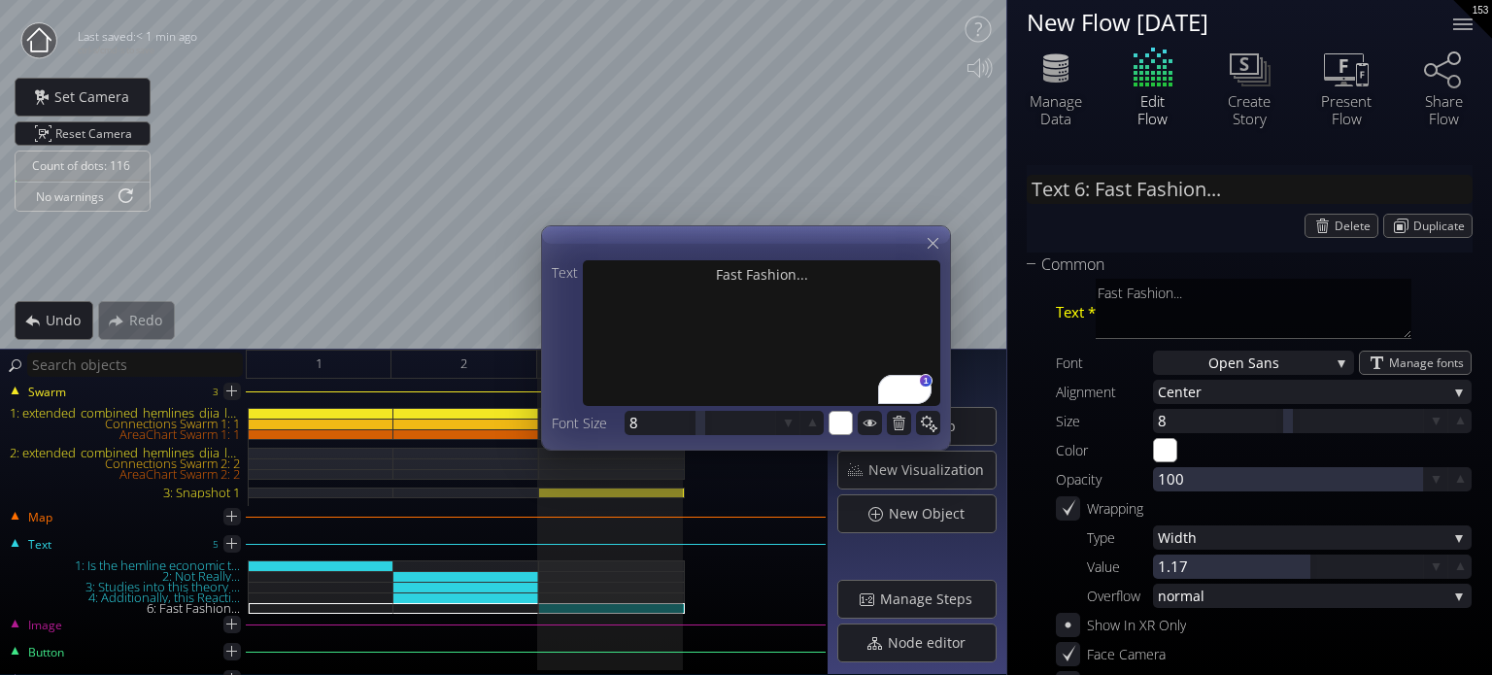
type input "Text 6: IFast Fashion..."
type textarea "IFast Fashion..."
type input "Text 6: IsFast Fashion..."
type textarea "IsFast Fashion..."
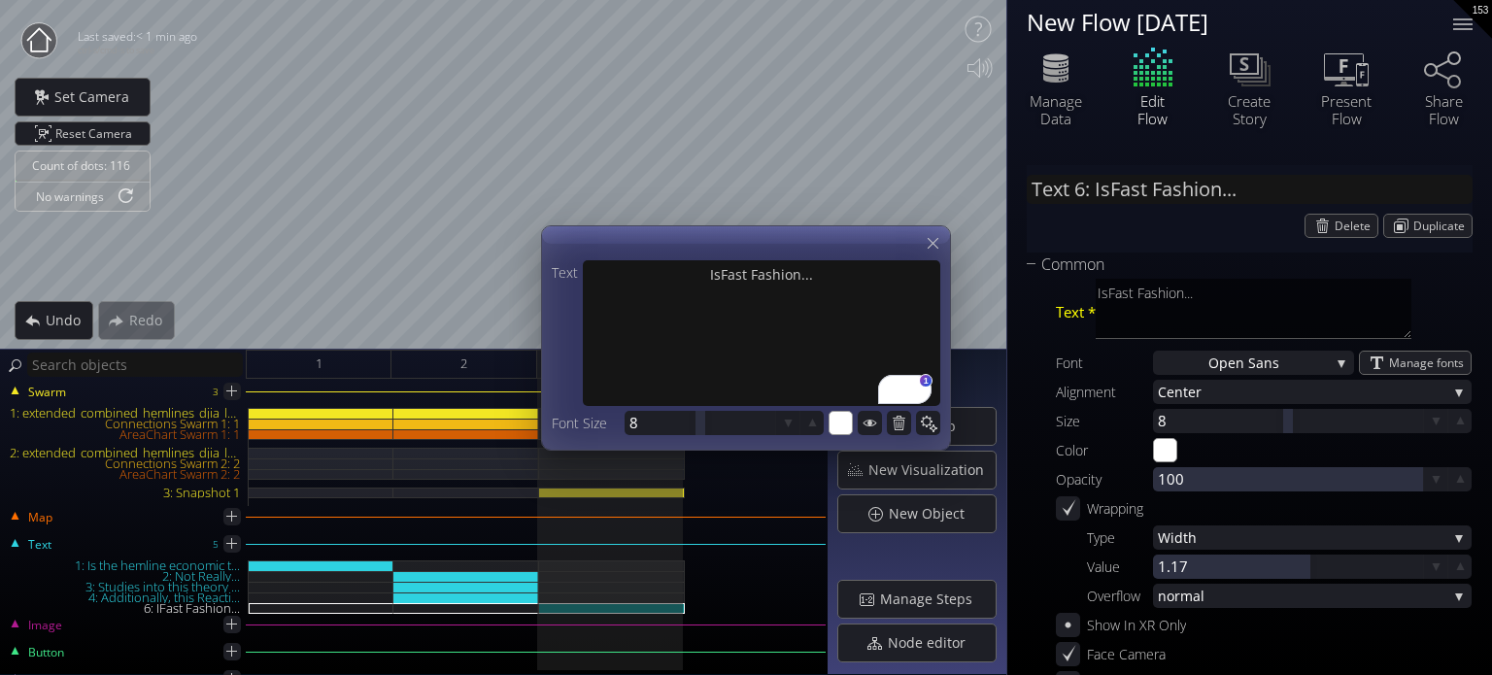
type textarea "Is Fast Fashion..."
type input "Text 6: Is Fast Fashion..."
type textarea "Is Fast Fashion..."
type input "Text 6: Is iFast Fashion..."
type textarea "Is iFast Fashion..."
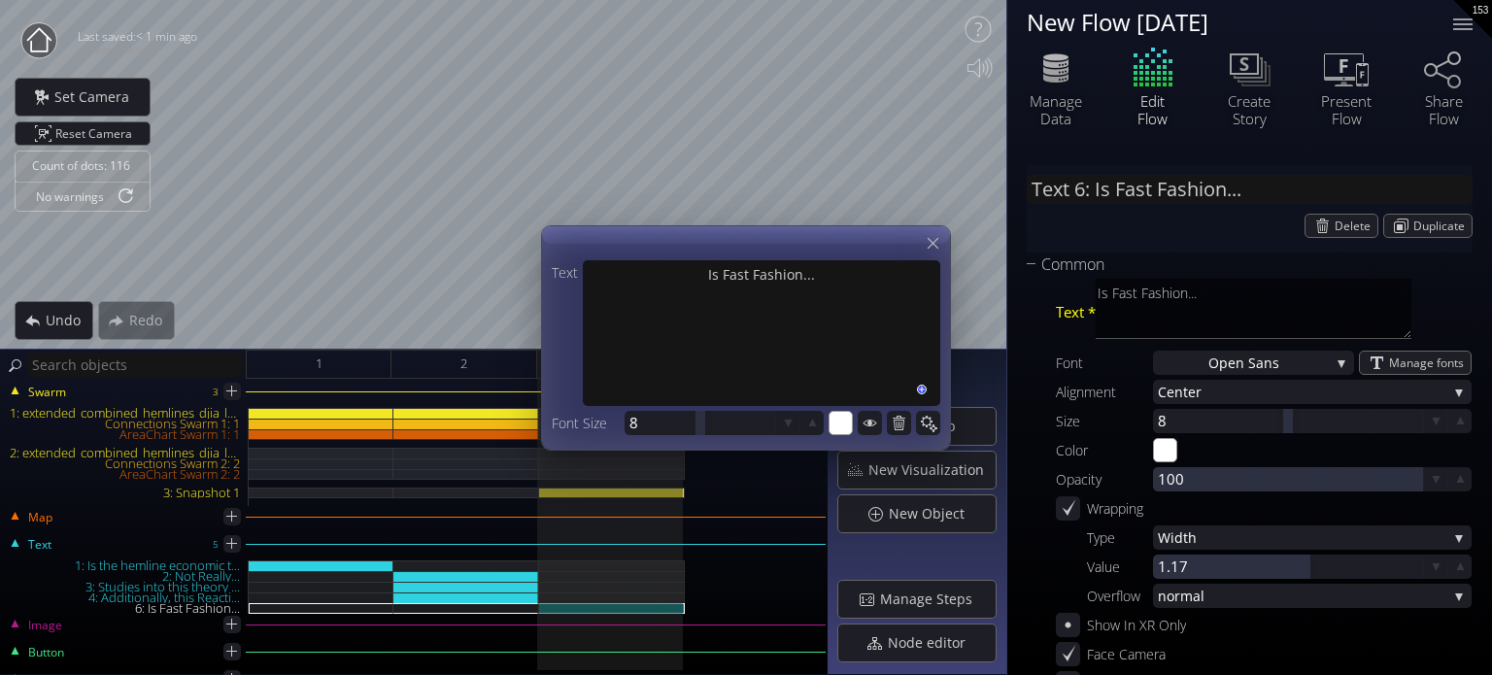
type textarea "Is iFast Fashion..."
type input "Text 6: Is itFast Fashion..."
type textarea "Is itFast Fashion..."
type input "Text 6: Is it Fast Fashion..."
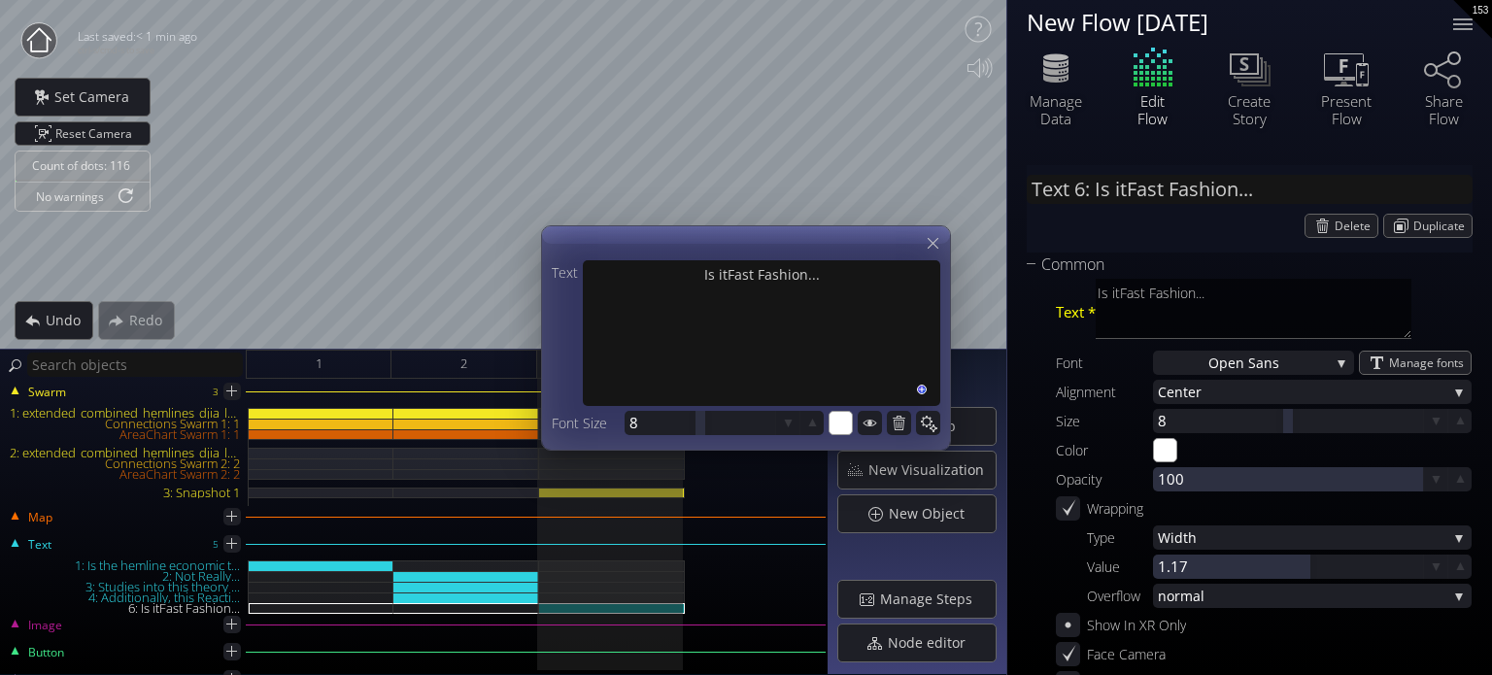
type textarea "Is it Fast Fashion..."
type input "Text 6: Is it Fast Fashion...?"
type textarea "Is it Fast Fashion...?"
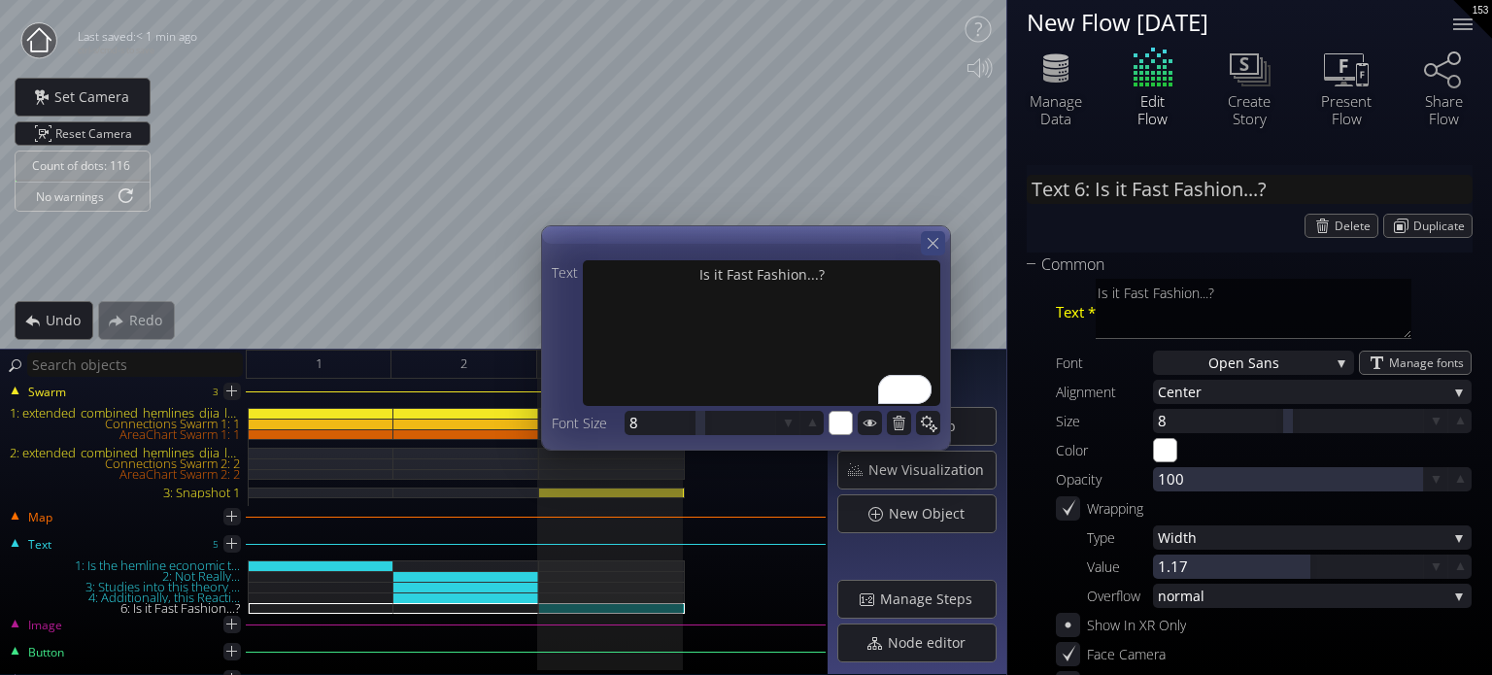
click at [934, 253] on div at bounding box center [933, 243] width 24 height 24
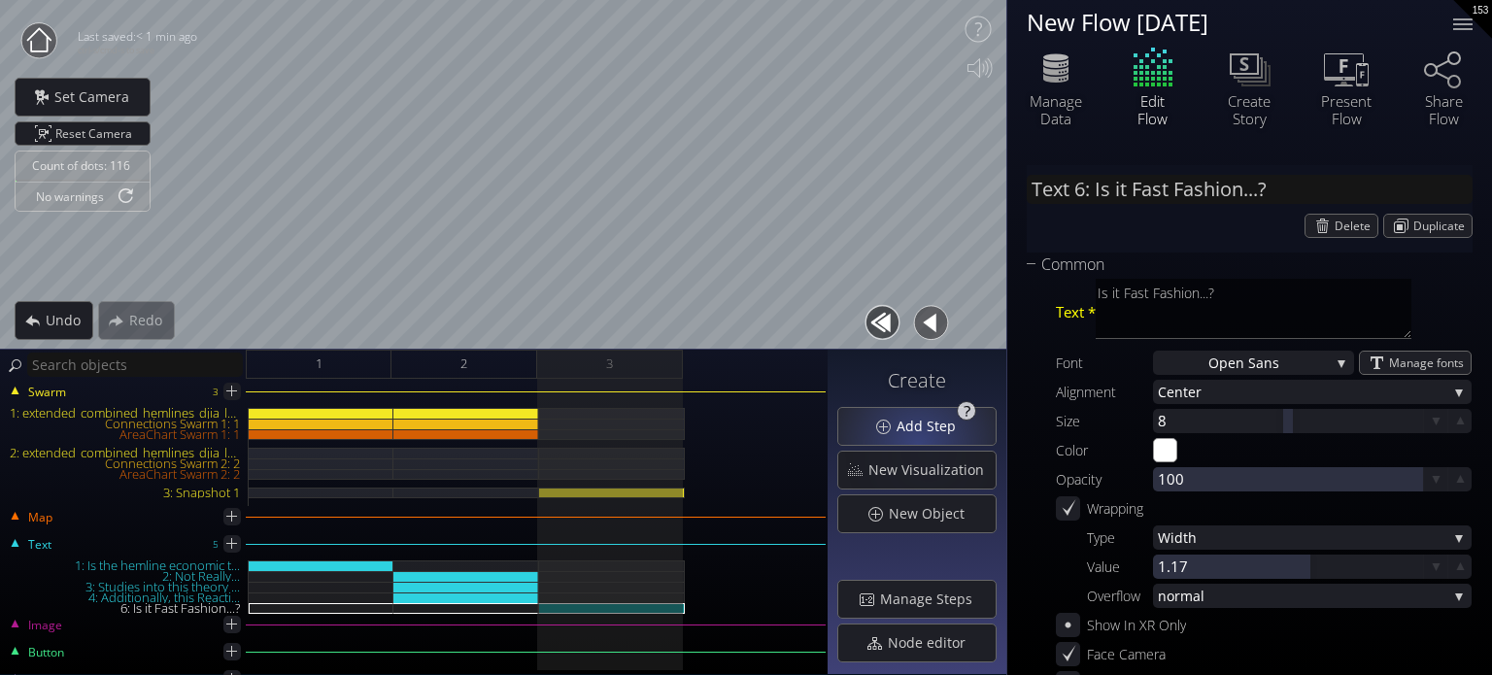
click at [922, 445] on div "Add Step" at bounding box center [916, 426] width 159 height 39
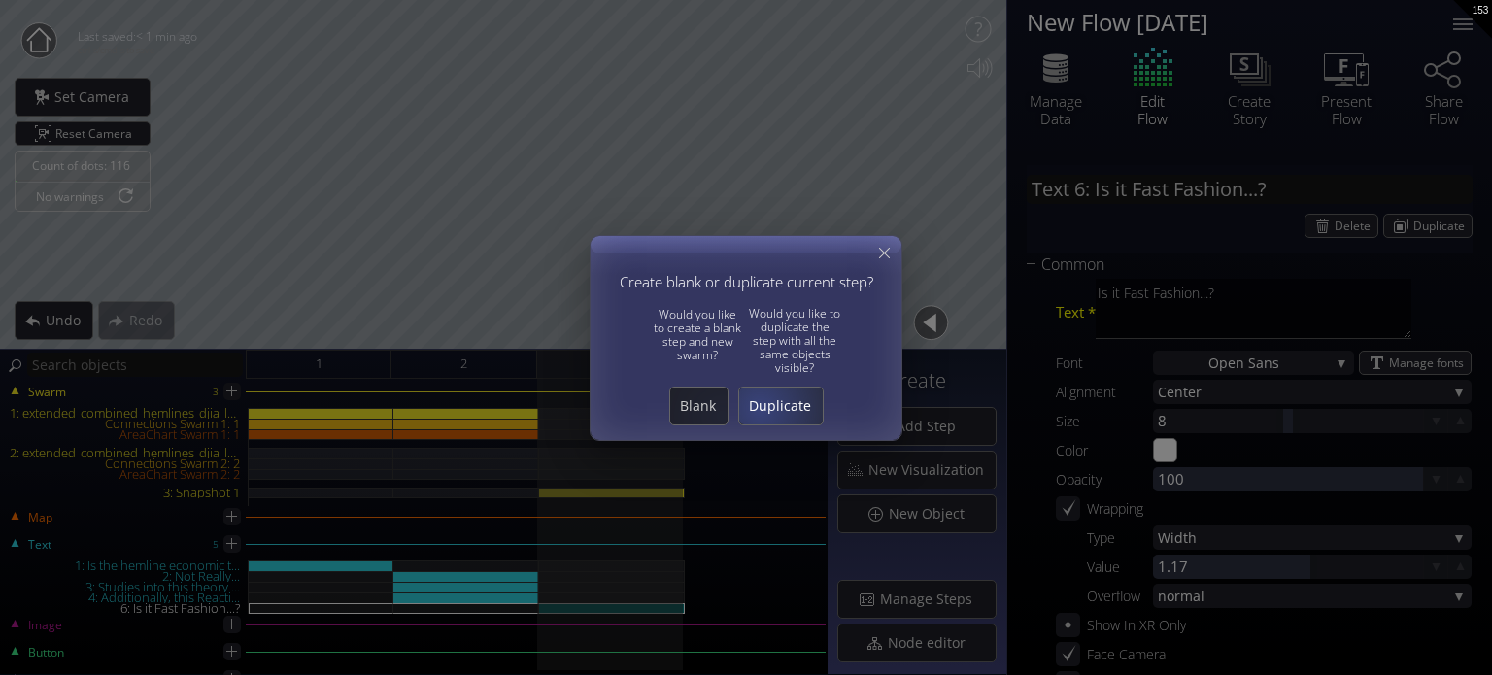
click at [762, 406] on span "Duplicate" at bounding box center [781, 405] width 84 height 19
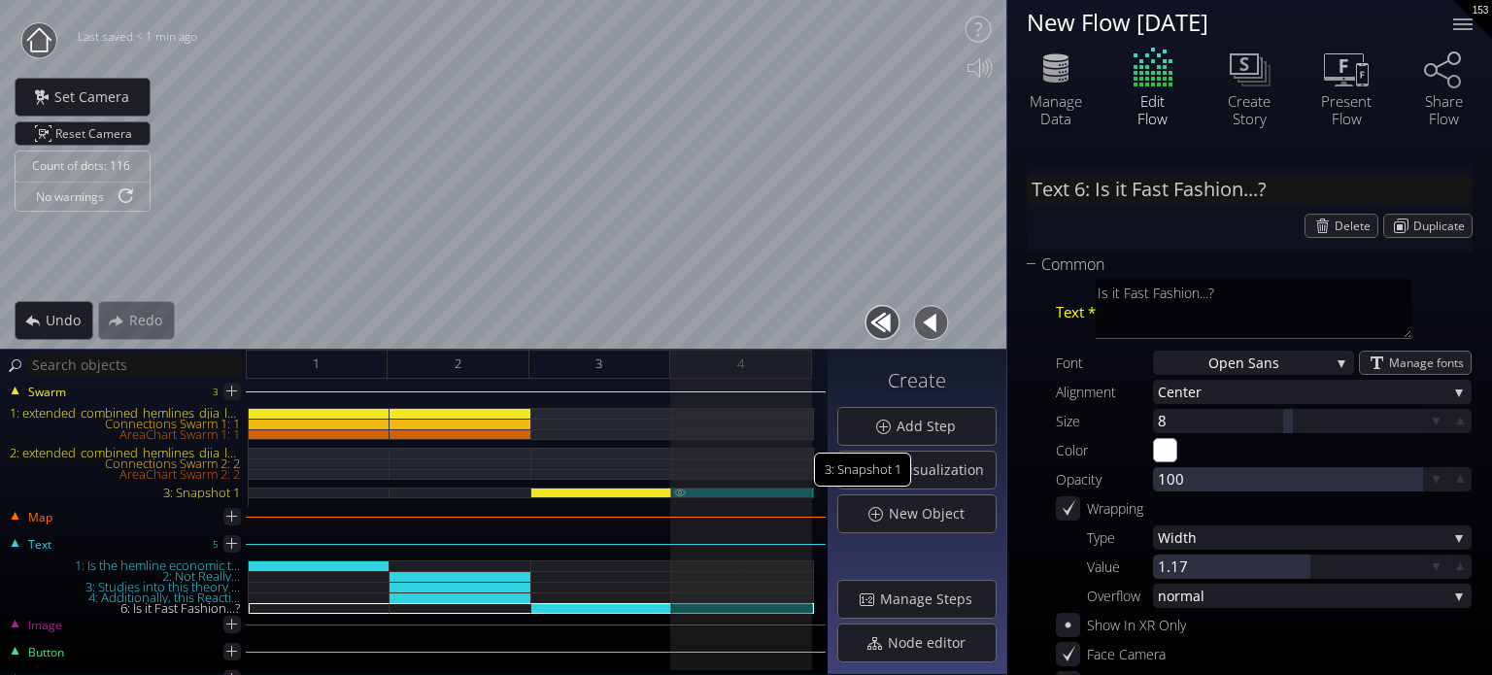
click at [679, 490] on img at bounding box center [680, 492] width 16 height 9
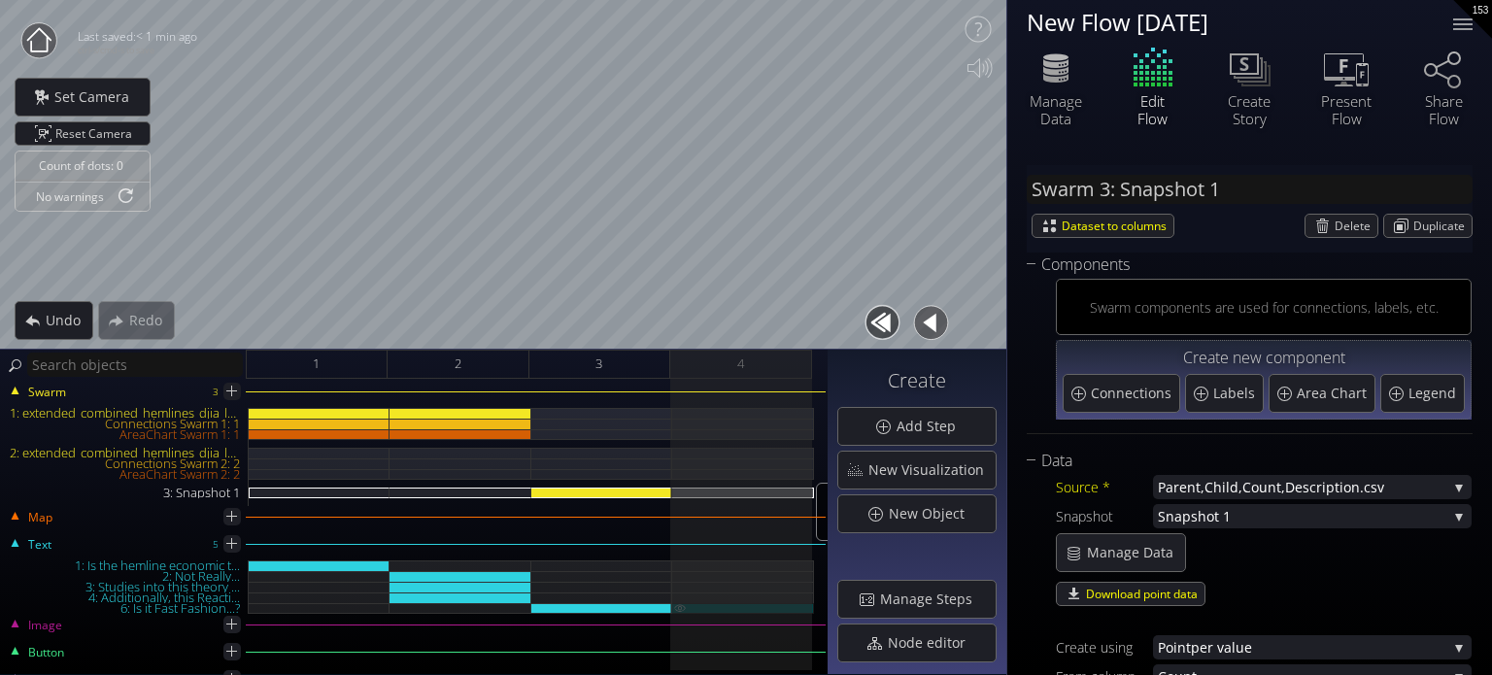
click at [680, 608] on img at bounding box center [680, 607] width 16 height 9
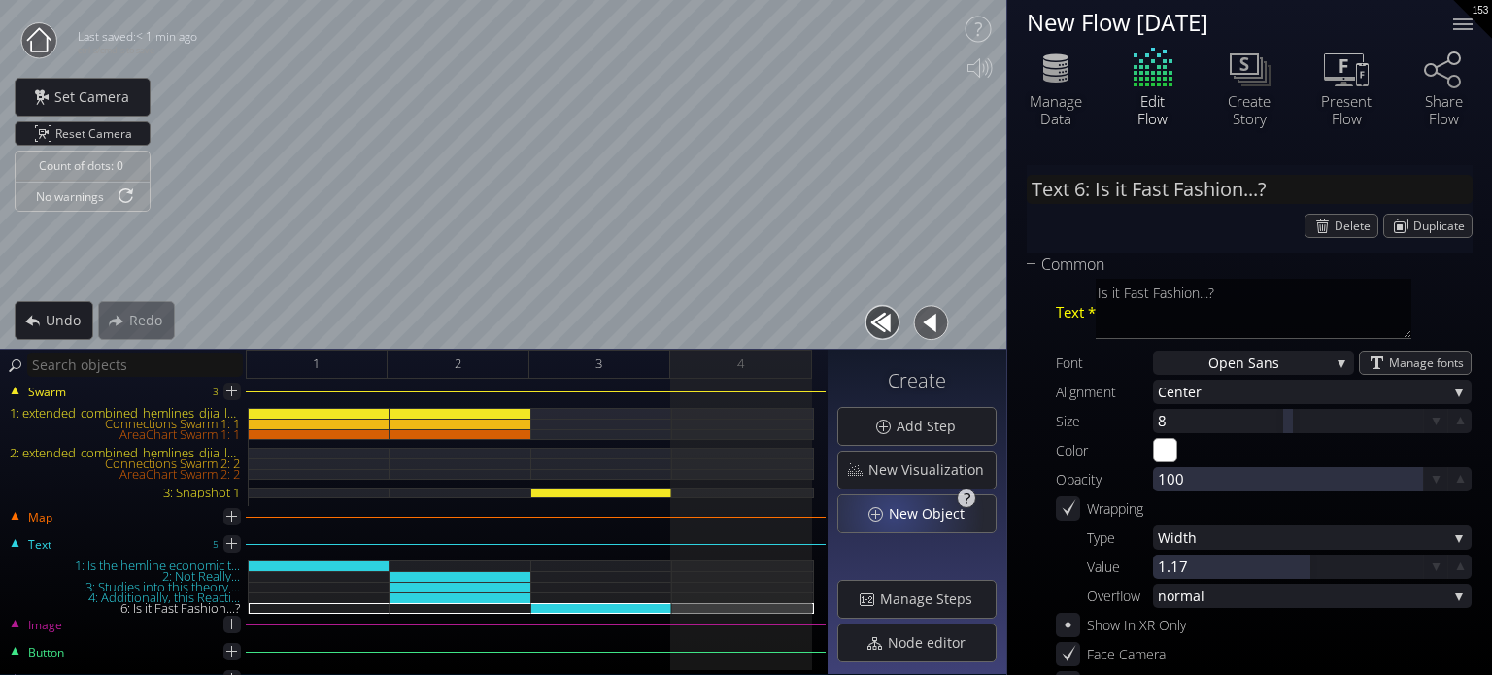
click at [898, 512] on span "New Object" at bounding box center [932, 513] width 88 height 19
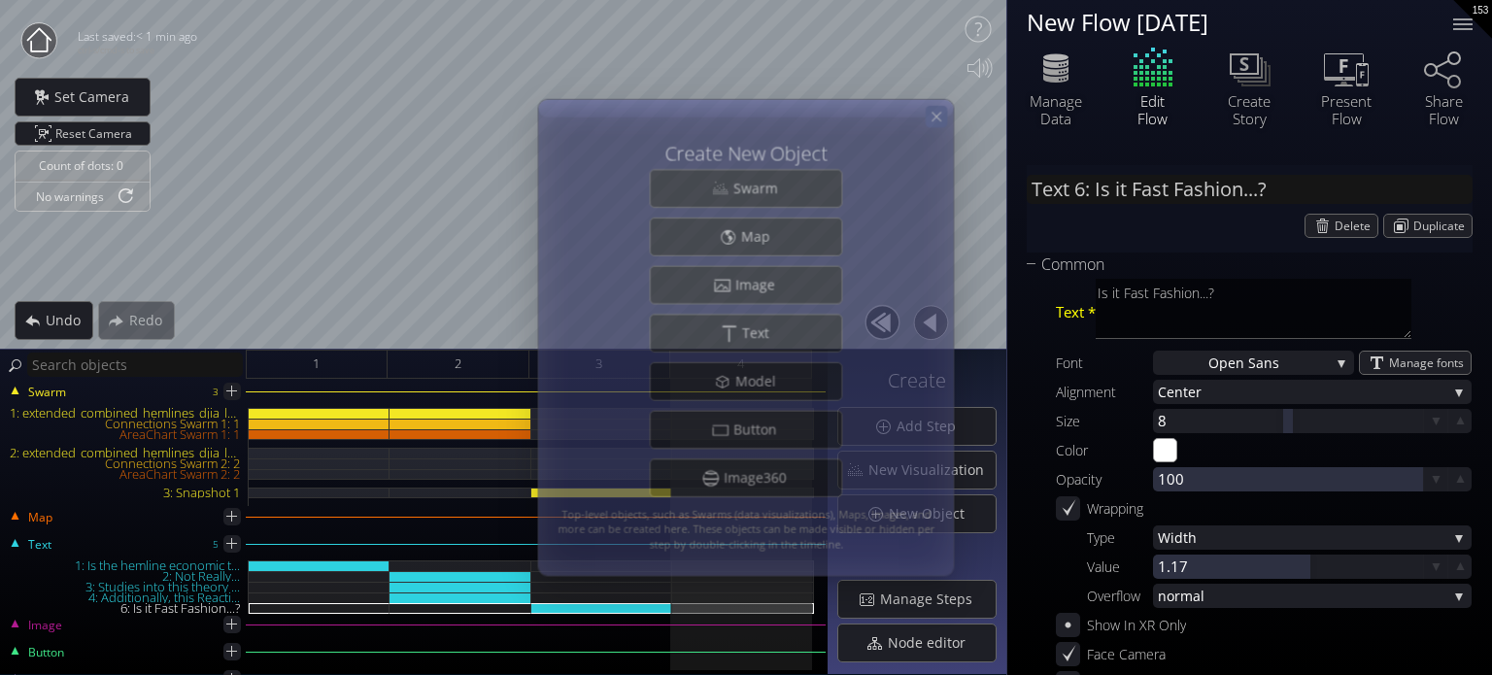
click at [939, 112] on icon at bounding box center [937, 117] width 17 height 17
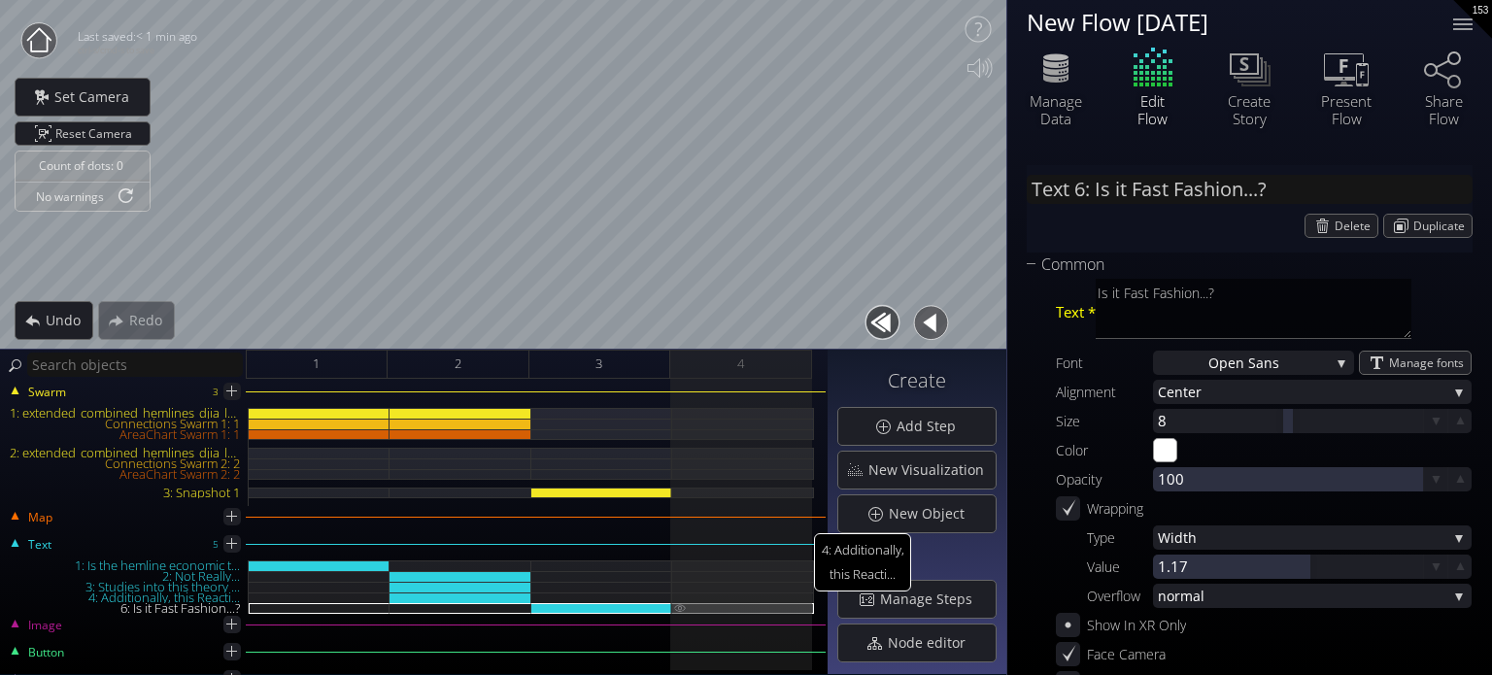
click at [748, 604] on div at bounding box center [743, 608] width 142 height 11
click at [1429, 223] on span "Duplicate" at bounding box center [1442, 226] width 58 height 22
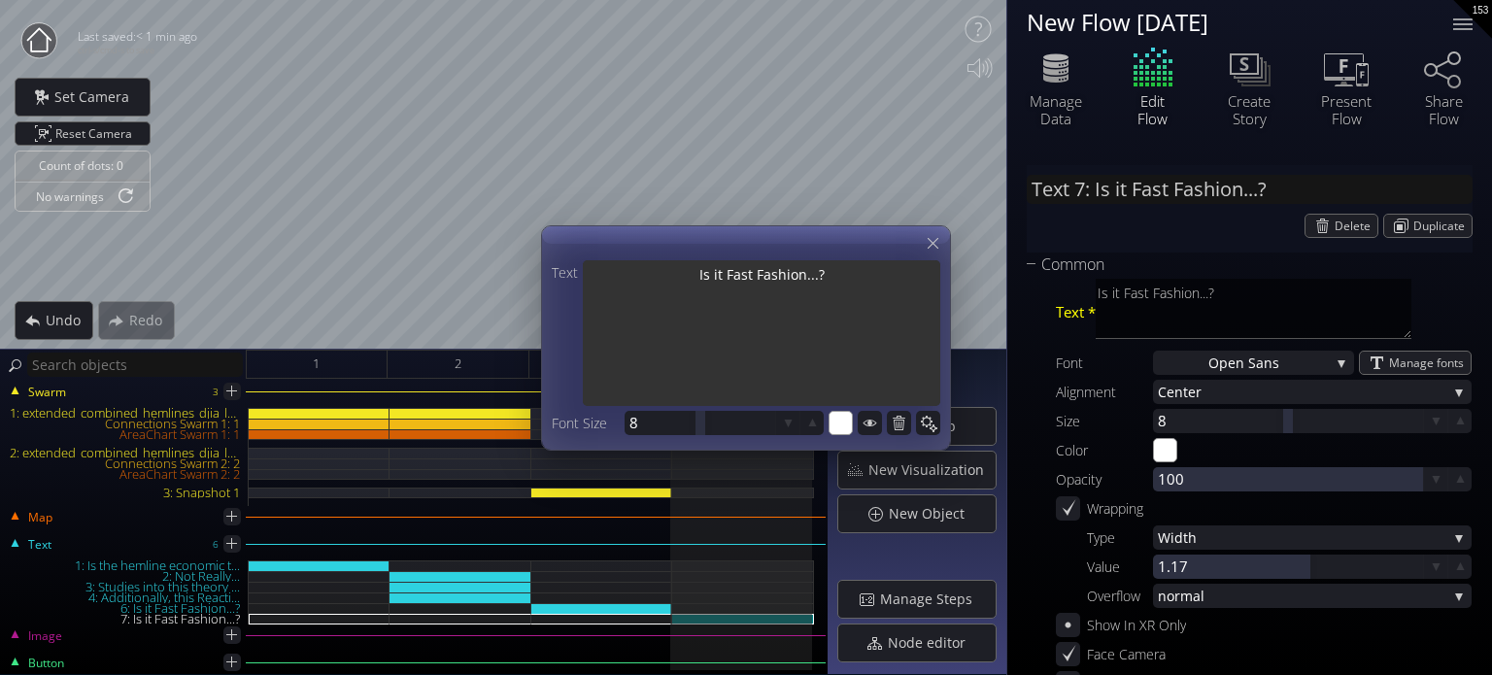
click at [797, 265] on textarea "Is it Fast Fashion...?" at bounding box center [761, 335] width 357 height 150
drag, startPoint x: 839, startPoint y: 280, endPoint x: 567, endPoint y: 286, distance: 272.0
click at [567, 286] on div "Text Is it Fast Fashion...?" at bounding box center [746, 333] width 388 height 146
type input "Text 7: O"
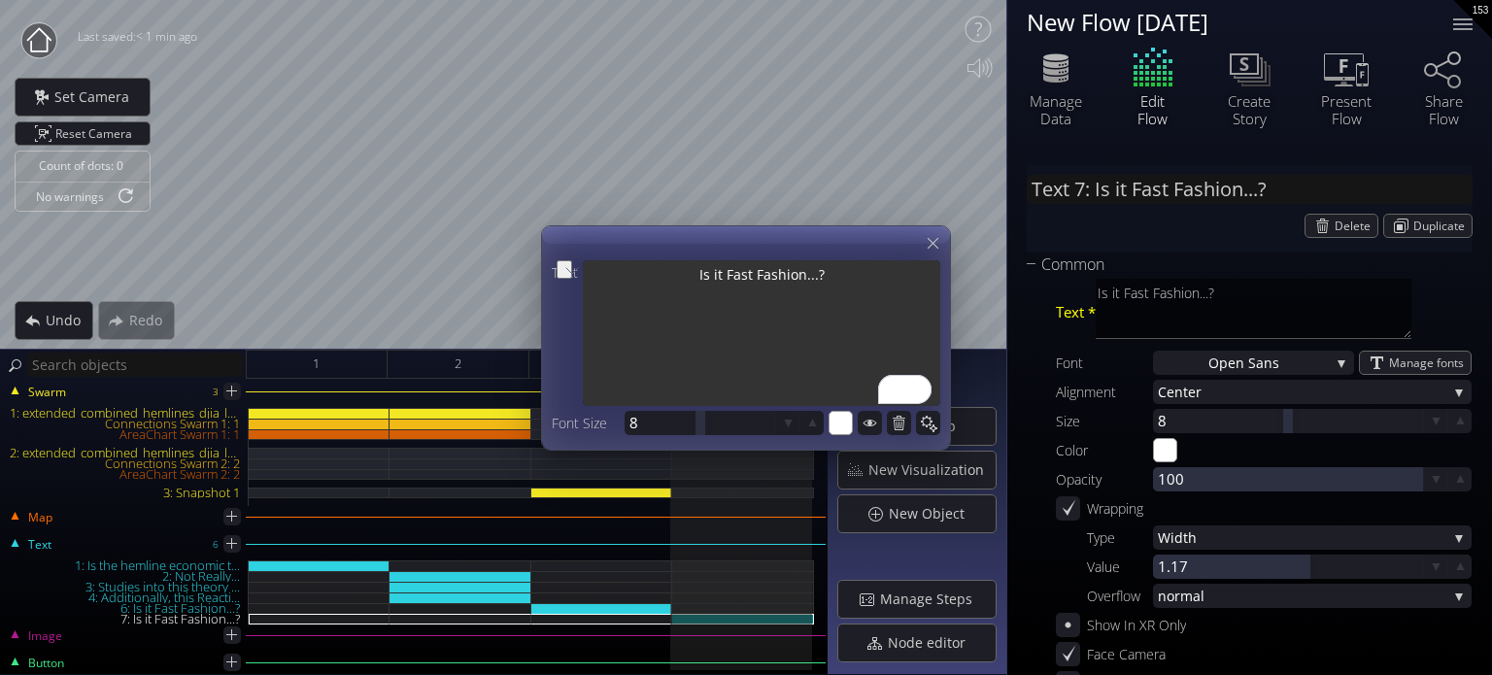
type textarea "O"
type input "Text 7: Or"
type textarea "Or"
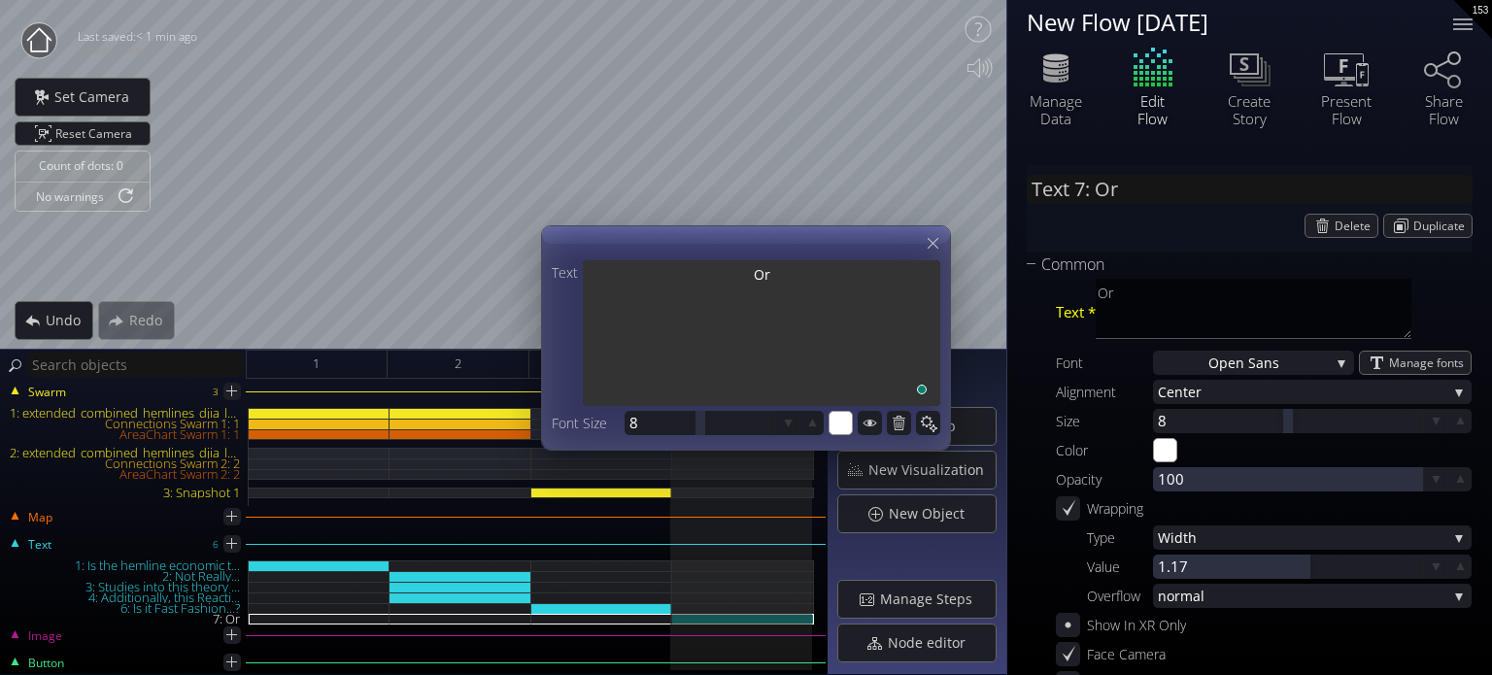
type input "Text 7: Or"
type textarea "Or"
type input "Text 7: Or S"
type textarea "Or S"
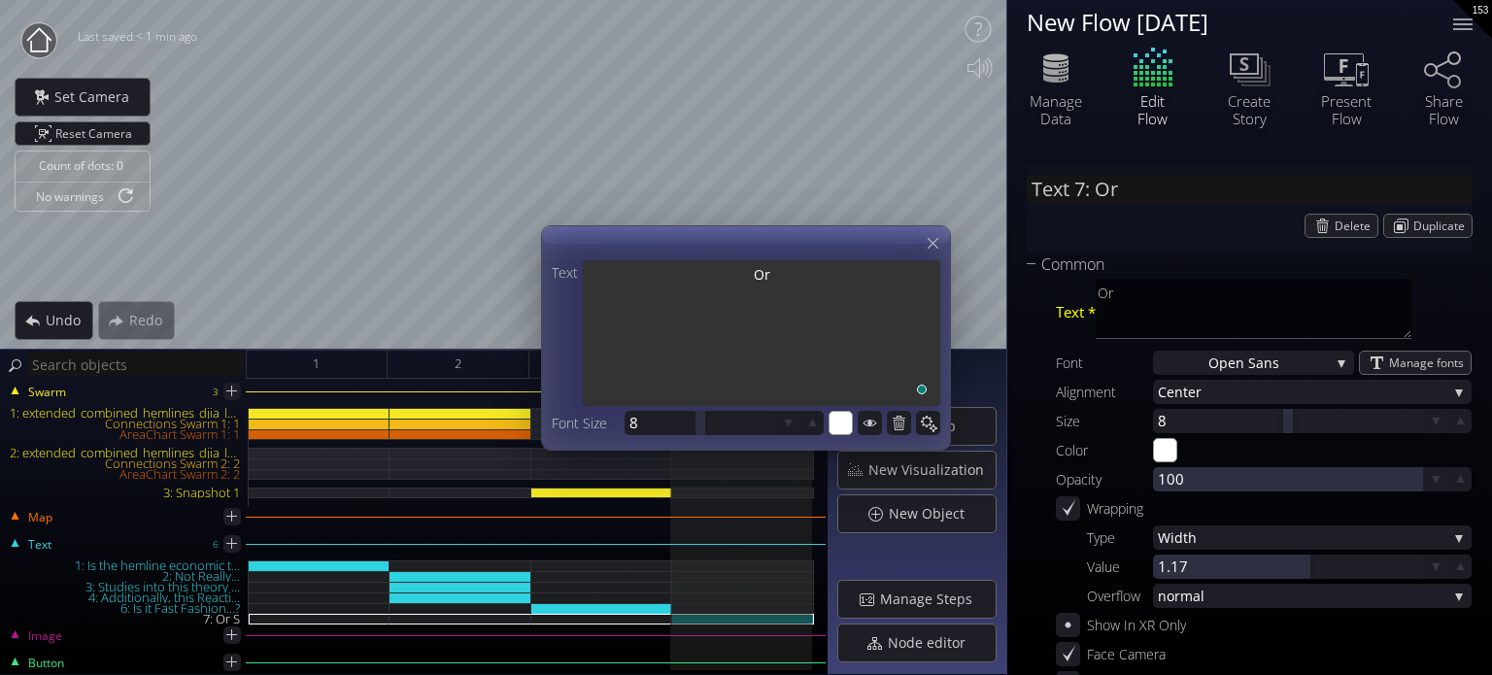
type textarea "Or S"
type input "Text 7: Or Se"
type textarea "Or Se"
type input "Text 7: Or Sex"
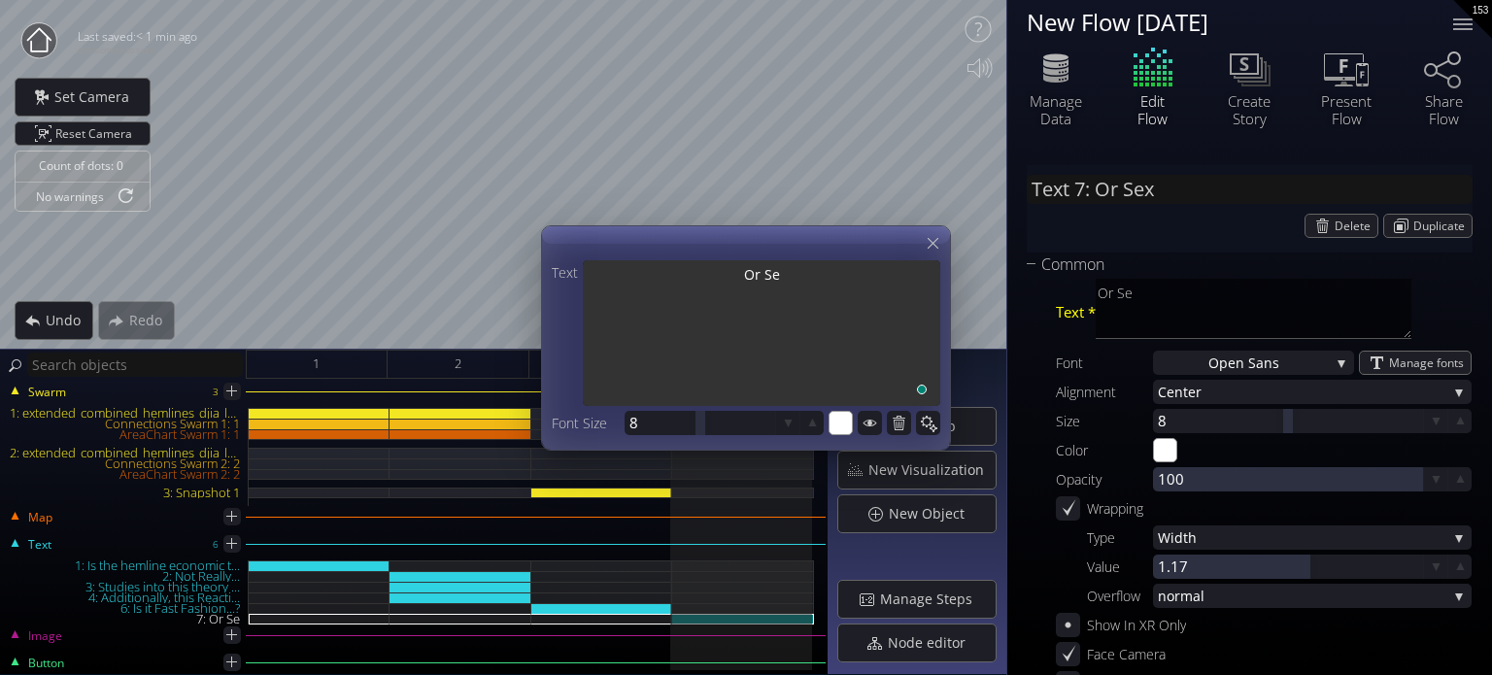
type textarea "Or Sex"
type input "Text 7: Or Sexi"
type textarea "Or Sexi"
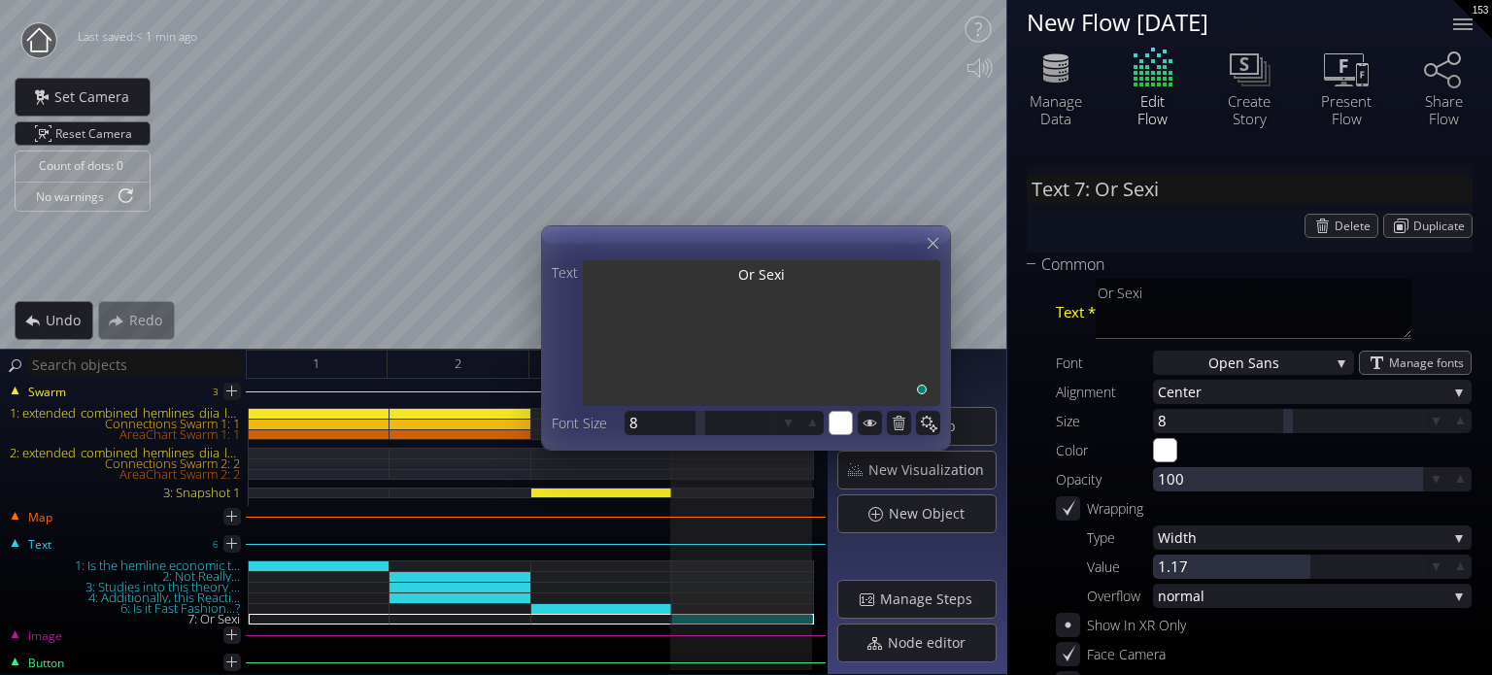
type input "Text 7: Or Sexis"
type textarea "Or Sexis"
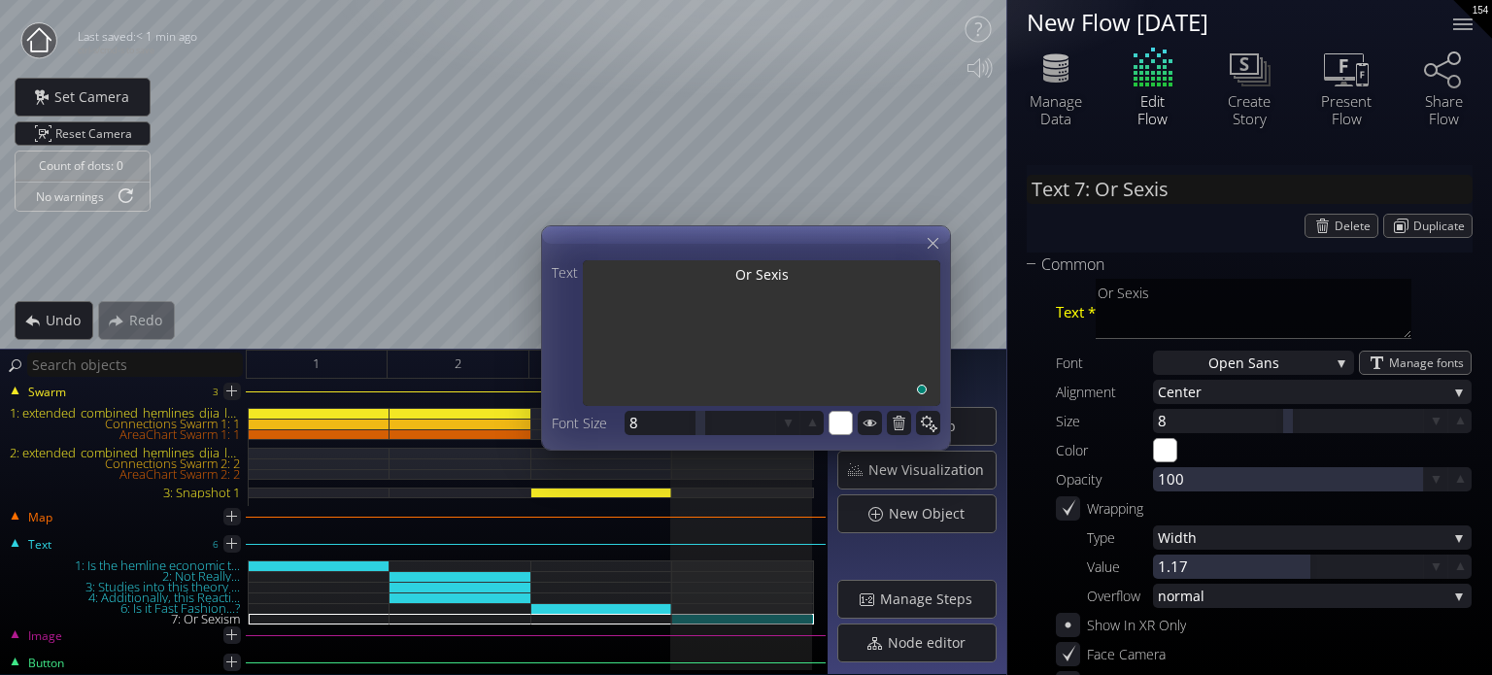
type input "Text 7: Or Sexism"
type textarea "Or Sexism"
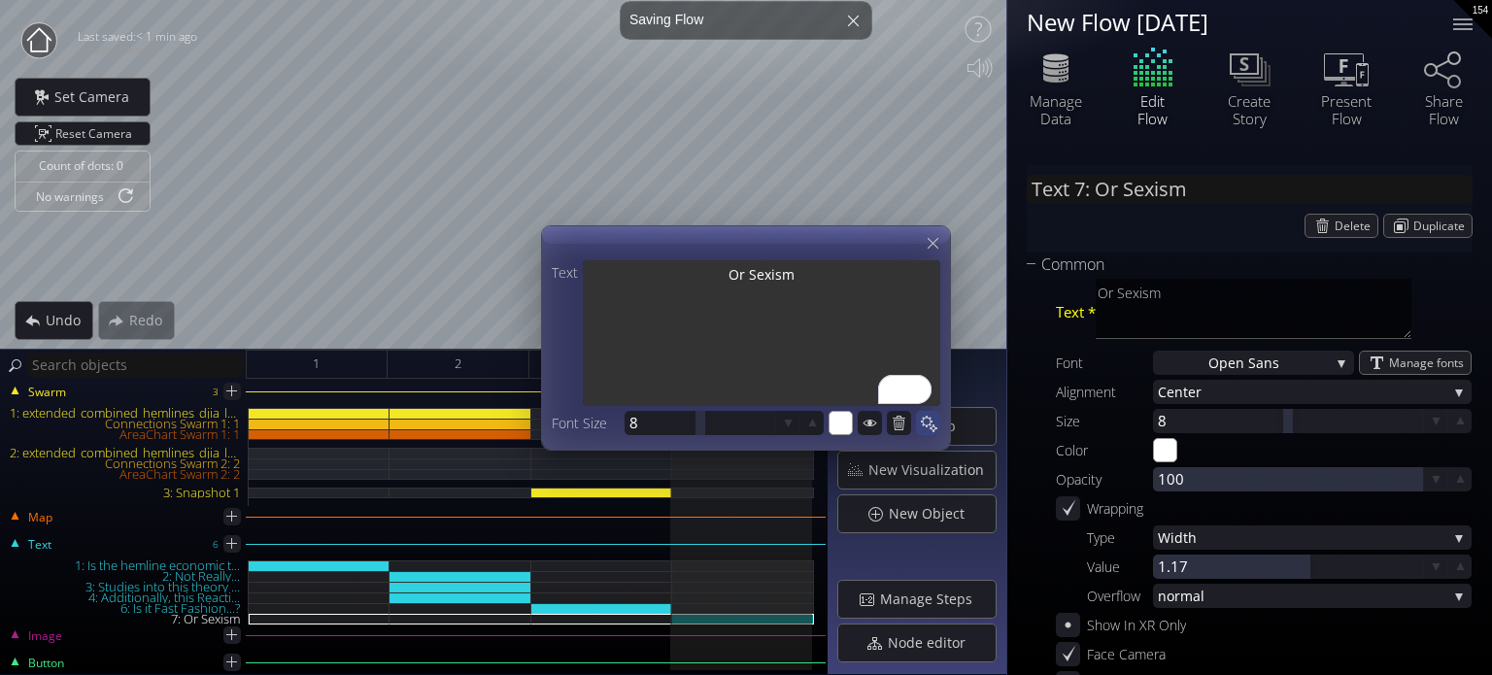
type input "Text 7: Or Sexism?"
type textarea "Or Sexism?"
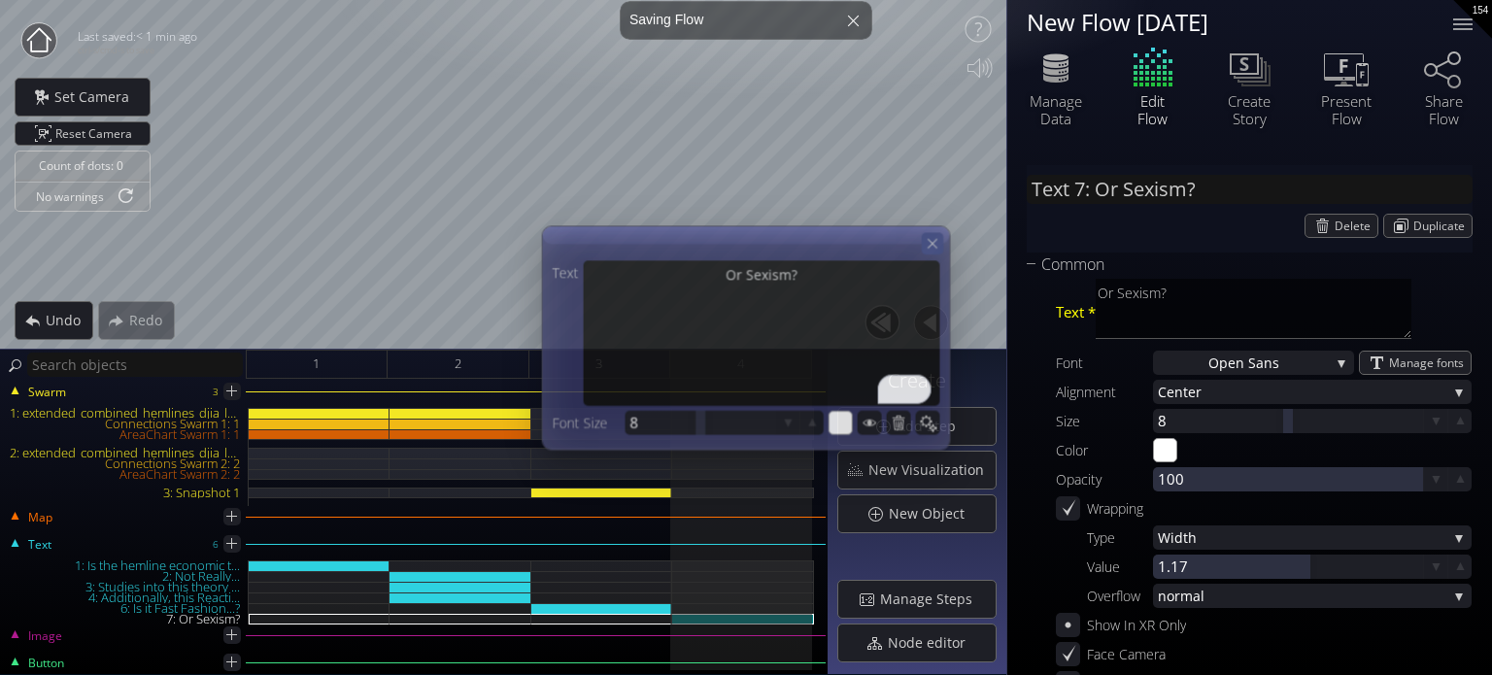
click at [927, 245] on icon at bounding box center [932, 243] width 17 height 17
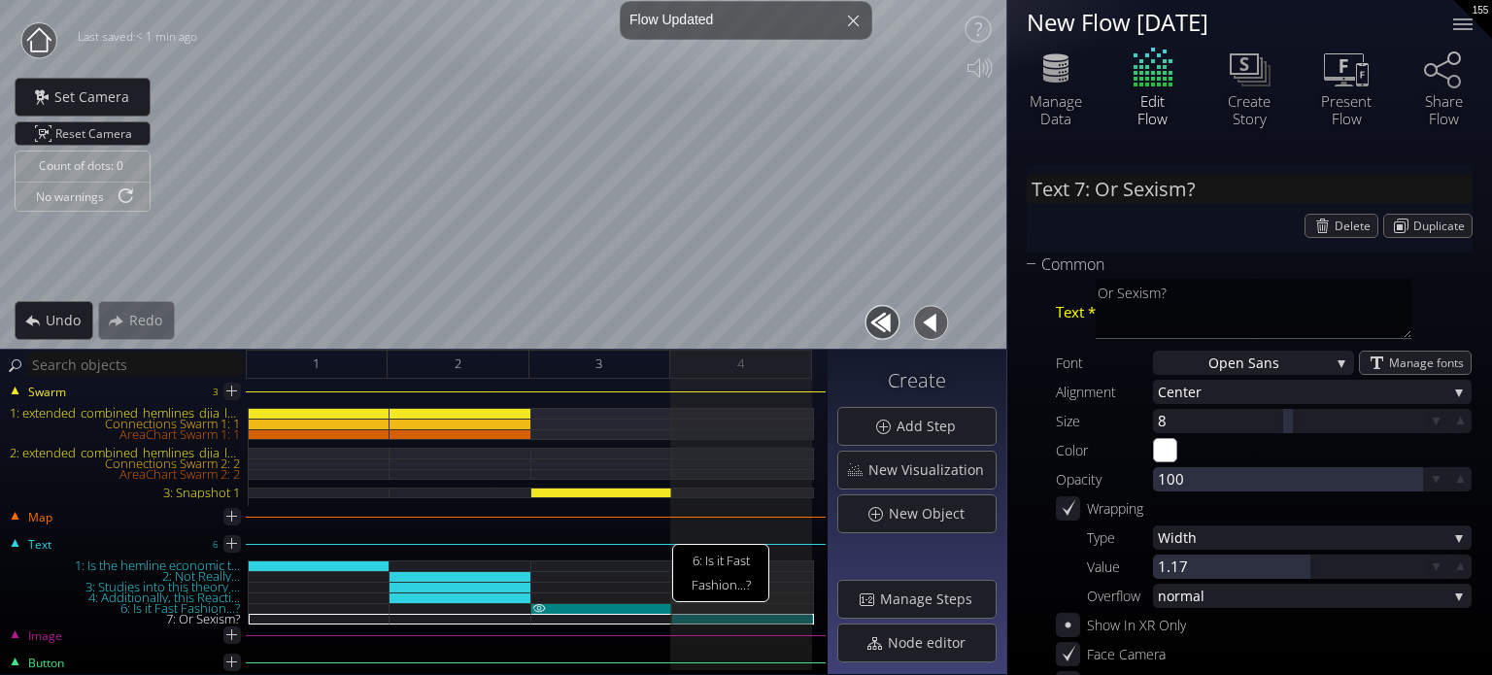
click at [641, 607] on div "6: Is it Fast Fashion...?" at bounding box center [602, 608] width 142 height 11
type input "Text 6: Is it Fast Fashion...?"
type textarea "Is it Fast Fashion...?"
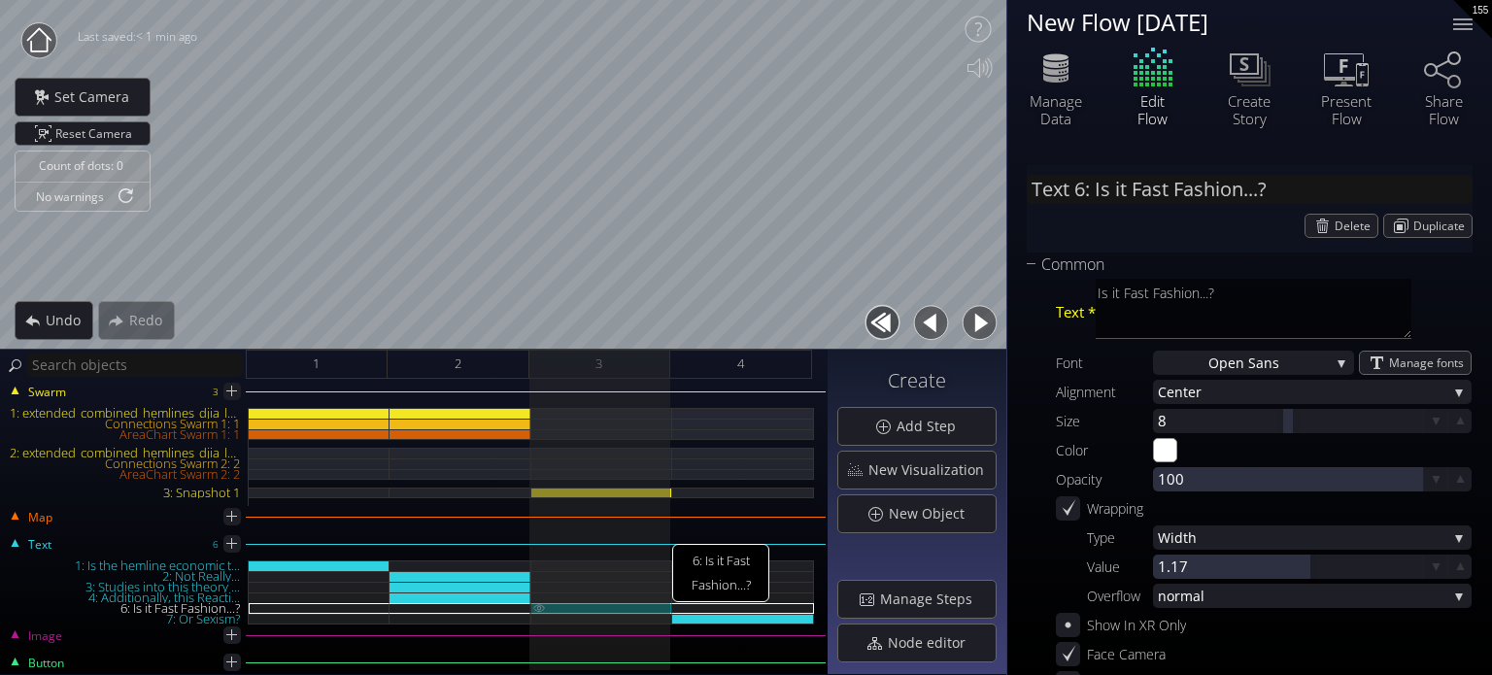
click at [594, 607] on div "6: Is it Fast Fashion...?" at bounding box center [602, 608] width 142 height 11
click at [541, 609] on img at bounding box center [539, 607] width 16 height 9
click at [541, 614] on img at bounding box center [539, 618] width 16 height 9
type input "Text 7: Or Sexism?"
type textarea "Or Sexism?"
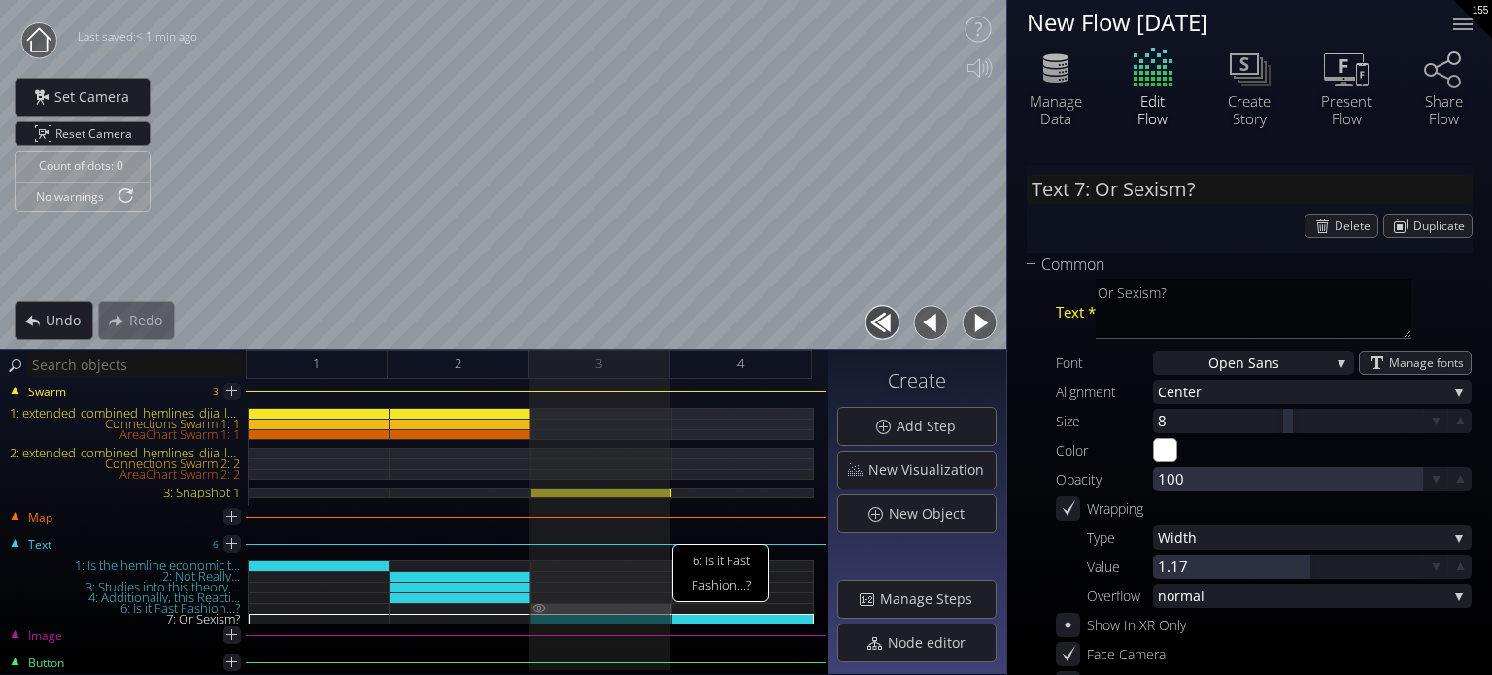
click at [541, 609] on img at bounding box center [539, 608] width 16 height 10
type input "Text 6: Is it Fast Fashion...?"
type textarea "Is it Fast Fashion...?"
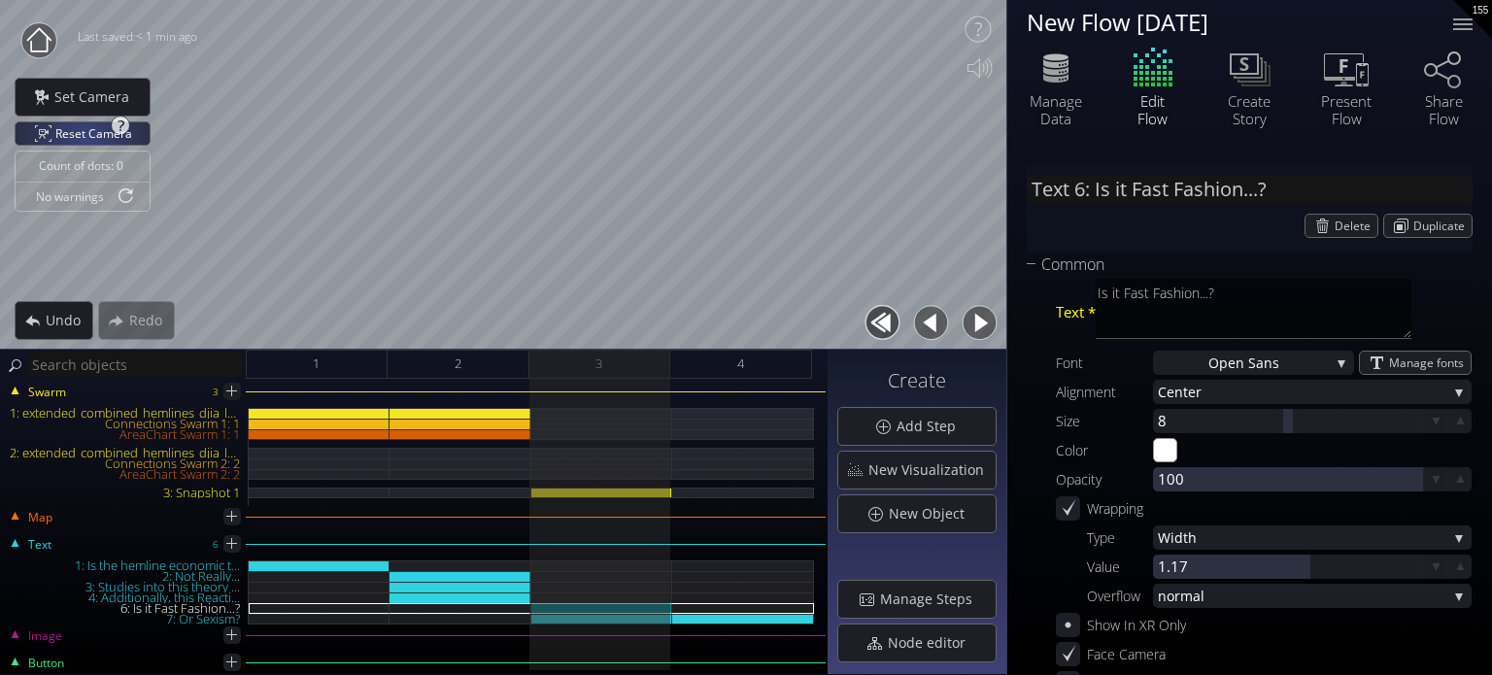
click at [85, 140] on span "Reset Camera" at bounding box center [97, 133] width 84 height 22
click at [564, 496] on div "3: Snapshot 1" at bounding box center [602, 493] width 142 height 11
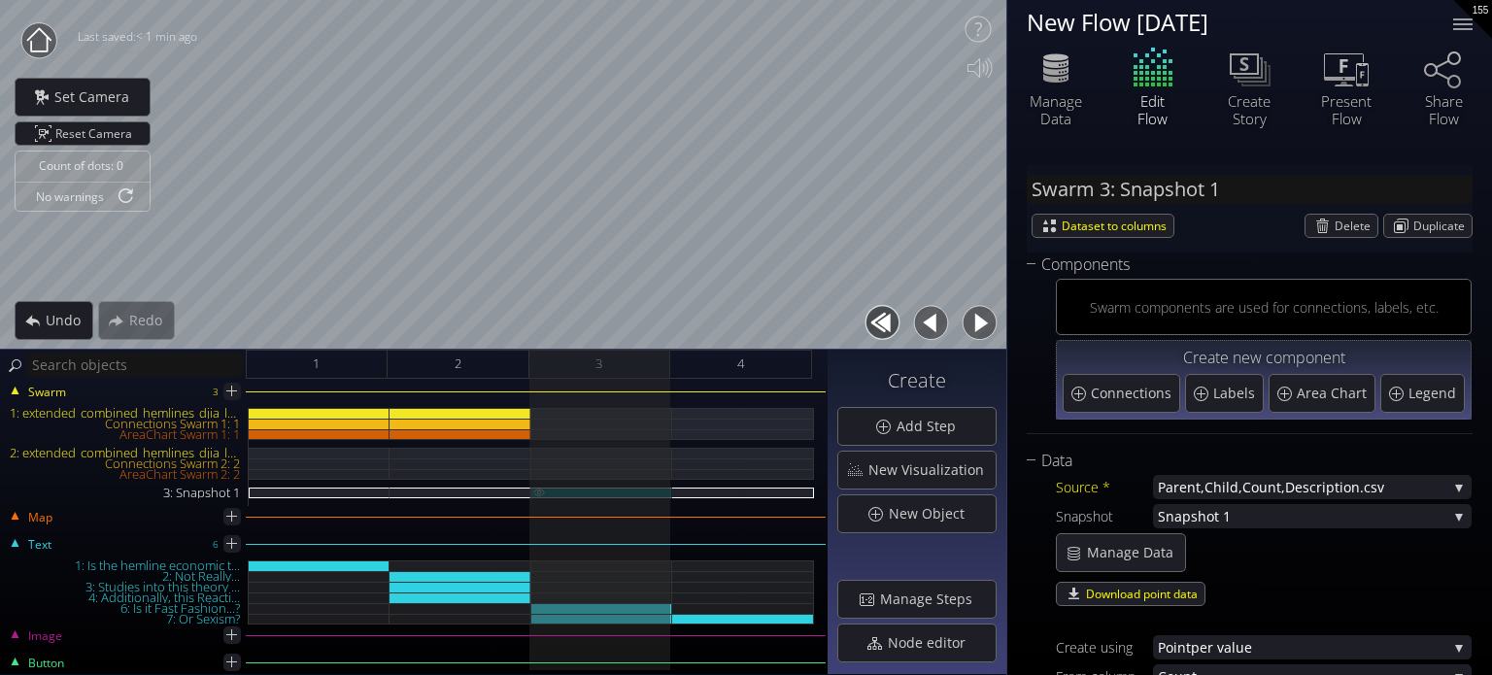
click at [538, 494] on img at bounding box center [539, 492] width 16 height 9
click at [1461, 26] on div at bounding box center [1462, 24] width 39 height 39
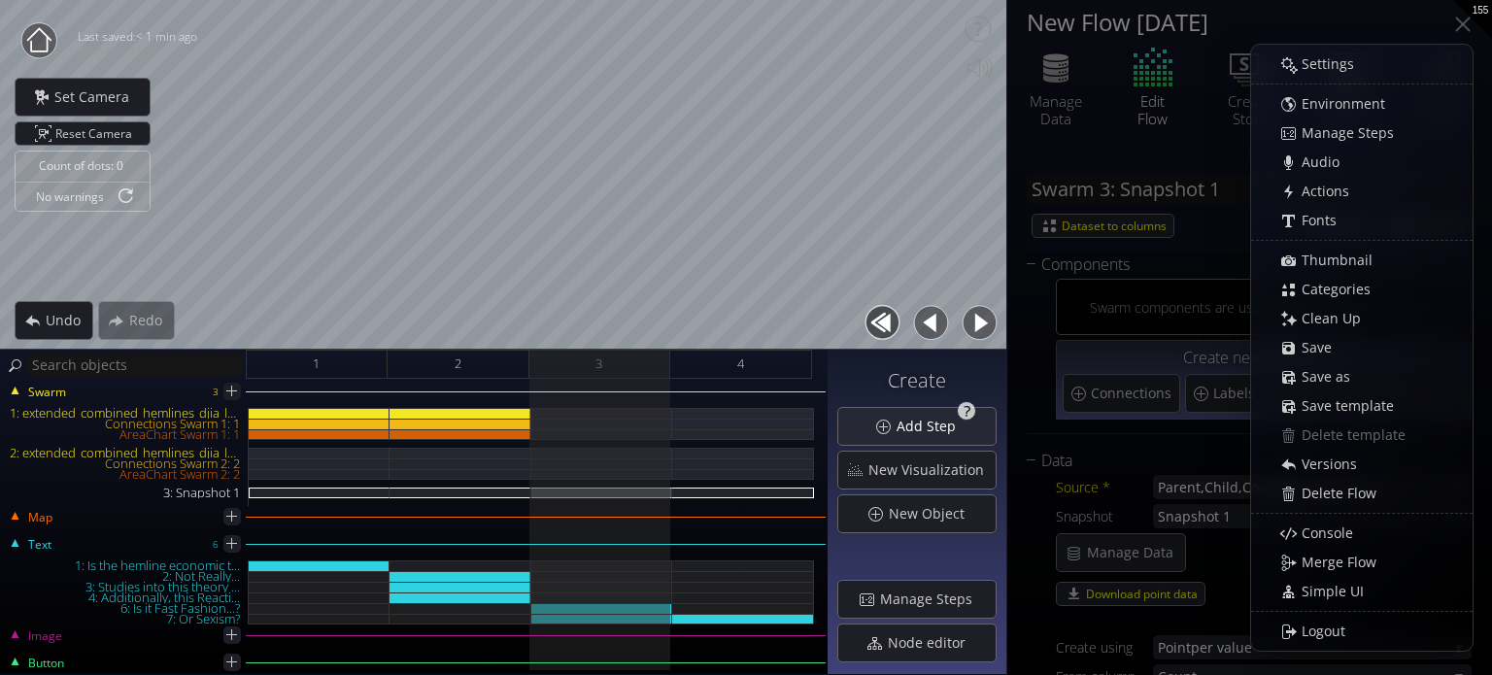
drag, startPoint x: 1331, startPoint y: 348, endPoint x: 986, endPoint y: 421, distance: 352.4
click at [1327, 348] on span "Save" at bounding box center [1322, 347] width 43 height 19
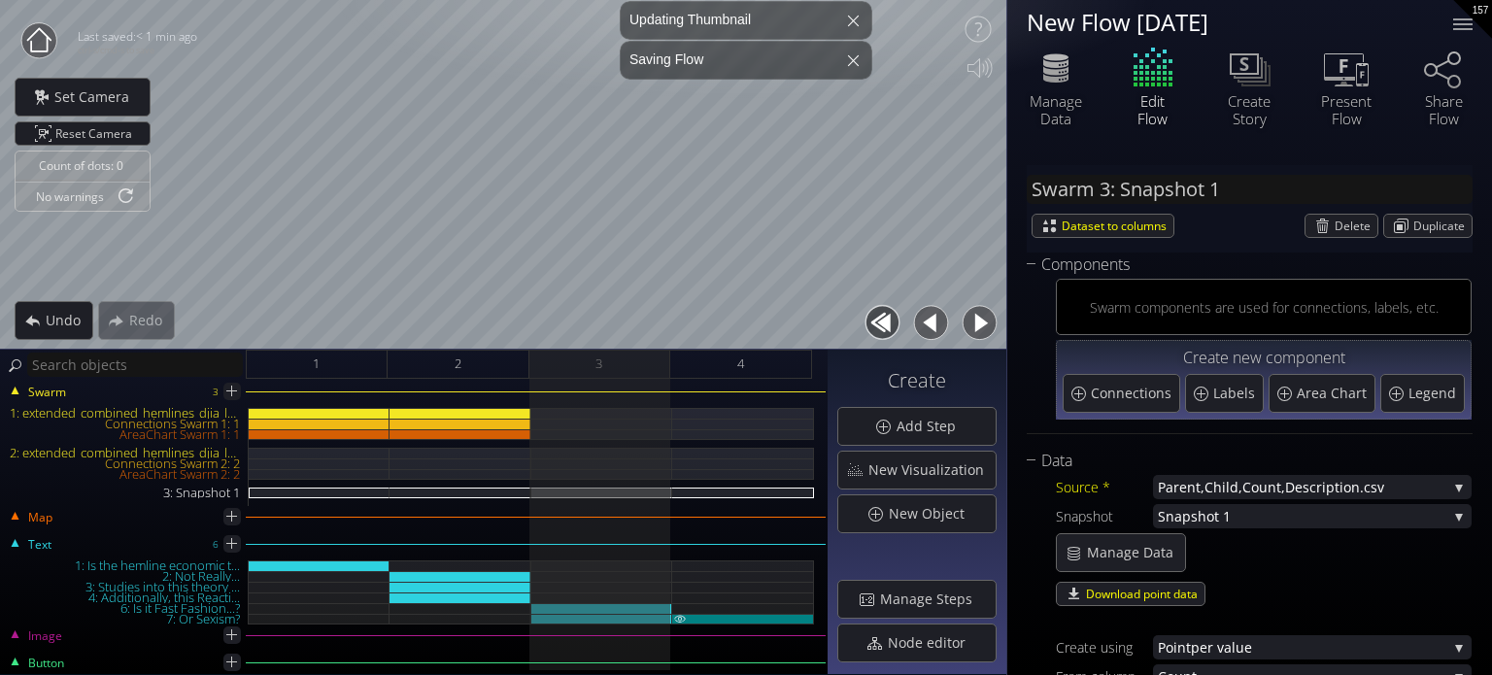
click at [721, 619] on div at bounding box center [743, 619] width 142 height 11
type input "Text 7: Or Sexism?"
